Goal: Task Accomplishment & Management: Manage account settings

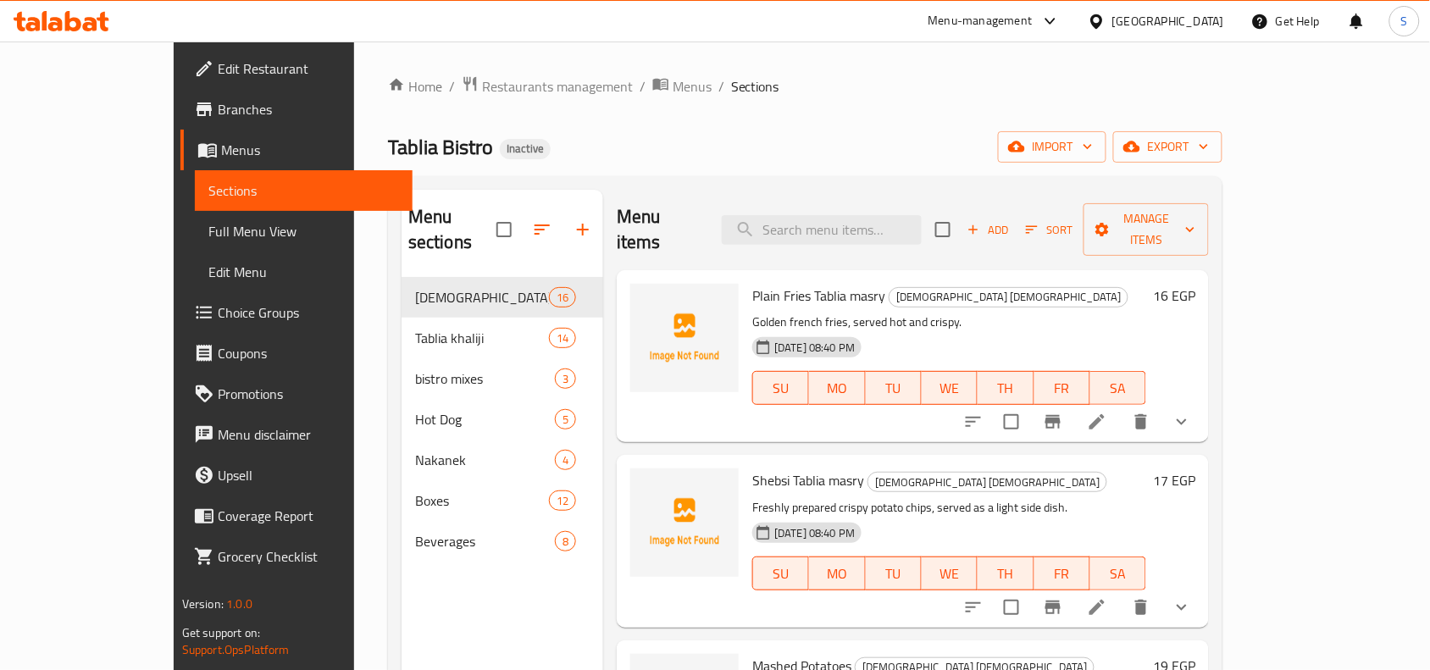
click at [980, 113] on div "Home / Restaurants management / Menus / Sections Tablia Bistro Inactive import …" at bounding box center [805, 474] width 835 height 798
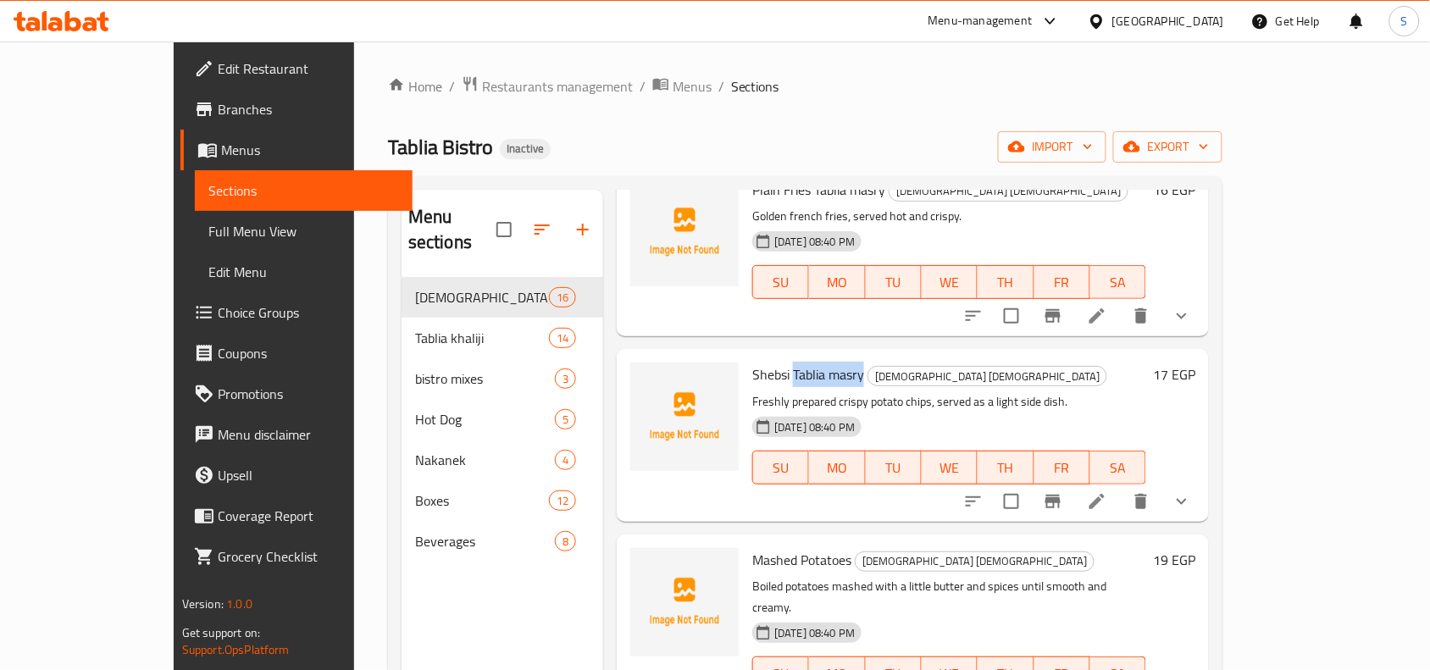
drag, startPoint x: 751, startPoint y: 347, endPoint x: 819, endPoint y: 347, distance: 67.8
click at [819, 362] on span "Shebsi Tablia masry" at bounding box center [808, 374] width 112 height 25
click at [752, 547] on span "Mashed Potatoes" at bounding box center [801, 559] width 99 height 25
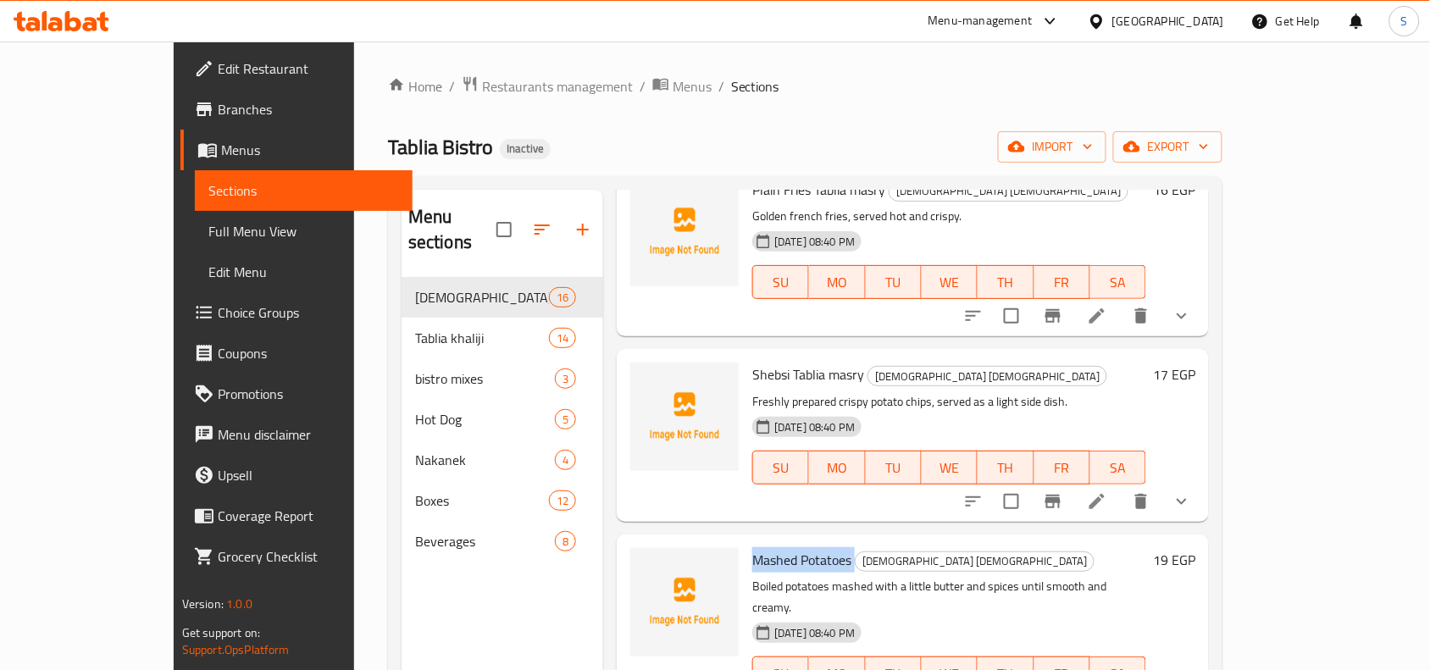
copy h6 "Mashed Potatoes"
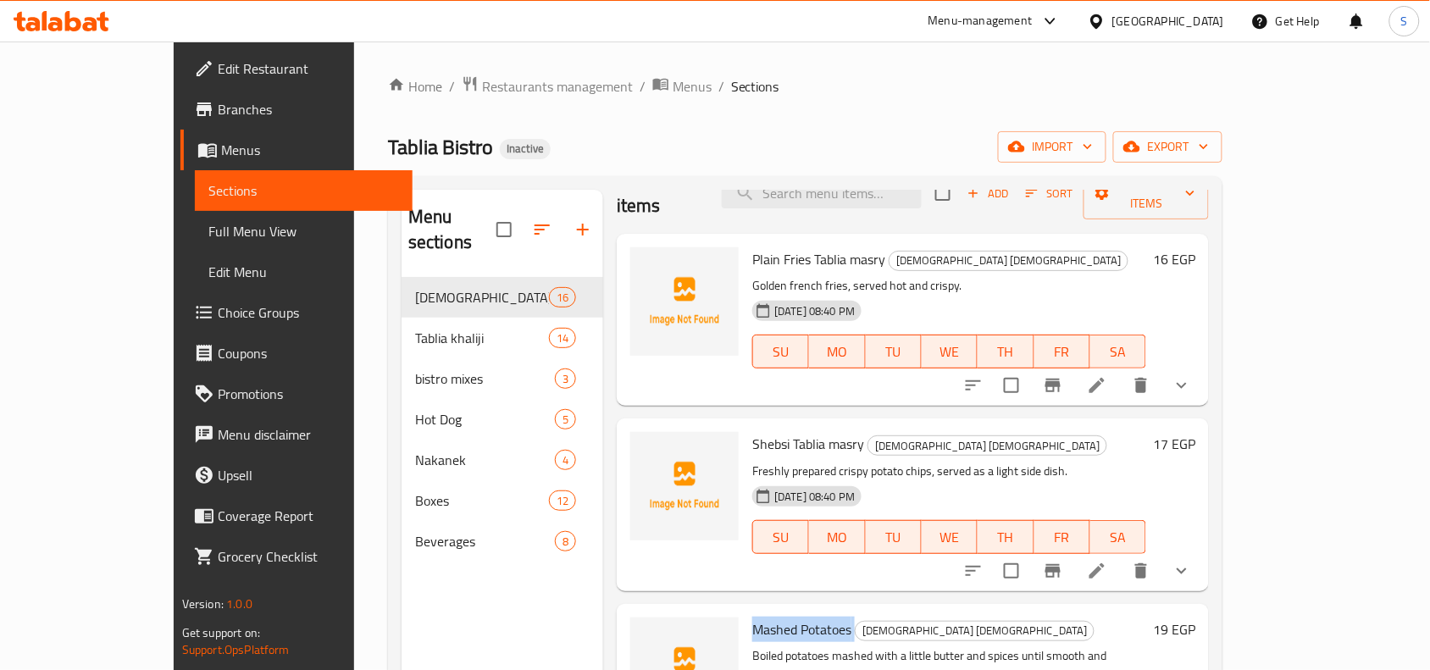
scroll to position [0, 0]
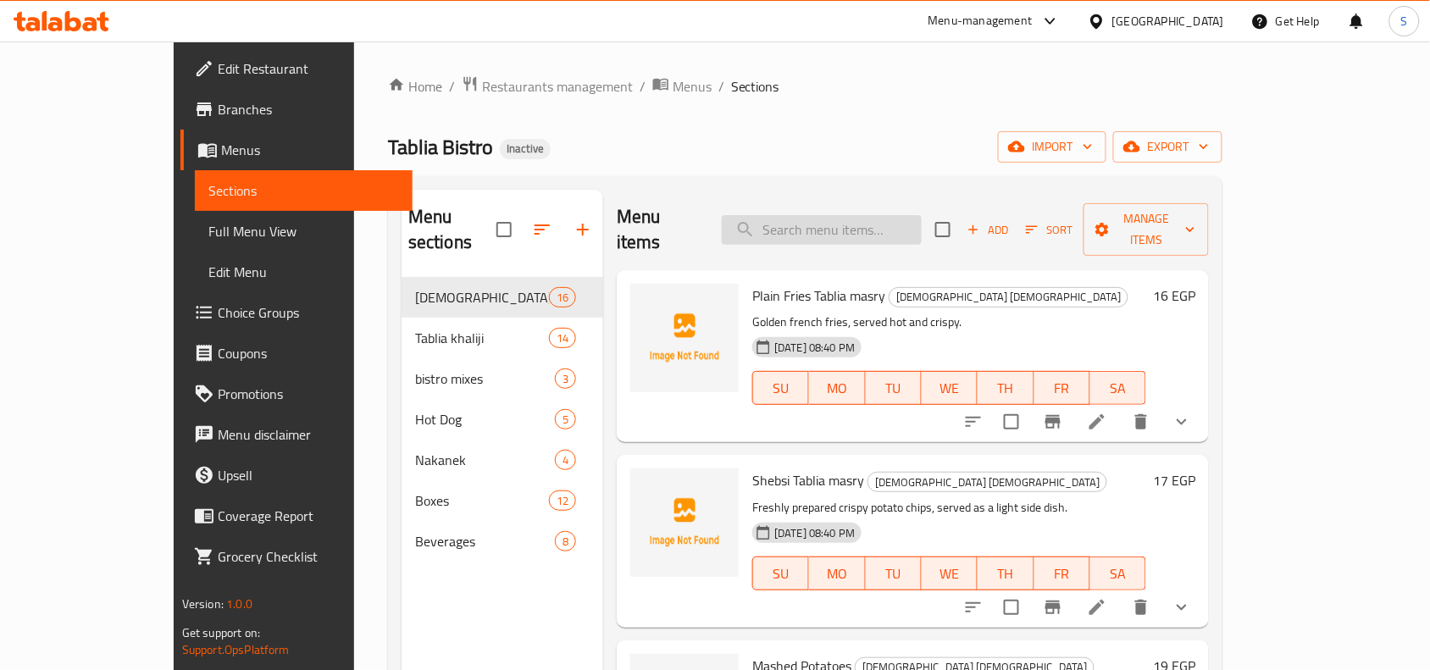
click at [840, 217] on input "search" at bounding box center [822, 230] width 200 height 30
paste input "Mashed Potatoes"
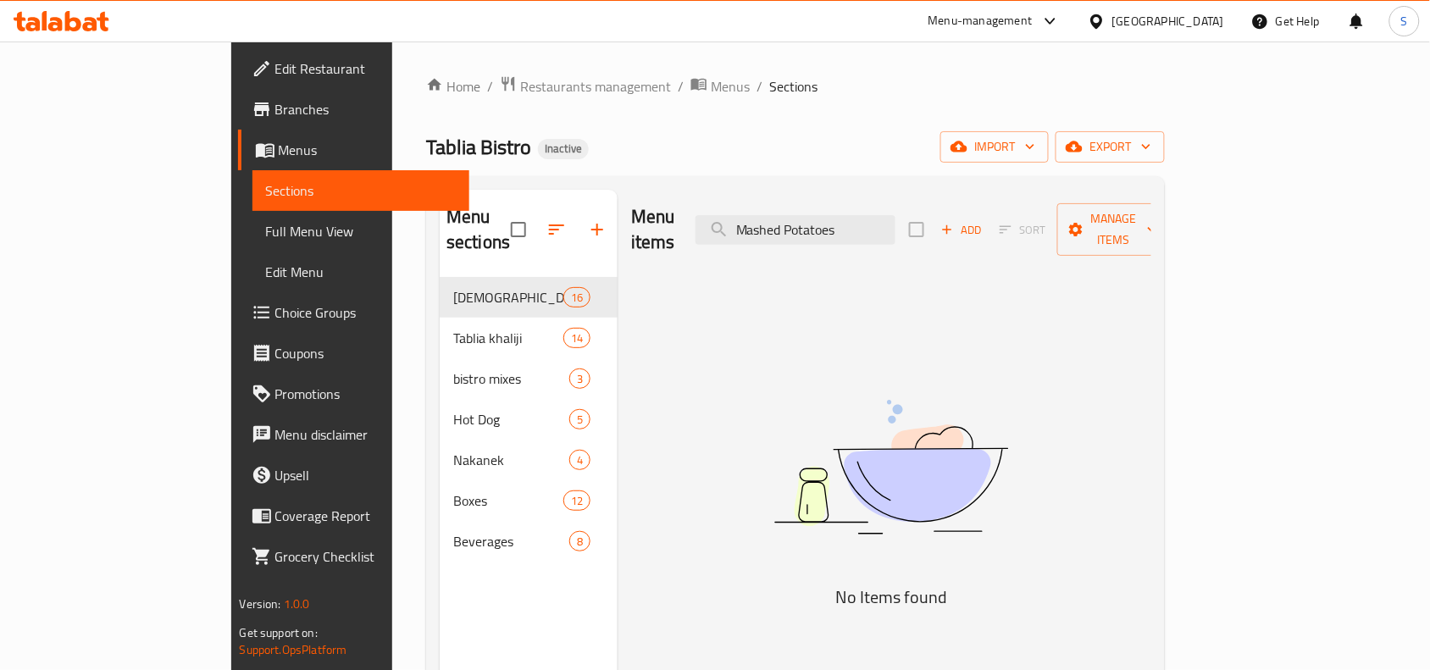
type input "Mashed Potatoes"
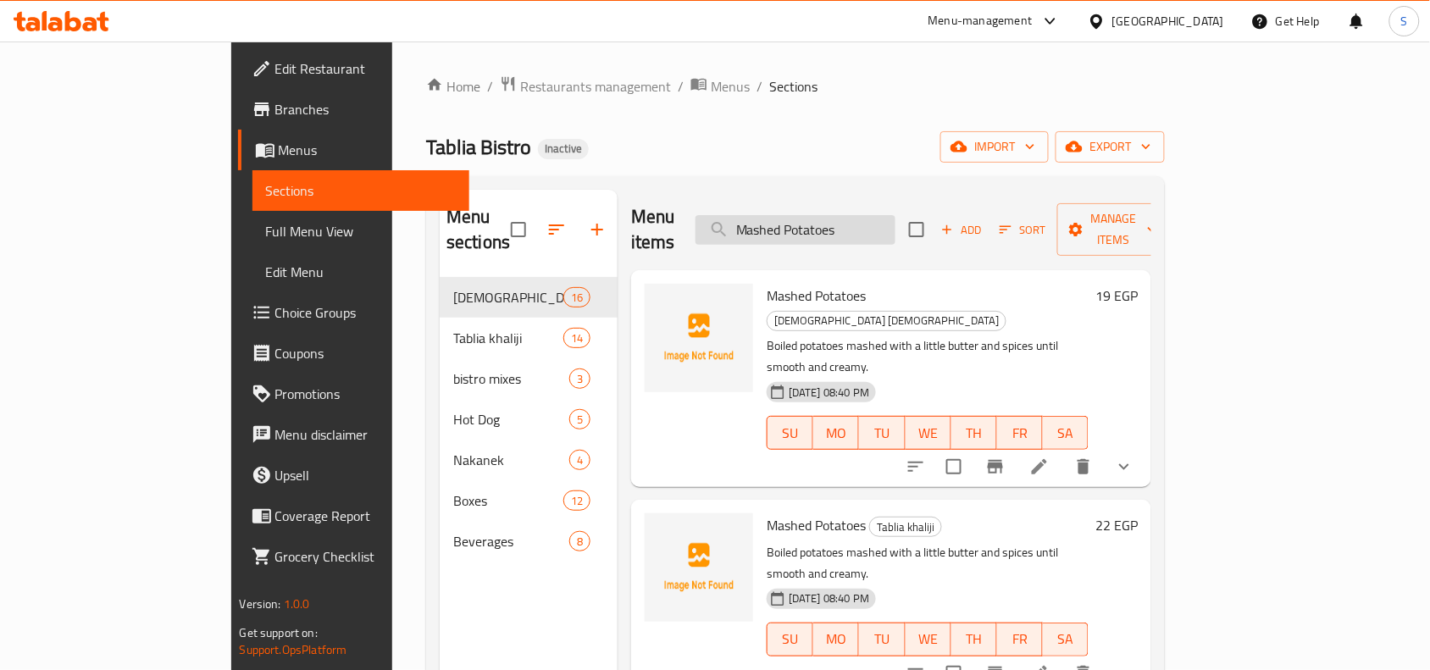
click at [869, 215] on input "Mashed Potatoes" at bounding box center [796, 230] width 200 height 30
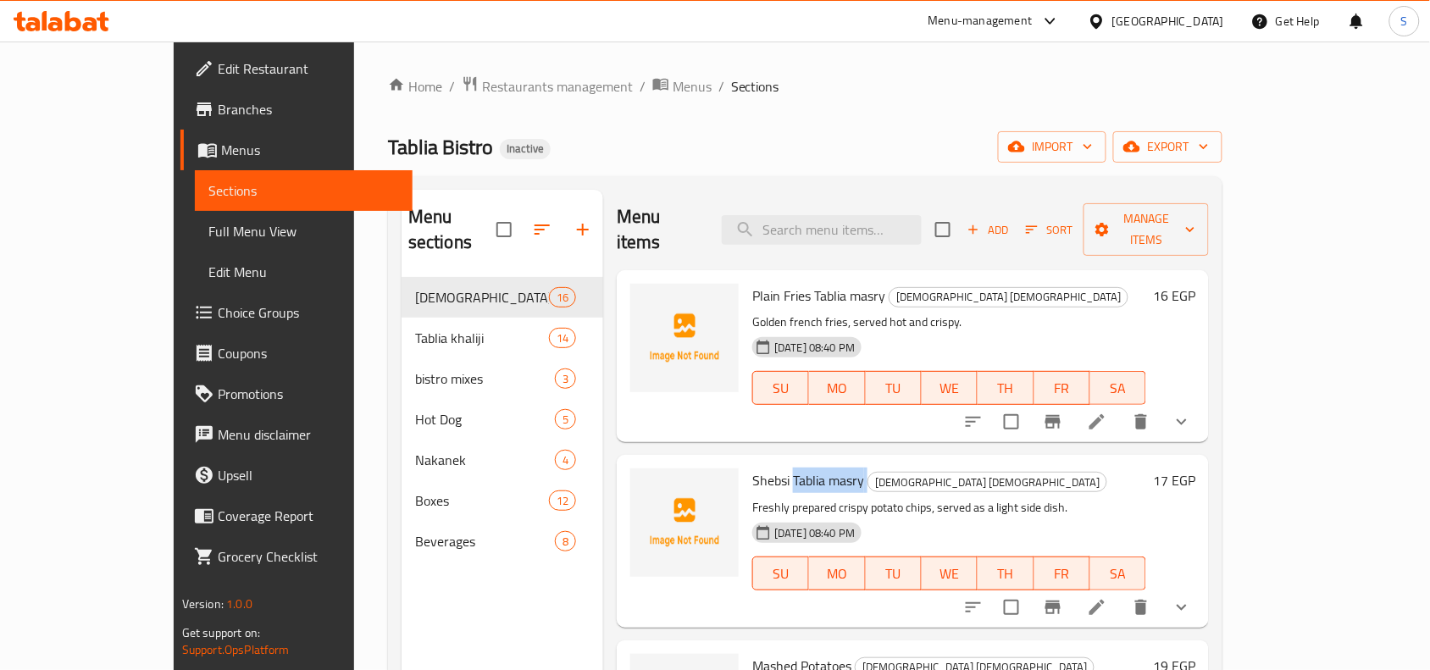
drag, startPoint x: 750, startPoint y: 449, endPoint x: 824, endPoint y: 453, distance: 73.8
click at [824, 469] on h6 "Shebsi Tablia masry Tablia masry" at bounding box center [949, 481] width 394 height 24
copy h6 "[DEMOGRAPHIC_DATA] [DEMOGRAPHIC_DATA]"
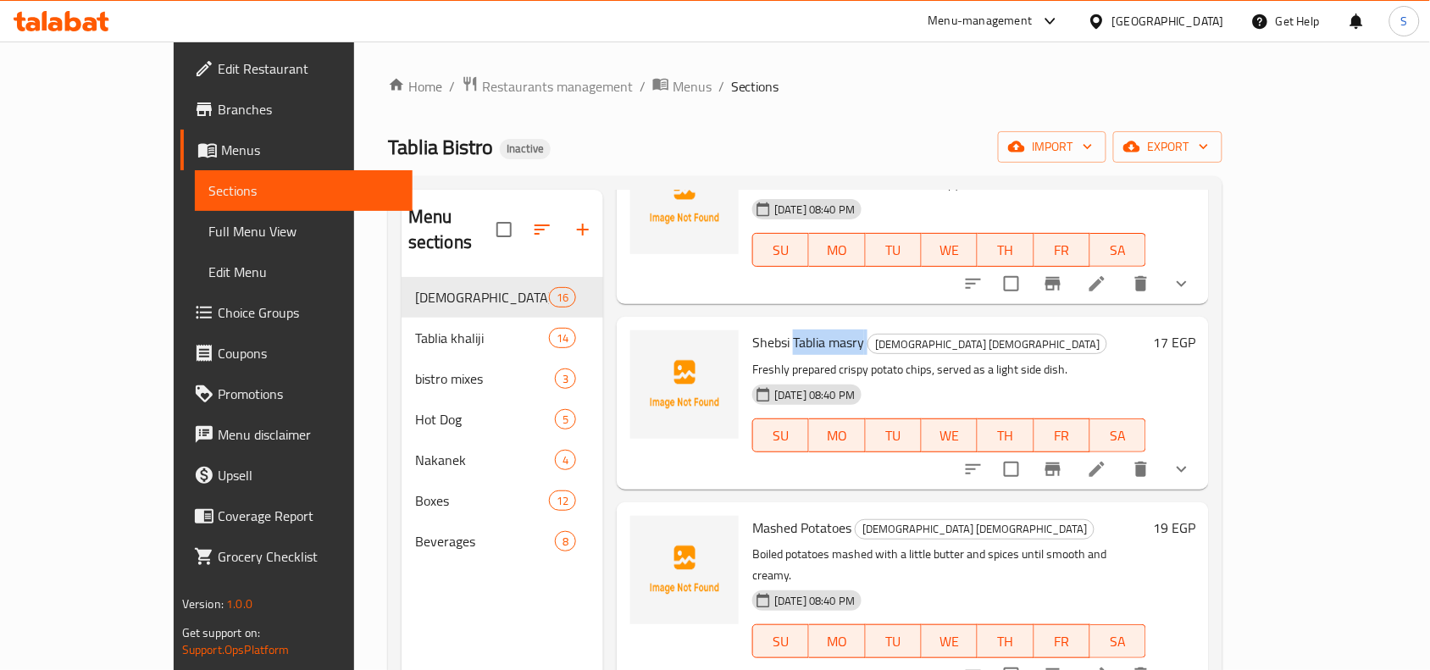
scroll to position [318, 0]
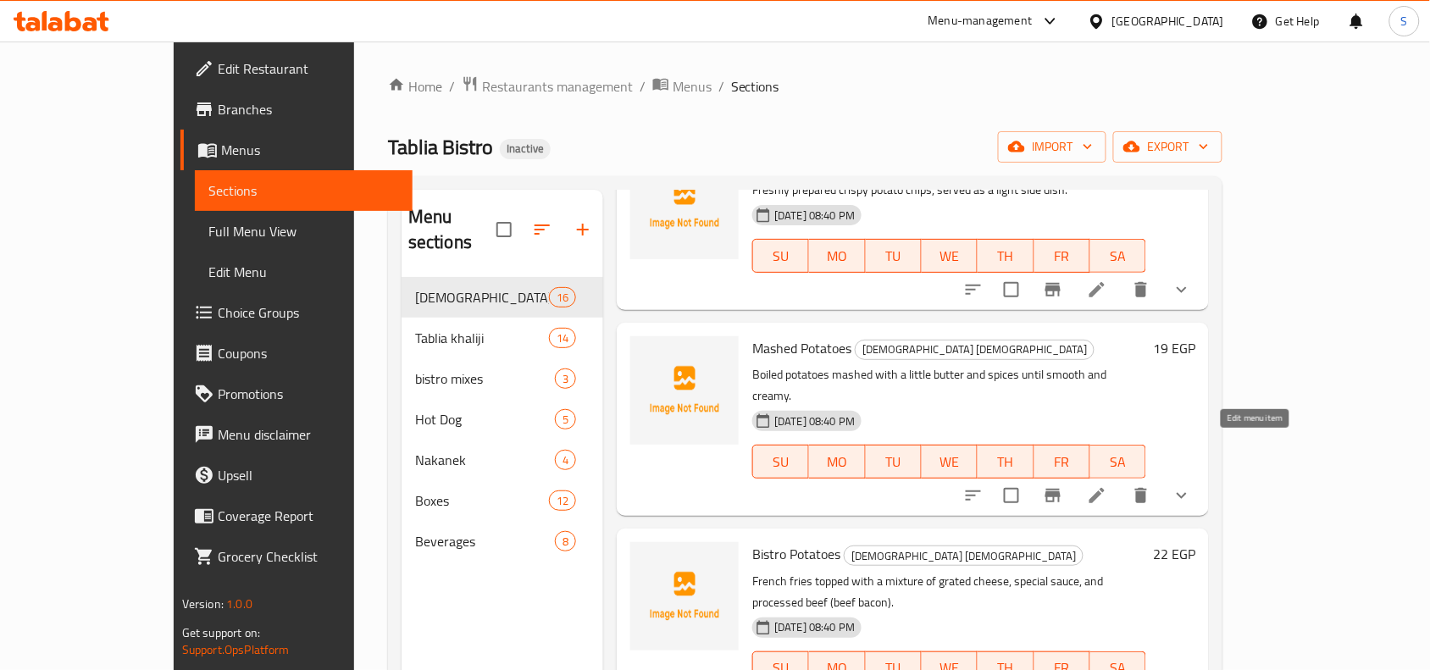
click at [1107, 486] on icon at bounding box center [1097, 496] width 20 height 20
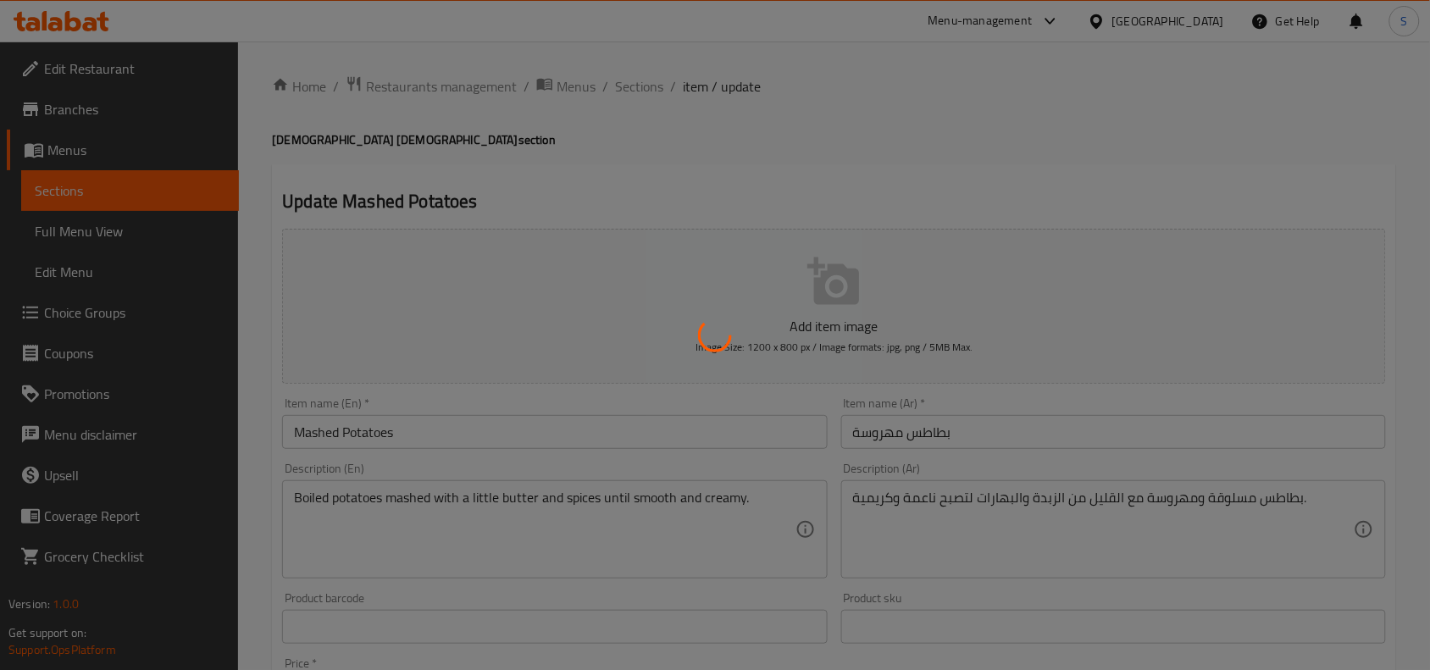
click at [498, 429] on div at bounding box center [715, 335] width 1430 height 670
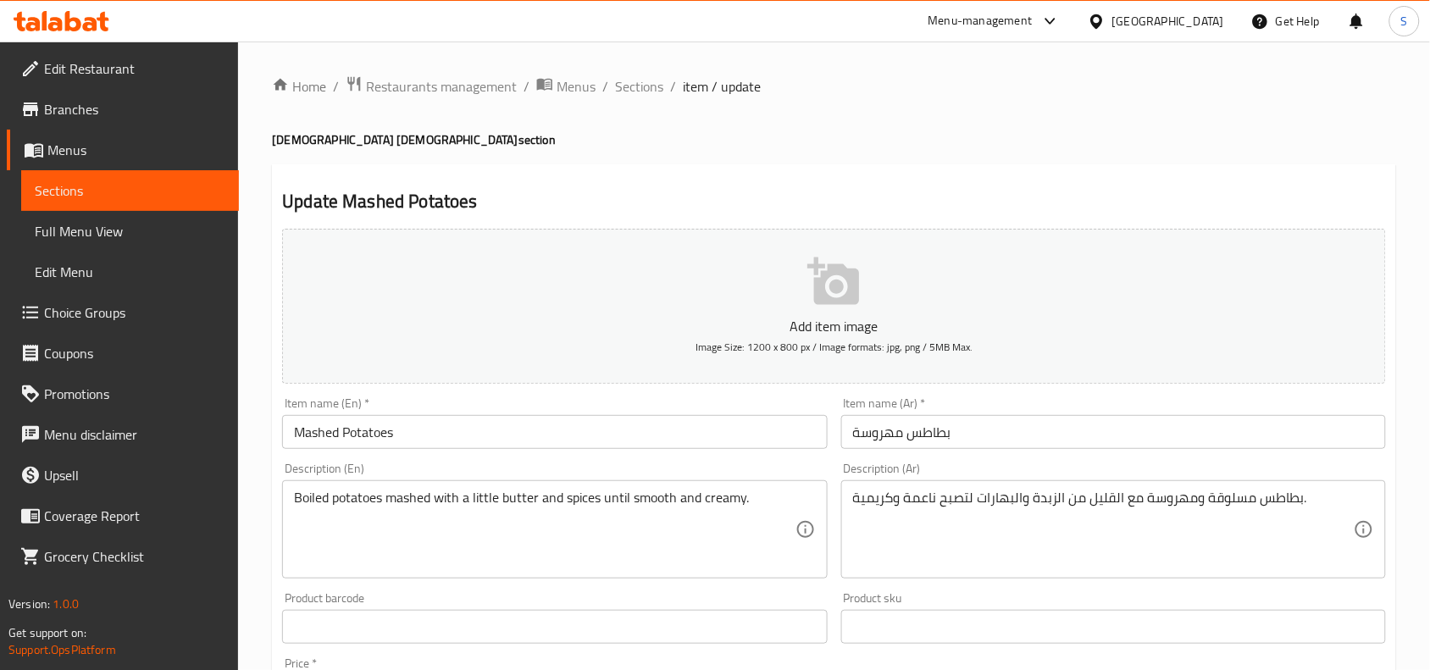
click at [765, 450] on div "Item name (En)   * Mashed Potatoes Item name (En) *" at bounding box center [554, 423] width 558 height 65
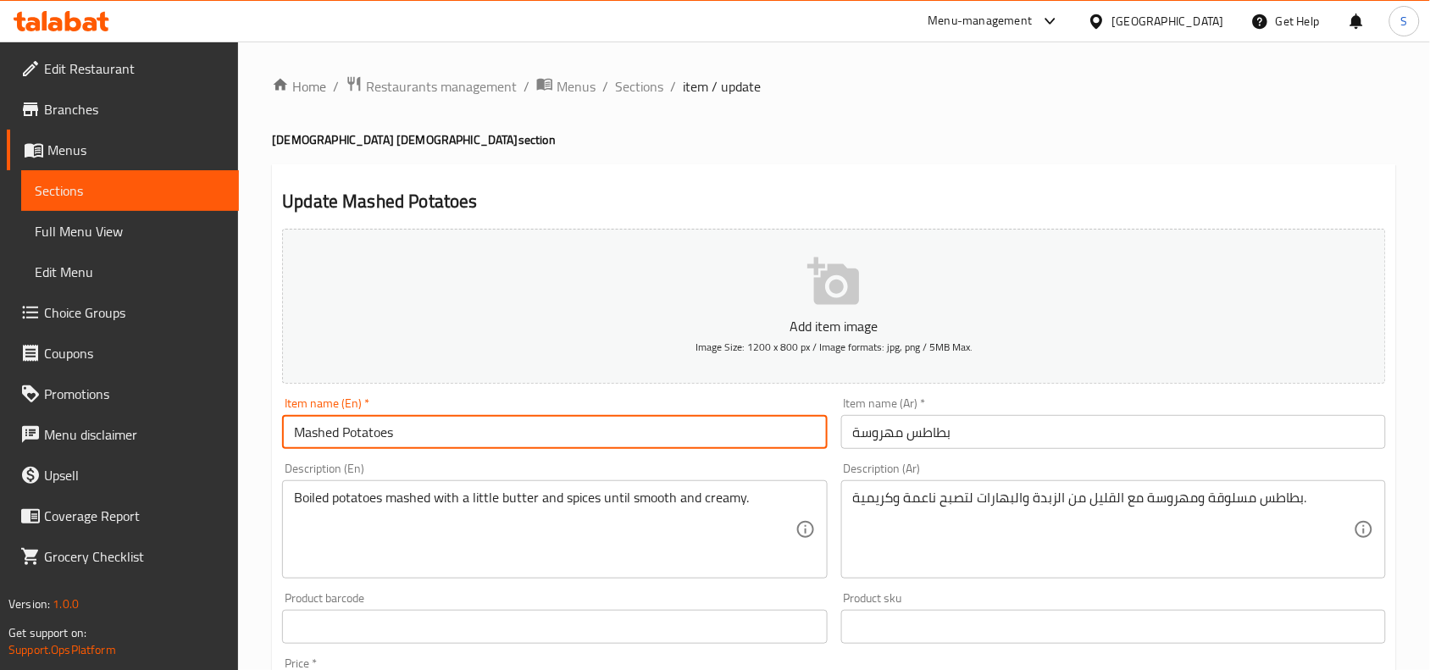
click at [772, 433] on input "Mashed Potatoes" at bounding box center [554, 432] width 545 height 34
paste input "[DEMOGRAPHIC_DATA] [DEMOGRAPHIC_DATA]"
type input "Mashed Potatoes Tablia masry"
click at [1014, 441] on input "بطاطس مهروسة" at bounding box center [1113, 432] width 545 height 34
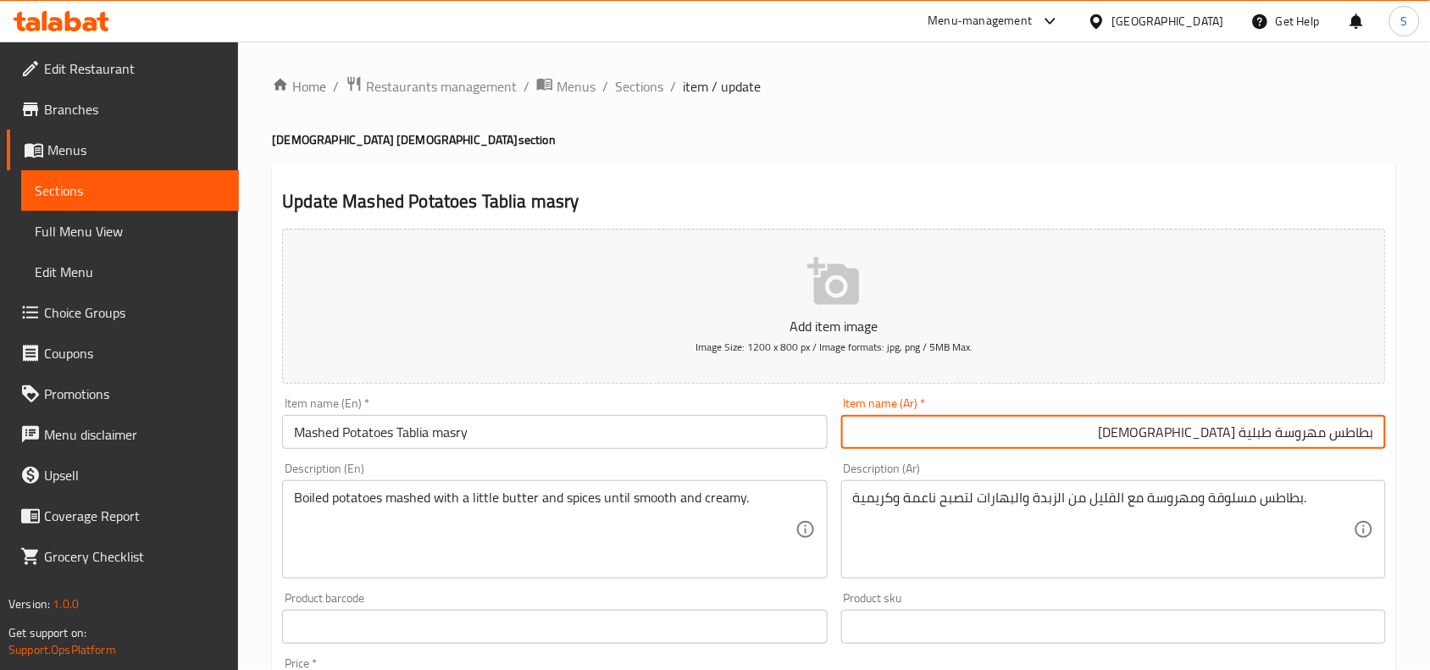
type input "بطاطس مهروسة طبلية [DEMOGRAPHIC_DATA]"
click at [637, 86] on span "Sections" at bounding box center [639, 86] width 48 height 20
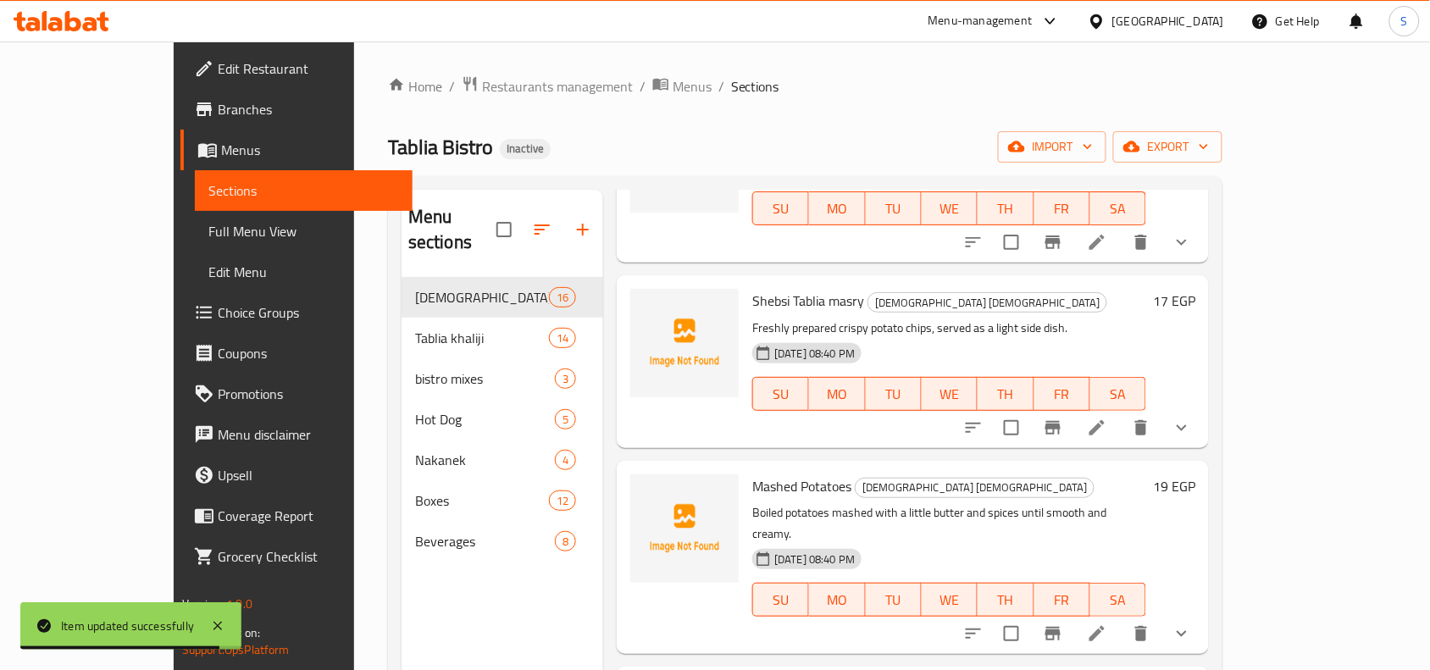
scroll to position [318, 0]
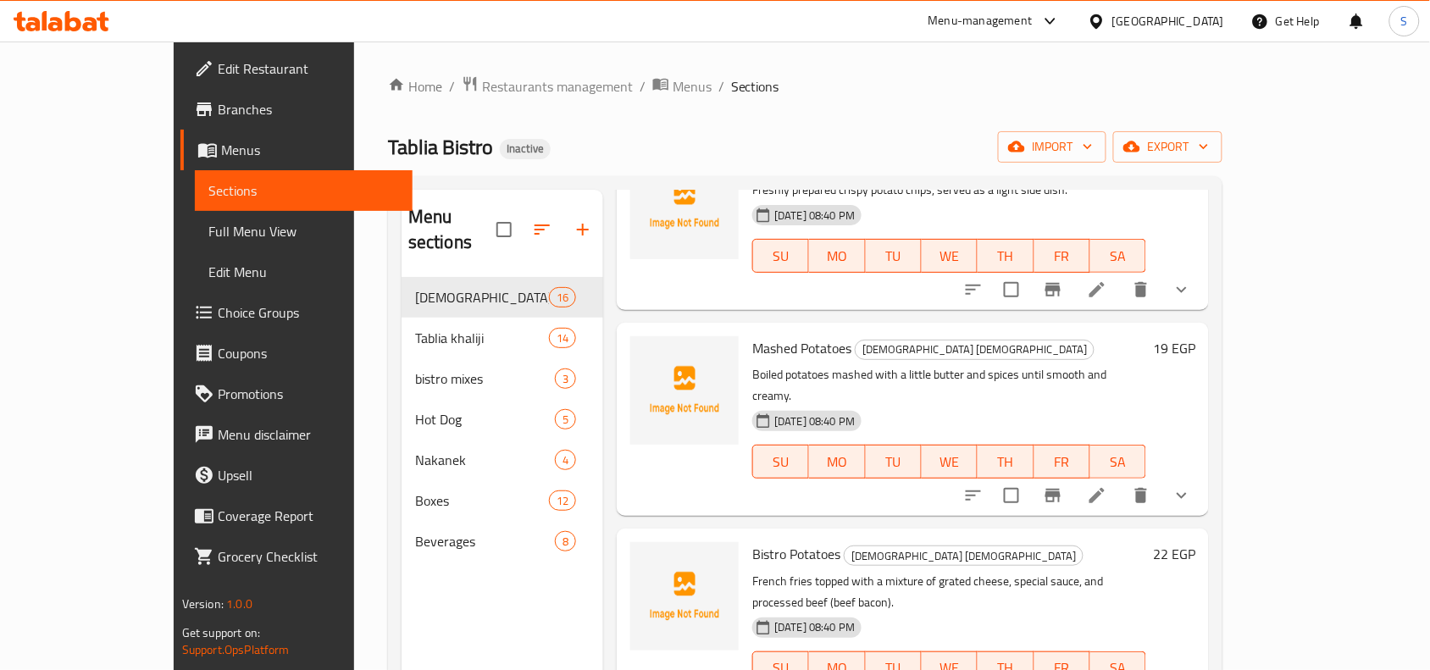
click at [958, 529] on div "Bistro Potatoes Tablia masry French fries topped with a mixture of grated chees…" at bounding box center [913, 625] width 592 height 193
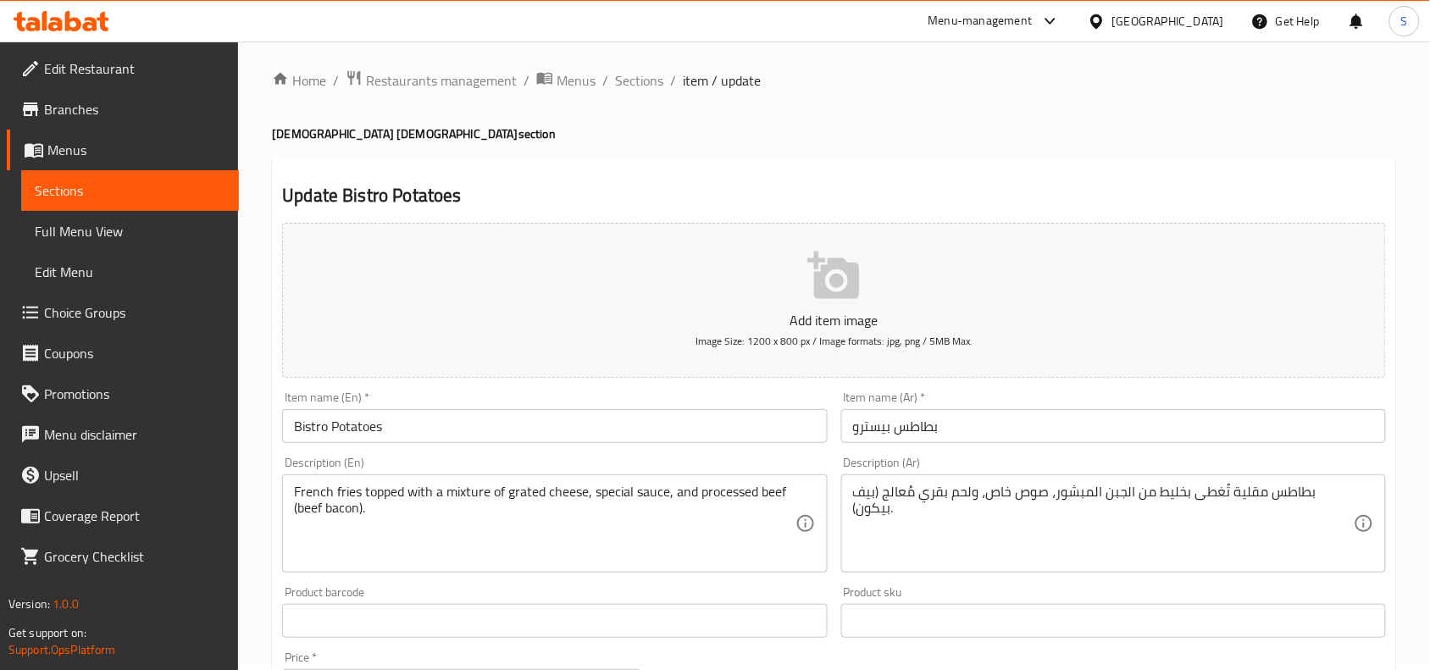
scroll to position [212, 0]
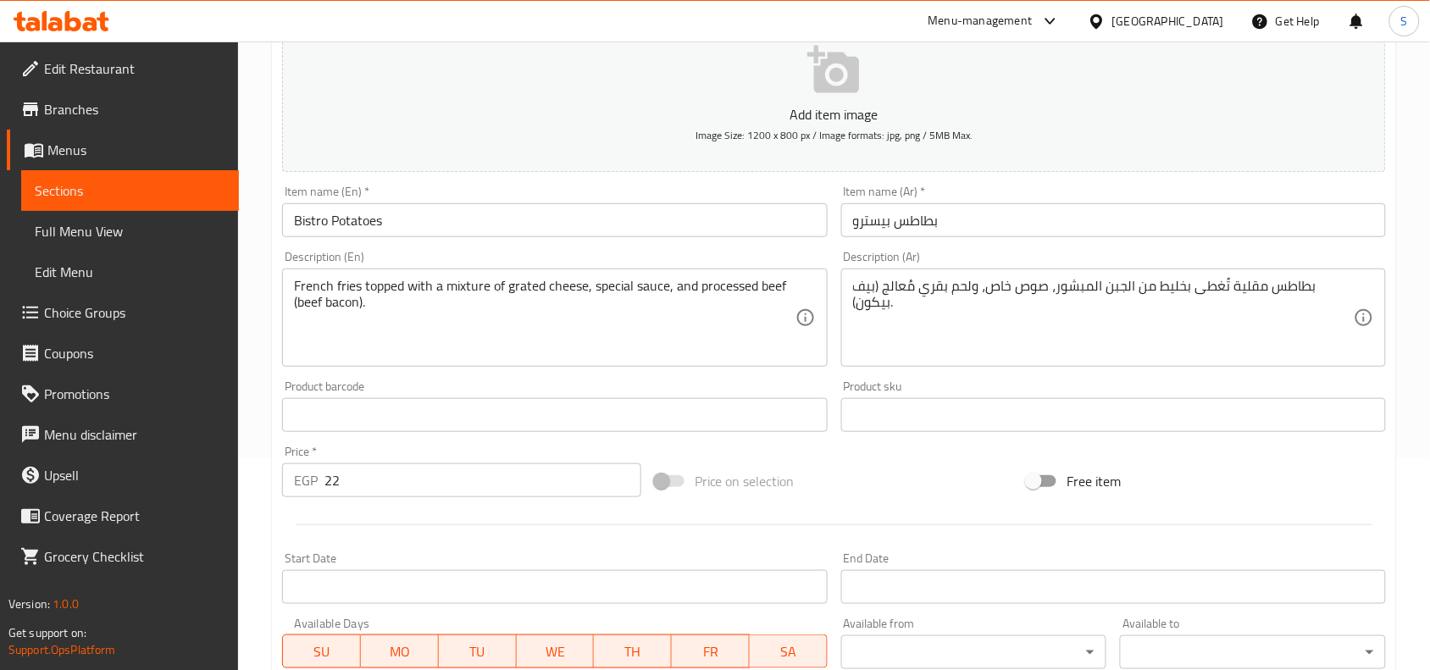
click at [606, 230] on input "Bistro Potatoes" at bounding box center [554, 220] width 545 height 34
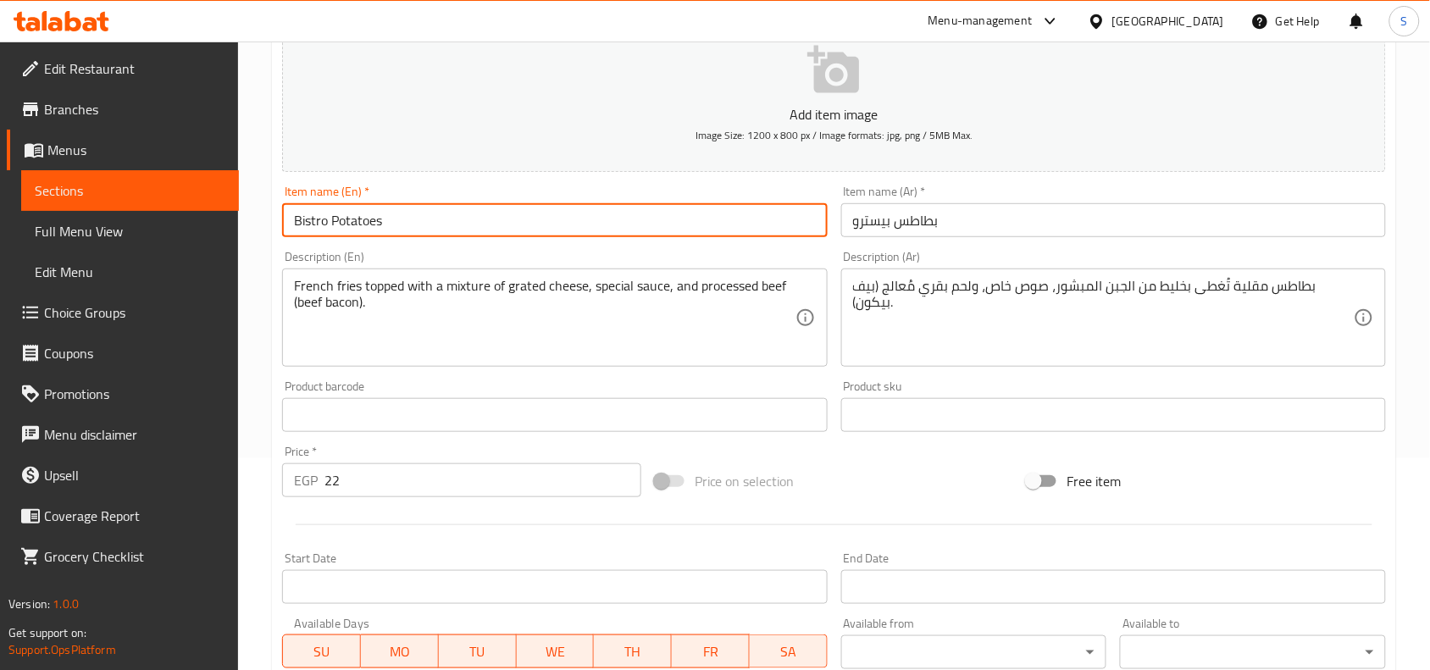
paste input "[DEMOGRAPHIC_DATA] [DEMOGRAPHIC_DATA]"
type input "Bistro Potatoes Tablia masry"
click at [1055, 230] on input "بطاطس بيسترو" at bounding box center [1113, 220] width 545 height 34
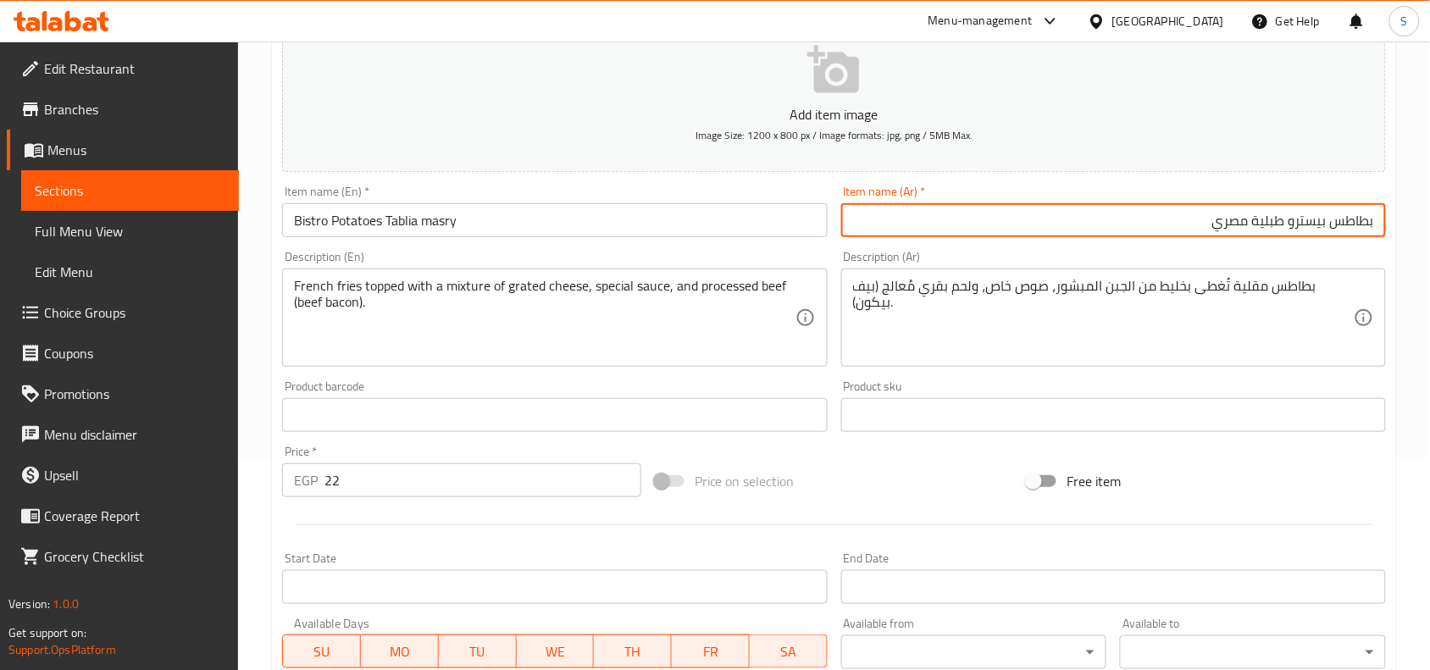
type input "بطاطس بيسترو طبلية مصري"
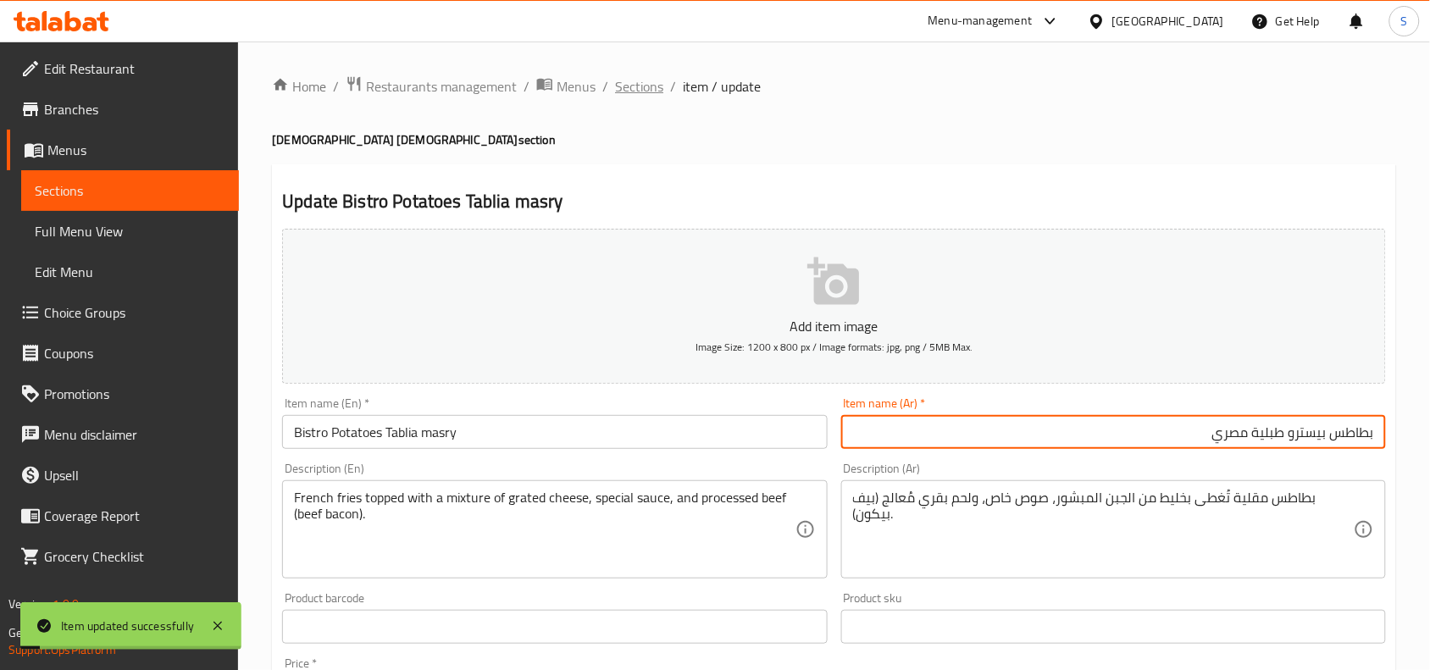
click at [644, 86] on span "Sections" at bounding box center [639, 86] width 48 height 20
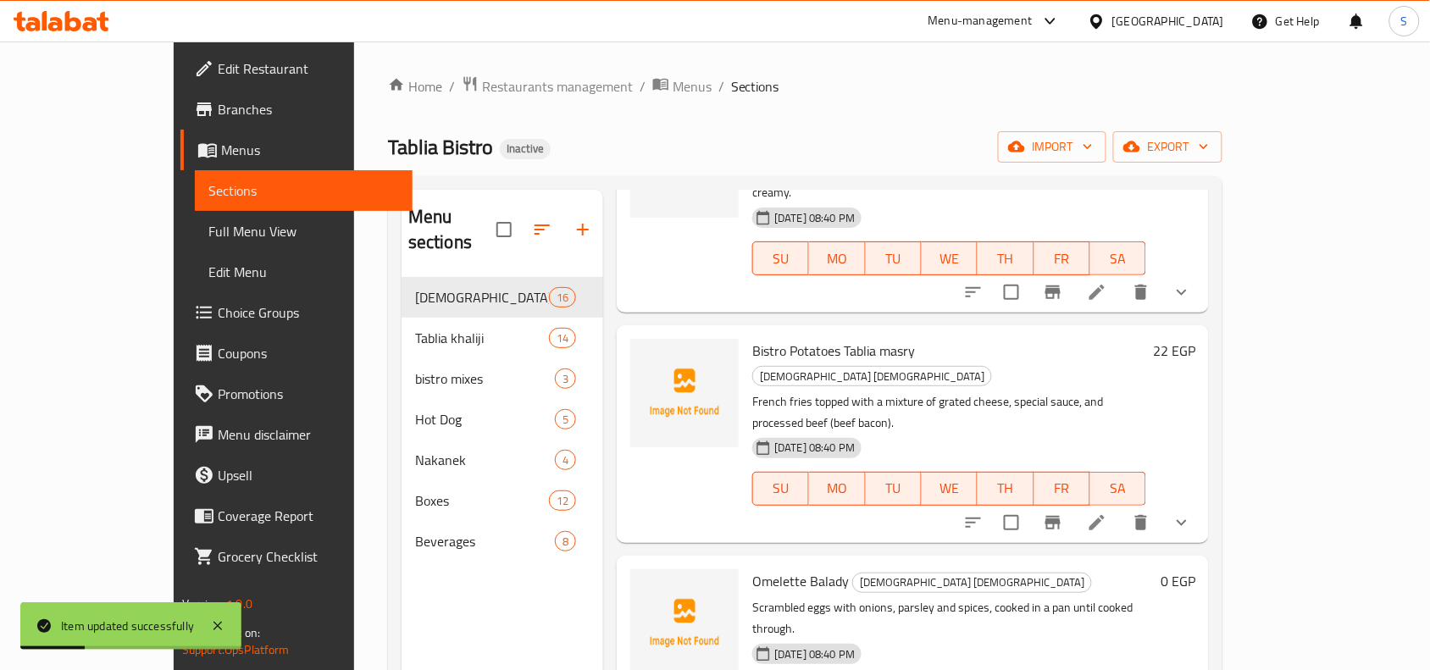
scroll to position [741, 0]
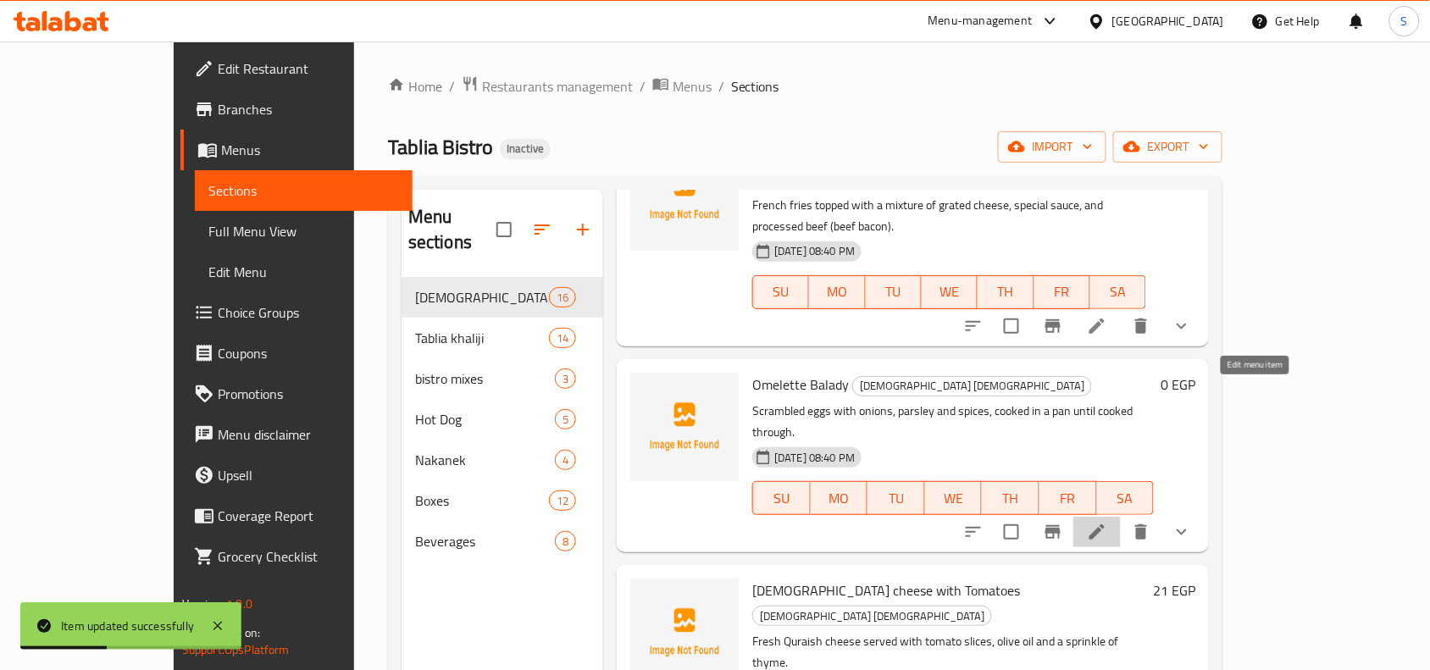
click at [1107, 522] on icon at bounding box center [1097, 532] width 20 height 20
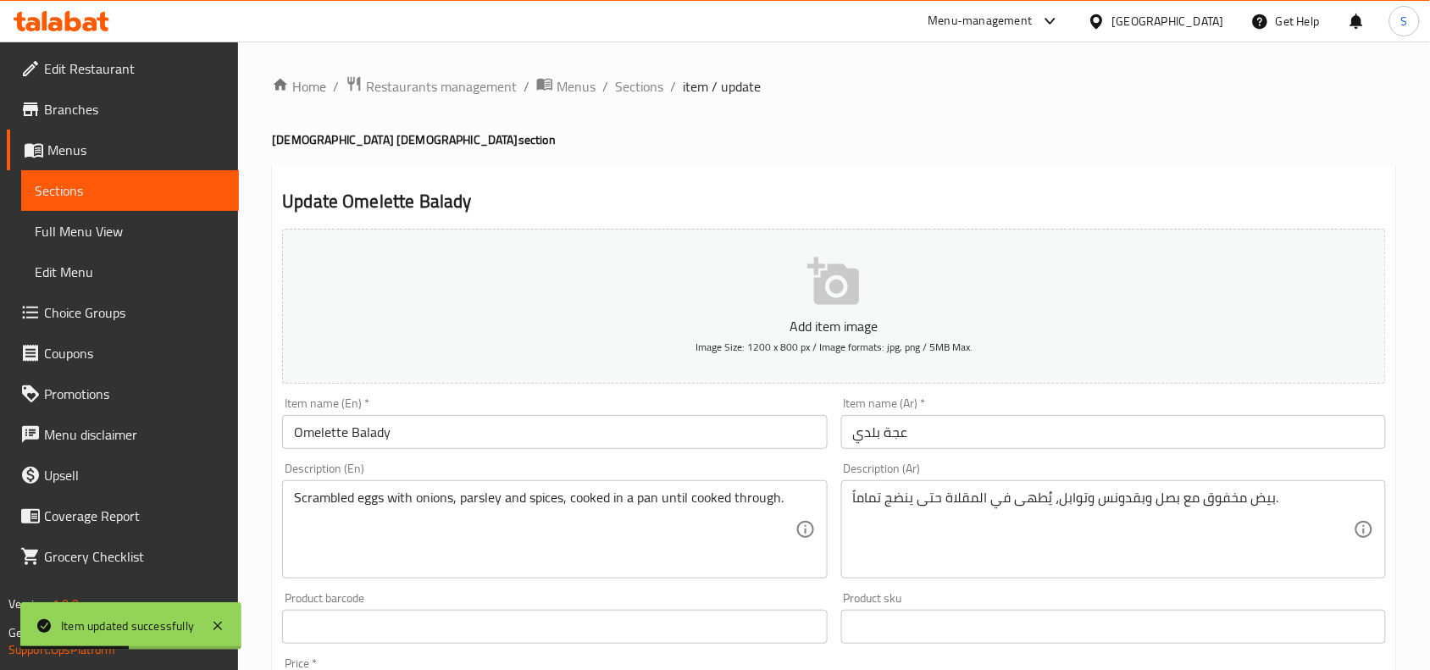
click at [489, 426] on input "Omelette Balady" at bounding box center [554, 432] width 545 height 34
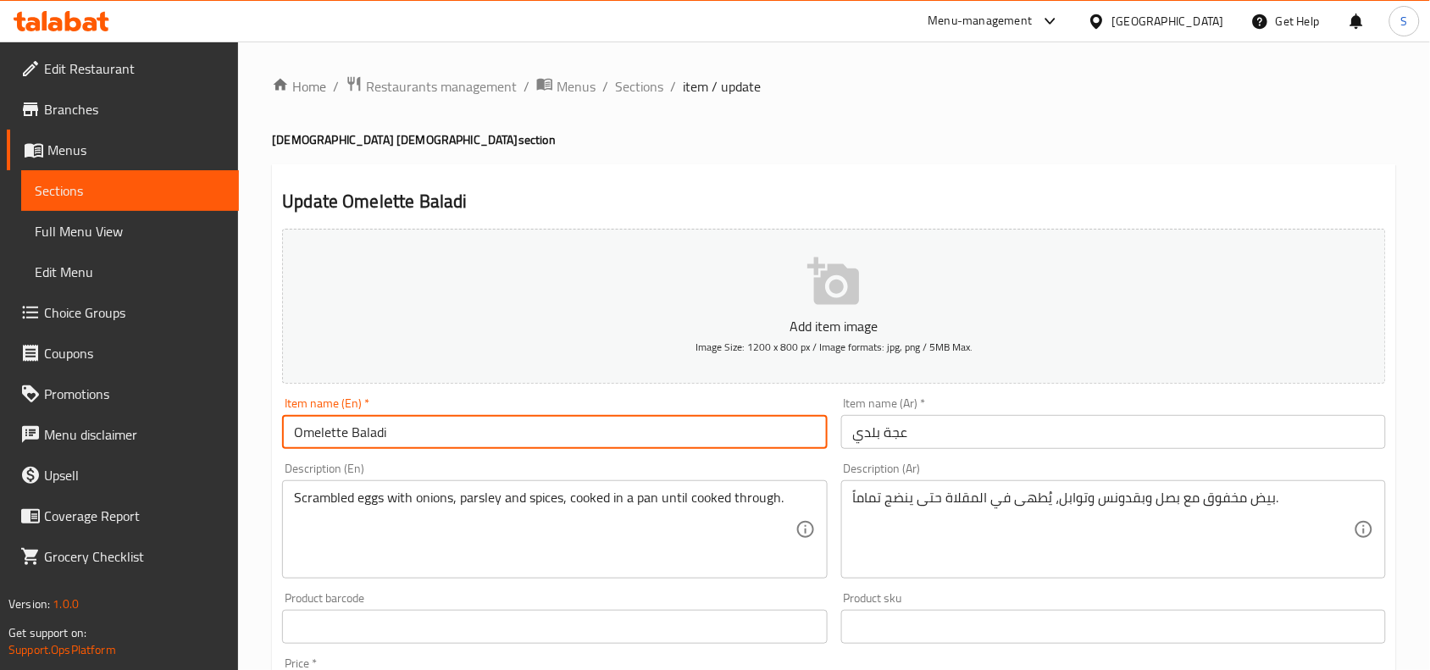
paste input "[DEMOGRAPHIC_DATA] [DEMOGRAPHIC_DATA]"
type input "Omelette Baladi Tablia masry"
click at [941, 421] on input "عجة بلدي" at bounding box center [1113, 432] width 545 height 34
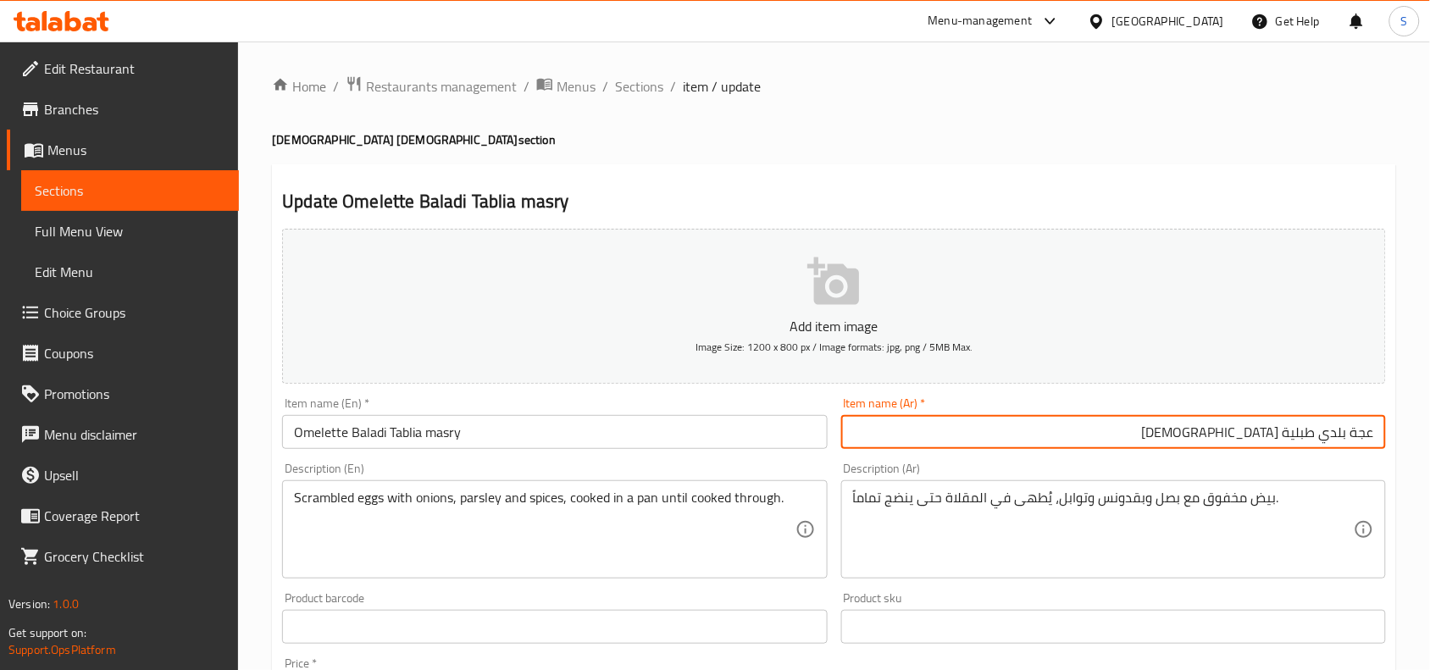
type input "عجة بلدي طبلية [DEMOGRAPHIC_DATA]"
click at [615, 87] on span "Sections" at bounding box center [639, 86] width 48 height 20
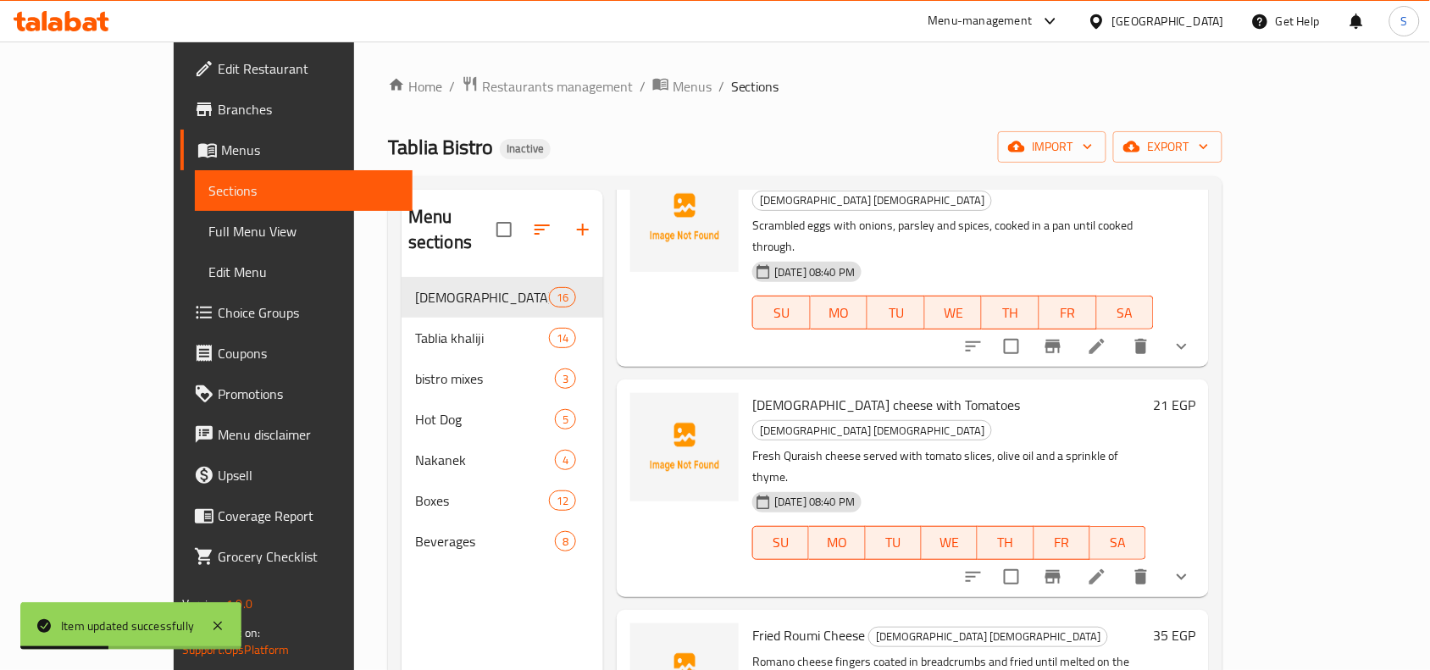
scroll to position [953, 0]
click at [1107, 564] on icon at bounding box center [1097, 574] width 20 height 20
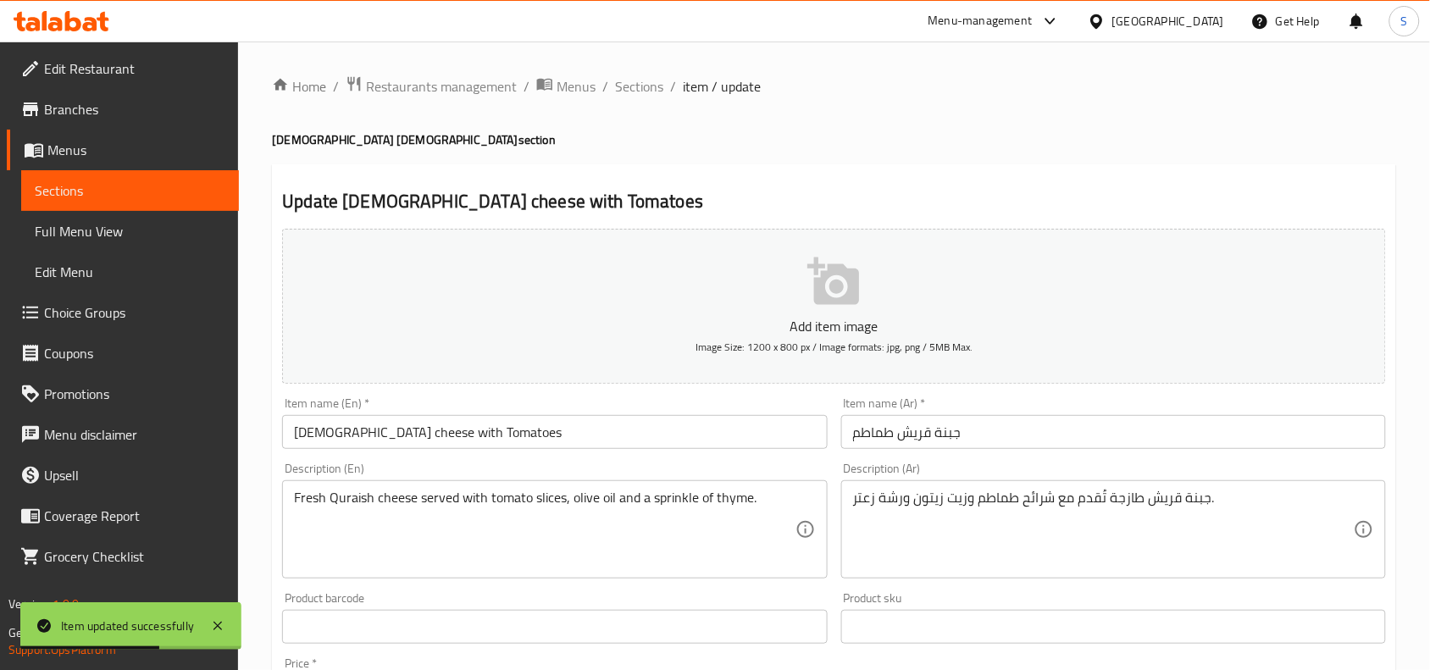
click at [540, 445] on input "Quraish cheese with Tomatoes" at bounding box center [554, 432] width 545 height 34
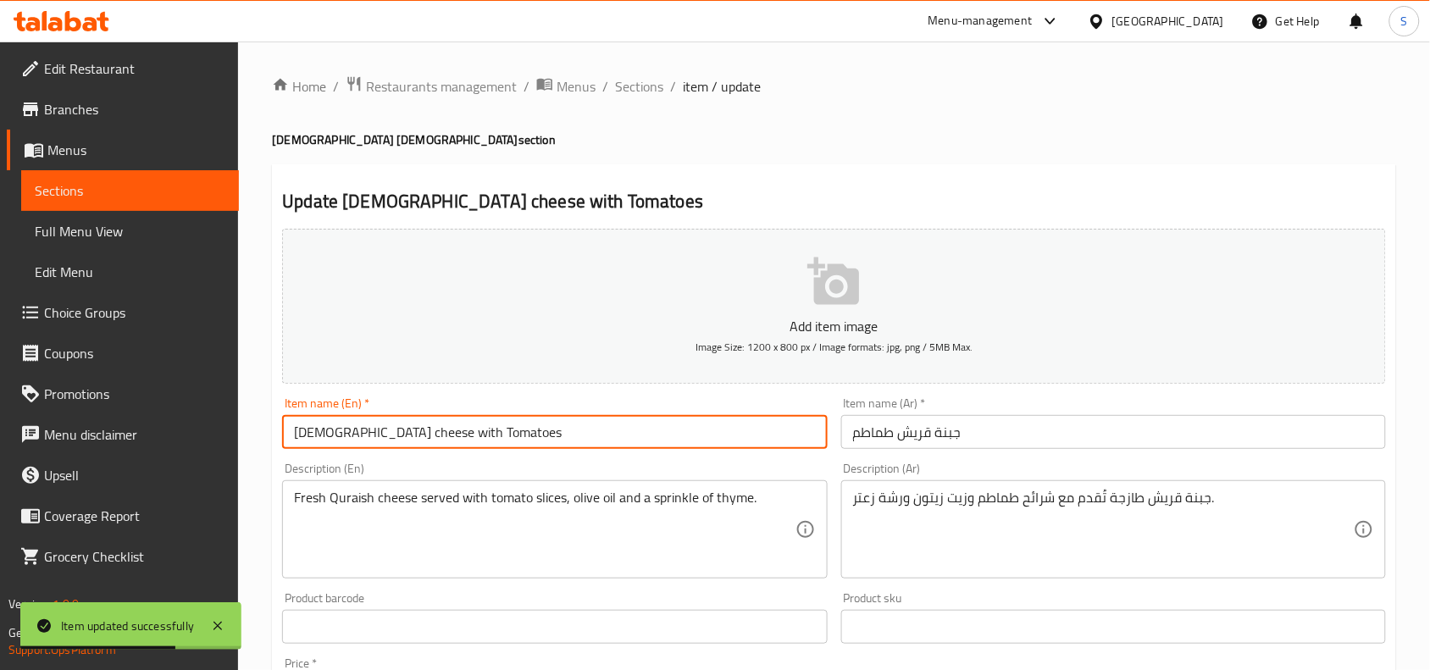
paste input "[DEMOGRAPHIC_DATA] [DEMOGRAPHIC_DATA]"
type input "[DEMOGRAPHIC_DATA] cheese with Tomatoes Tablia masry"
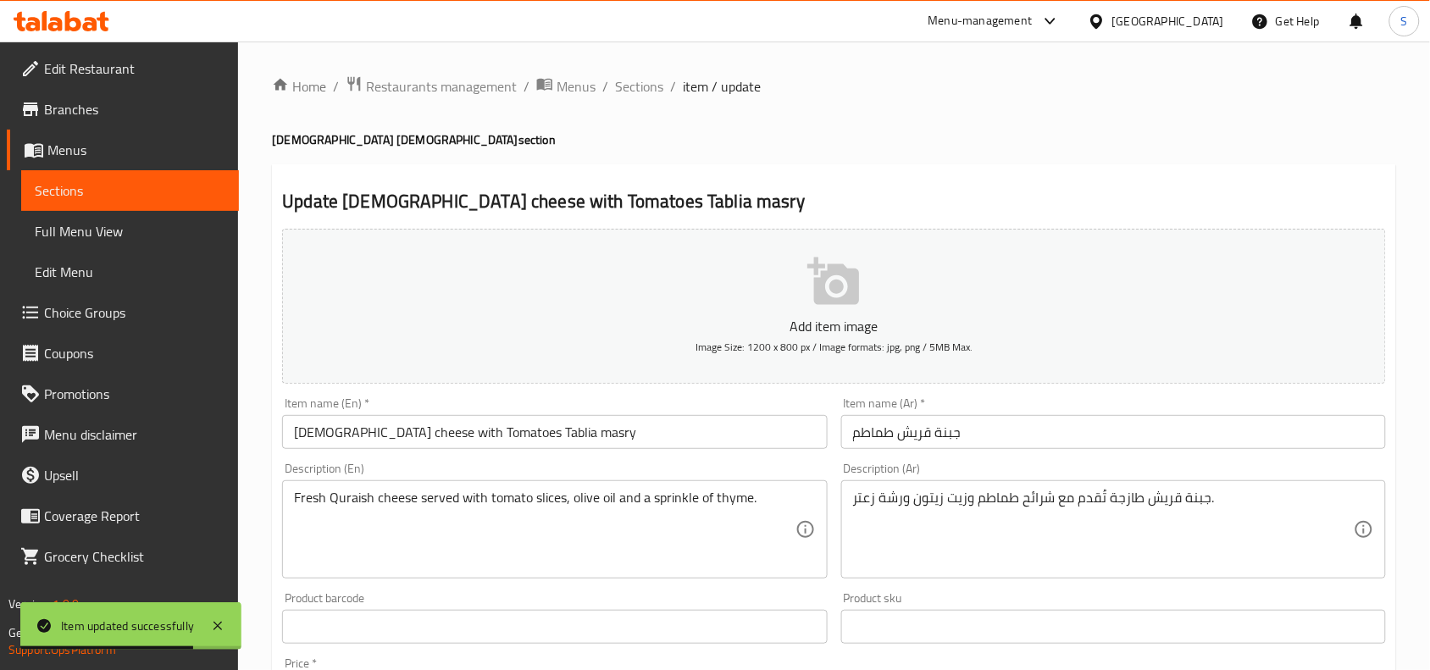
click at [935, 408] on div "Item name (Ar)   * جبنة قريش طماطم Item name (Ar) *" at bounding box center [1113, 423] width 545 height 52
click at [985, 424] on input "جبنة قريش طماطم" at bounding box center [1113, 432] width 545 height 34
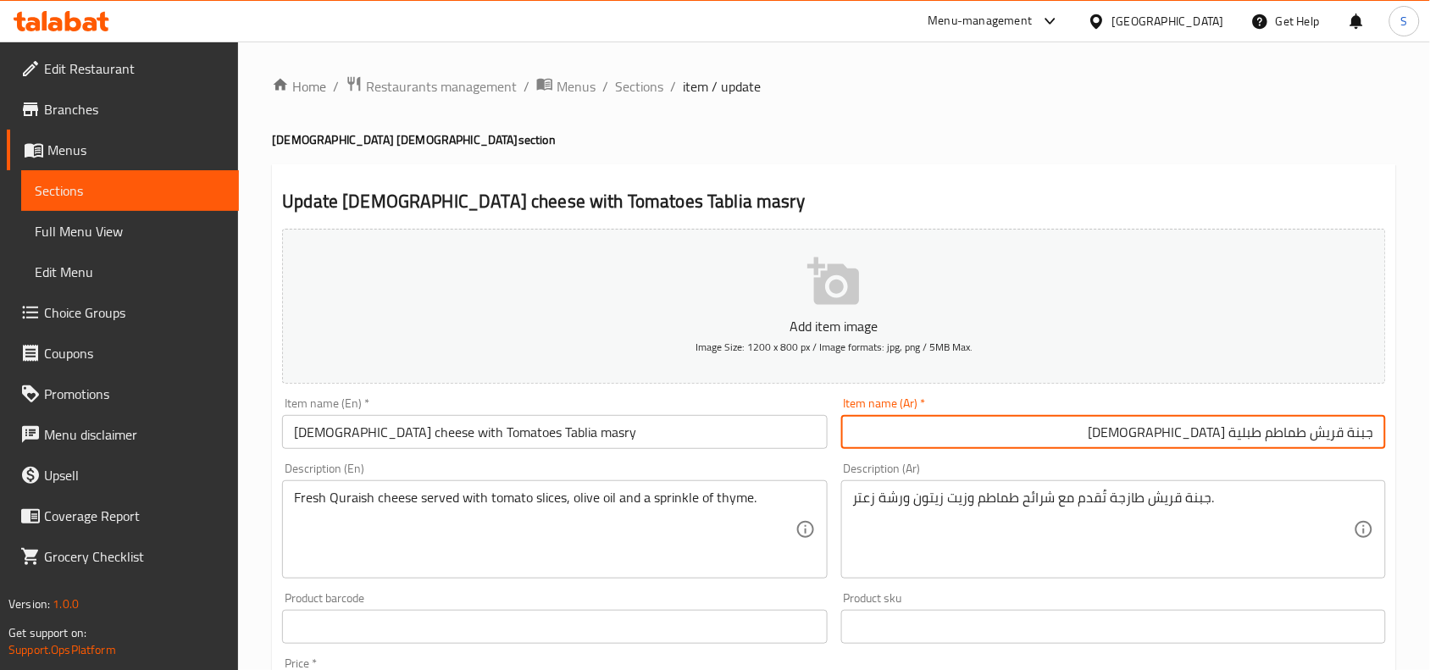
type input "جبنة قريش طماطم طبلية [DEMOGRAPHIC_DATA]"
click at [631, 86] on span "Sections" at bounding box center [639, 86] width 48 height 20
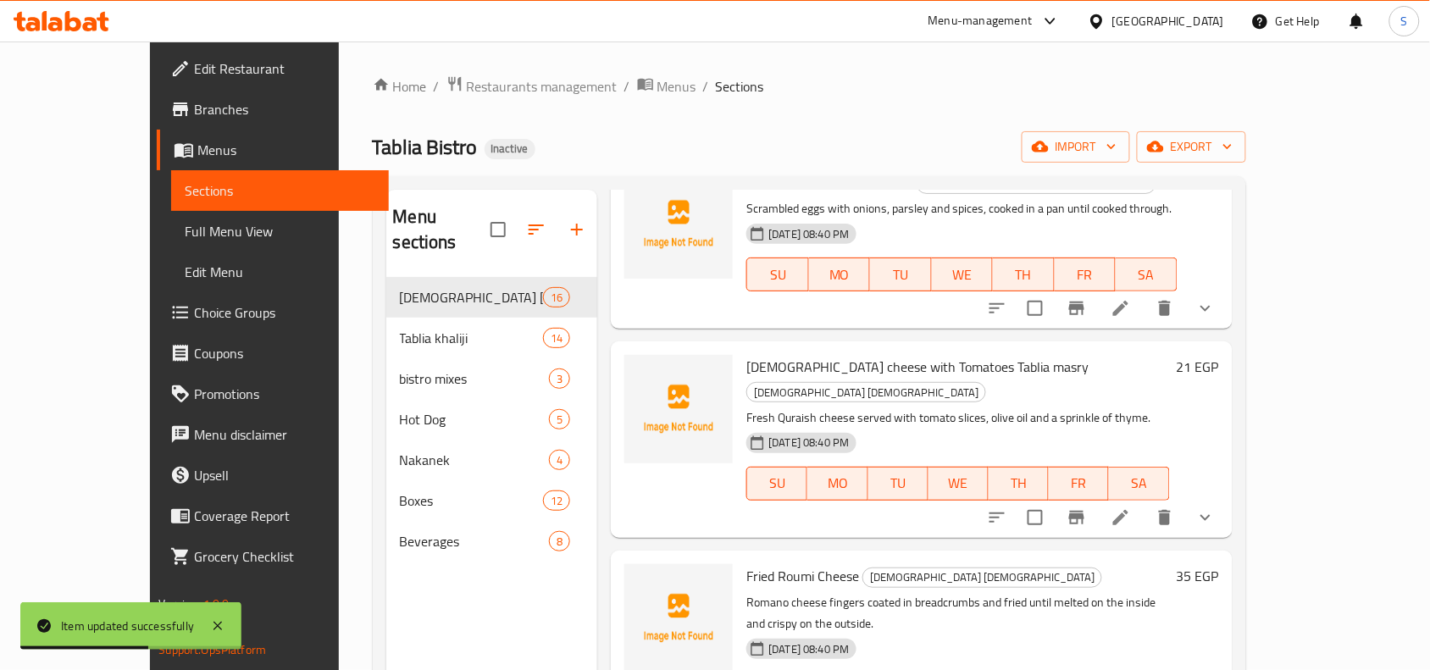
scroll to position [1059, 0]
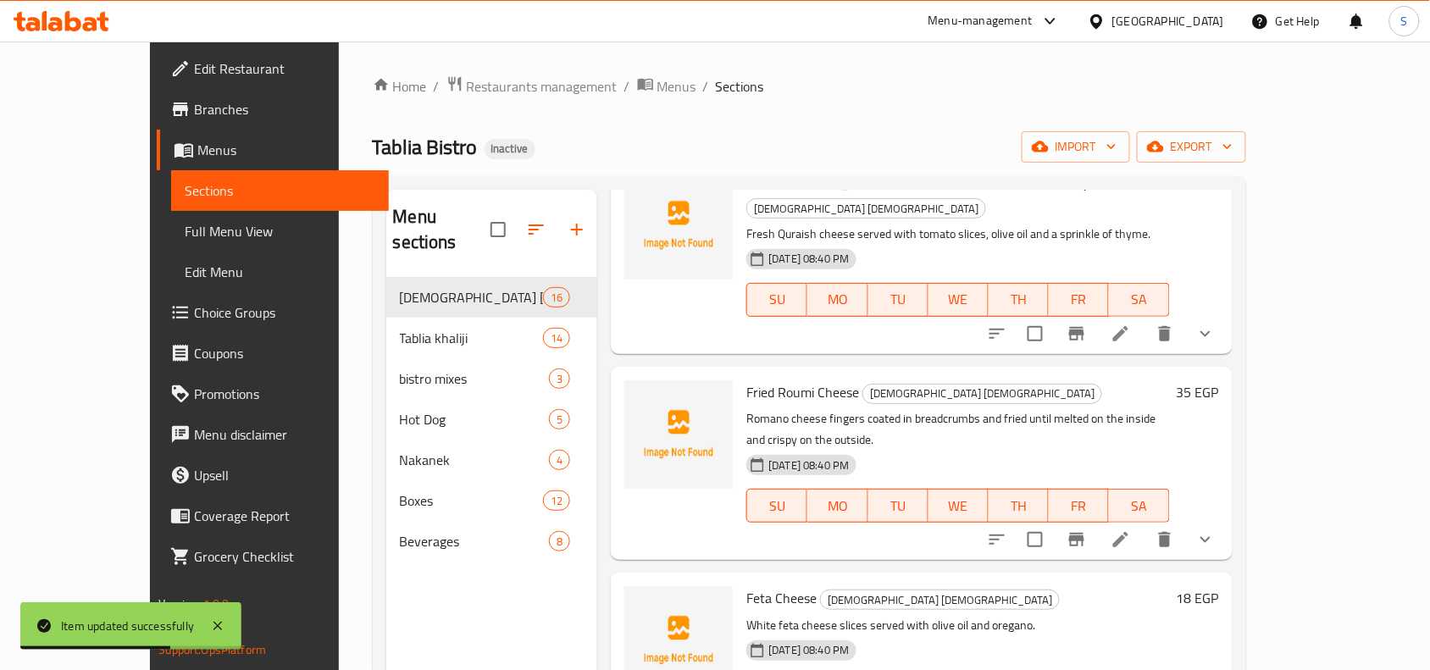
click at [1129, 532] on icon at bounding box center [1120, 539] width 15 height 15
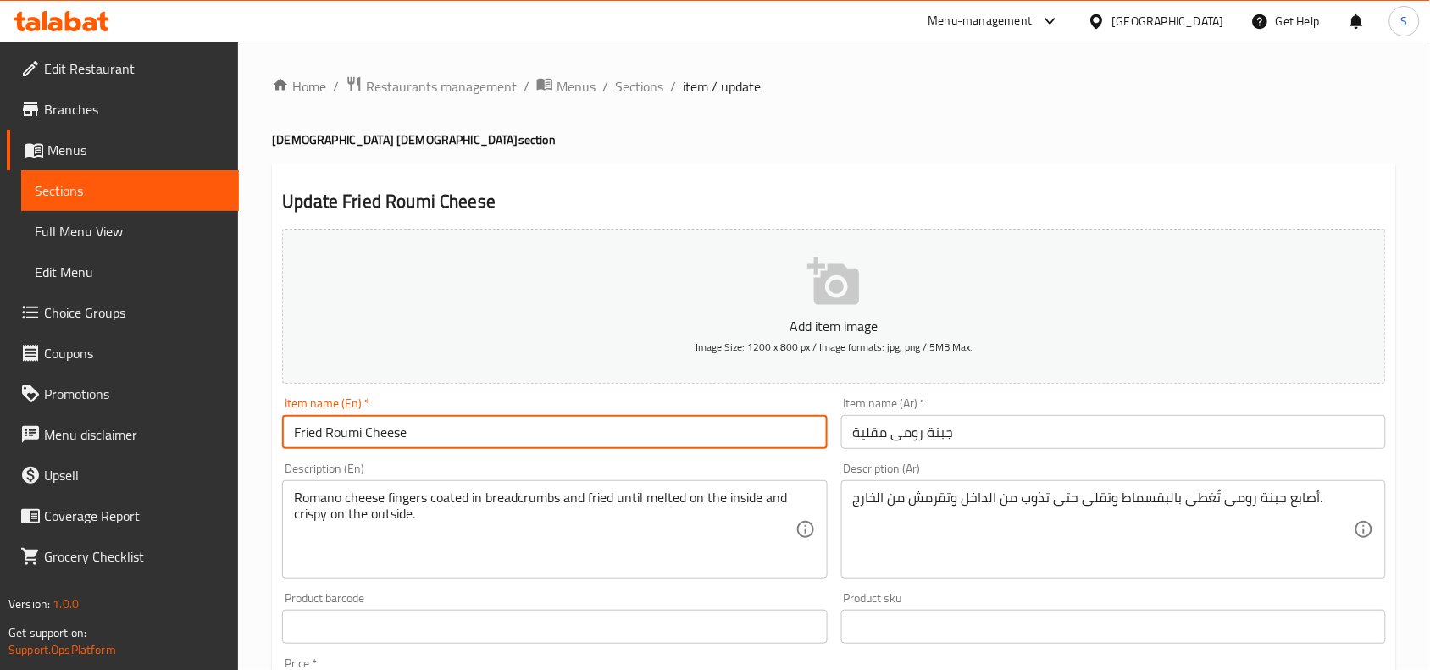
click at [696, 438] on input "Fried Roumi Cheese" at bounding box center [554, 432] width 545 height 34
paste input "[DEMOGRAPHIC_DATA] [DEMOGRAPHIC_DATA]"
type input "Fried Roumi Cheese Tablia masry"
click at [1074, 435] on input "جبنة رومى مقلية" at bounding box center [1113, 432] width 545 height 34
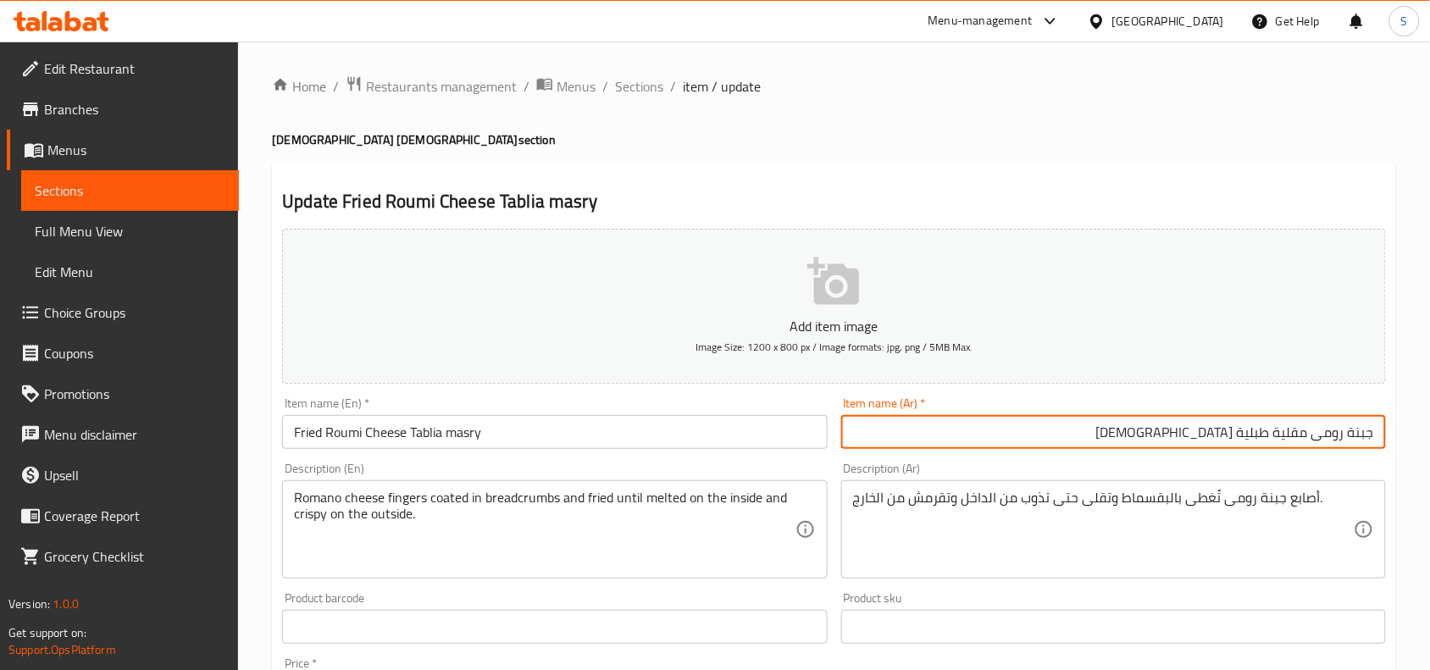
type input "جبنة رومى مقلية طبلية [DEMOGRAPHIC_DATA]"
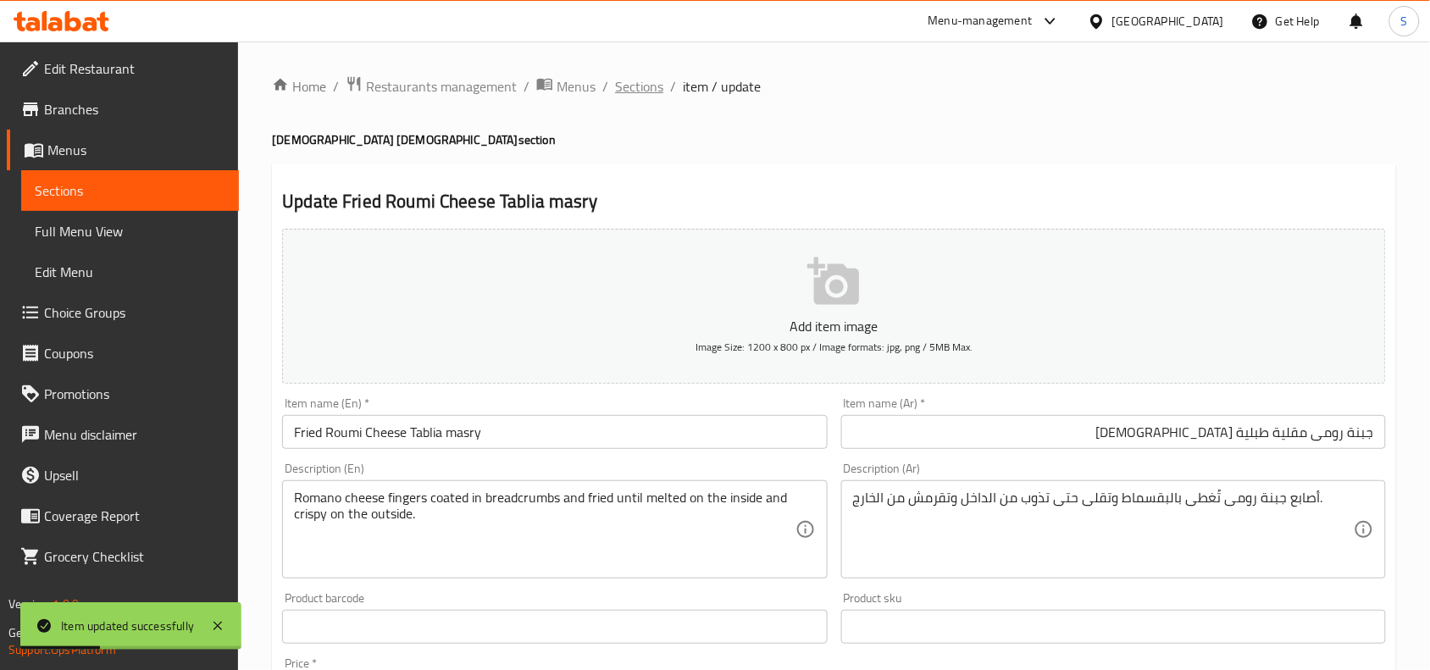
click at [646, 83] on span "Sections" at bounding box center [639, 86] width 48 height 20
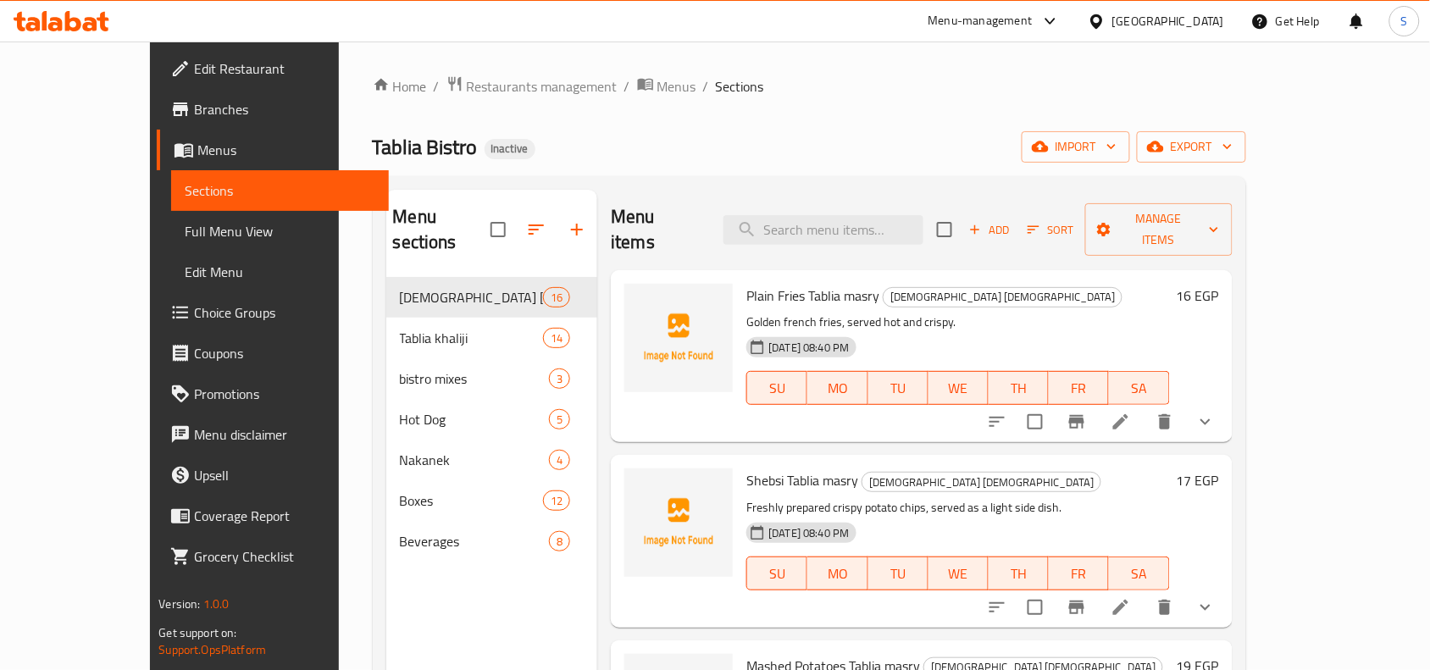
click at [1133, 284] on h6 "Plain Fries Tablia masry Tablia masry" at bounding box center [958, 296] width 423 height 24
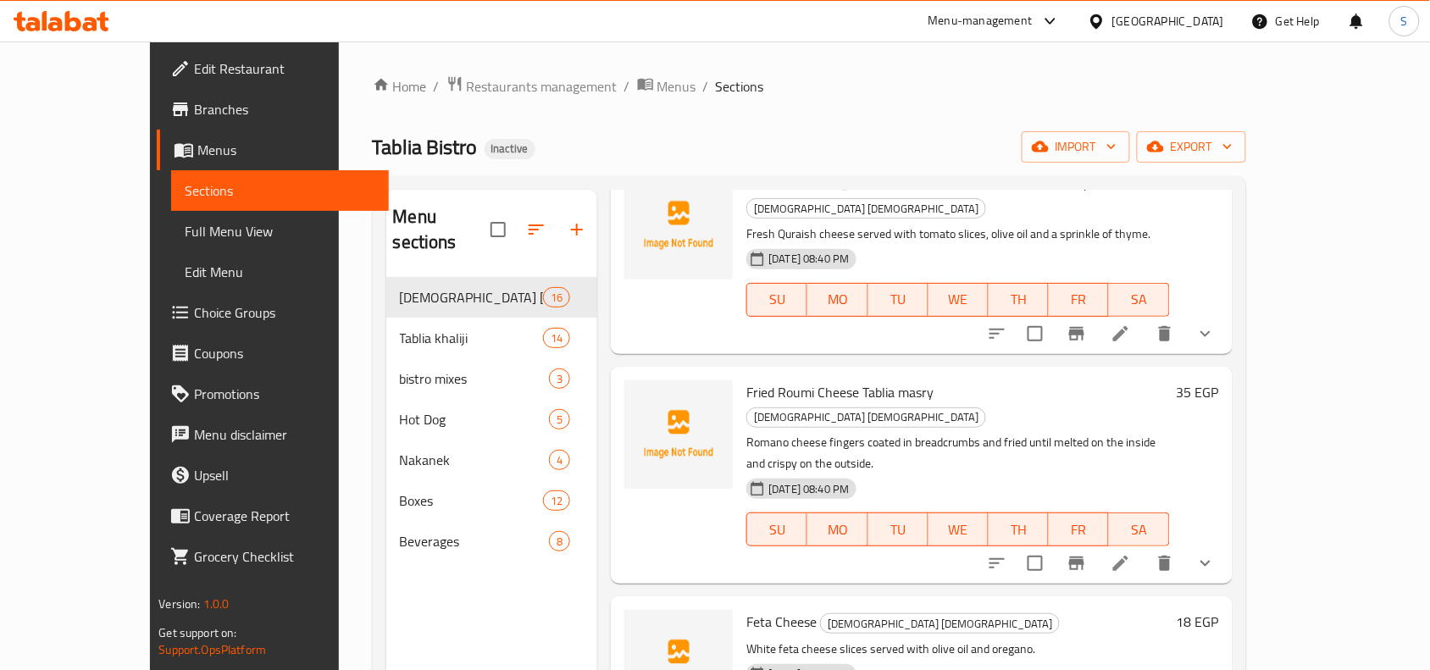
scroll to position [1271, 0]
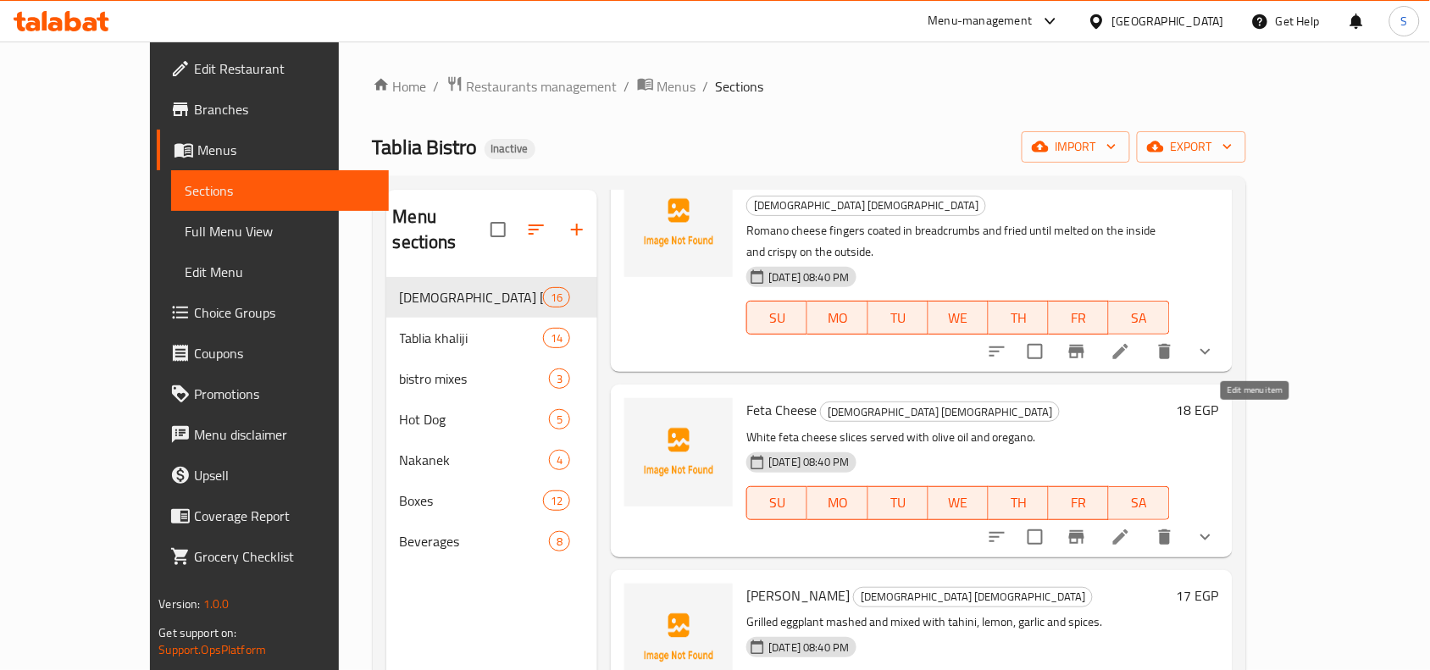
click at [1131, 527] on icon at bounding box center [1121, 537] width 20 height 20
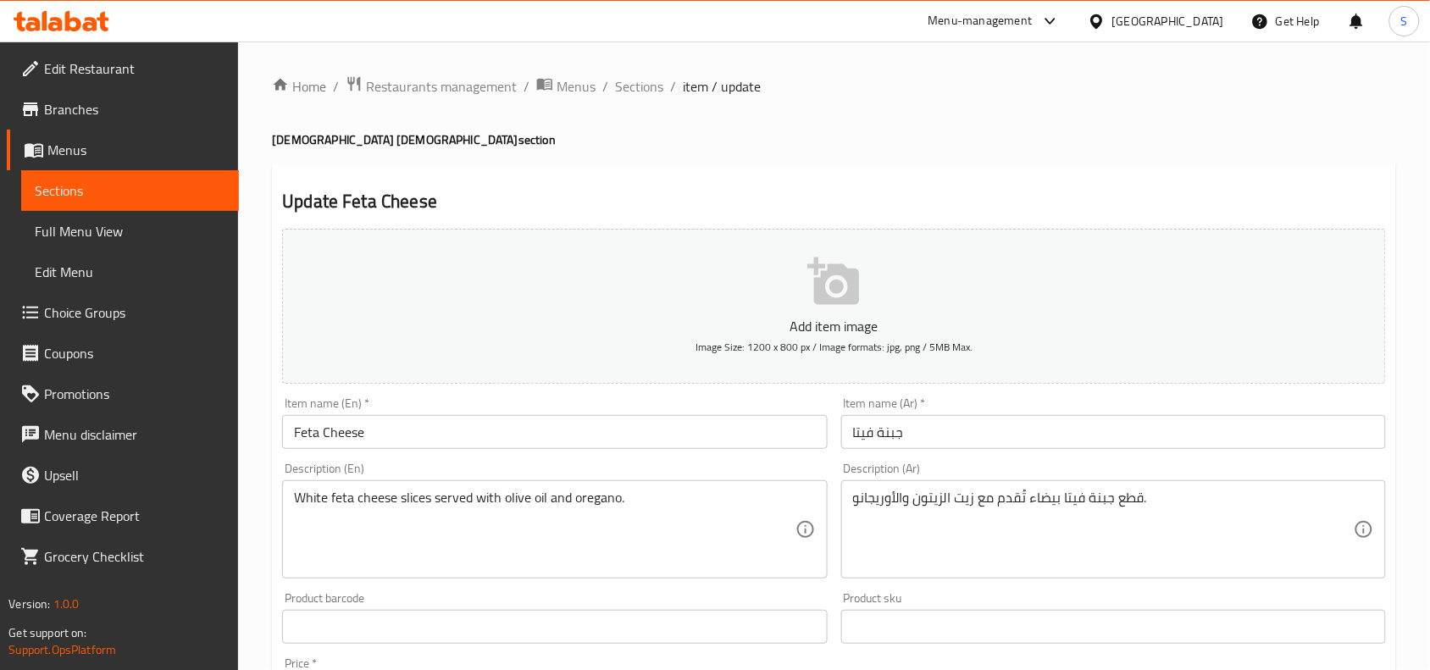
click at [570, 438] on input "Feta Cheese" at bounding box center [554, 432] width 545 height 34
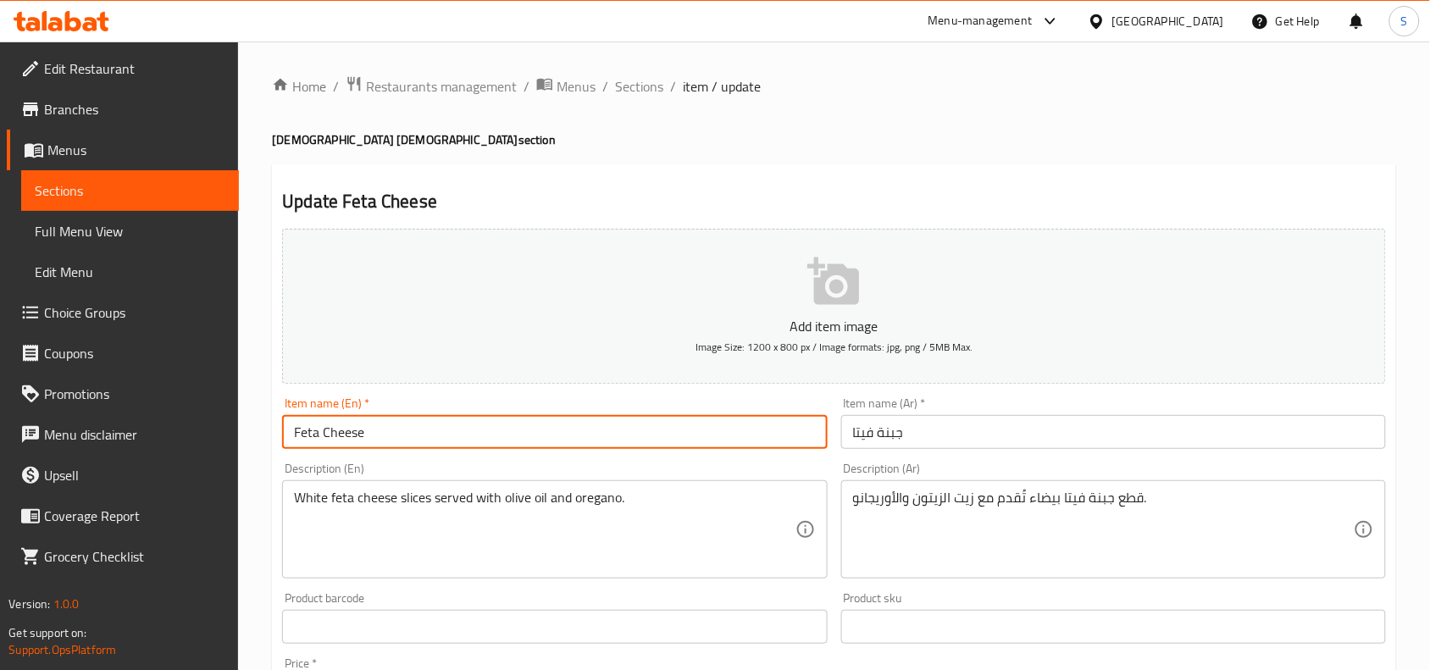
paste input "[DEMOGRAPHIC_DATA] [DEMOGRAPHIC_DATA]"
type input "Feta Cheese Tablia masry"
click at [1117, 429] on input "جبنة فيتا" at bounding box center [1113, 432] width 545 height 34
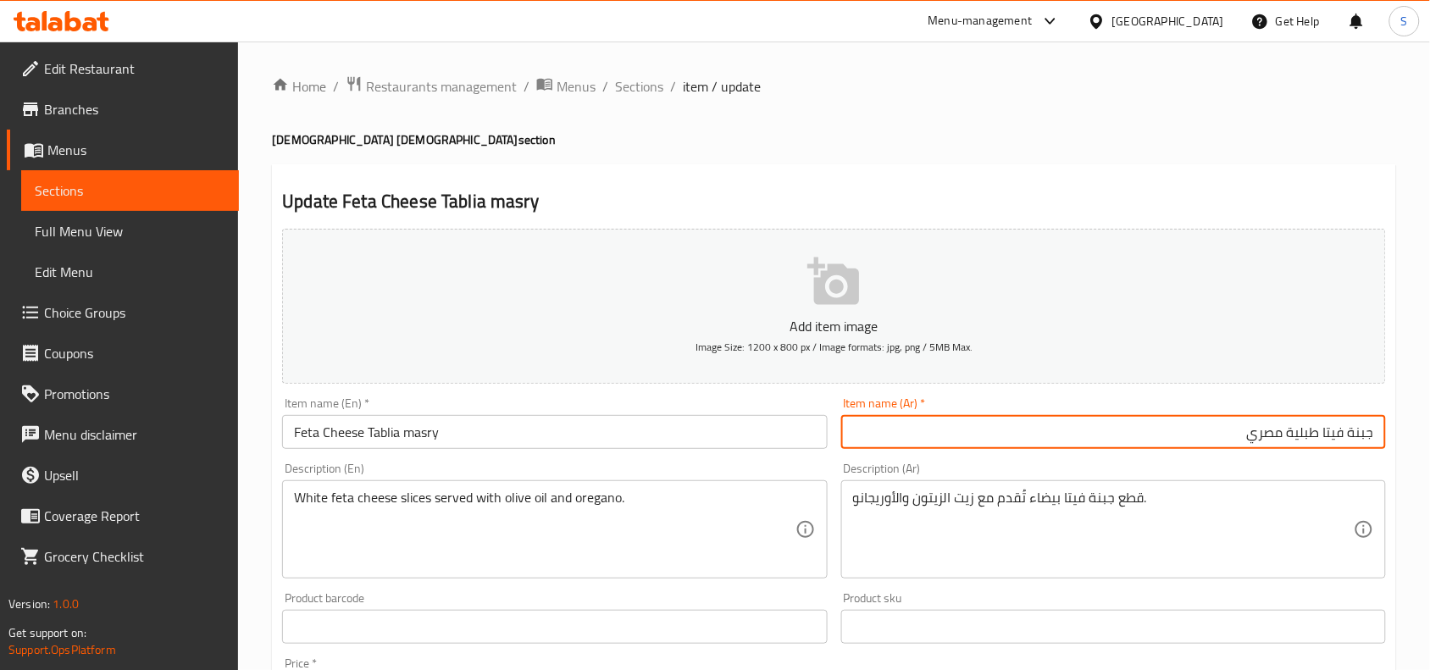
type input "جبنة فيتا طبلية مصري"
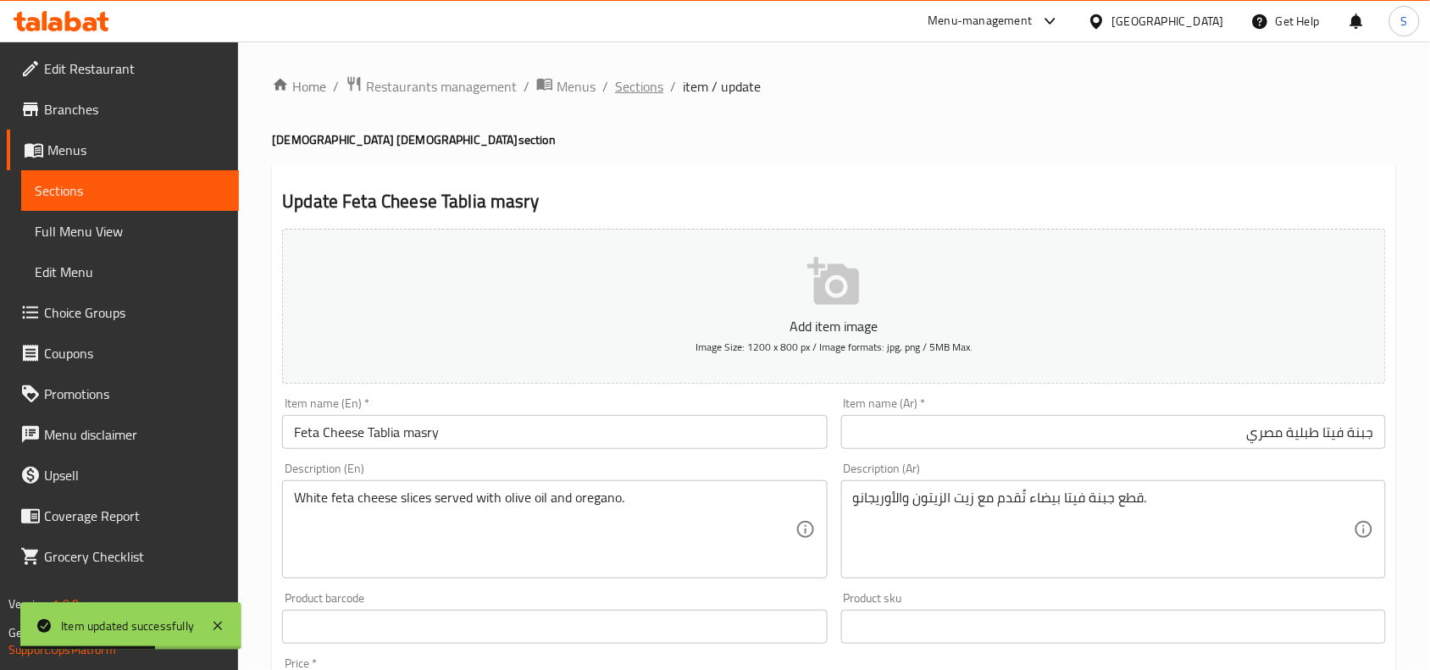
click at [632, 95] on span "Sections" at bounding box center [639, 86] width 48 height 20
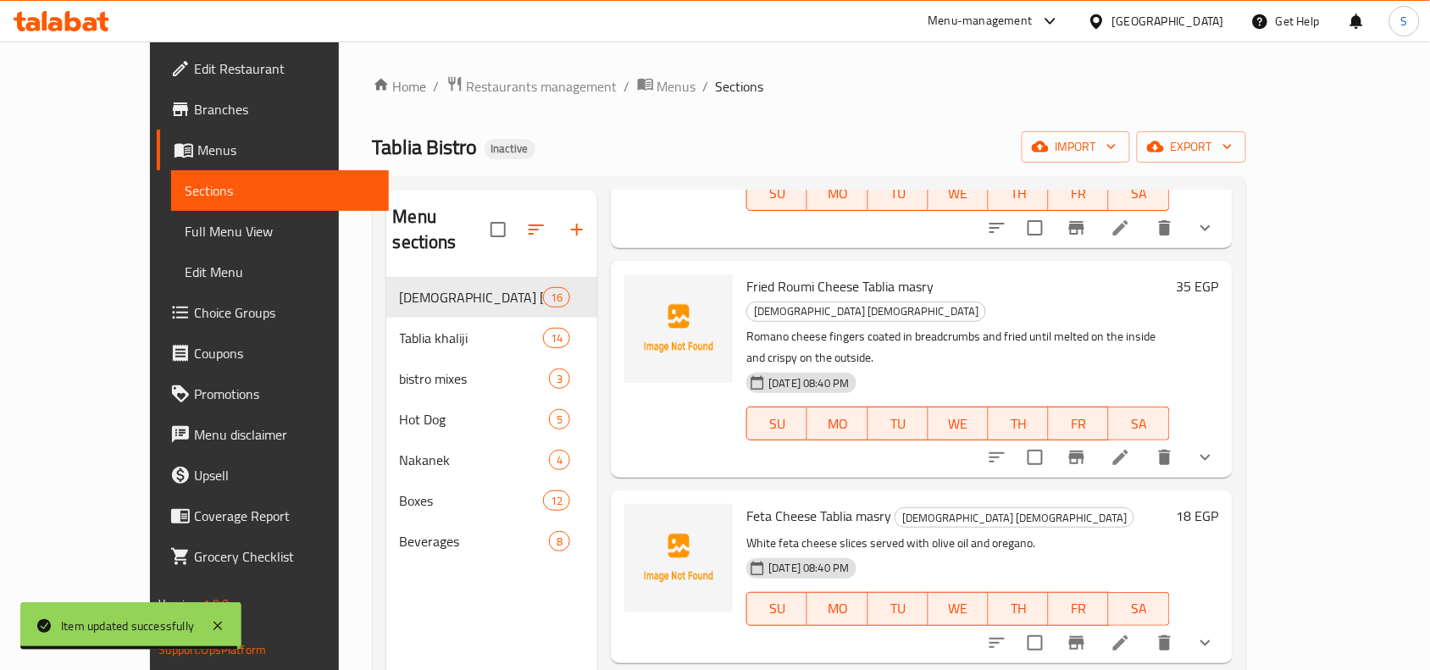
scroll to position [1483, 0]
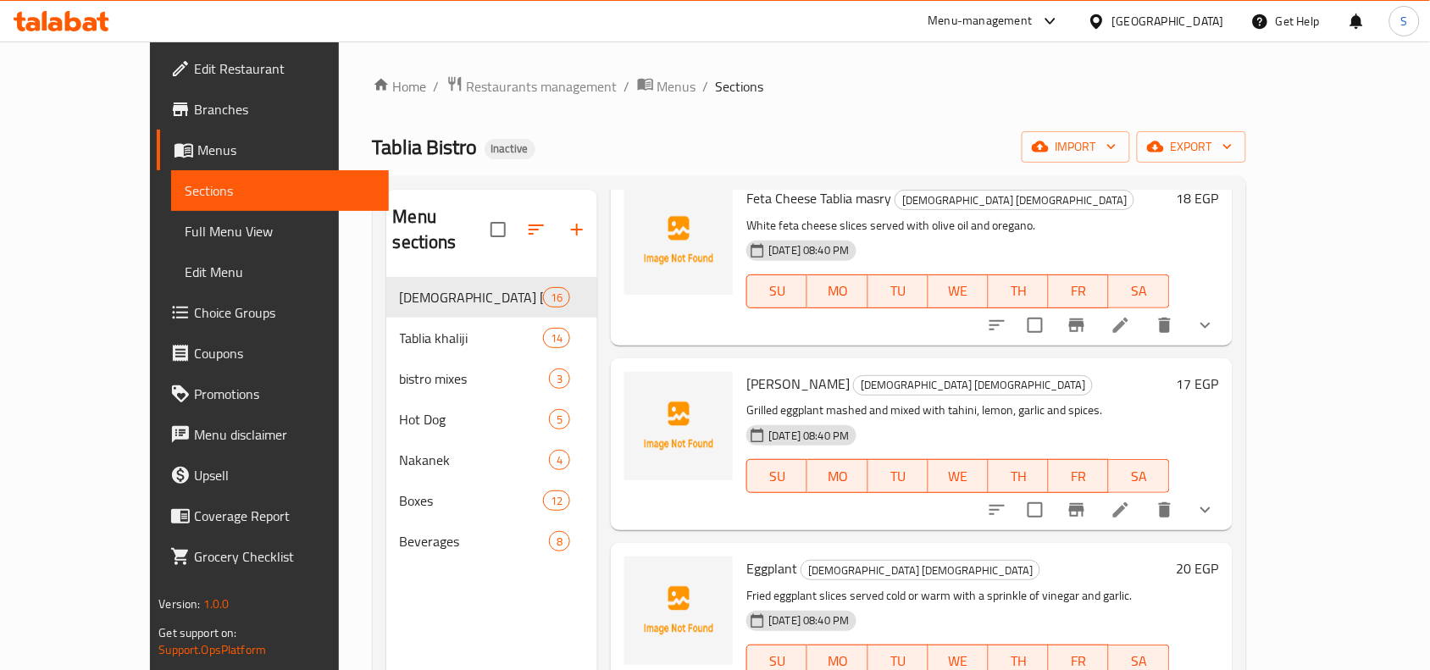
click at [1129, 502] on icon at bounding box center [1120, 509] width 15 height 15
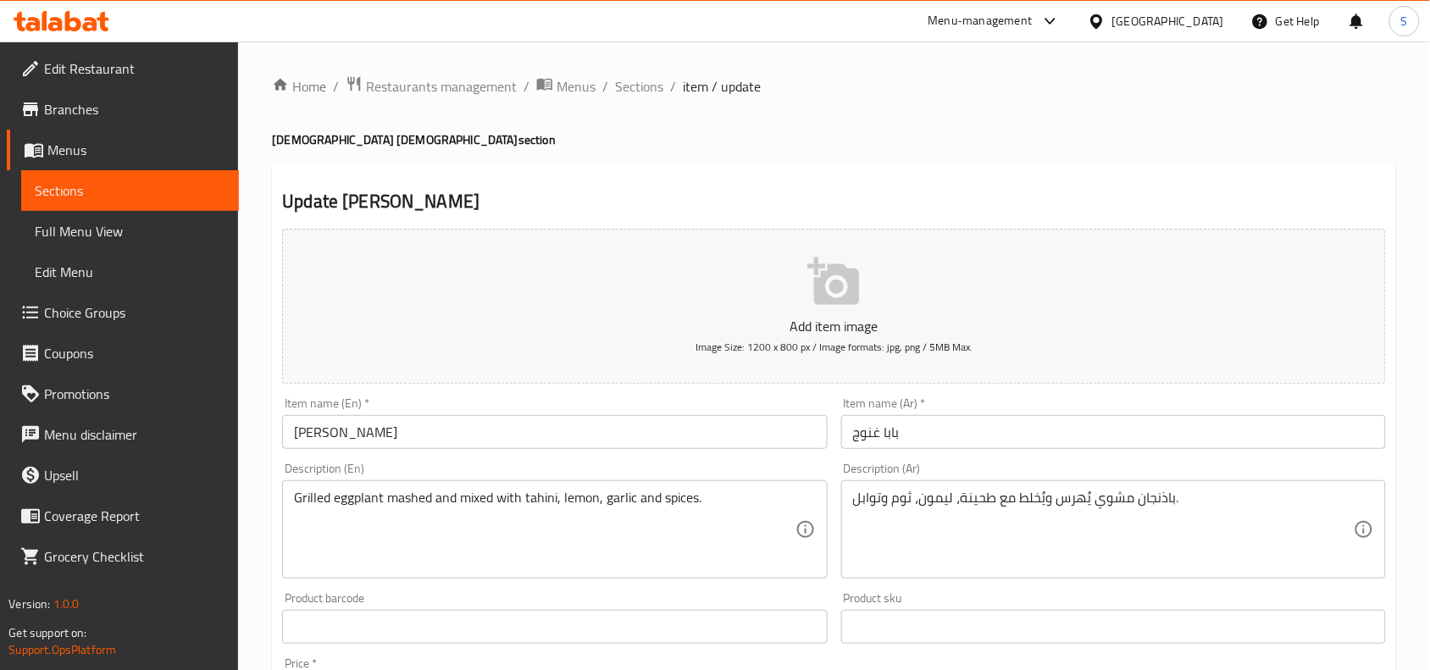
click at [510, 430] on input "Baba Ghannouj" at bounding box center [554, 432] width 545 height 34
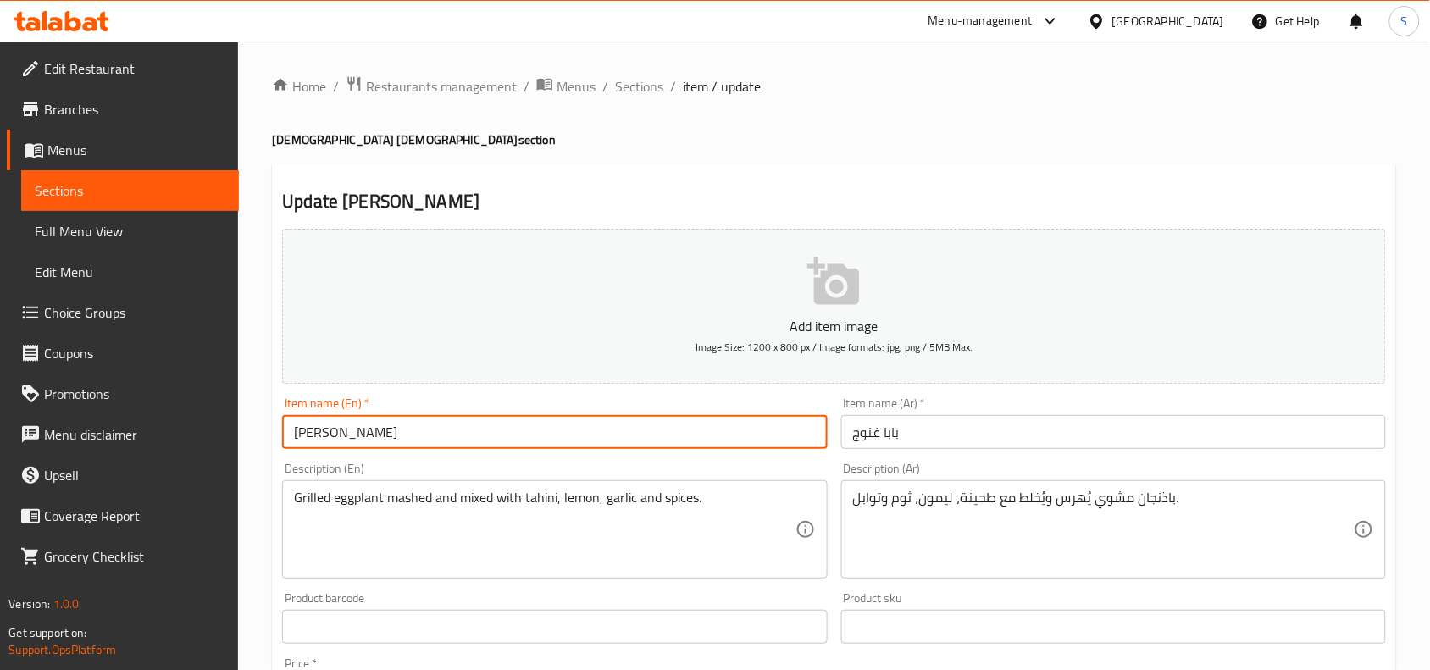
paste input "[DEMOGRAPHIC_DATA] [DEMOGRAPHIC_DATA]"
type input "[PERSON_NAME] Tablia masry"
click at [1107, 426] on input "بابا غنوج" at bounding box center [1113, 432] width 545 height 34
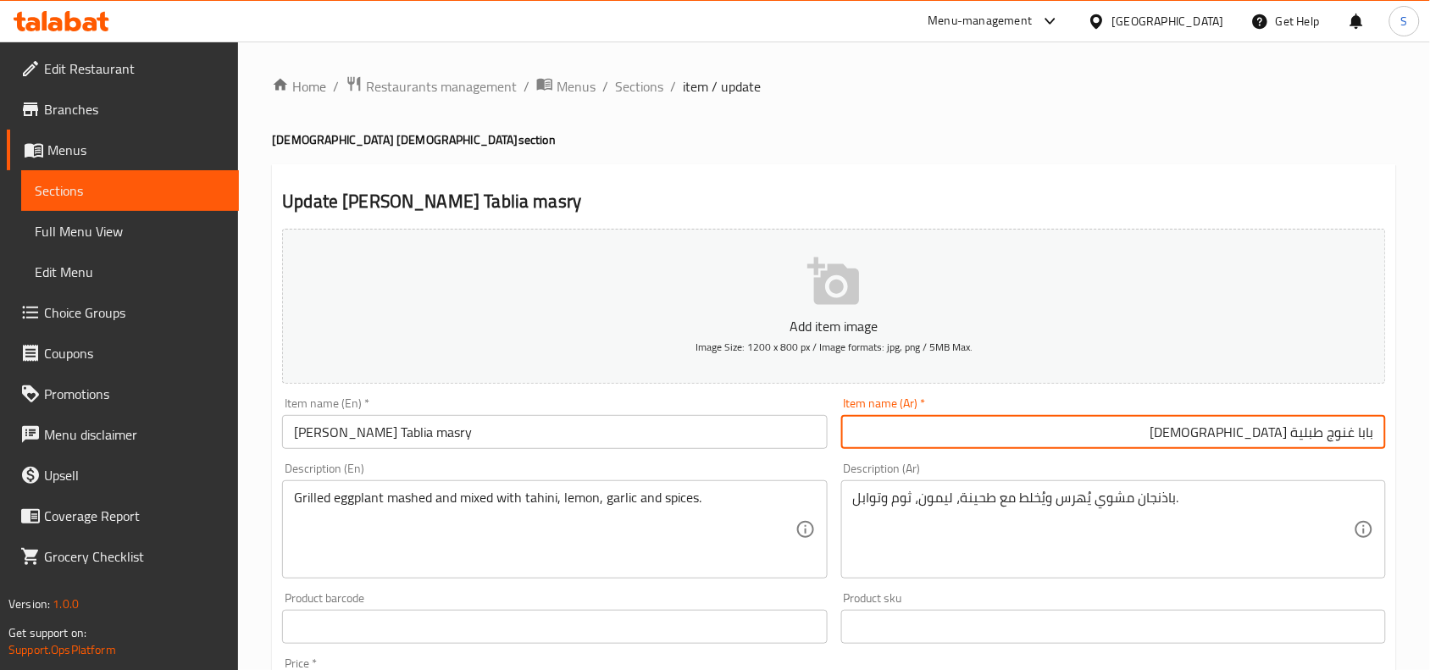
type input "بابا غنوج طبلية [DEMOGRAPHIC_DATA]"
click at [627, 91] on span "Sections" at bounding box center [639, 86] width 48 height 20
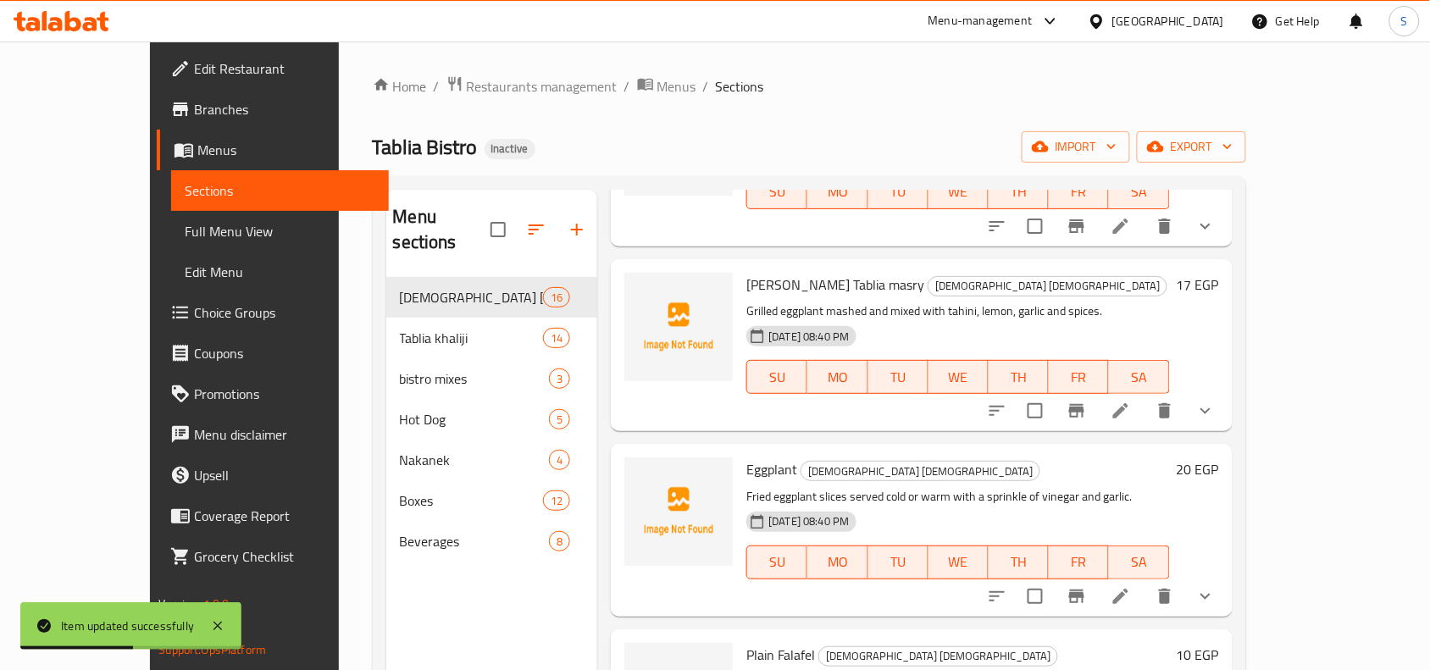
scroll to position [1589, 0]
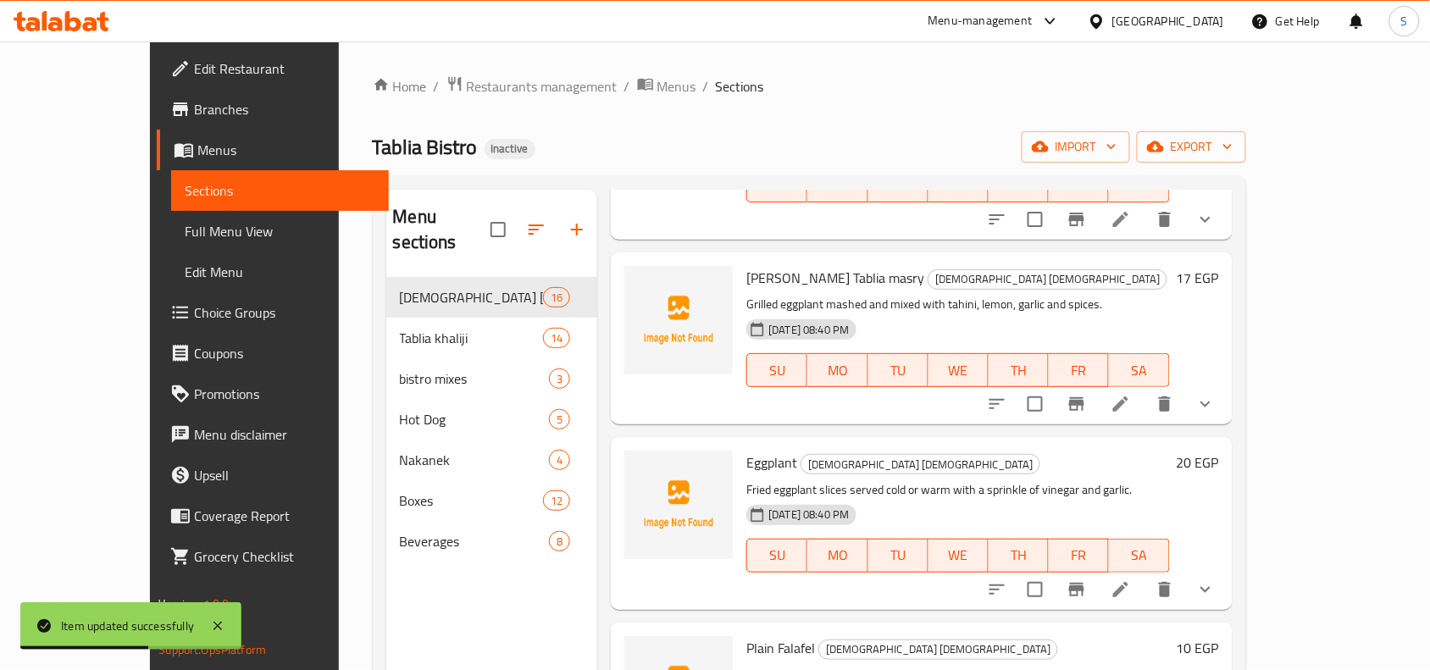
click at [1131, 580] on icon at bounding box center [1121, 590] width 20 height 20
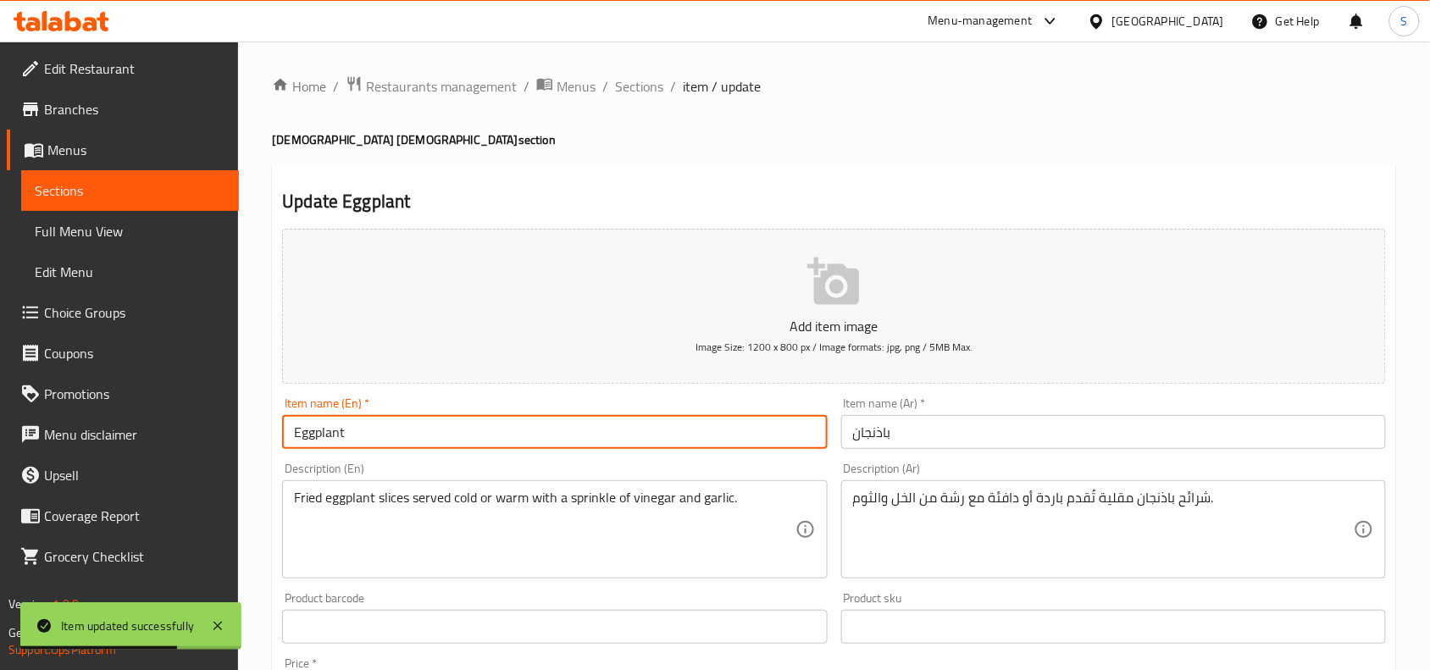
click at [426, 419] on input "Eggplant" at bounding box center [554, 432] width 545 height 34
paste input "[DEMOGRAPHIC_DATA] [DEMOGRAPHIC_DATA]"
type input "Eggplant Tablia masry"
click at [954, 409] on div "Item name (Ar)   * باذنجان Item name (Ar) *" at bounding box center [1113, 423] width 545 height 52
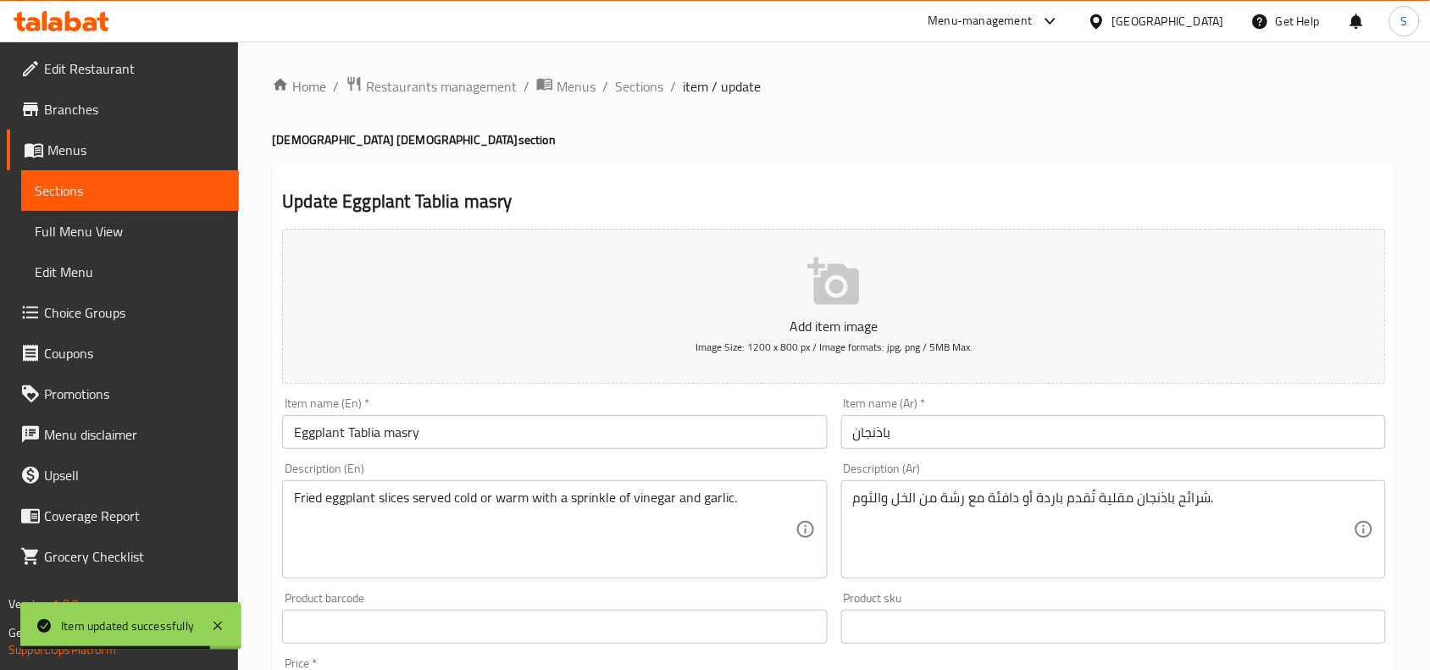
click at [954, 436] on input "باذنجان" at bounding box center [1113, 432] width 545 height 34
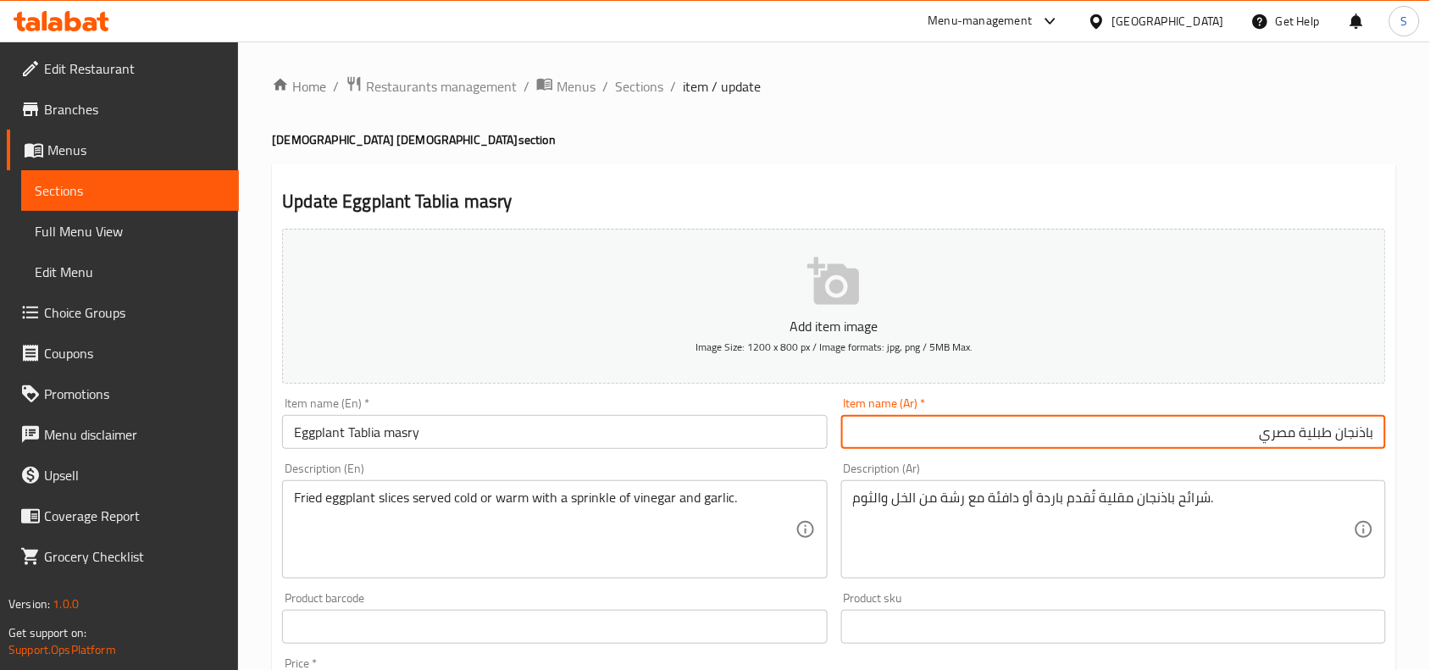
type input "باذنجان طبلية مصري"
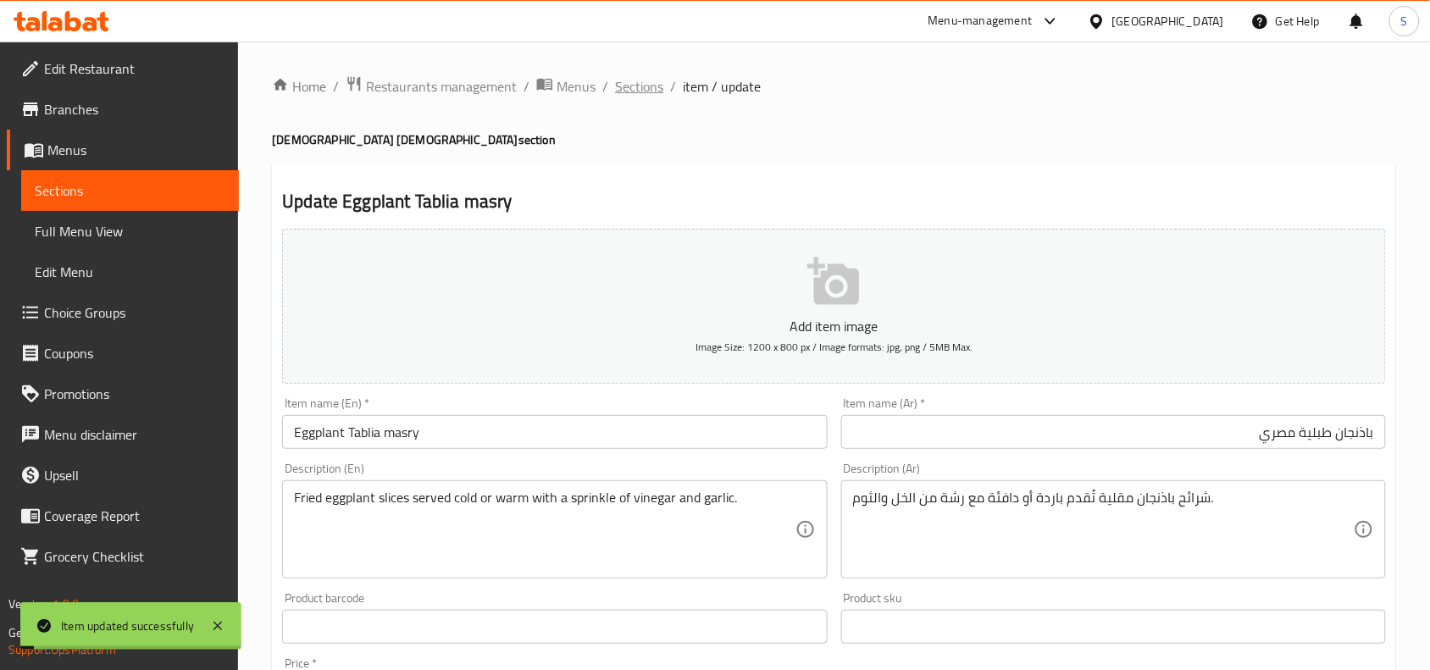
click at [633, 95] on span "Sections" at bounding box center [639, 86] width 48 height 20
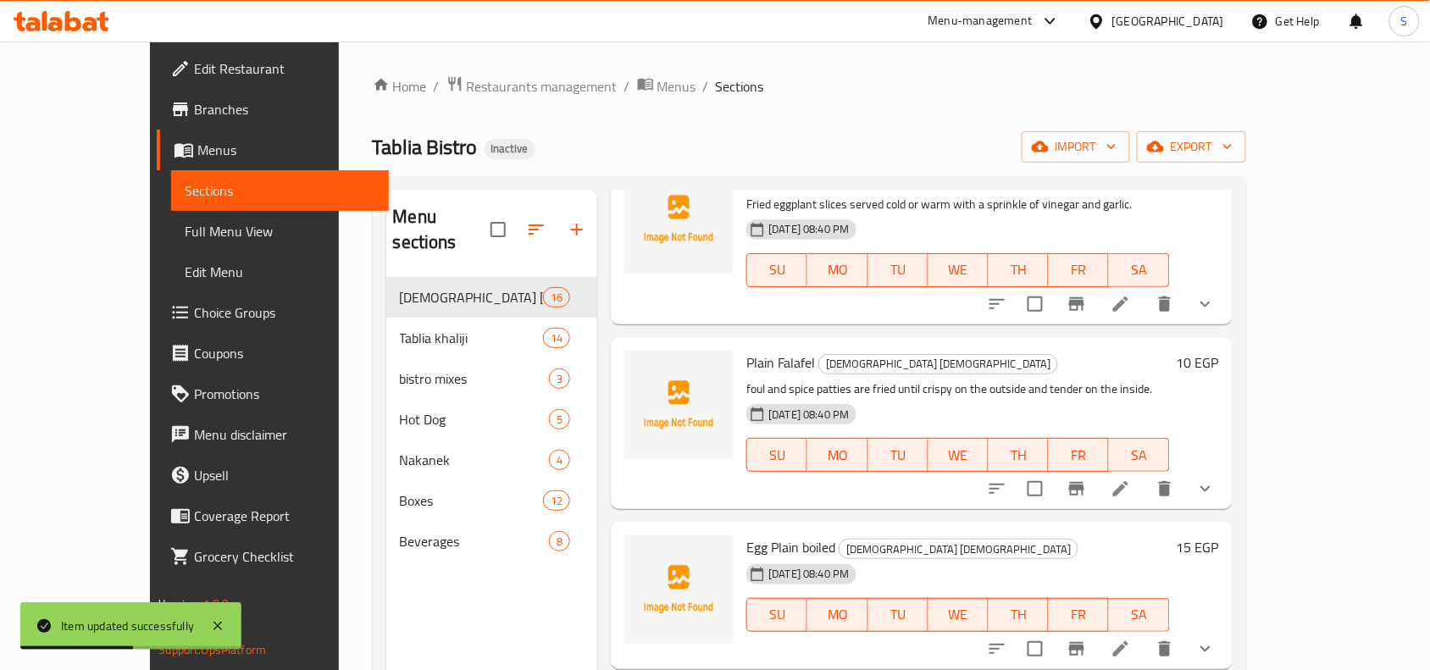
scroll to position [1671, 0]
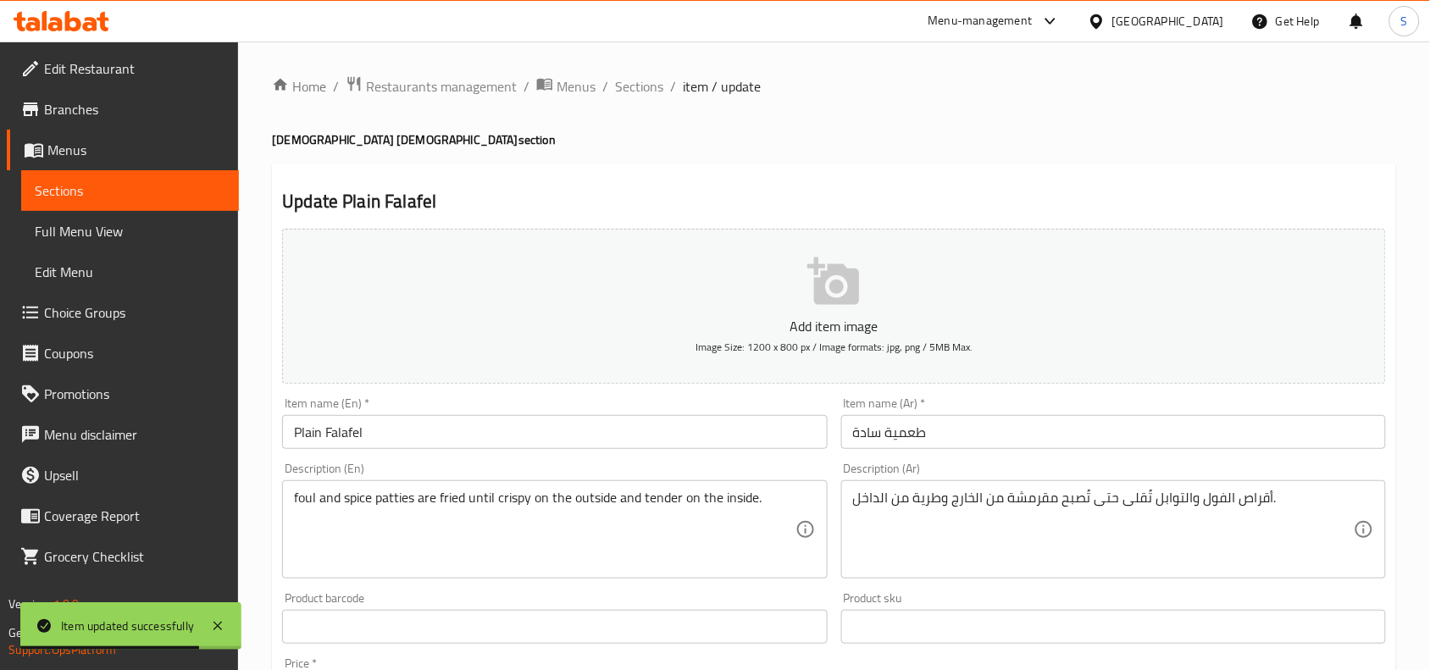
click at [974, 438] on input "طعمية سادة" at bounding box center [1113, 432] width 545 height 34
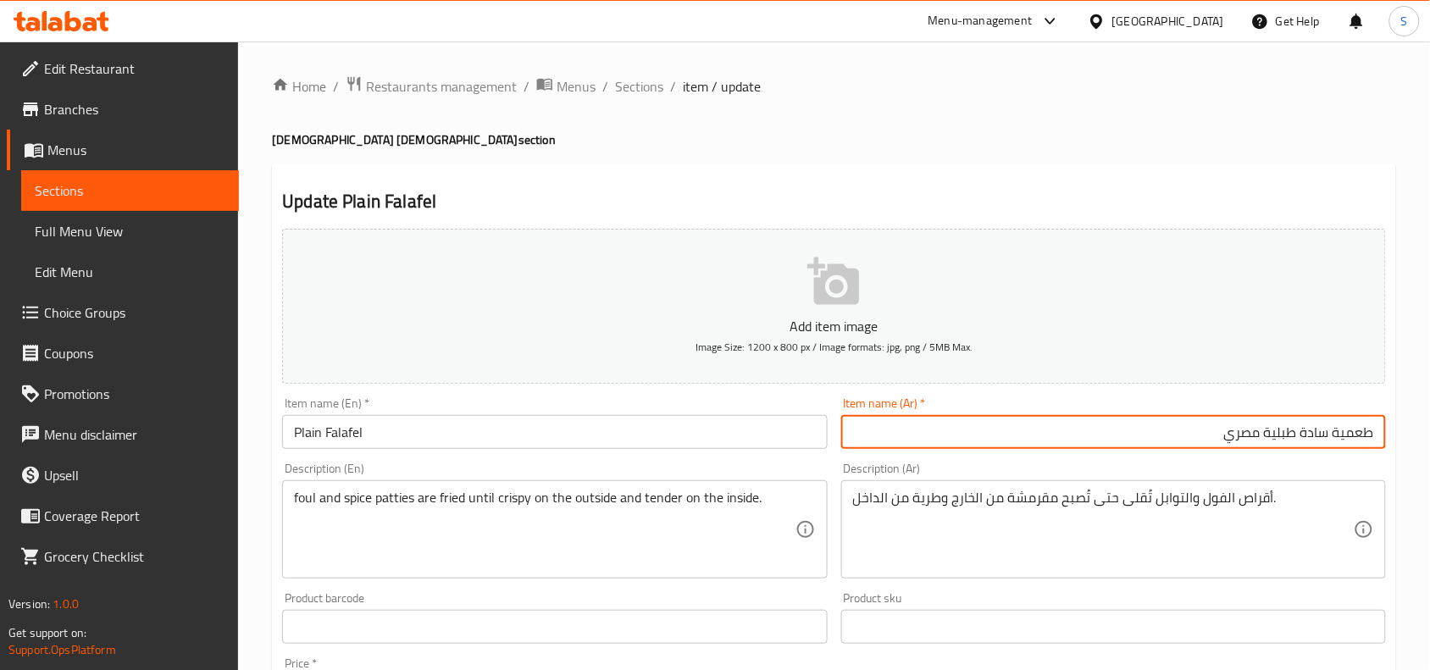
type input "طعمية سادة طبلية مصري"
click at [752, 441] on input "Plain Falafel" at bounding box center [554, 432] width 545 height 34
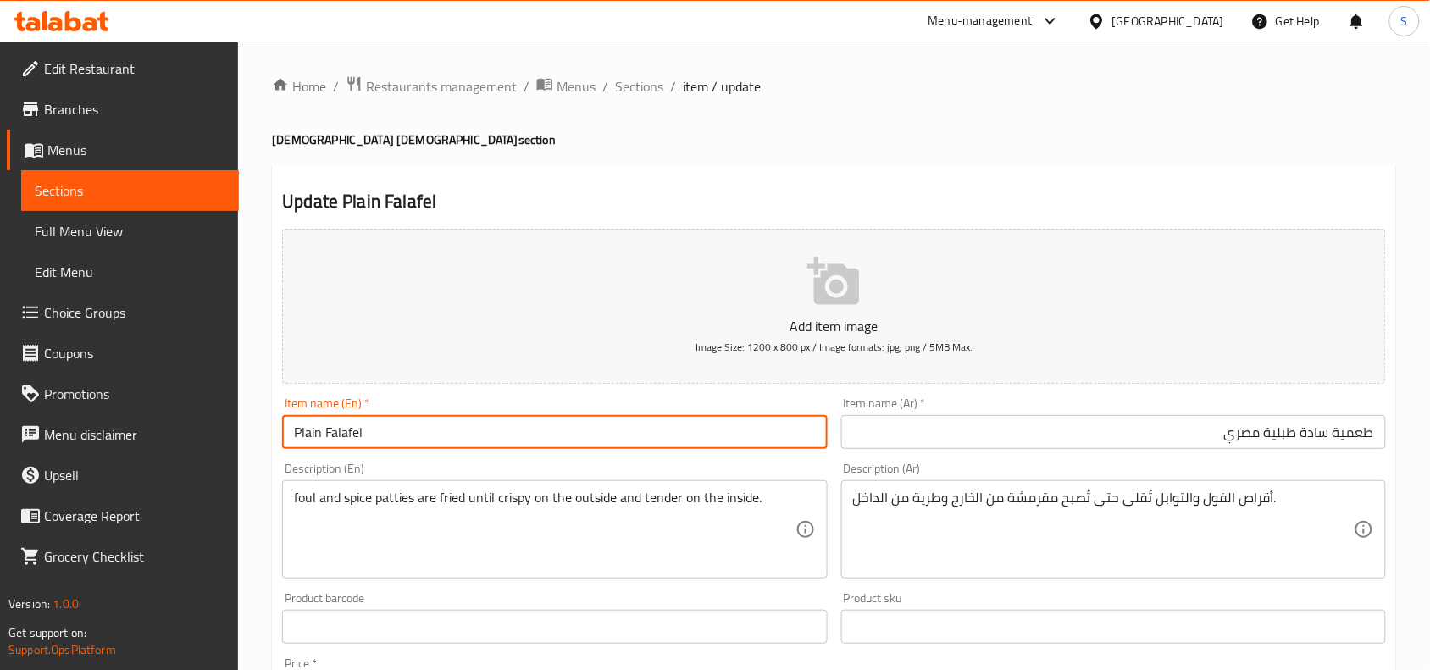
paste input "[DEMOGRAPHIC_DATA] [DEMOGRAPHIC_DATA]"
type input "Plain Falafel Tablia masry"
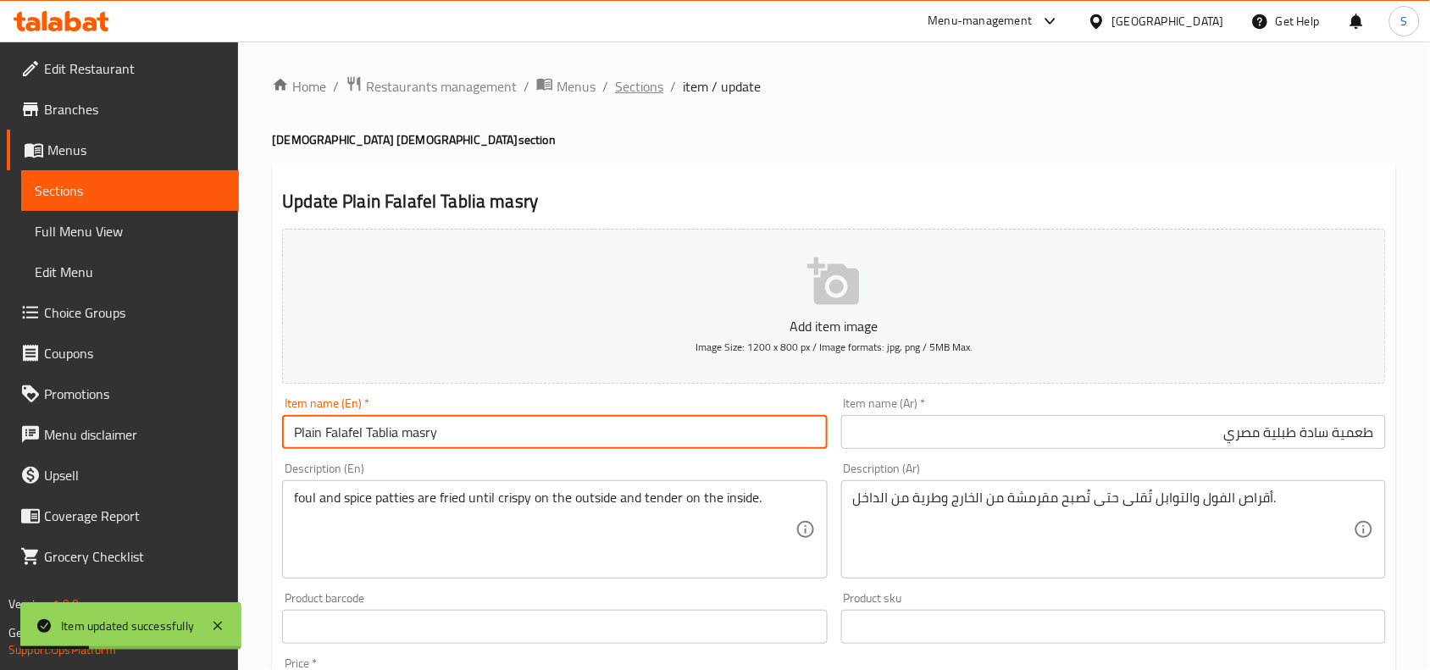
click at [636, 92] on span "Sections" at bounding box center [639, 86] width 48 height 20
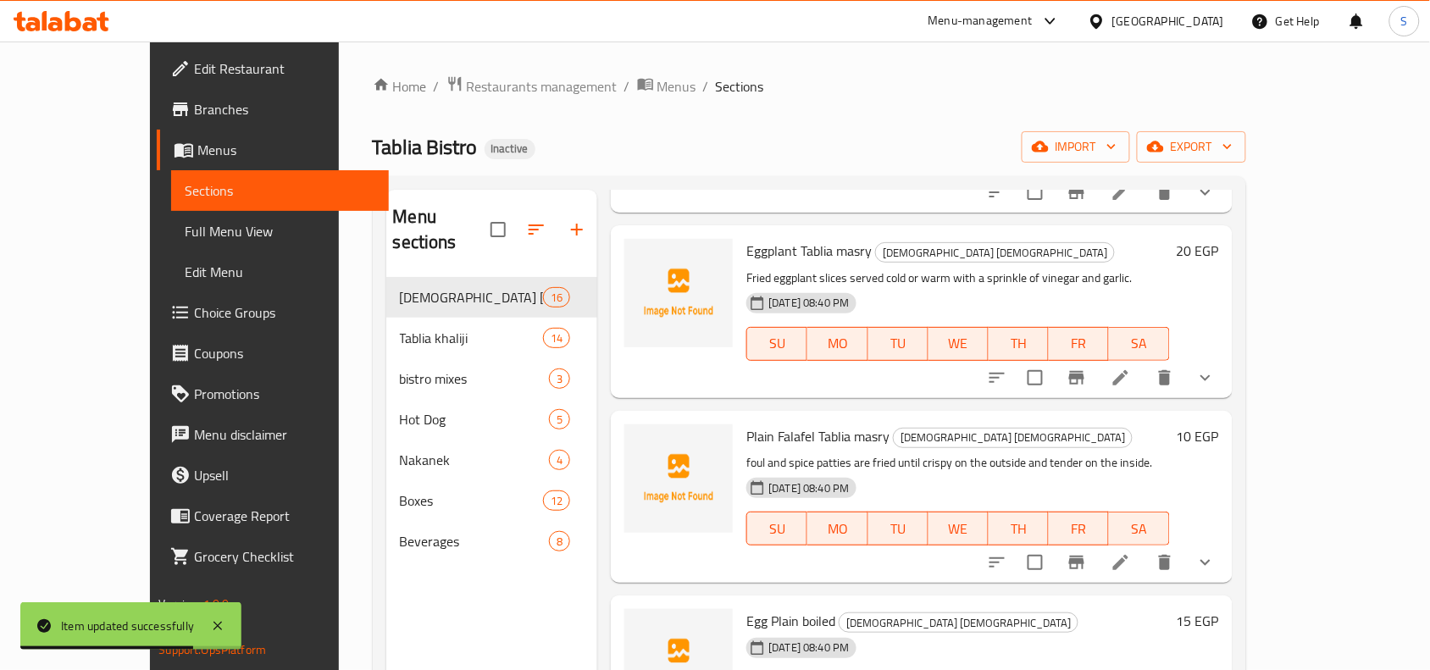
scroll to position [2012, 0]
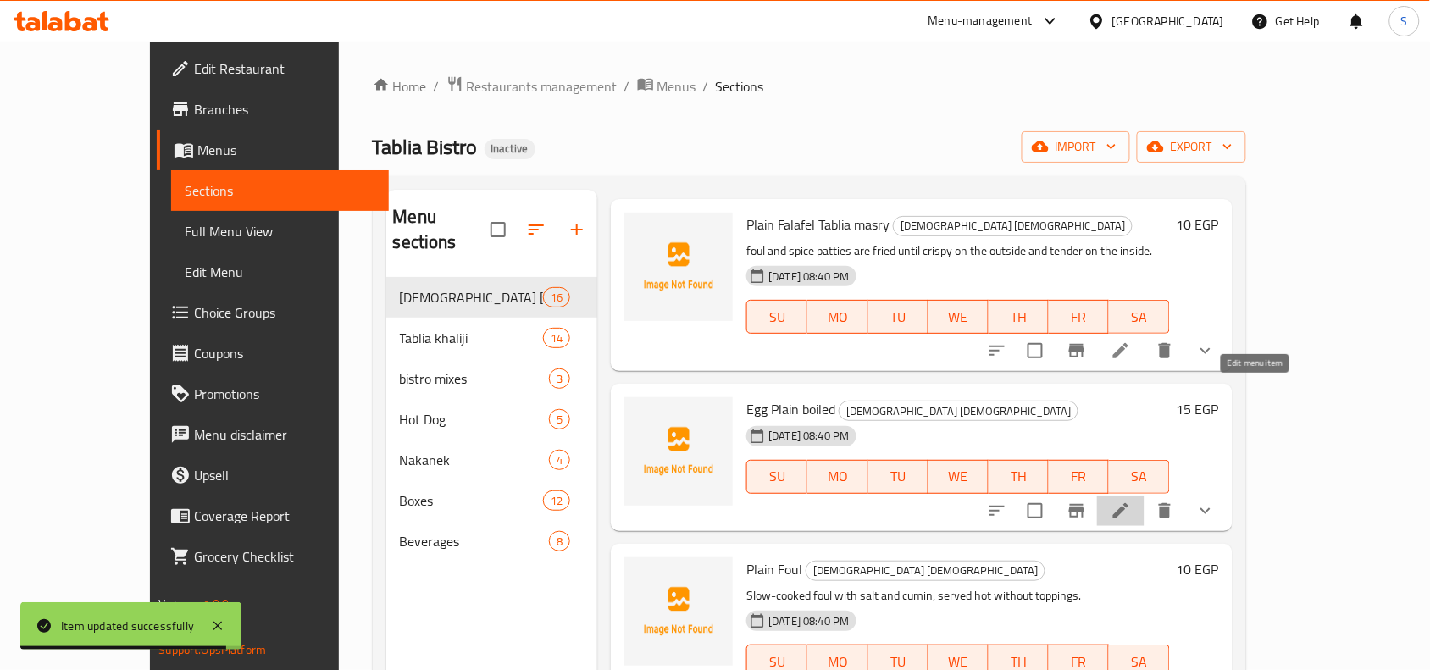
click at [1131, 501] on icon at bounding box center [1121, 511] width 20 height 20
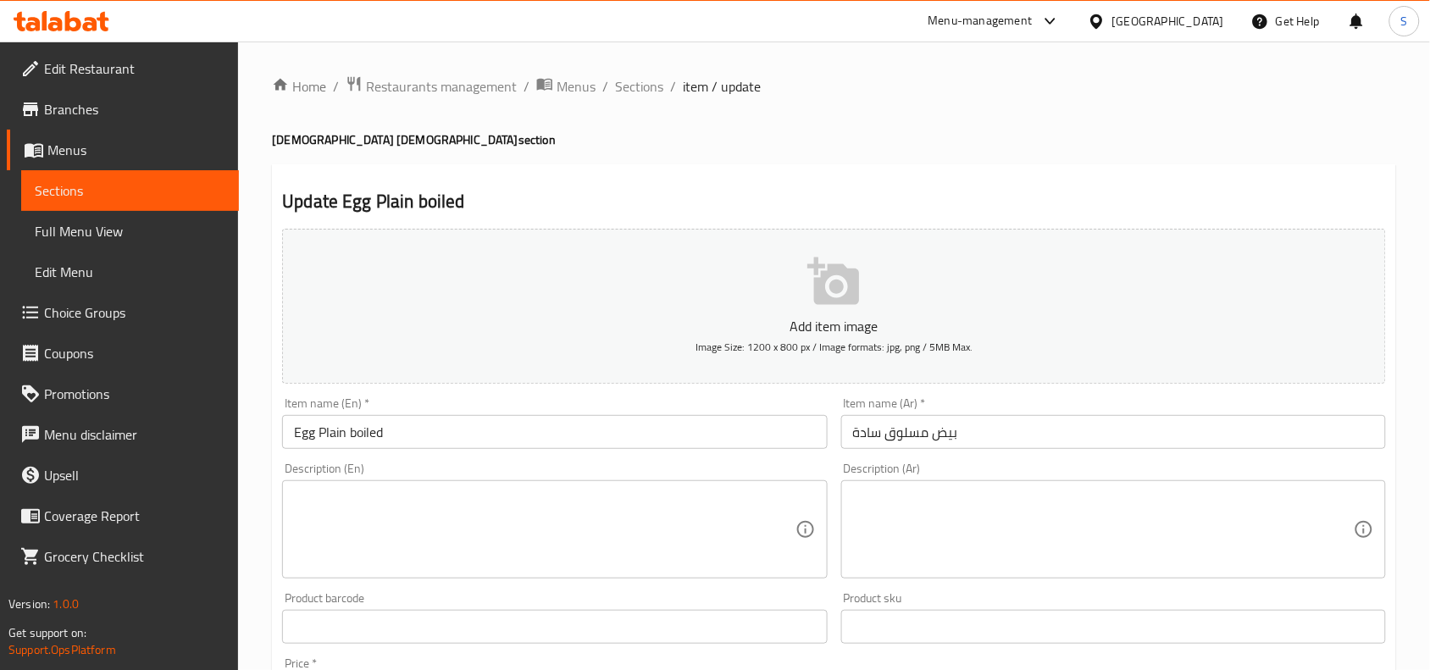
click at [1048, 450] on div "Item name (Ar)   * بيض مسلوق سادة Item name (Ar) *" at bounding box center [1114, 423] width 558 height 65
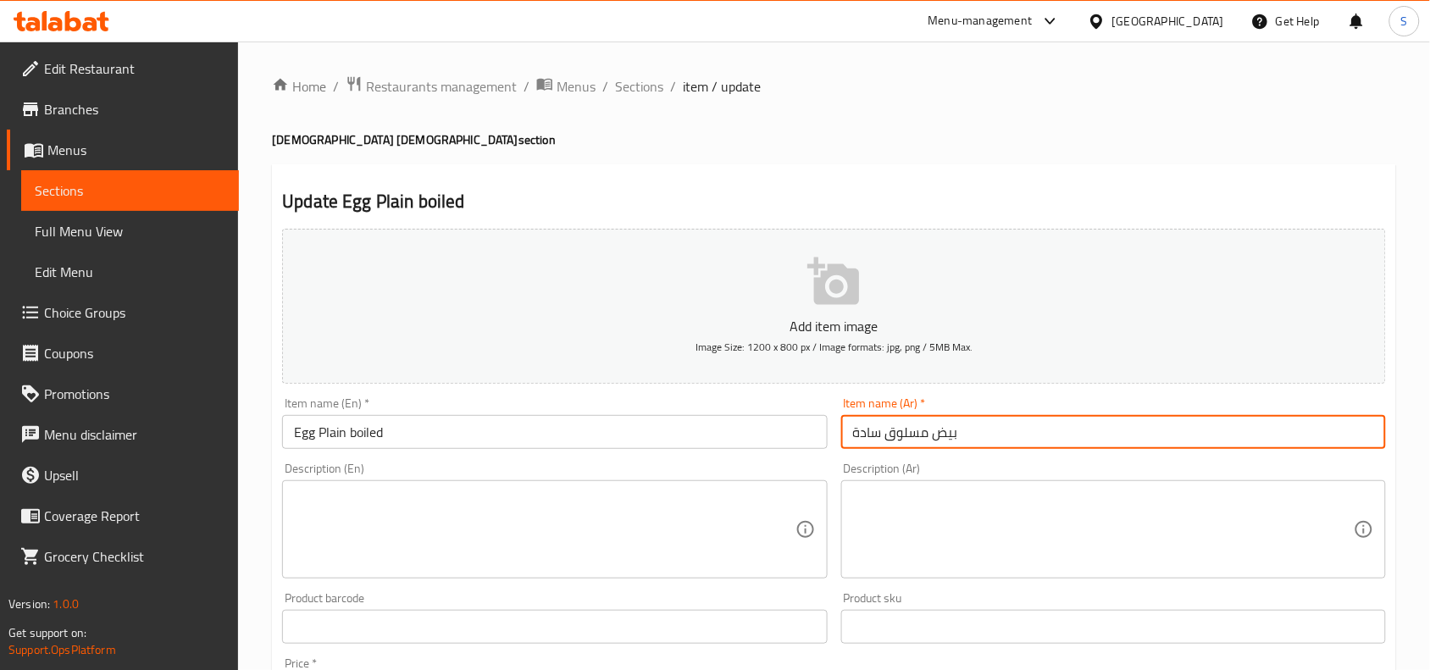
click at [1053, 419] on input "بيض مسلوق سادة" at bounding box center [1113, 432] width 545 height 34
click at [705, 407] on div "Item name (En)   * Egg Plain boiled Item name (En) *" at bounding box center [554, 423] width 545 height 52
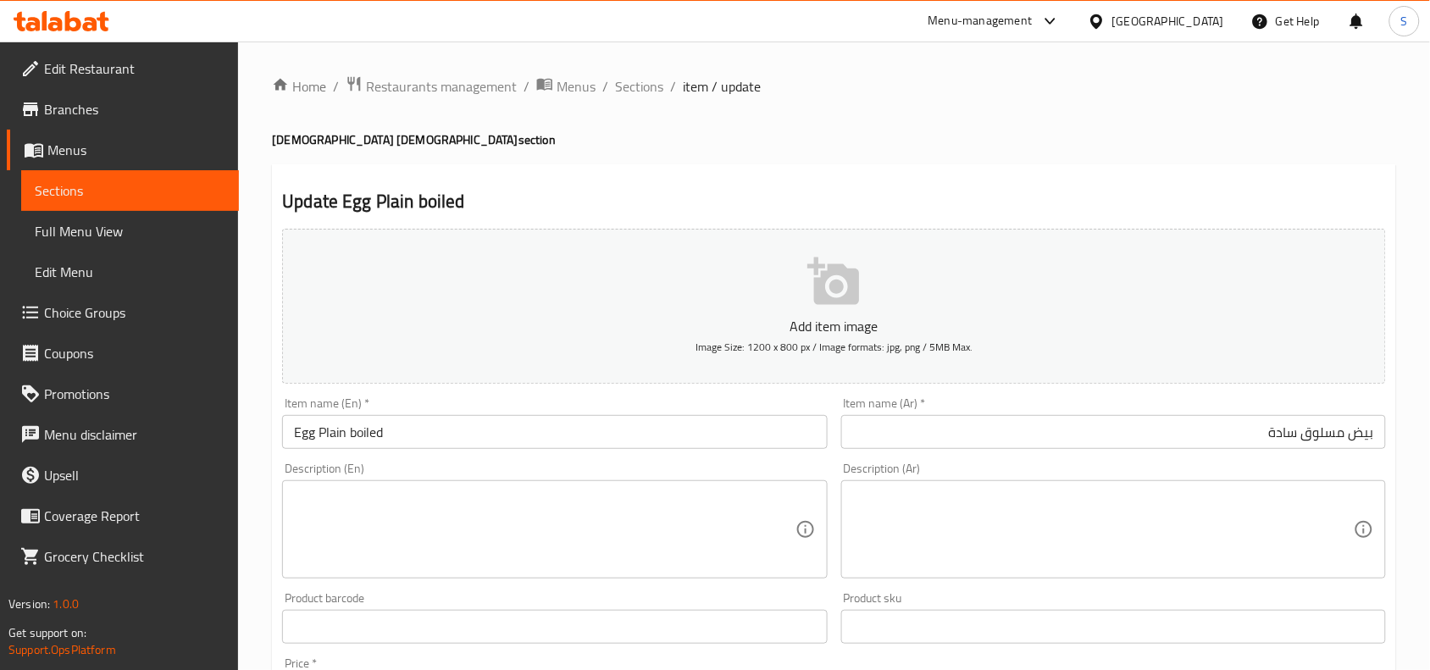
click at [739, 447] on input "Egg Plain boiled" at bounding box center [554, 432] width 545 height 34
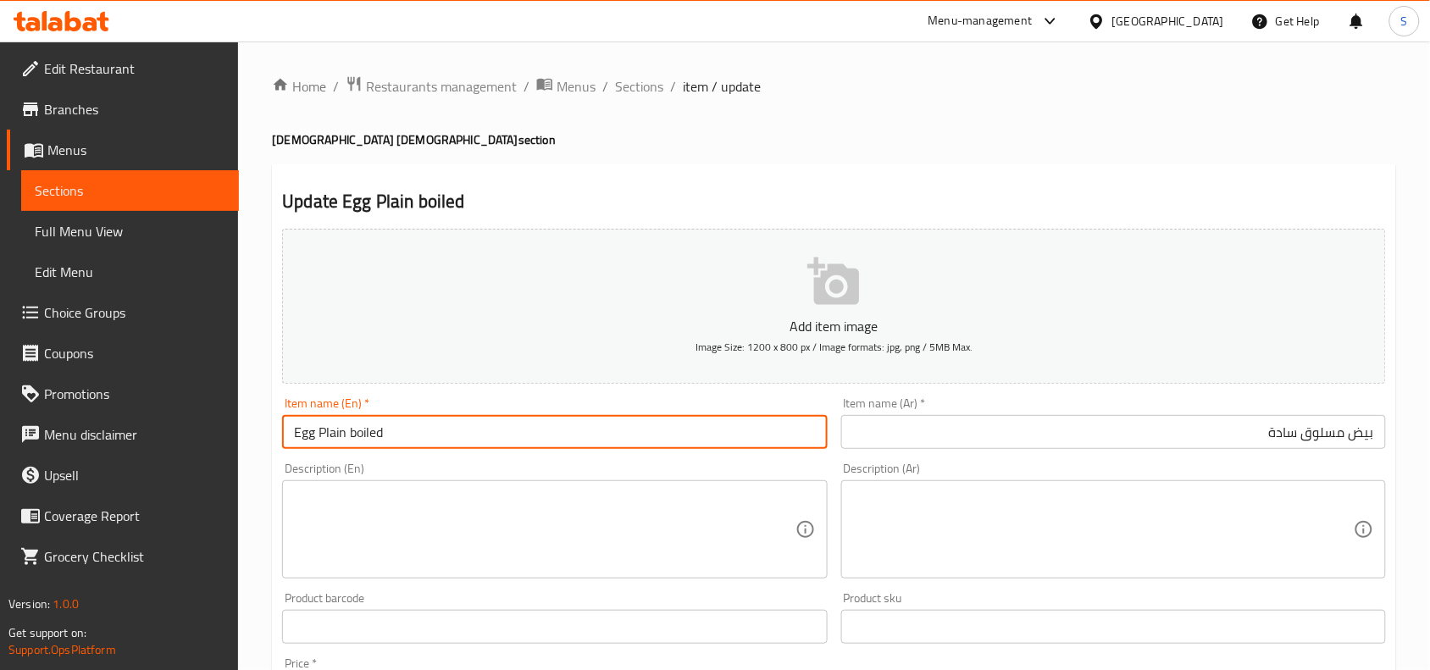
paste input "[DEMOGRAPHIC_DATA] [DEMOGRAPHIC_DATA]"
type input "Egg Plain boiled Tablia masry"
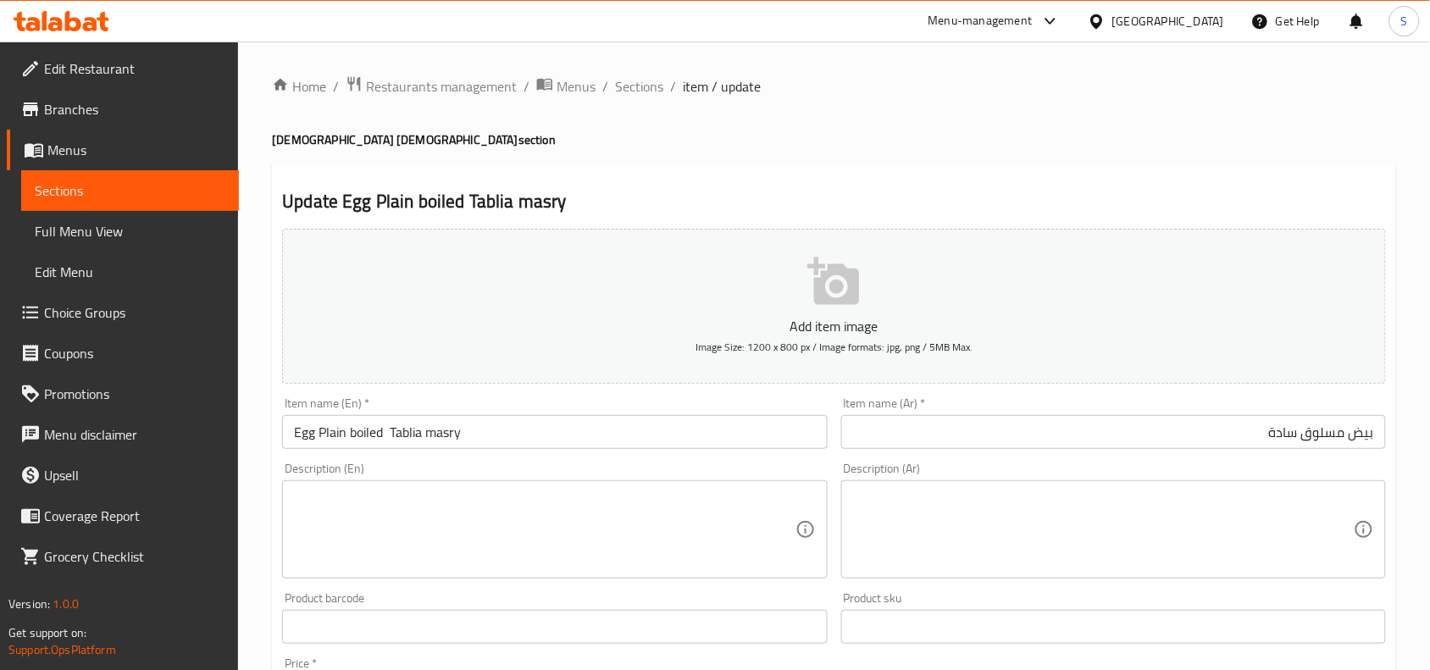
click at [1157, 409] on div "Item name (Ar)   * بيض مسلوق سادة Item name (Ar) *" at bounding box center [1113, 423] width 545 height 52
click at [1163, 424] on input "بيض مسلوق سادة" at bounding box center [1113, 432] width 545 height 34
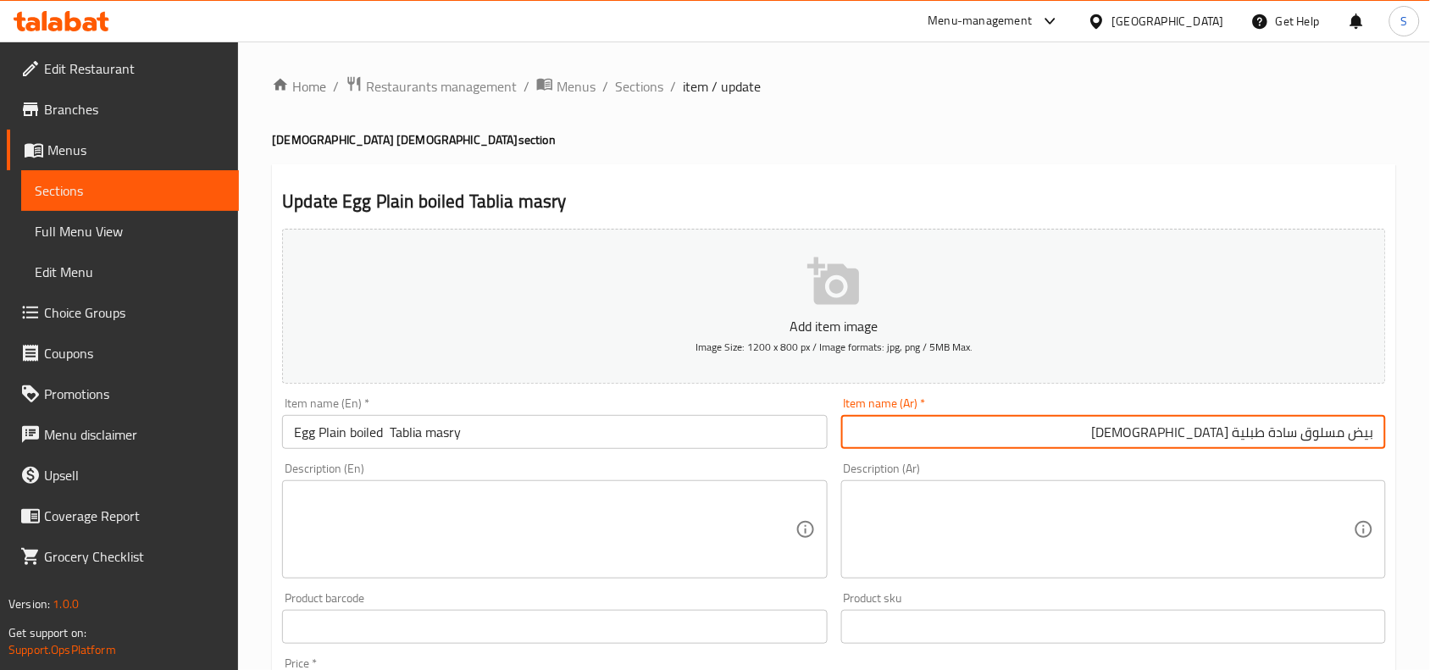
type input "بيض مسلوق سادة طبلية [DEMOGRAPHIC_DATA]"
click at [631, 89] on span "Sections" at bounding box center [639, 86] width 48 height 20
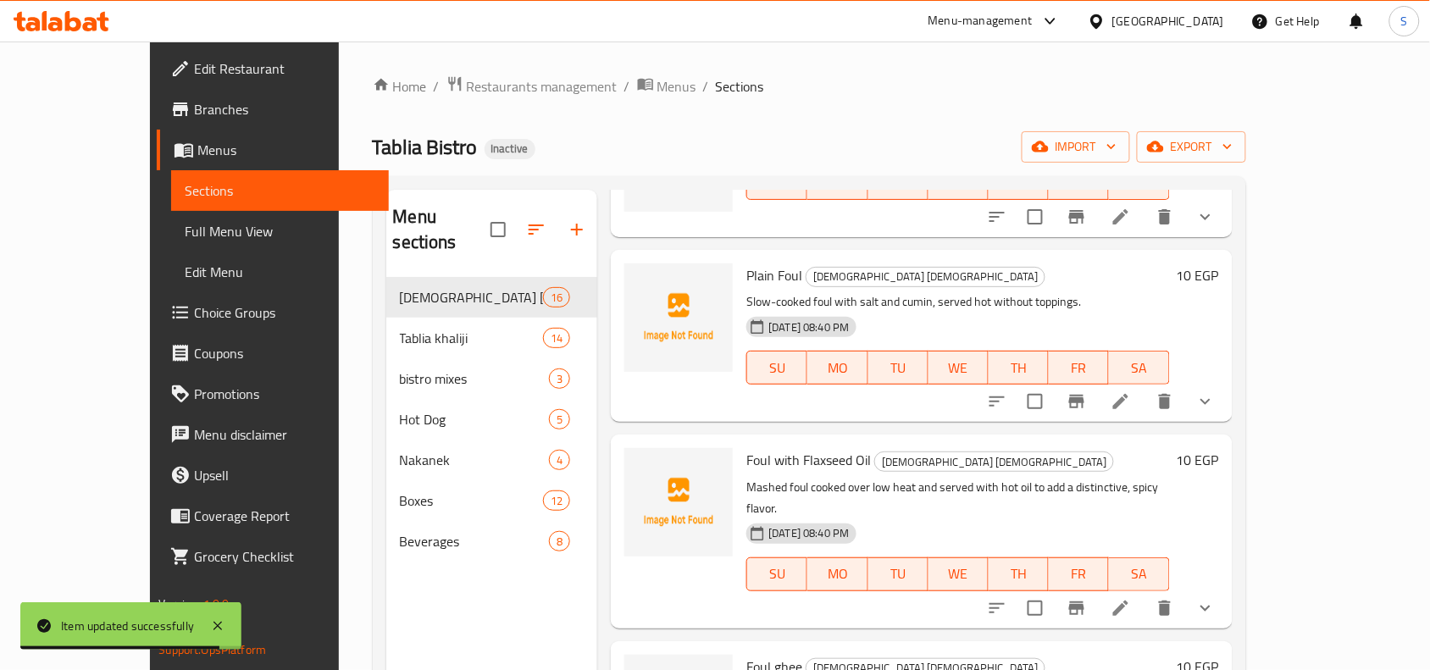
scroll to position [2095, 0]
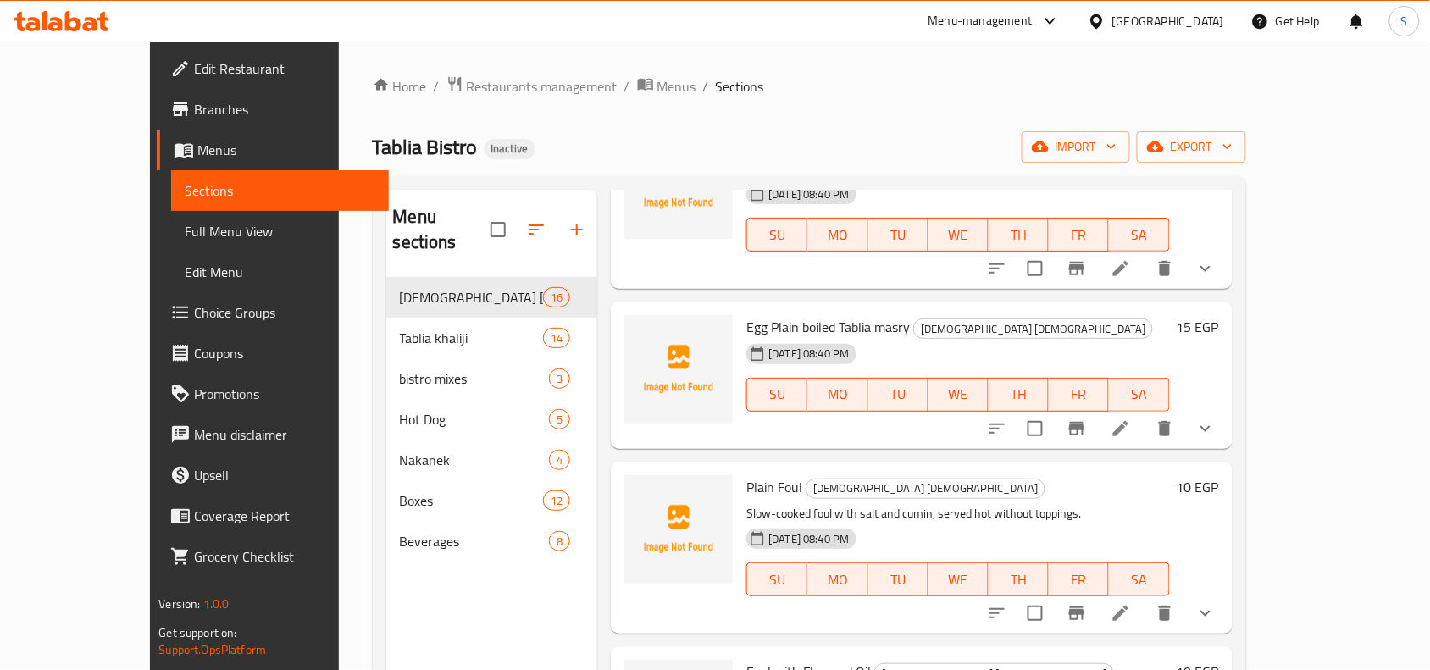
click at [1131, 603] on icon at bounding box center [1121, 613] width 20 height 20
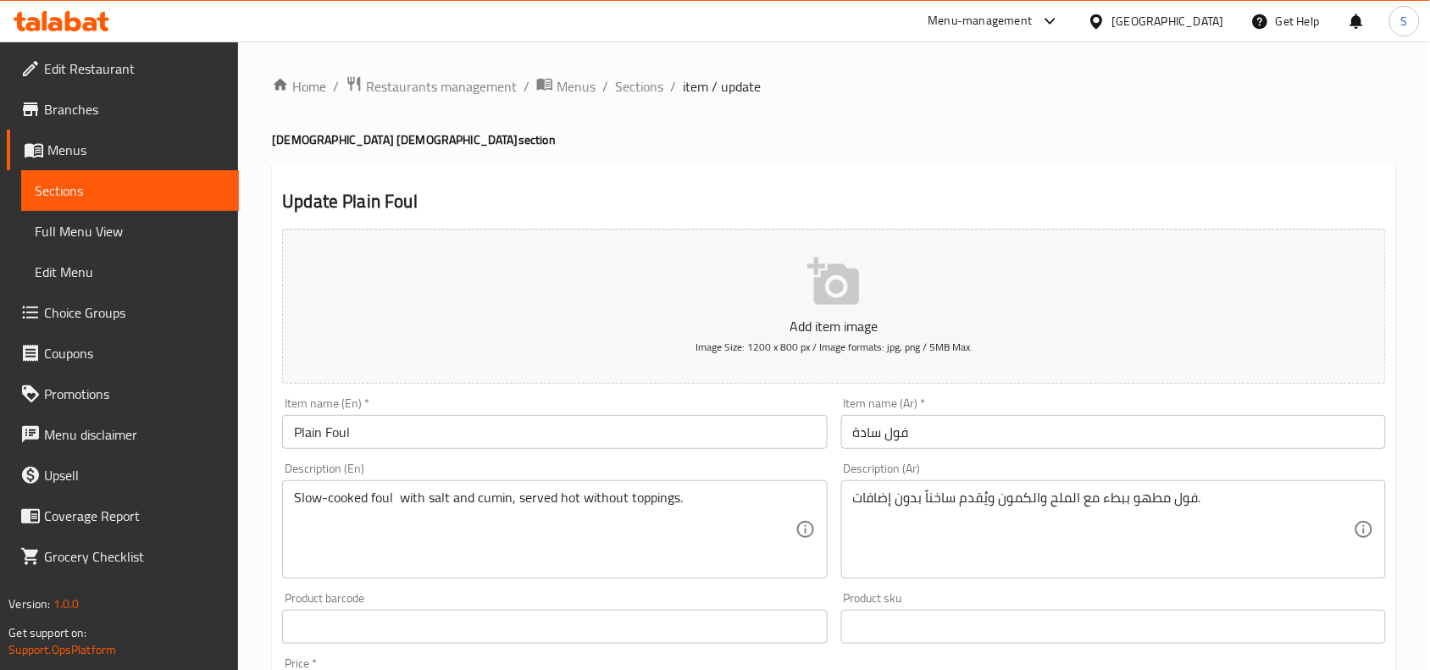
scroll to position [212, 0]
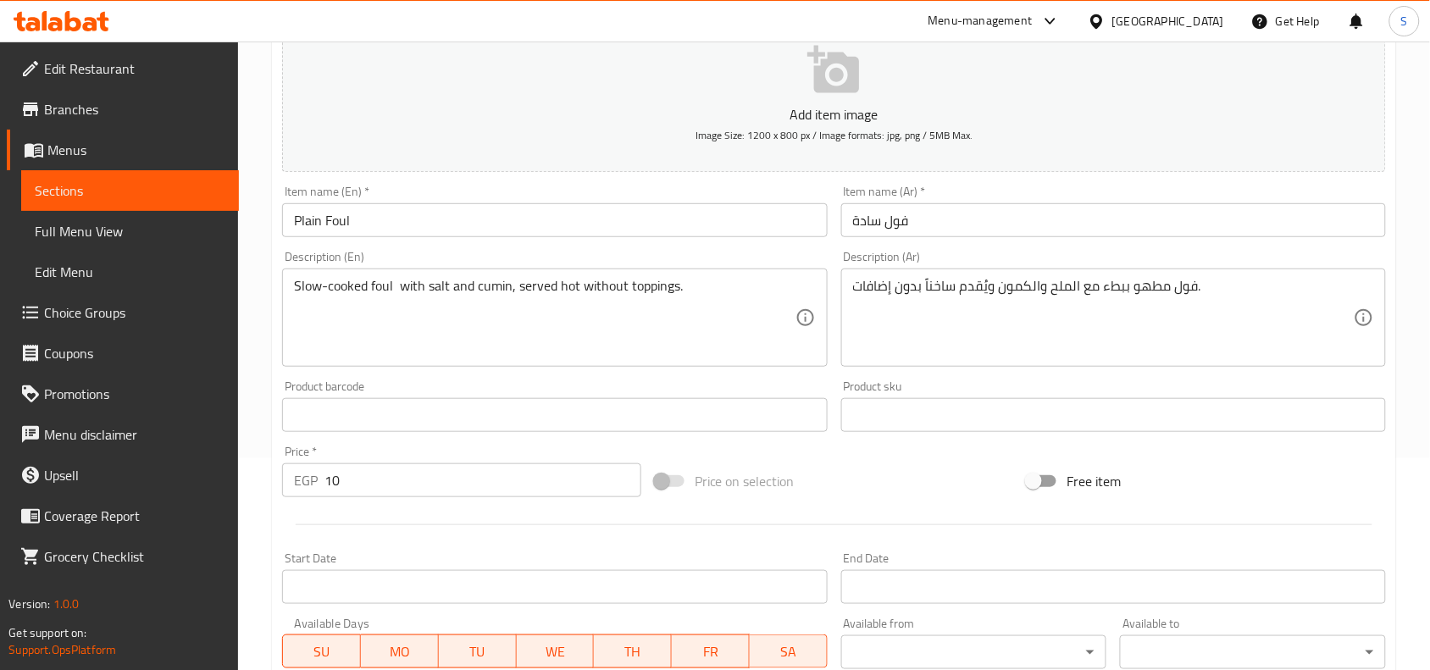
click at [1061, 213] on input "فول سادة" at bounding box center [1113, 220] width 545 height 34
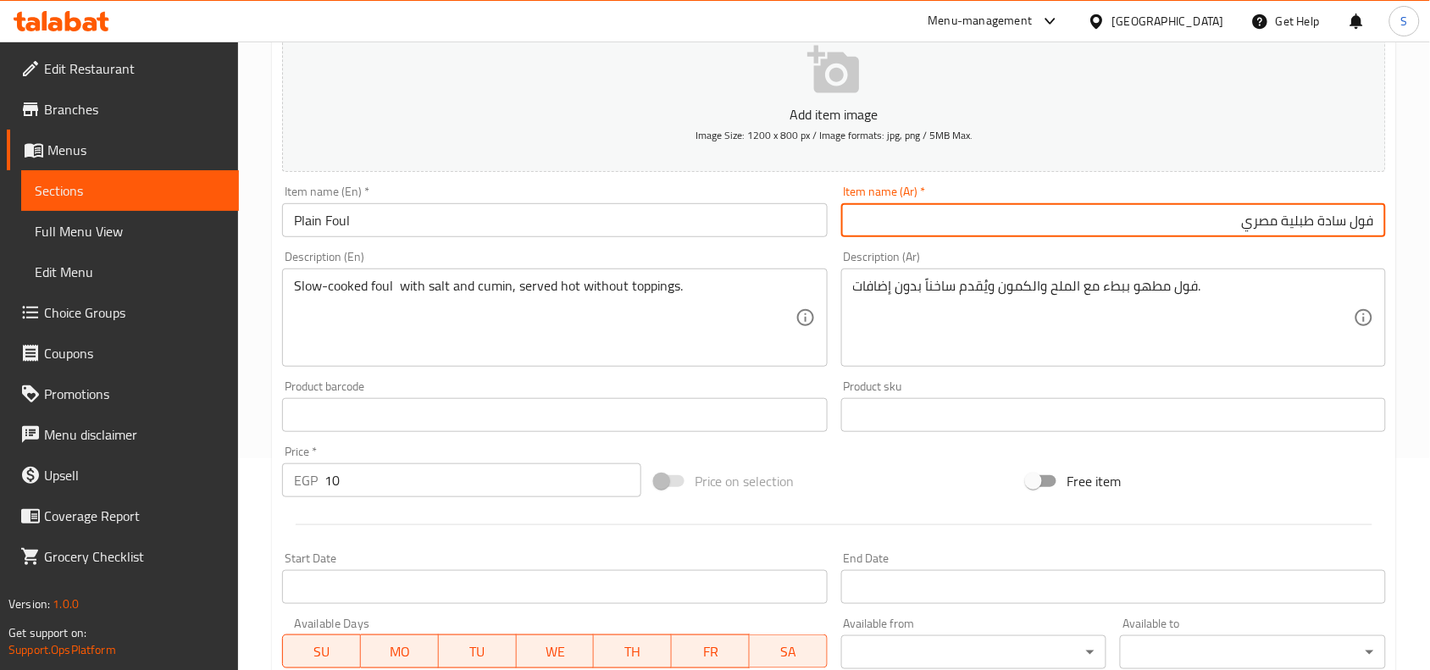
type input "فول سادة طبلية مصري"
click at [395, 214] on input "Plain Foul" at bounding box center [554, 220] width 545 height 34
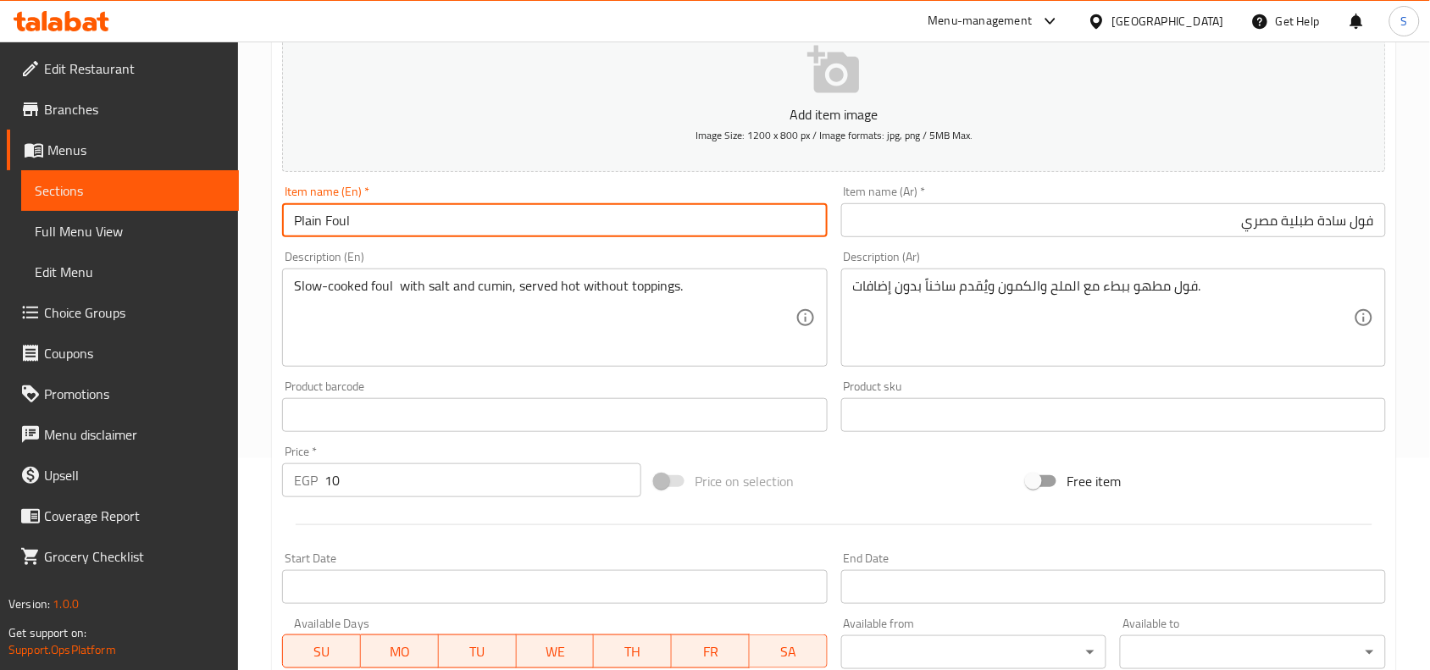
paste input "[DEMOGRAPHIC_DATA] [DEMOGRAPHIC_DATA]"
type input "Plain Foul Tablia masry"
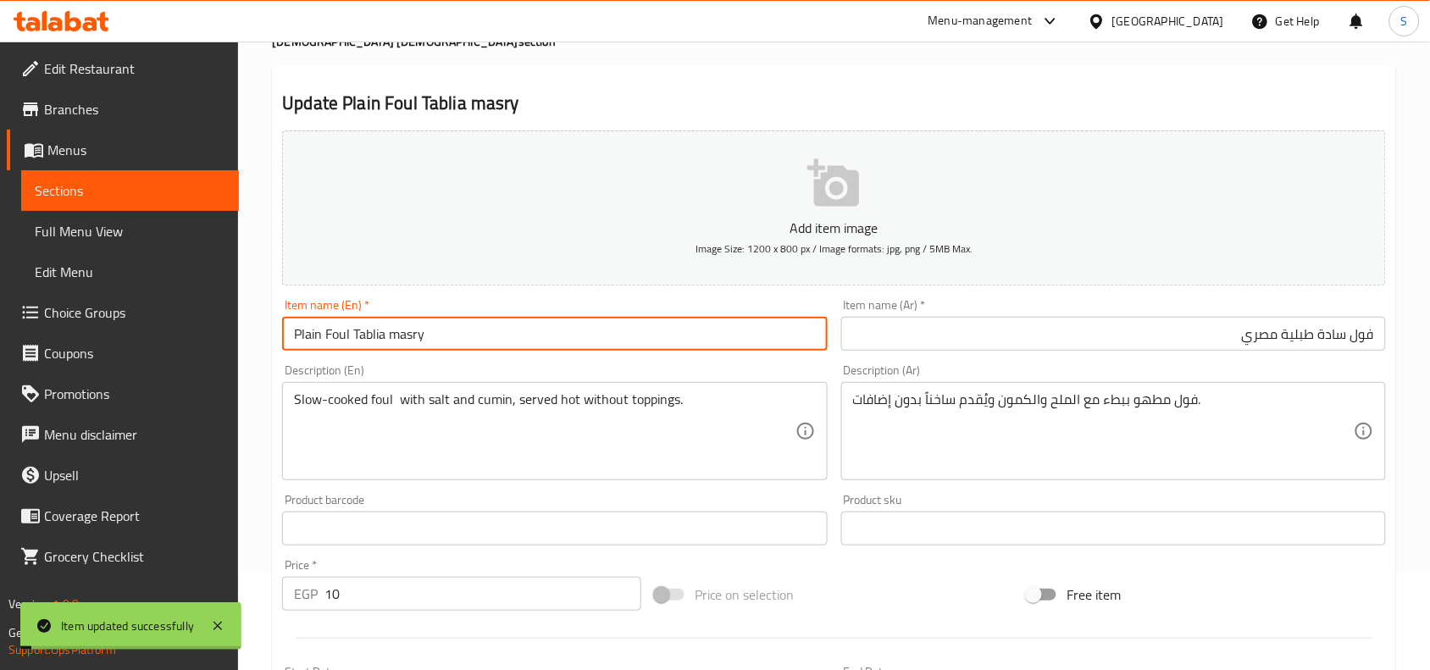
scroll to position [0, 0]
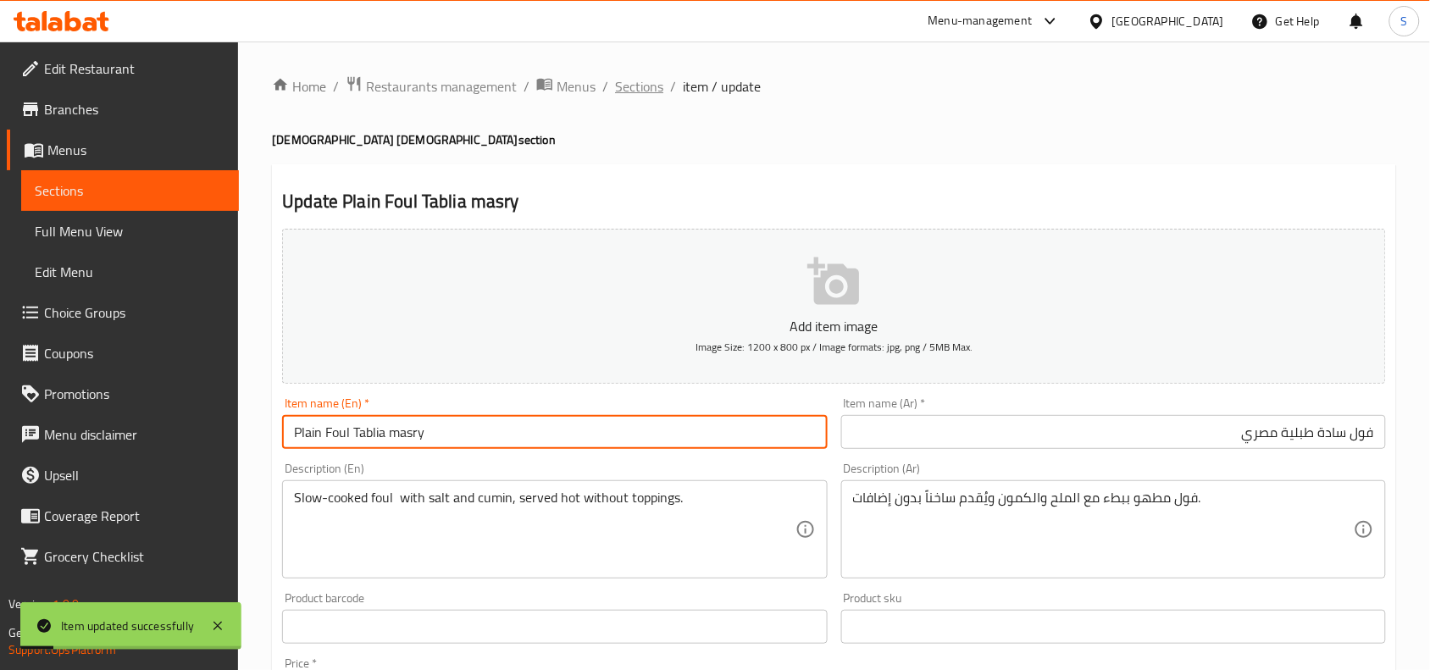
click at [630, 82] on span "Sections" at bounding box center [639, 86] width 48 height 20
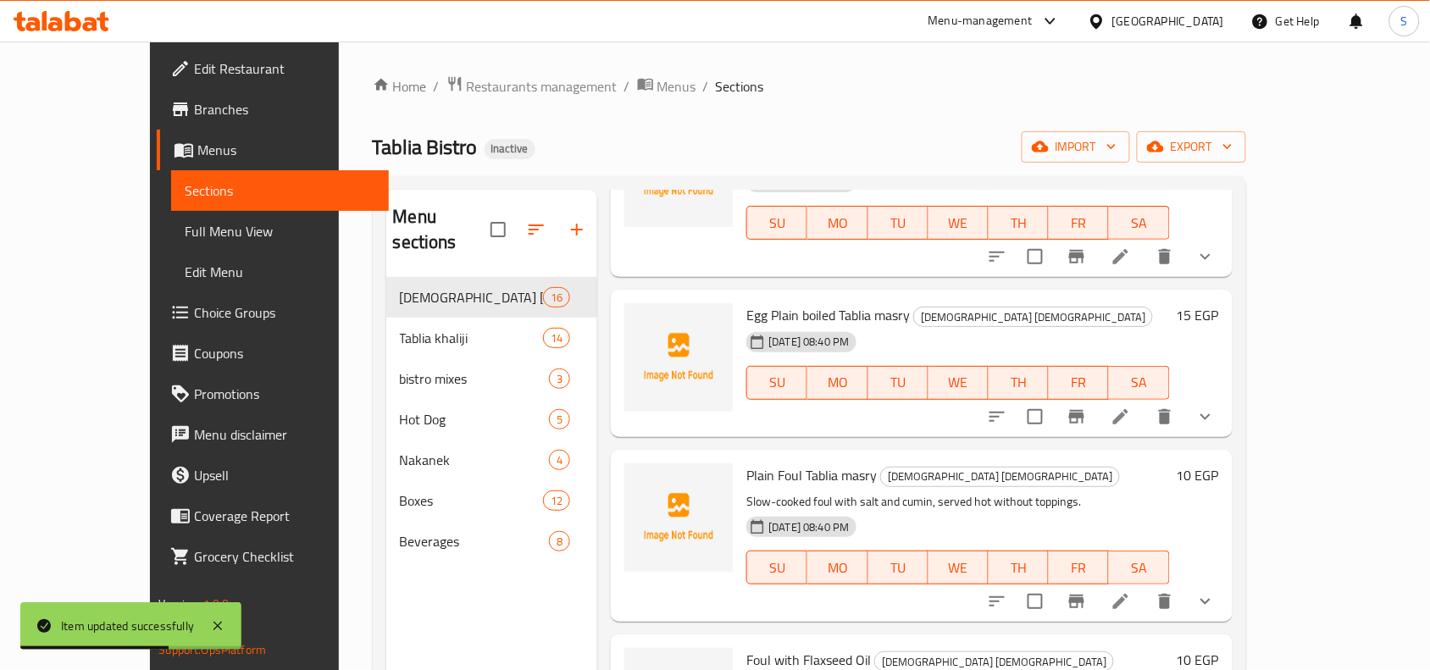
scroll to position [2306, 0]
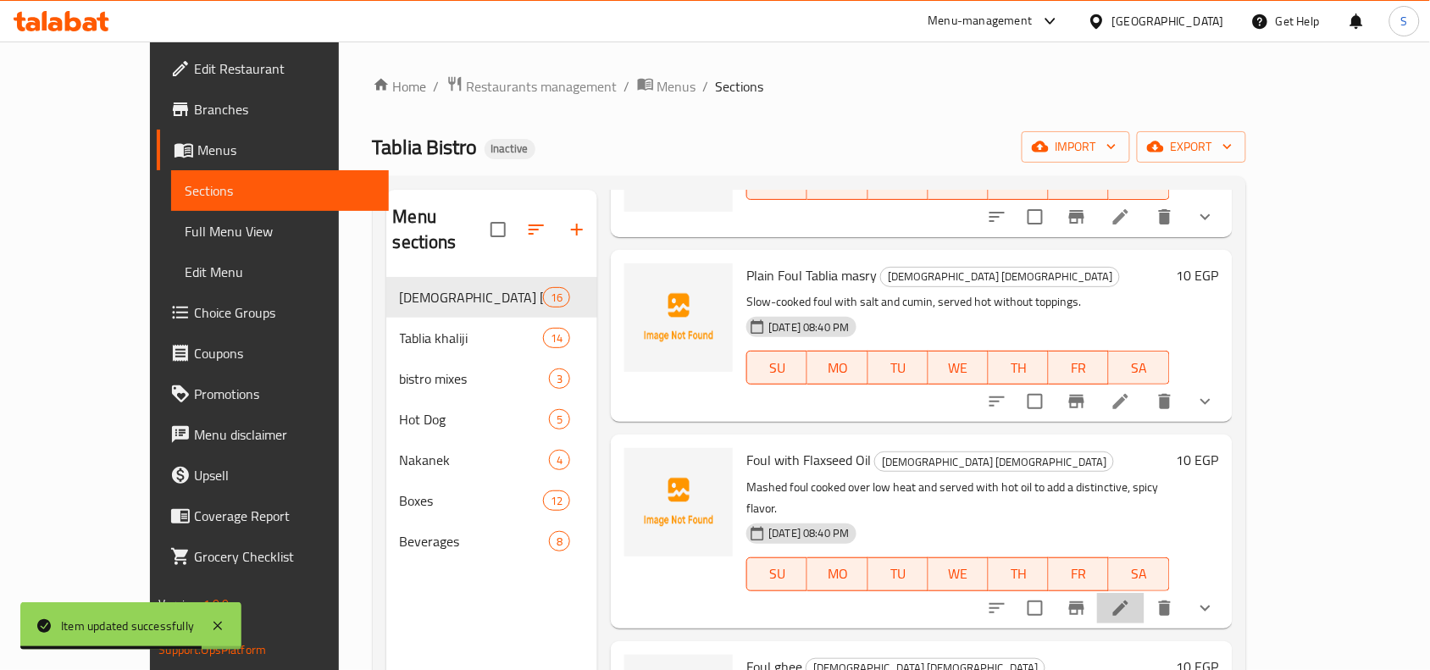
click at [1145, 593] on li at bounding box center [1120, 608] width 47 height 31
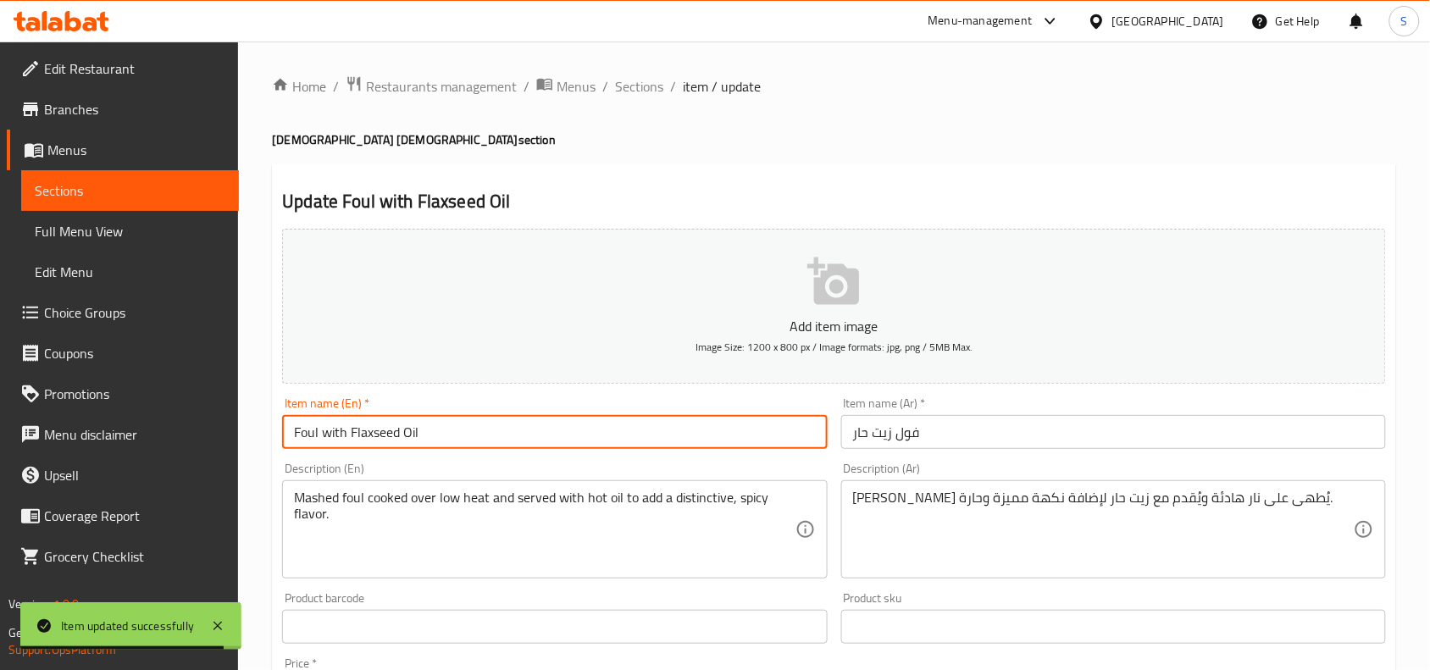
click at [650, 447] on input "Foul with Flaxseed Oil" at bounding box center [554, 432] width 545 height 34
paste input "[DEMOGRAPHIC_DATA] [DEMOGRAPHIC_DATA]"
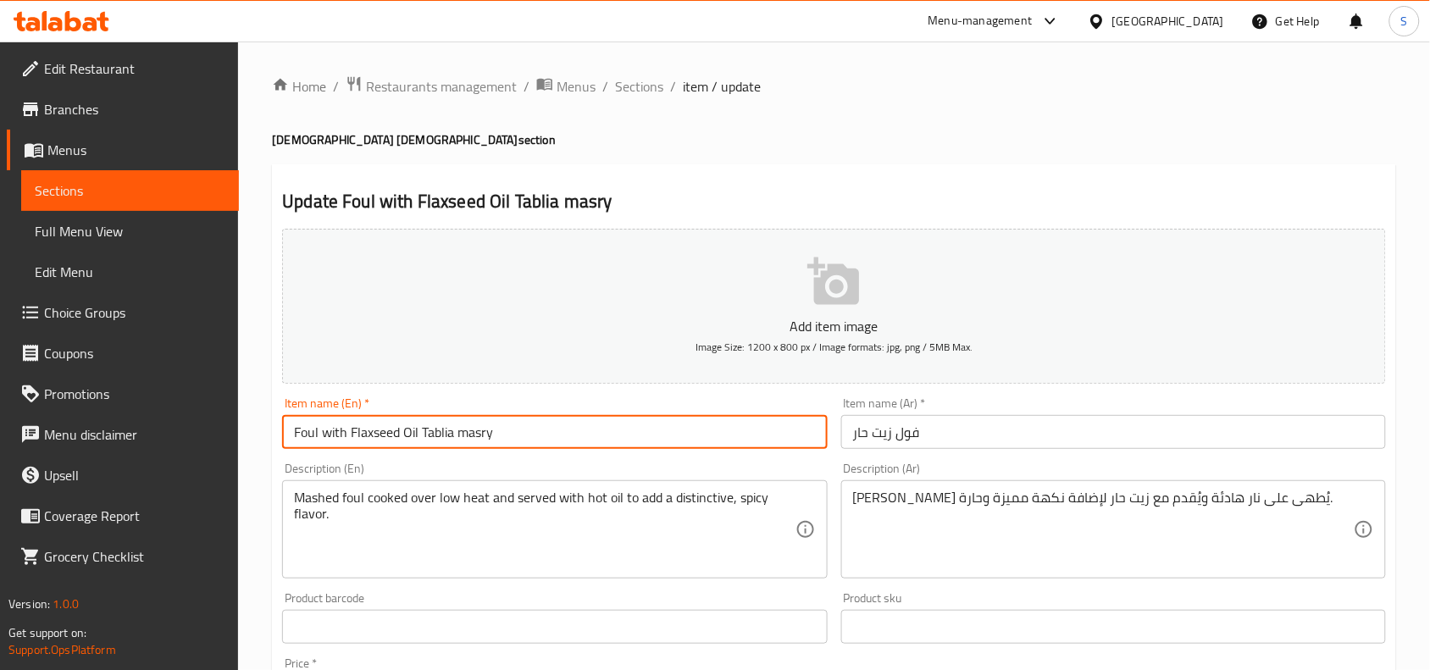
type input "Foul with Flaxseed Oil Tablia masry"
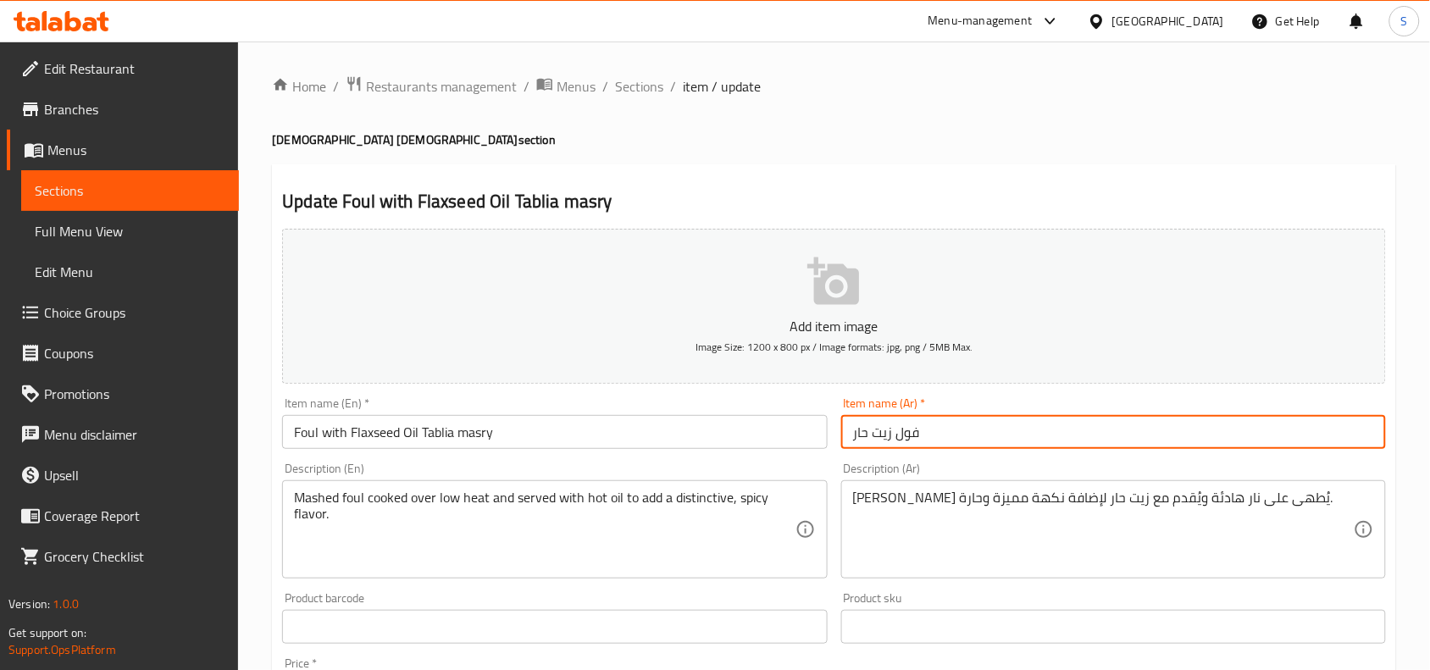
click at [984, 439] on input "فول زيت حار" at bounding box center [1113, 432] width 545 height 34
type input "فول زيت حار طبلية [DEMOGRAPHIC_DATA]"
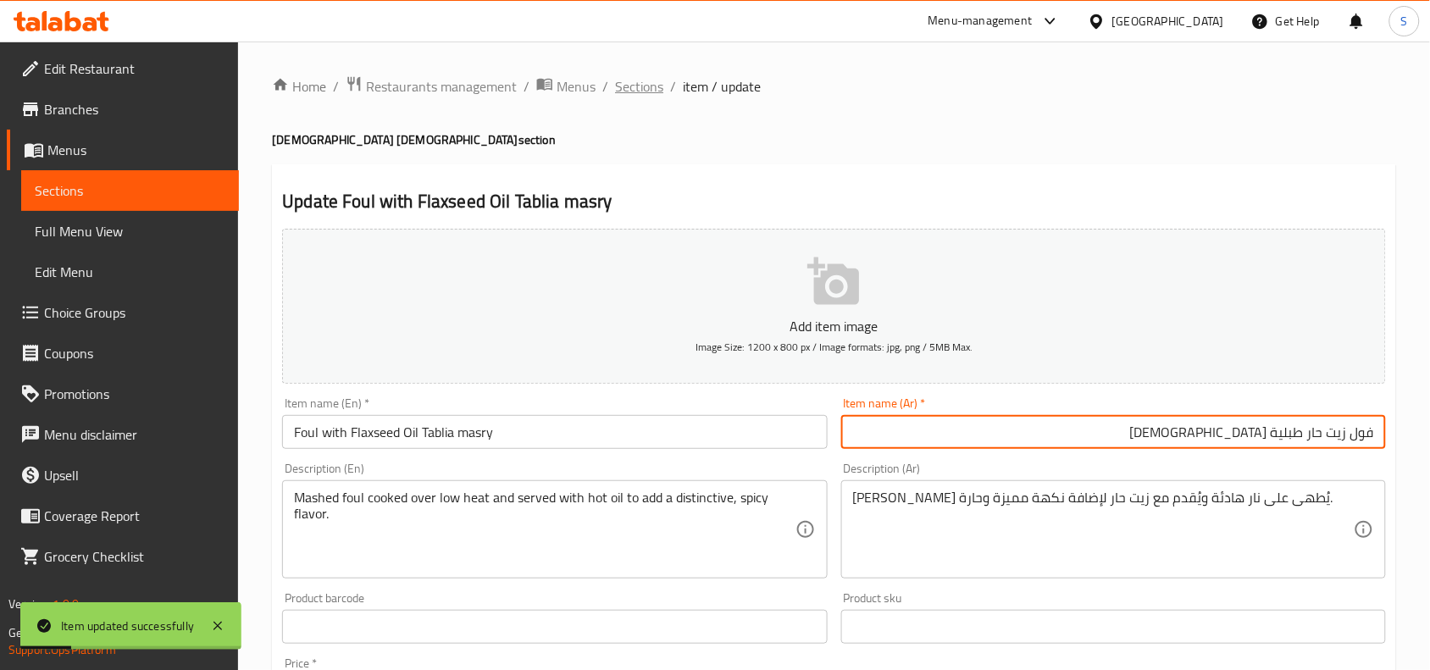
click at [631, 90] on span "Sections" at bounding box center [639, 86] width 48 height 20
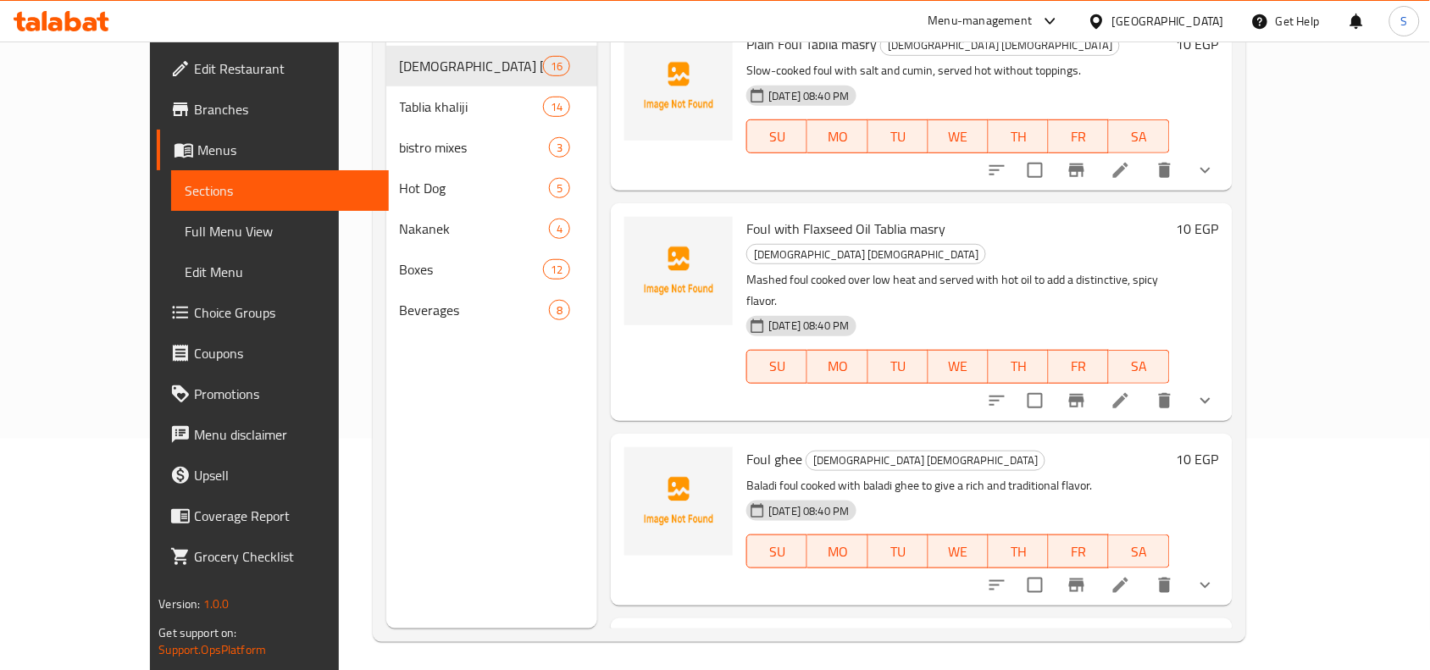
scroll to position [238, 0]
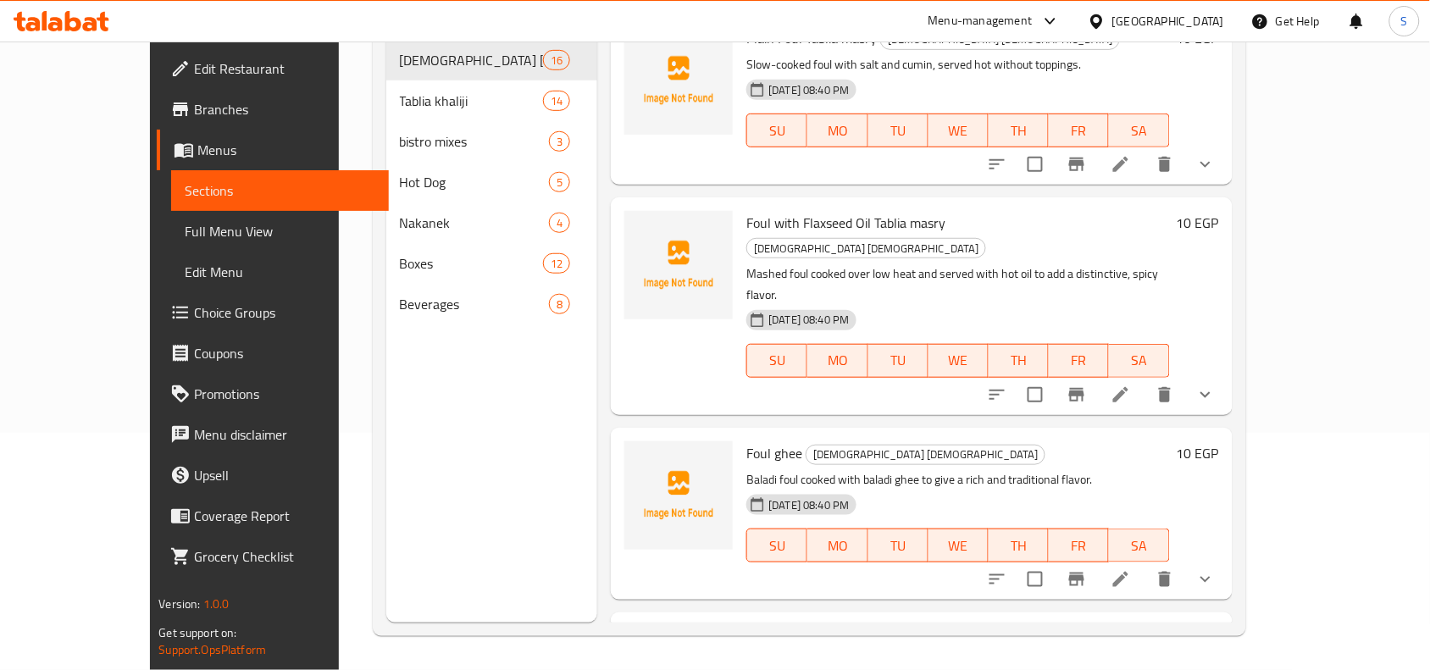
click at [1129, 572] on icon at bounding box center [1120, 579] width 15 height 15
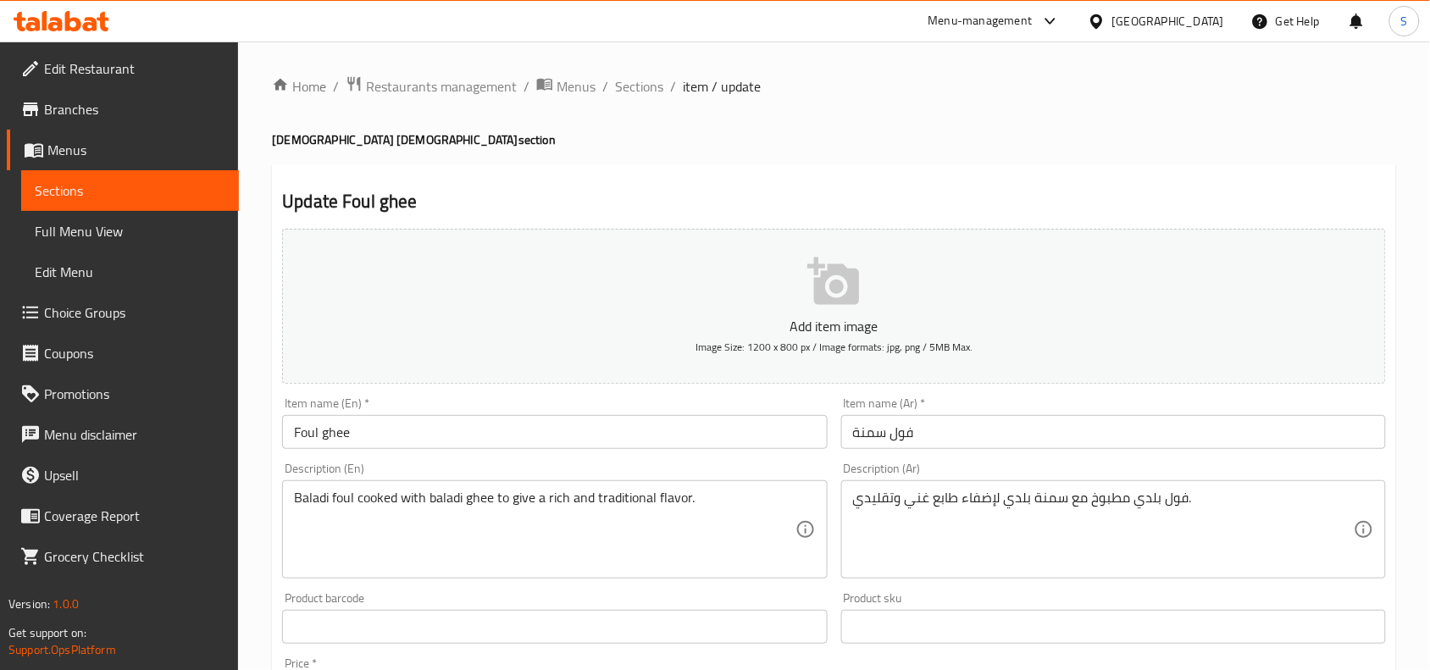
click at [625, 430] on input "Foul ghee" at bounding box center [554, 432] width 545 height 34
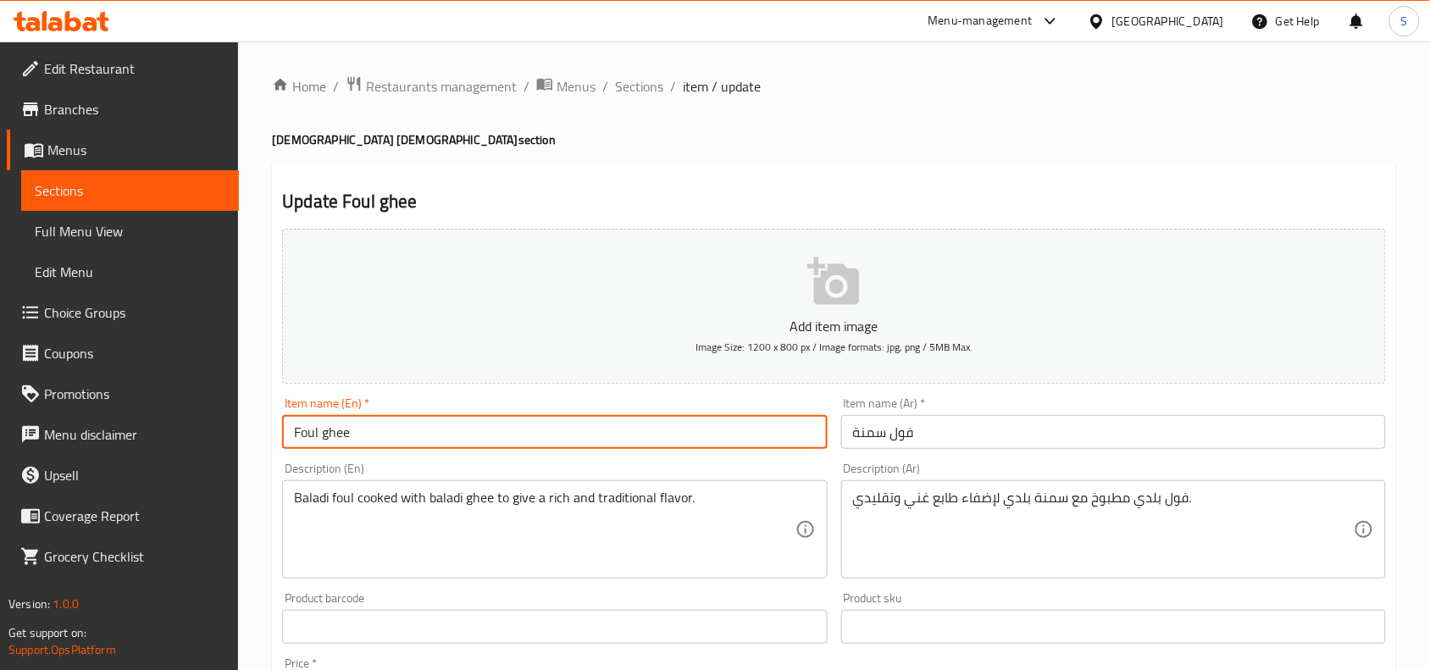
paste input "[DEMOGRAPHIC_DATA] [DEMOGRAPHIC_DATA]"
type input "Foul ghee Tablia masry"
click at [980, 429] on input "فول سمنة" at bounding box center [1113, 432] width 545 height 34
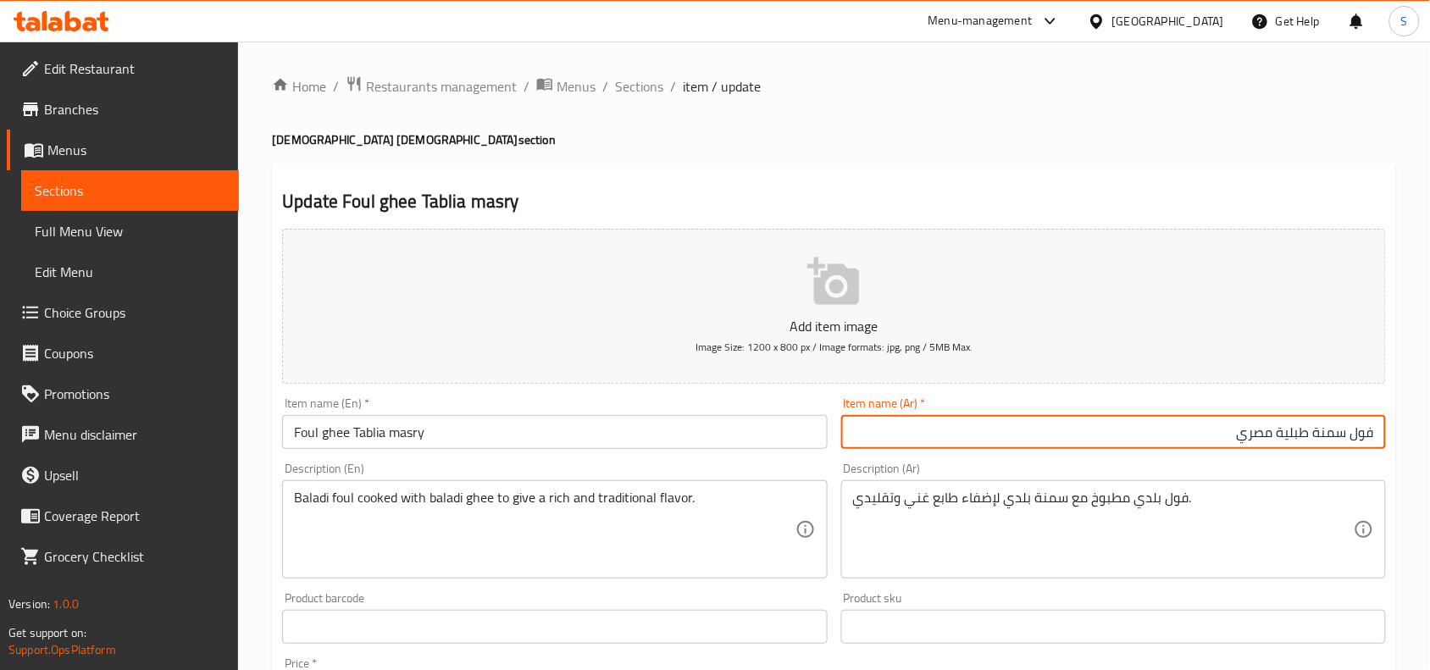
type input "فول سمنة طبلية مصري"
click at [653, 86] on span "Sections" at bounding box center [639, 86] width 48 height 20
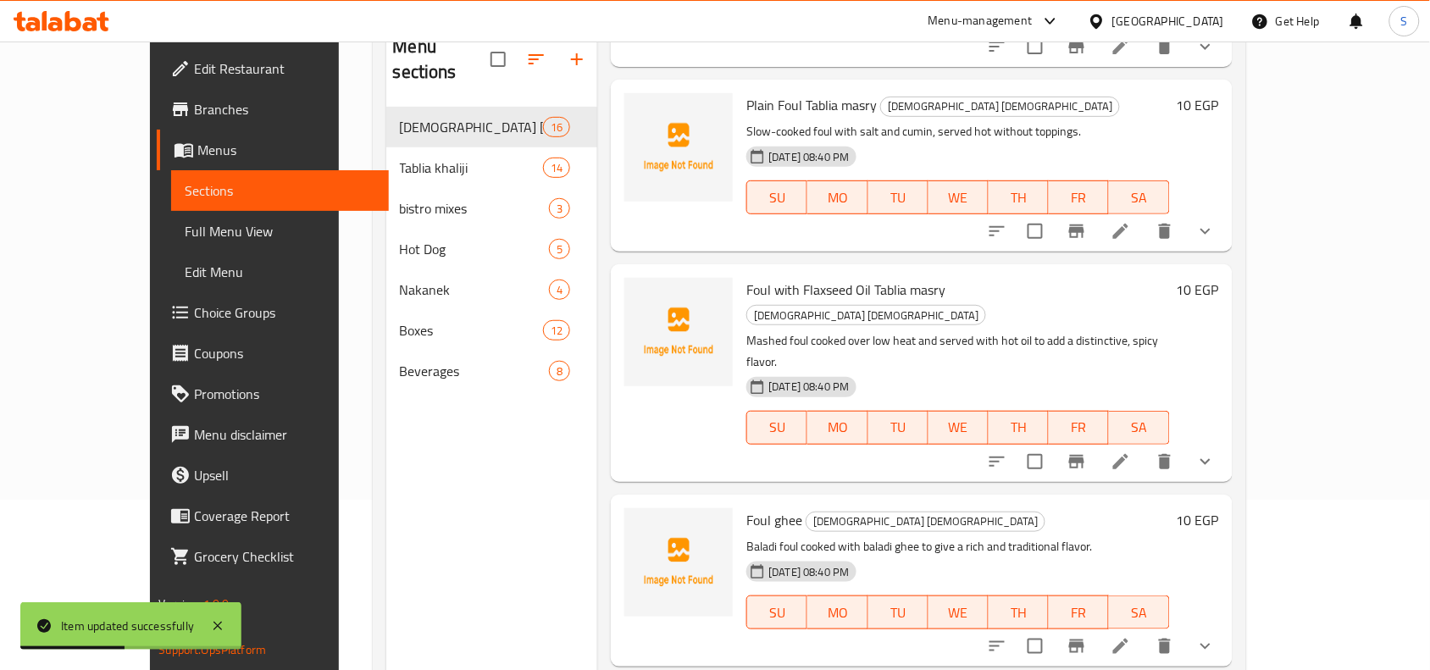
scroll to position [238, 0]
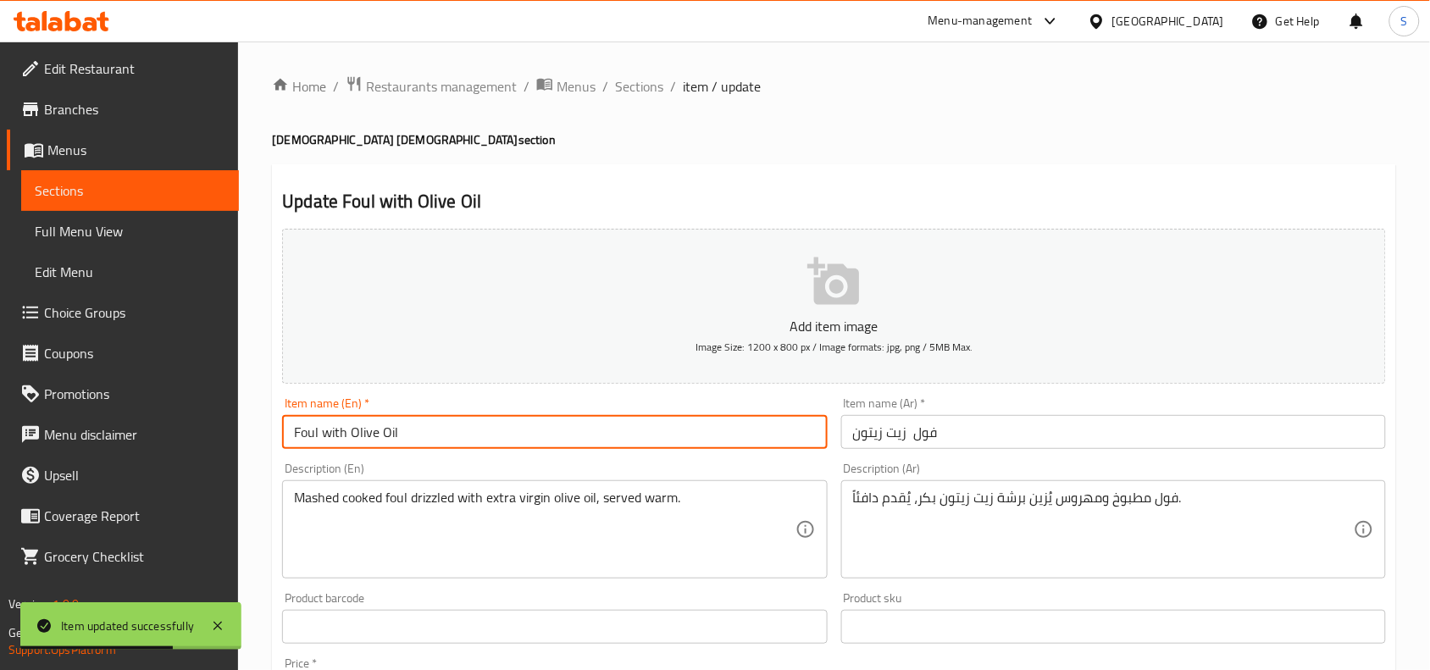
click at [668, 425] on input "Foul with Olive Oil" at bounding box center [554, 432] width 545 height 34
paste input "[DEMOGRAPHIC_DATA] [DEMOGRAPHIC_DATA]"
type input "Foul with Olive Oil Tablia masry"
click at [1009, 436] on input "فول زيت زيتون" at bounding box center [1113, 432] width 545 height 34
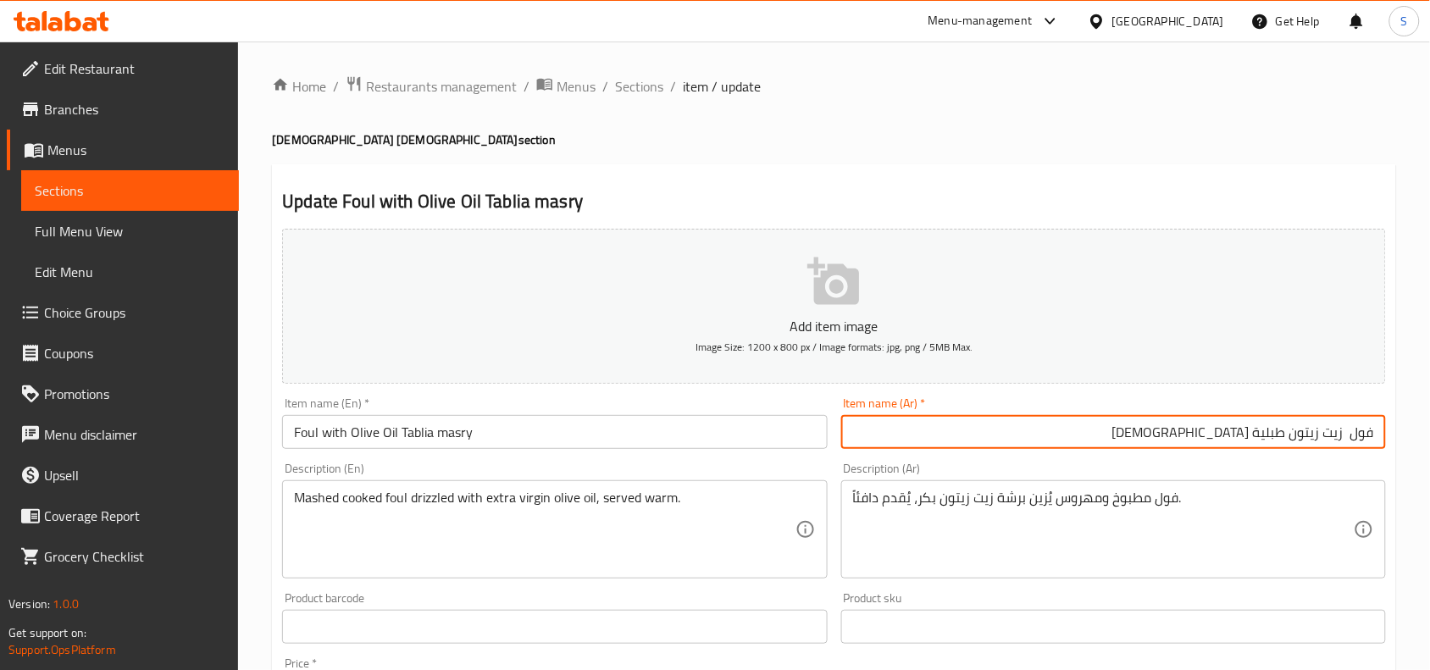
type input "فول زيت زيتون طبلية [DEMOGRAPHIC_DATA]"
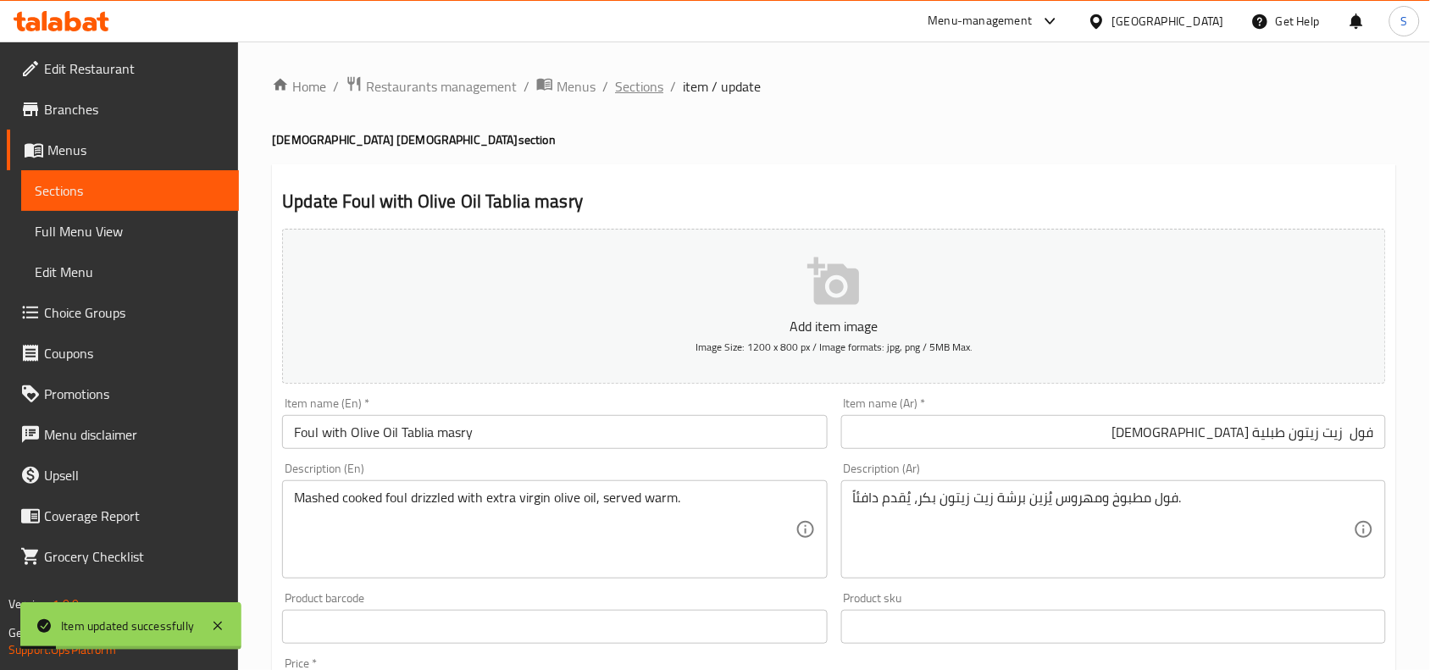
click at [645, 86] on span "Sections" at bounding box center [639, 86] width 48 height 20
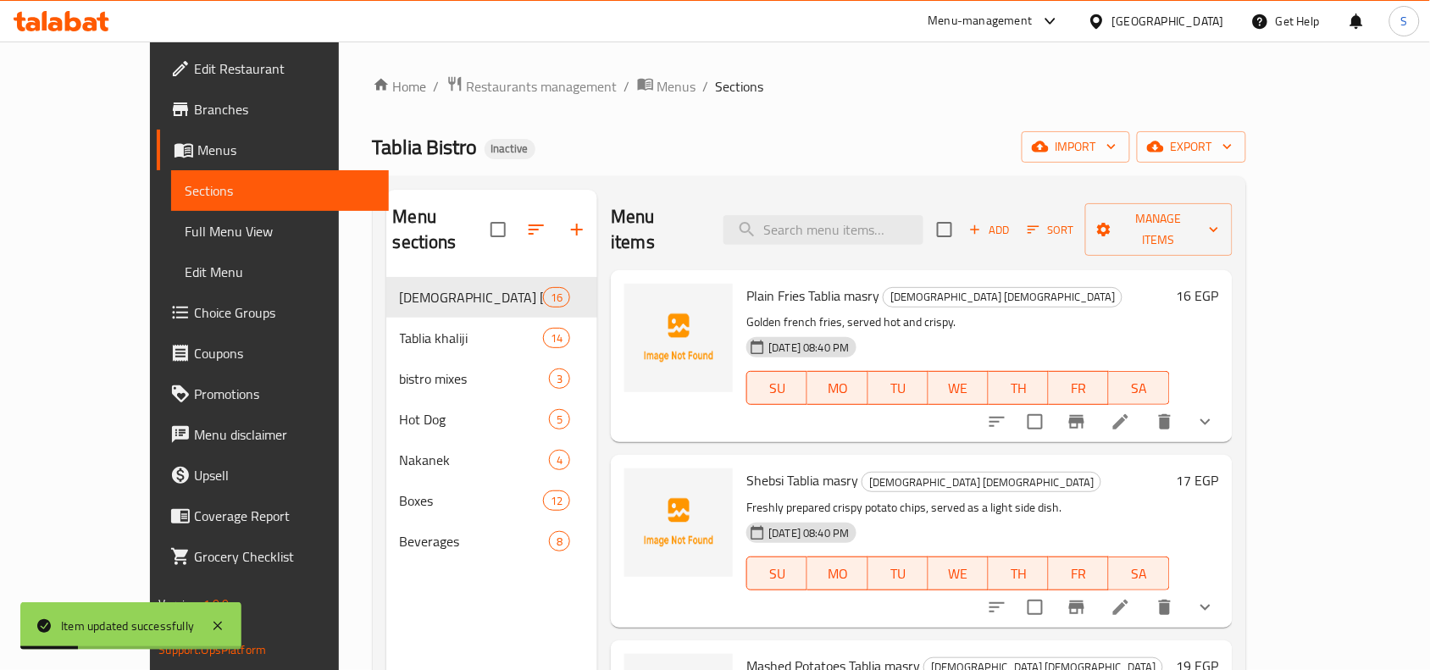
click at [903, 82] on ol "Home / Restaurants management / Menus / Sections" at bounding box center [810, 86] width 874 height 22
click at [809, 130] on div "Home / Restaurants management / Menus / Sections Tablia Bistro Inactive import …" at bounding box center [810, 474] width 874 height 798
click at [764, 110] on div "Home / Restaurants management / Menus / Sections Tablia Bistro Inactive import …" at bounding box center [810, 474] width 874 height 798
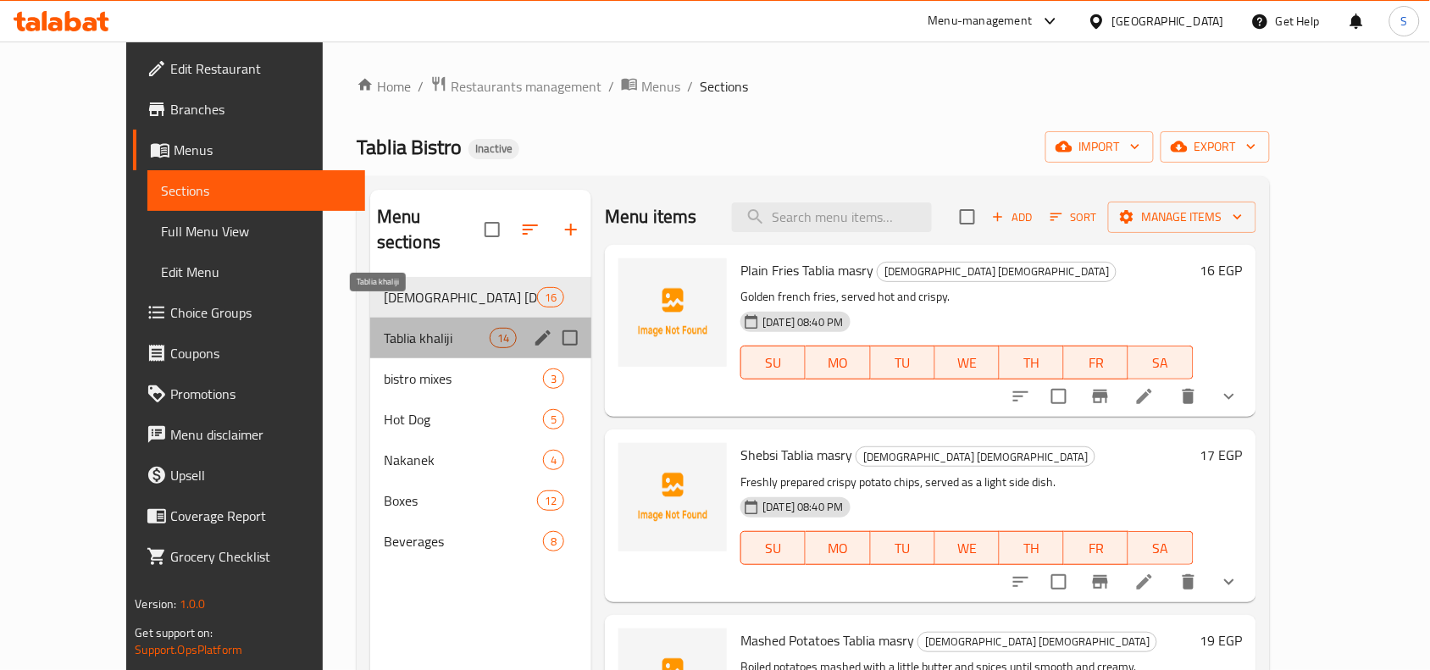
click at [437, 328] on span "Tablia khaliji" at bounding box center [437, 338] width 106 height 20
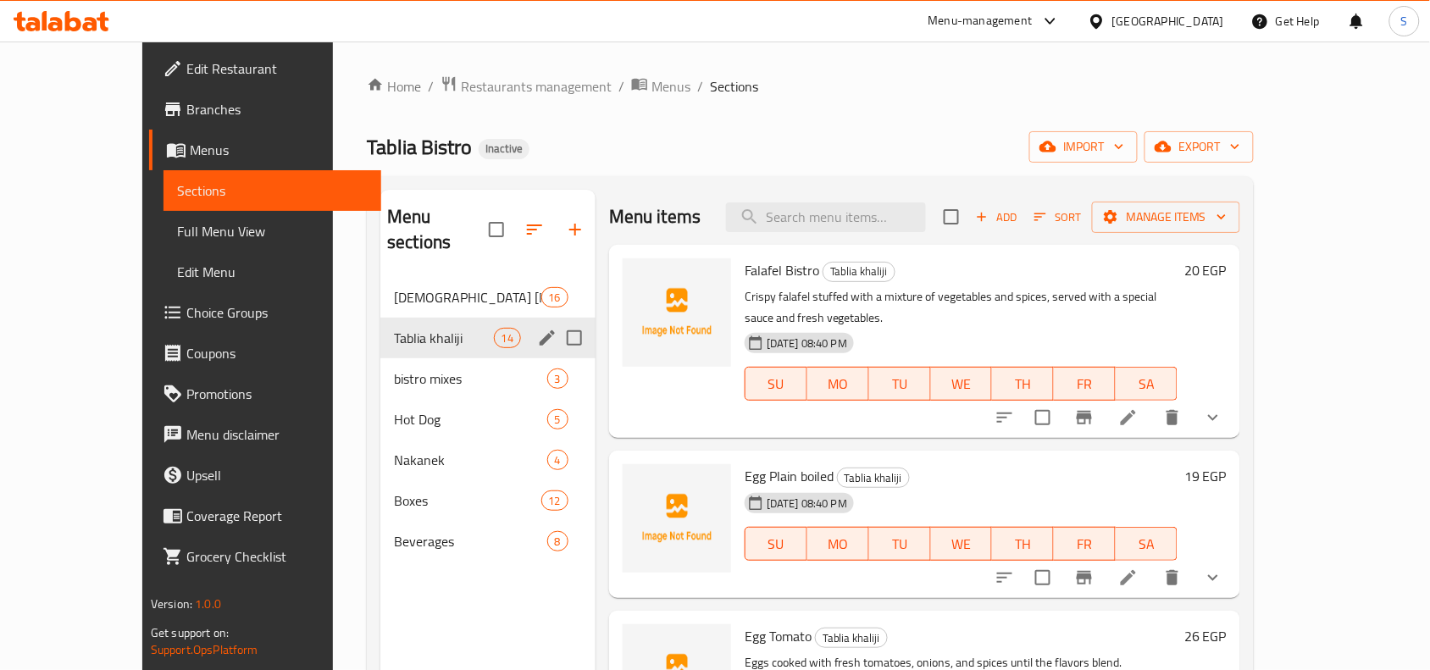
click at [537, 328] on icon "edit" at bounding box center [547, 338] width 20 height 20
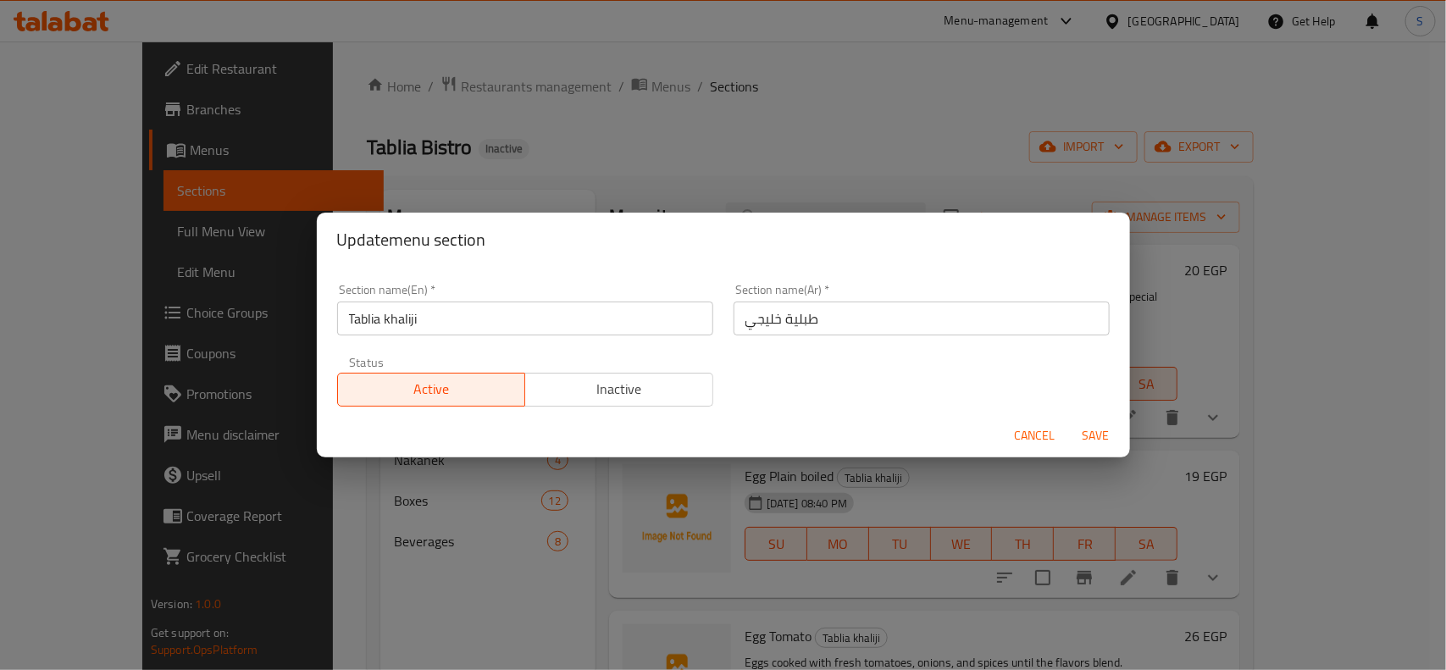
click at [441, 308] on input "Tablia khaliji" at bounding box center [525, 319] width 376 height 34
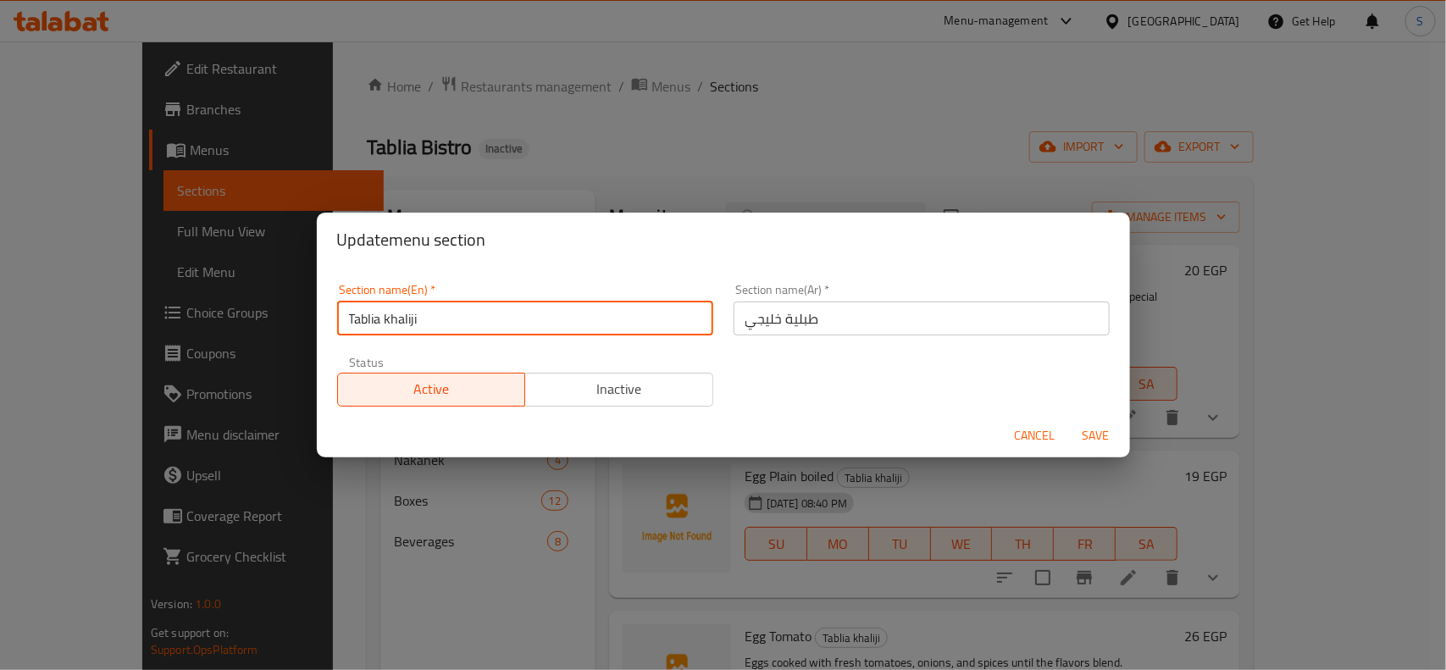
click at [441, 308] on input "Tablia khaliji" at bounding box center [525, 319] width 376 height 34
click at [1041, 428] on span "Cancel" at bounding box center [1035, 435] width 41 height 21
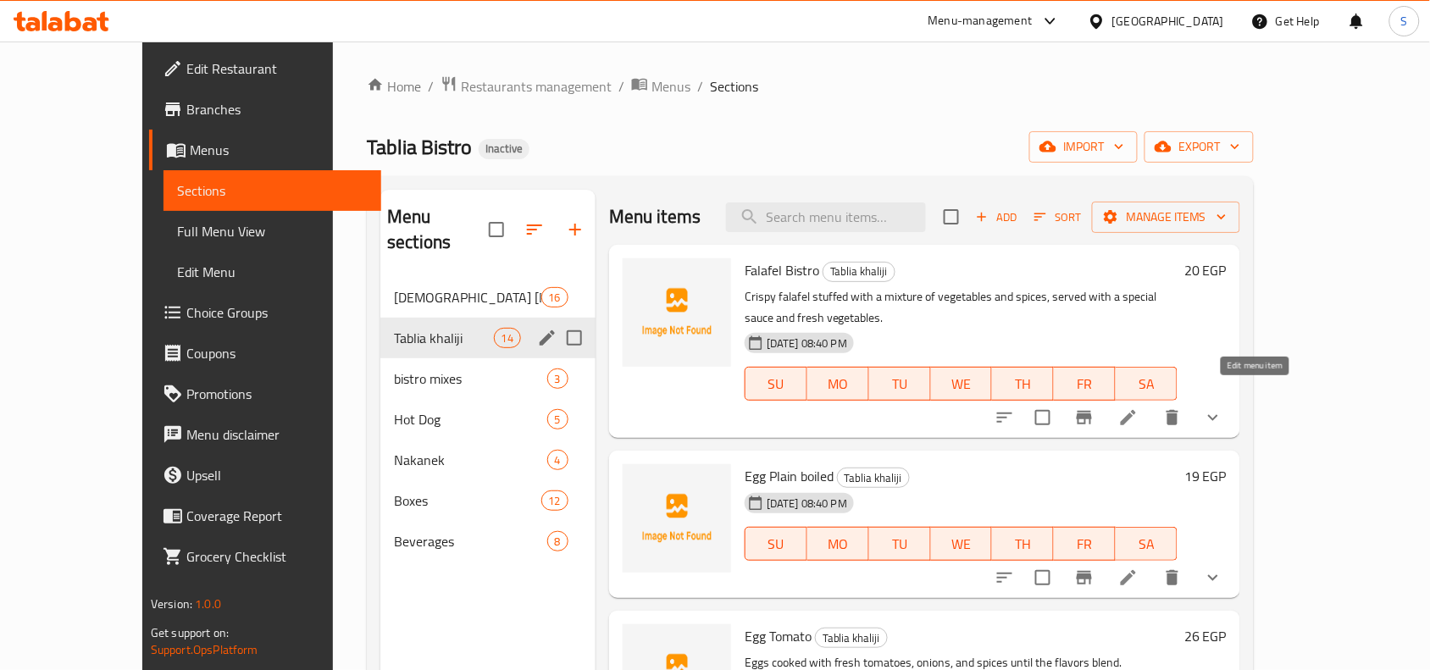
click at [1139, 408] on icon at bounding box center [1129, 418] width 20 height 20
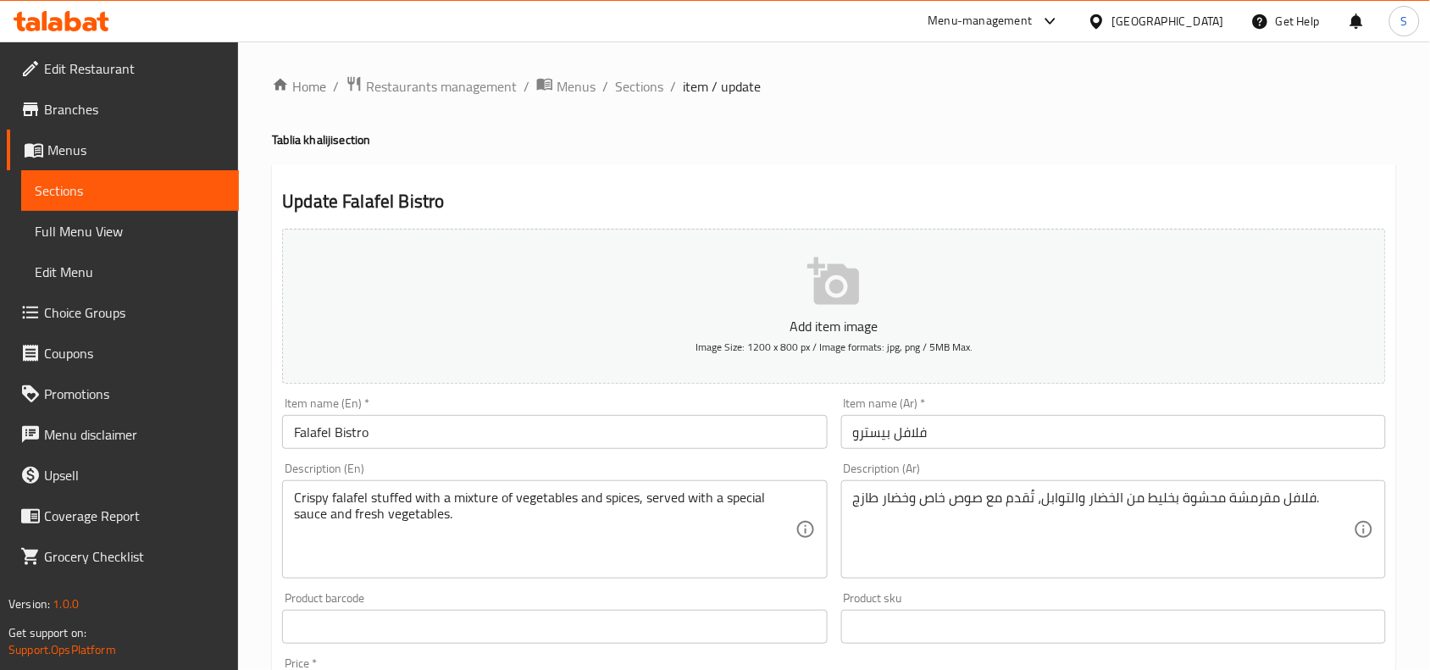
click at [769, 430] on input "Falafel Bistro" at bounding box center [554, 432] width 545 height 34
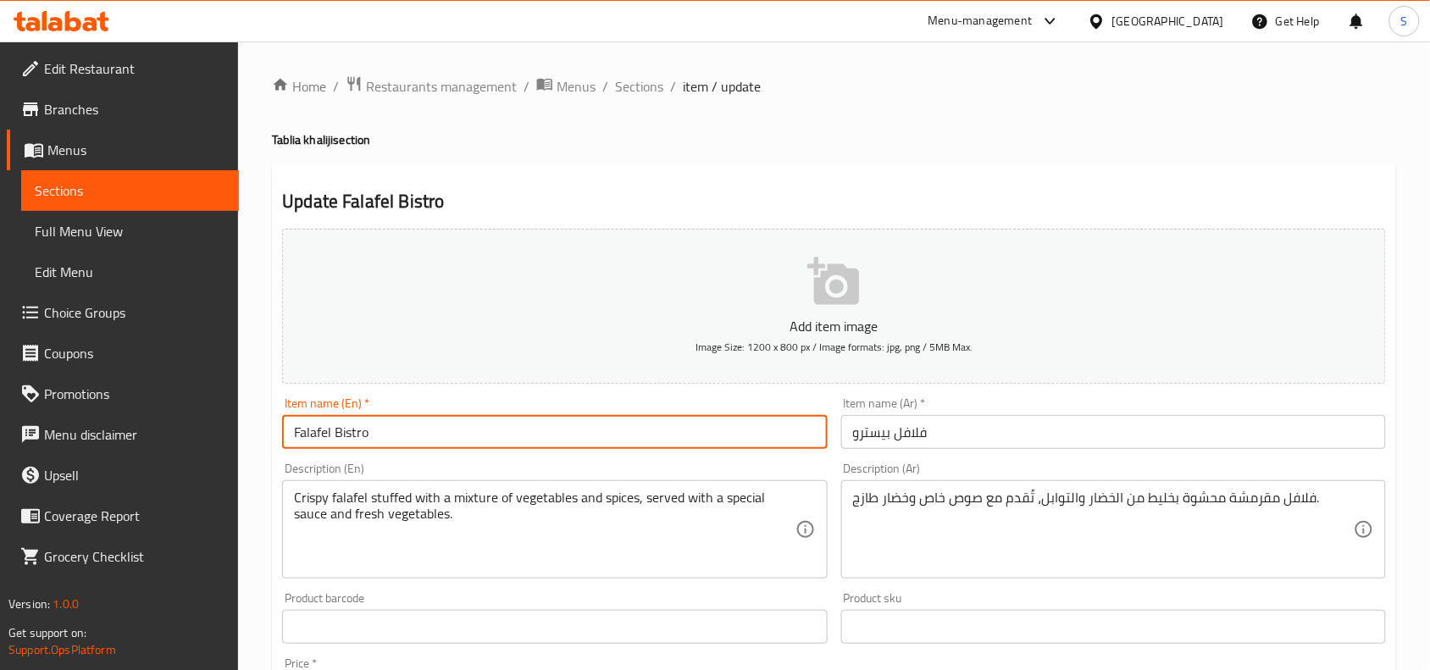
paste input "Tablia khaliji"
type input "Falafel Bistro Tablia khaliji"
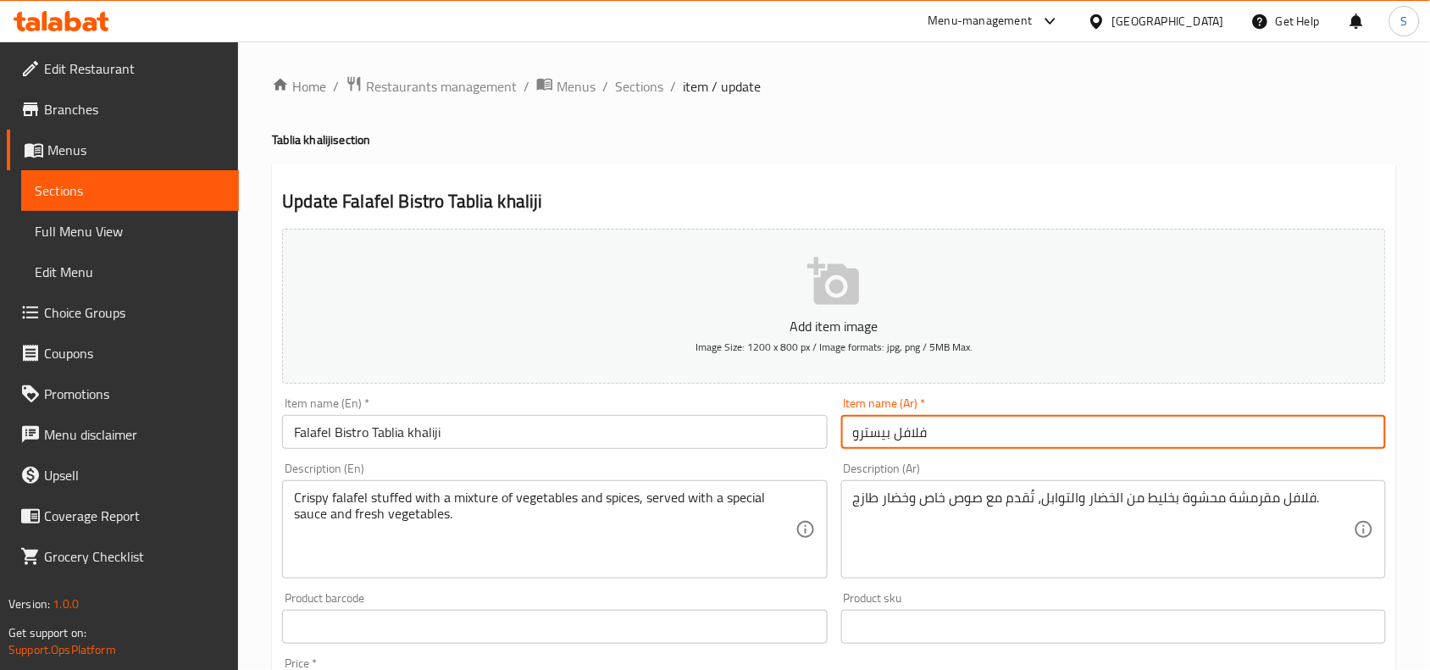
click at [985, 425] on input "فلافل بیسترو" at bounding box center [1113, 432] width 545 height 34
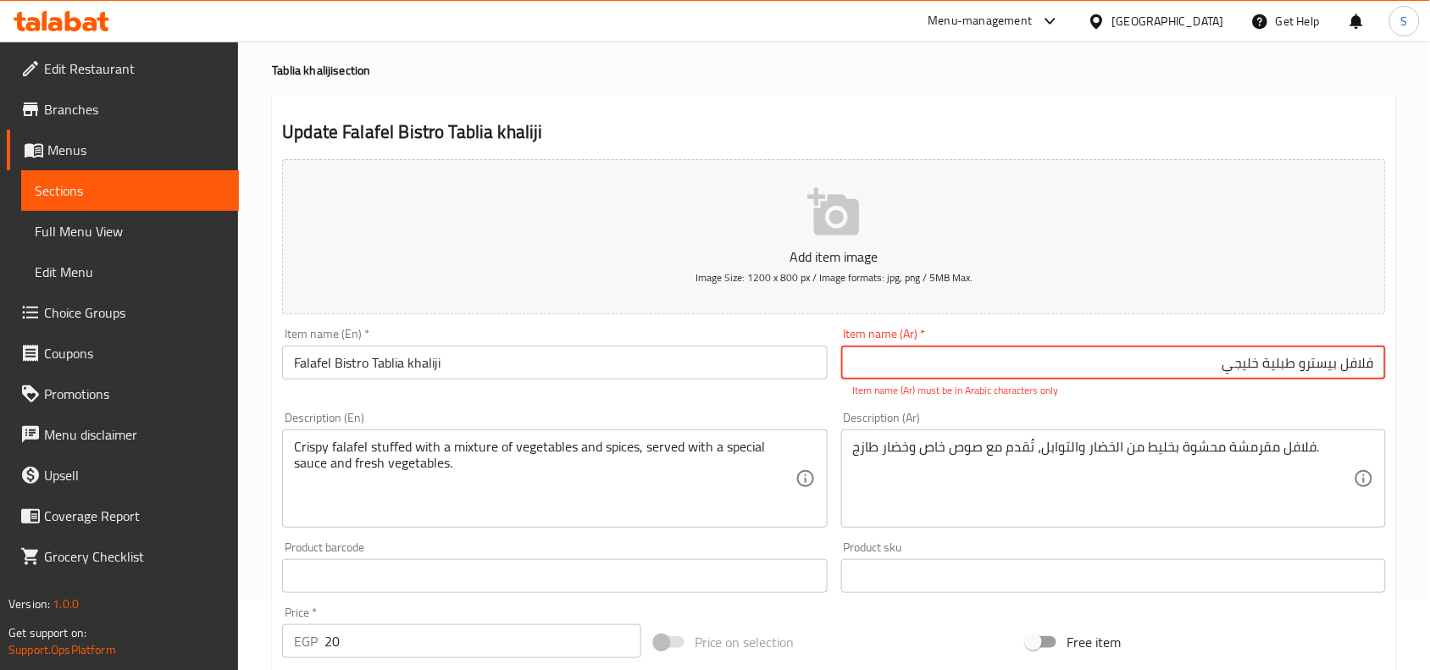
scroll to position [106, 0]
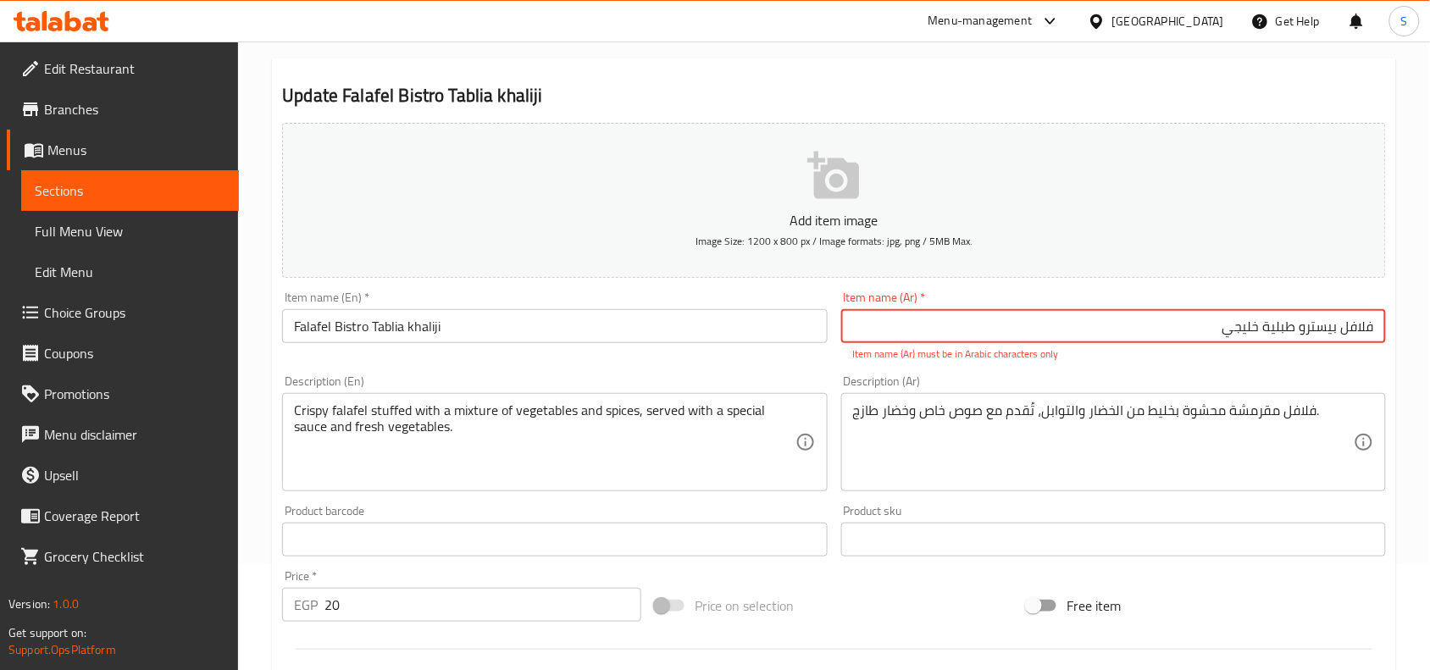
drag, startPoint x: 1298, startPoint y: 326, endPoint x: 1417, endPoint y: 332, distance: 118.8
click at [1417, 335] on div "Home / Restaurants management / Menus / Sections / item / update Tablia khaliji…" at bounding box center [834, 572] width 1192 height 1272
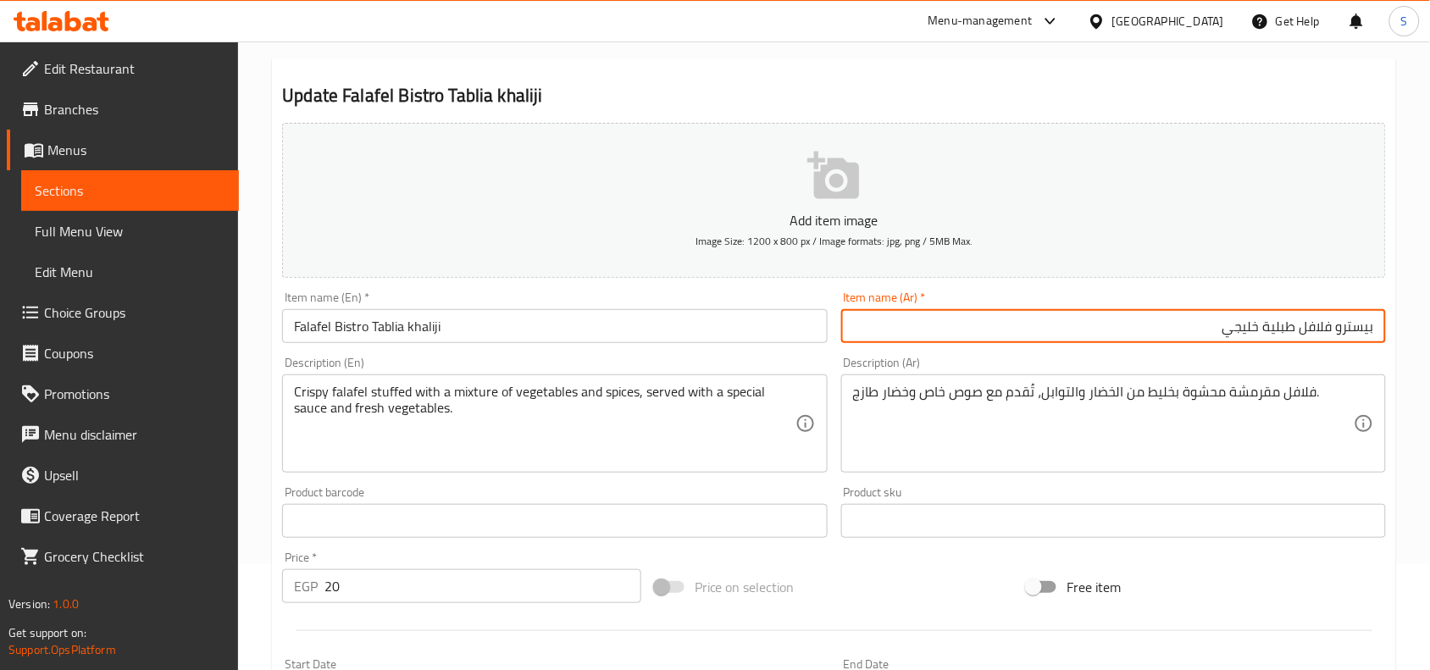
type input "بيسترو فلافل طبلية خليجي"
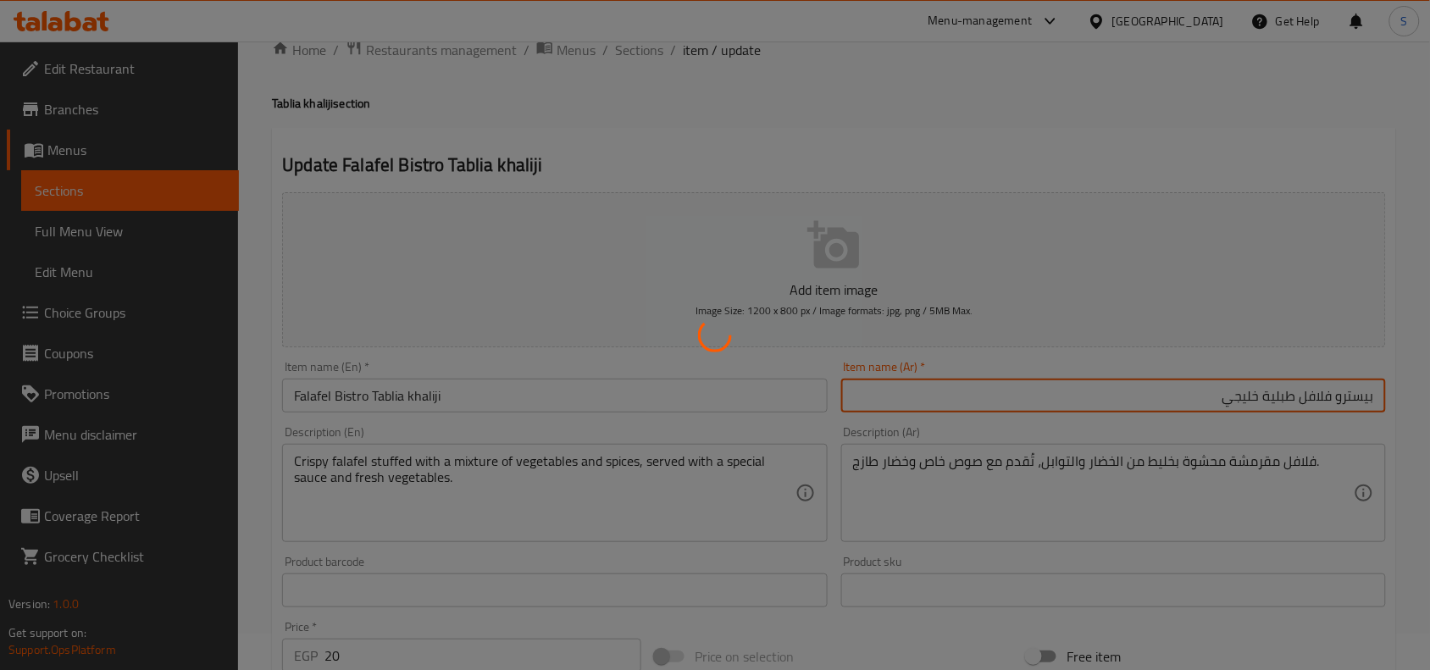
scroll to position [0, 0]
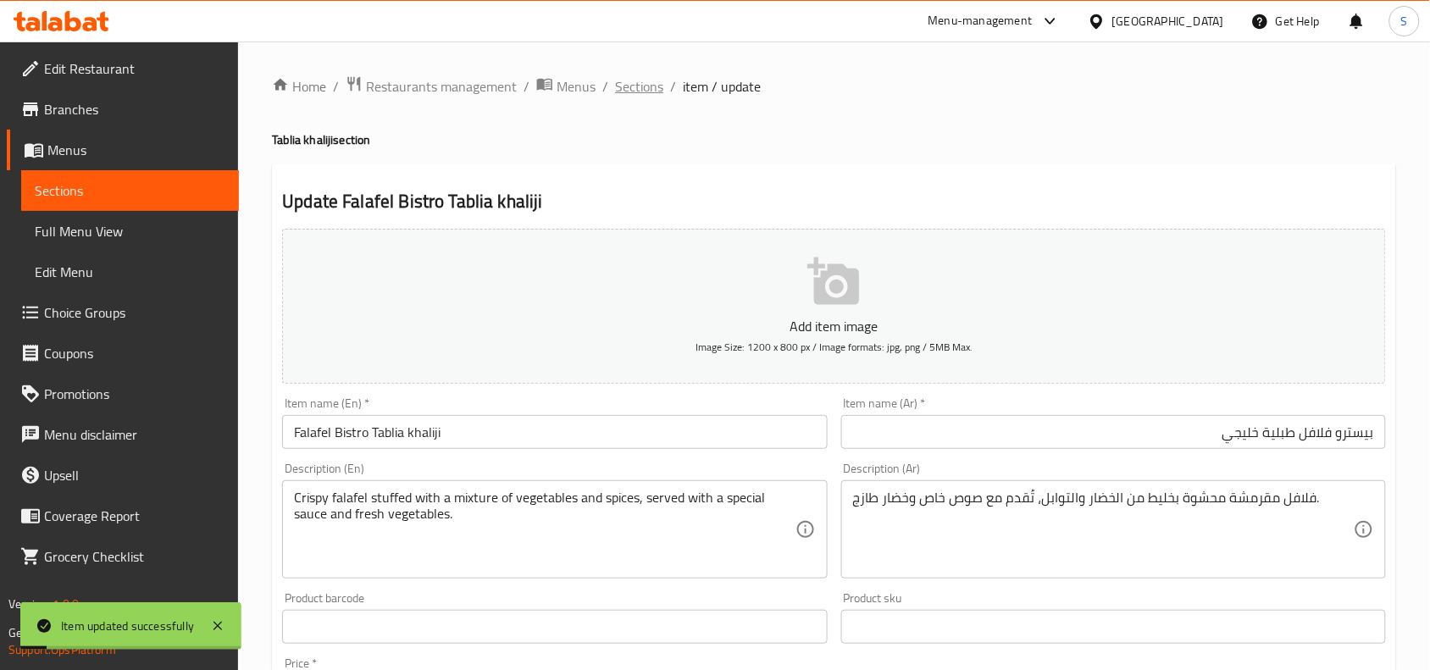
click at [648, 78] on span "Sections" at bounding box center [639, 86] width 48 height 20
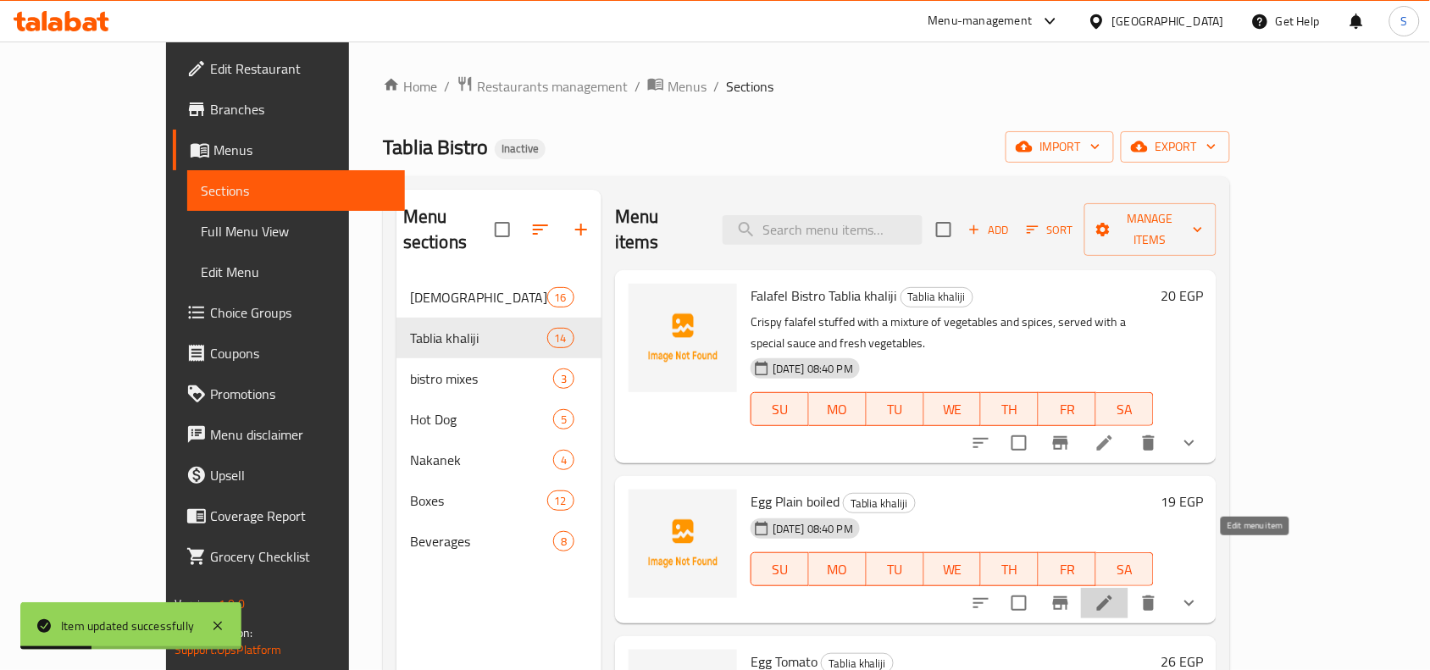
click at [1115, 593] on icon at bounding box center [1105, 603] width 20 height 20
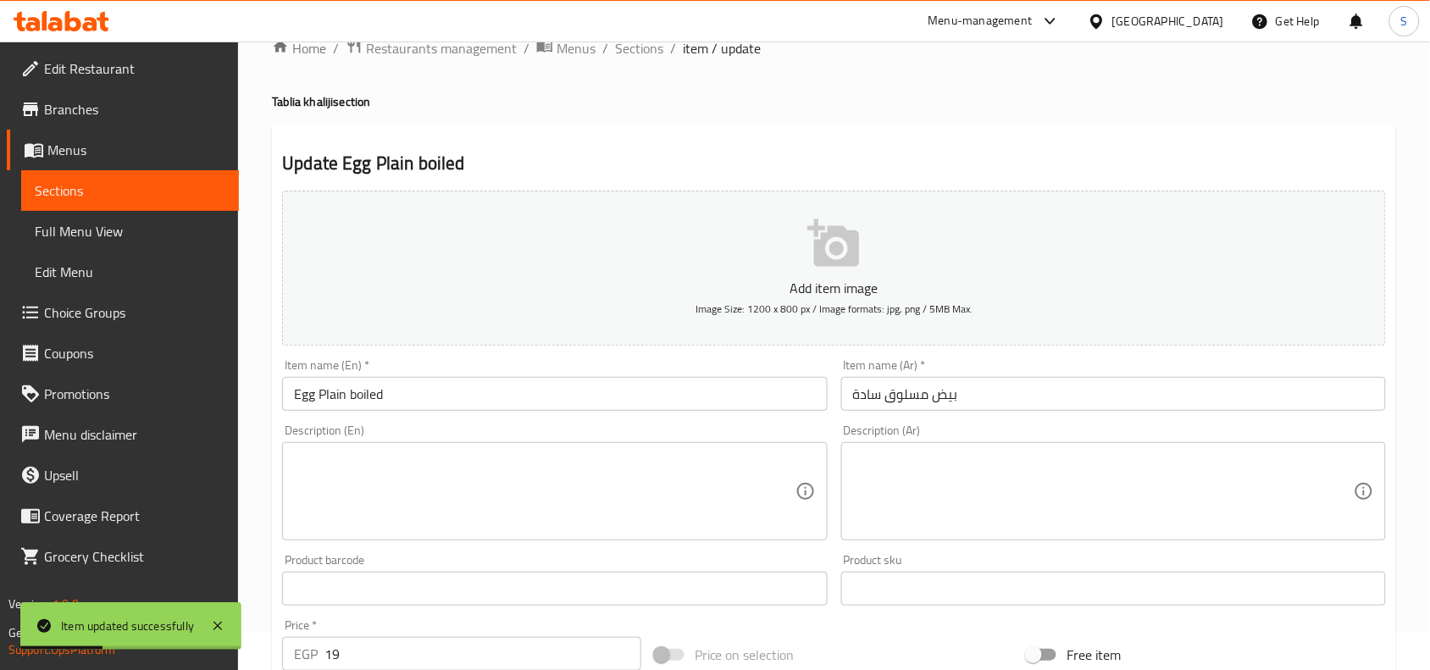
scroll to position [106, 0]
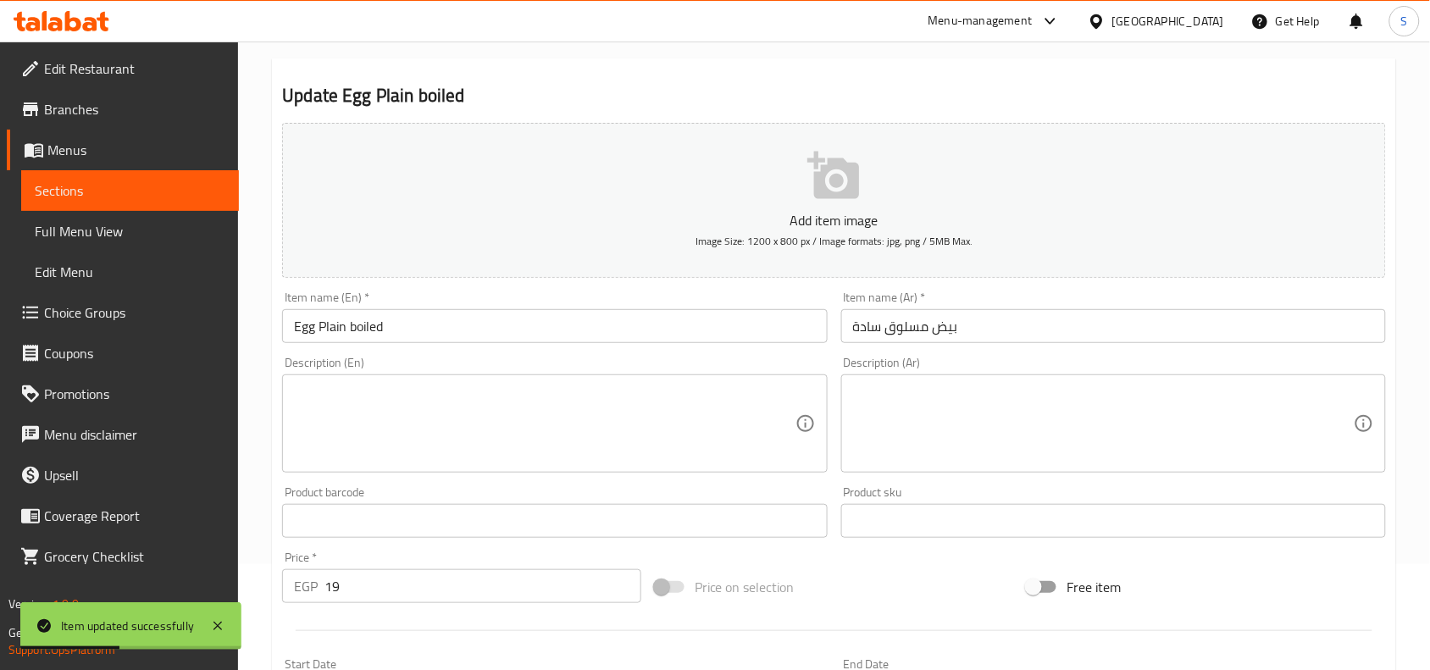
click at [717, 336] on input "Egg Plain boiled" at bounding box center [554, 326] width 545 height 34
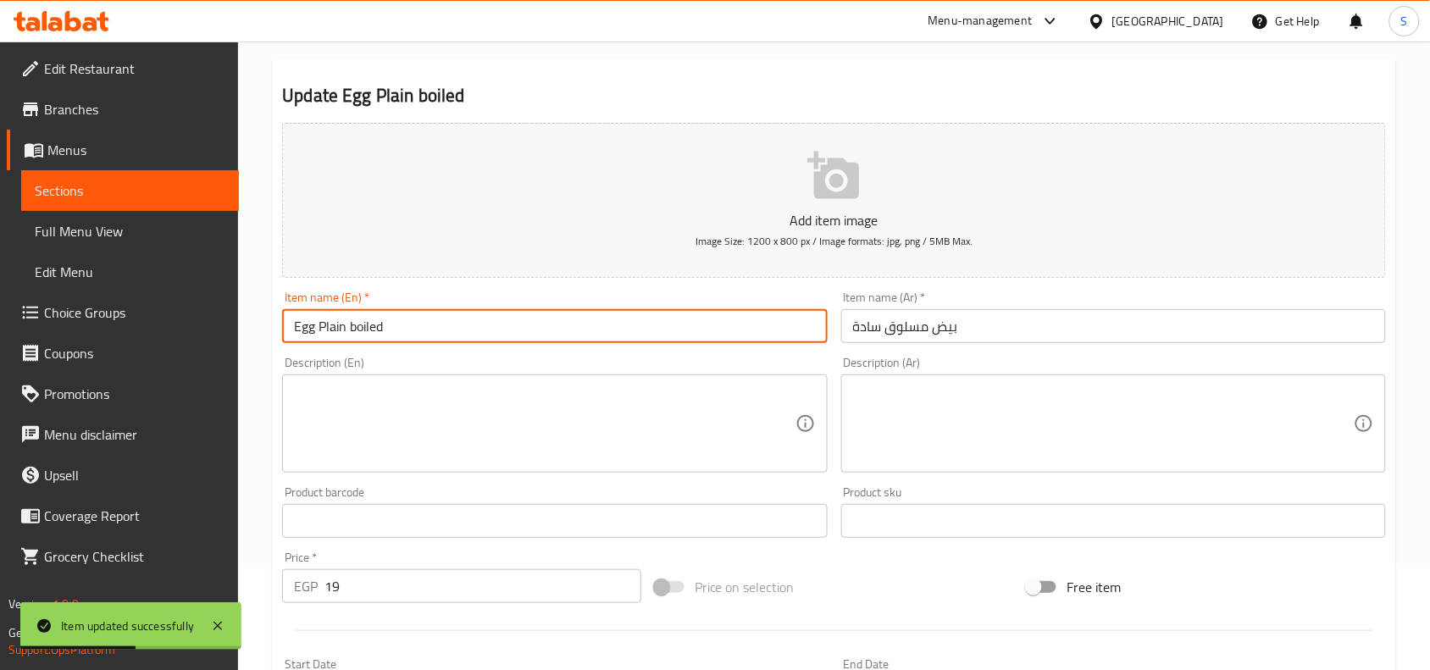
paste input "Tablia khaliji"
type input "Egg Plain boiled Tablia khaliji"
click at [1008, 331] on input "بيض مسلوق سادة" at bounding box center [1113, 326] width 545 height 34
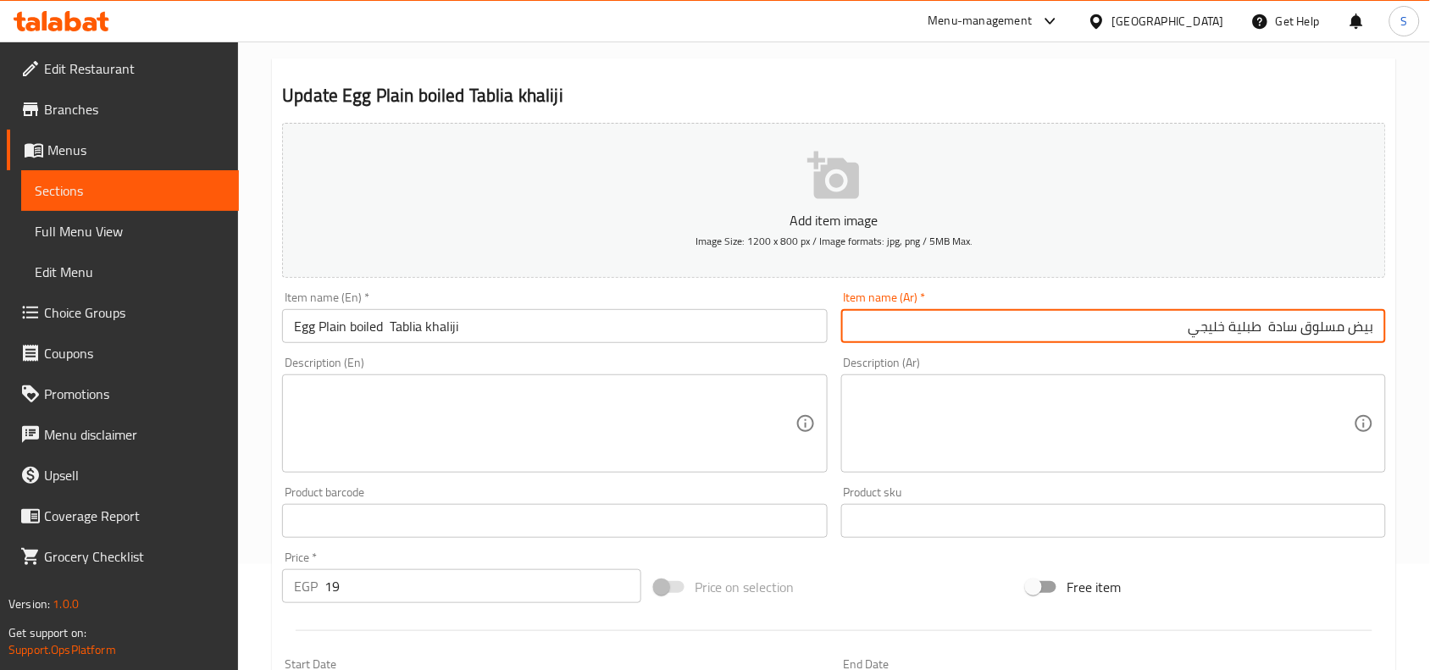
type input "بيض مسلوق سادة طبلية خليجي"
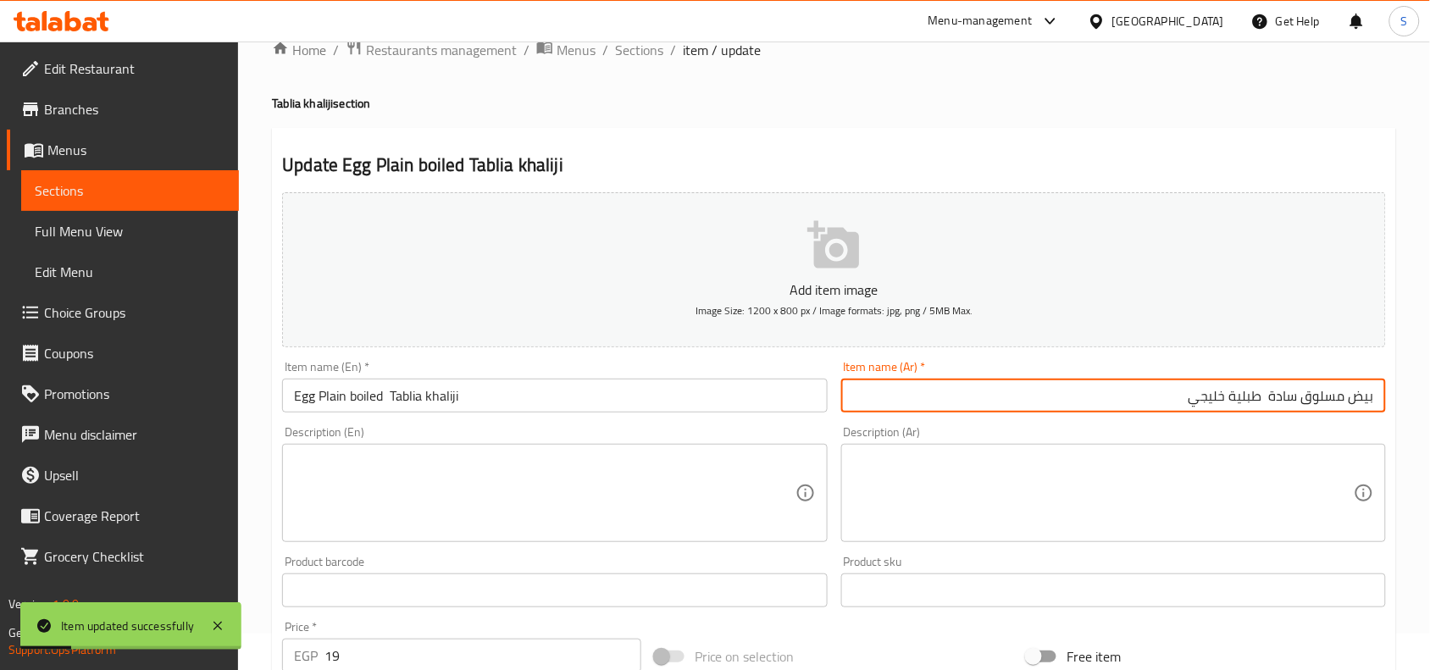
scroll to position [0, 0]
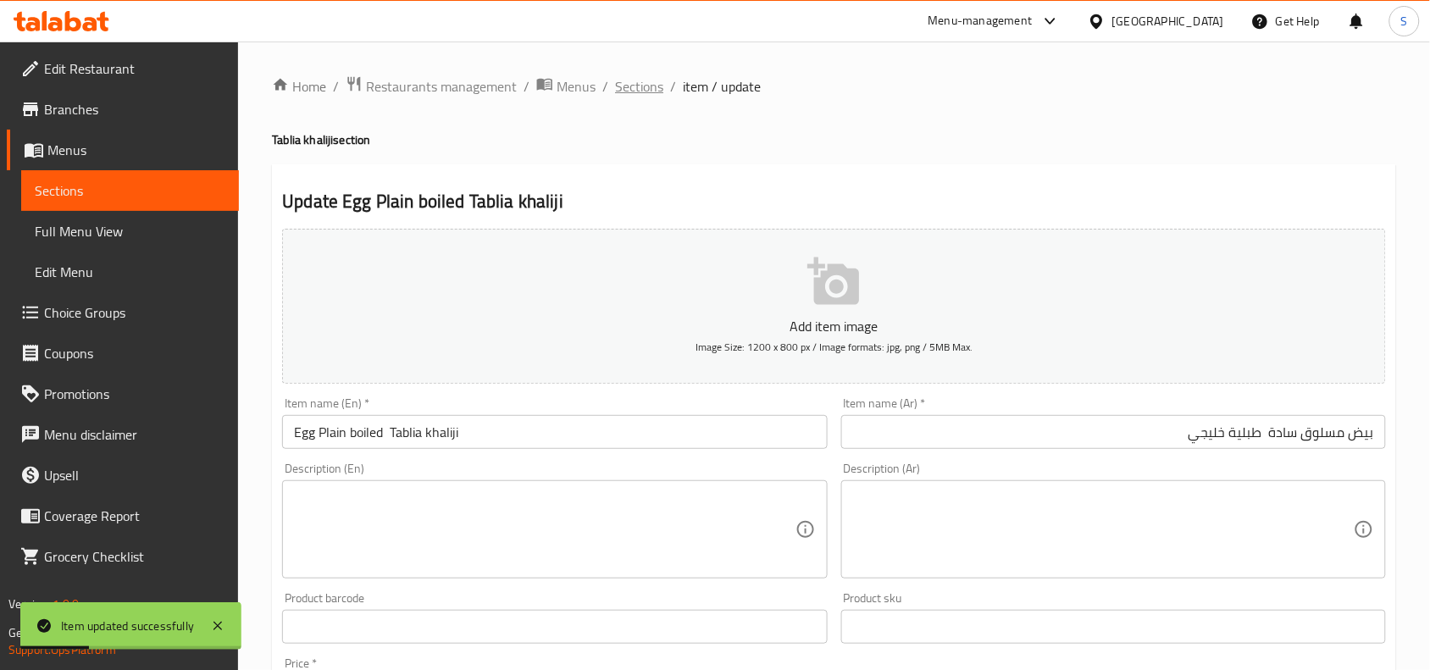
click at [638, 90] on span "Sections" at bounding box center [639, 86] width 48 height 20
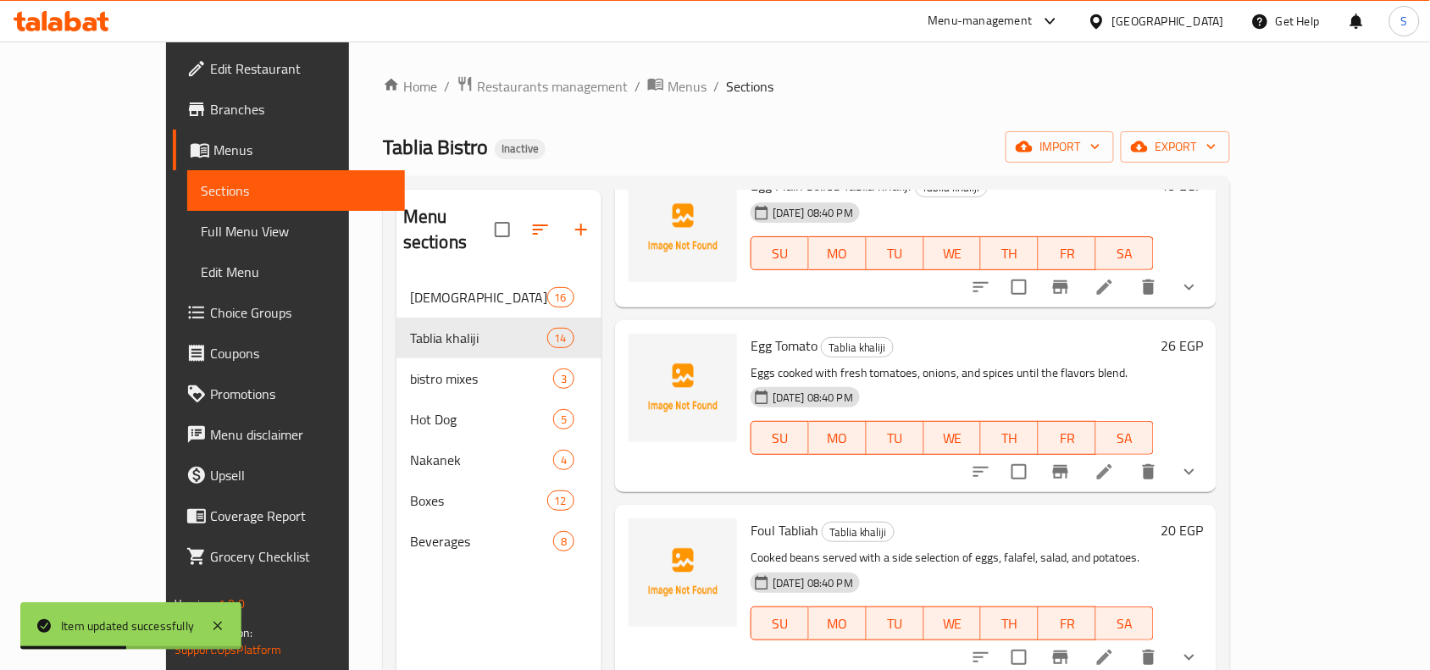
scroll to position [318, 0]
click at [1129, 455] on li at bounding box center [1104, 470] width 47 height 31
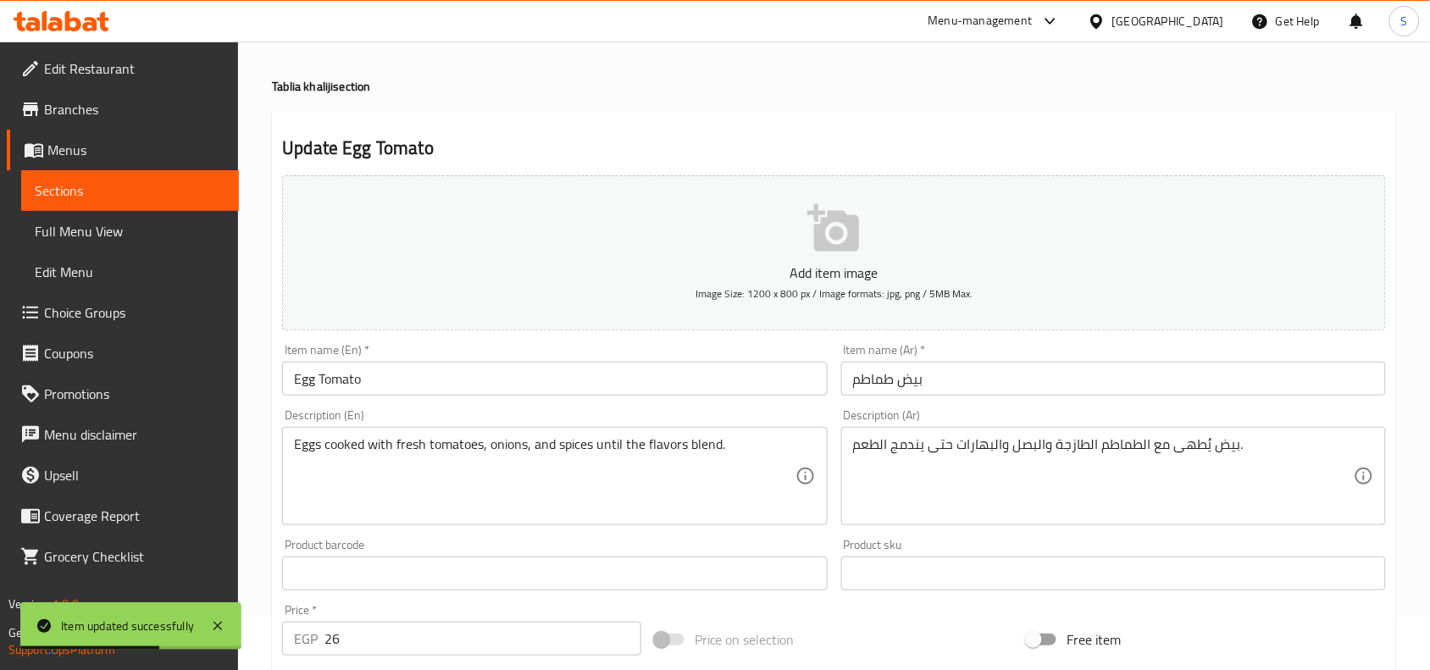
scroll to position [106, 0]
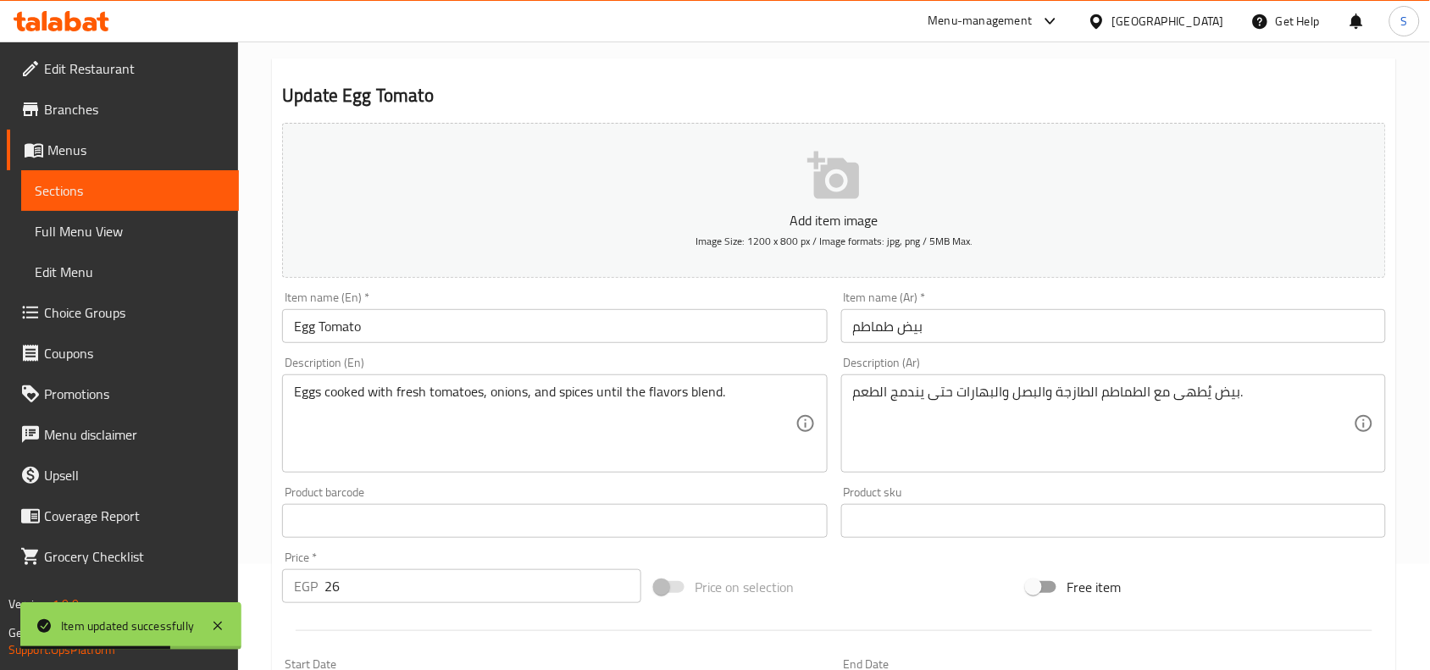
click at [979, 323] on input "بيض طماطم" at bounding box center [1113, 326] width 545 height 34
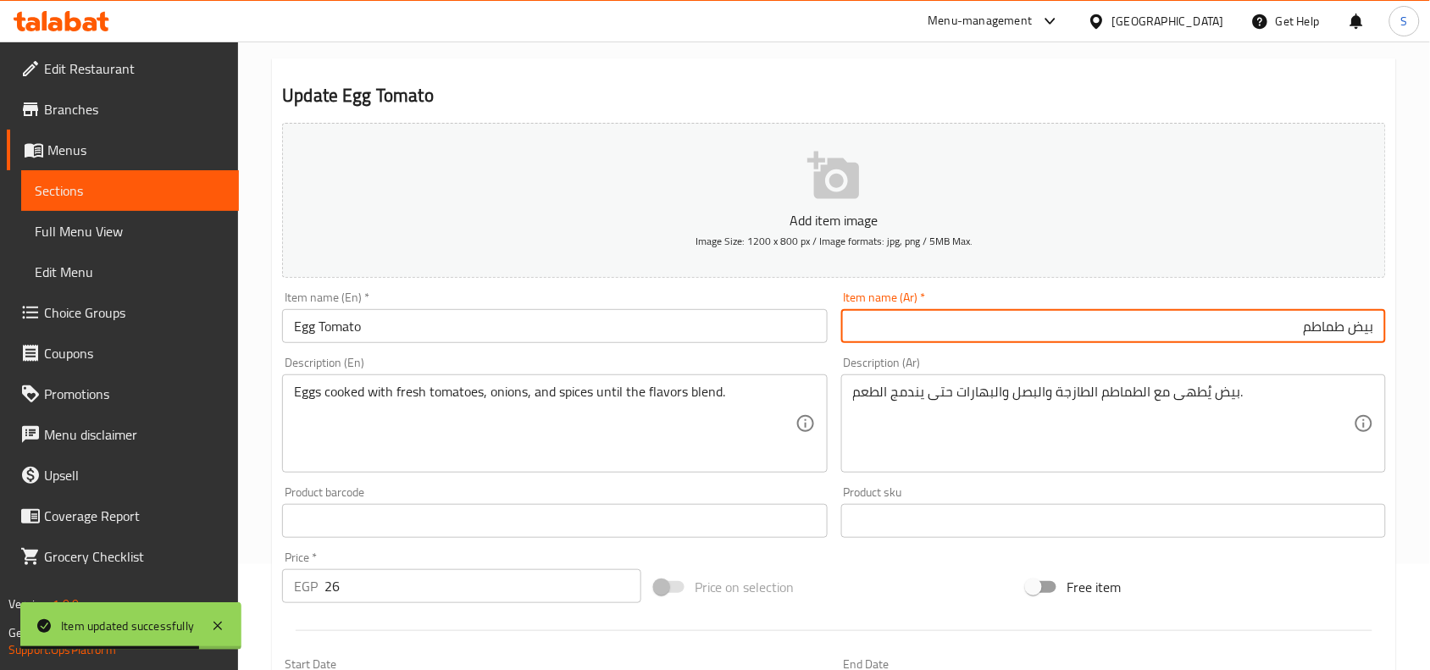
click at [498, 320] on input "Egg Tomato" at bounding box center [554, 326] width 545 height 34
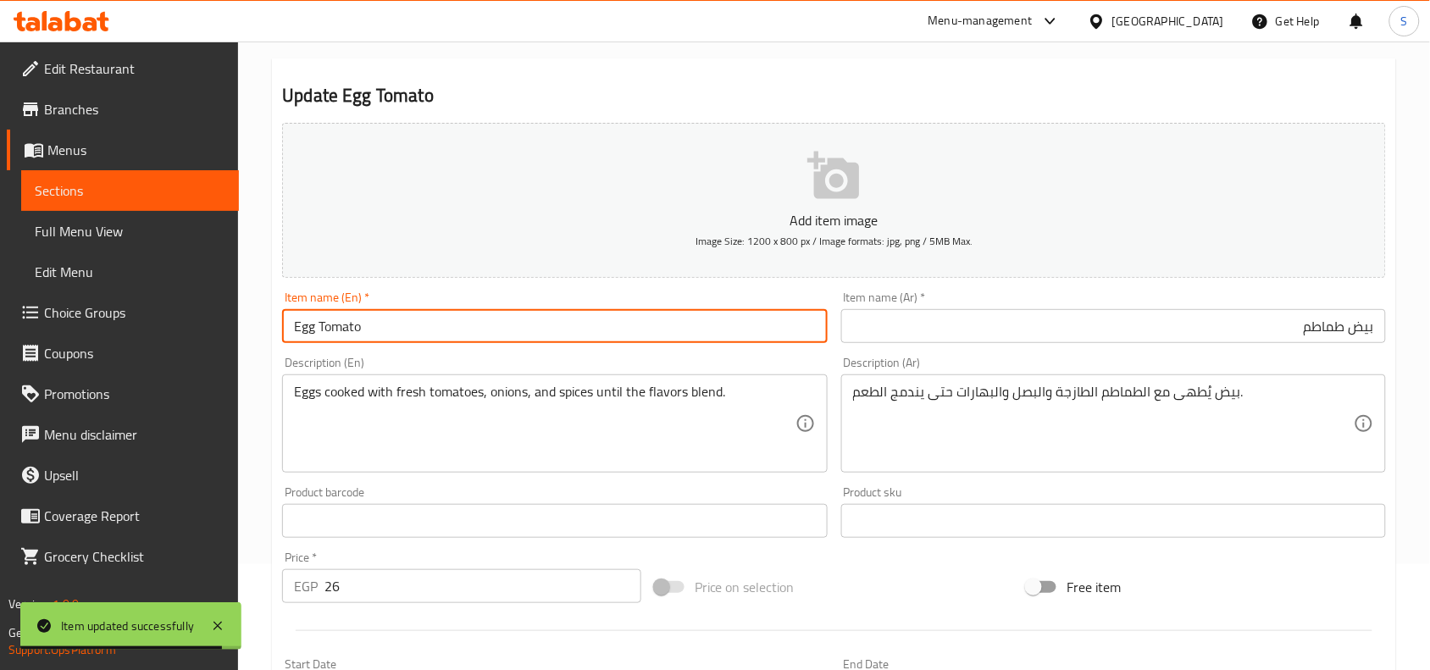
paste input "Tablia khaliji"
type input "Egg Tomato Tablia khaliji"
click at [1079, 352] on div "Description (Ar) بيض يُطهى مع الطماطم الطازجة والبصل والبهارات حتى يندمج الطعم.…" at bounding box center [1114, 415] width 558 height 130
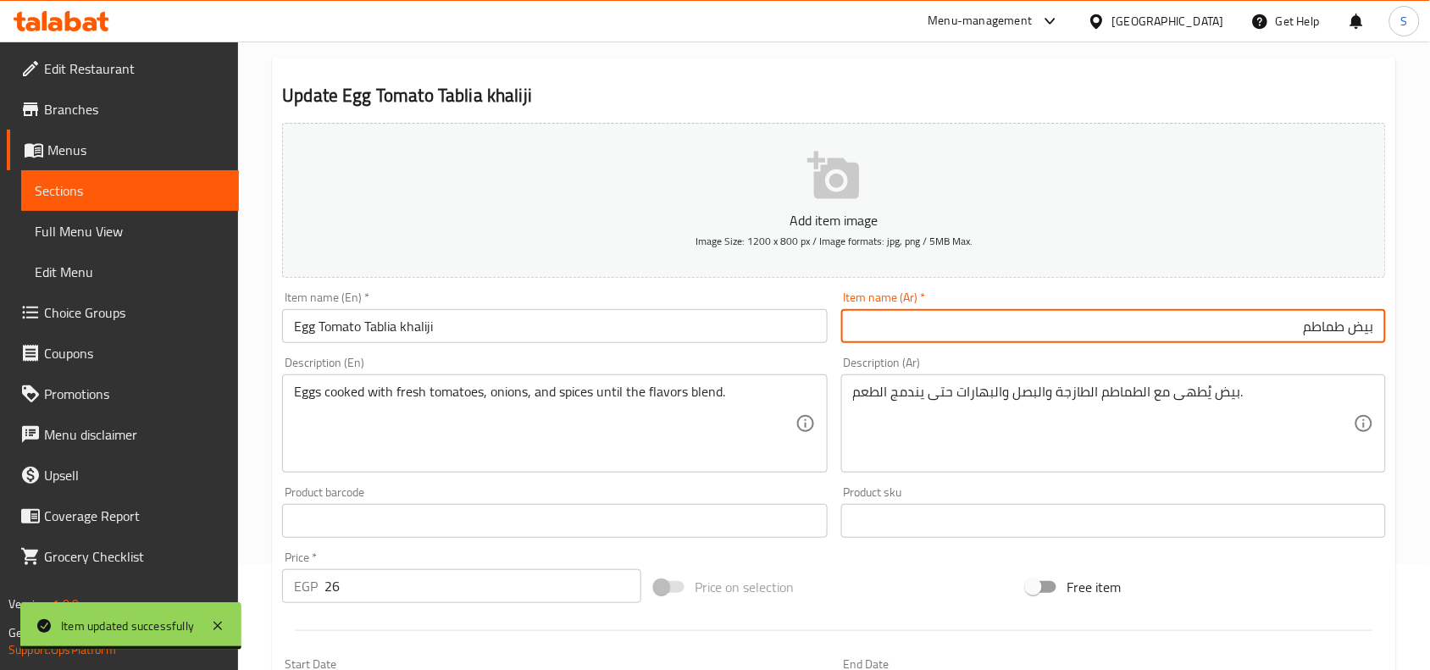
click at [1087, 333] on input "بيض طماطم" at bounding box center [1113, 326] width 545 height 34
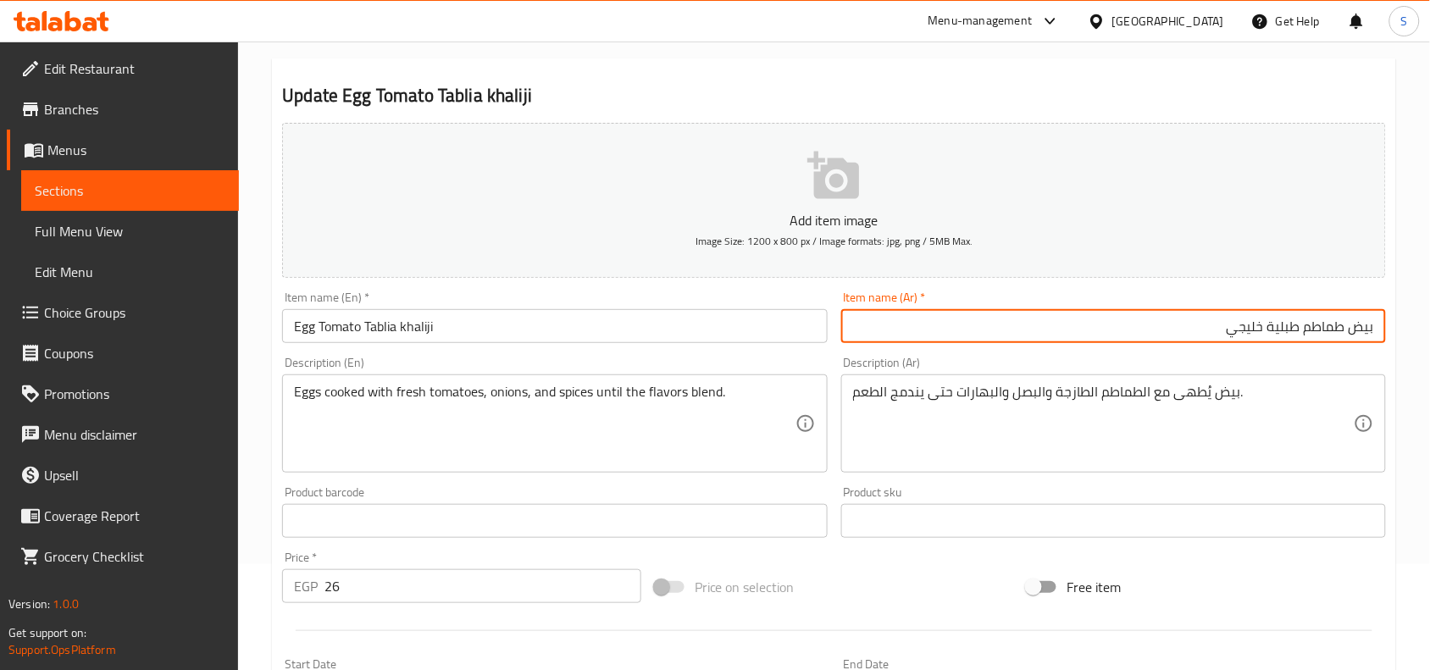
type input "بيض طماطم طبلية خليجي"
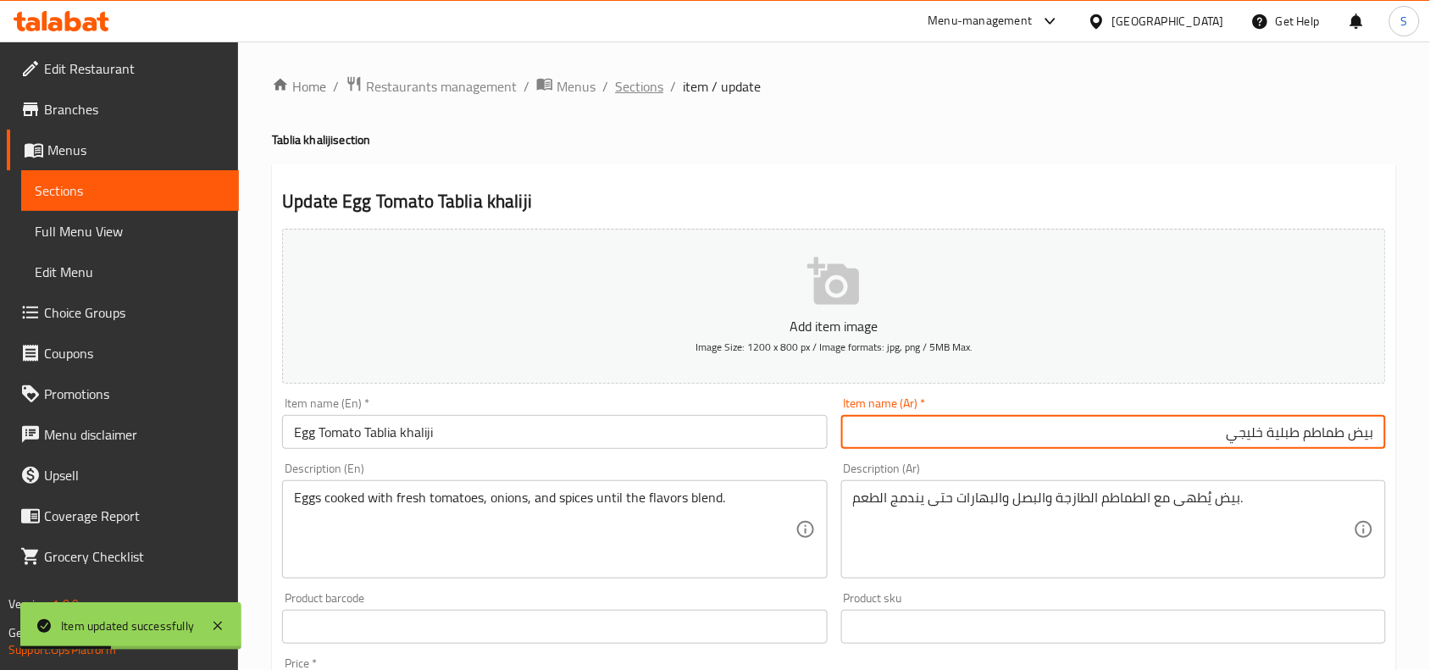
click at [631, 83] on span "Sections" at bounding box center [639, 86] width 48 height 20
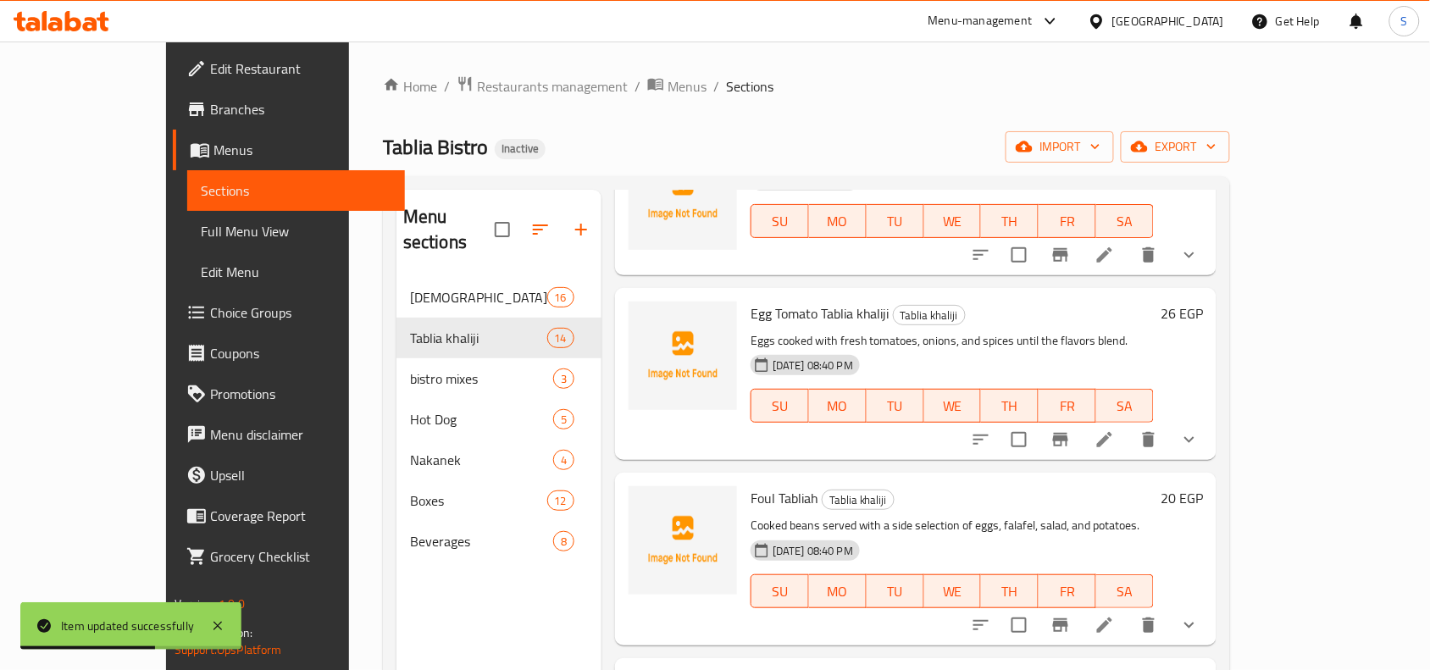
scroll to position [424, 0]
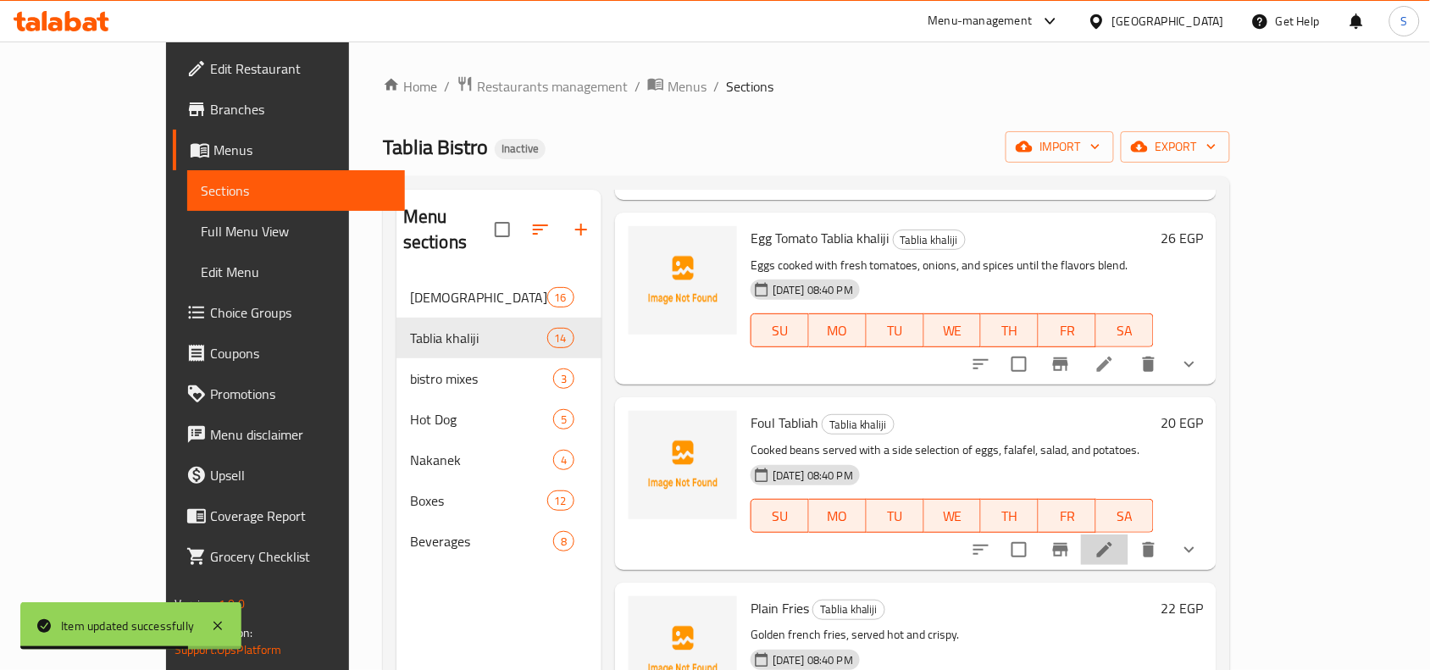
click at [1129, 535] on li at bounding box center [1104, 550] width 47 height 31
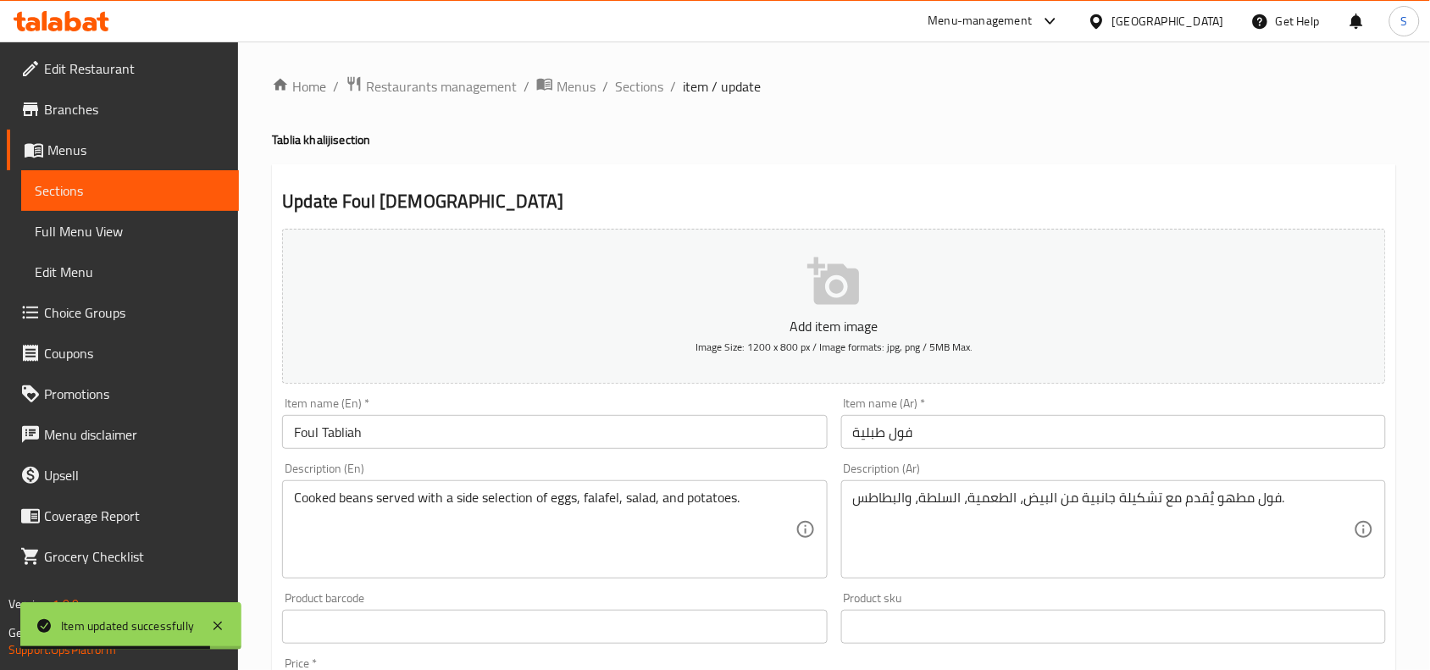
click at [788, 441] on input "Foul Tabliah" at bounding box center [554, 432] width 545 height 34
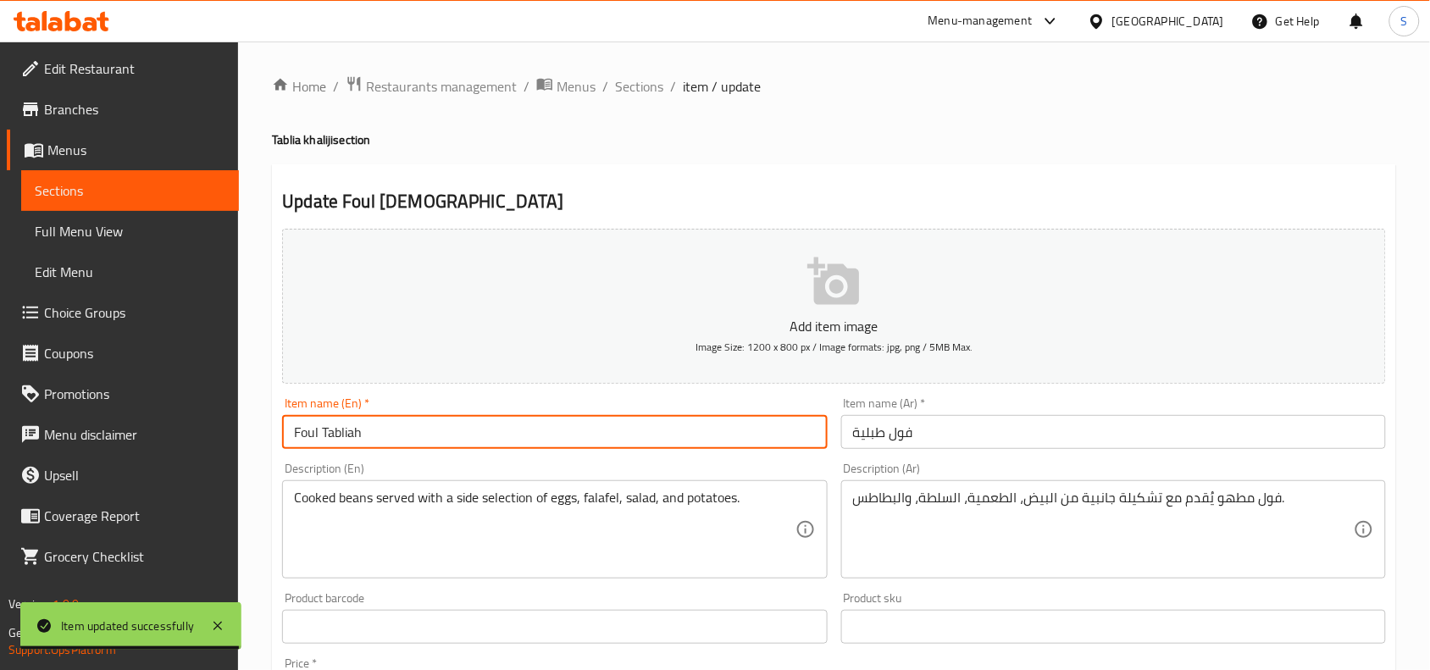
paste input "Tablia khaliji"
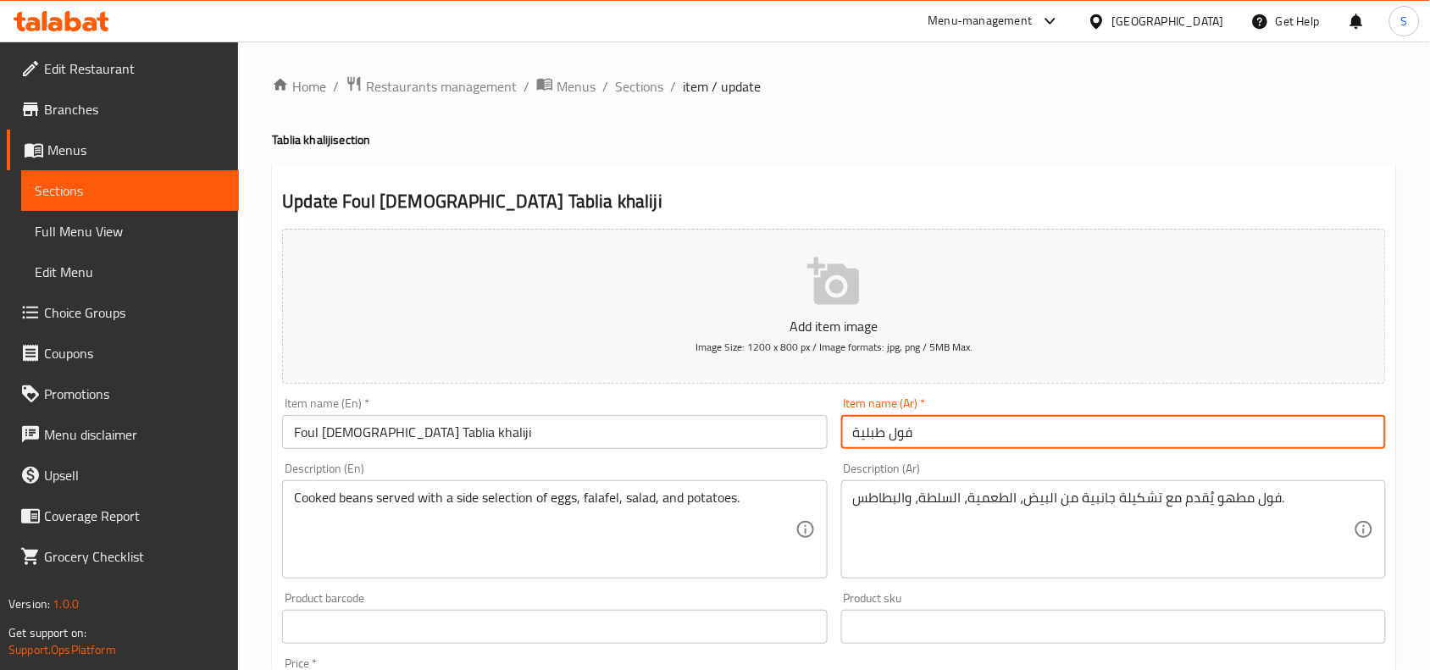
click at [1163, 441] on input "فول طبلية" at bounding box center [1113, 432] width 545 height 34
click at [378, 442] on input "Foul Tabliah Tablia khaliji" at bounding box center [554, 432] width 545 height 34
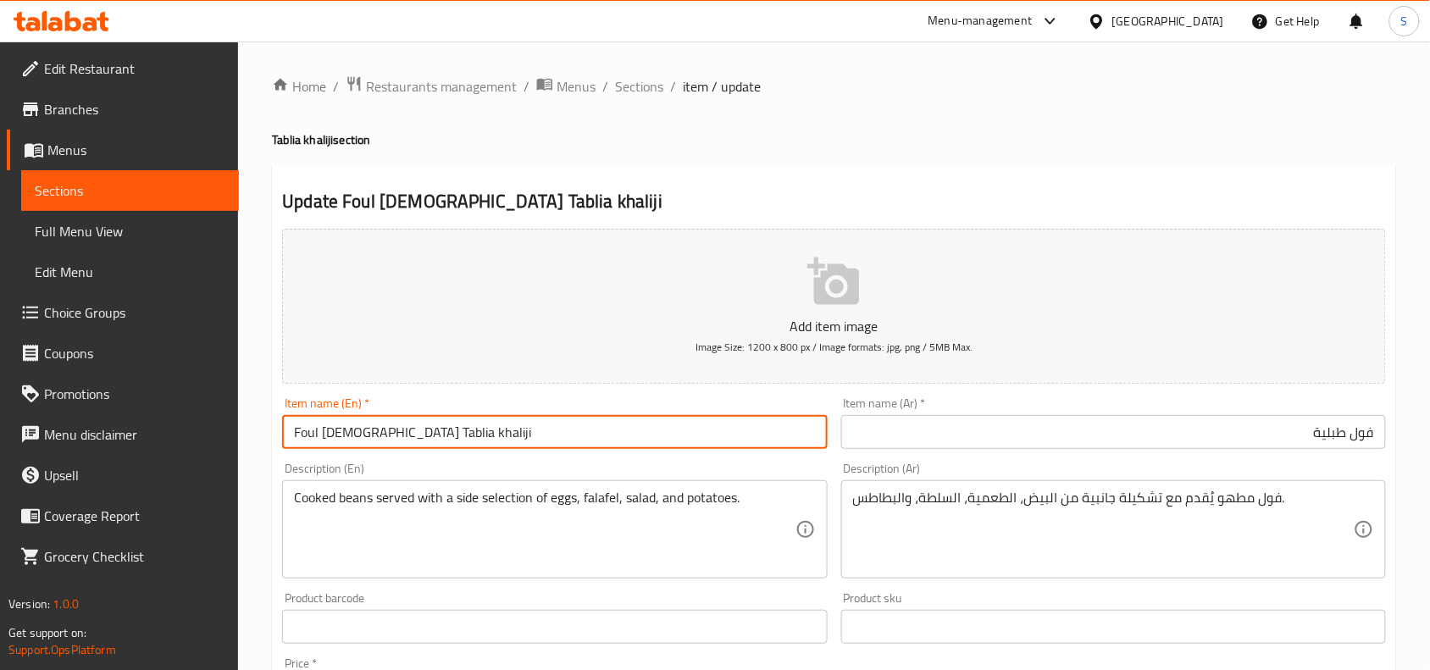
click at [378, 442] on input "Foul Tabliah Tablia khaliji" at bounding box center [554, 432] width 545 height 34
type input "Foul [PERSON_NAME]"
click at [1169, 439] on input "فول طبلية" at bounding box center [1113, 432] width 545 height 34
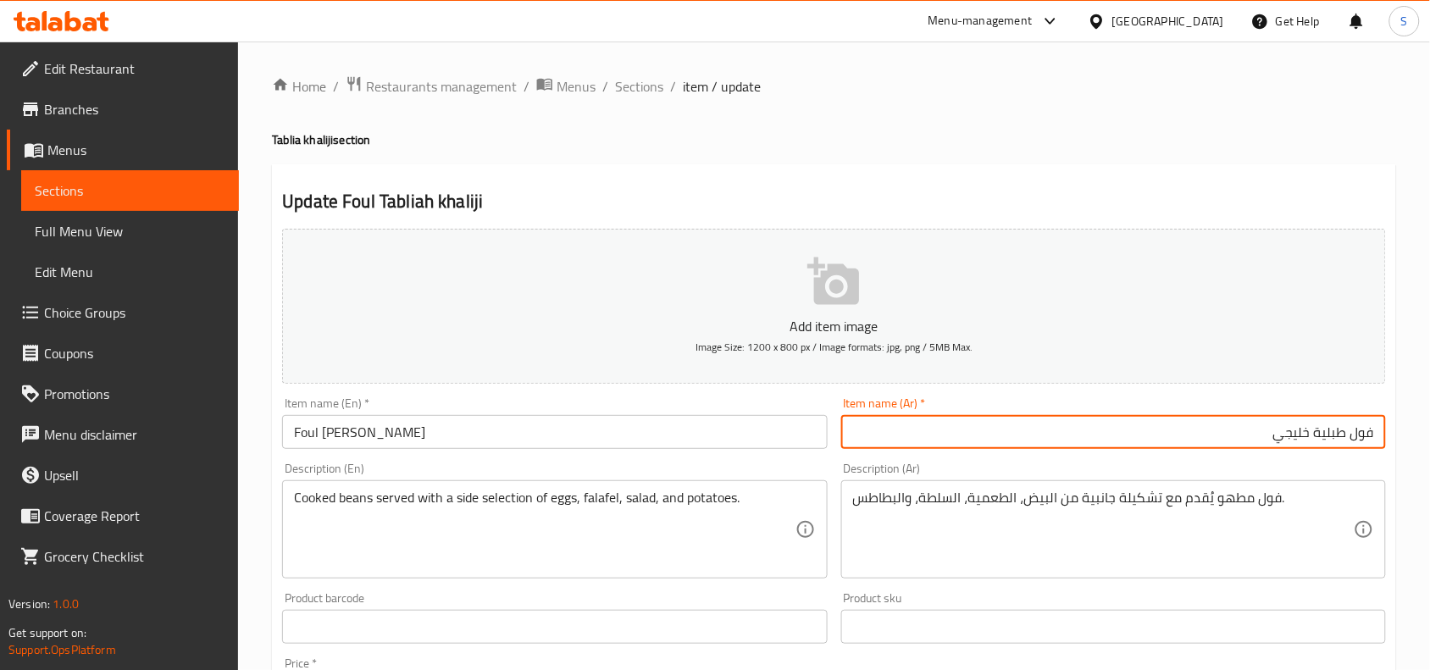
type input "فول طبلية خليجي"
click at [629, 81] on span "Sections" at bounding box center [639, 86] width 48 height 20
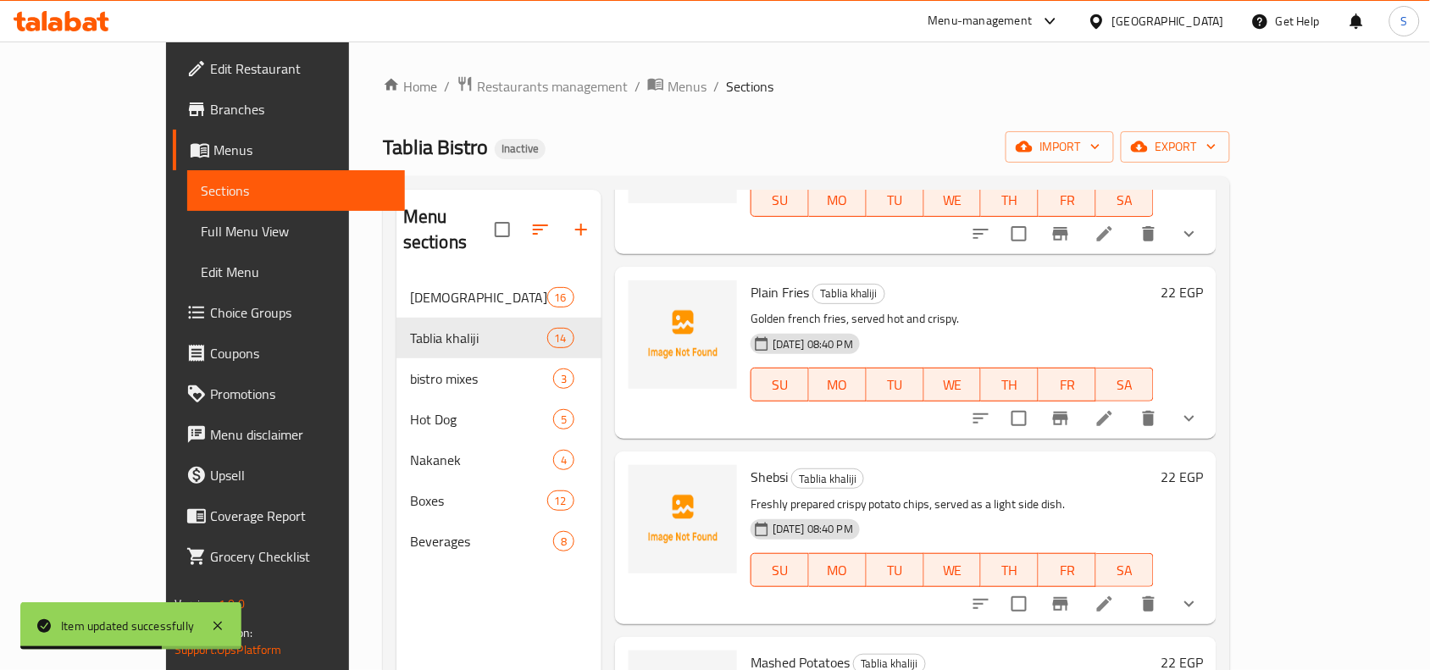
scroll to position [741, 0]
click at [1115, 407] on icon at bounding box center [1105, 417] width 20 height 20
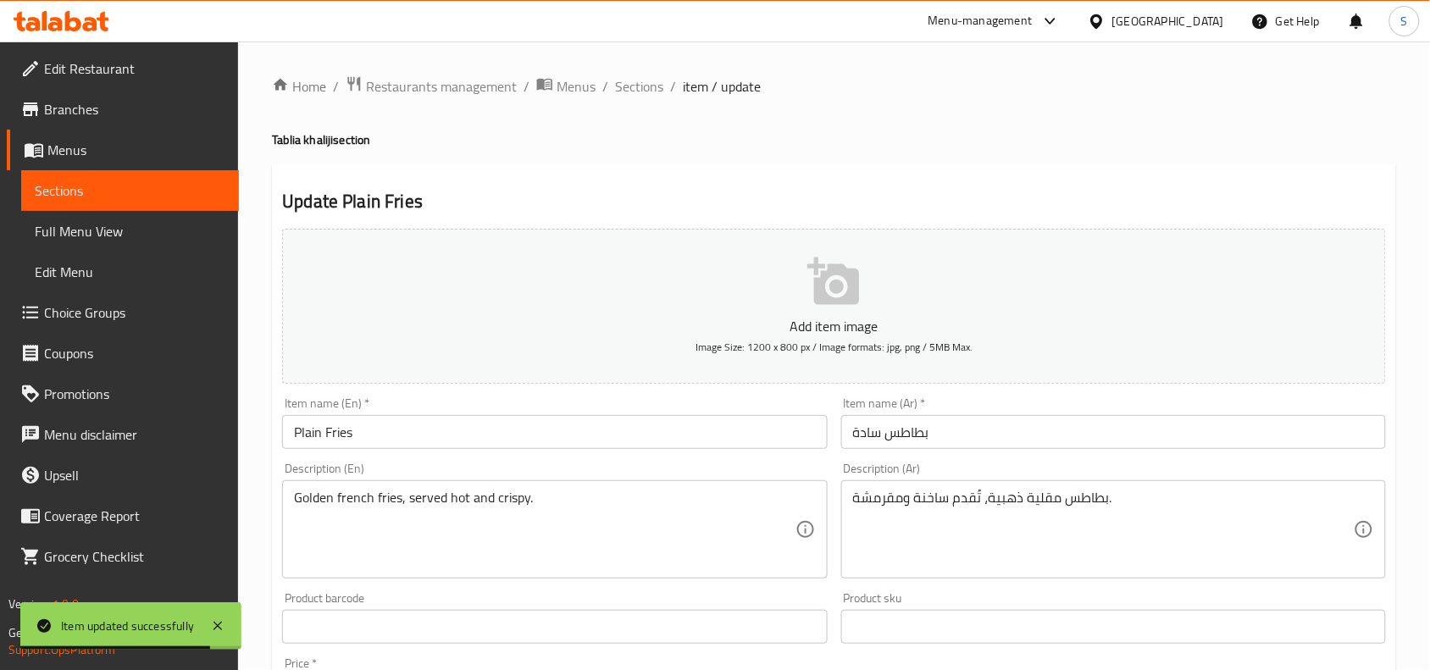
click at [709, 433] on input "Plain Fries" at bounding box center [554, 432] width 545 height 34
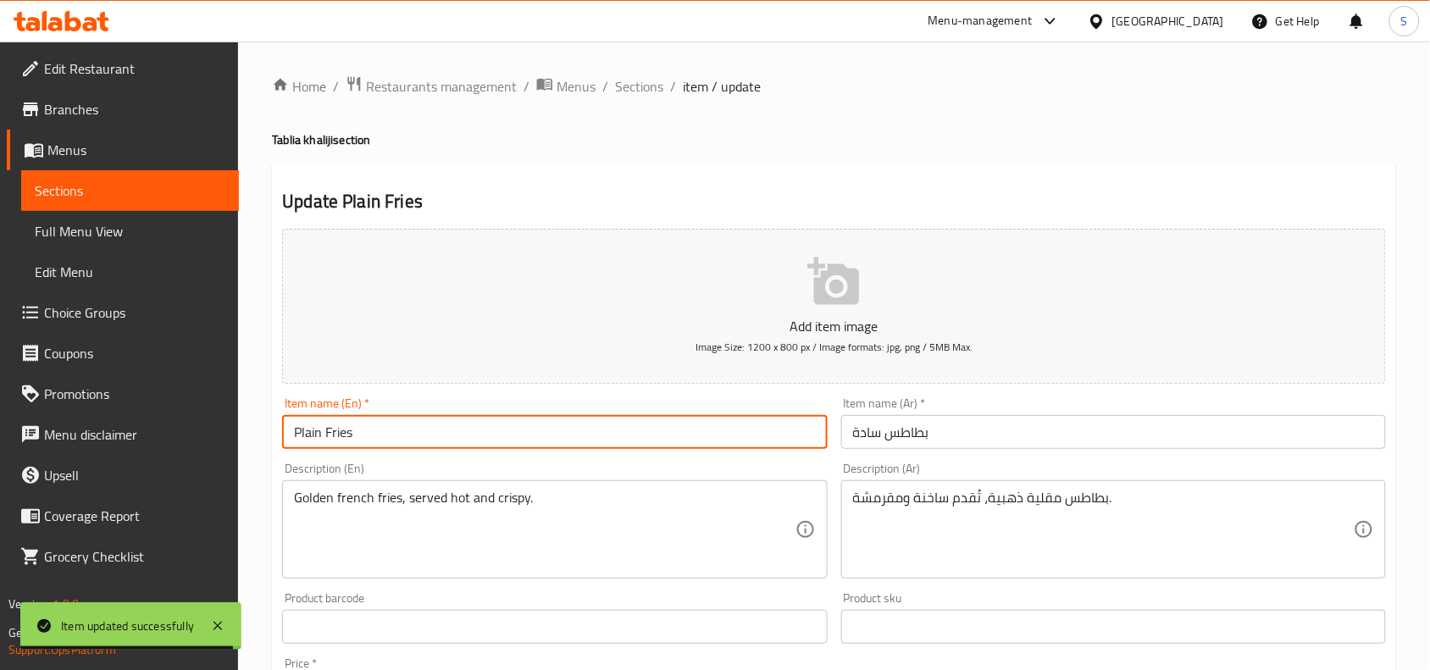
paste input "Tablia khaliji"
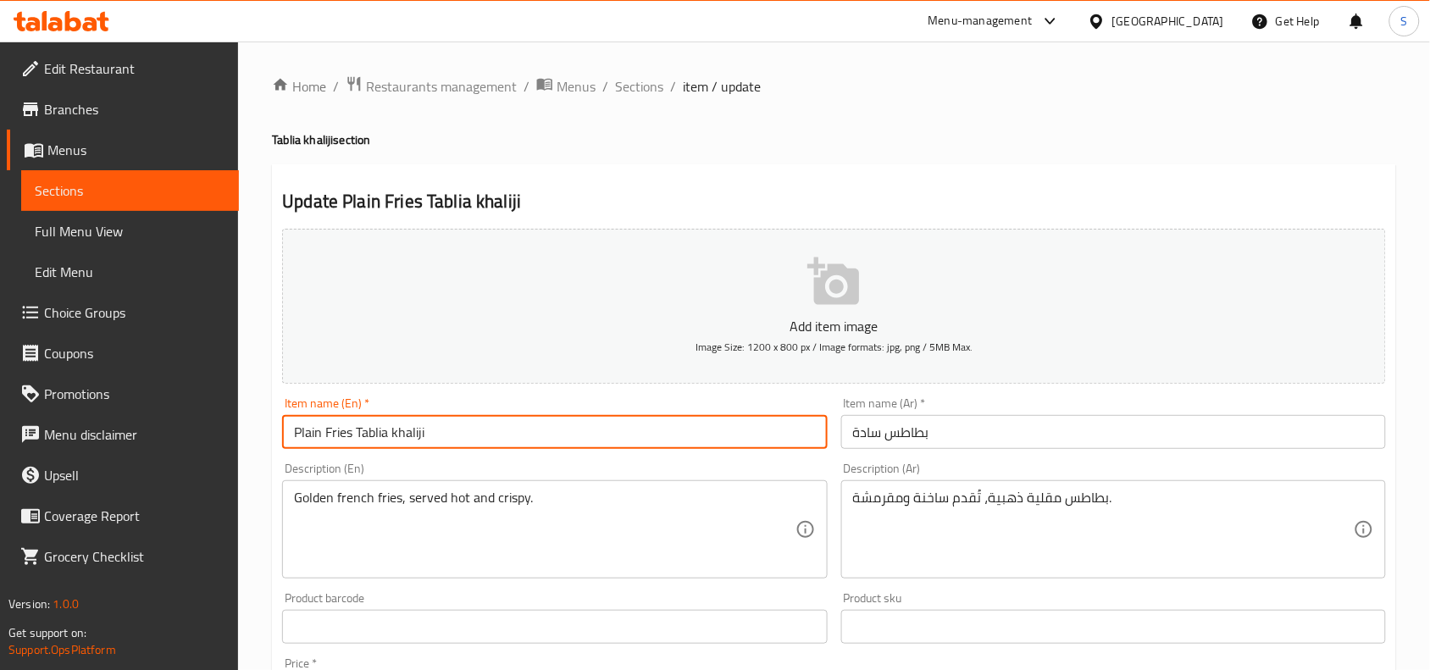
type input "Plain Fries Tablia khaliji"
click at [977, 434] on input "بطاطس سادة" at bounding box center [1113, 432] width 545 height 34
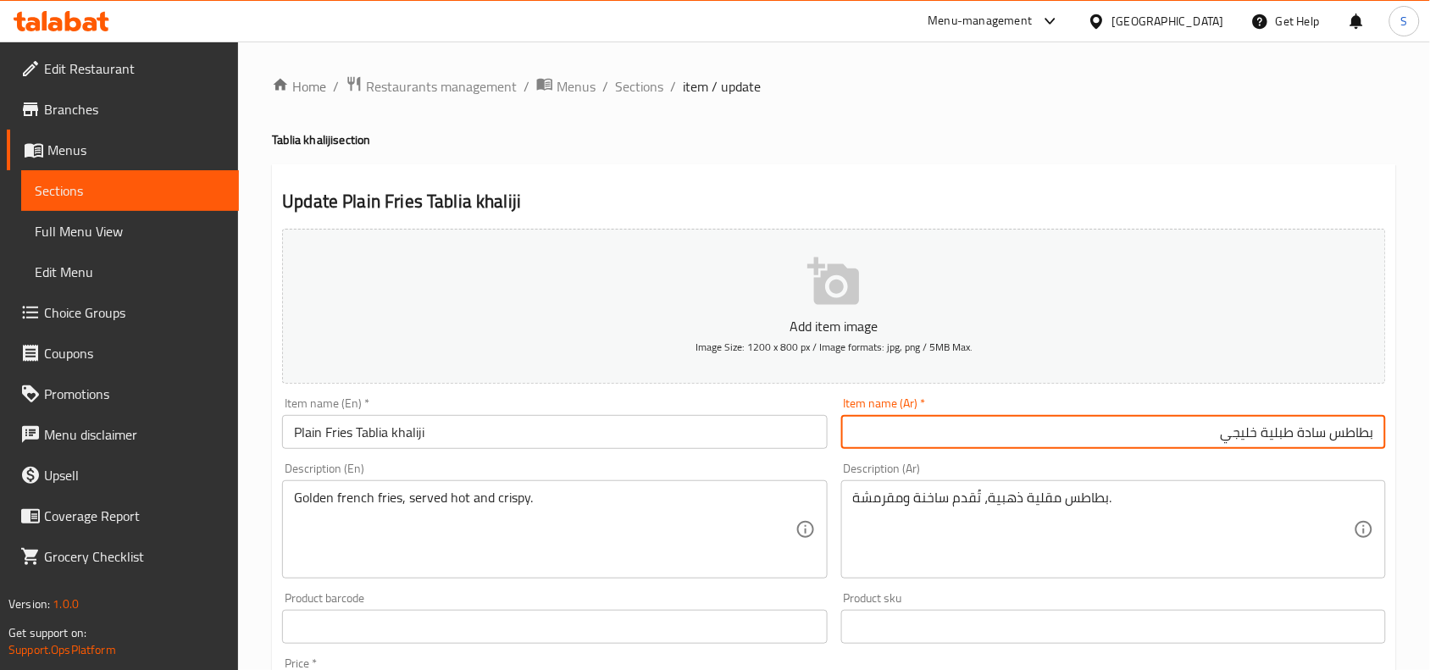
type input "بطاطس سادة طبلية خليجي"
click at [633, 89] on span "Sections" at bounding box center [639, 86] width 48 height 20
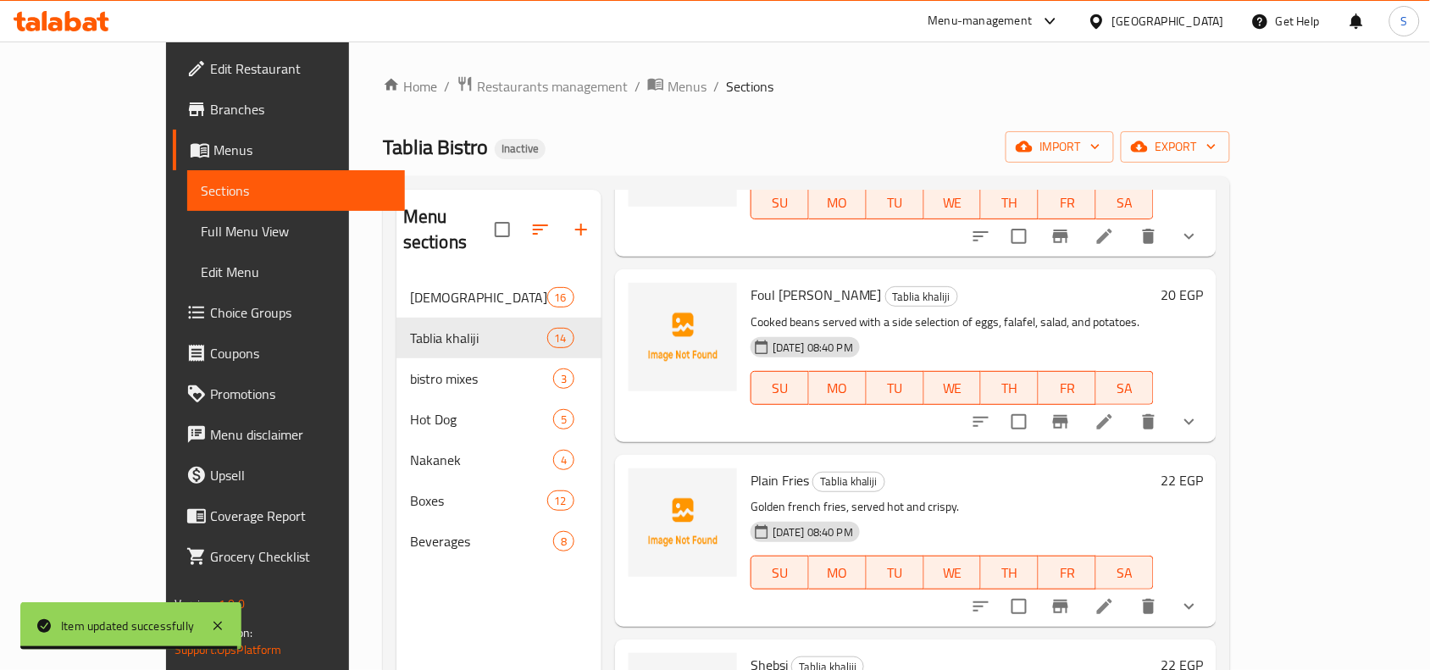
scroll to position [741, 0]
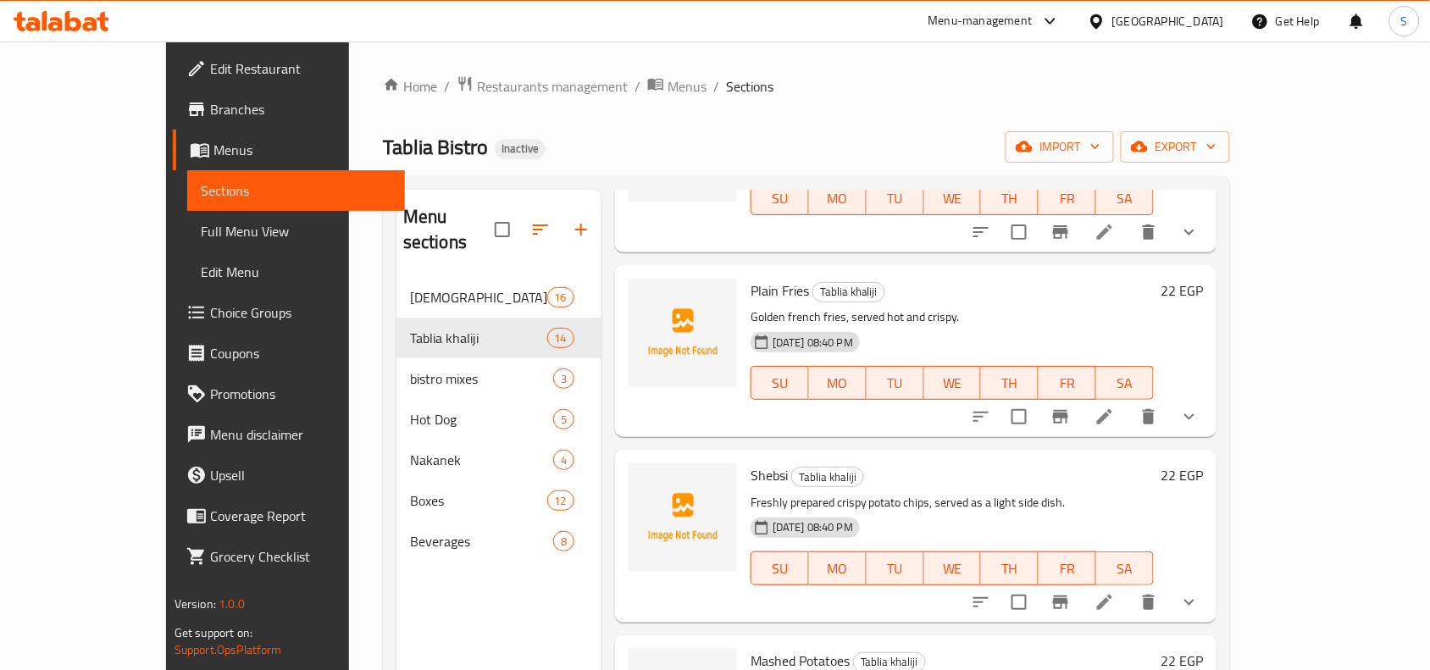
click at [1091, 464] on h6 "Shebsi Tablia khaliji" at bounding box center [952, 476] width 403 height 24
click at [856, 383] on div "Plain Fries Tablia khaliji Golden french fries, served hot and crispy. 08-09-20…" at bounding box center [952, 351] width 417 height 158
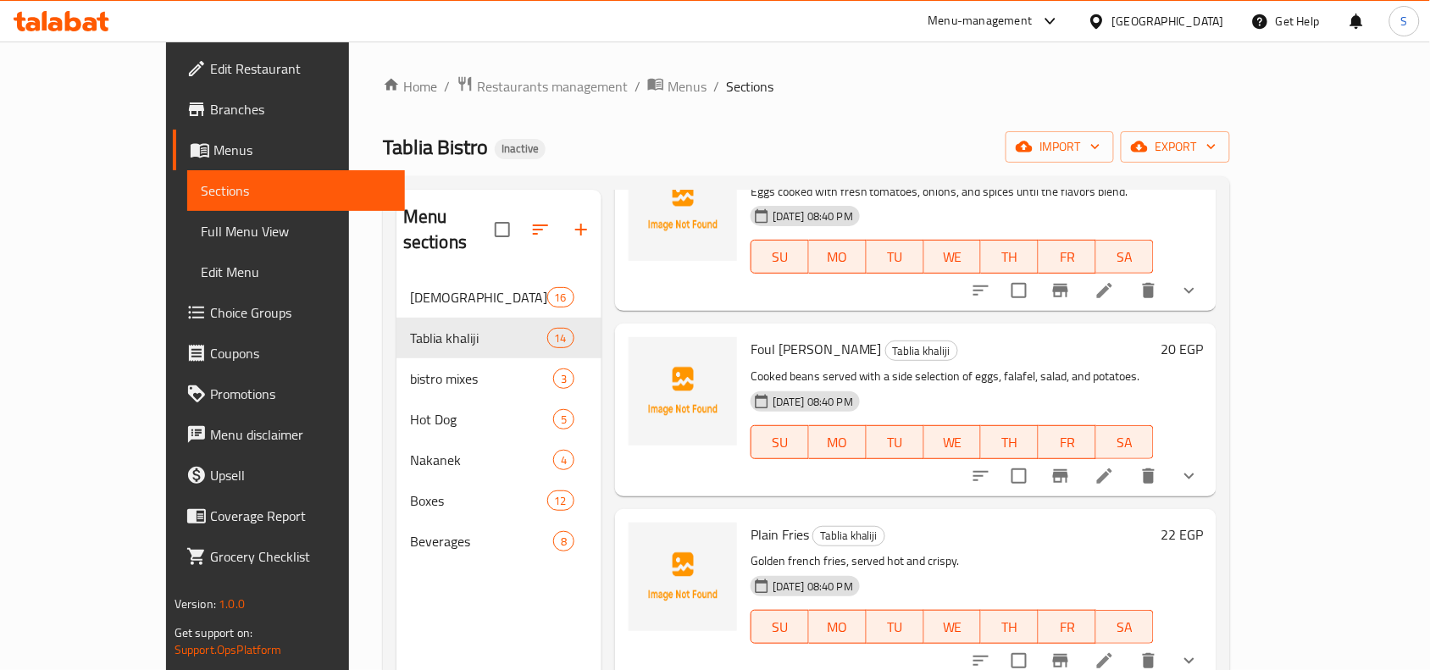
scroll to position [530, 0]
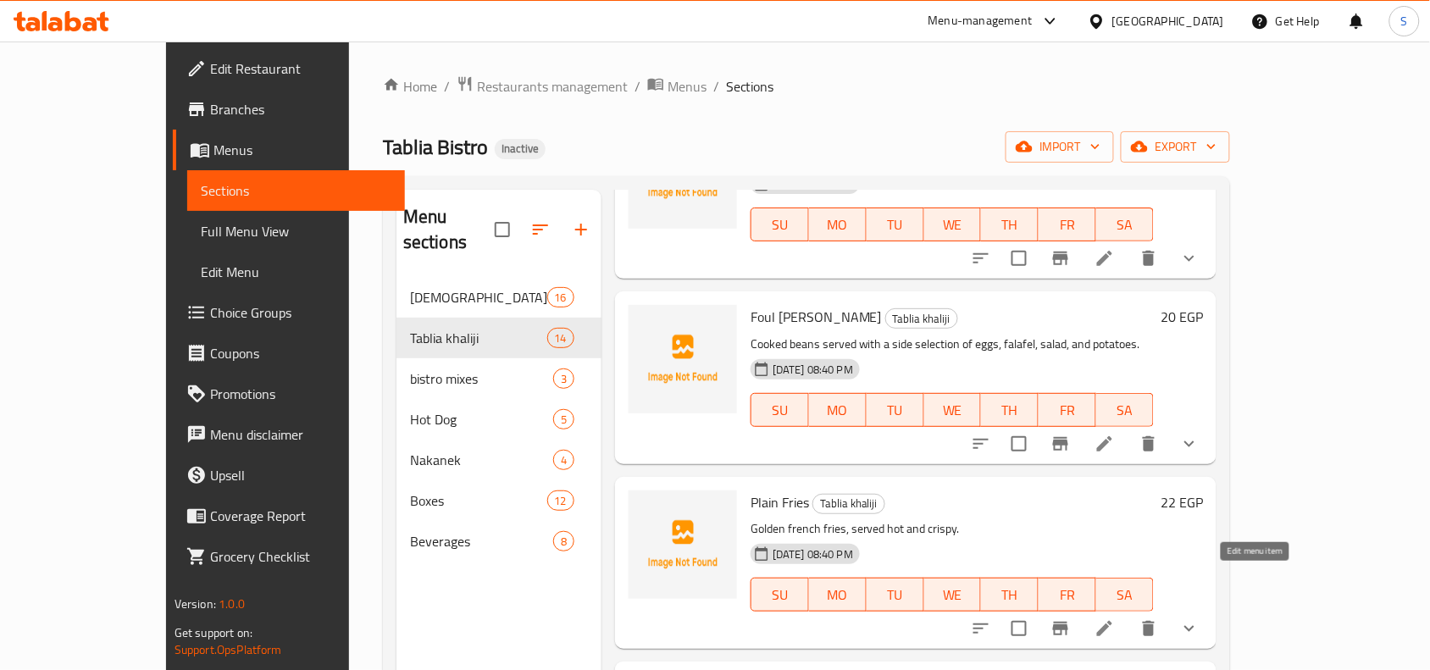
click at [1115, 619] on icon at bounding box center [1105, 629] width 20 height 20
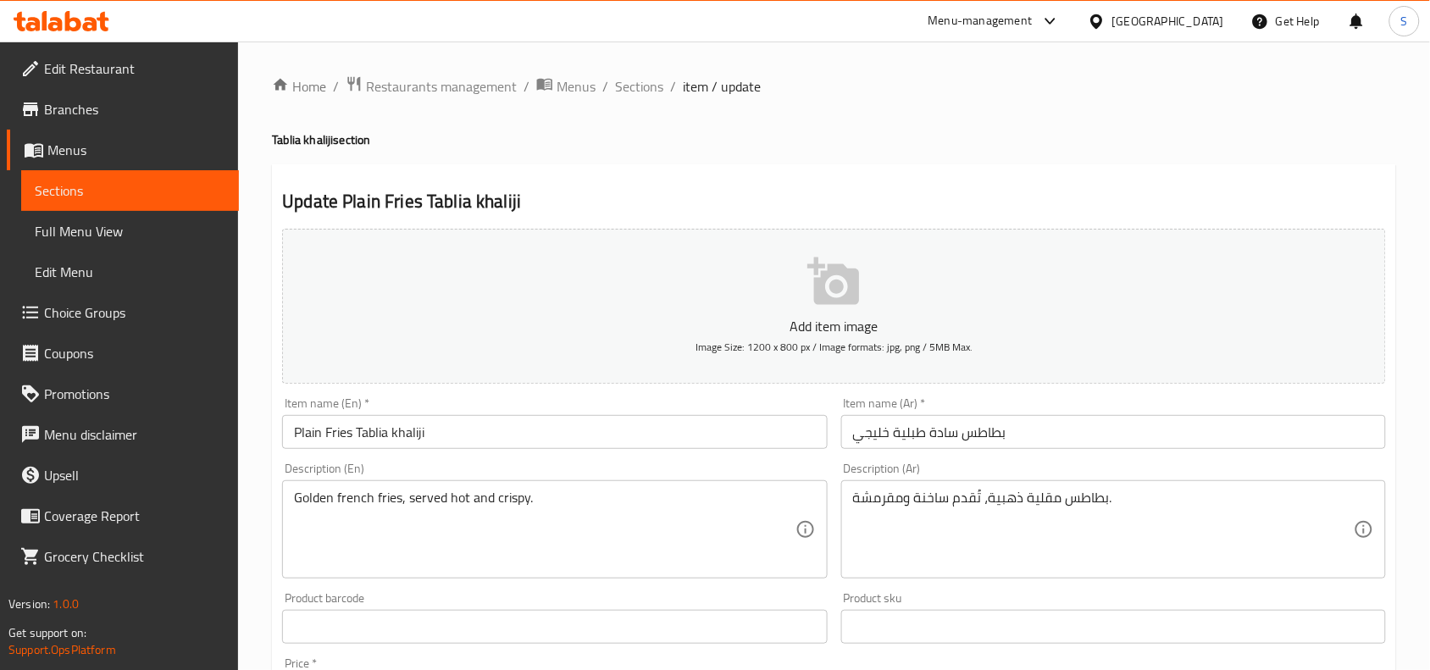
click at [654, 429] on input "Plain Fries Tablia khaliji" at bounding box center [554, 432] width 545 height 34
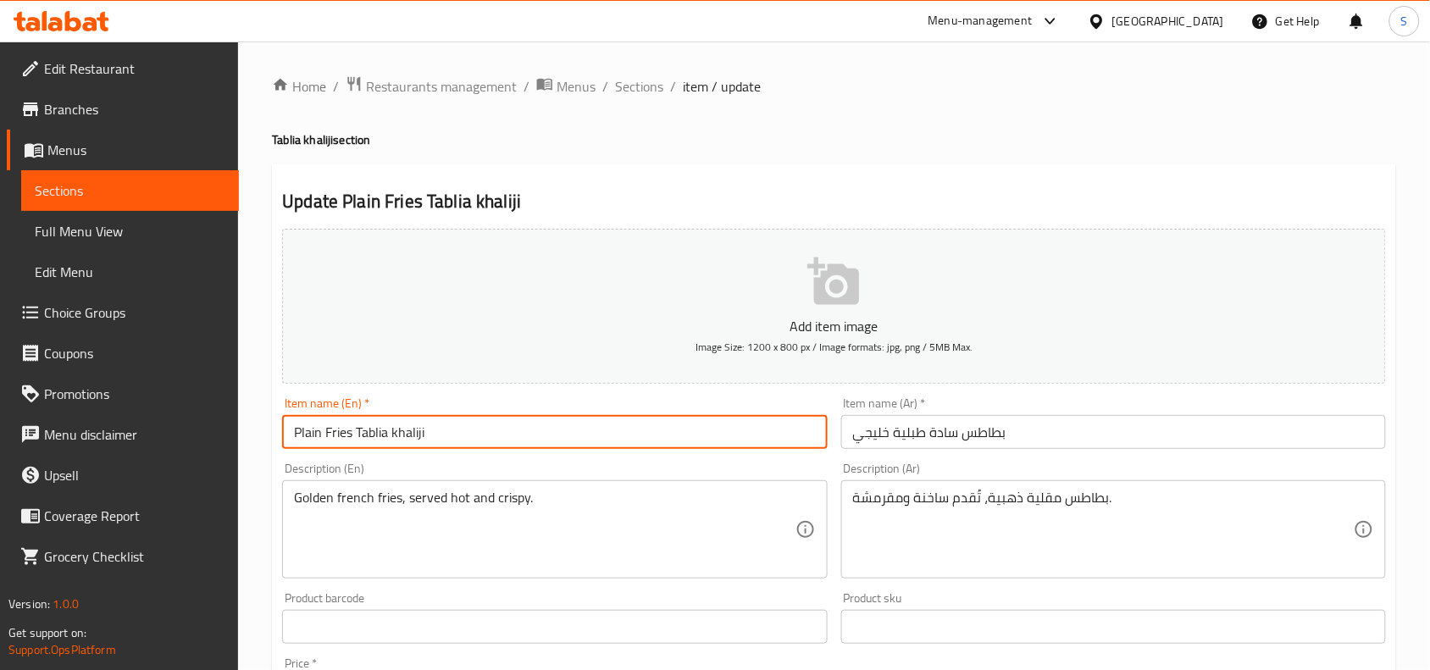
type input "Plain Fries Tablia khaliji"
click at [1057, 434] on input "بطاطس سادة طبلية خليجي" at bounding box center [1113, 432] width 545 height 34
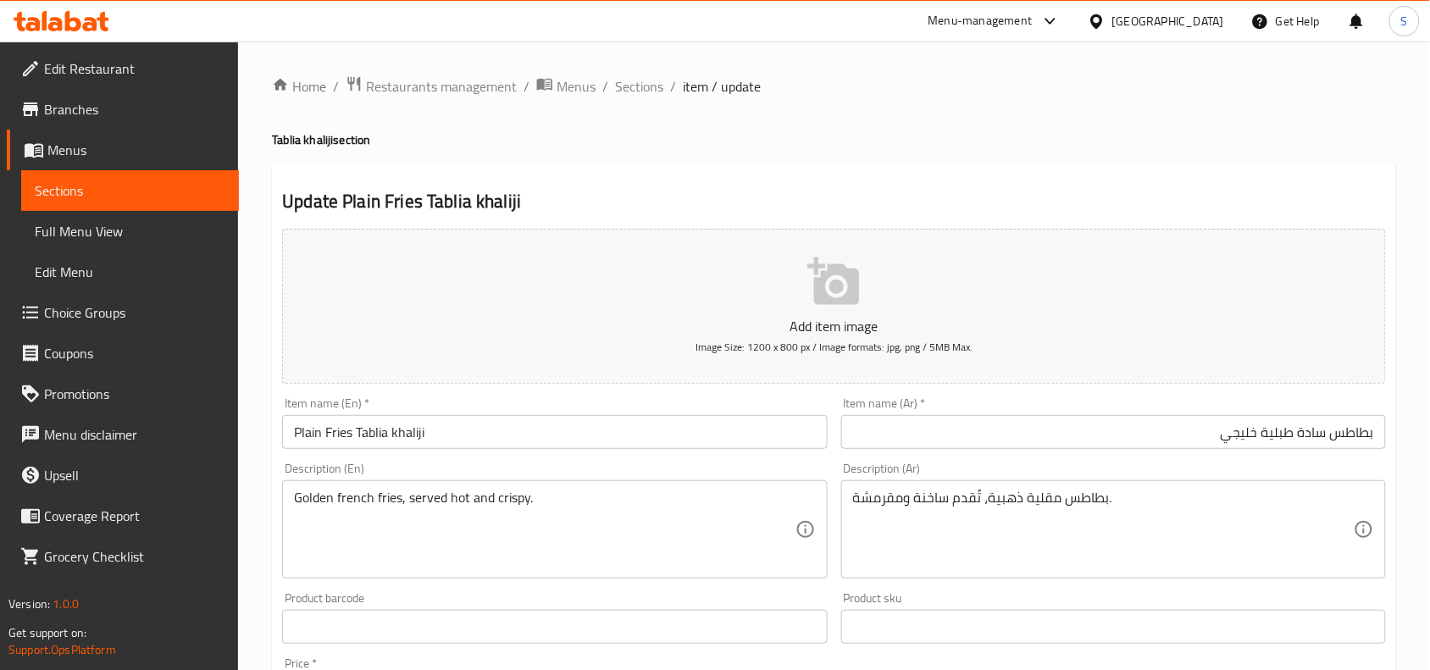
click at [305, 411] on div "Item name (En)   * Plain Fries Tablia khaliji Item name (En) *" at bounding box center [554, 423] width 545 height 52
click at [333, 429] on input "Plain Fries Tablia khaliji" at bounding box center [554, 432] width 545 height 34
click at [625, 82] on span "Sections" at bounding box center [639, 86] width 48 height 20
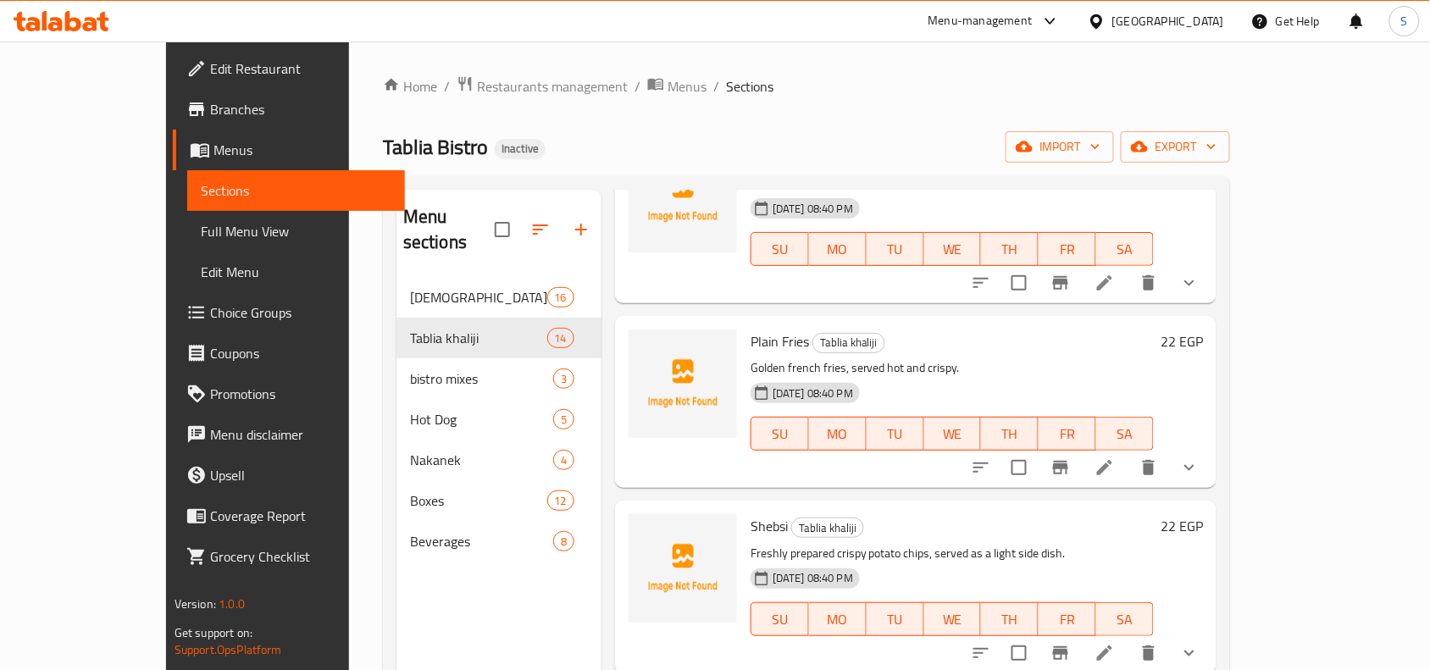
scroll to position [741, 0]
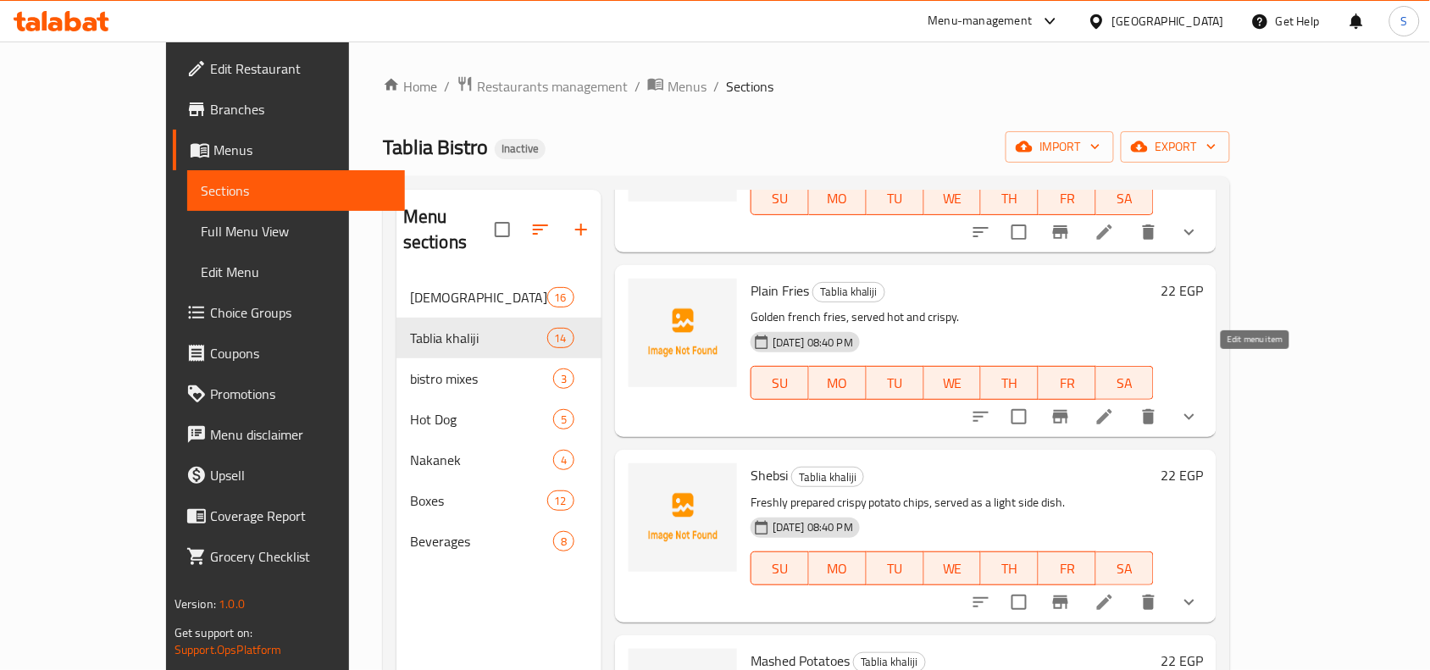
click at [1115, 407] on icon at bounding box center [1105, 417] width 20 height 20
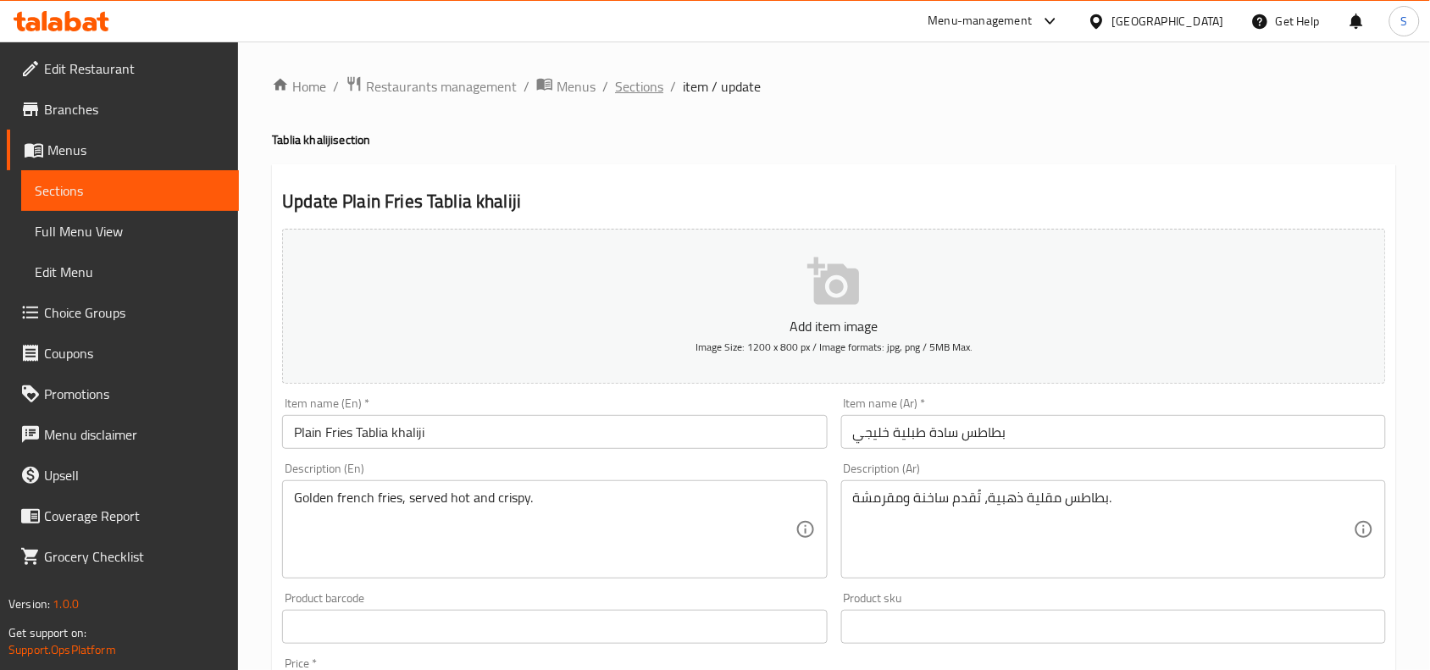
click at [627, 86] on span "Sections" at bounding box center [639, 86] width 48 height 20
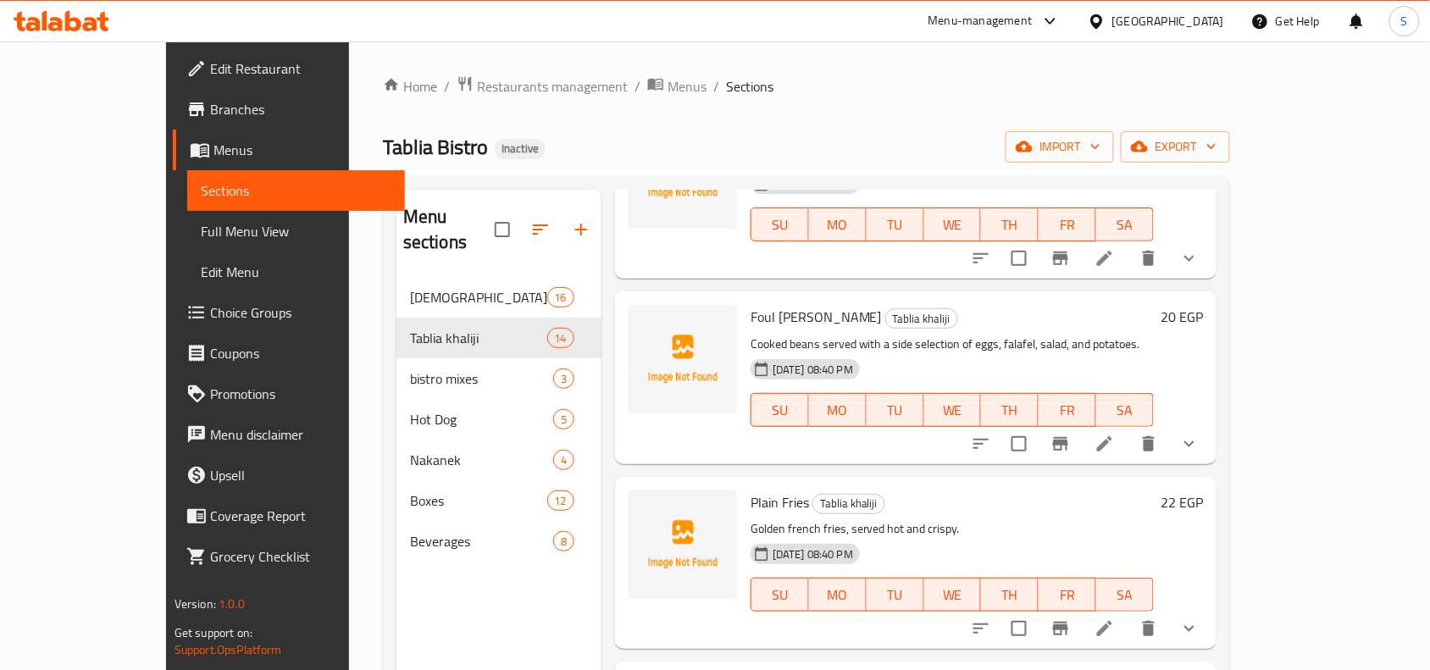
scroll to position [636, 0]
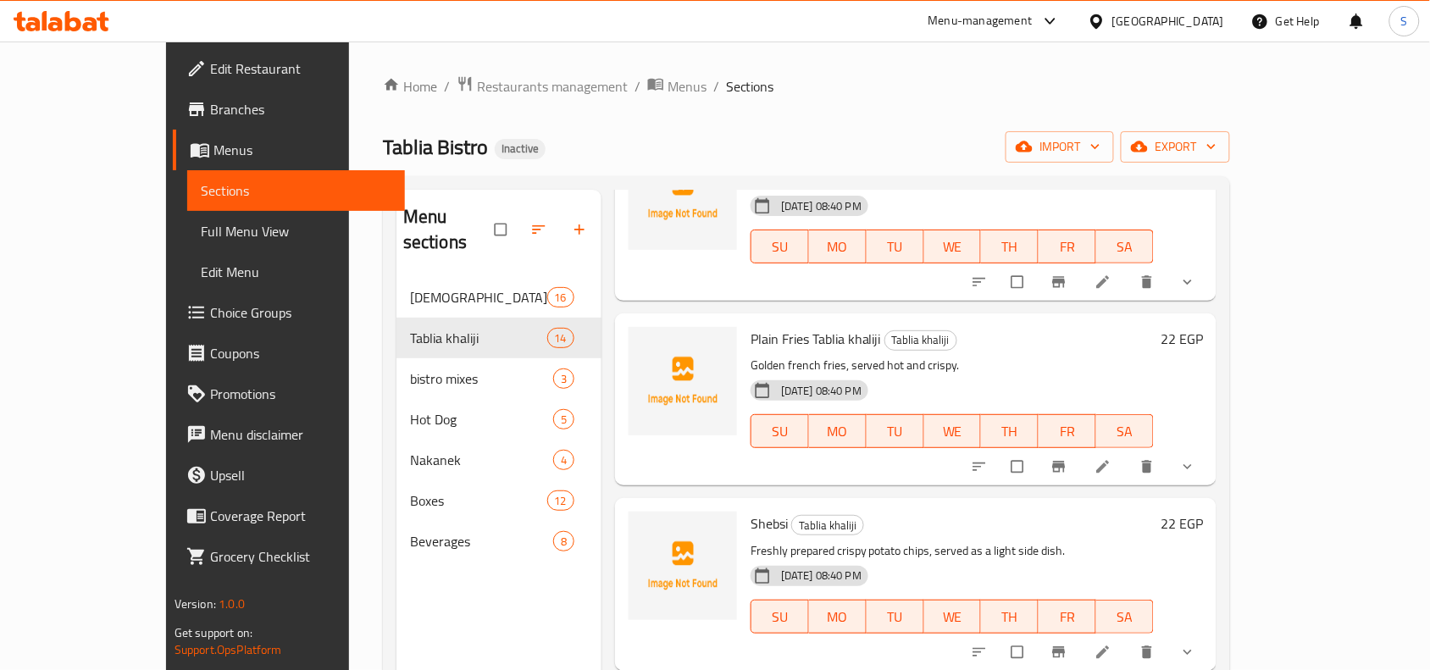
scroll to position [741, 0]
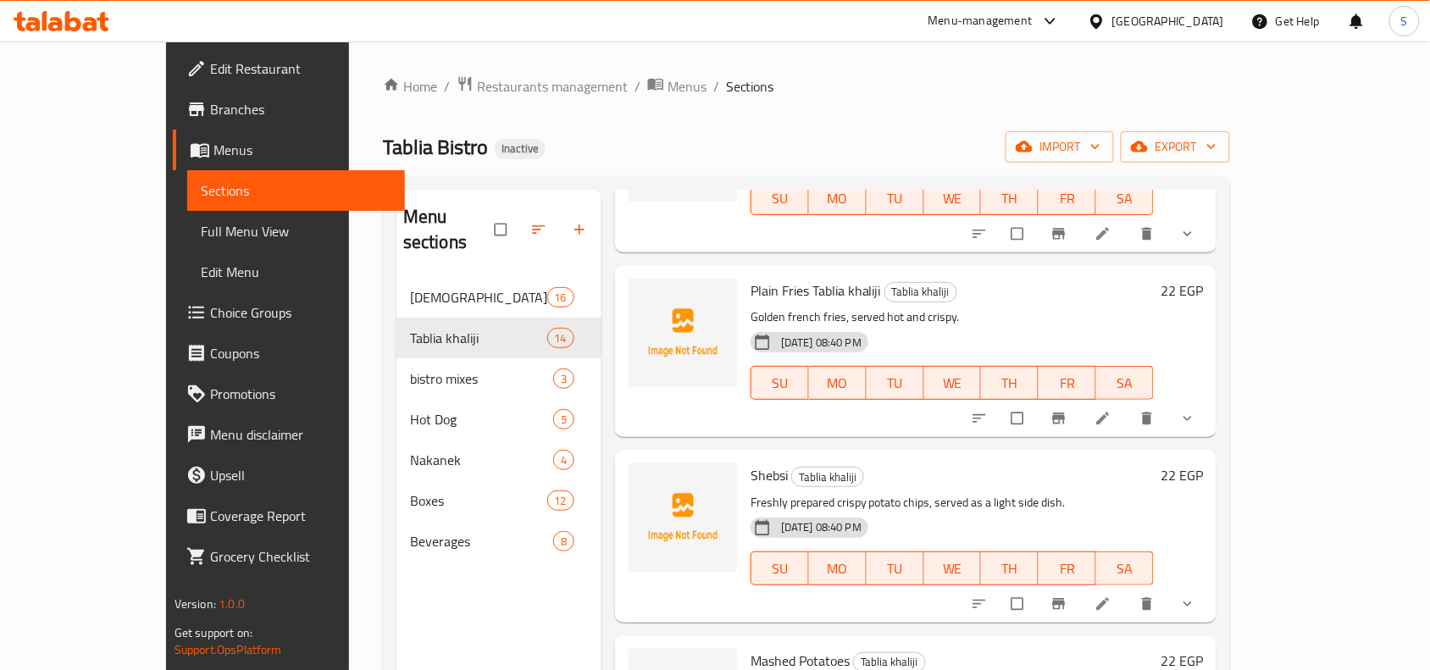
click at [1129, 591] on li at bounding box center [1104, 604] width 47 height 27
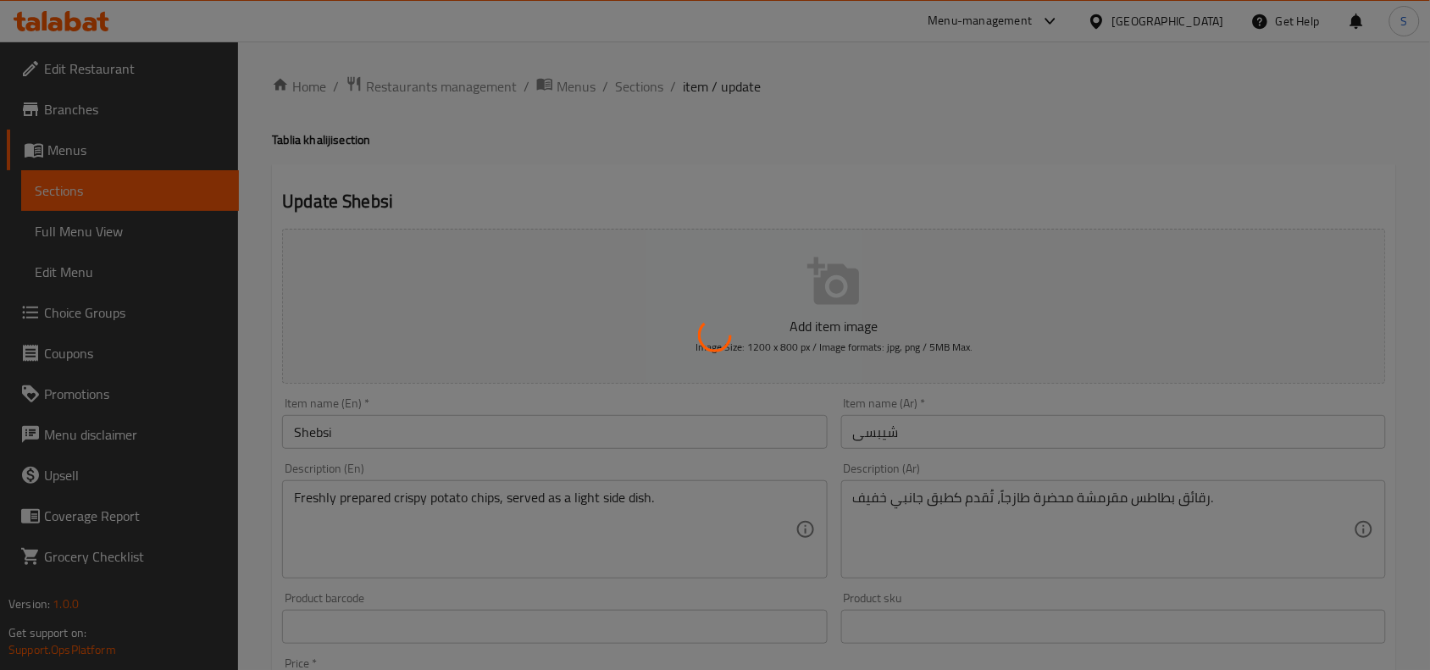
type input "اختر الخبز"
type input "1"
type input "أضافات"
type input "0"
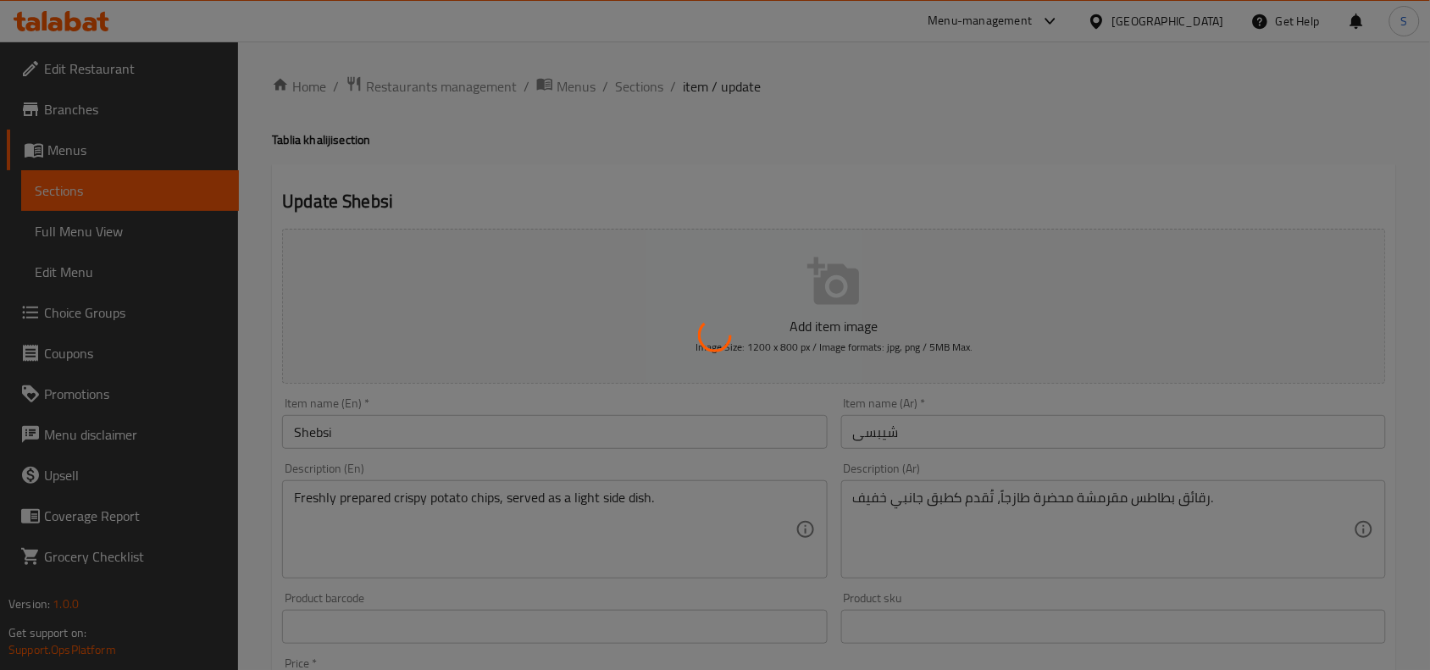
type input "0"
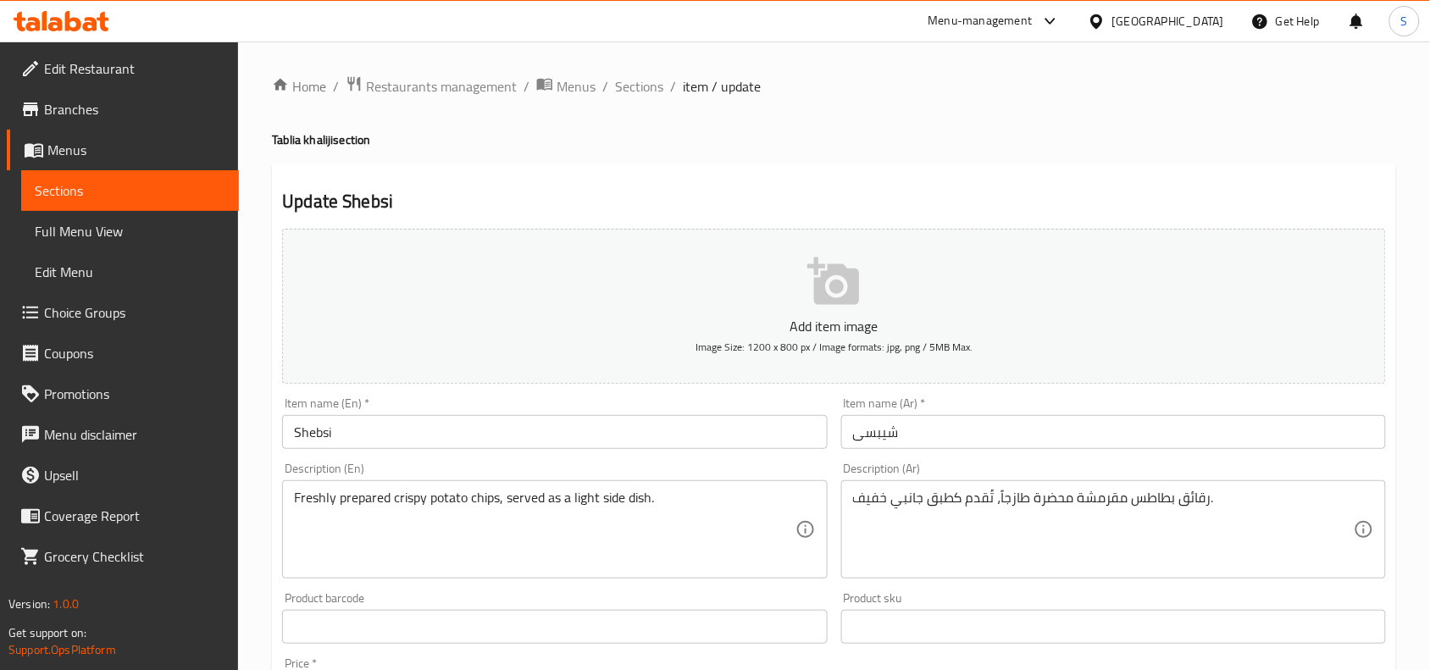
click at [564, 441] on input "Shebsi" at bounding box center [554, 432] width 545 height 34
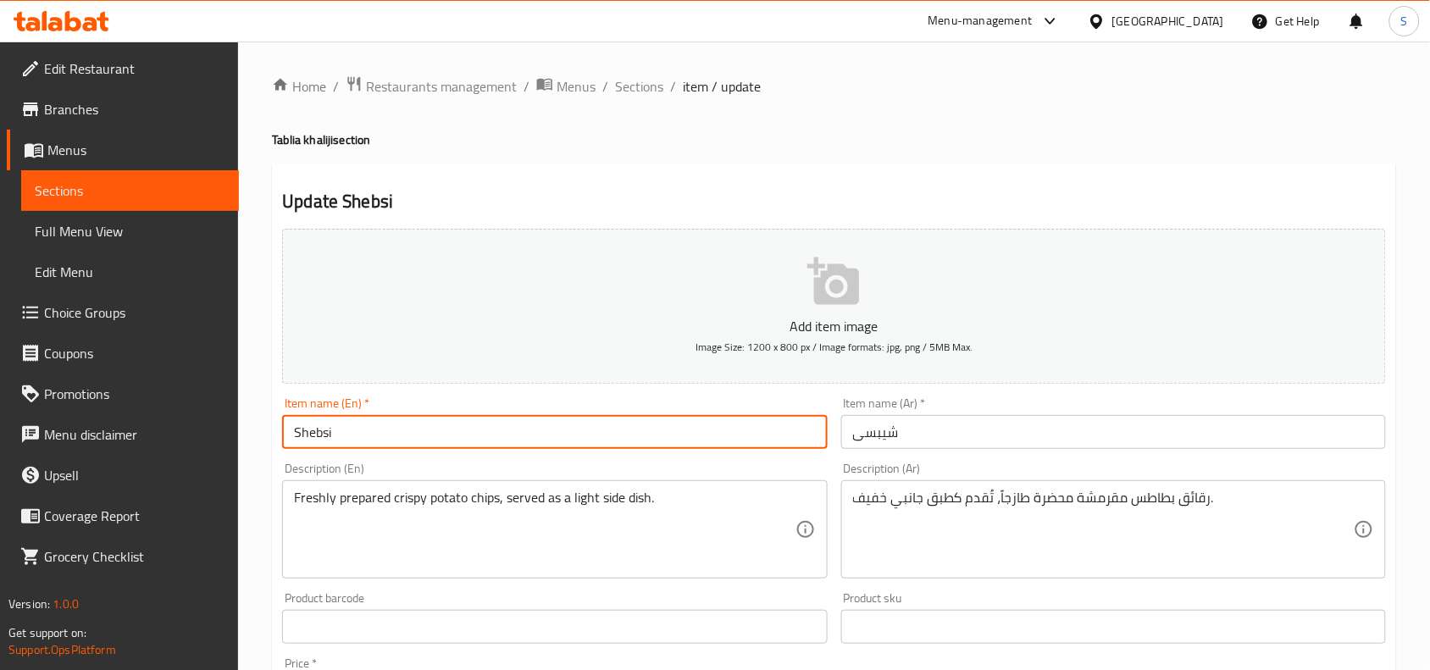
paste input "Tablia khaliji"
type input "Shebsi Tablia khaliji"
click at [1070, 436] on input "شیبسی" at bounding box center [1113, 432] width 545 height 34
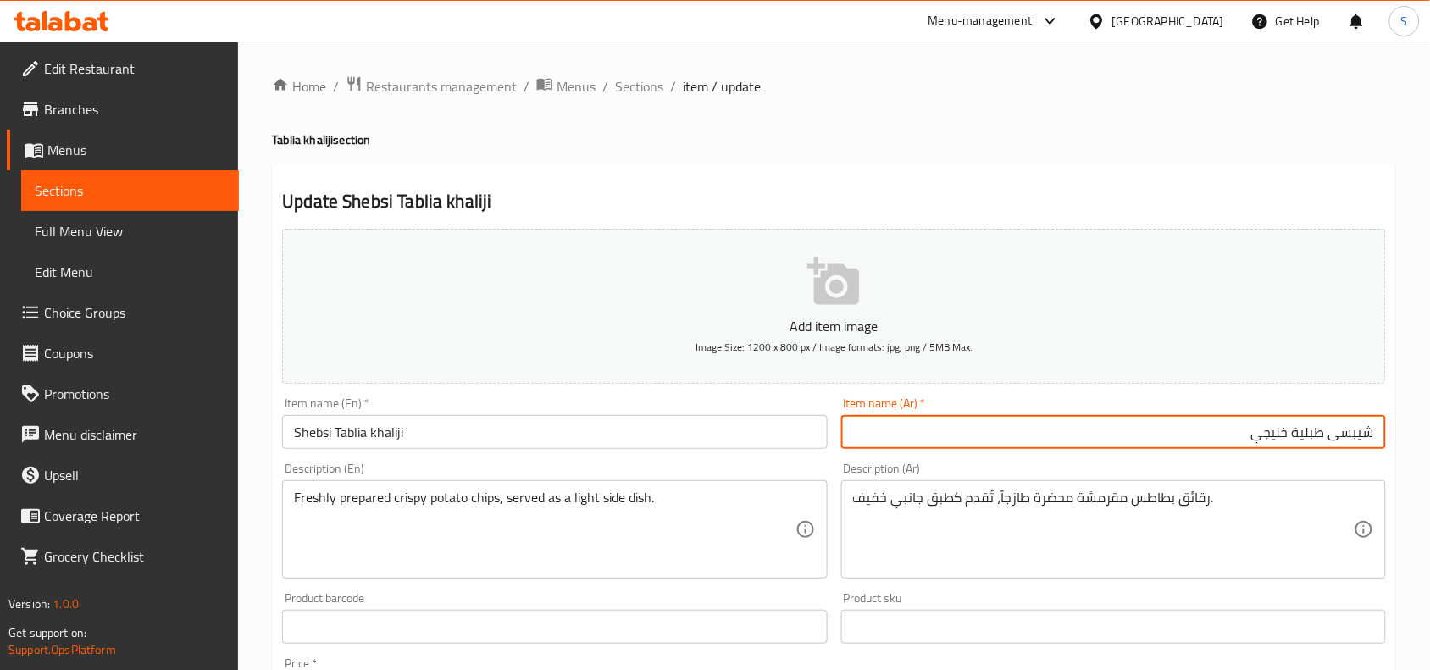
type input "شیبسی طبلية خليجي"
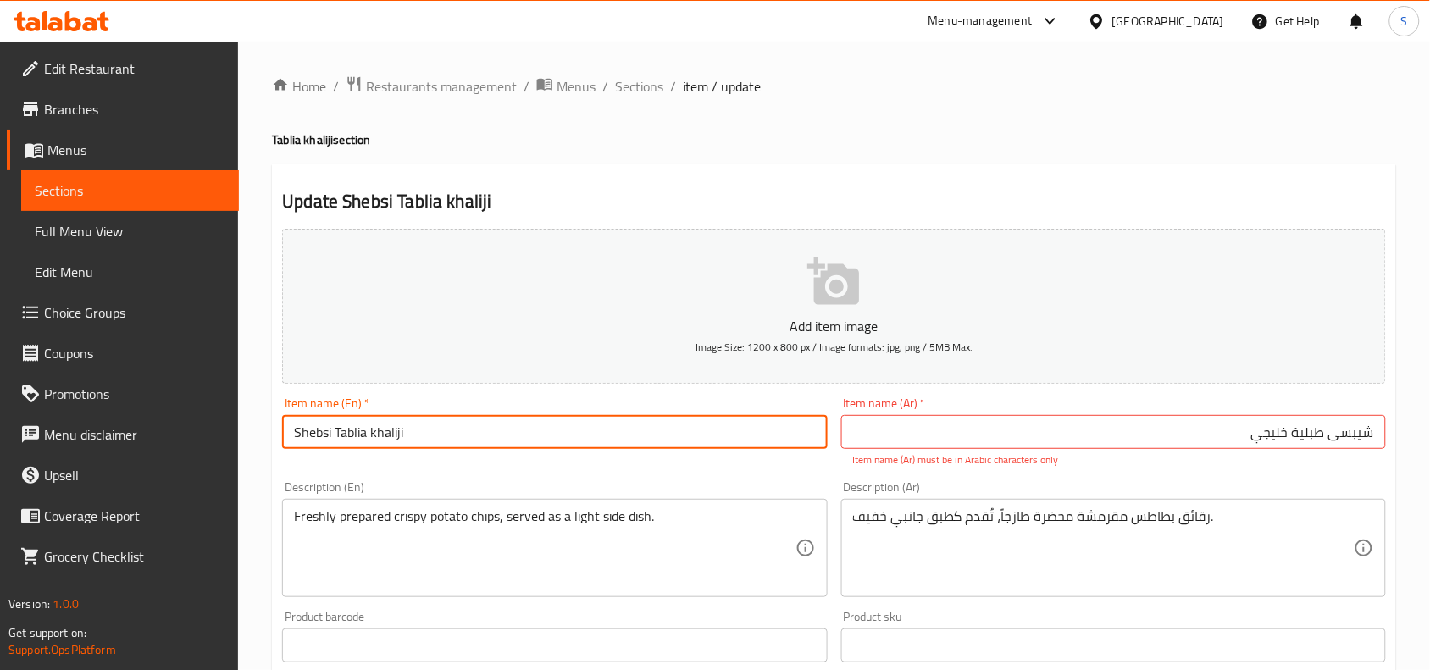
click at [310, 432] on input "Shebsi Tablia khaliji" at bounding box center [554, 432] width 545 height 34
type input "Chips Tablia khaliji"
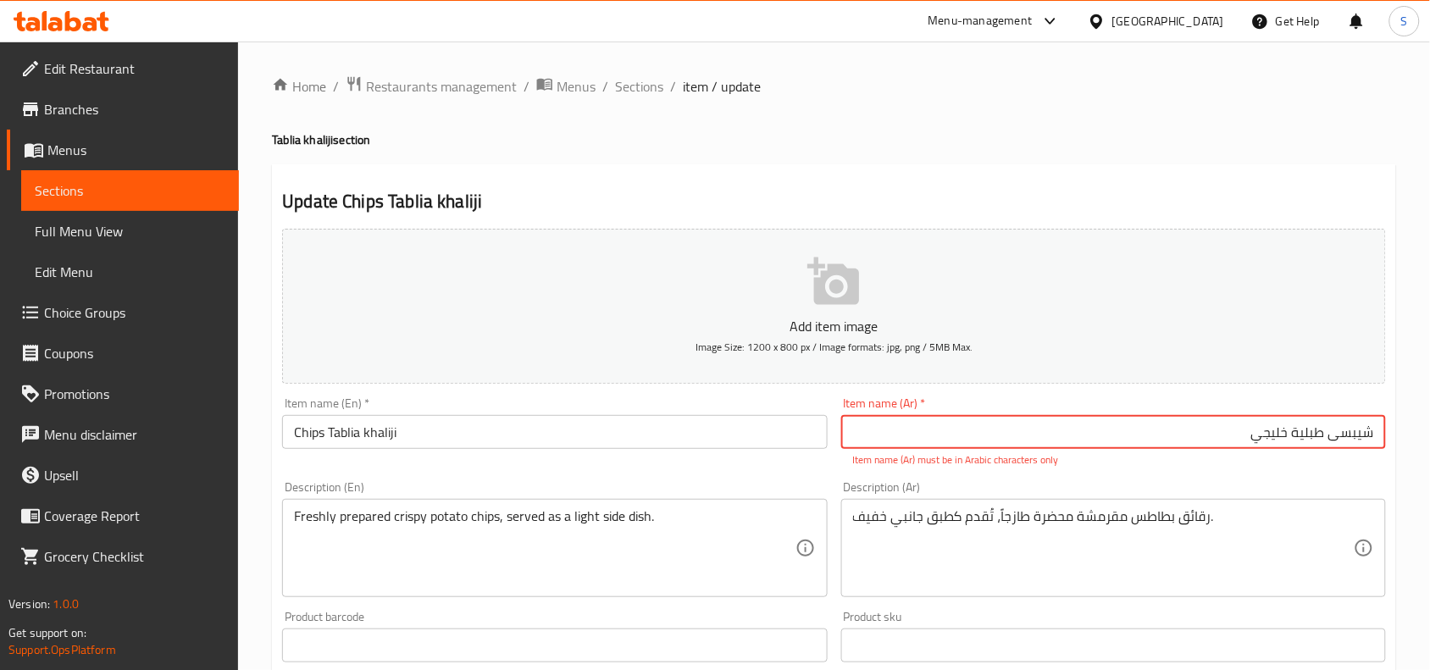
click at [1344, 433] on input "شیبسی طبلية خليجي" at bounding box center [1113, 432] width 545 height 34
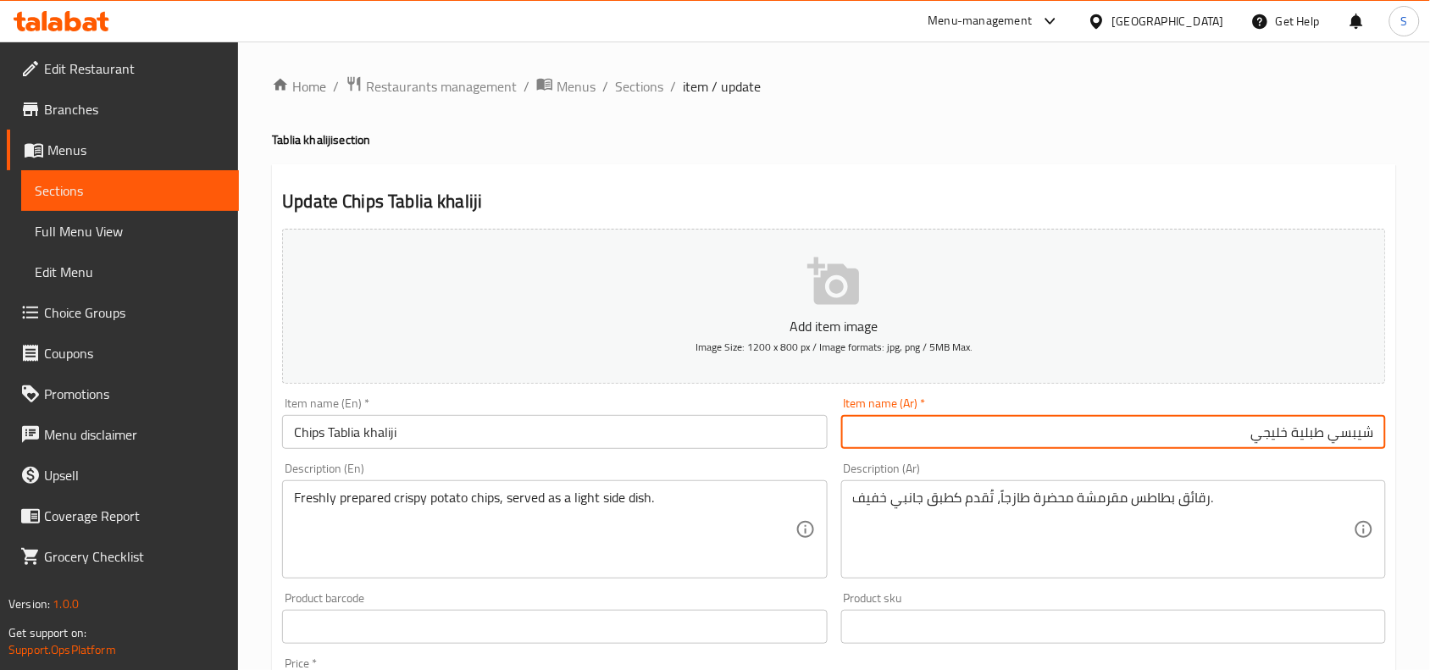
type input "شيبسي طبلية خليجي"
click at [634, 81] on span "Sections" at bounding box center [639, 86] width 48 height 20
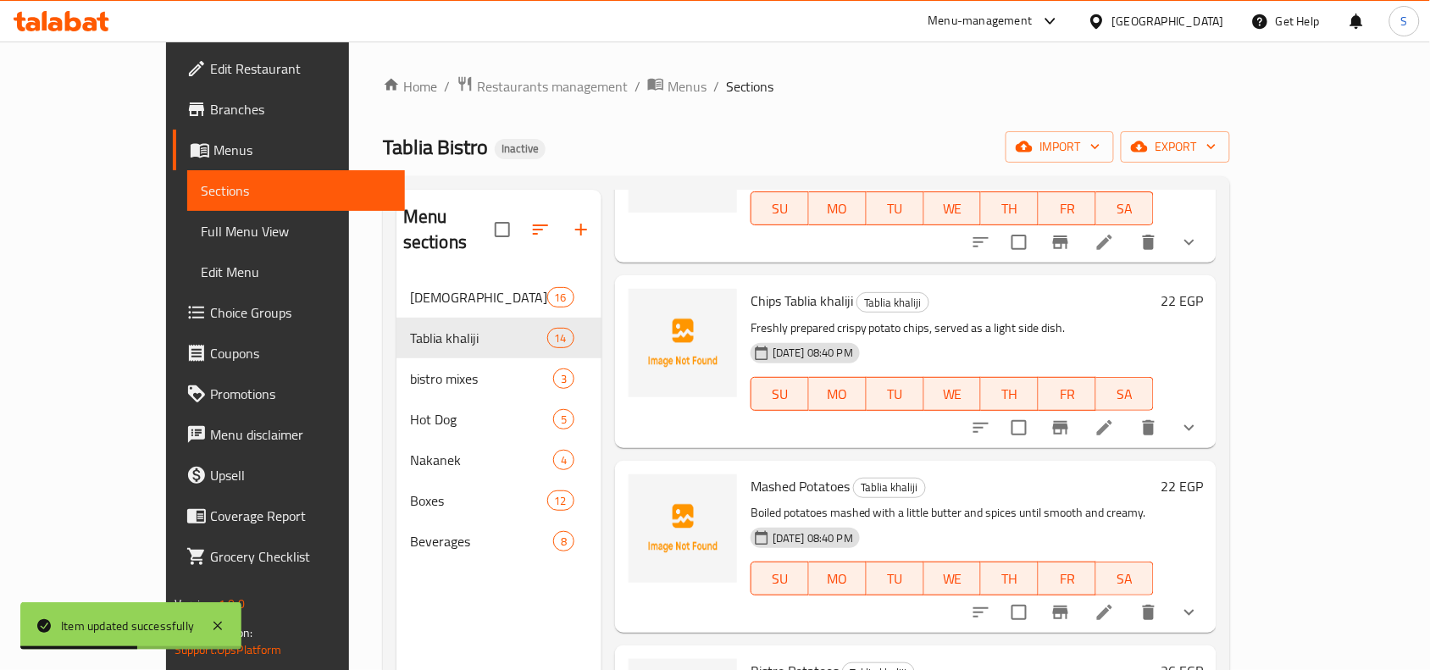
scroll to position [953, 0]
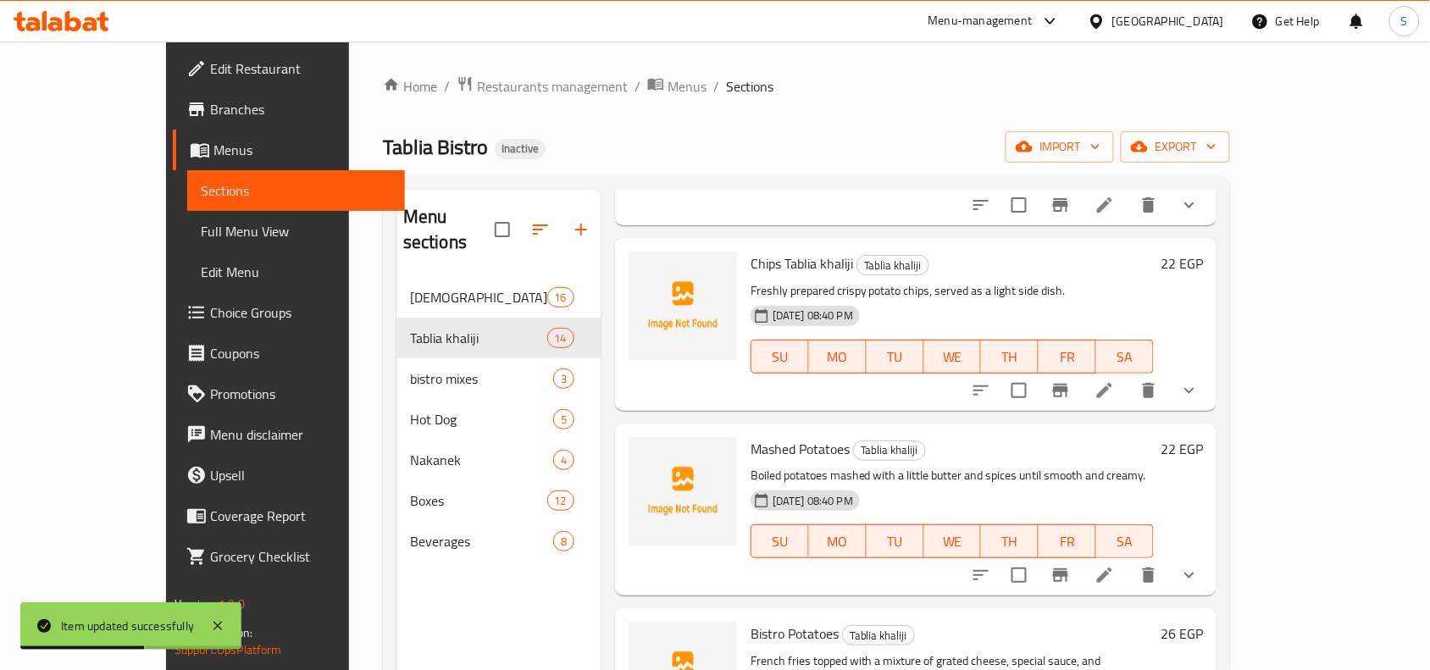
click at [1115, 565] on icon at bounding box center [1105, 575] width 20 height 20
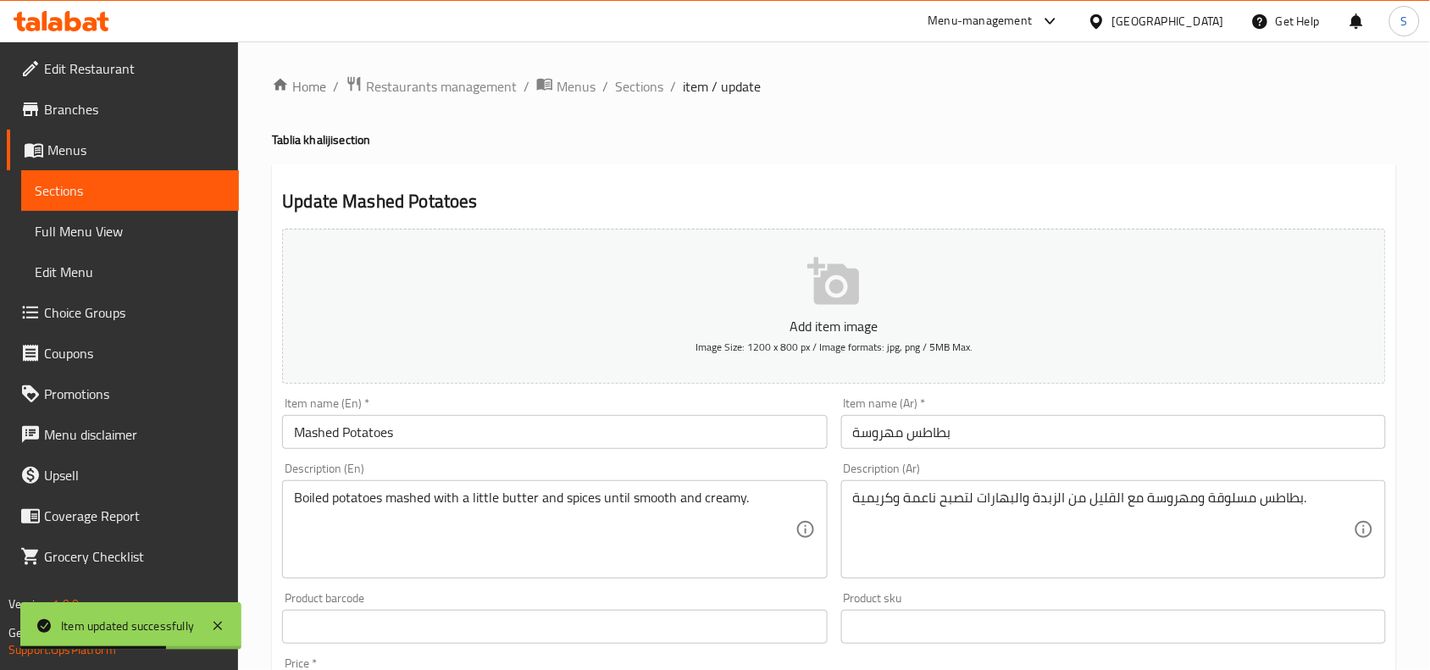
click at [717, 436] on input "Mashed Potatoes" at bounding box center [554, 432] width 545 height 34
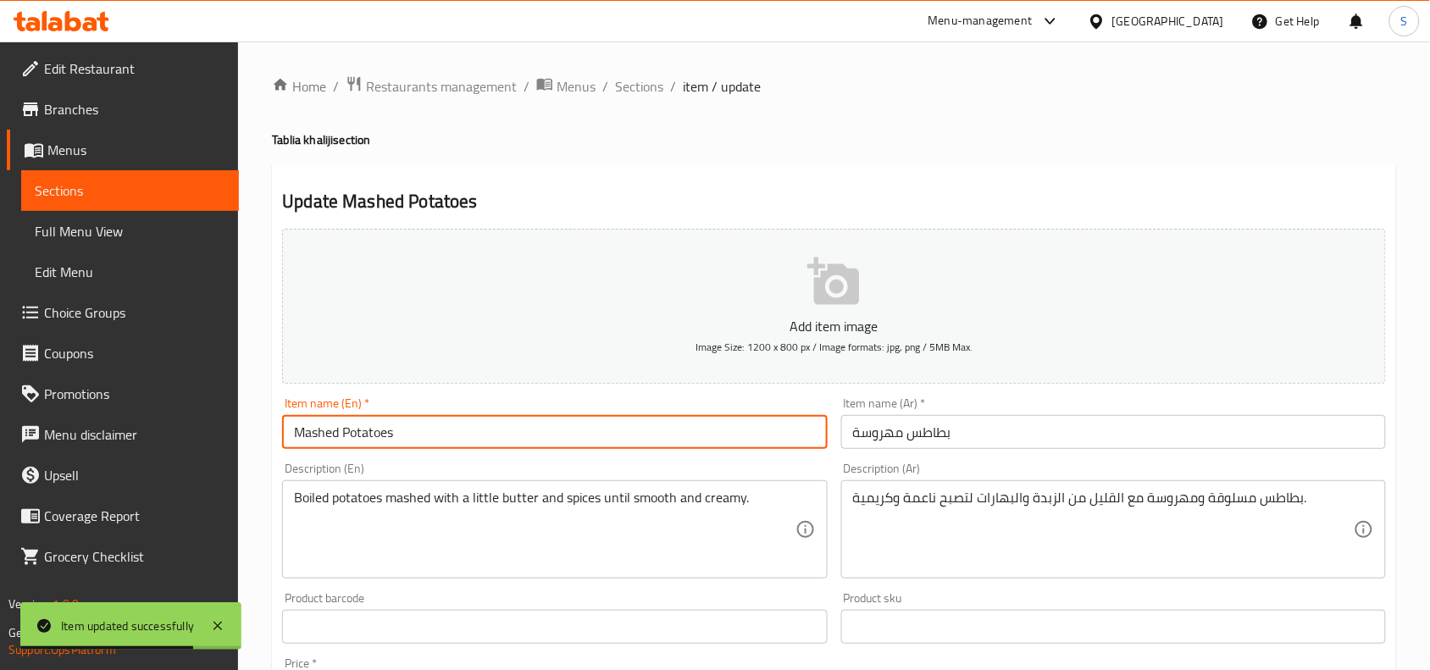
paste input "Tablia khaliji"
type input "Mashed Potatoes Tablia khaliji"
click at [1100, 420] on input "بطاطس مهروسة" at bounding box center [1113, 432] width 545 height 34
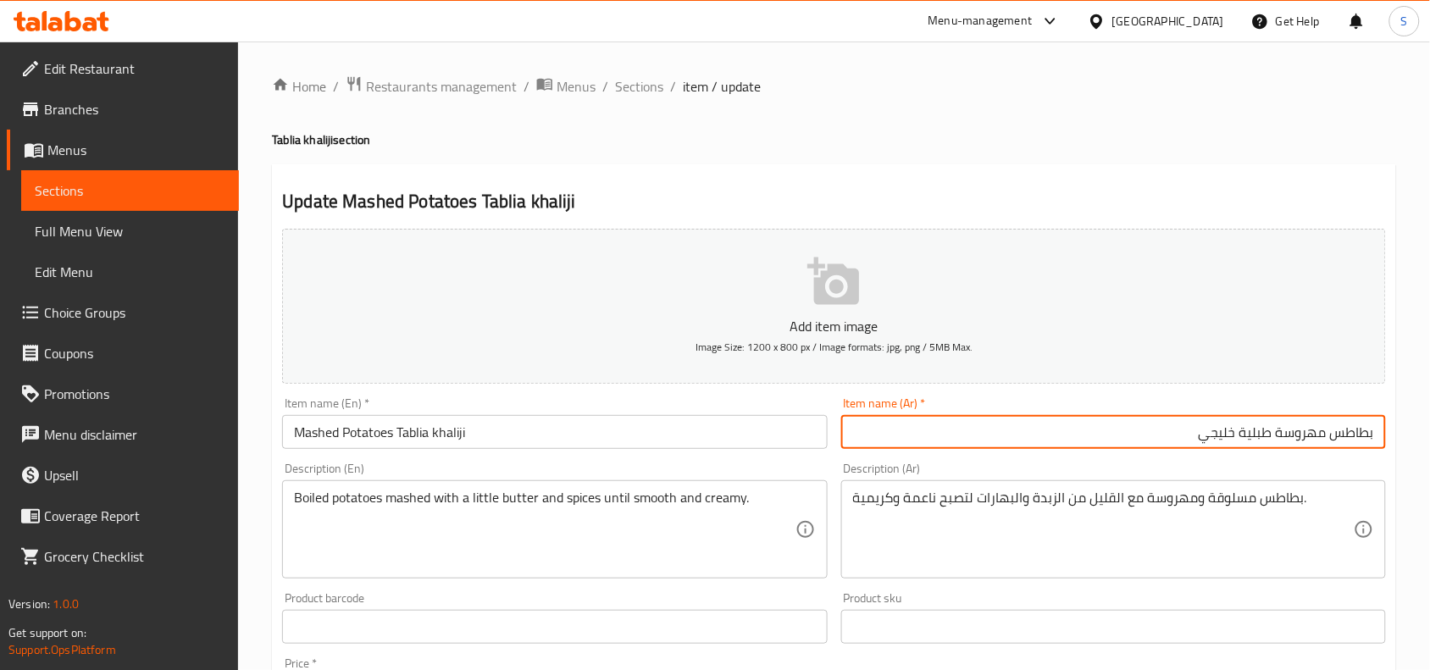
type input "بطاطس مهروسة طبلية خليجي"
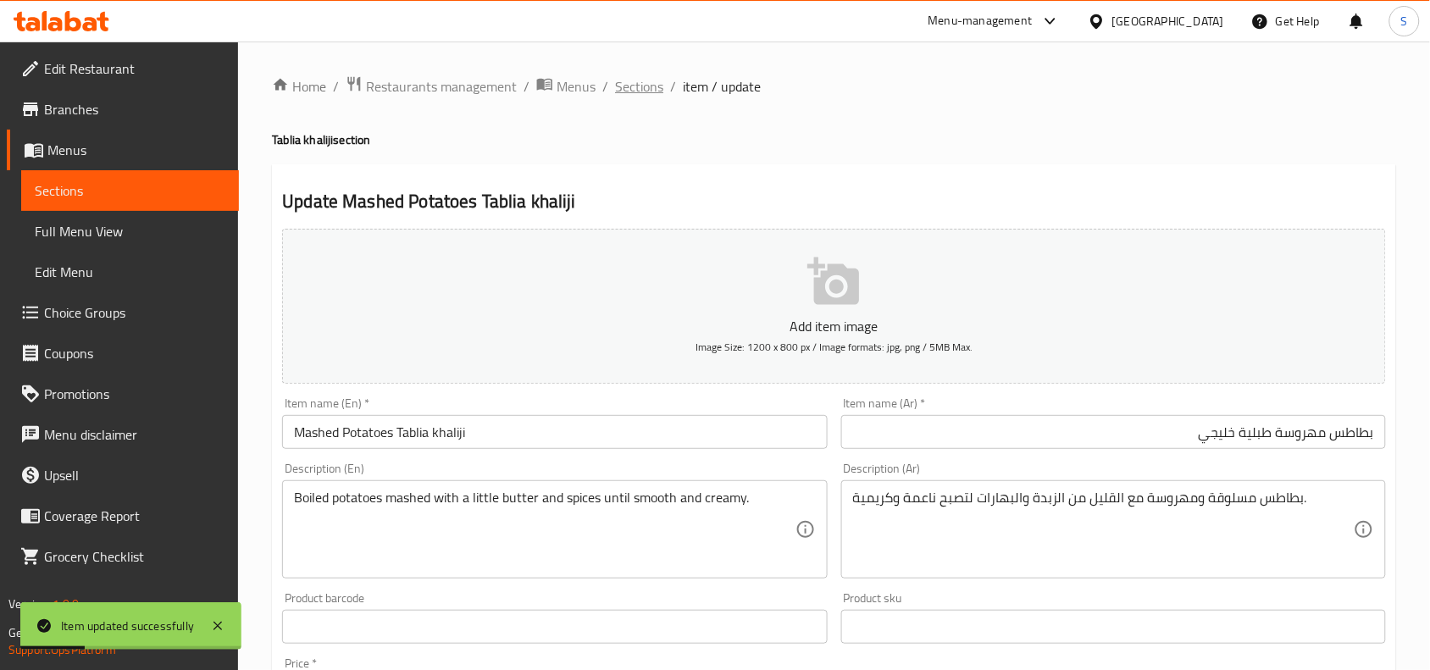
click at [633, 86] on span "Sections" at bounding box center [639, 86] width 48 height 20
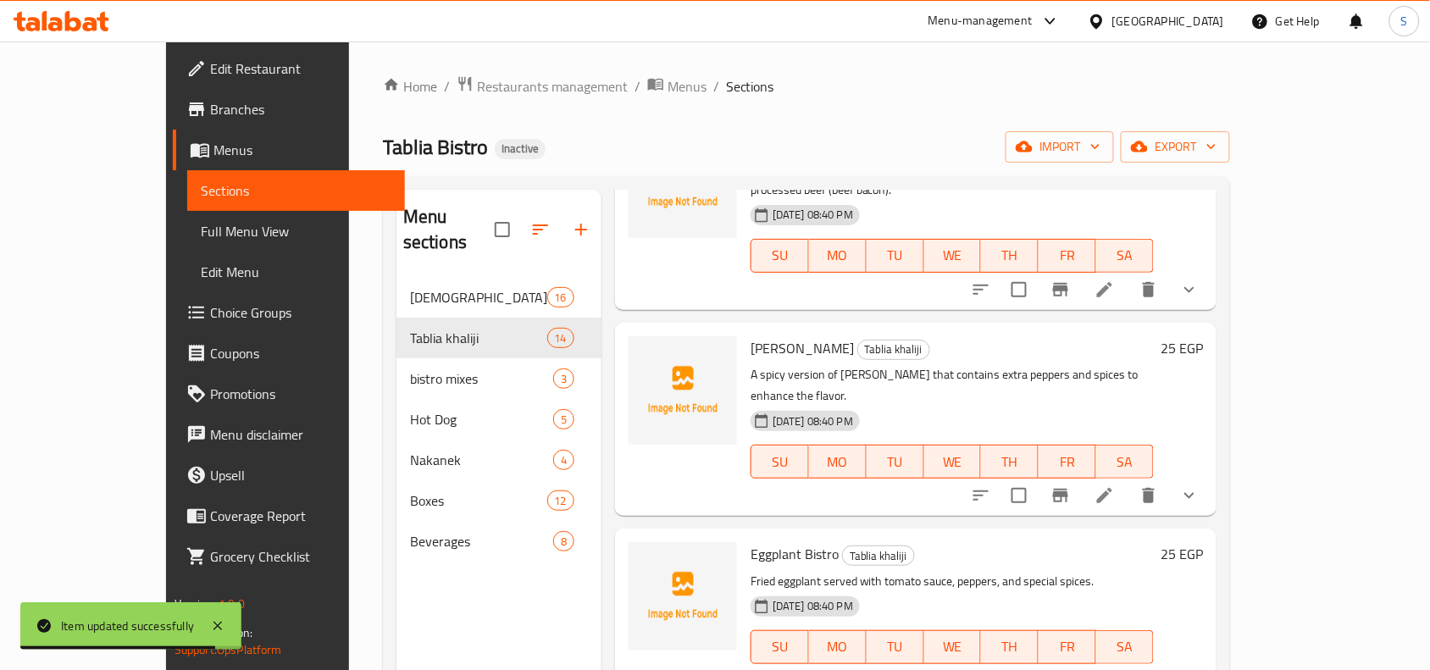
scroll to position [1483, 0]
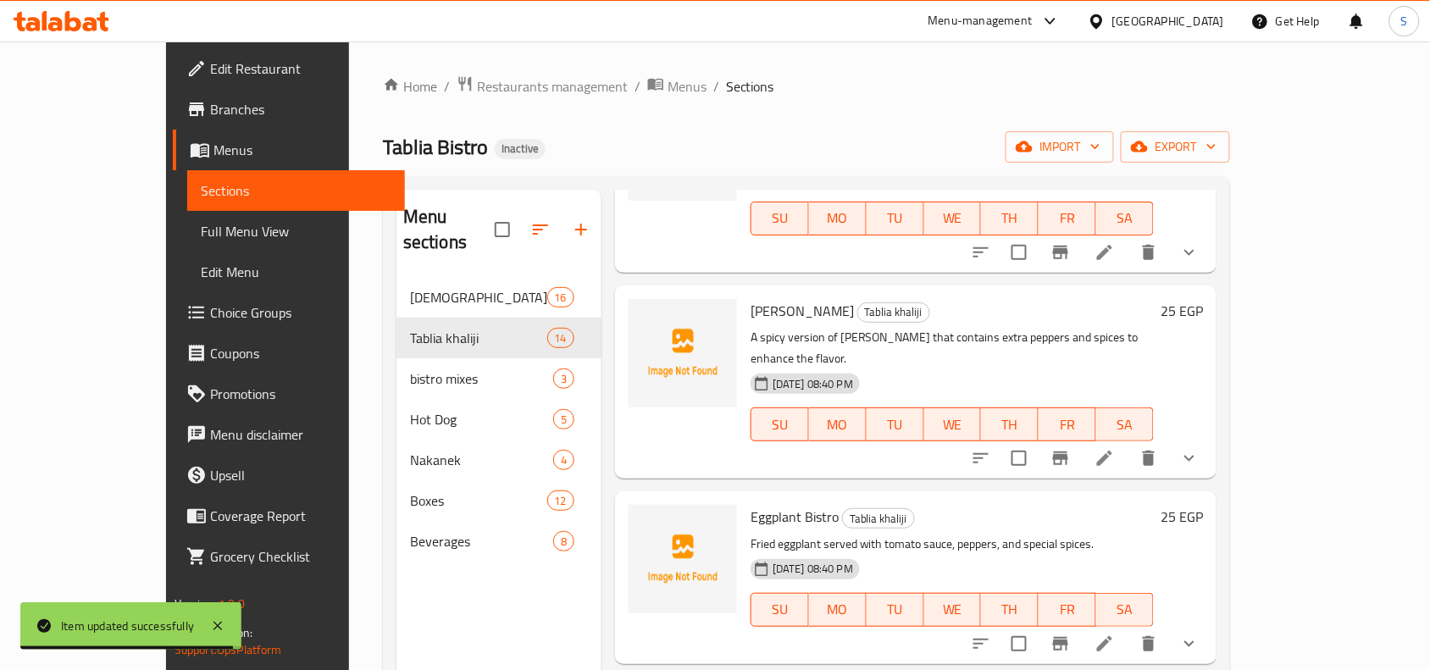
click at [981, 505] on h6 "Eggplant Bistro Tablia khaliji" at bounding box center [952, 517] width 403 height 24
click at [1064, 534] on p "Fried eggplant served with tomato sauce, peppers, and special spices." at bounding box center [952, 544] width 403 height 21
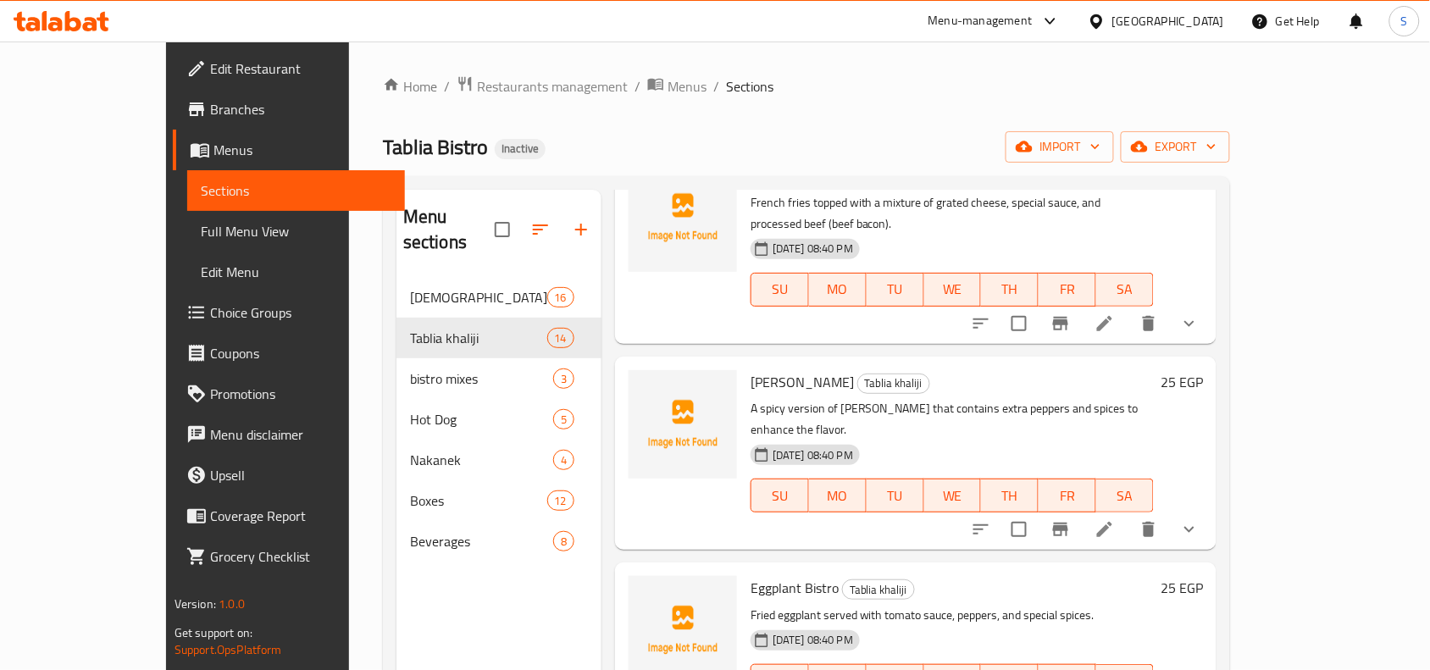
scroll to position [1377, 0]
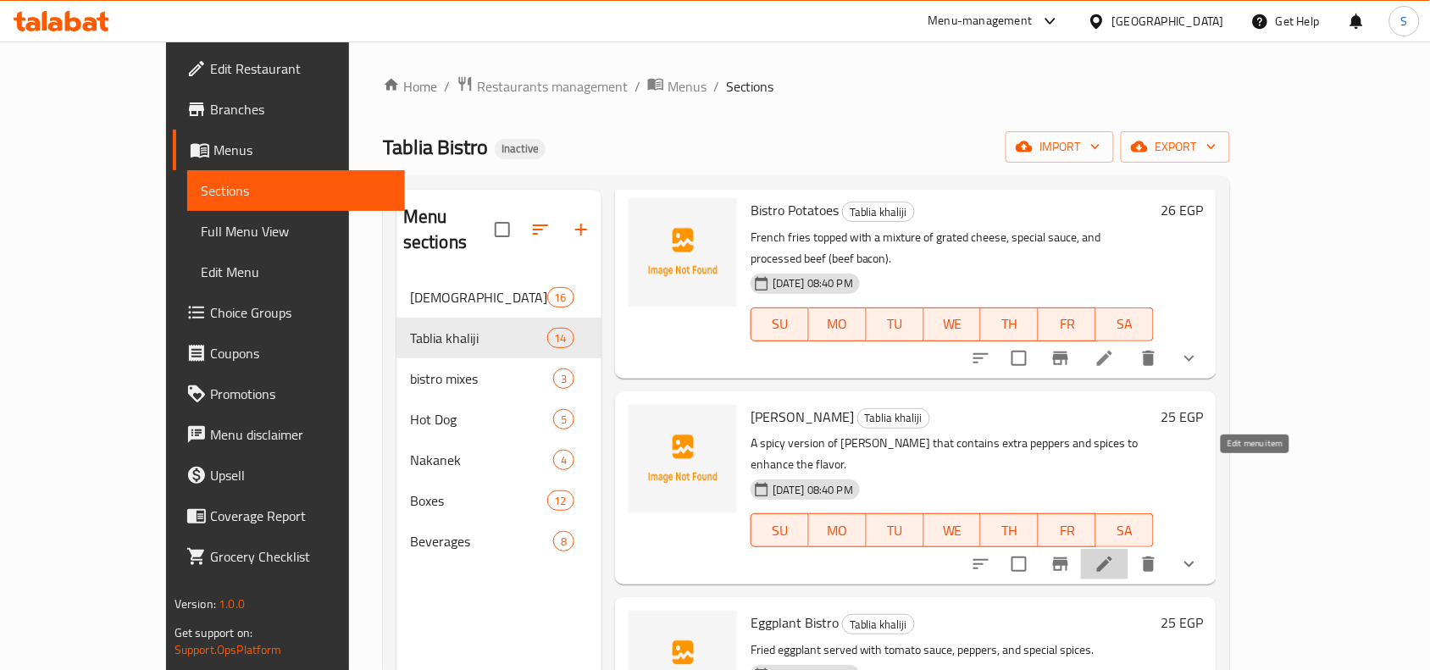
click at [1115, 554] on icon at bounding box center [1105, 564] width 20 height 20
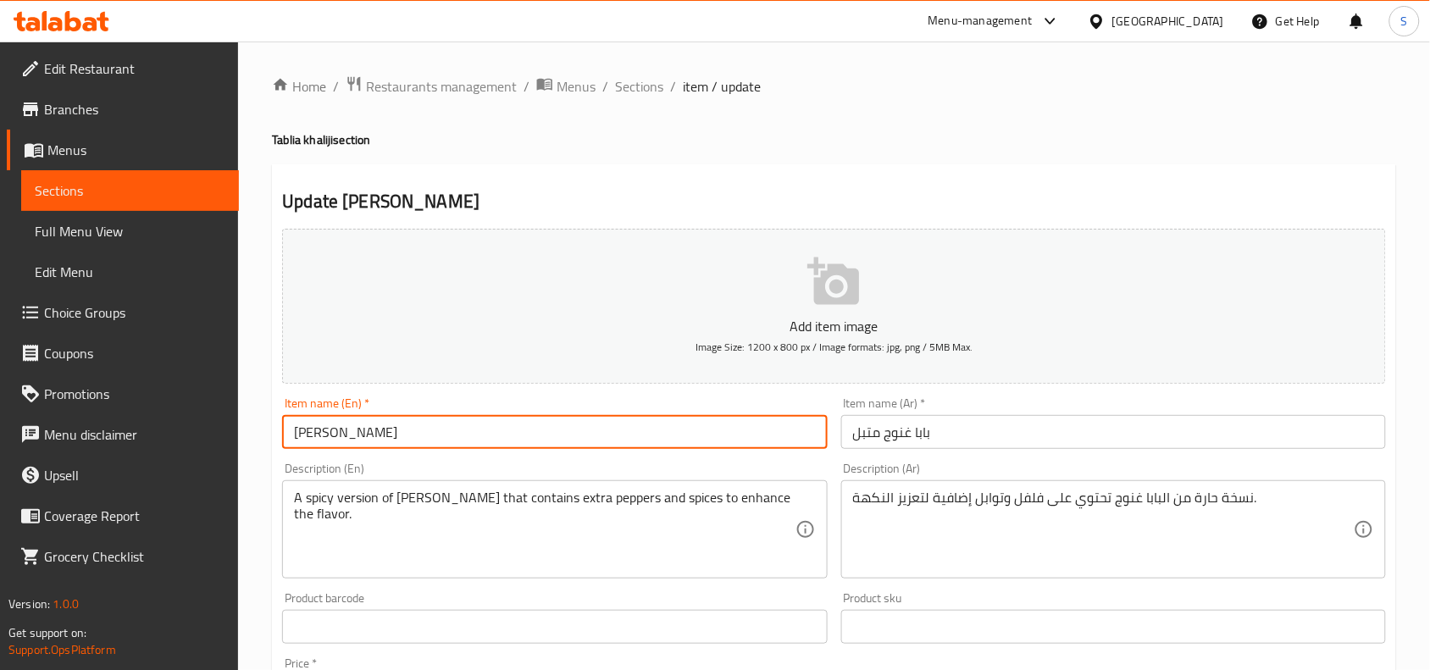
click at [758, 438] on input "Baba Ghanouj Mutabal" at bounding box center [554, 432] width 545 height 34
paste input "Tablia khaliji"
type input "[PERSON_NAME] Mutabal Tablia khaliji"
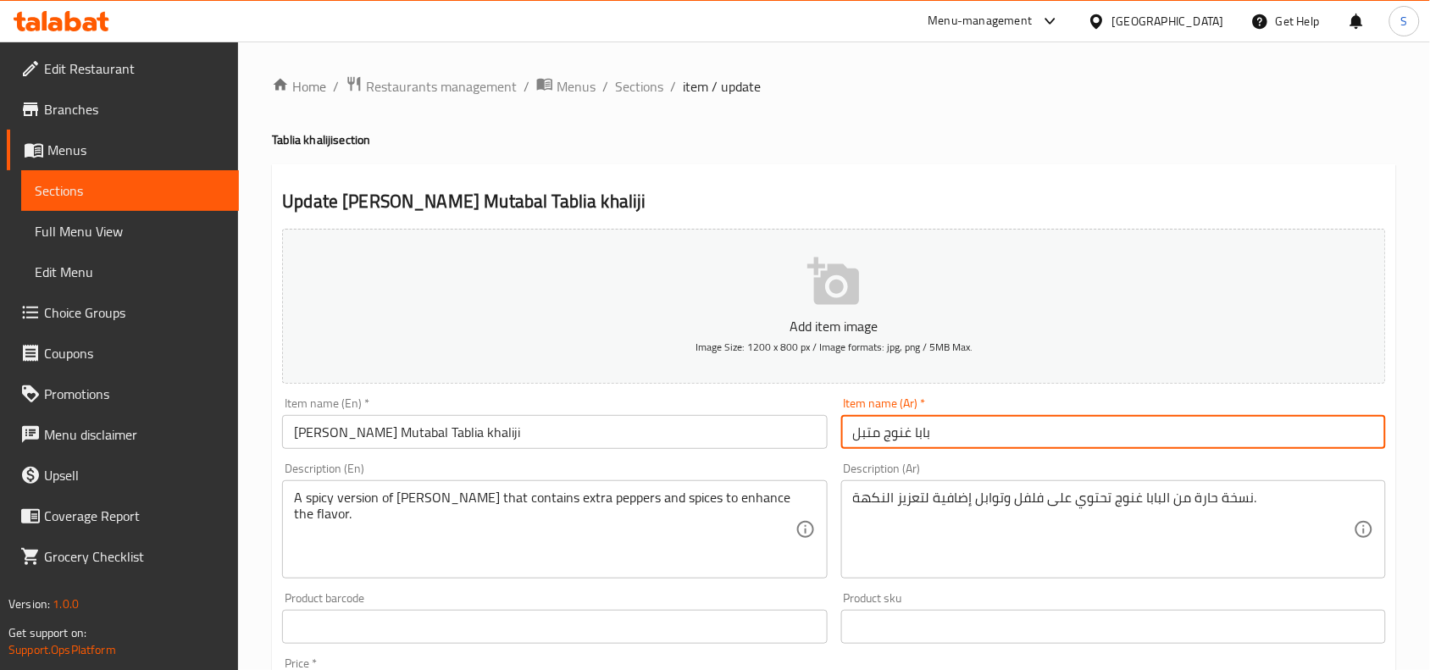
click at [891, 425] on input "بابا غنوج متبل" at bounding box center [1113, 432] width 545 height 34
click at [987, 402] on div "Item name (Ar)   * بابا غنوج متبل Item name (Ar) *" at bounding box center [1113, 423] width 545 height 52
click at [990, 436] on input "بابا غنوج متبل" at bounding box center [1113, 432] width 545 height 34
type input "بابا غنوج متبل طبلية خليجي"
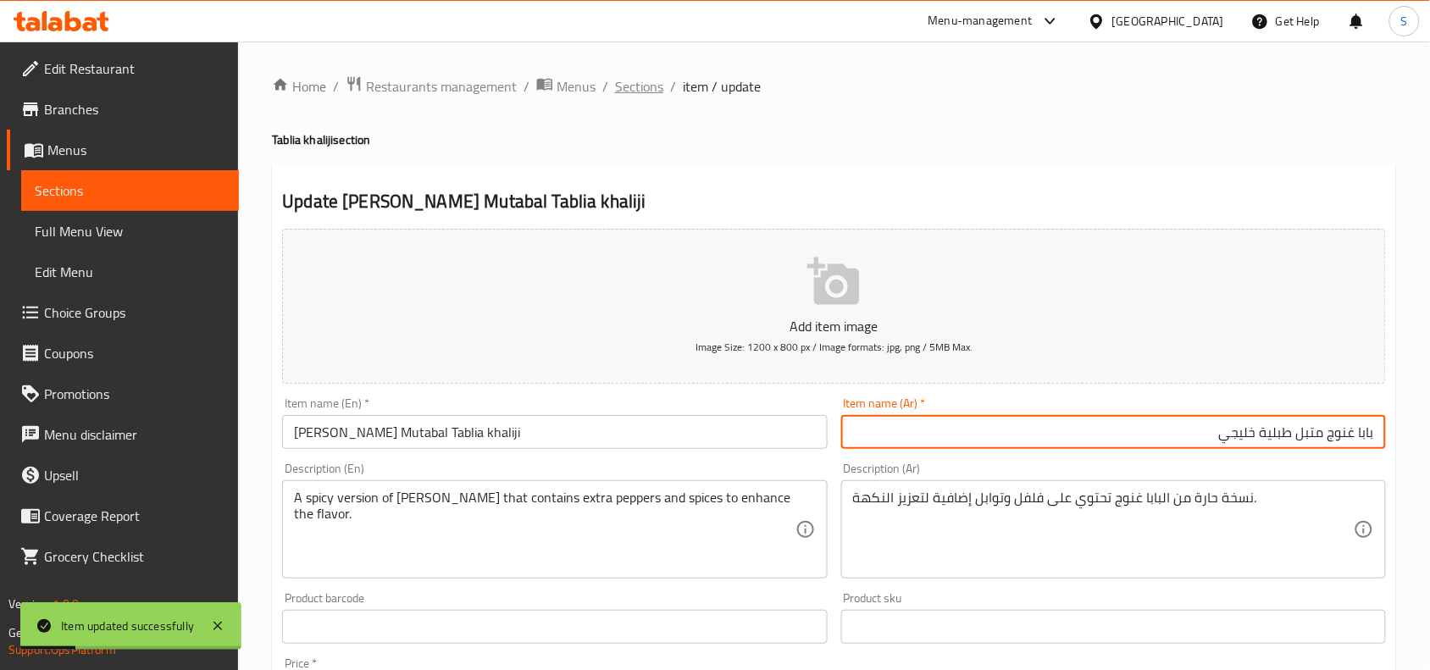
click at [632, 79] on span "Sections" at bounding box center [639, 86] width 48 height 20
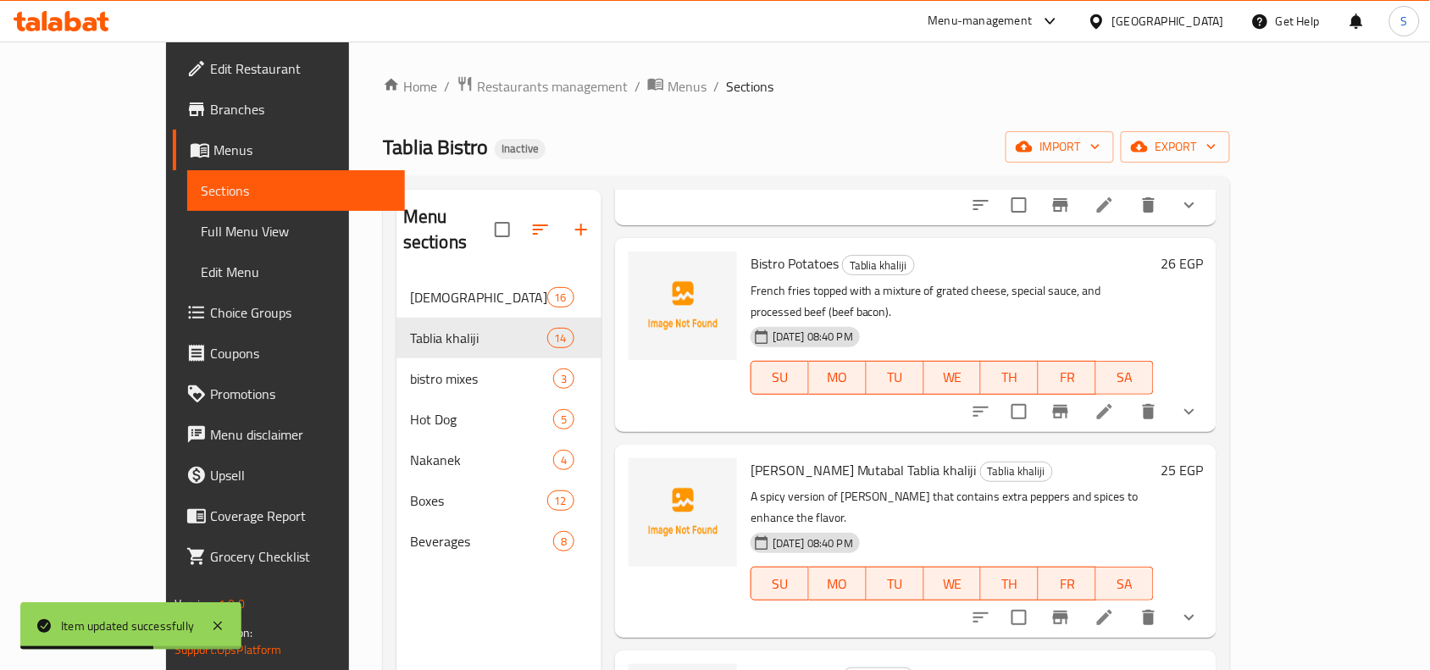
scroll to position [1271, 0]
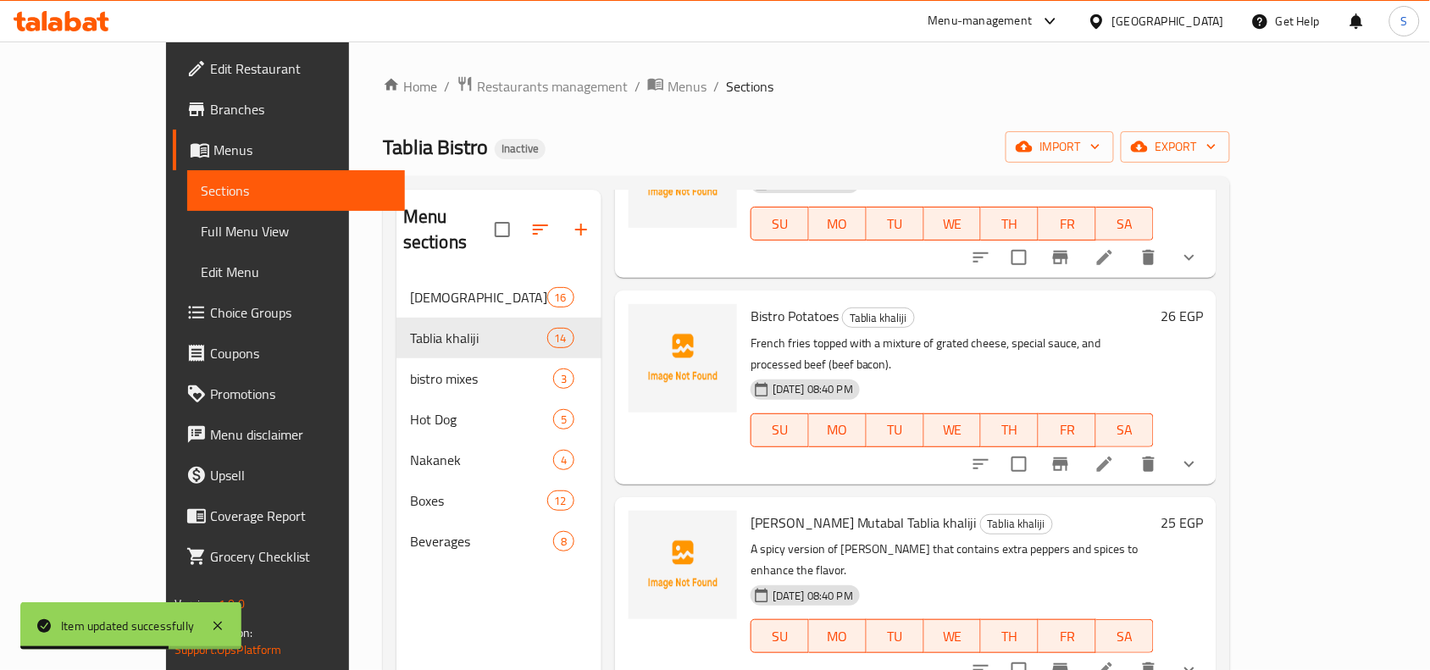
click at [1129, 449] on li at bounding box center [1104, 464] width 47 height 31
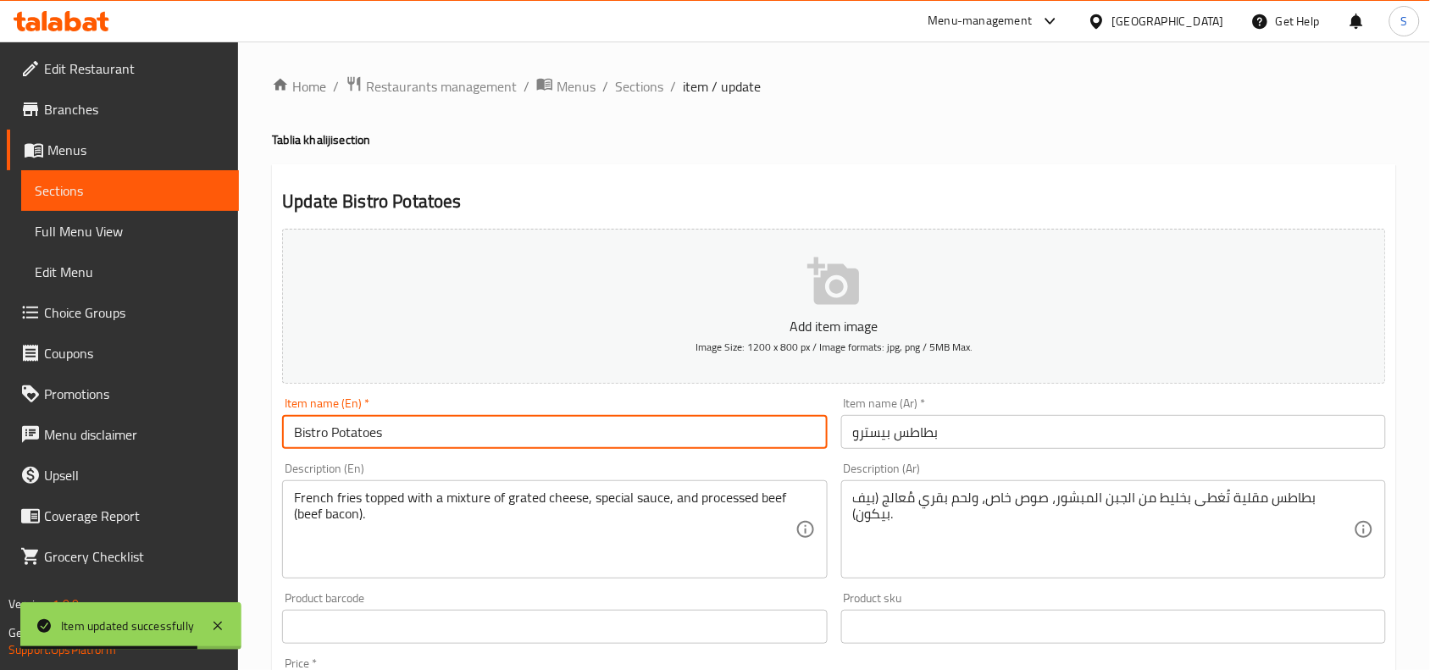
click at [721, 437] on input "Bistro Potatoes" at bounding box center [554, 432] width 545 height 34
paste input "Tablia khaliji"
type input "Bistro Potatoes Tablia khaliji"
click at [1047, 447] on input "بطاطس بيسترو" at bounding box center [1113, 432] width 545 height 34
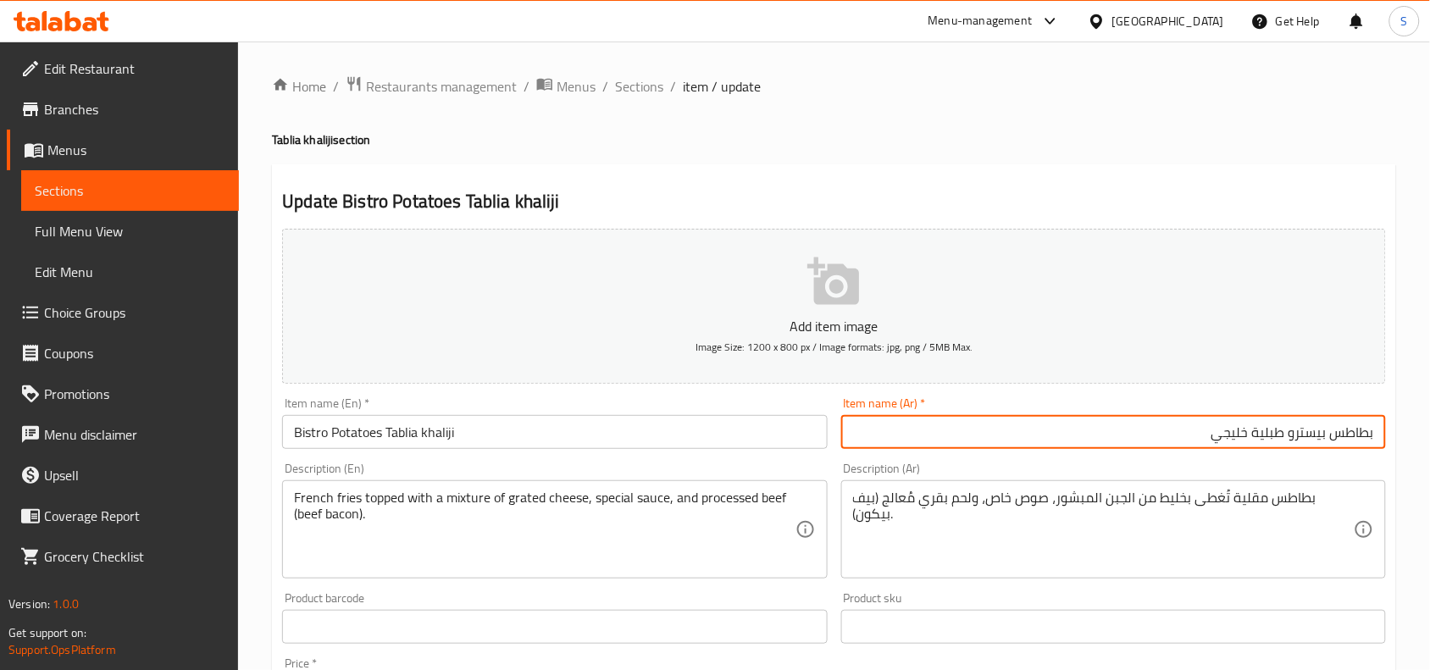
type input "بطاطس بيسترو طبلية خليجي"
click at [636, 87] on span "Sections" at bounding box center [639, 86] width 48 height 20
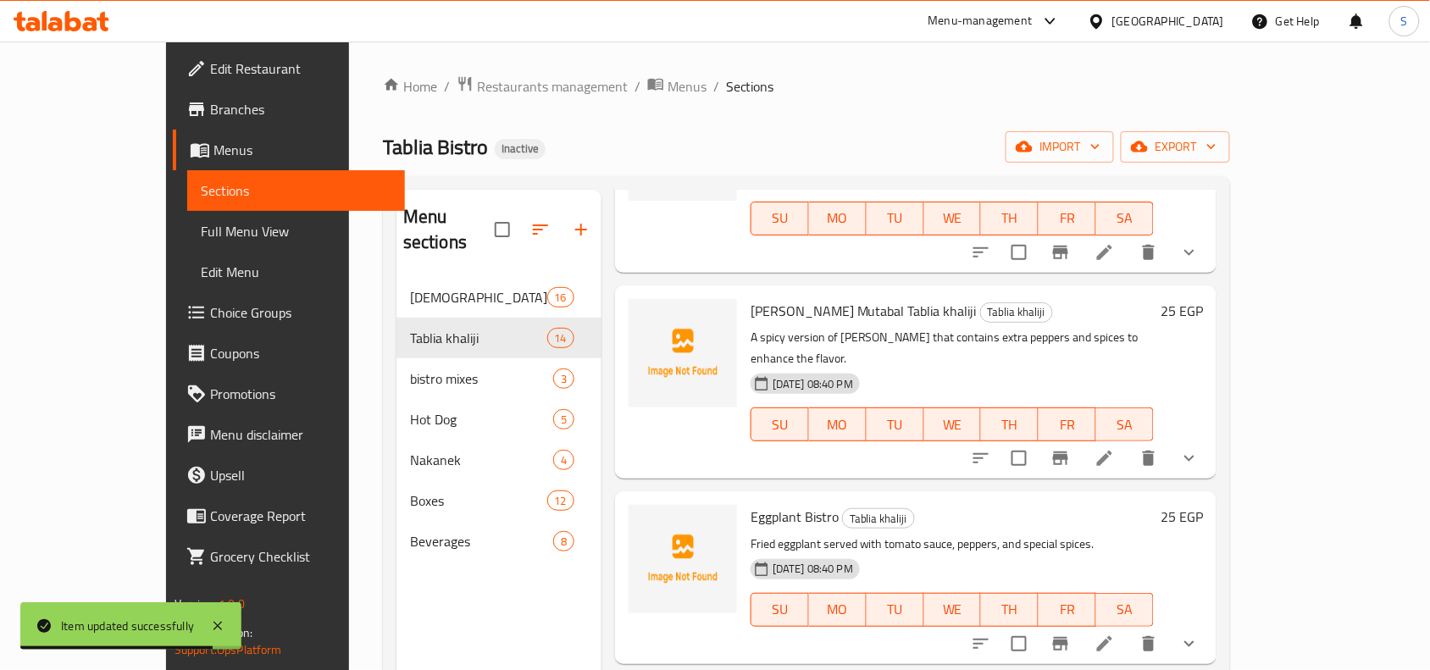
scroll to position [1589, 0]
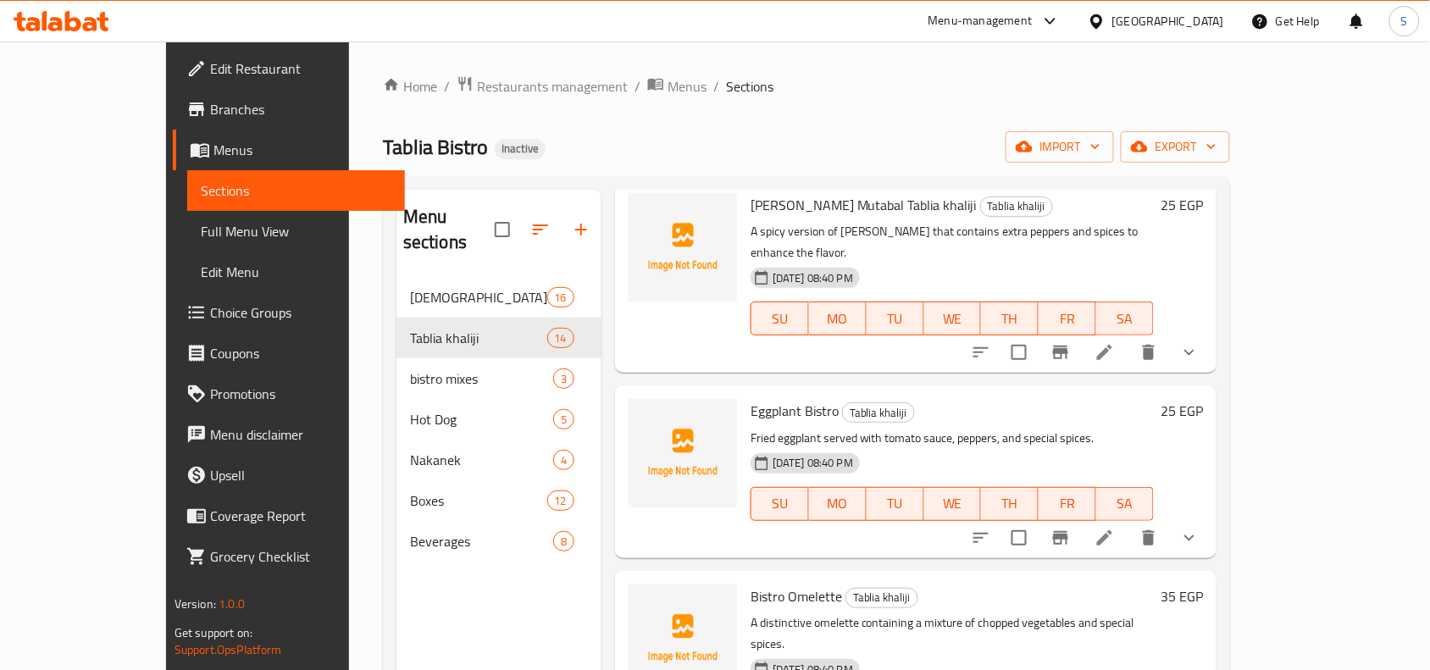
click at [1113, 530] on icon at bounding box center [1104, 537] width 15 height 15
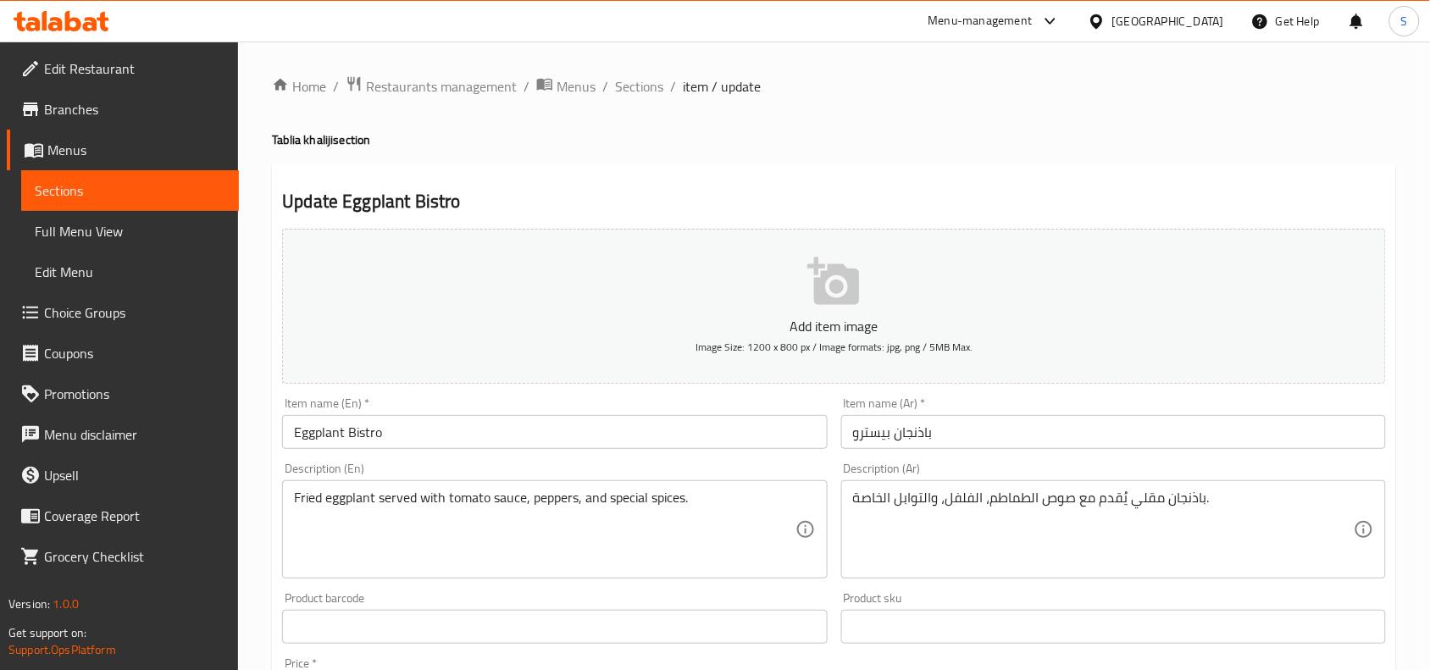
click at [507, 426] on input "Eggplant Bistro" at bounding box center [554, 432] width 545 height 34
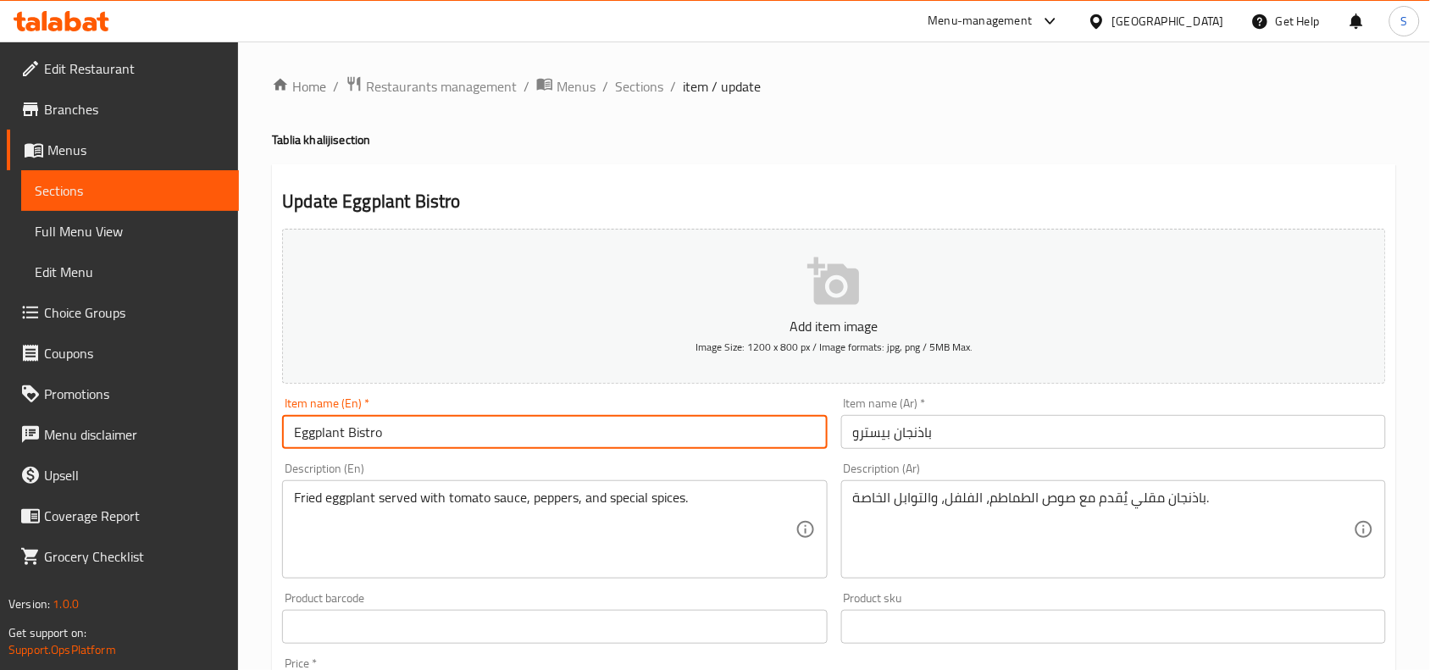
paste input "Tablia khaliji"
type input "Eggplant Bistro Tablia khaliji"
click at [1104, 439] on input "باذنجان بیسترو" at bounding box center [1113, 432] width 545 height 34
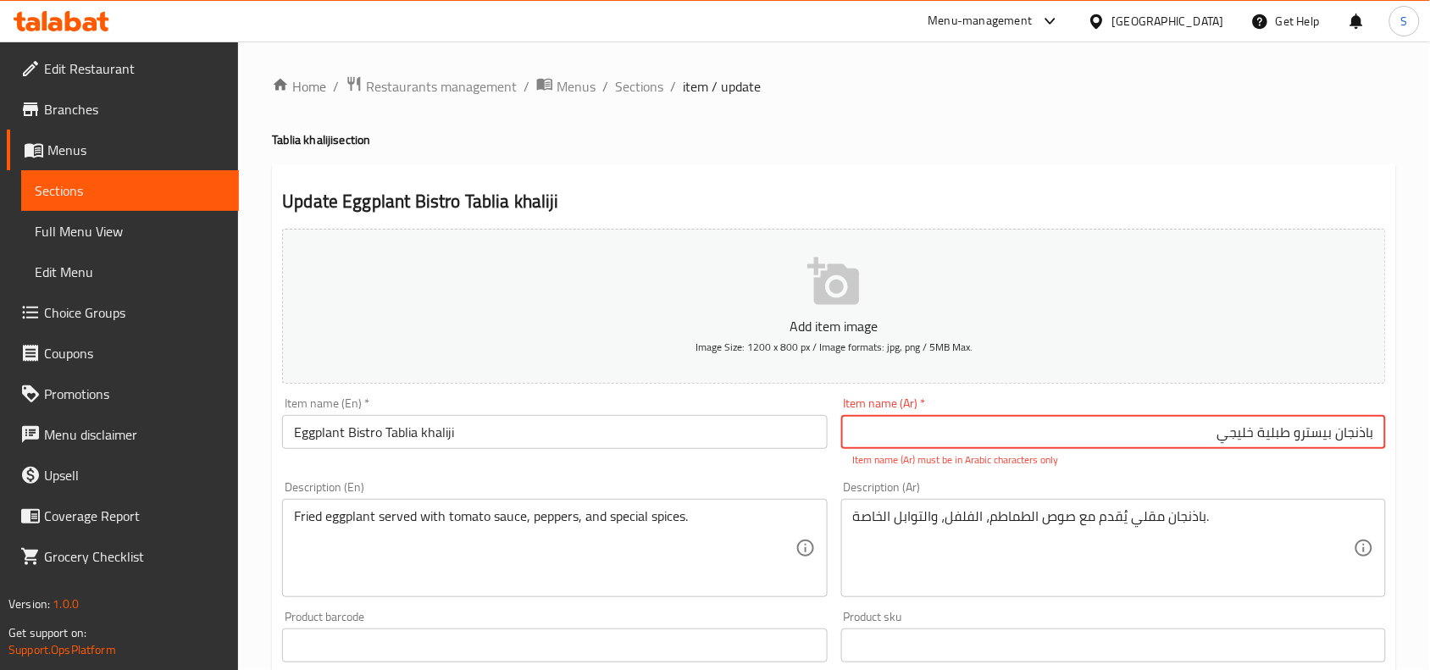
click at [1327, 441] on input "باذنجان بیسترو طبلية خليجي" at bounding box center [1113, 432] width 545 height 34
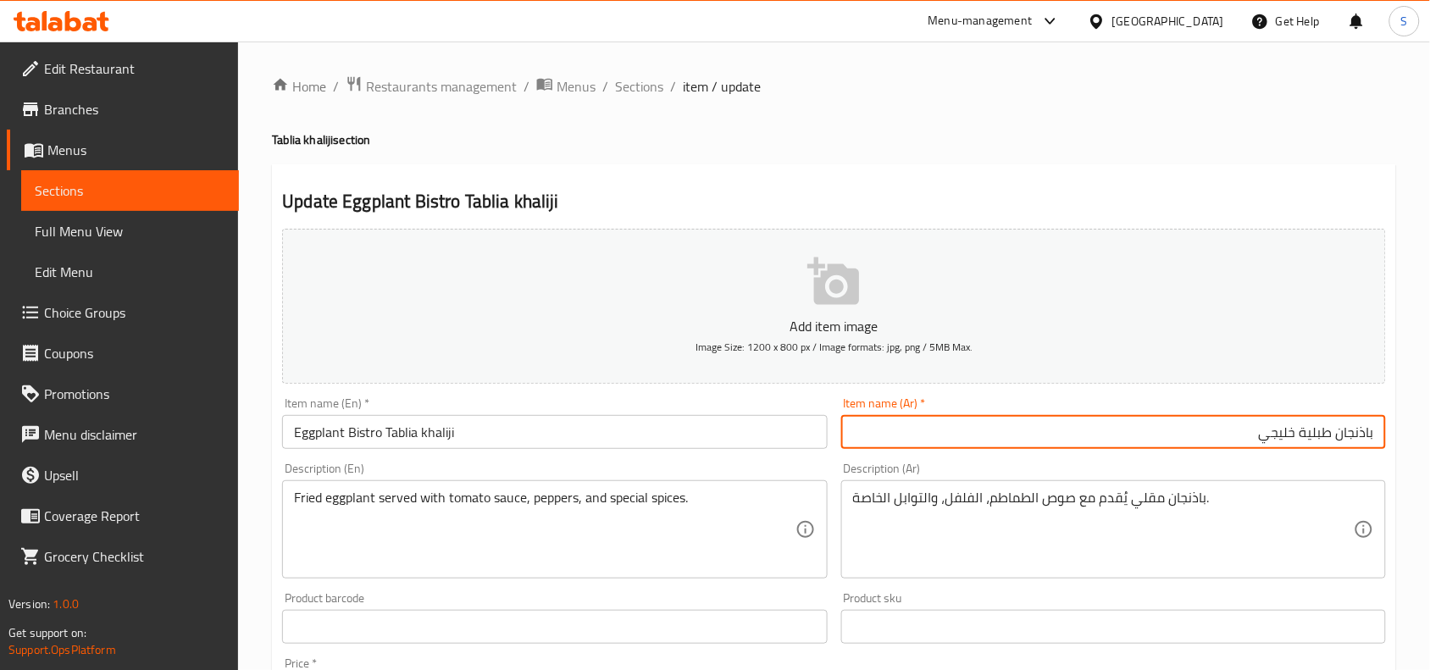
click at [1375, 429] on input "باذنجان طبلية خليجي" at bounding box center [1113, 432] width 545 height 34
paste input "بیسترو"
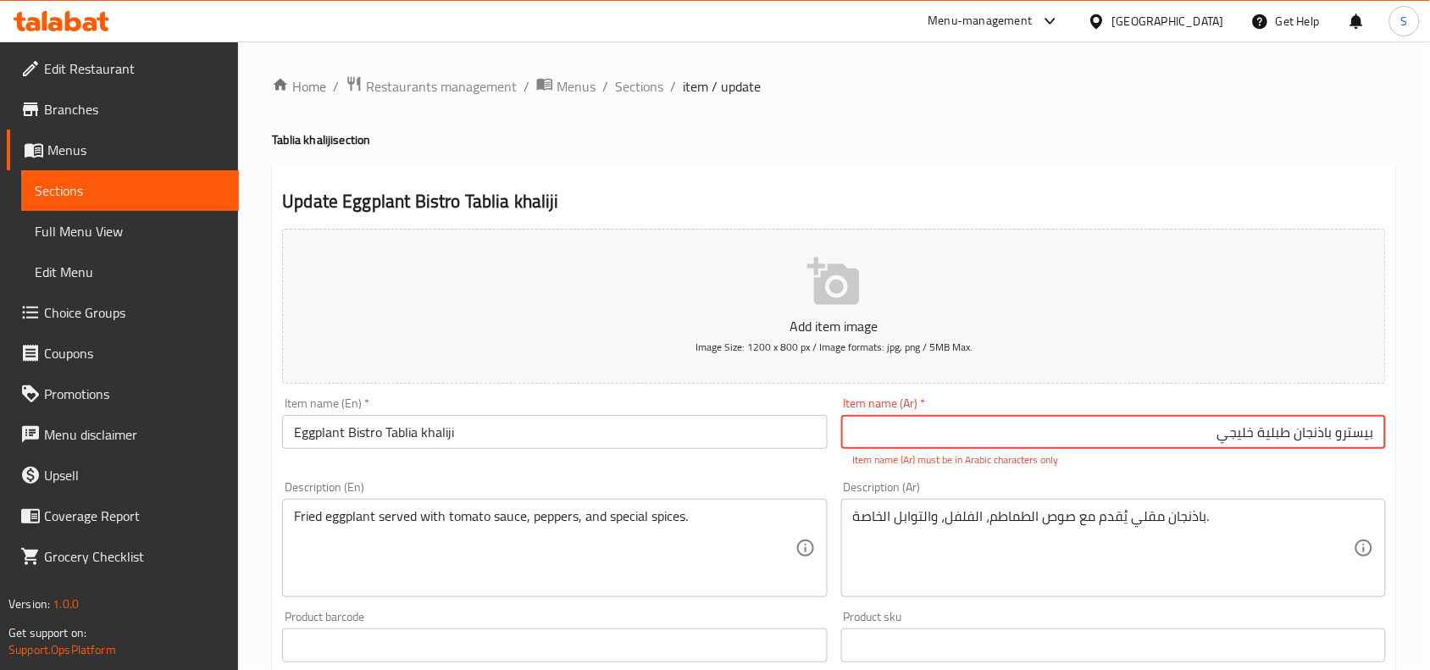
click at [1313, 430] on input "بیسترو باذنجان طبلية خليجي" at bounding box center [1113, 432] width 545 height 34
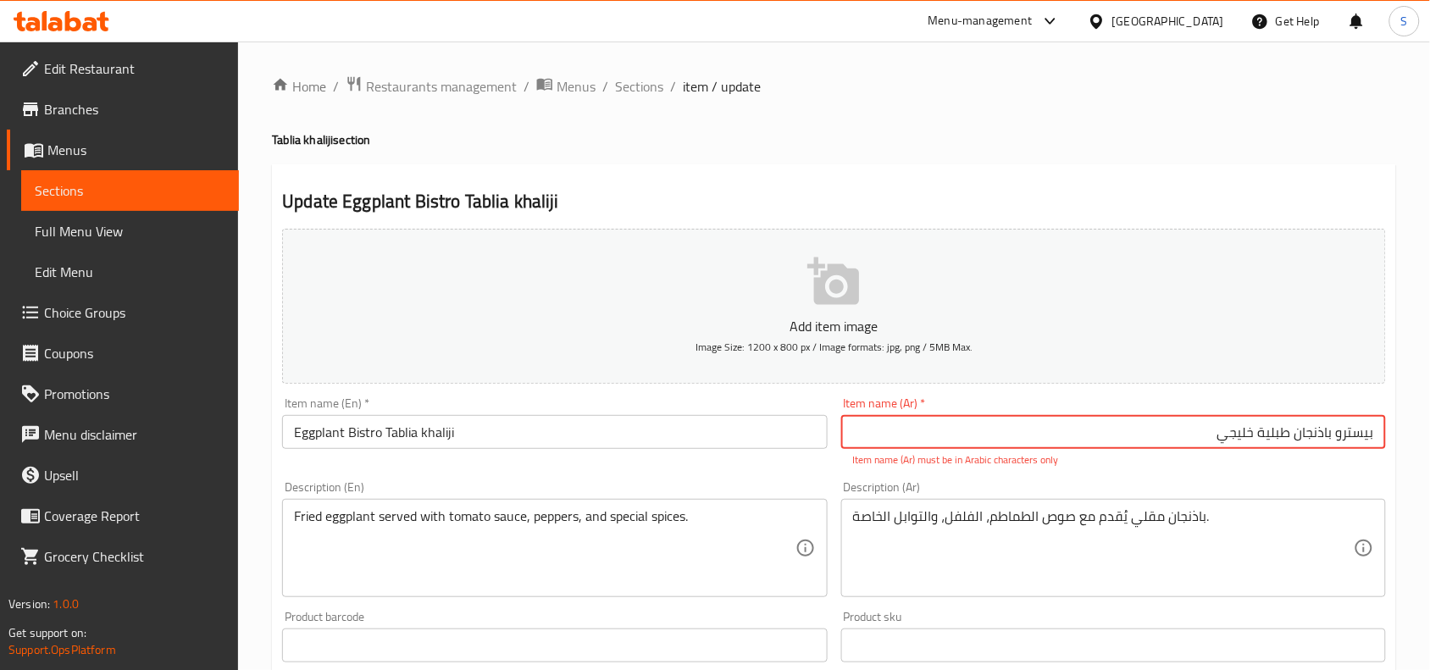
click at [1360, 436] on input "بیسترو باذنجان طبلية خليجي" at bounding box center [1113, 432] width 545 height 34
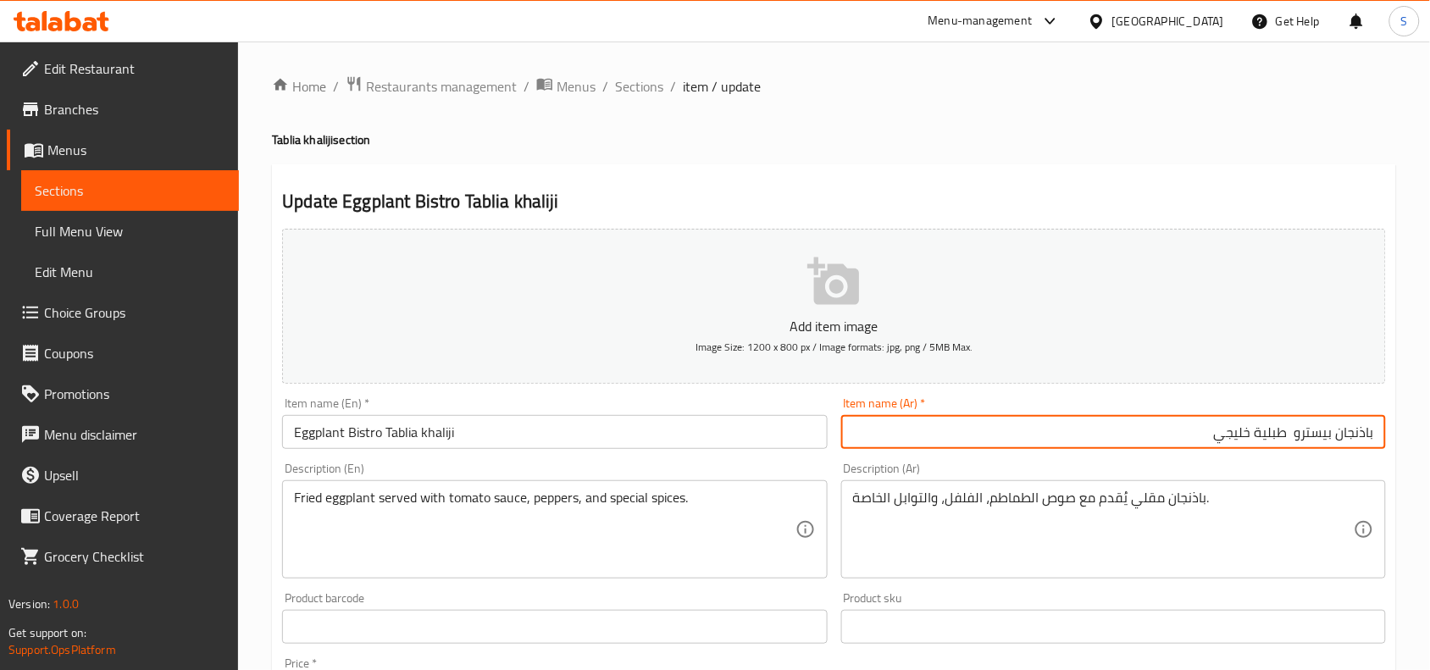
type input "باذنجان بيسترو طبلية خليجي"
drag, startPoint x: 638, startPoint y: 90, endPoint x: 724, endPoint y: 125, distance: 93.2
click at [638, 90] on span "Sections" at bounding box center [639, 86] width 48 height 20
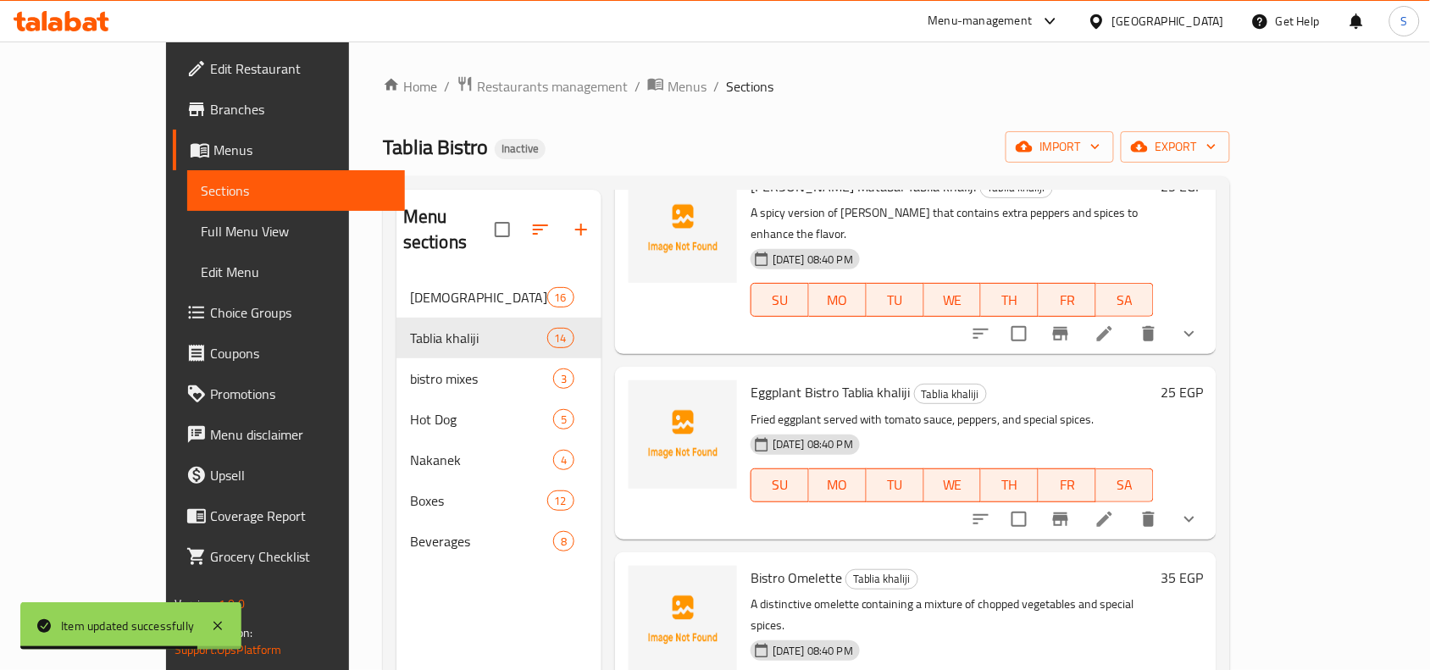
scroll to position [1589, 0]
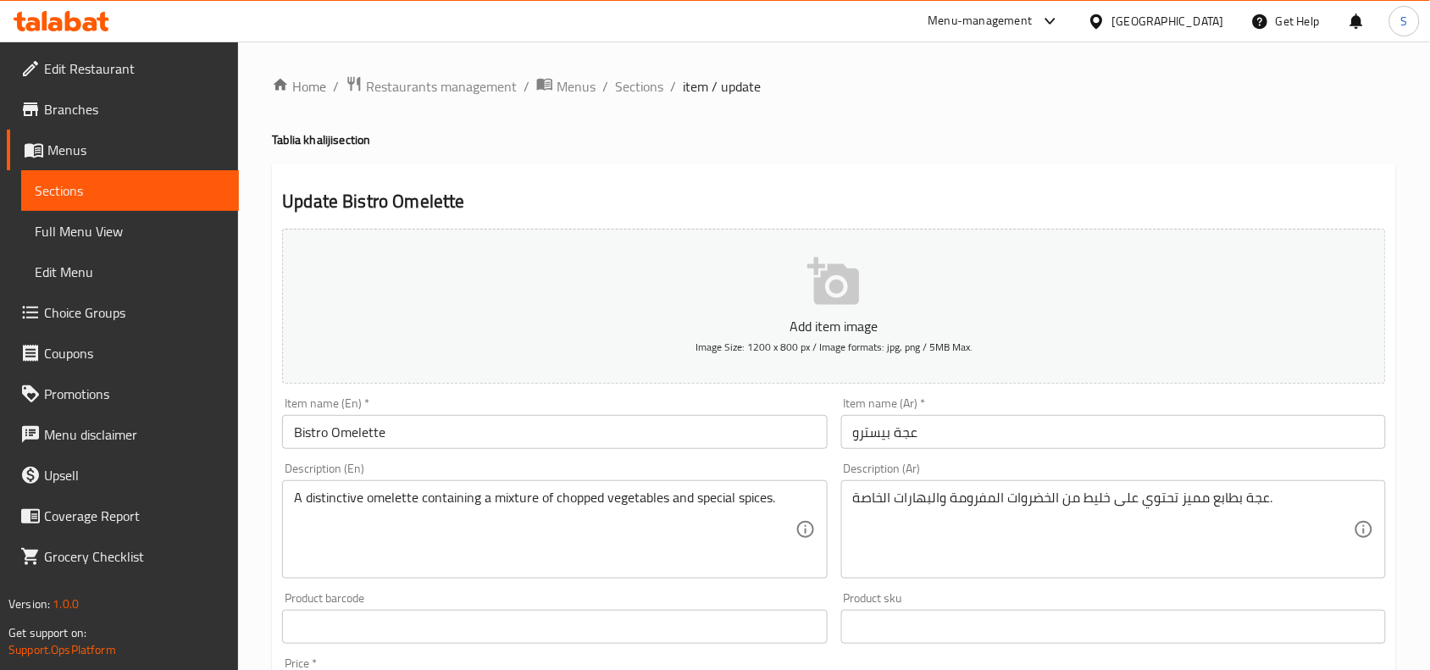
click at [602, 430] on input "Bistro Omelette" at bounding box center [554, 432] width 545 height 34
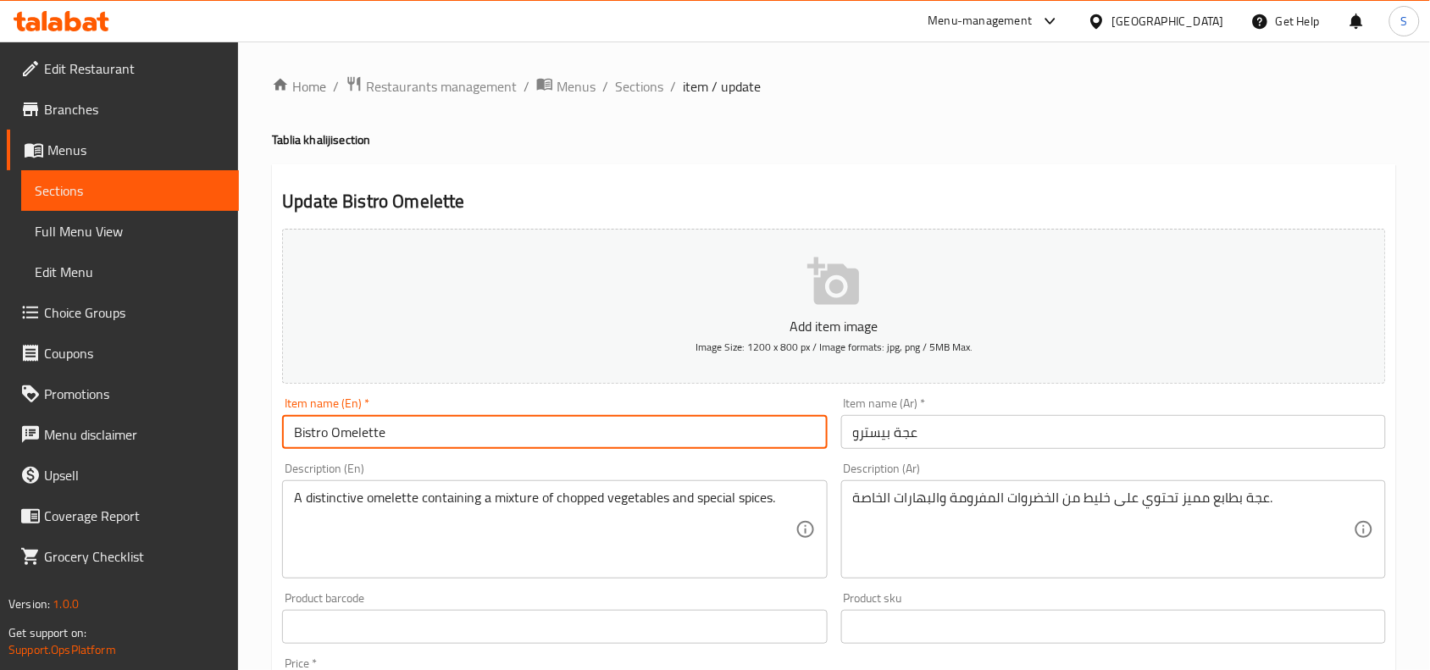
paste input "بیسترو"
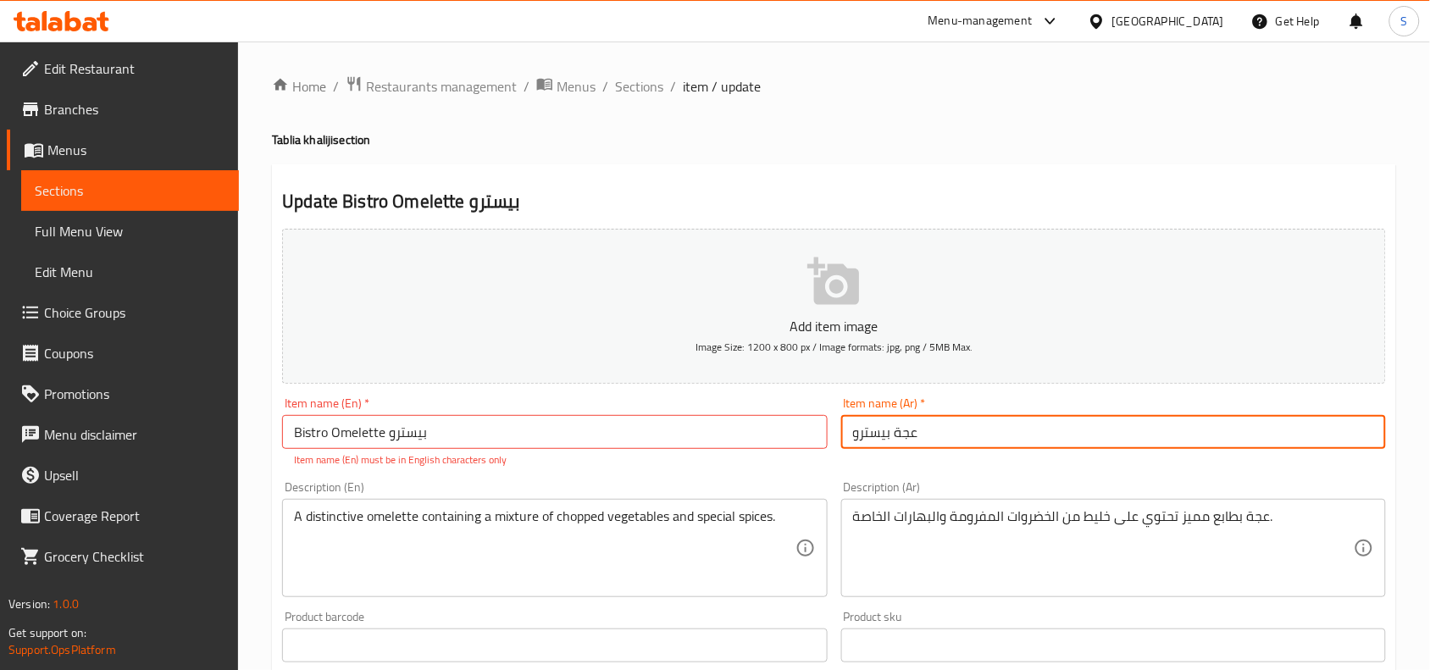
click at [1023, 445] on input "عجة بيسترو" at bounding box center [1113, 432] width 545 height 34
click at [411, 430] on input "Bistro Omelette بیسترو" at bounding box center [554, 432] width 545 height 34
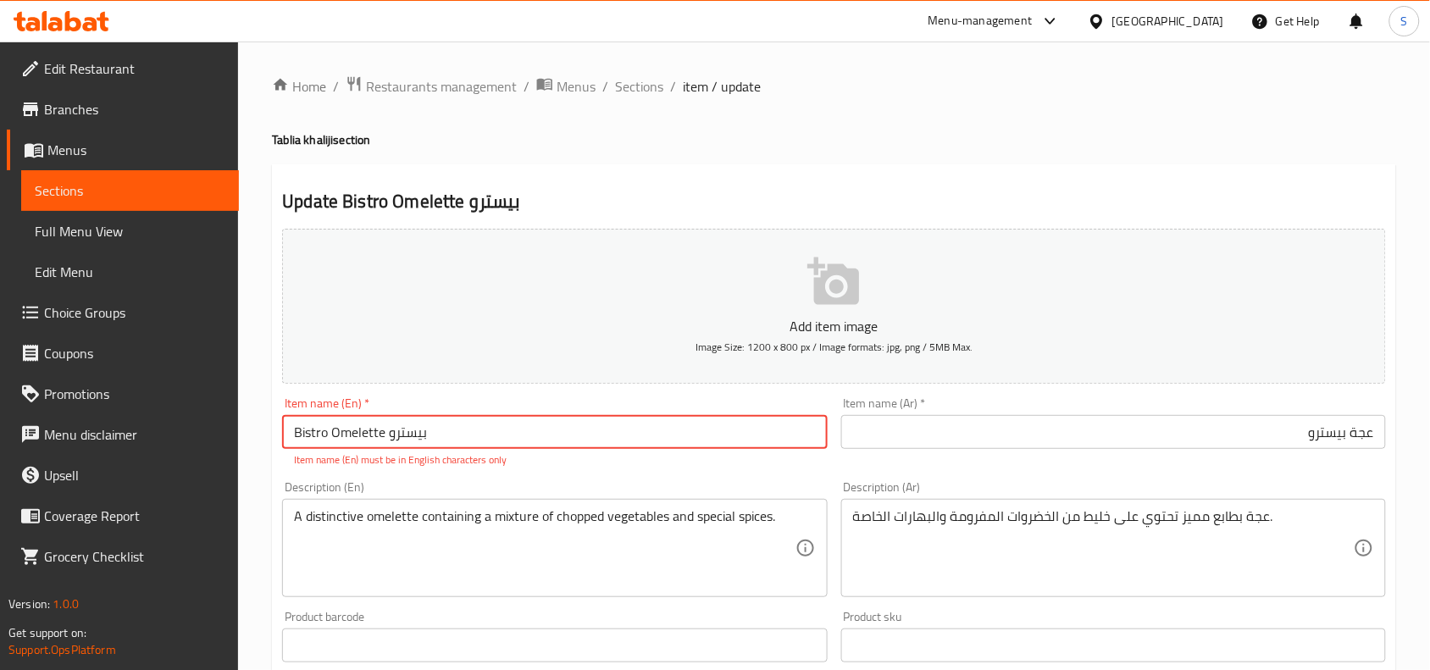
click at [411, 430] on input "Bistro Omelette بیسترو" at bounding box center [554, 432] width 545 height 34
type input "Bistro Omelette"
click at [651, 82] on span "Sections" at bounding box center [639, 86] width 48 height 20
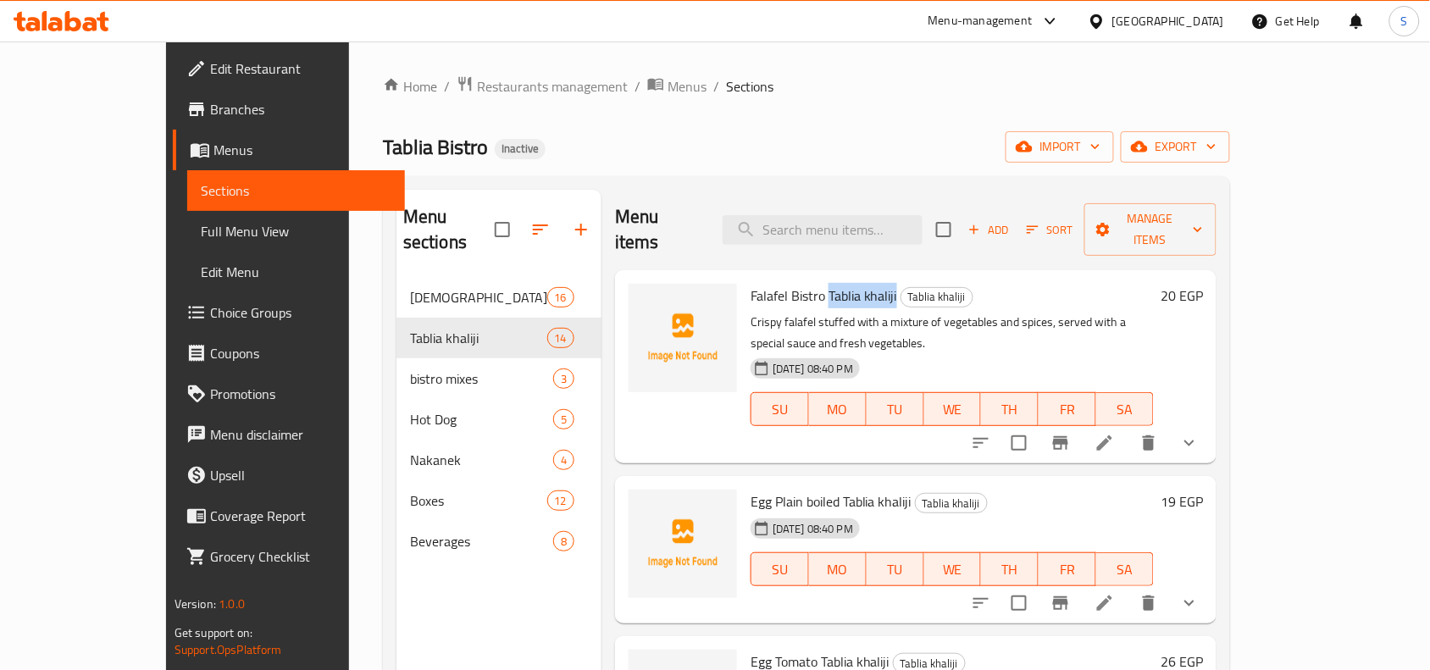
drag, startPoint x: 788, startPoint y: 267, endPoint x: 857, endPoint y: 273, distance: 68.9
click at [857, 284] on h6 "Falafel Bistro Tablia khaliji Tablia khaliji" at bounding box center [952, 296] width 403 height 24
copy span "Tablia khaliji"
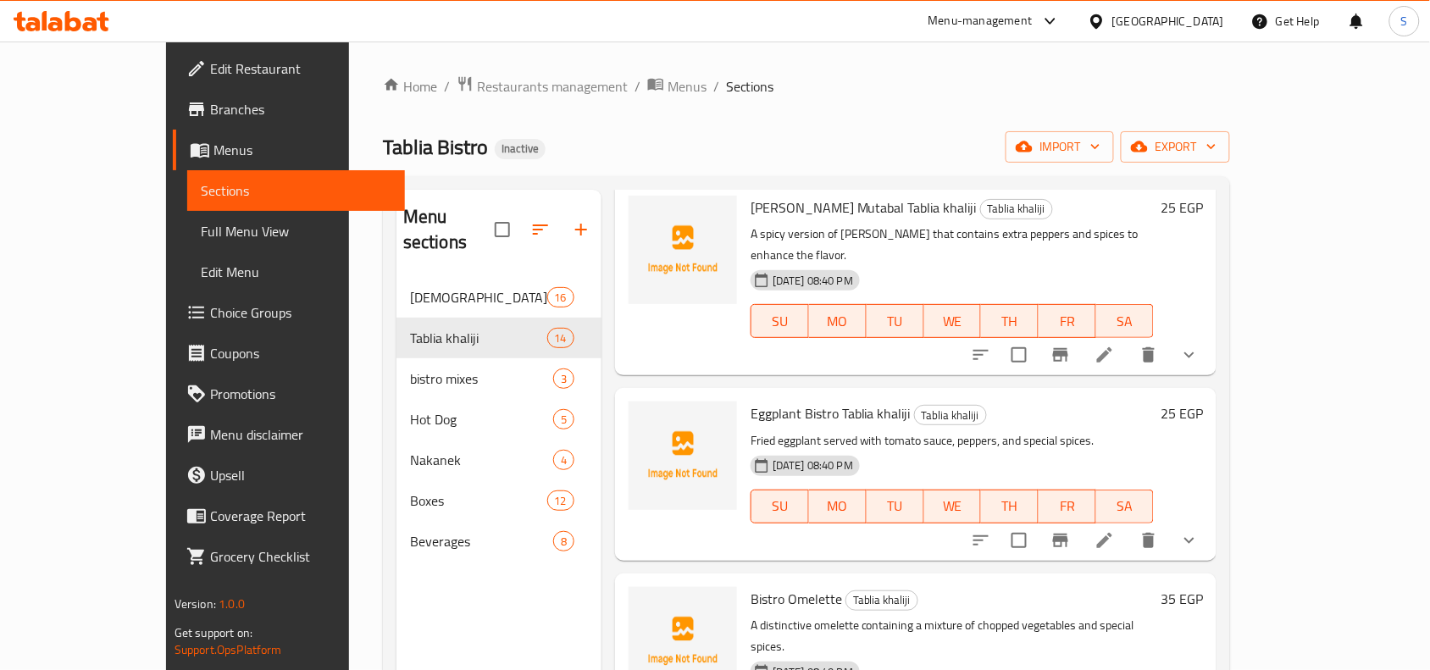
scroll to position [1695, 0]
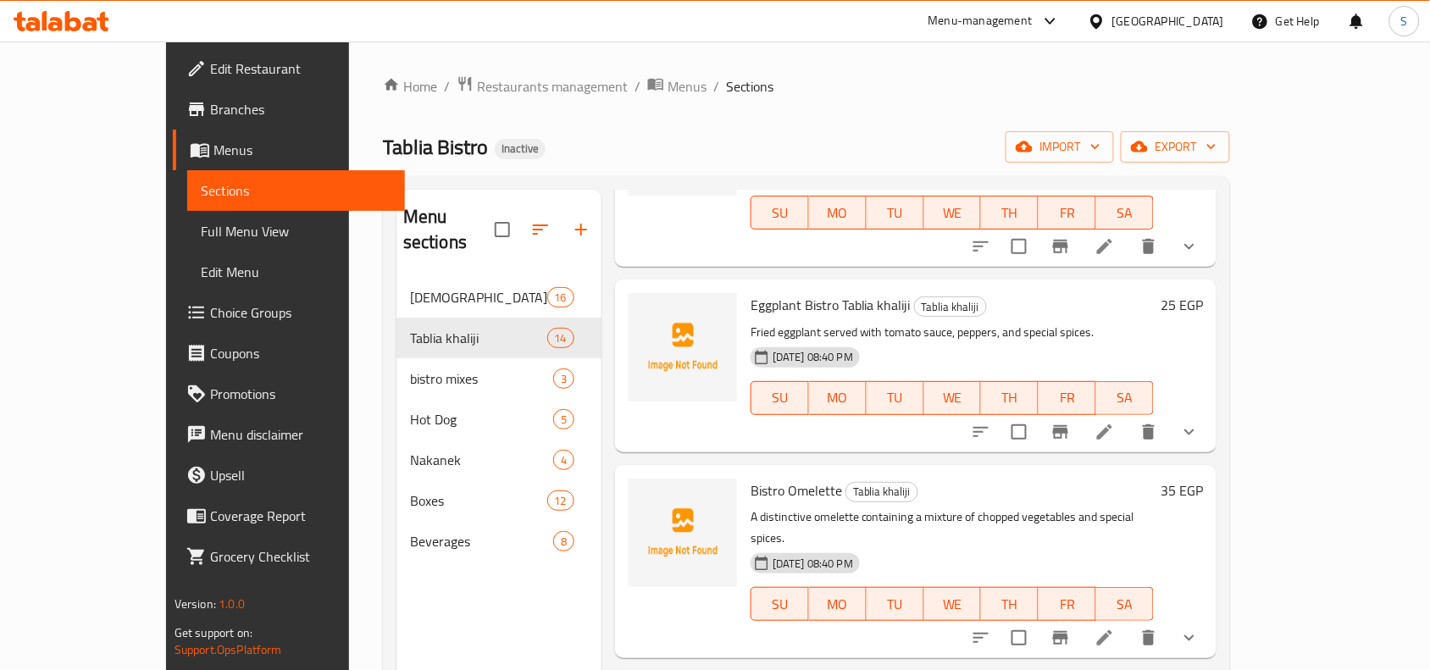
click at [1115, 628] on icon at bounding box center [1105, 638] width 20 height 20
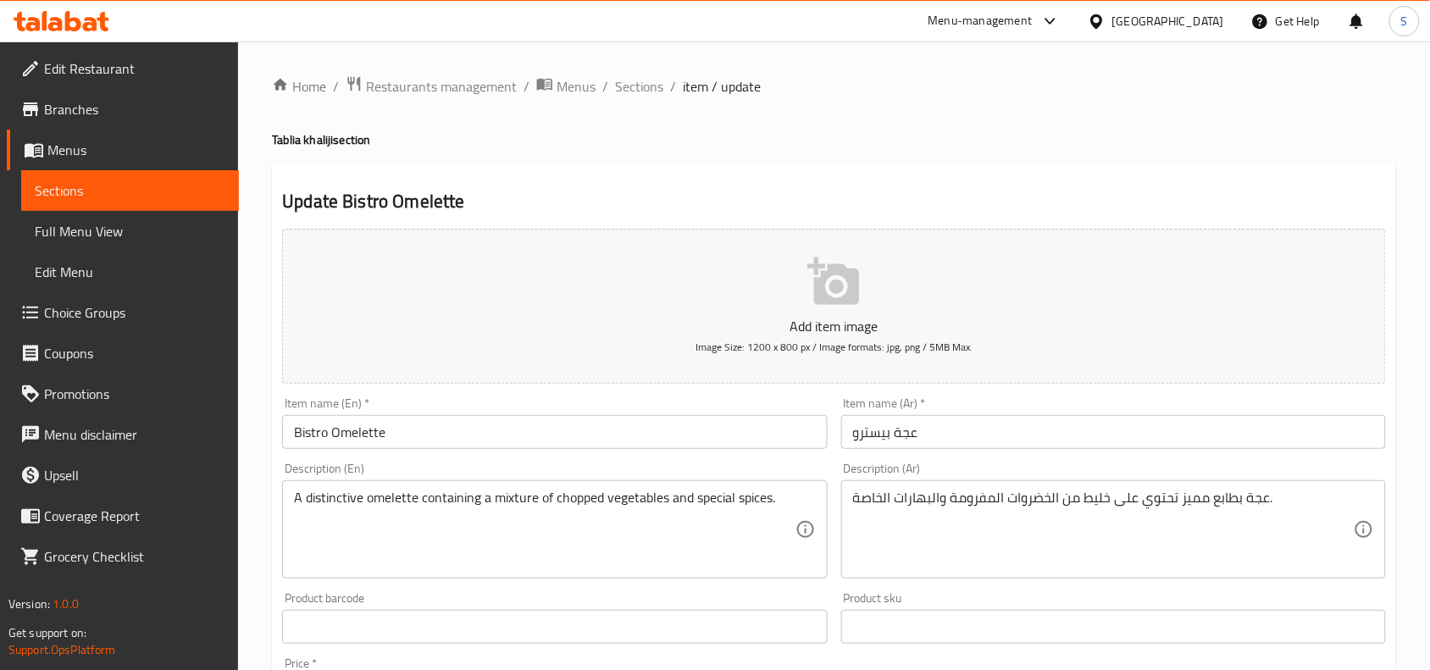
click at [669, 438] on input "Bistro Omelette" at bounding box center [554, 432] width 545 height 34
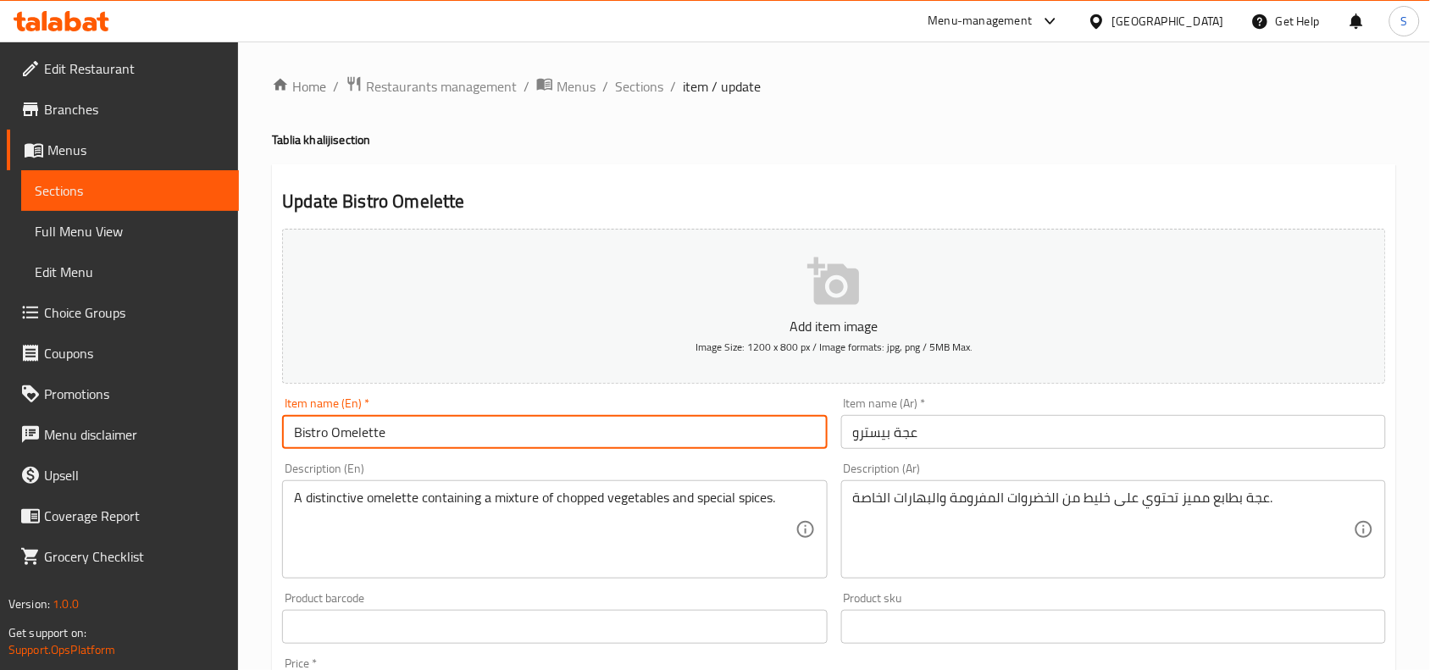
paste input "Tablia khaliji"
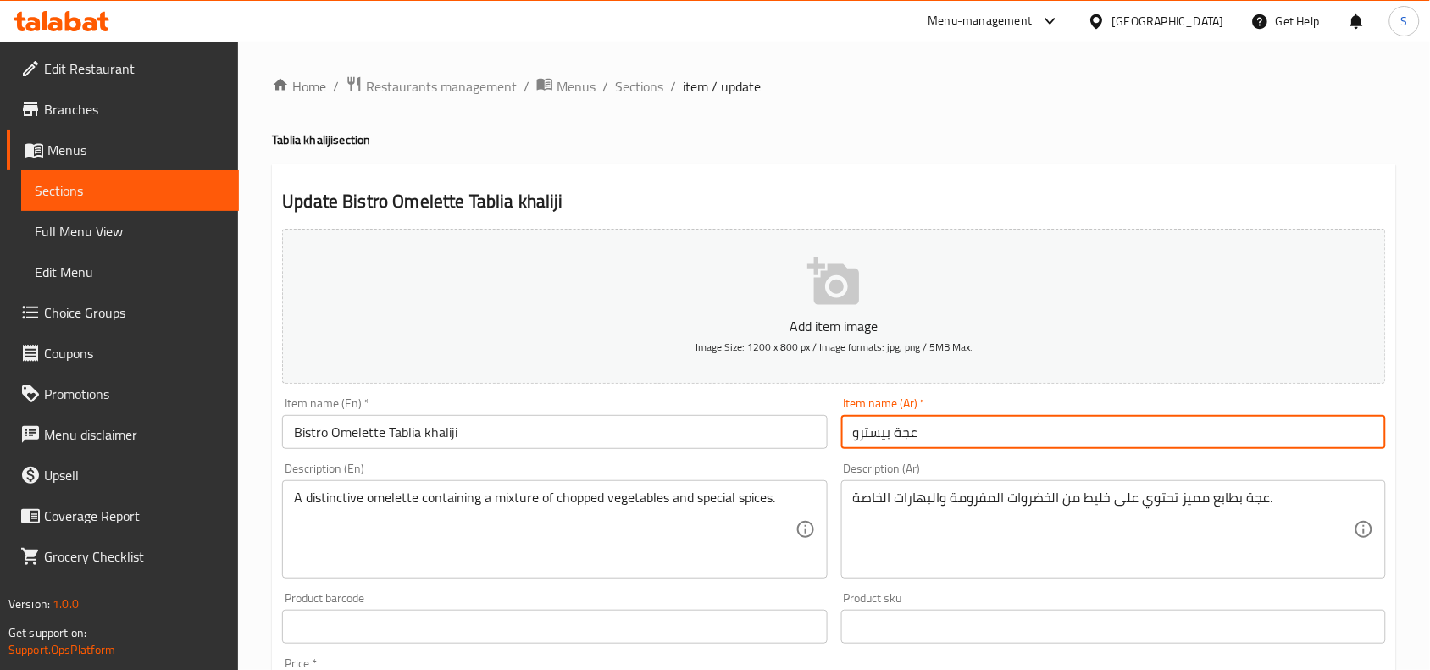
click at [983, 438] on input "عجة بيسترو" at bounding box center [1113, 432] width 545 height 34
click at [1360, 428] on input "عجة بيسترو" at bounding box center [1113, 432] width 545 height 34
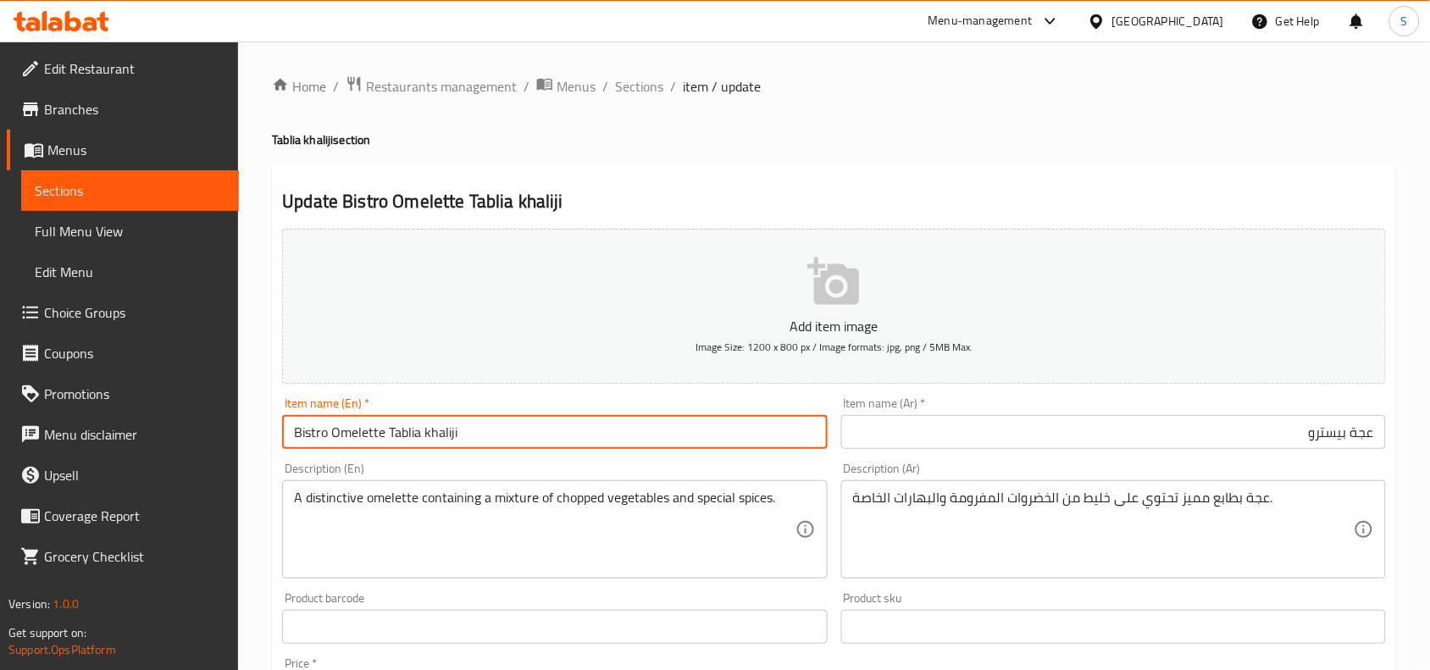
click at [320, 430] on input "Bistro Omelette Tablia khaliji" at bounding box center [554, 432] width 545 height 34
click at [362, 436] on input "Bistro Omelette Tablia khaliji" at bounding box center [554, 432] width 545 height 34
type input "Bistro Egga Tablia khaliji"
click at [1184, 446] on input "عجة بيسترو" at bounding box center [1113, 432] width 545 height 34
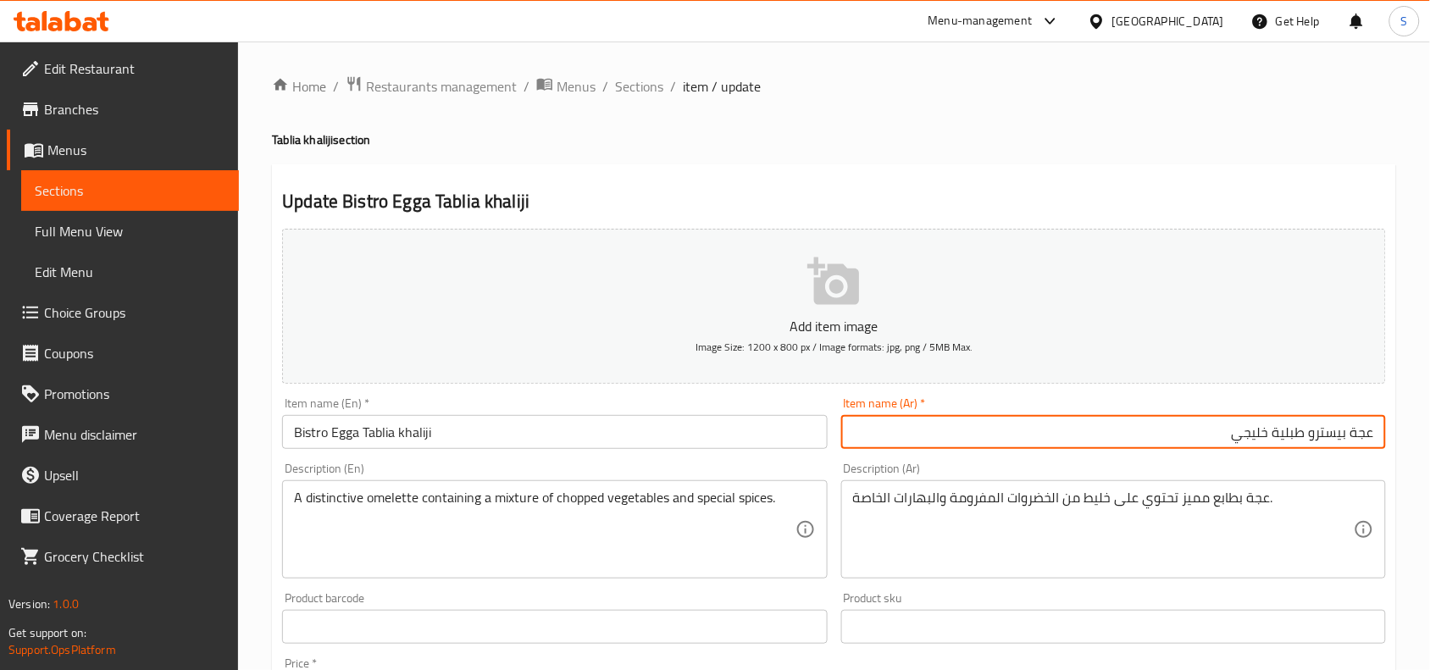
type input "عجة بيسترو طبلية خليجي"
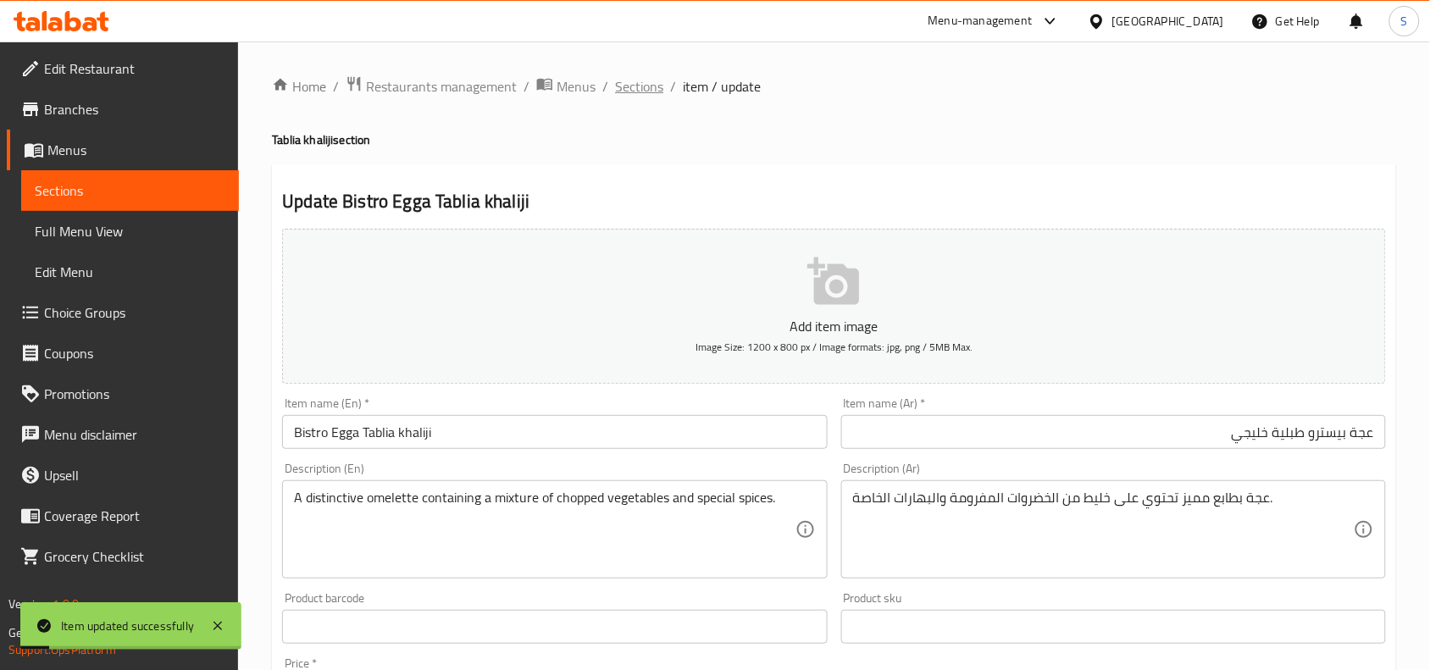
click at [610, 83] on ol "Home / Restaurants management / Menus / Sections / item / update" at bounding box center [834, 86] width 1124 height 22
click at [625, 90] on span "Sections" at bounding box center [639, 86] width 48 height 20
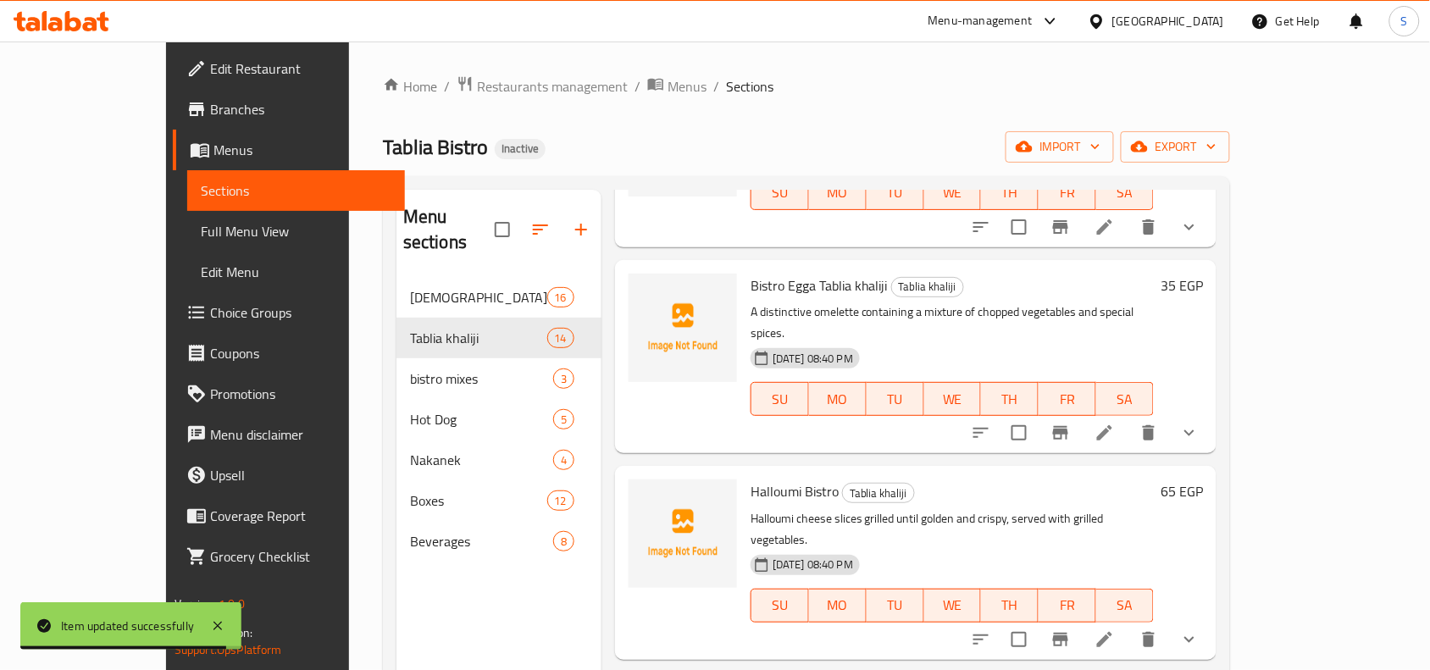
scroll to position [1907, 0]
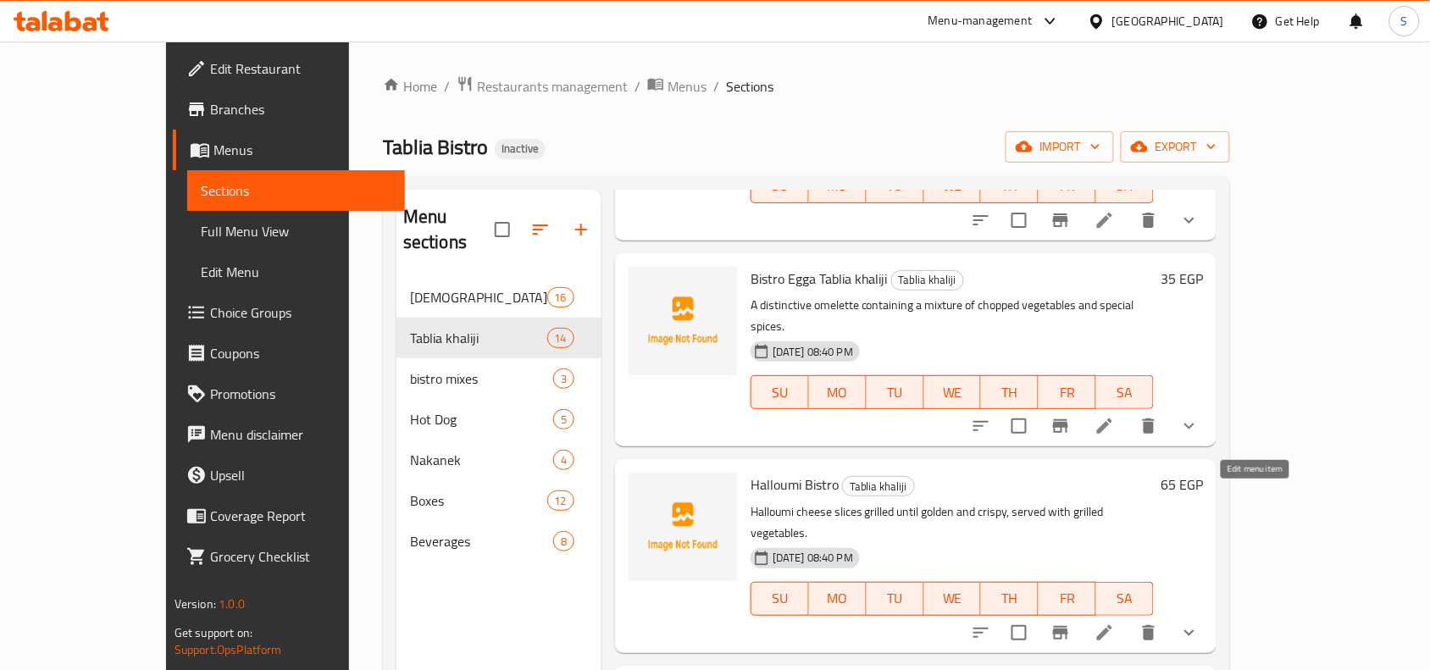
click at [1115, 623] on icon at bounding box center [1105, 633] width 20 height 20
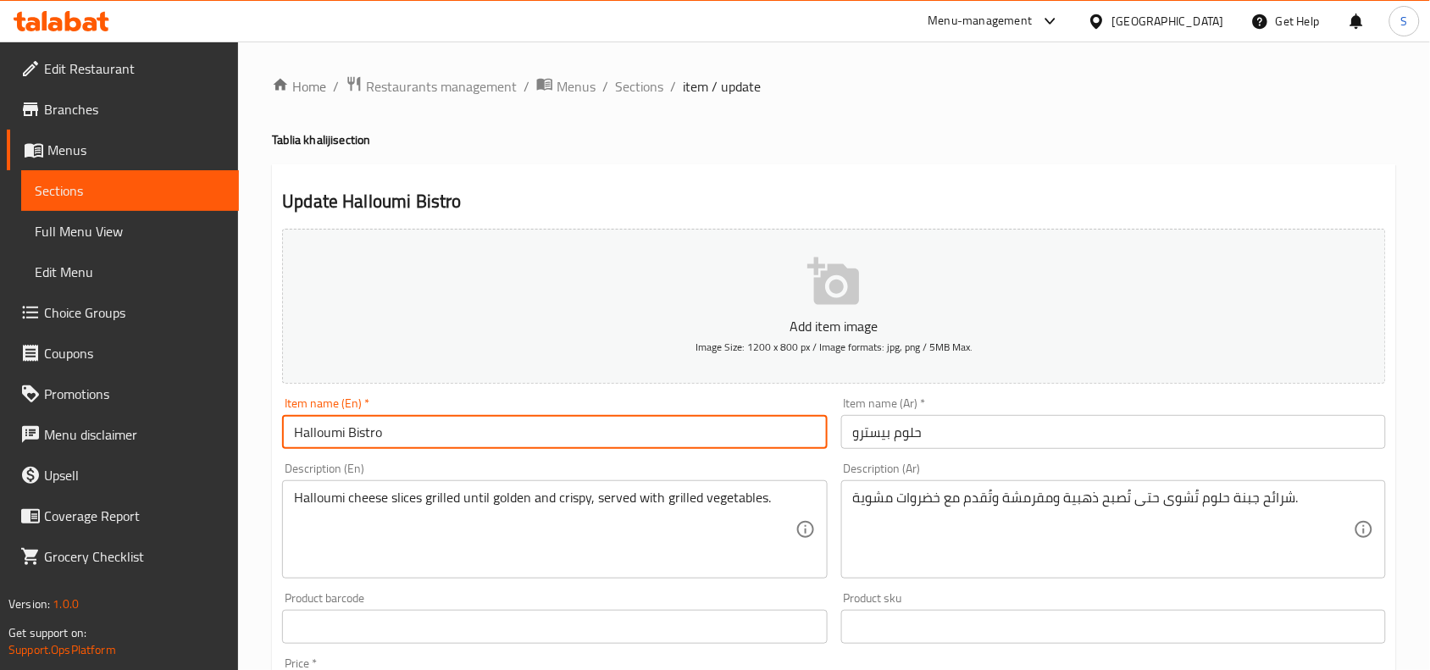
click at [659, 429] on input "Halloumi Bistro" at bounding box center [554, 432] width 545 height 34
paste input "Tablia khaliji"
type input "Halloumi Bistro Tablia khaliji"
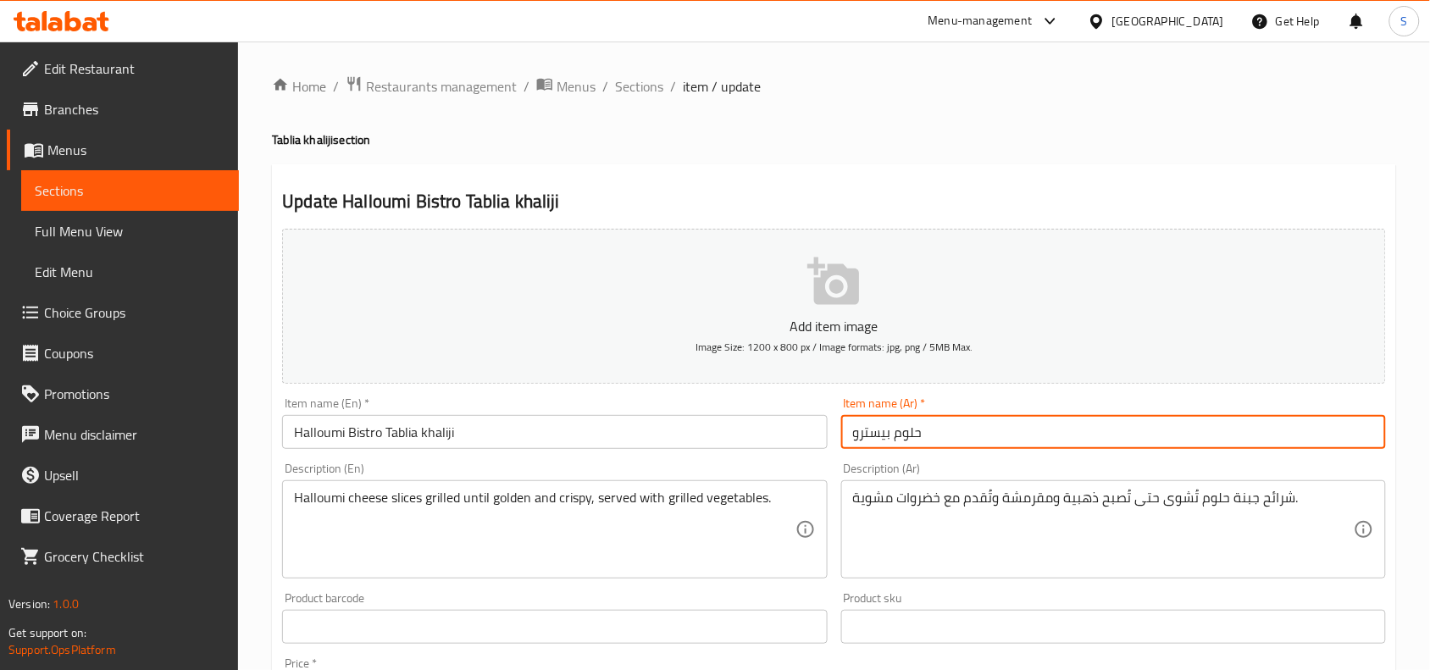
click at [1195, 430] on input "حلوم بیسترو" at bounding box center [1113, 432] width 545 height 34
click at [1350, 441] on input "حلوم بیسترو" at bounding box center [1113, 432] width 545 height 34
click at [1278, 425] on input "حلومي بیسترو" at bounding box center [1113, 432] width 545 height 34
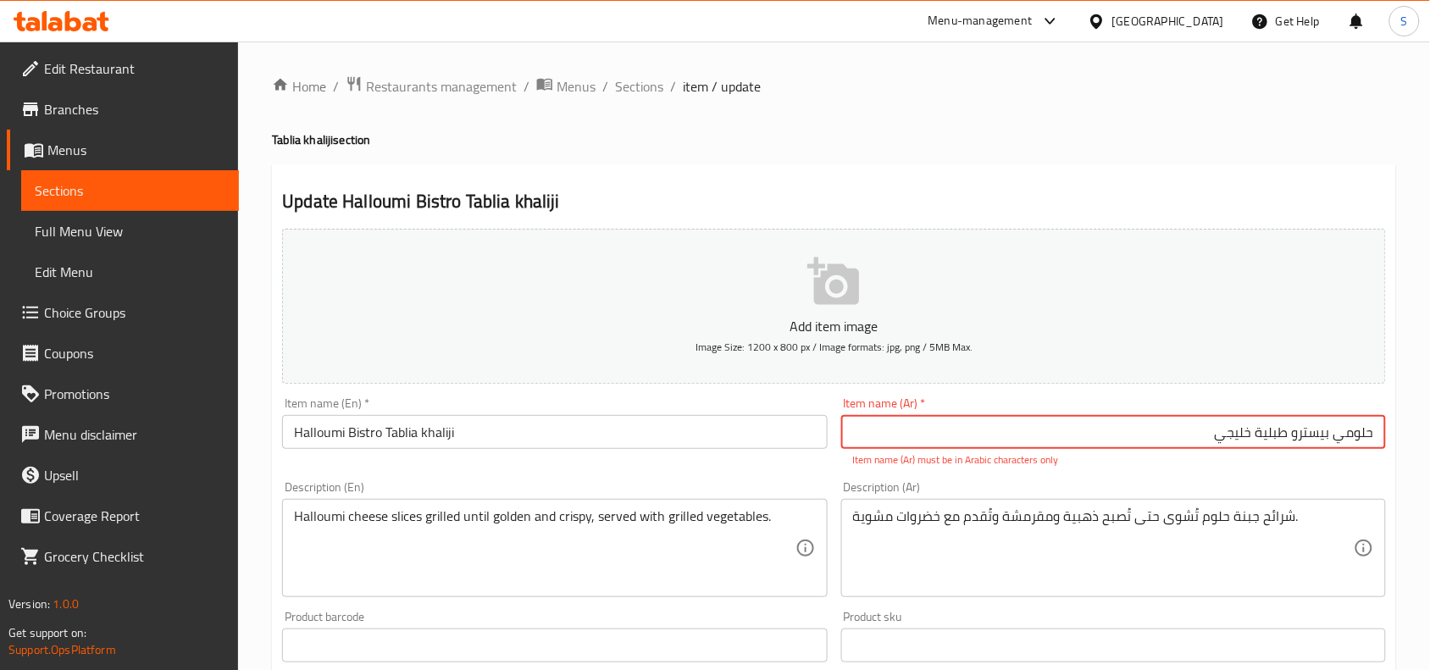
drag, startPoint x: 1314, startPoint y: 446, endPoint x: 1435, endPoint y: 468, distance: 122.3
click at [1430, 468] on html "​ Menu-management Egypt Get Help S Edit Restaurant Branches Menus Sections Full…" at bounding box center [715, 335] width 1430 height 670
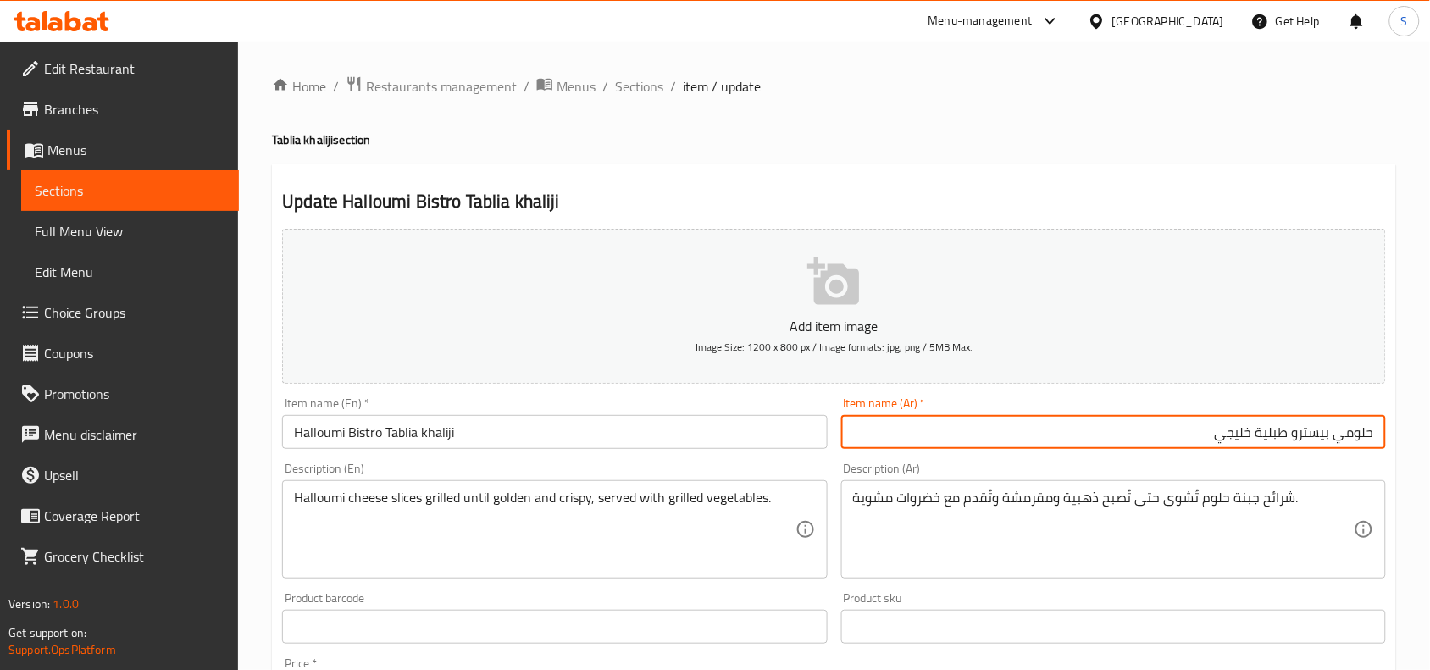
type input "حلومي بيسترو طبلية خليجي"
click at [636, 87] on span "Sections" at bounding box center [639, 86] width 48 height 20
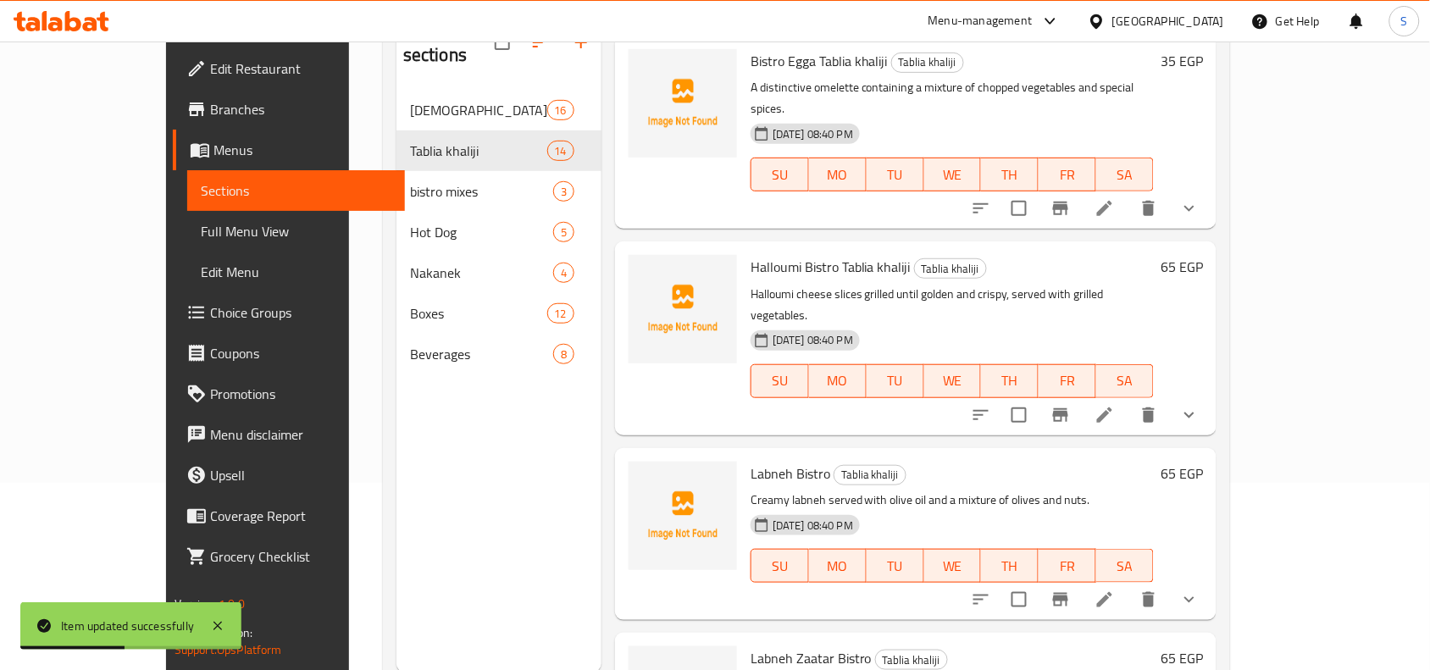
scroll to position [238, 0]
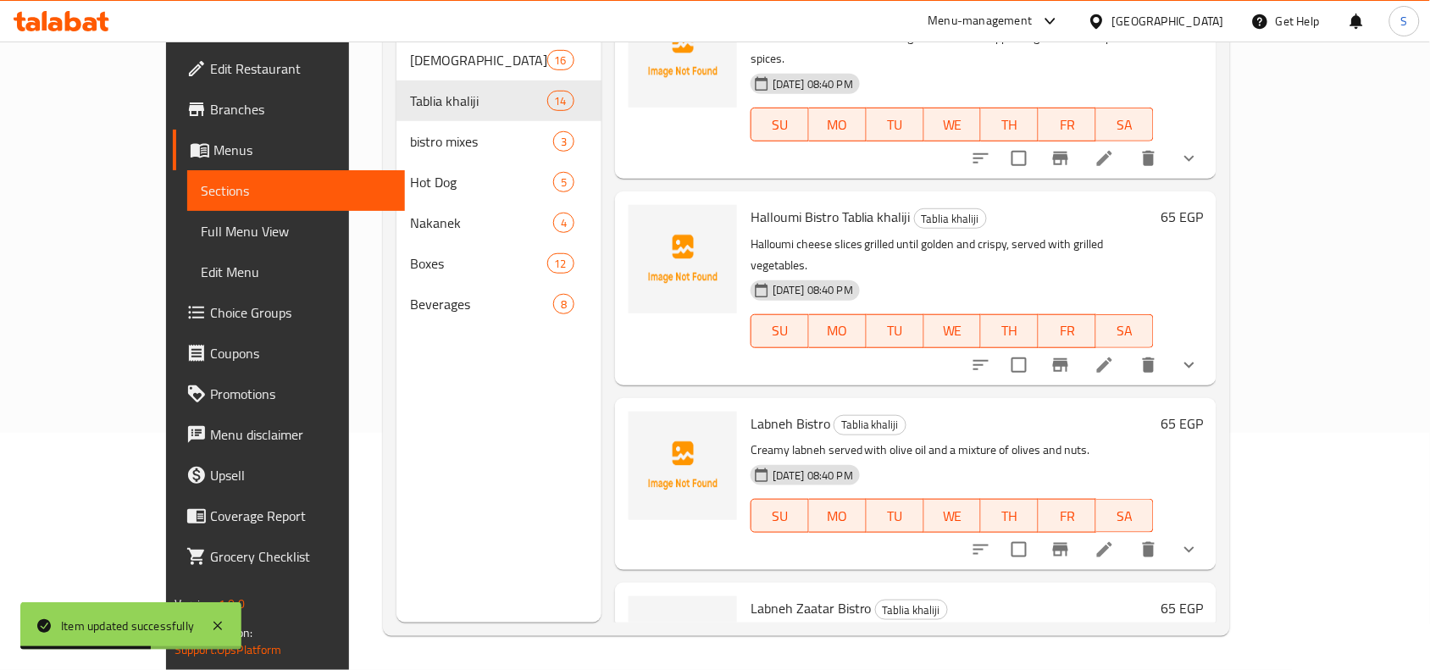
click at [1115, 540] on icon at bounding box center [1105, 550] width 20 height 20
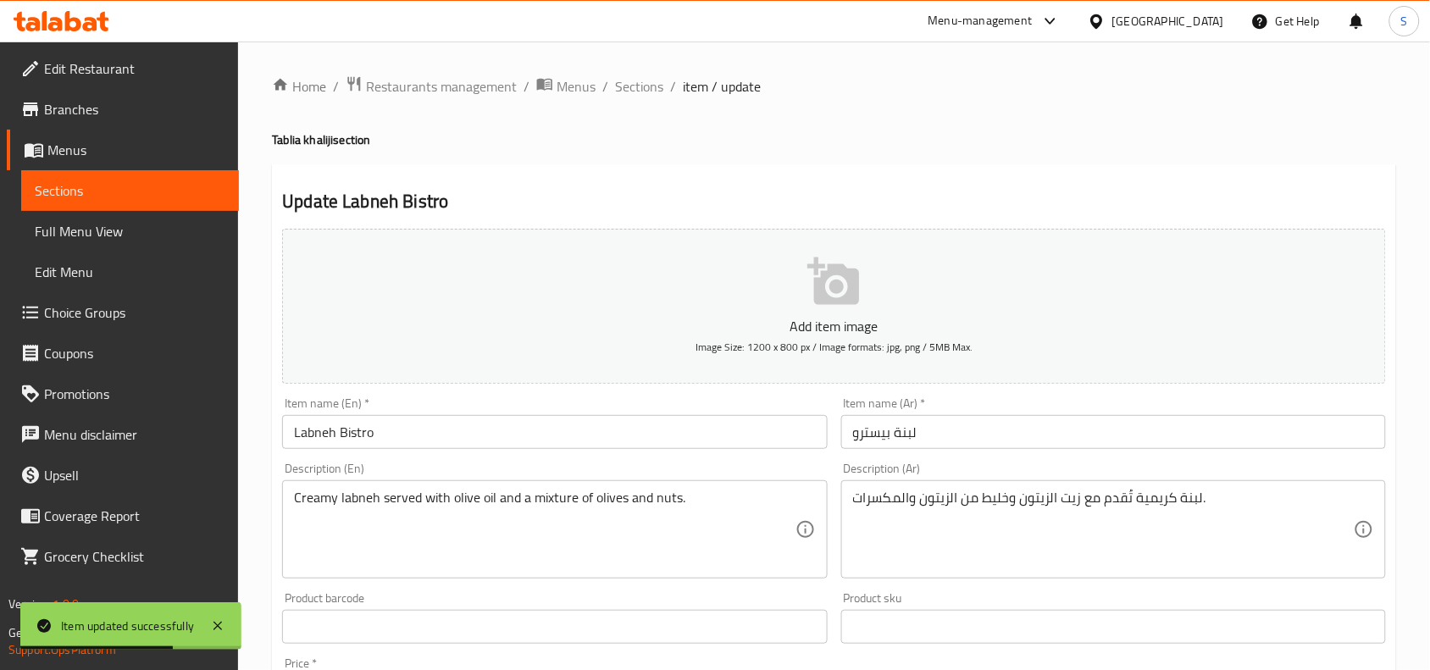
click at [631, 441] on input "Labneh Bistro" at bounding box center [554, 432] width 545 height 34
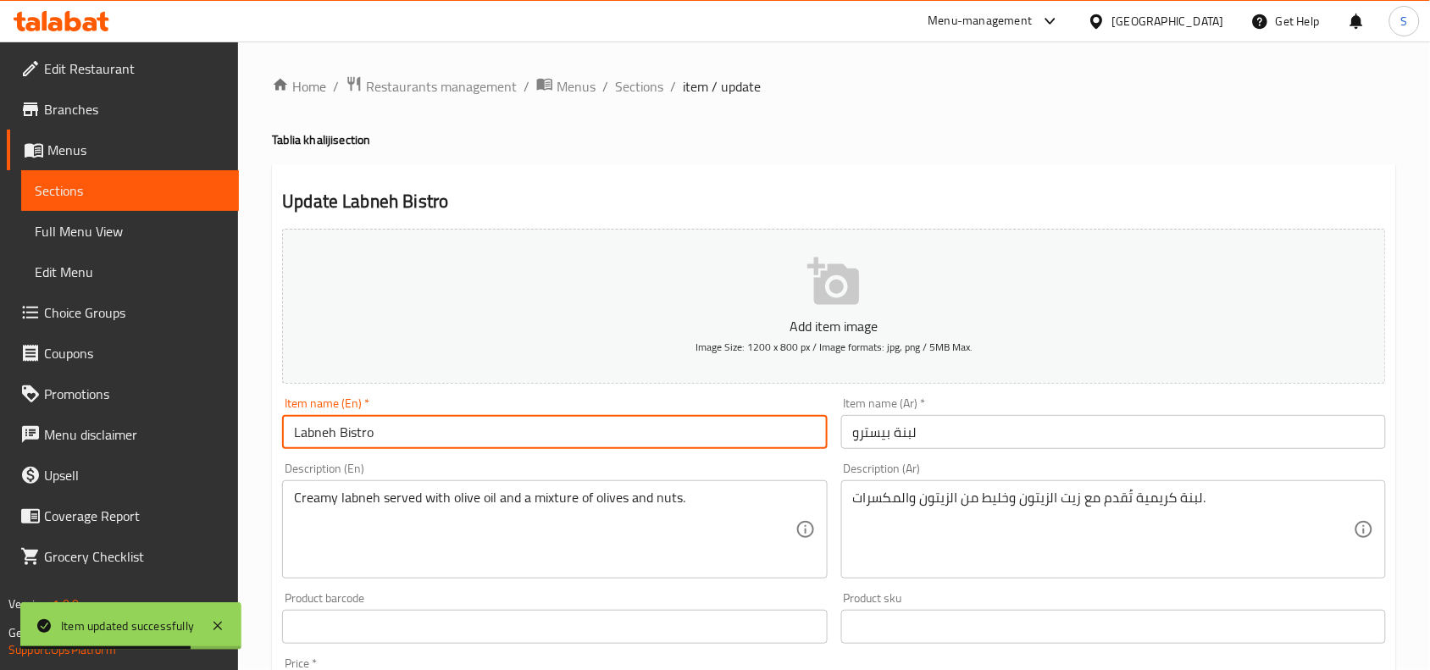
paste input "Tablia khaliji"
type input "Labneh Bistro Tablia khaliji"
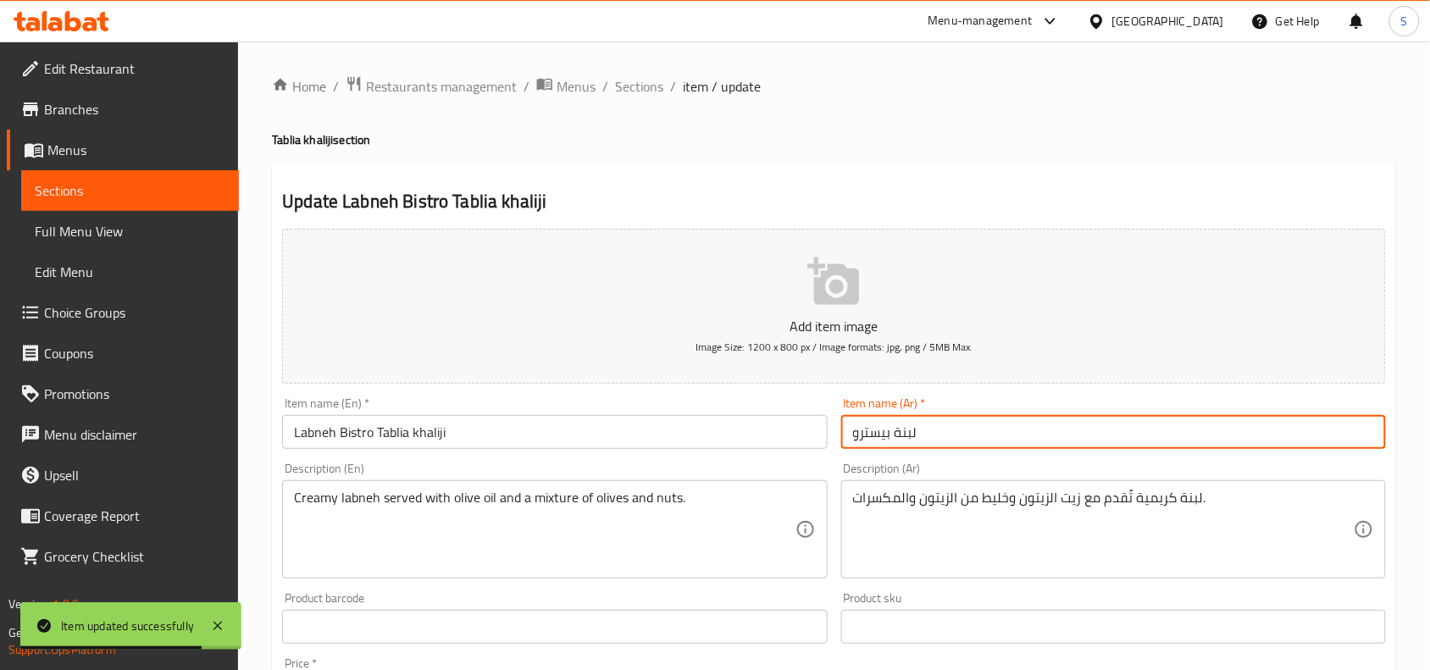
click at [1030, 439] on input "لبنة بيسترو" at bounding box center [1113, 432] width 545 height 34
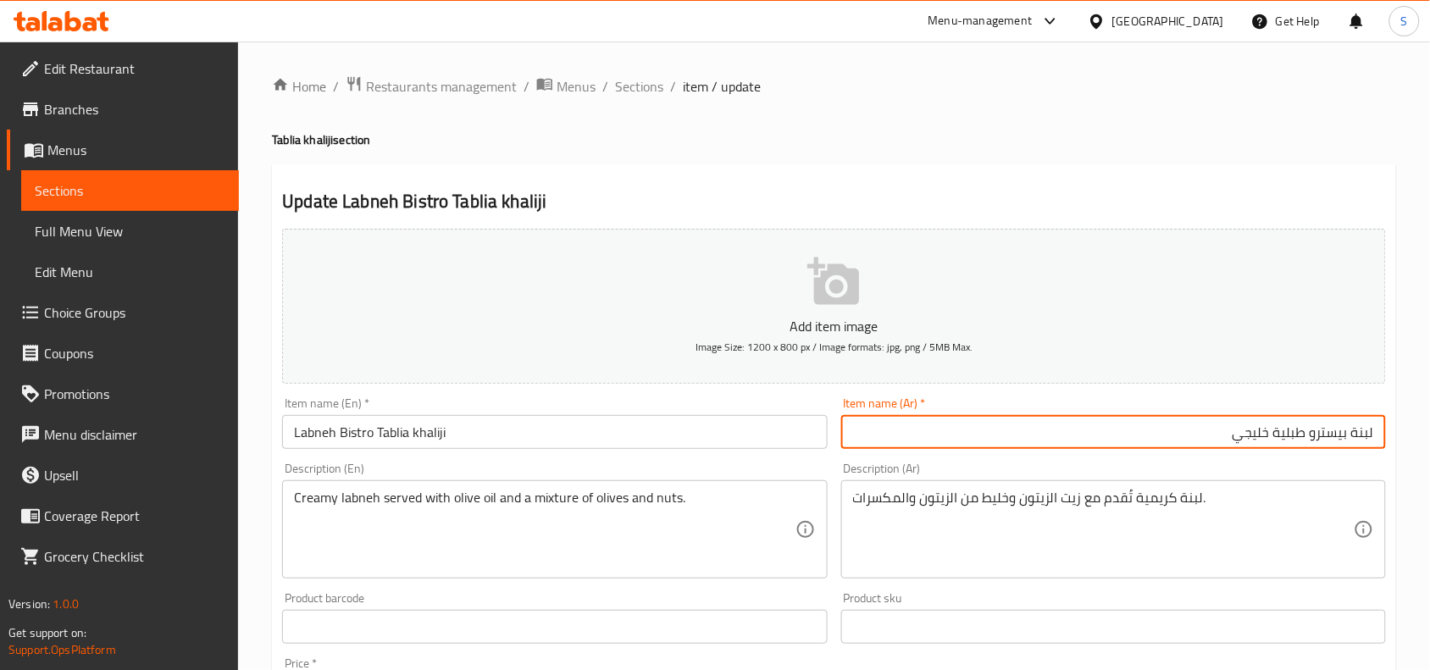
type input "لبنة بيسترو طبلية خليجي"
click at [636, 86] on span "Sections" at bounding box center [639, 86] width 48 height 20
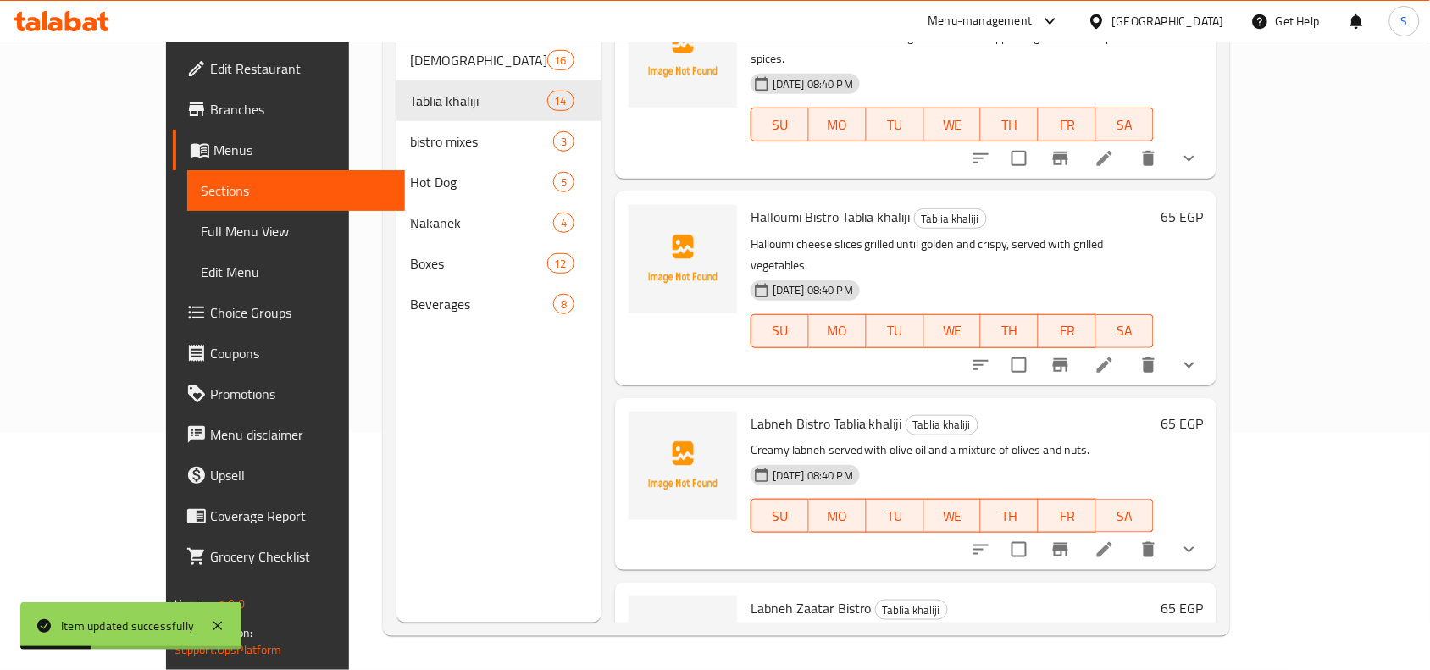
scroll to position [238, 0]
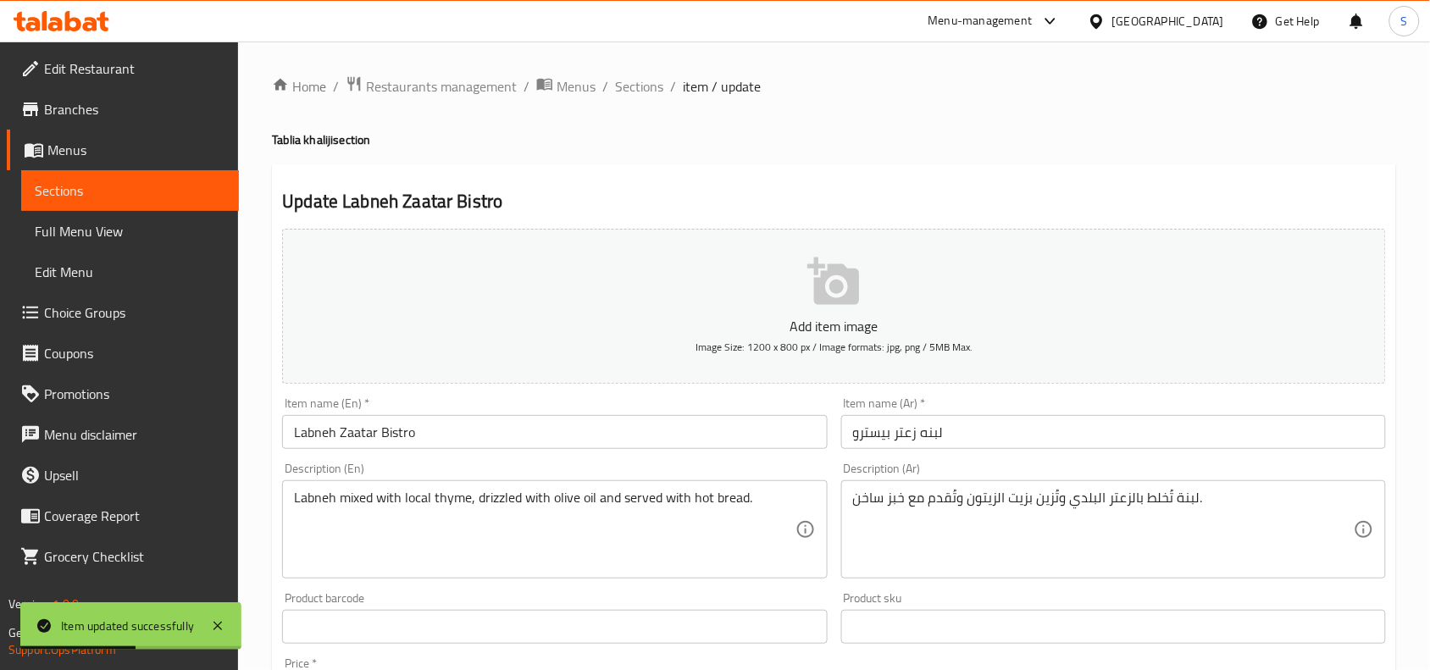
click at [780, 419] on input "Labneh Zaatar Bistro" at bounding box center [554, 432] width 545 height 34
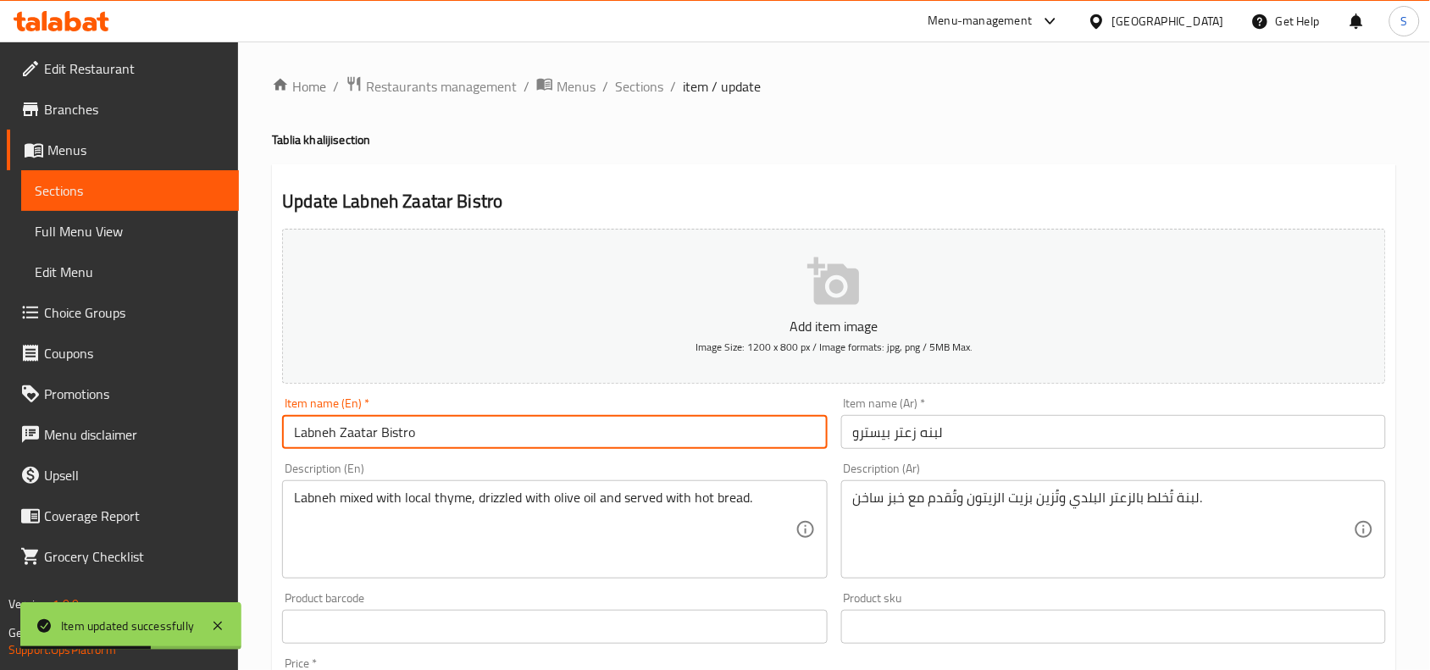
paste input "Tablia khaliji"
type input "Labneh Zaatar Bistro Tablia khaliji"
click at [1017, 429] on input "لبنه زعتر بیسترو" at bounding box center [1113, 432] width 545 height 34
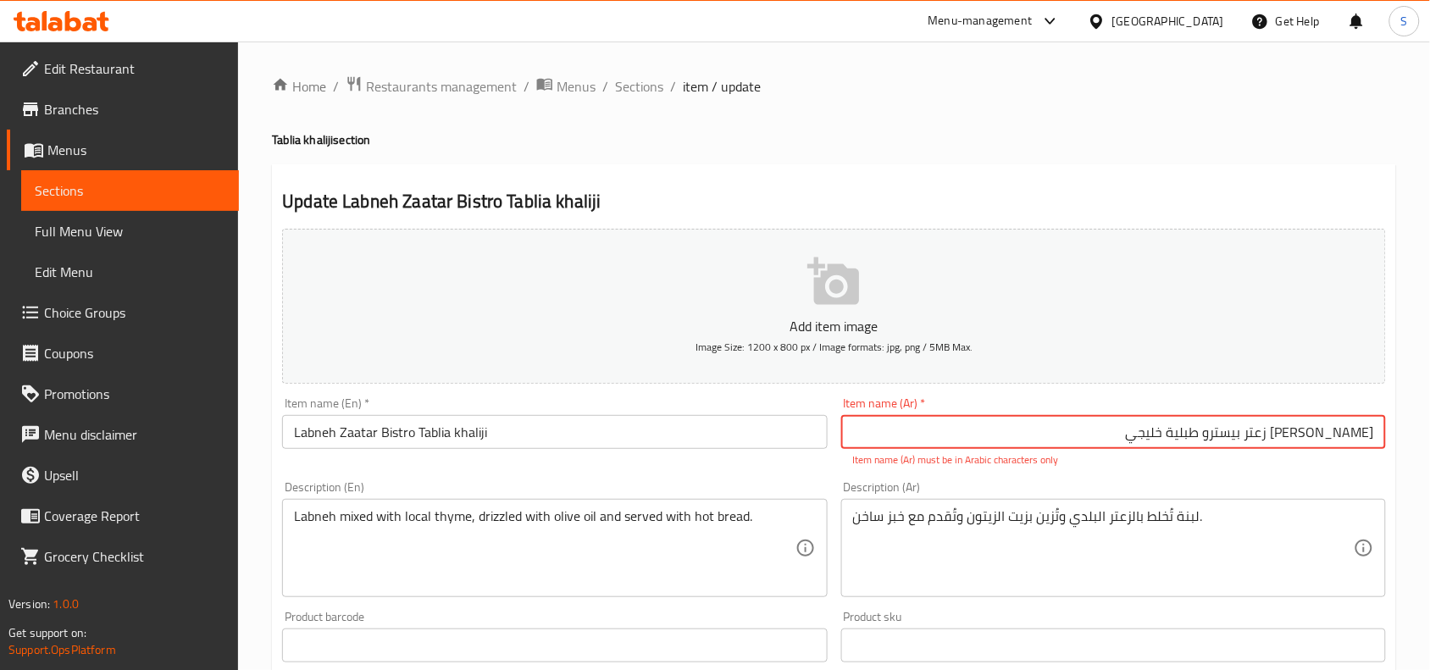
drag, startPoint x: 1282, startPoint y: 441, endPoint x: 1438, endPoint y: 441, distance: 155.9
click at [1430, 441] on html "​ Menu-management Egypt Get Help S Edit Restaurant Branches Menus Sections Full…" at bounding box center [715, 335] width 1430 height 670
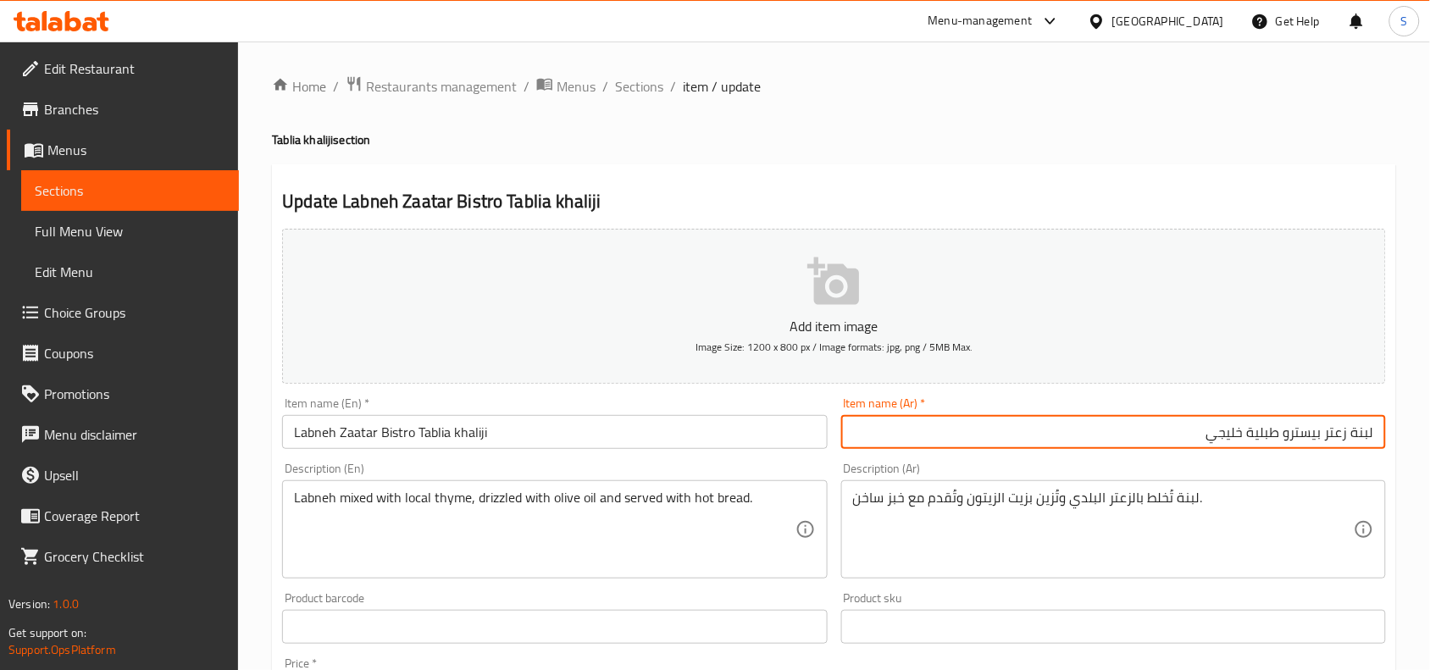
type input "لبنة زعتر بيسترو طبلية خليجي"
click at [632, 86] on span "Sections" at bounding box center [639, 86] width 48 height 20
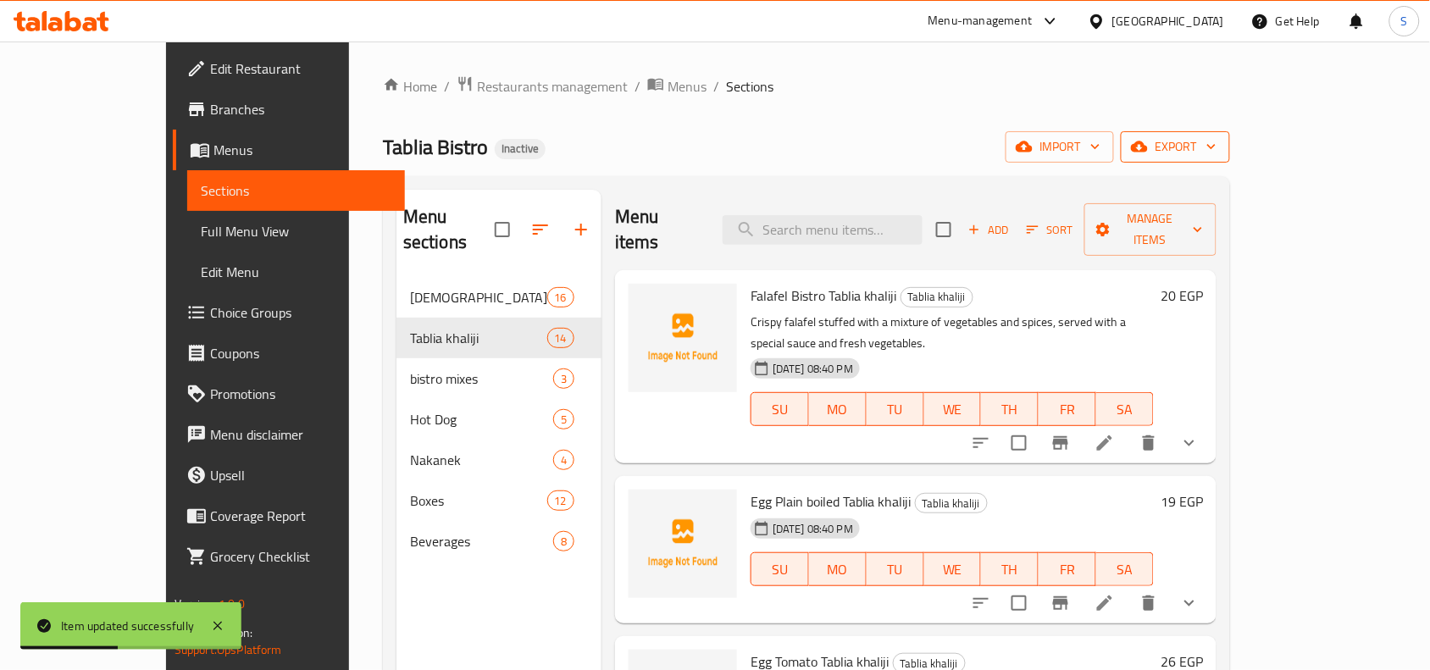
click at [1217, 148] on span "export" at bounding box center [1176, 146] width 82 height 21
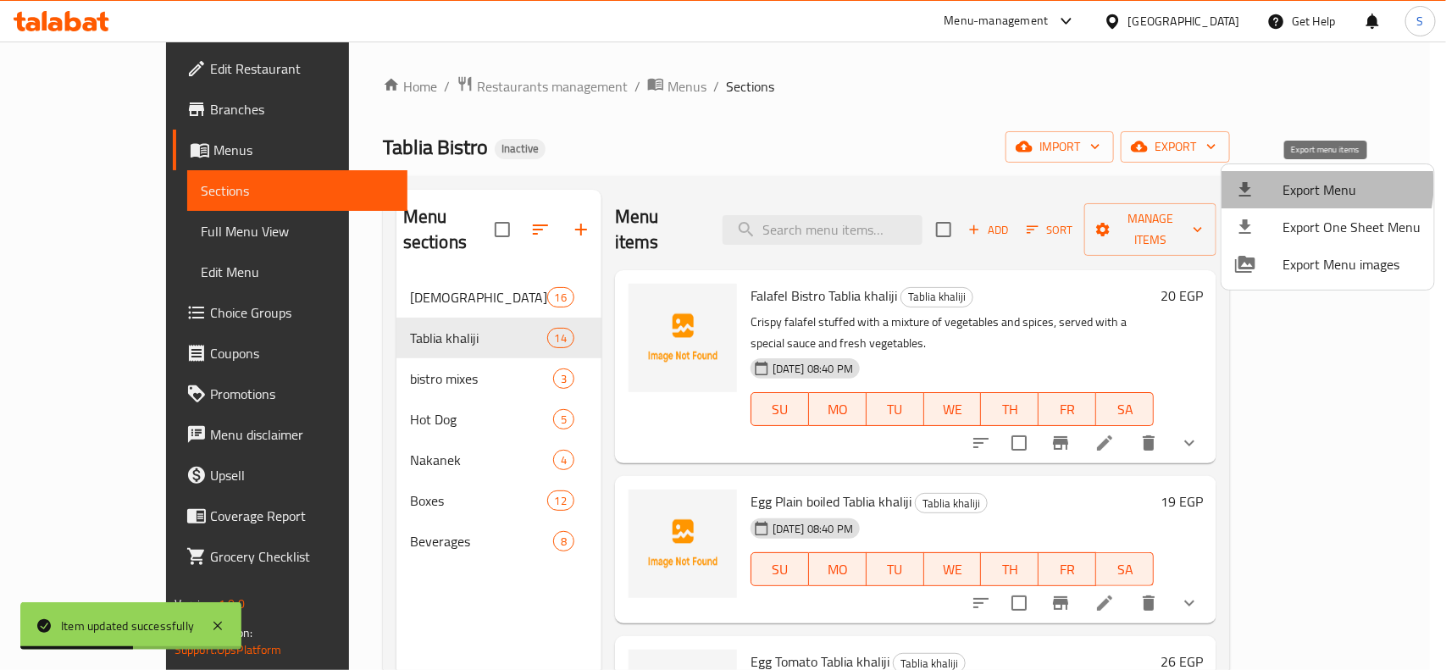
click at [1299, 185] on span "Export Menu" at bounding box center [1352, 190] width 138 height 20
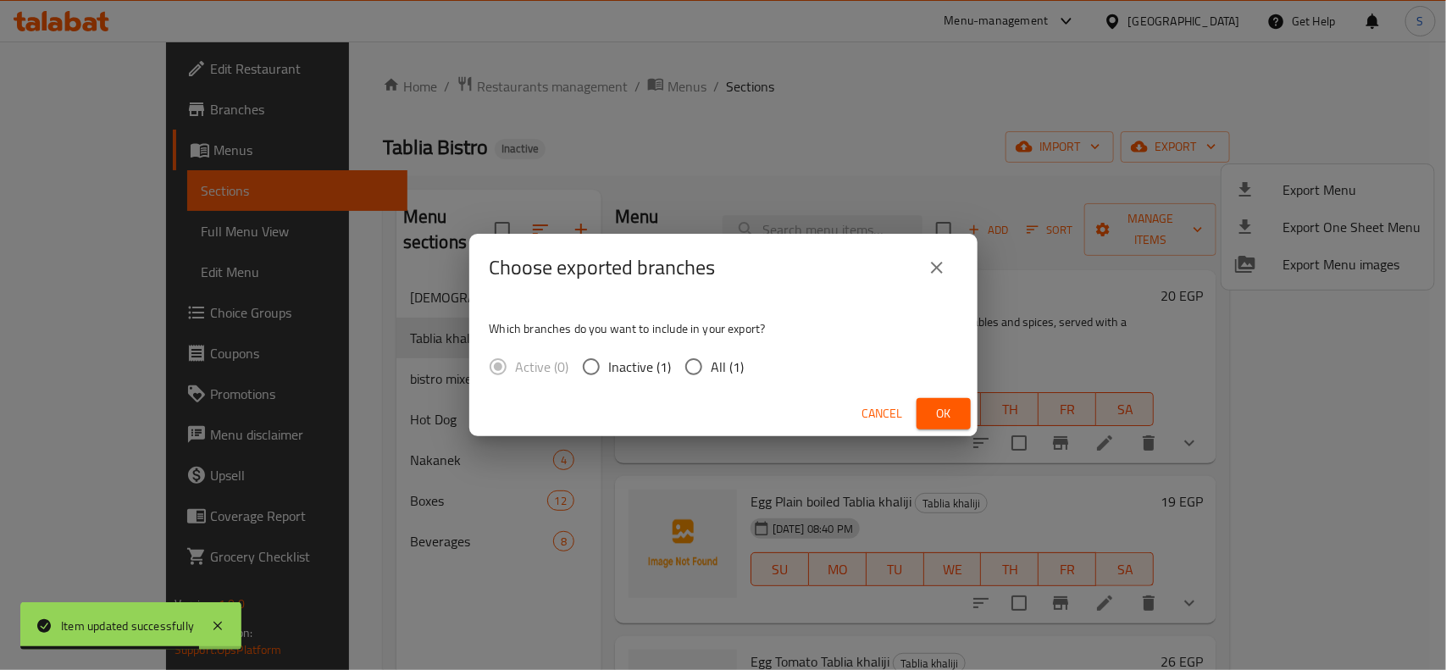
click at [695, 378] on input "All (1)" at bounding box center [694, 367] width 36 height 36
radio input "true"
click at [950, 407] on span "Ok" at bounding box center [943, 413] width 27 height 21
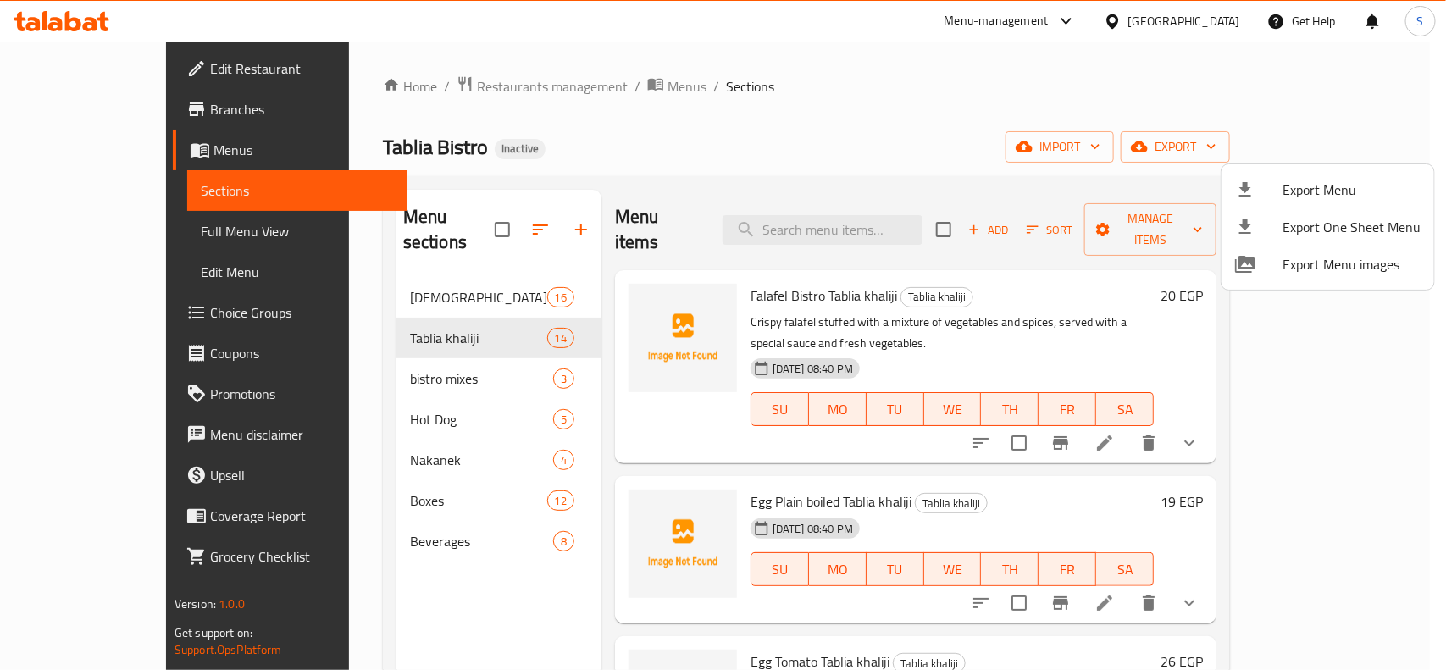
click at [111, 238] on div at bounding box center [723, 335] width 1446 height 670
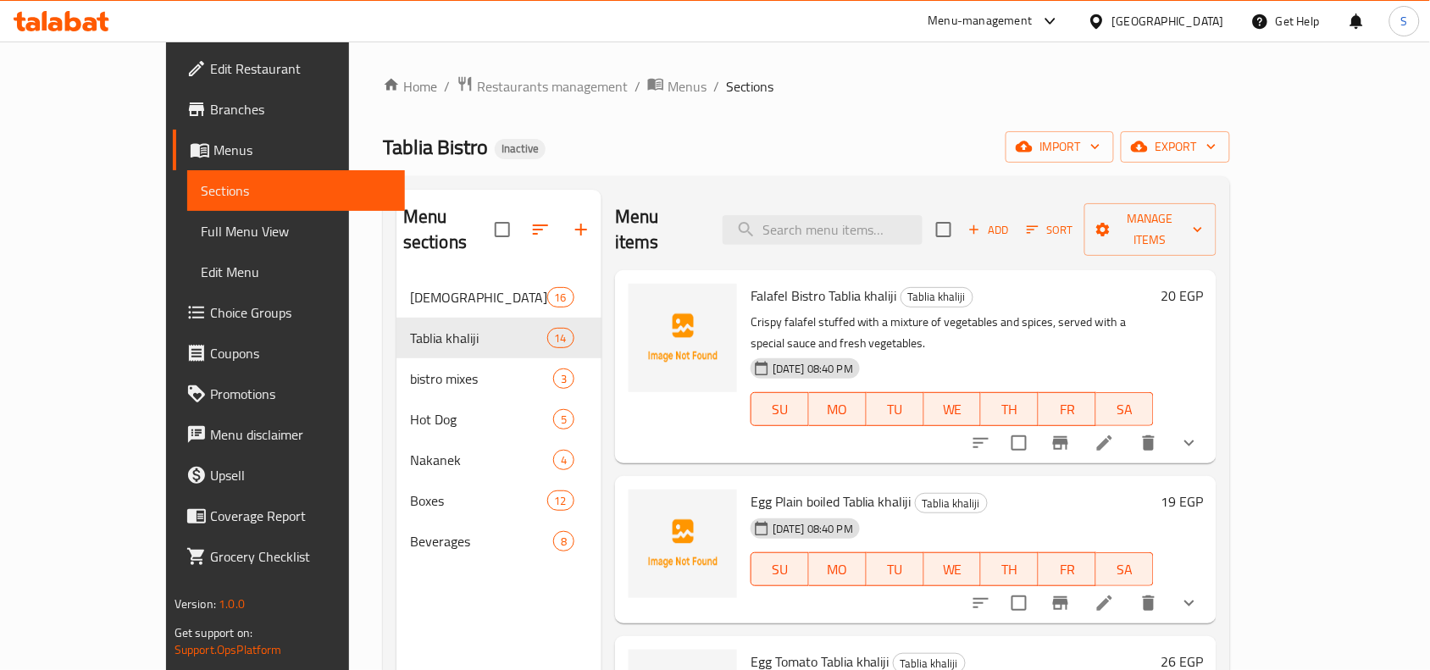
click at [201, 238] on span "Full Menu View" at bounding box center [296, 231] width 191 height 20
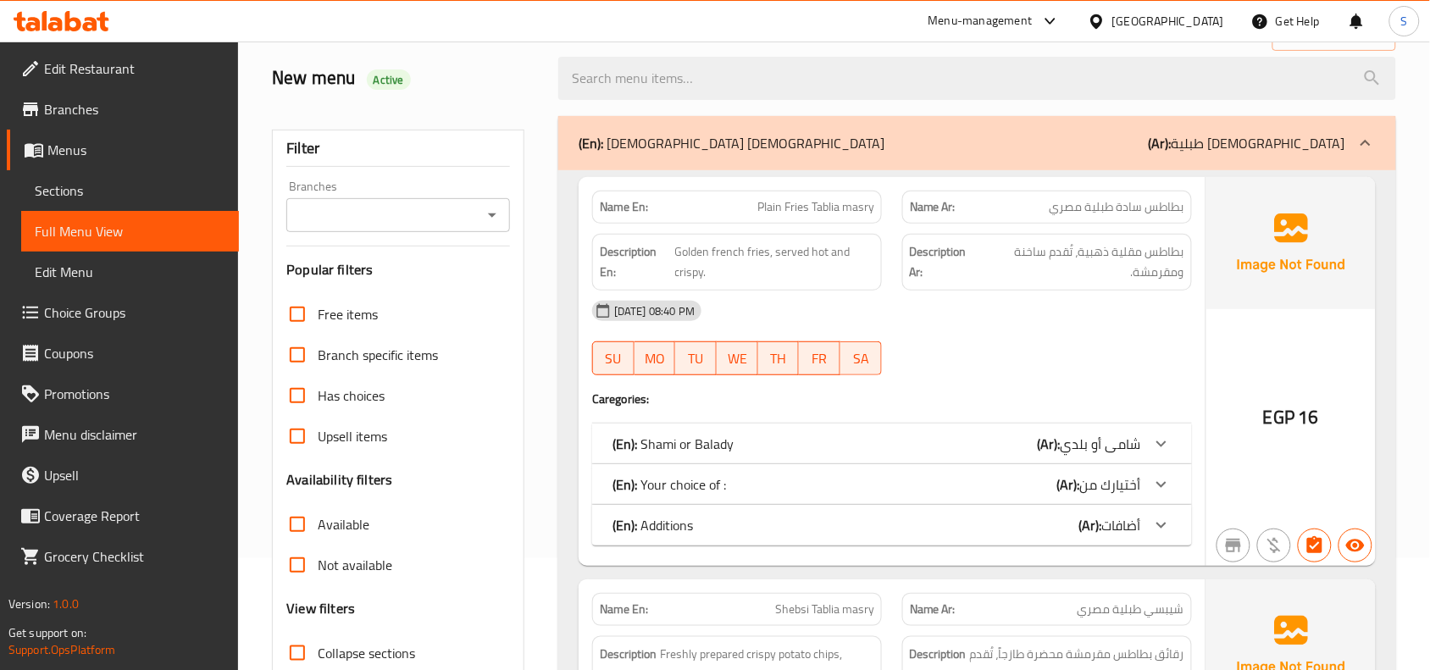
scroll to position [318, 0]
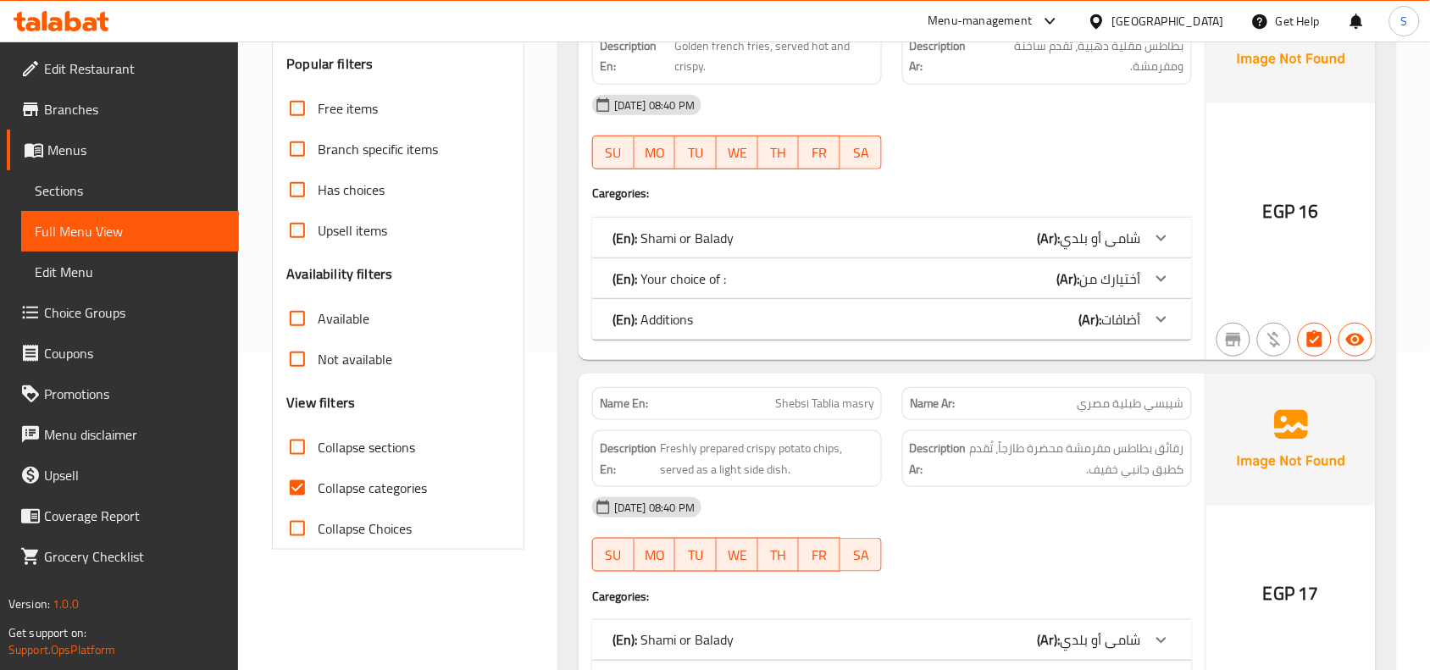
click at [303, 441] on input "Collapse sections" at bounding box center [297, 447] width 41 height 41
checkbox input "true"
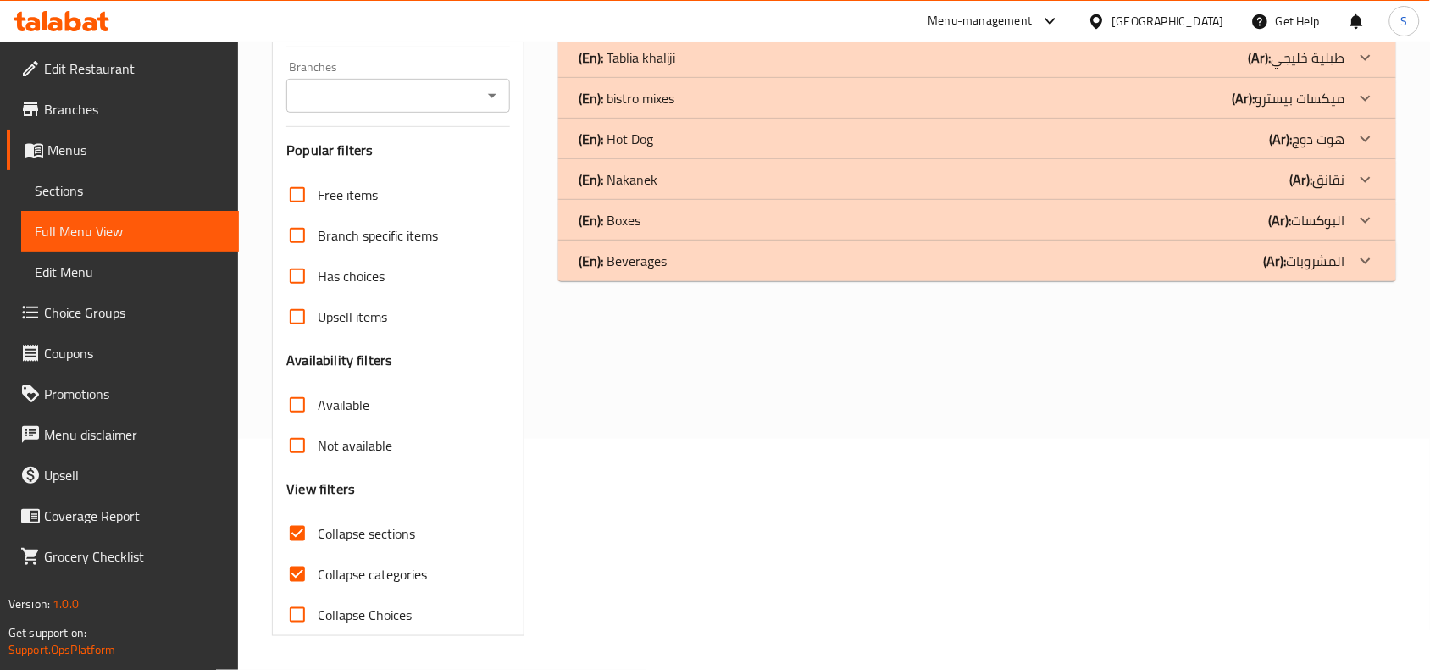
scroll to position [231, 0]
click at [298, 575] on input "Collapse categories" at bounding box center [297, 574] width 41 height 41
checkbox input "false"
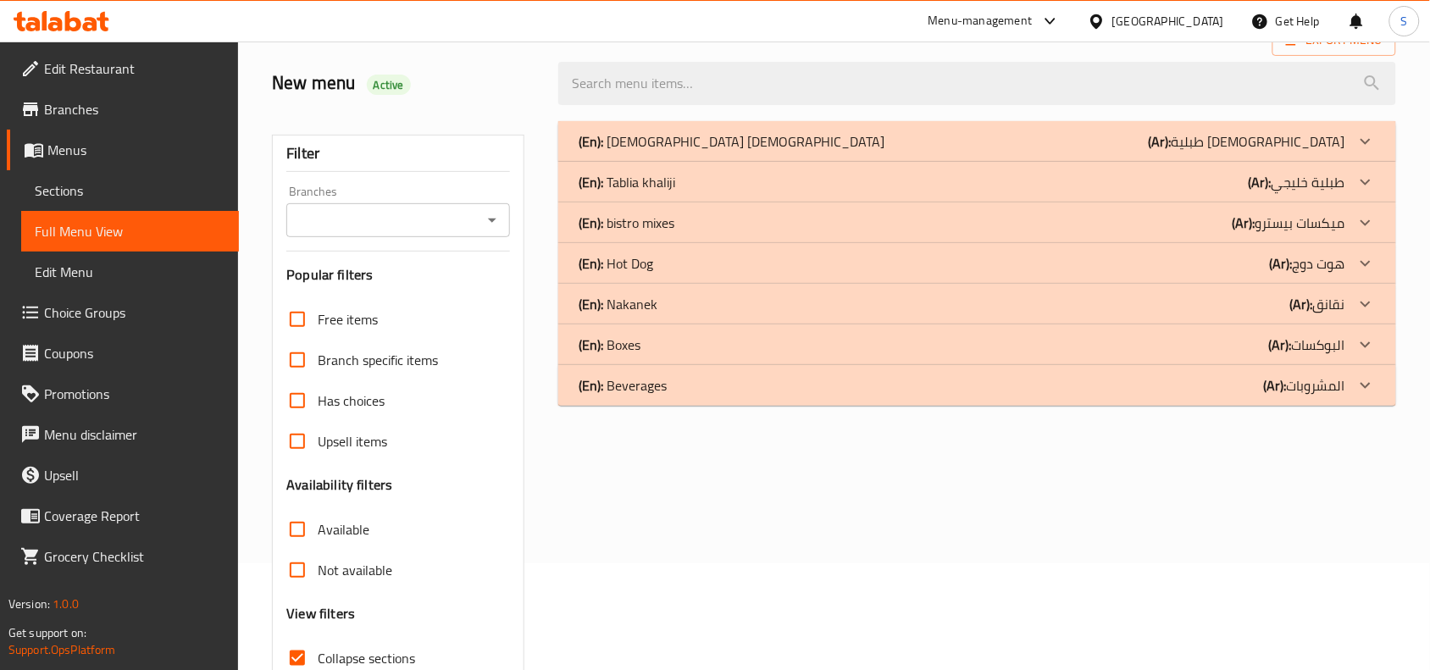
scroll to position [0, 0]
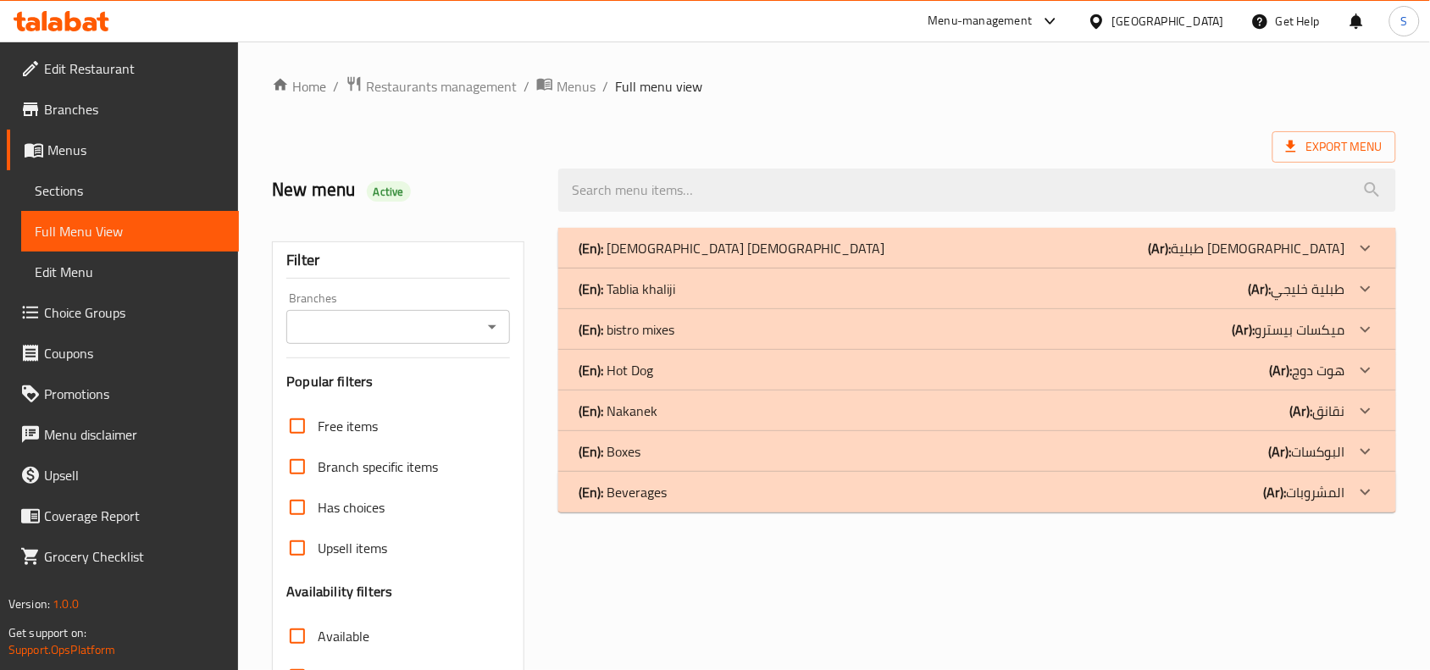
click at [1302, 247] on p "(Ar): طبلية مصري" at bounding box center [1247, 248] width 197 height 20
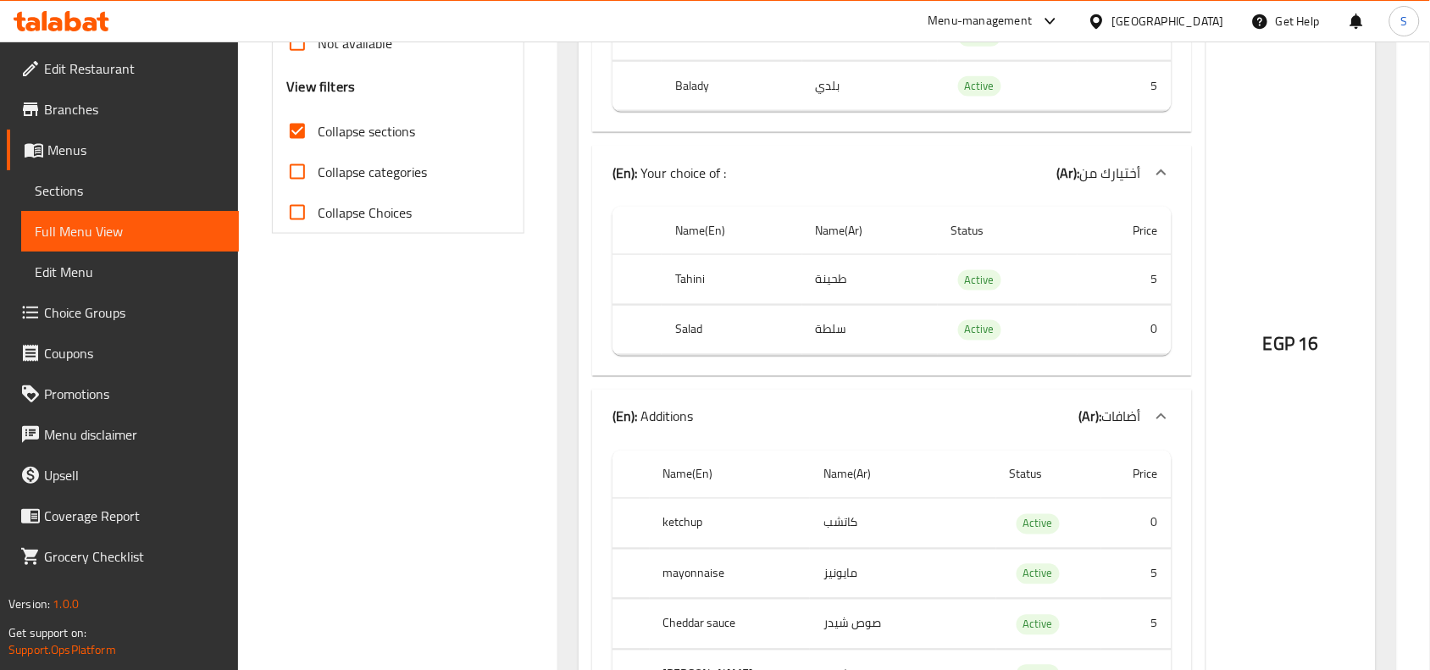
scroll to position [636, 0]
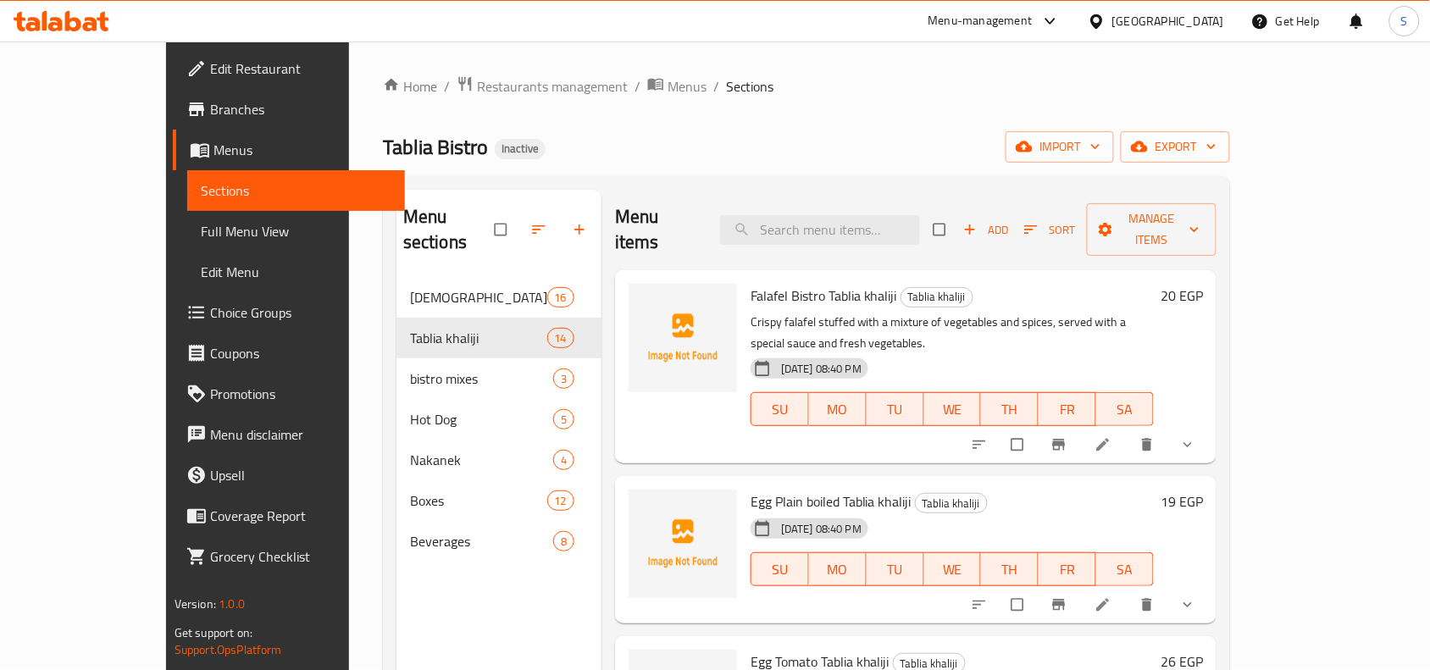
click at [886, 100] on div "Home / Restaurants management / Menus / Sections Tablia Bistro Inactive import …" at bounding box center [806, 474] width 847 height 798
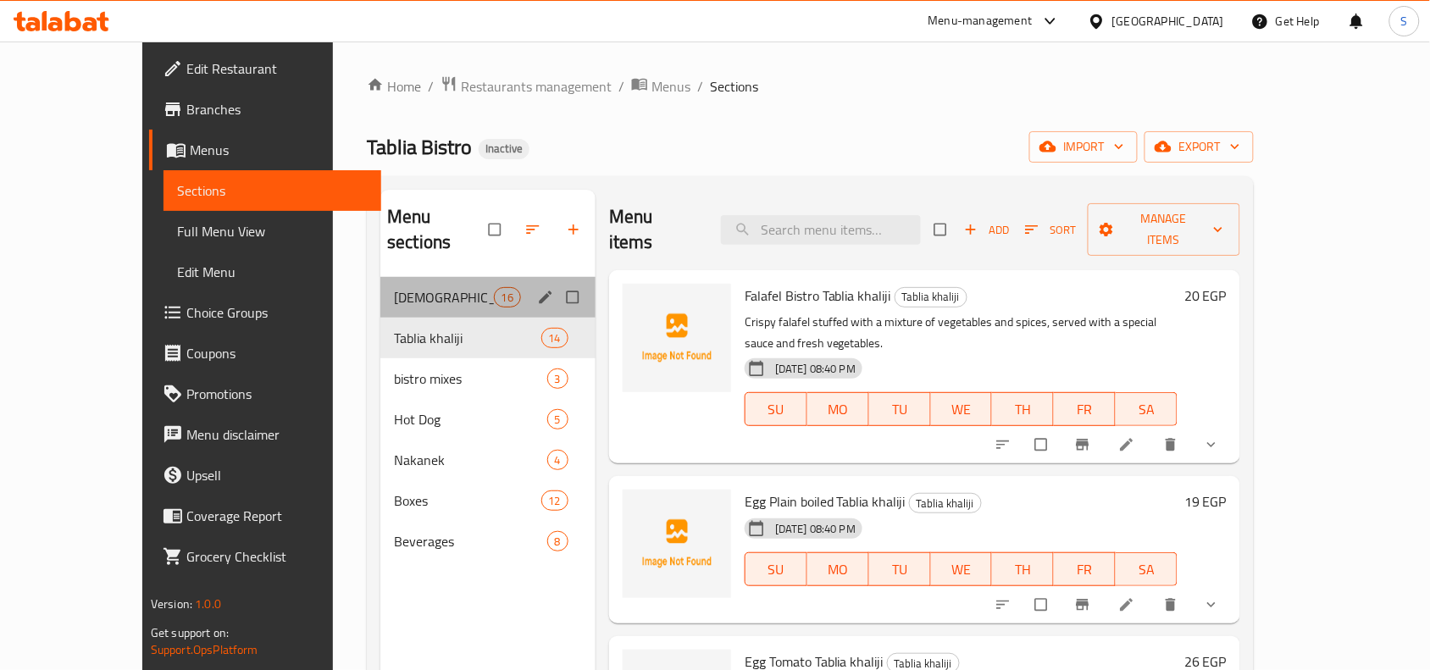
click at [426, 277] on div "Tablia masry 16" at bounding box center [487, 297] width 215 height 41
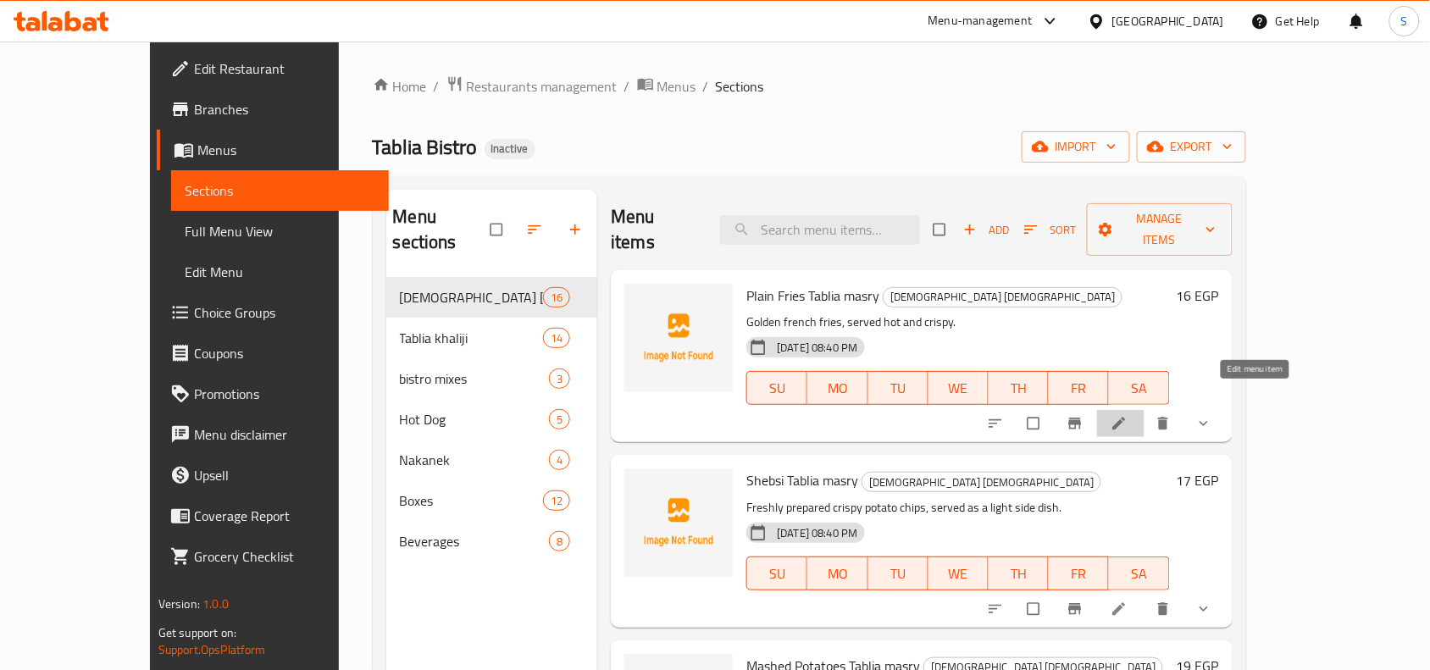
click at [1128, 415] on icon at bounding box center [1119, 423] width 17 height 17
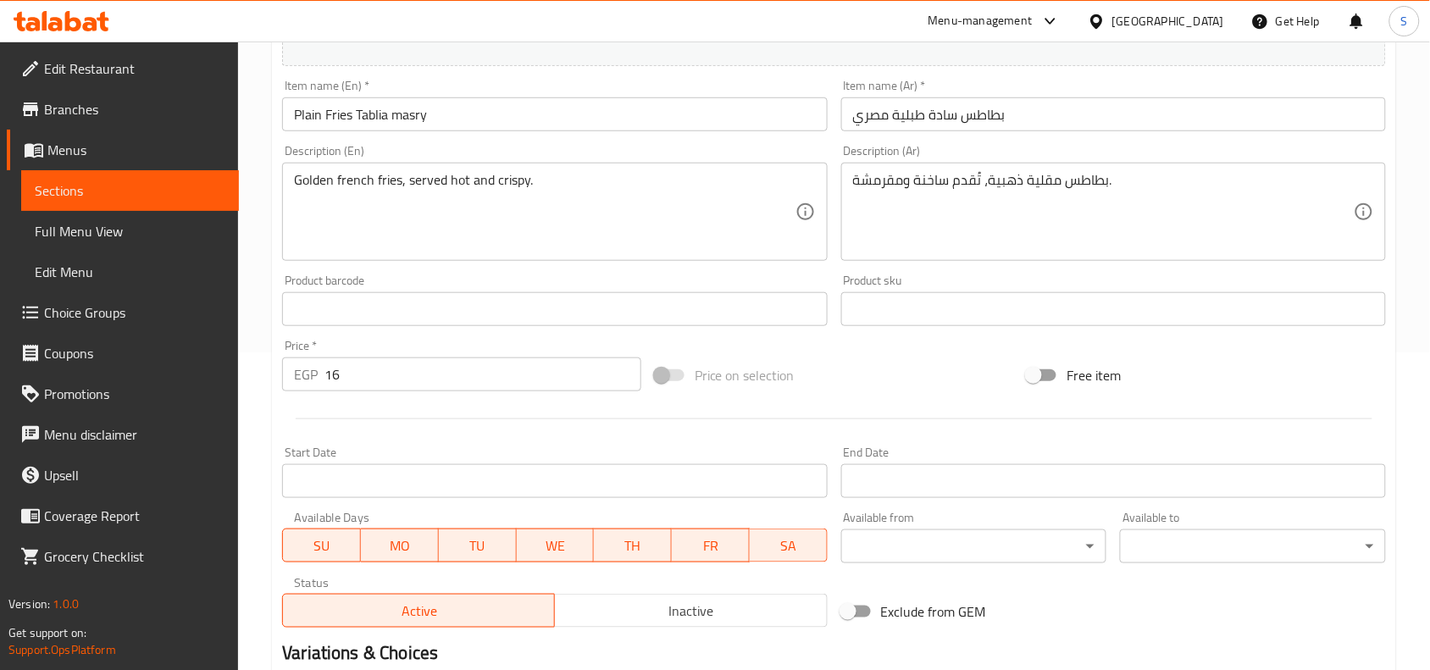
scroll to position [695, 0]
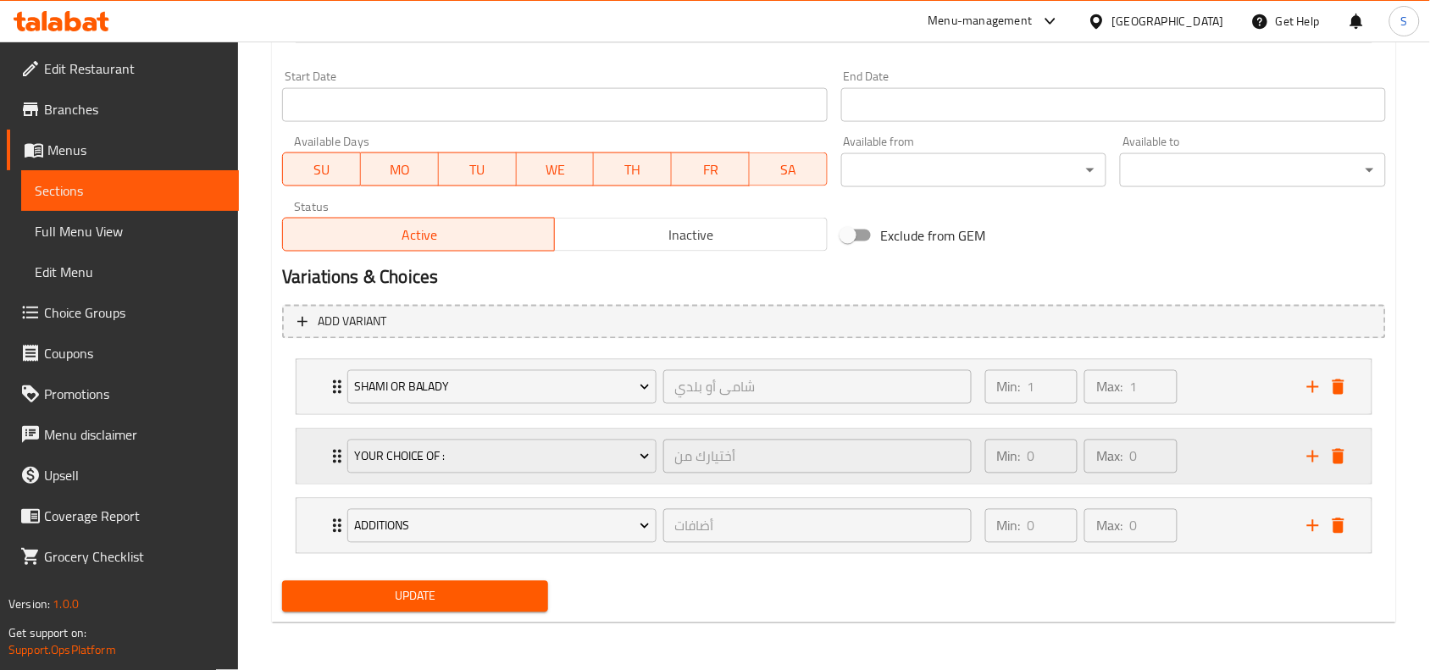
click at [1218, 450] on div "Min: 0 ​ Max: 0 ​" at bounding box center [1136, 457] width 322 height 54
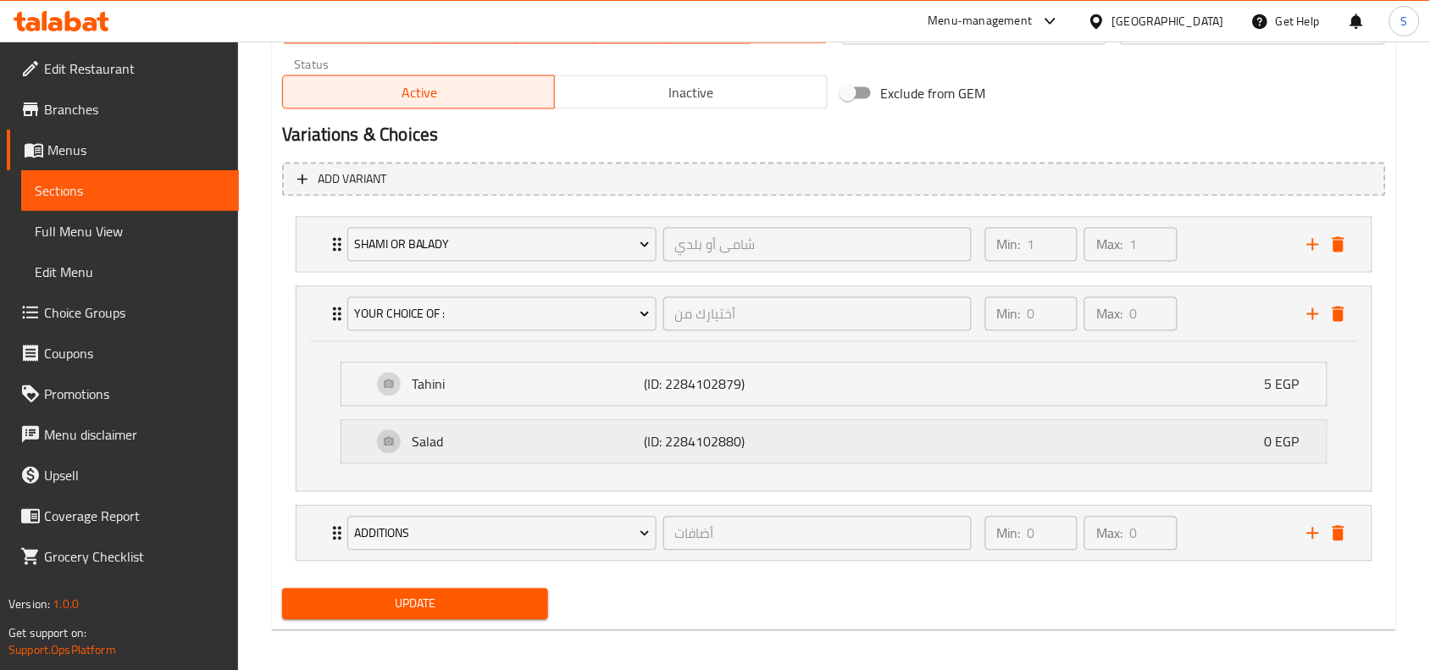
scroll to position [845, 0]
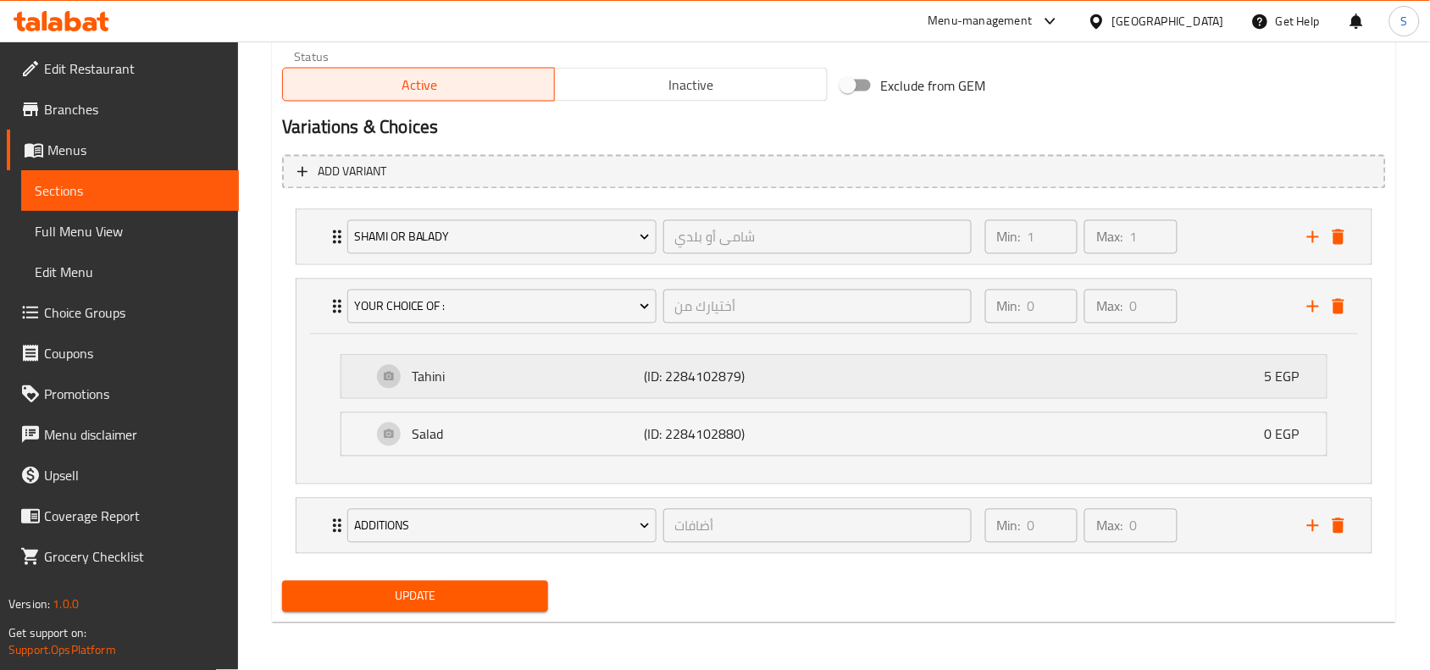
click at [1208, 381] on div "Tahini (ID: 2284102879) 5 EGP" at bounding box center [839, 377] width 935 height 42
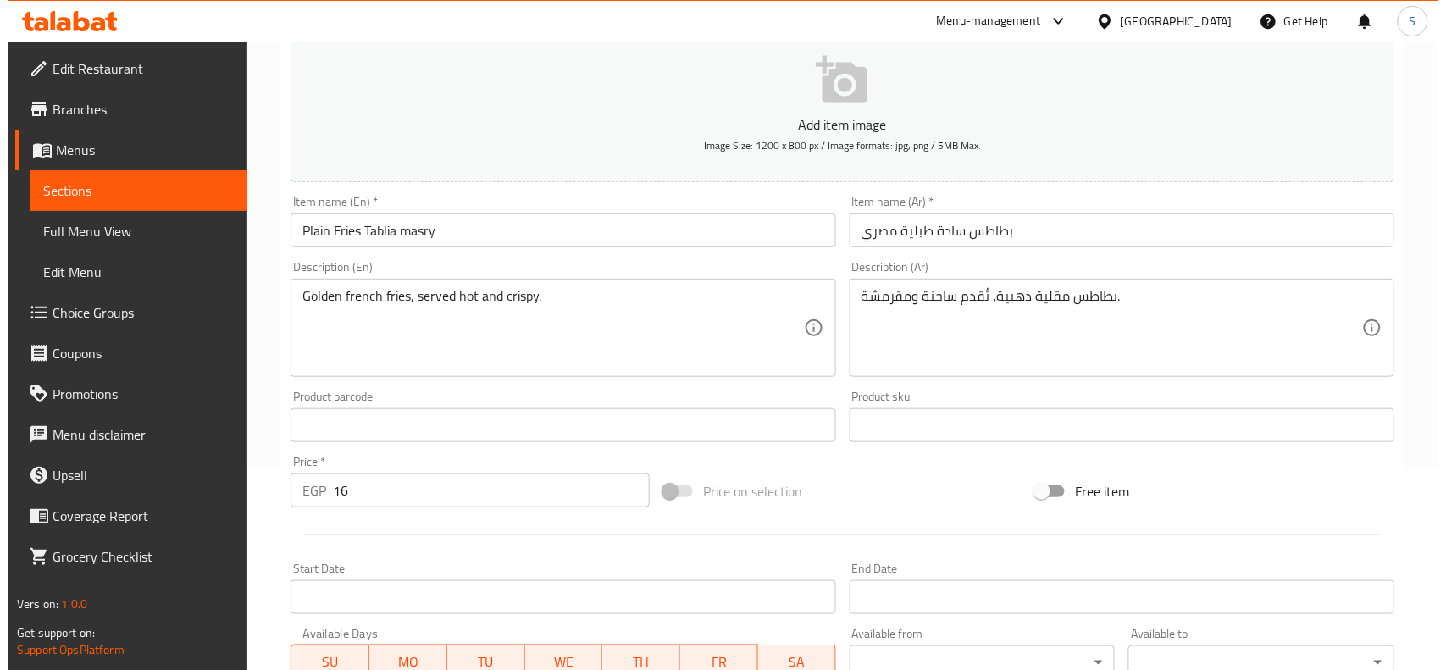
scroll to position [0, 0]
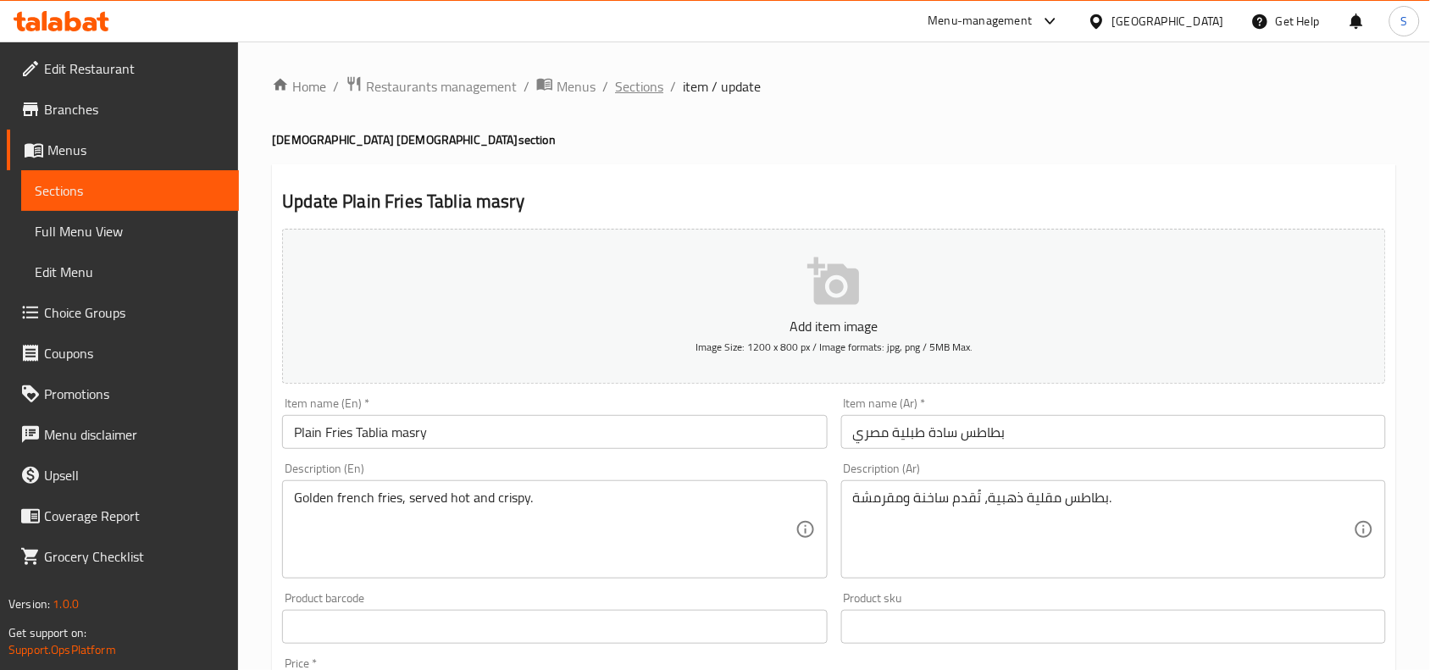
click at [647, 80] on span "Sections" at bounding box center [639, 86] width 48 height 20
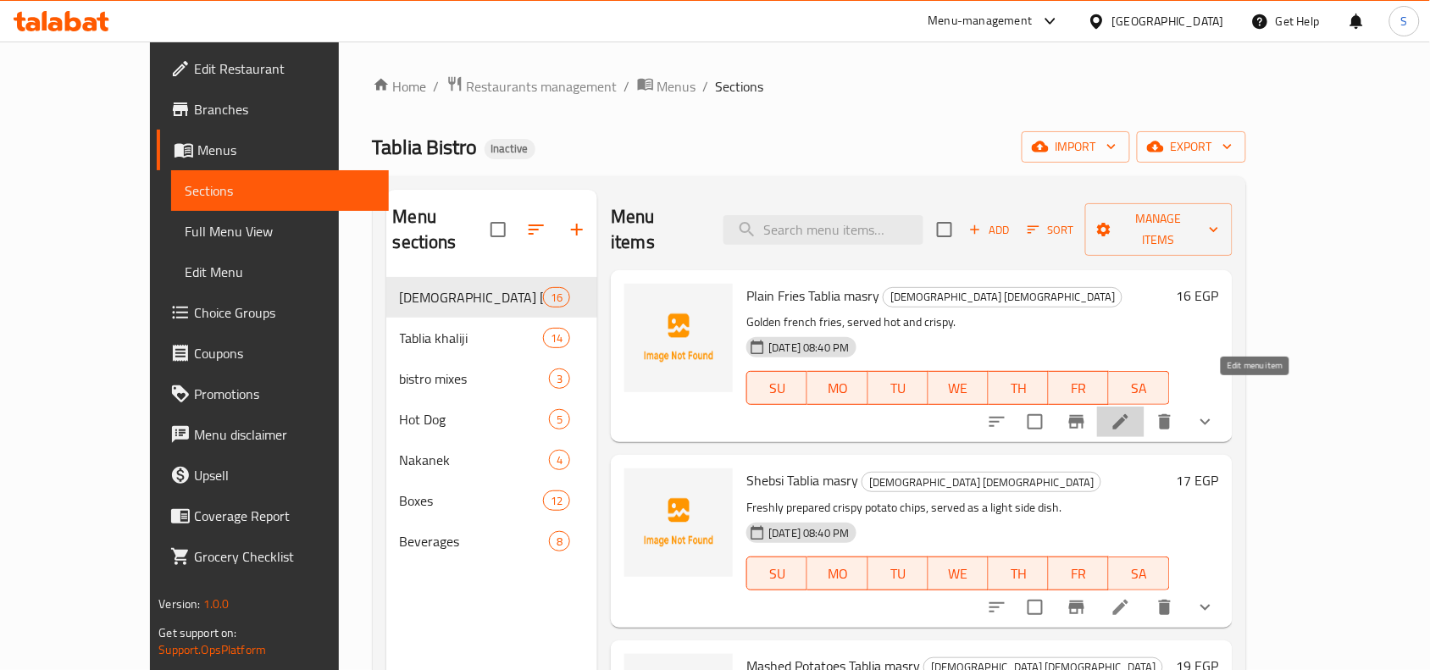
click at [1131, 412] on icon at bounding box center [1121, 422] width 20 height 20
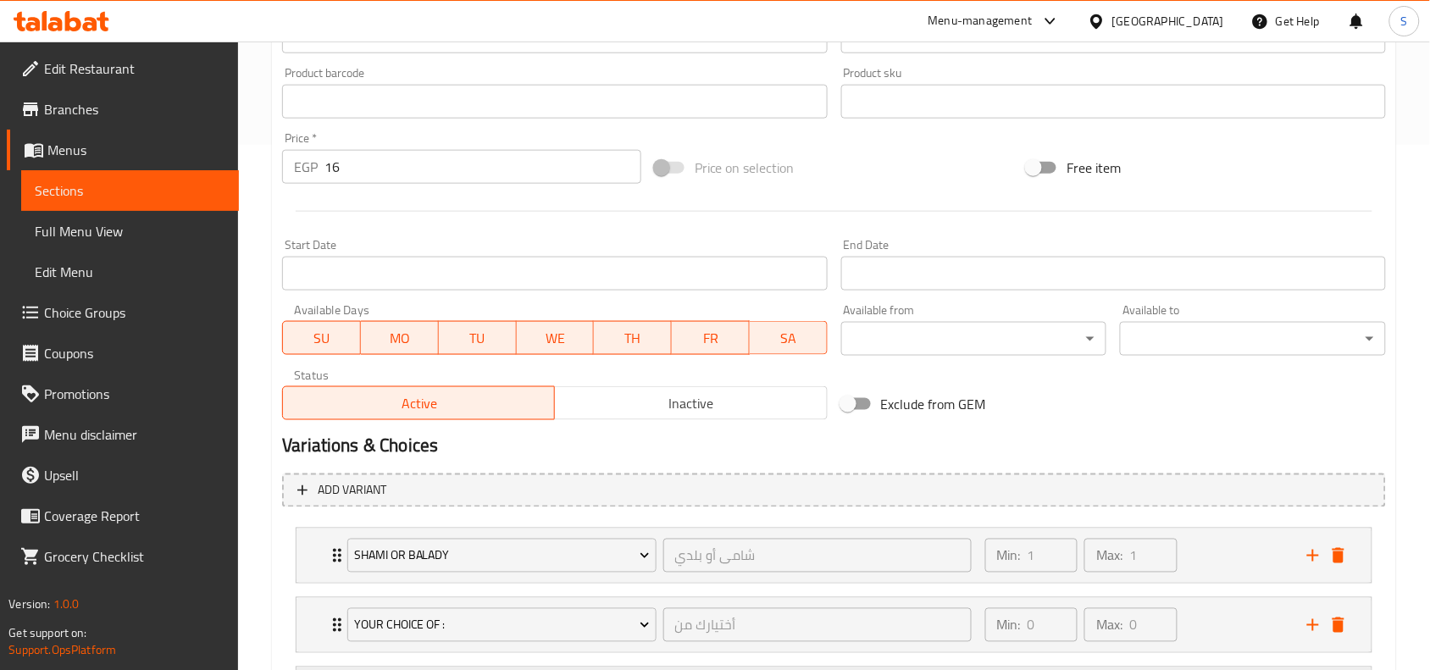
scroll to position [695, 0]
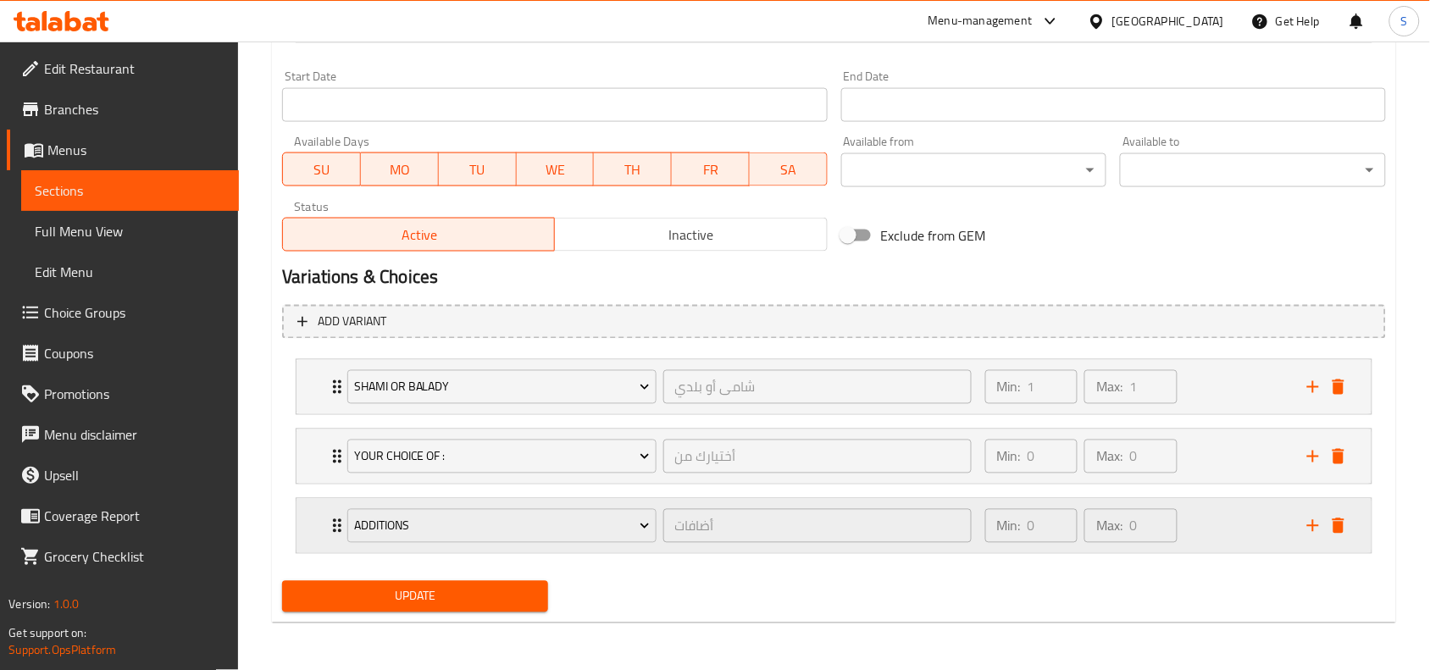
click at [1261, 534] on div "Min: 0 ​ Max: 0 ​" at bounding box center [1136, 526] width 322 height 54
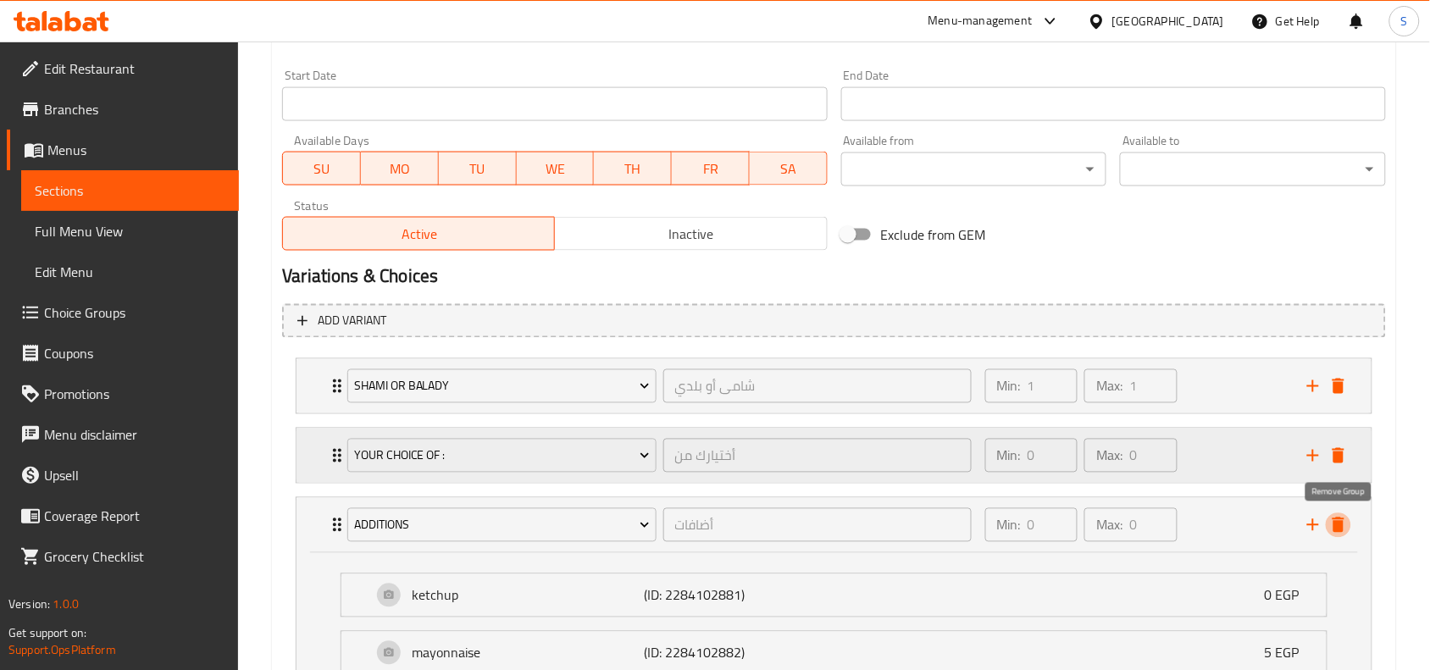
click at [1336, 528] on icon "delete" at bounding box center [1339, 525] width 12 height 15
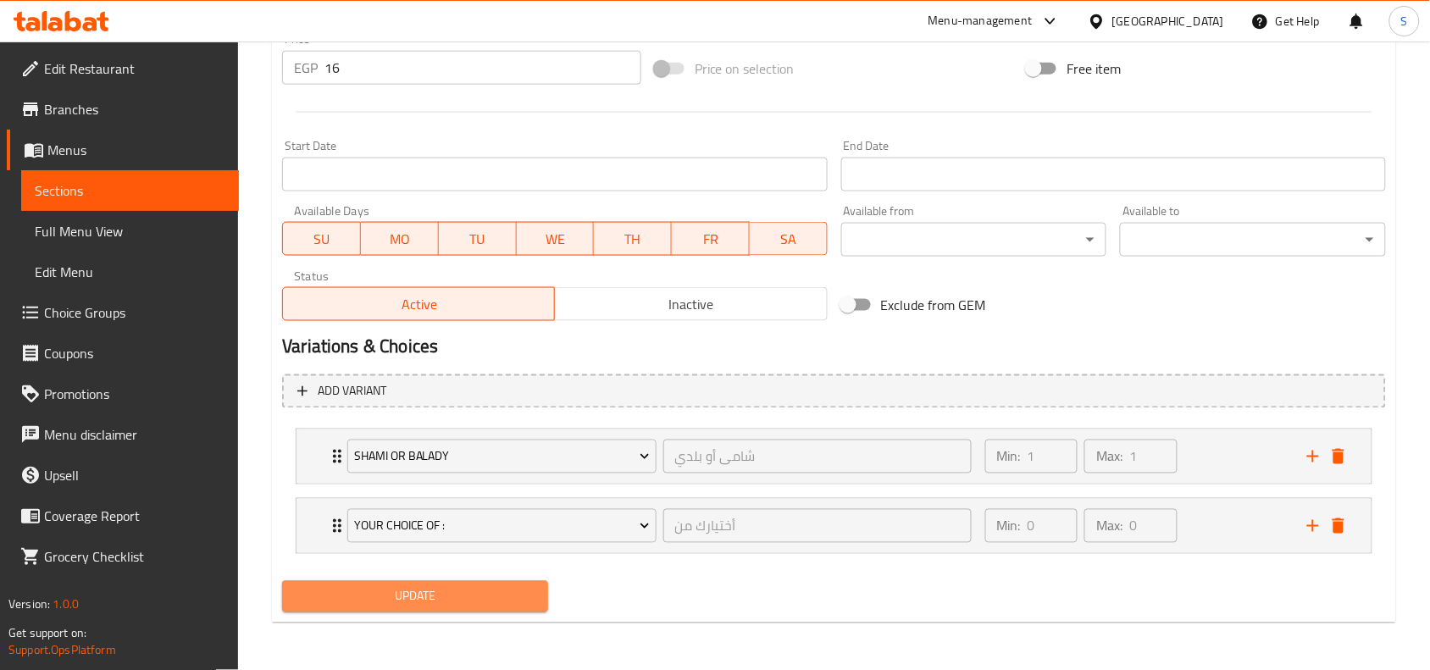
click at [458, 602] on span "Update" at bounding box center [415, 596] width 239 height 21
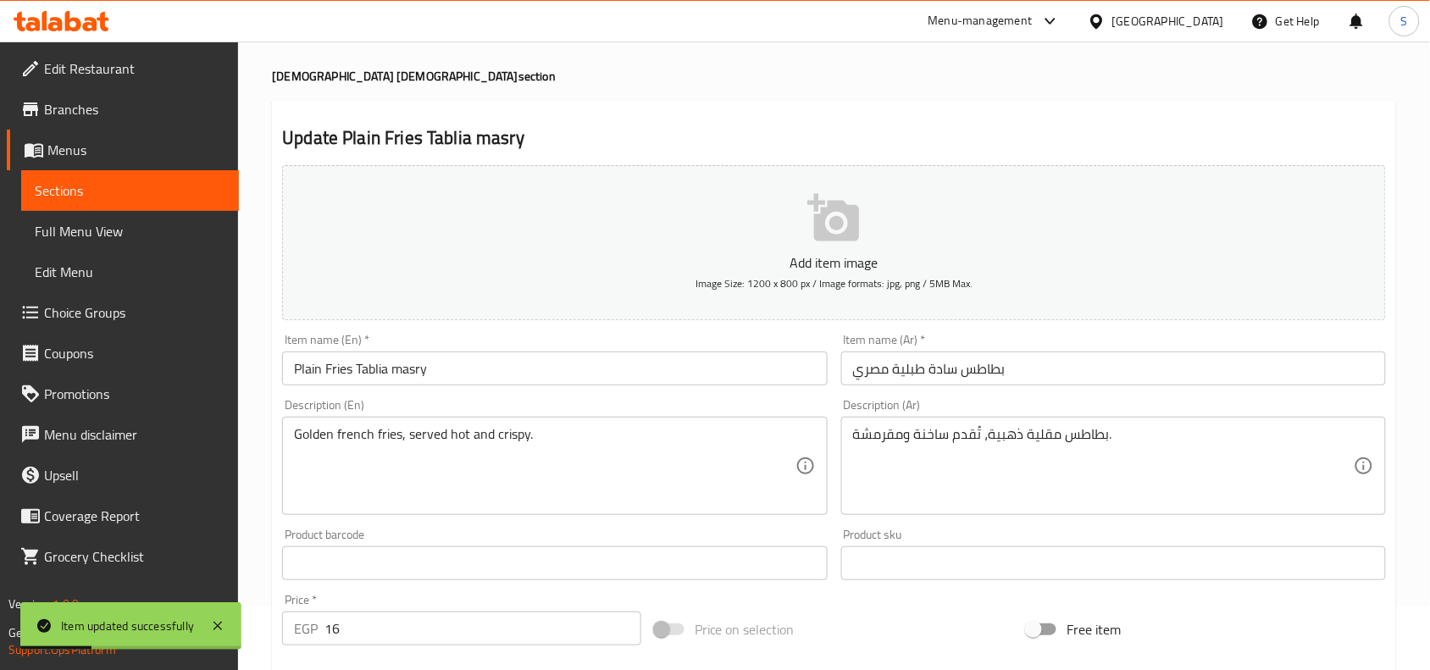
scroll to position [0, 0]
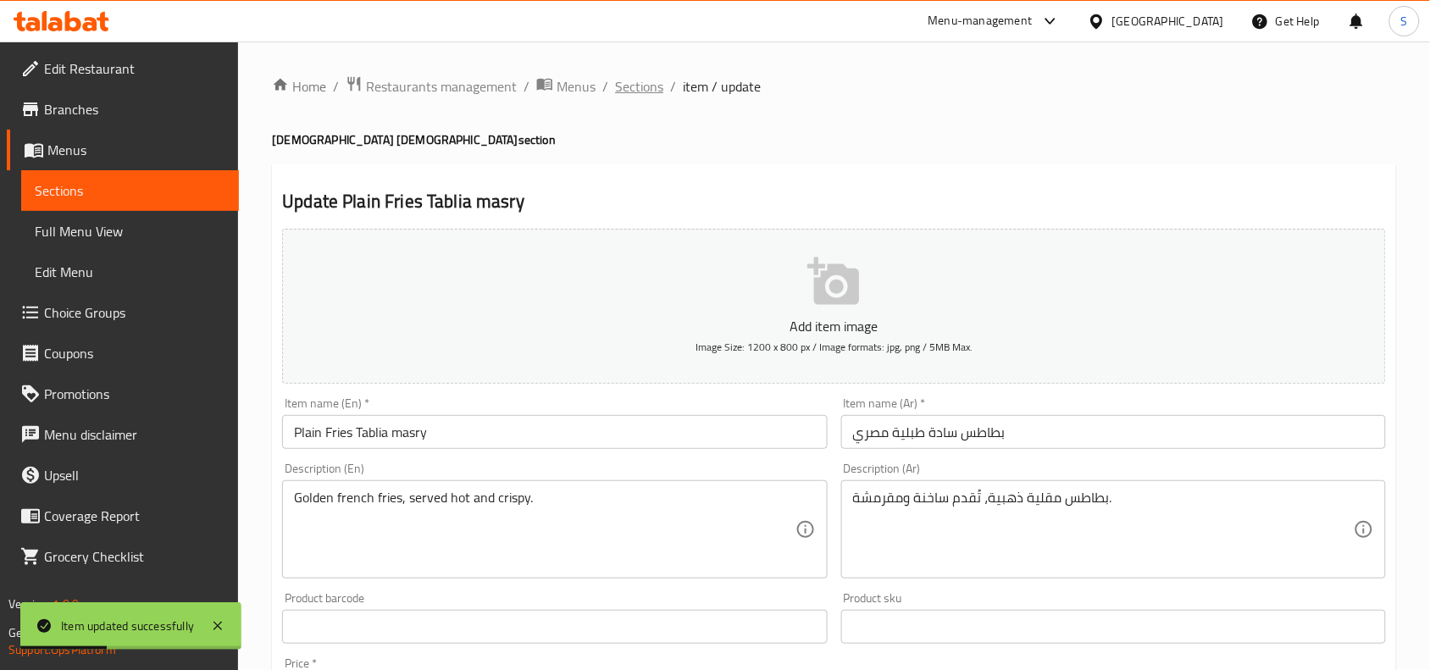
click at [651, 91] on span "Sections" at bounding box center [639, 86] width 48 height 20
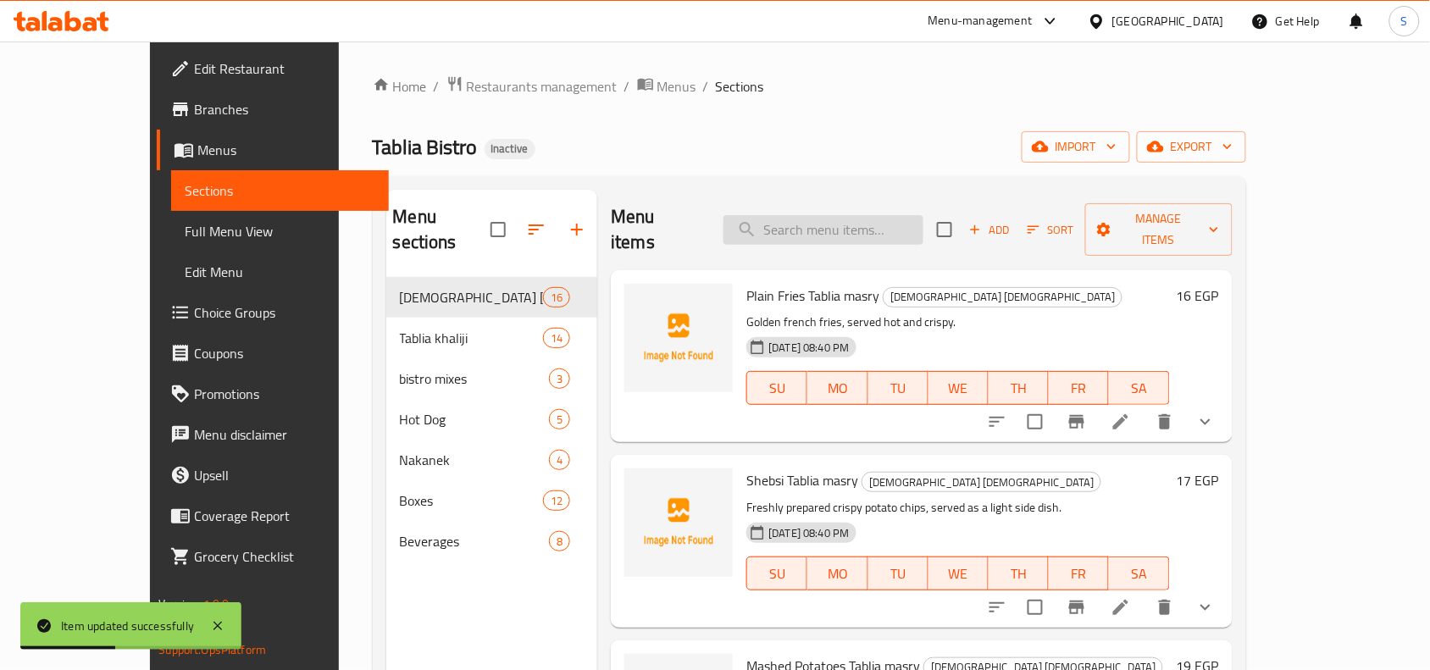
click at [791, 231] on input "search" at bounding box center [824, 230] width 200 height 30
paste input "Shebsi Tablia masry"
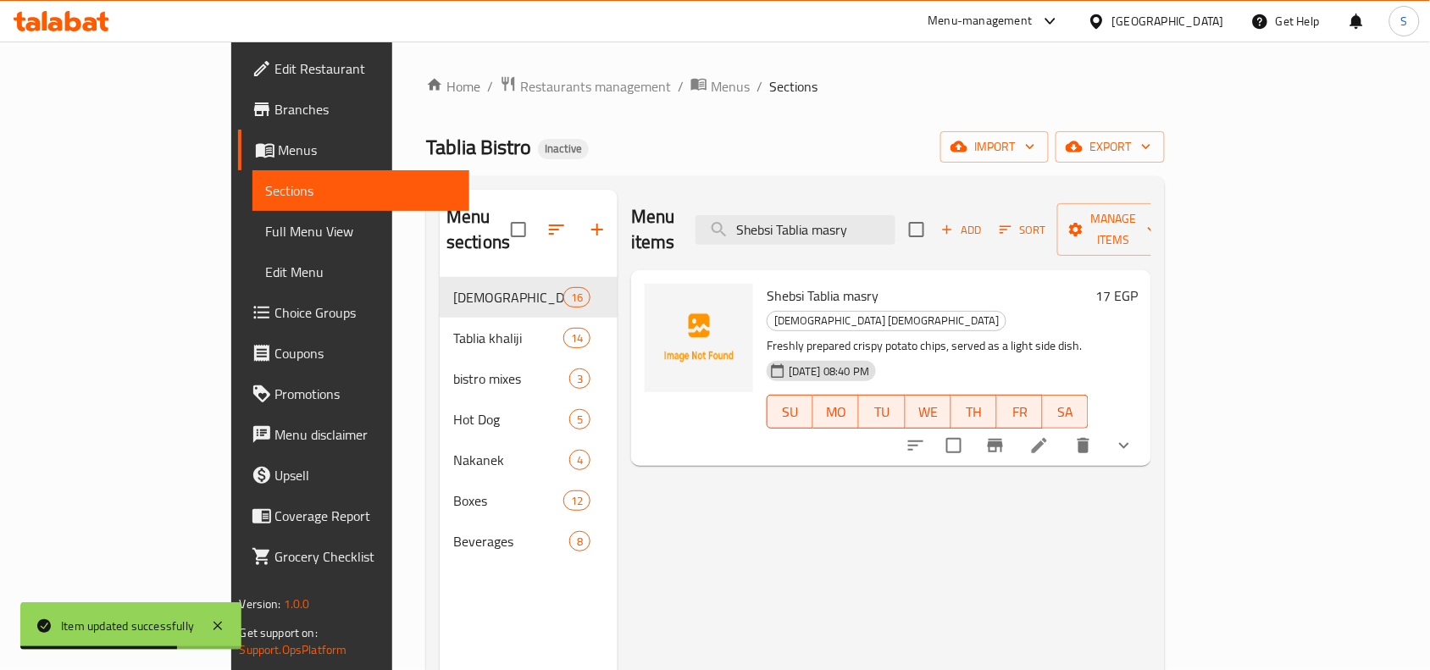
type input "Shebsi Tablia masry"
click at [1050, 436] on icon at bounding box center [1040, 446] width 20 height 20
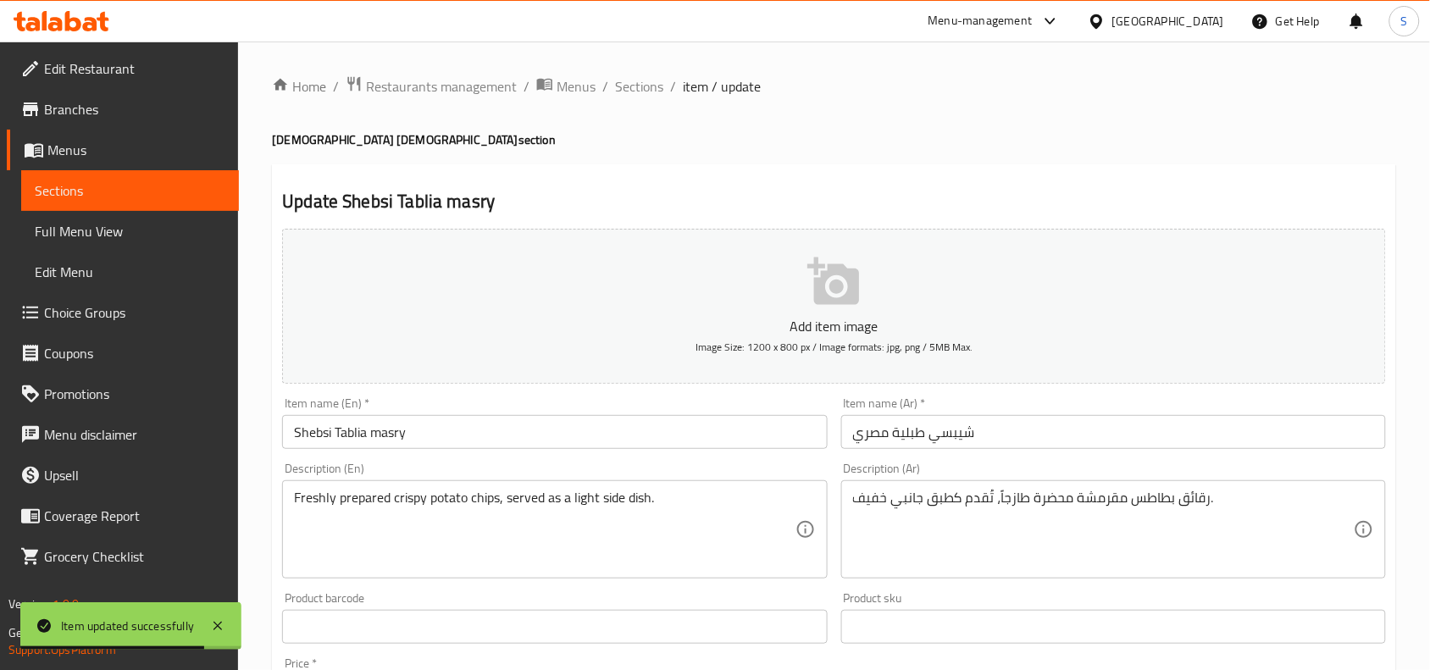
click at [310, 430] on input "Shebsi Tablia masry" at bounding box center [554, 432] width 545 height 34
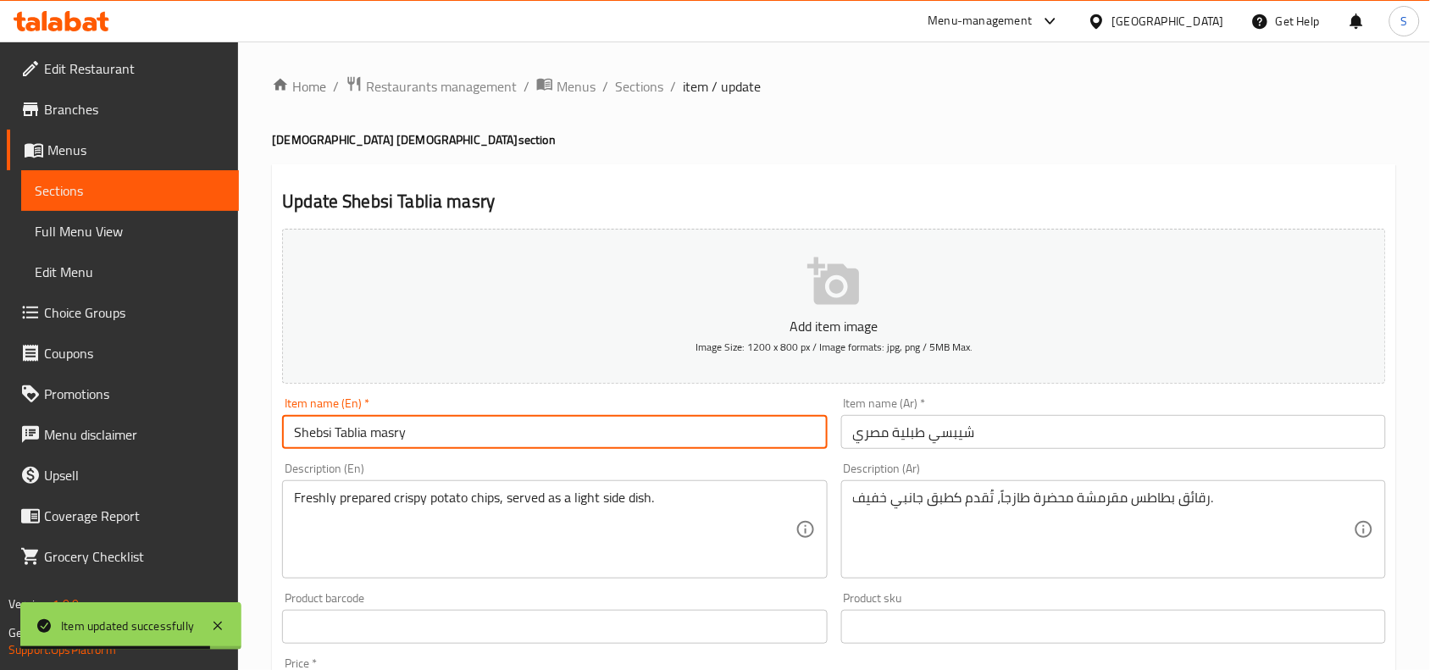
click at [310, 430] on input "Shebsi Tablia masry" at bounding box center [554, 432] width 545 height 34
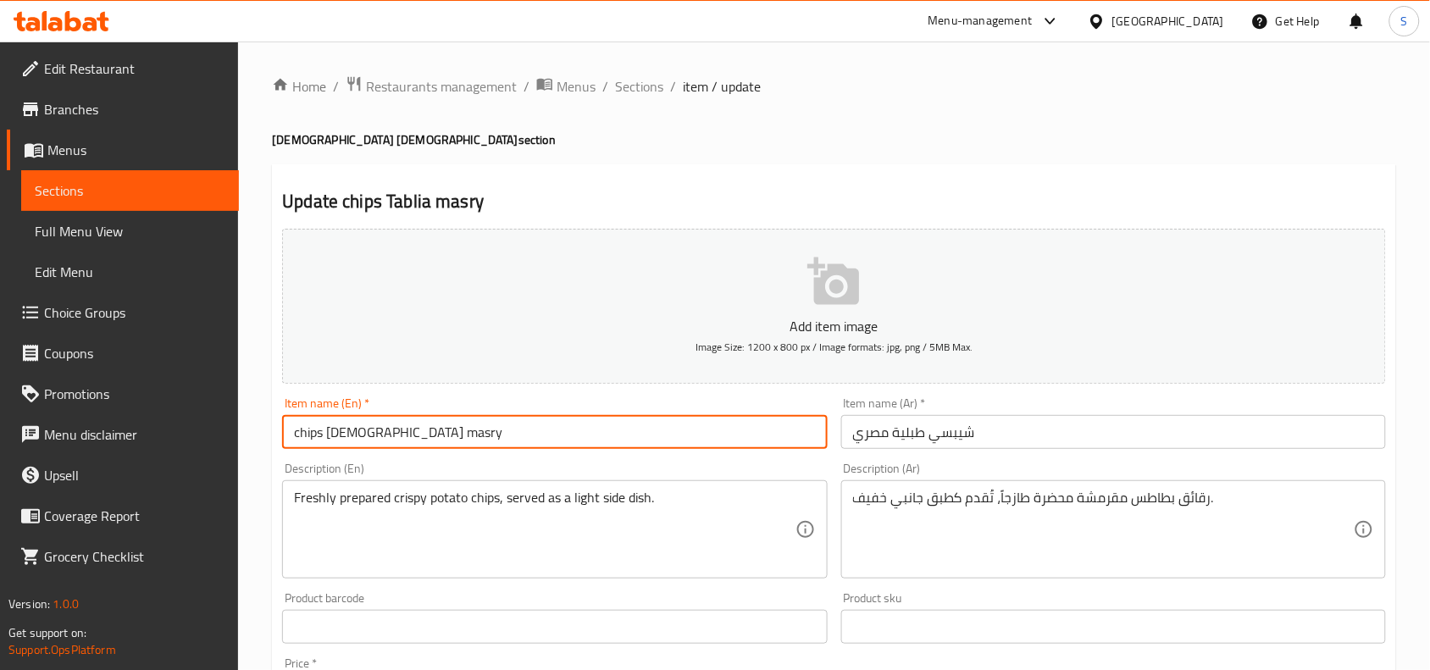
type input "chips Tablia masry"
click at [646, 86] on span "Sections" at bounding box center [639, 86] width 48 height 20
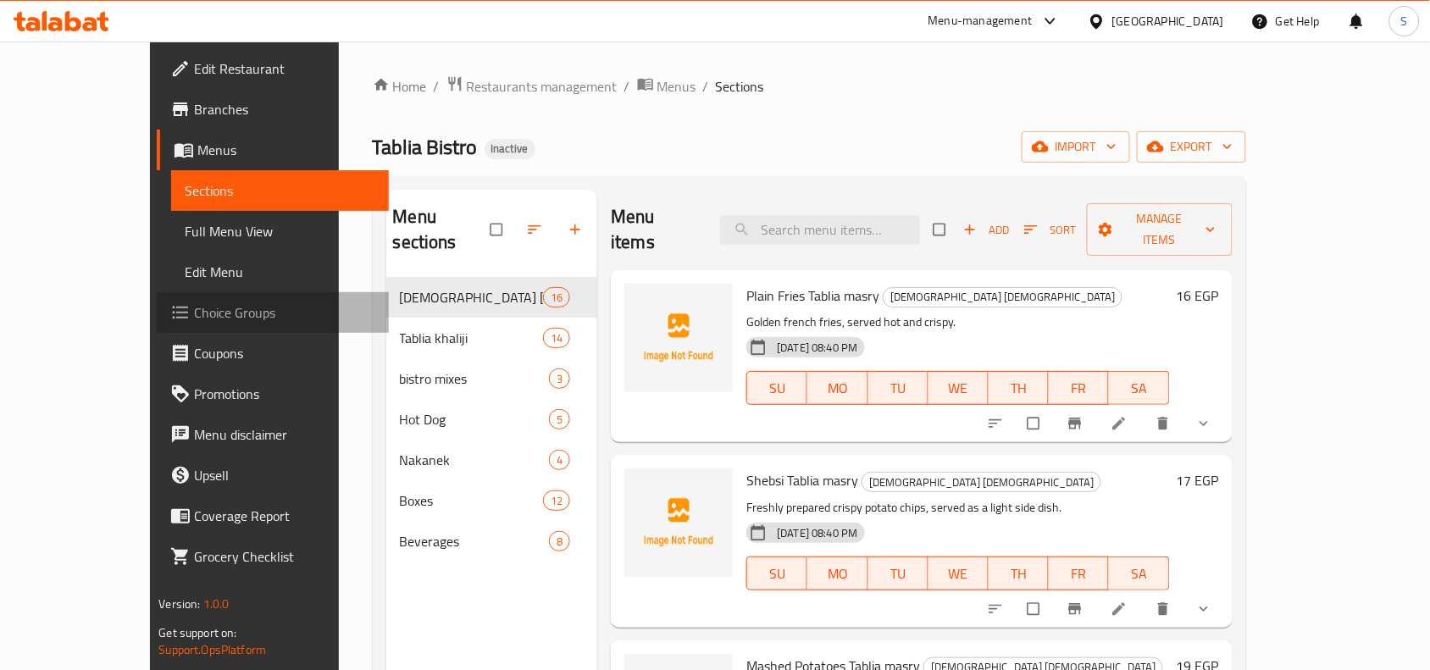
click at [194, 311] on span "Choice Groups" at bounding box center [284, 313] width 181 height 20
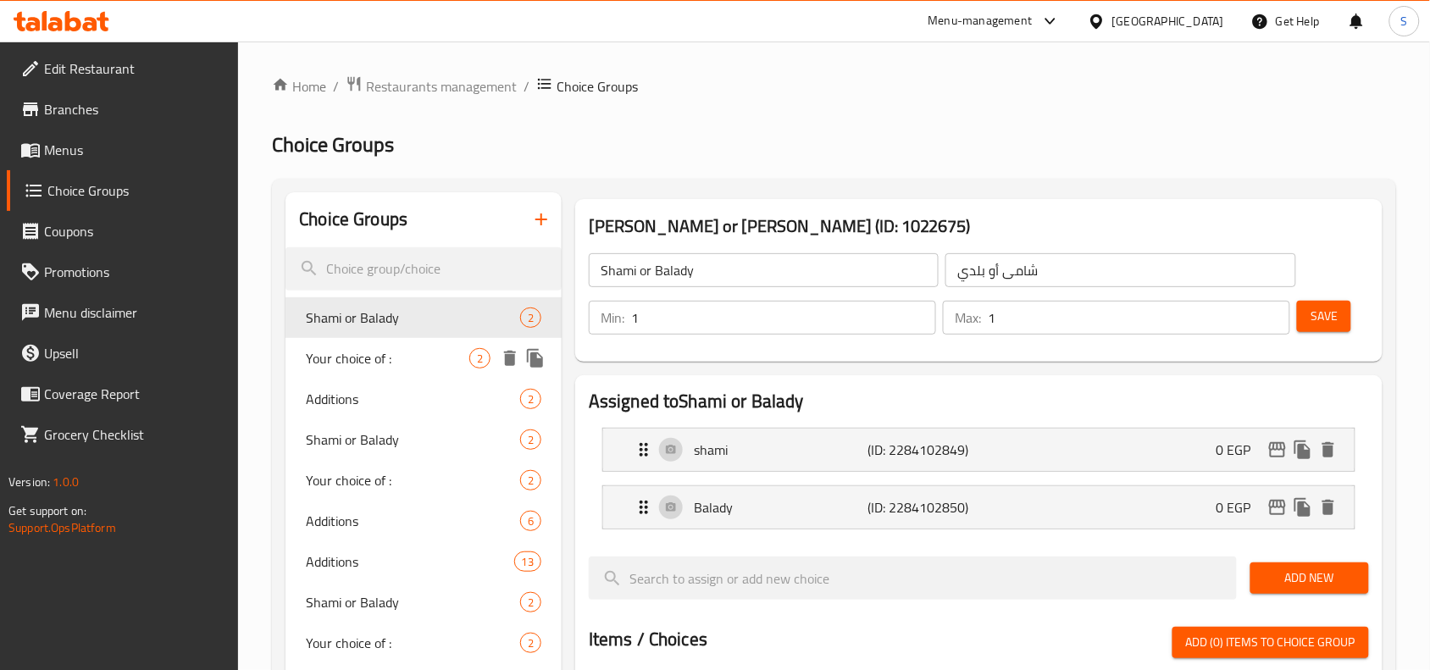
click at [414, 344] on div "Your choice of : 2" at bounding box center [424, 358] width 276 height 41
type input "Your choice of :"
type input "أختيارك من"
type input "0"
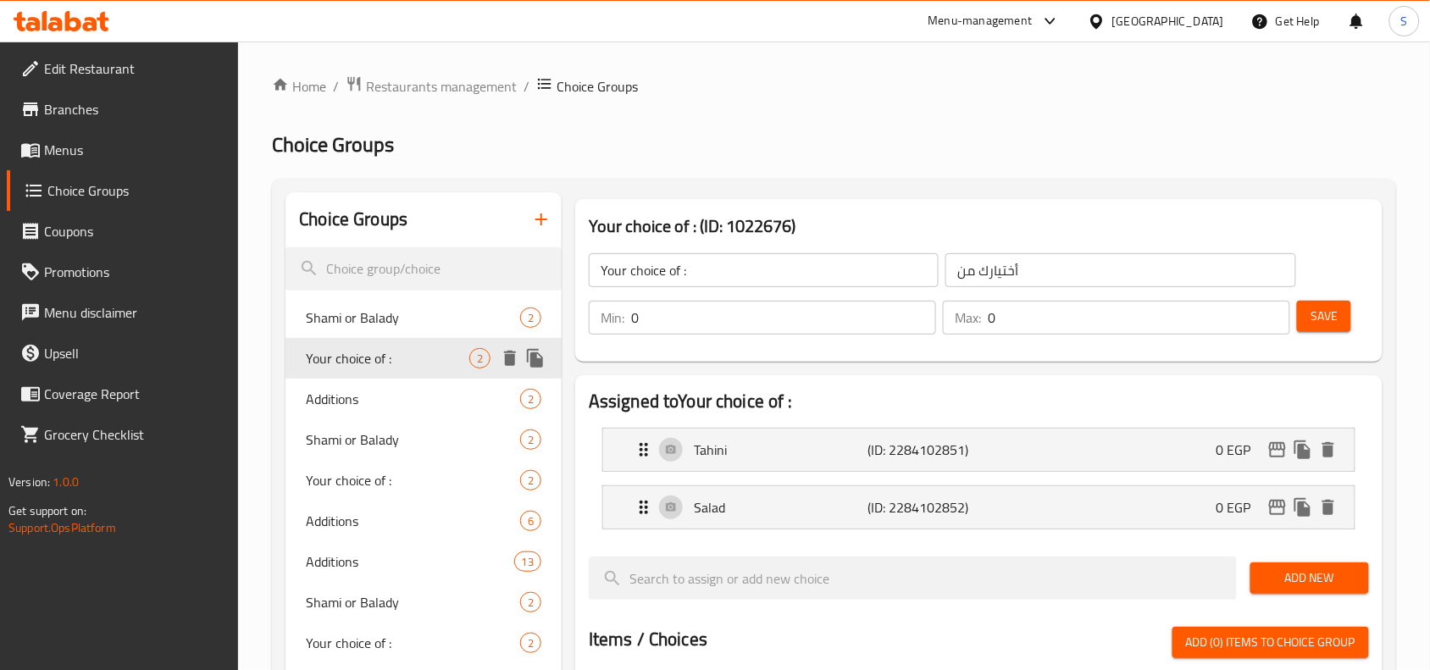
scroll to position [106, 0]
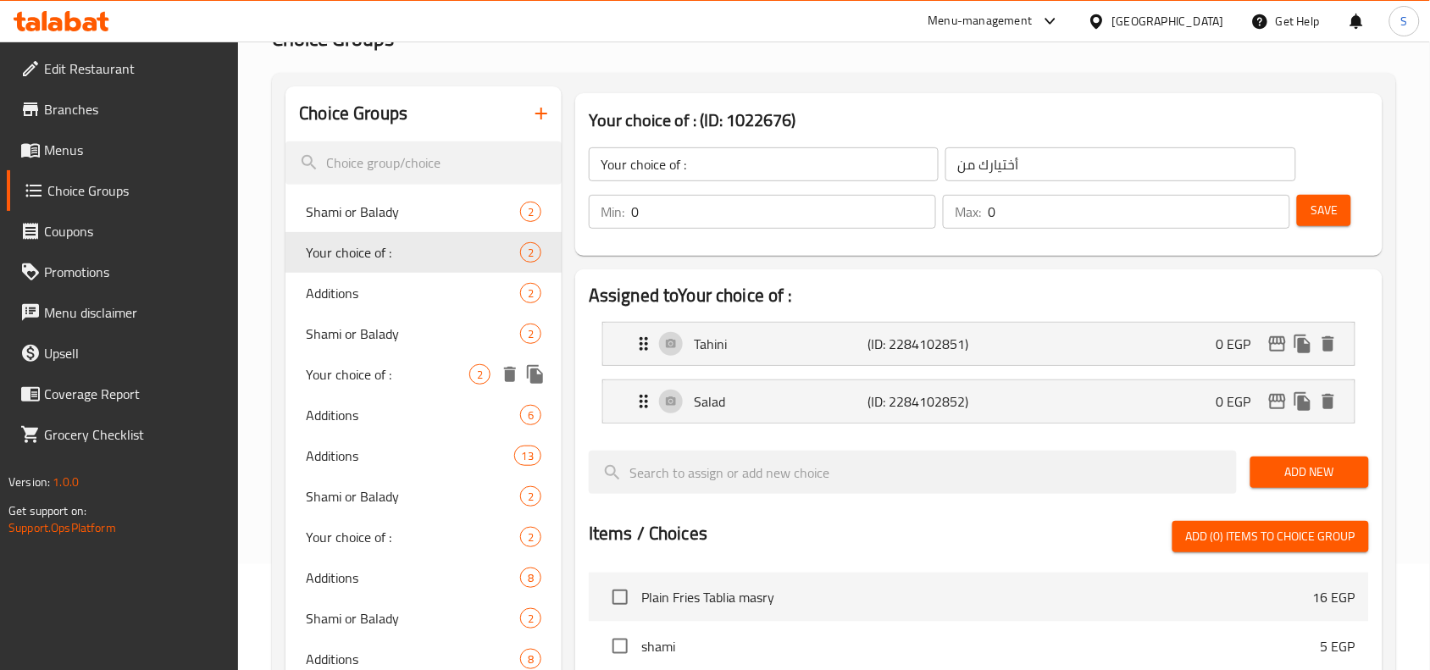
click at [417, 362] on div "Your choice of : 2" at bounding box center [424, 374] width 276 height 41
type input "1"
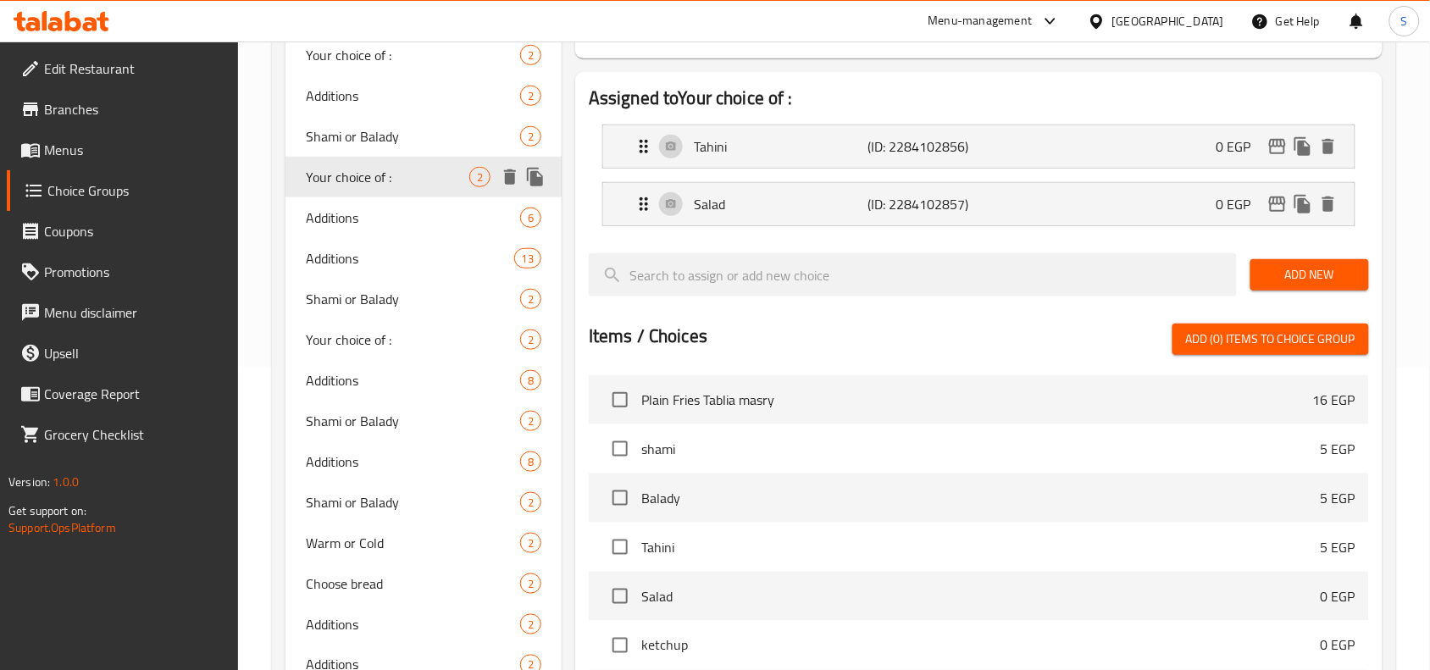
scroll to position [424, 0]
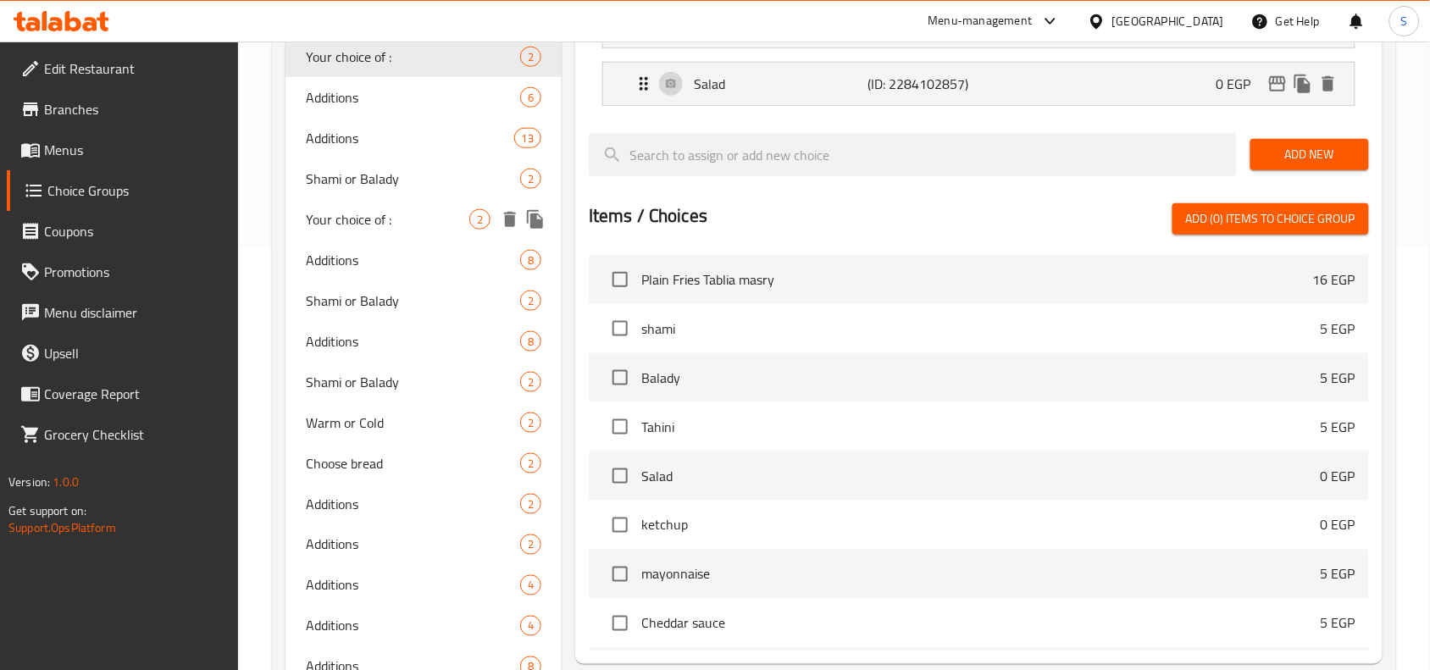
click at [421, 222] on span "Your choice of :" at bounding box center [388, 219] width 164 height 20
type input "0"
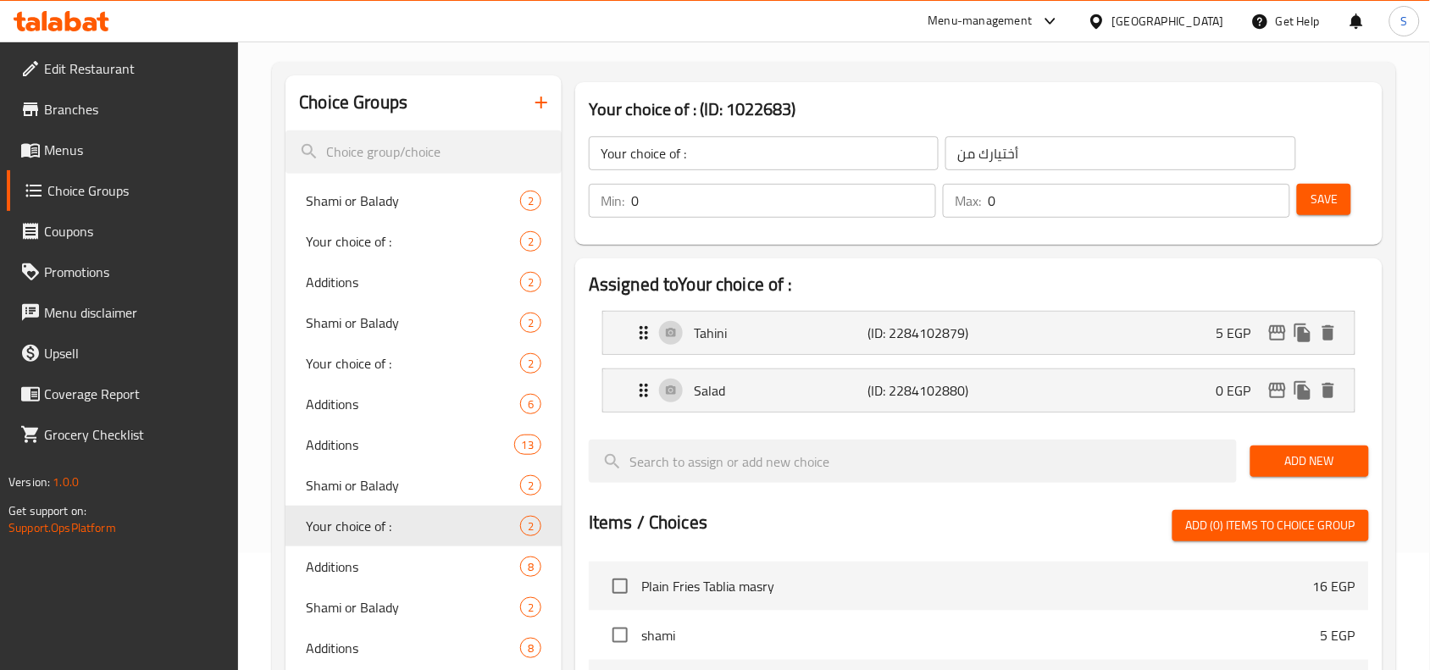
scroll to position [106, 0]
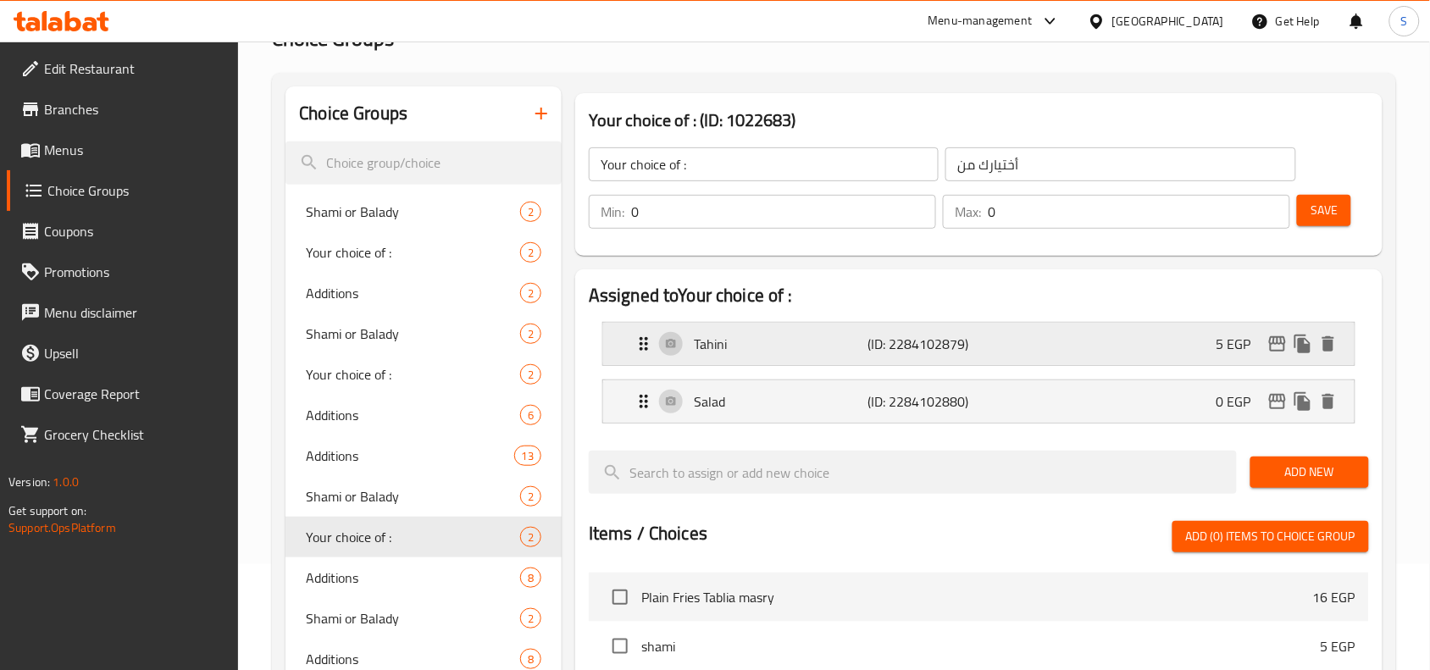
click at [1247, 344] on p "5 EGP" at bounding box center [1241, 344] width 48 height 20
click at [1224, 334] on p "5 EGP" at bounding box center [1241, 344] width 48 height 20
click at [913, 358] on div "Tahini (ID: 2284102879) 5 EGP" at bounding box center [984, 344] width 701 height 42
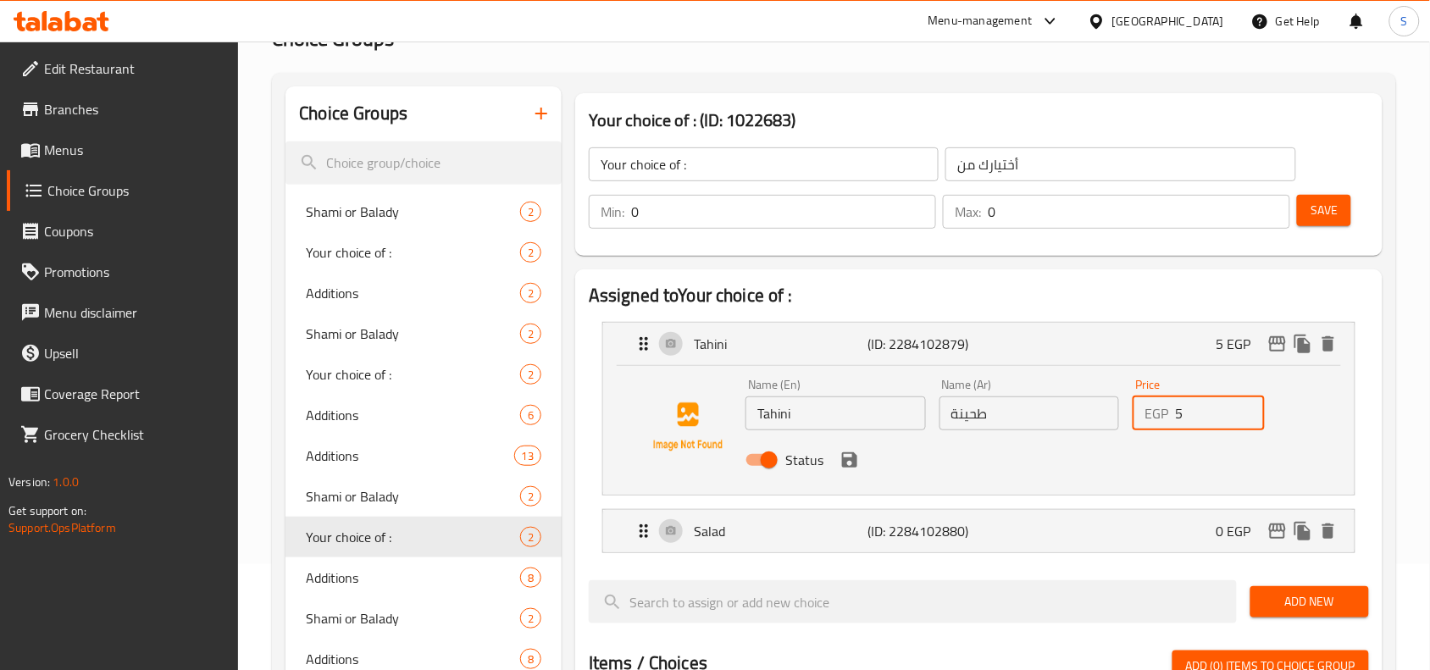
click at [1201, 408] on input "5" at bounding box center [1219, 414] width 89 height 34
click at [849, 460] on icon "save" at bounding box center [849, 459] width 15 height 15
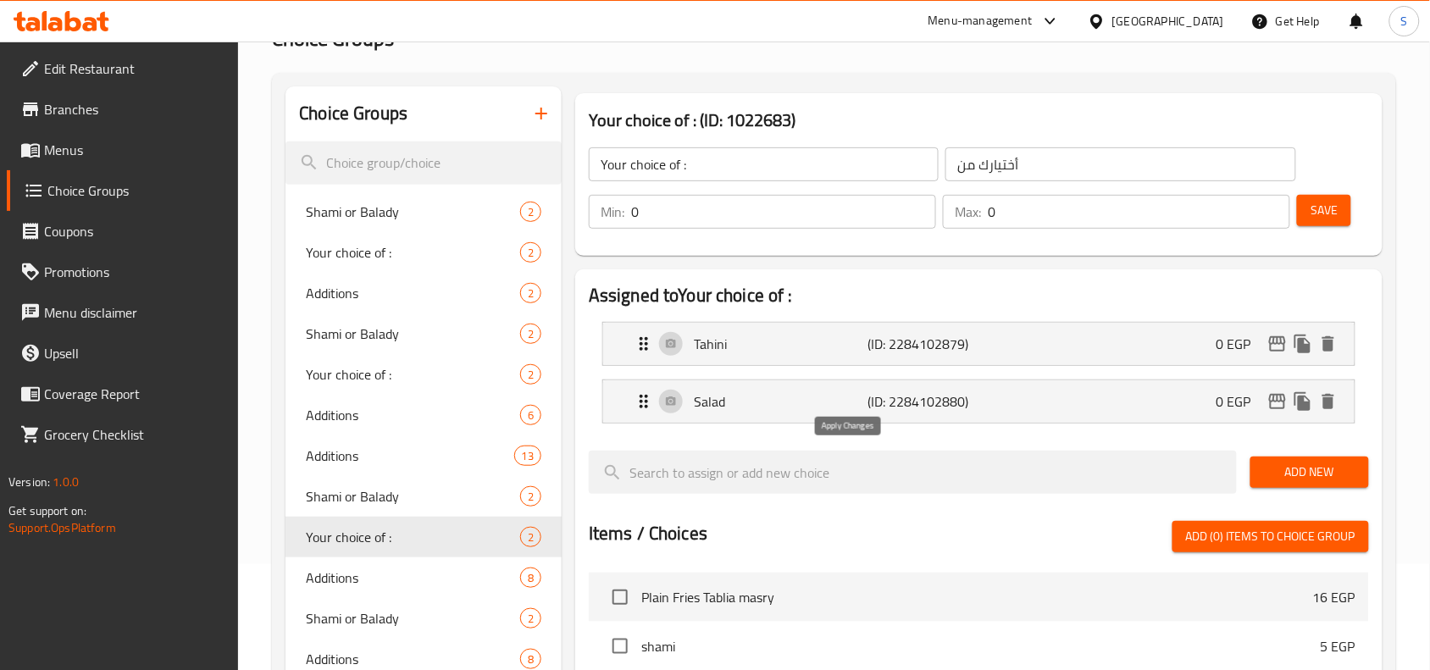
type input "0"
click at [1322, 209] on span "Save" at bounding box center [1324, 210] width 27 height 21
click at [411, 209] on span "Shami or Balady" at bounding box center [388, 212] width 164 height 20
type input "Shami or Balady"
type input "شامی أو بلدي"
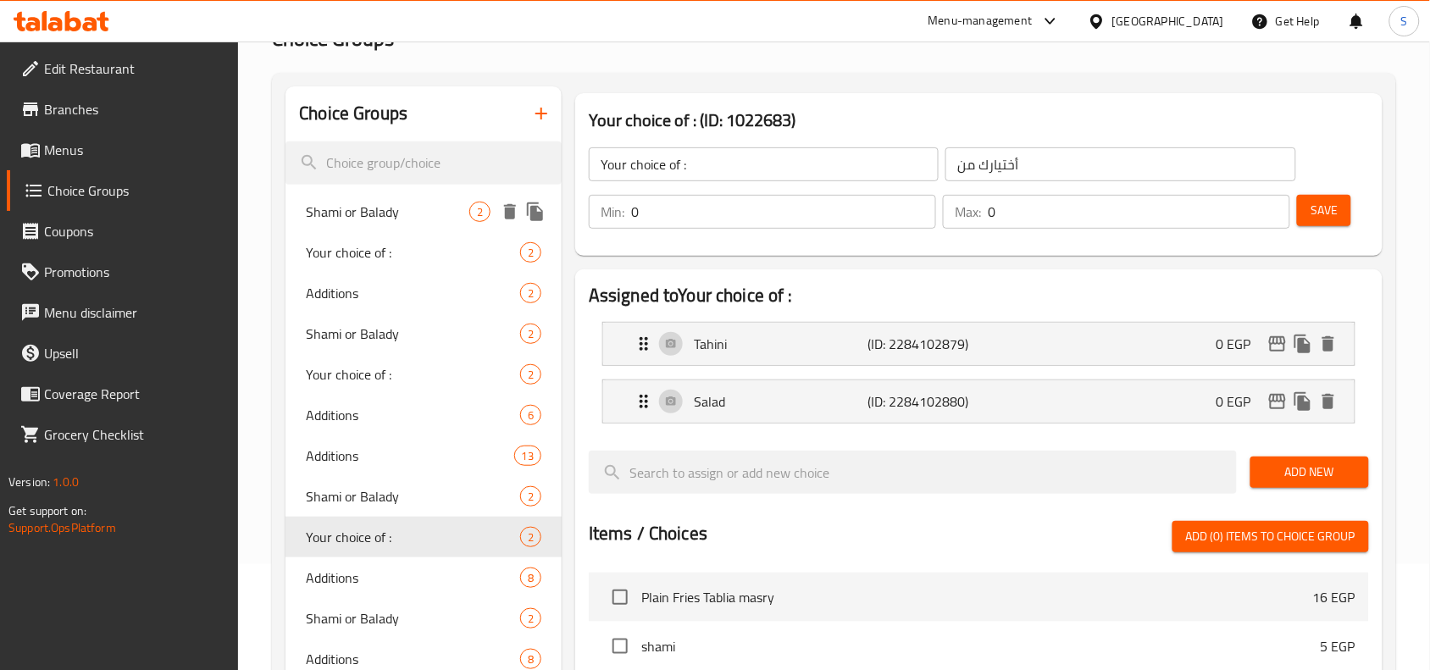
type input "1"
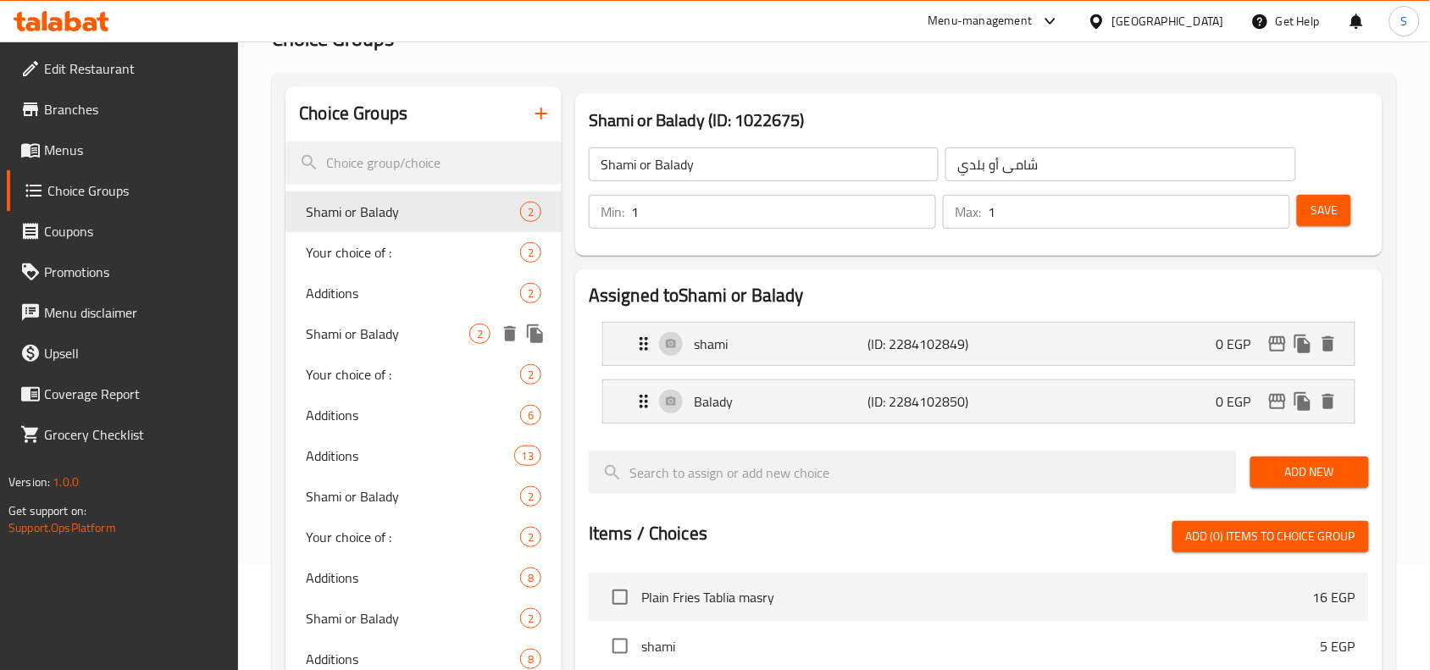
click at [413, 337] on span "Shami or Balady" at bounding box center [388, 334] width 164 height 20
type input "0"
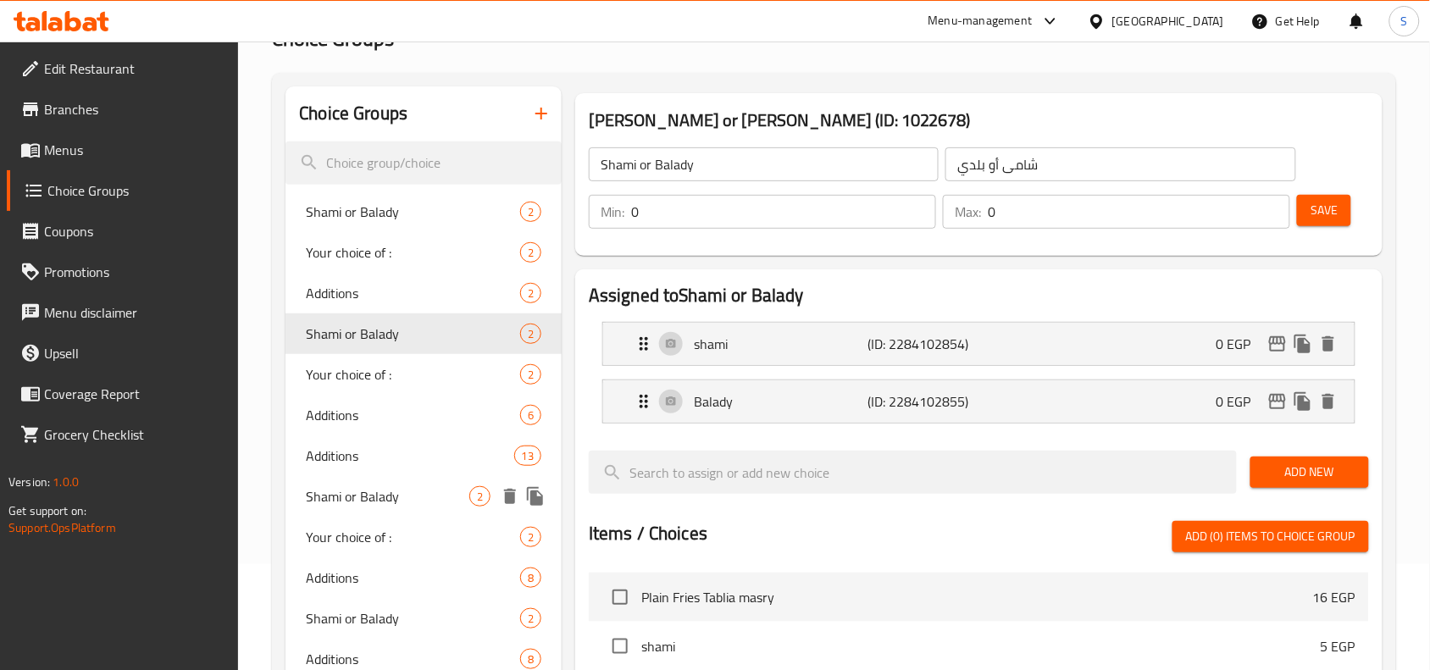
click at [404, 494] on span "Shami or Balady" at bounding box center [388, 496] width 164 height 20
type input "1"
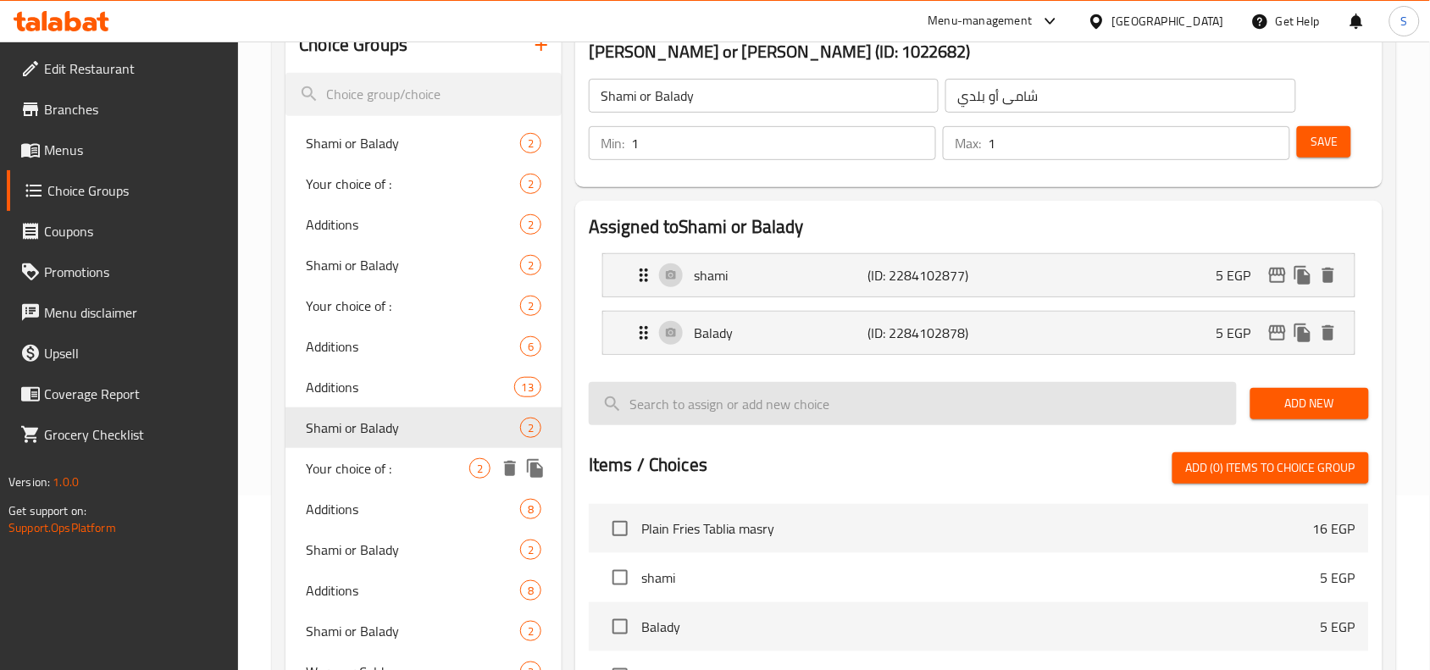
scroll to position [212, 0]
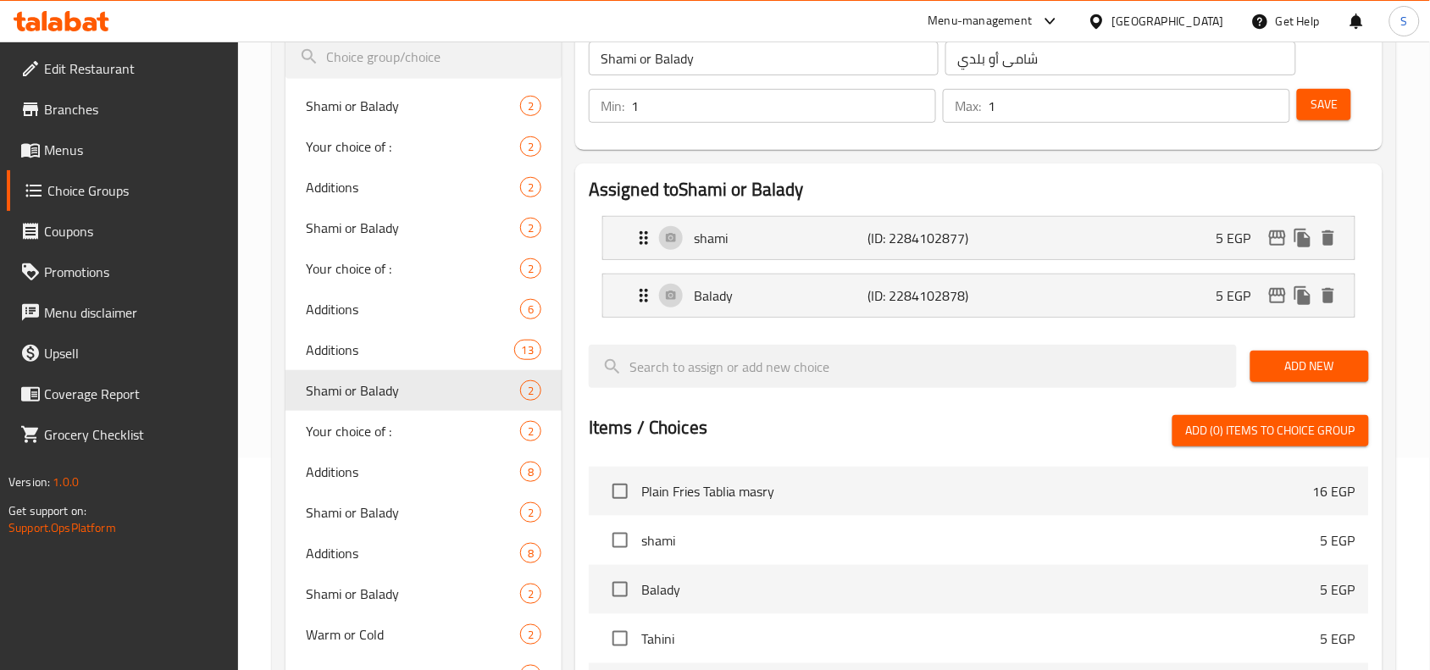
click at [1187, 269] on li "Balady (ID: 2284102878) 5 EGP Name (En) Balady Name (En) Name (Ar) بلدي Name (A…" at bounding box center [979, 296] width 780 height 58
click at [1199, 246] on div "shami (ID: 2284102877) 5 EGP" at bounding box center [984, 238] width 701 height 42
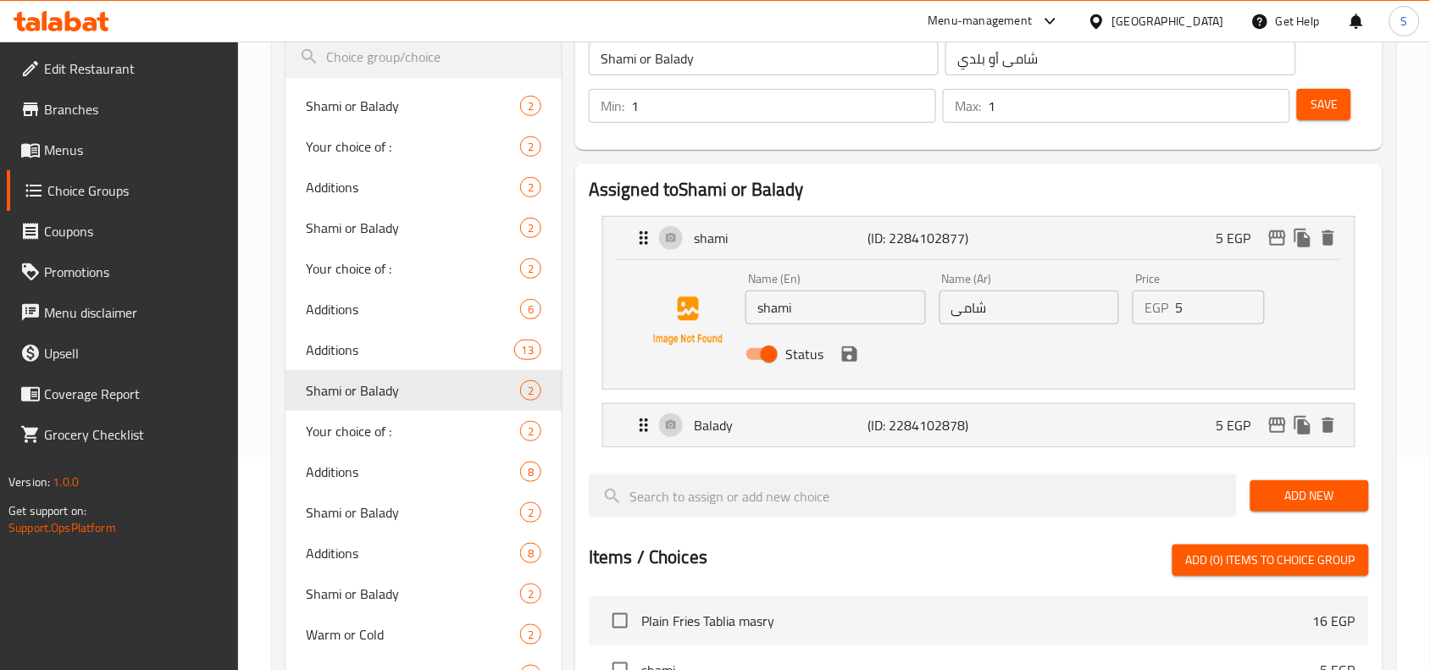
click at [1217, 319] on input "5" at bounding box center [1219, 308] width 89 height 34
click at [847, 349] on icon "save" at bounding box center [850, 354] width 20 height 20
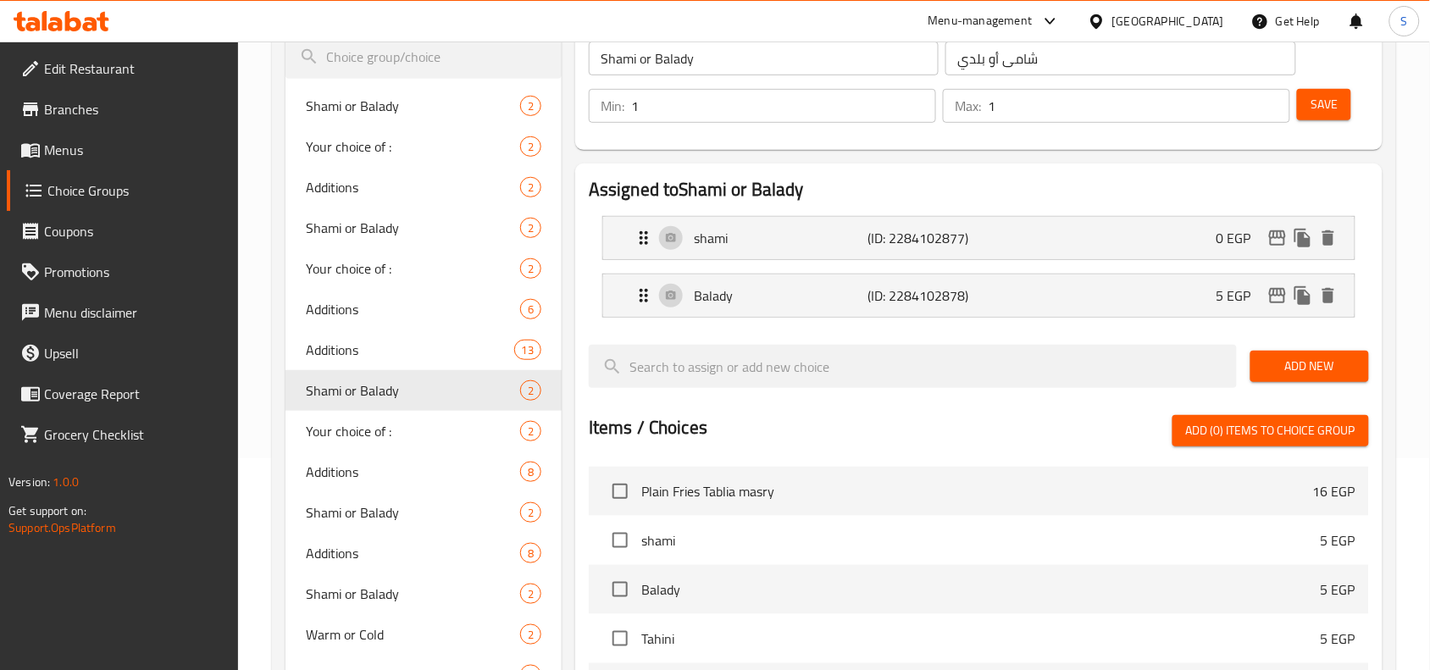
type input "0"
click at [1157, 298] on div "Balady (ID: 2284102878) 5 EGP" at bounding box center [984, 296] width 701 height 42
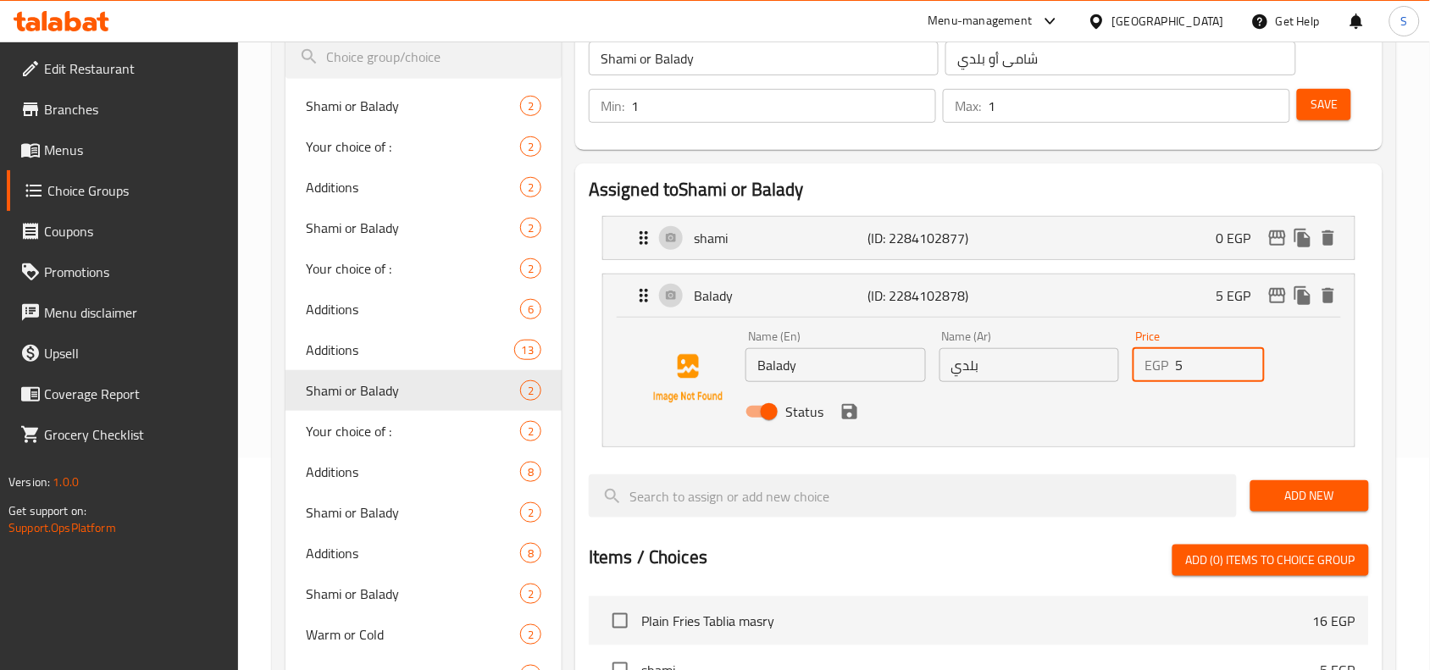
click at [1201, 370] on input "5" at bounding box center [1219, 365] width 89 height 34
click at [853, 418] on icon "save" at bounding box center [849, 411] width 15 height 15
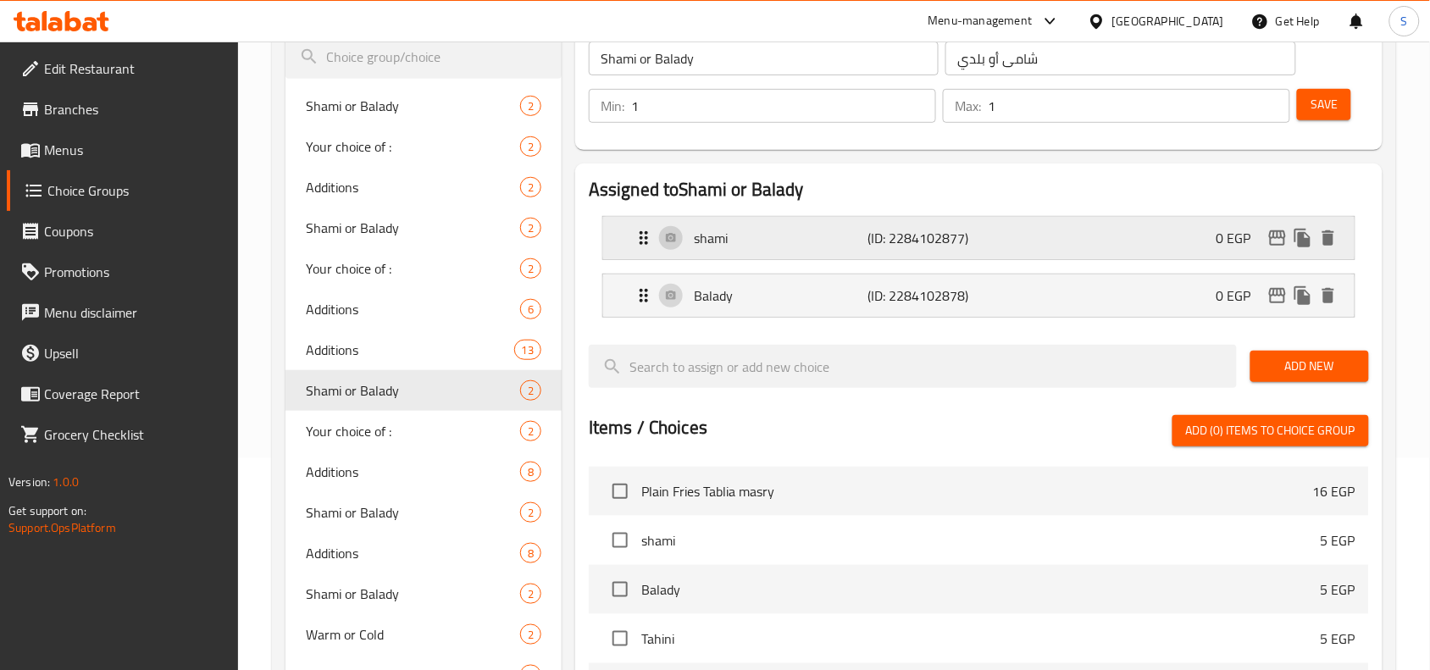
type input "0"
click at [1335, 112] on span "Save" at bounding box center [1324, 104] width 27 height 21
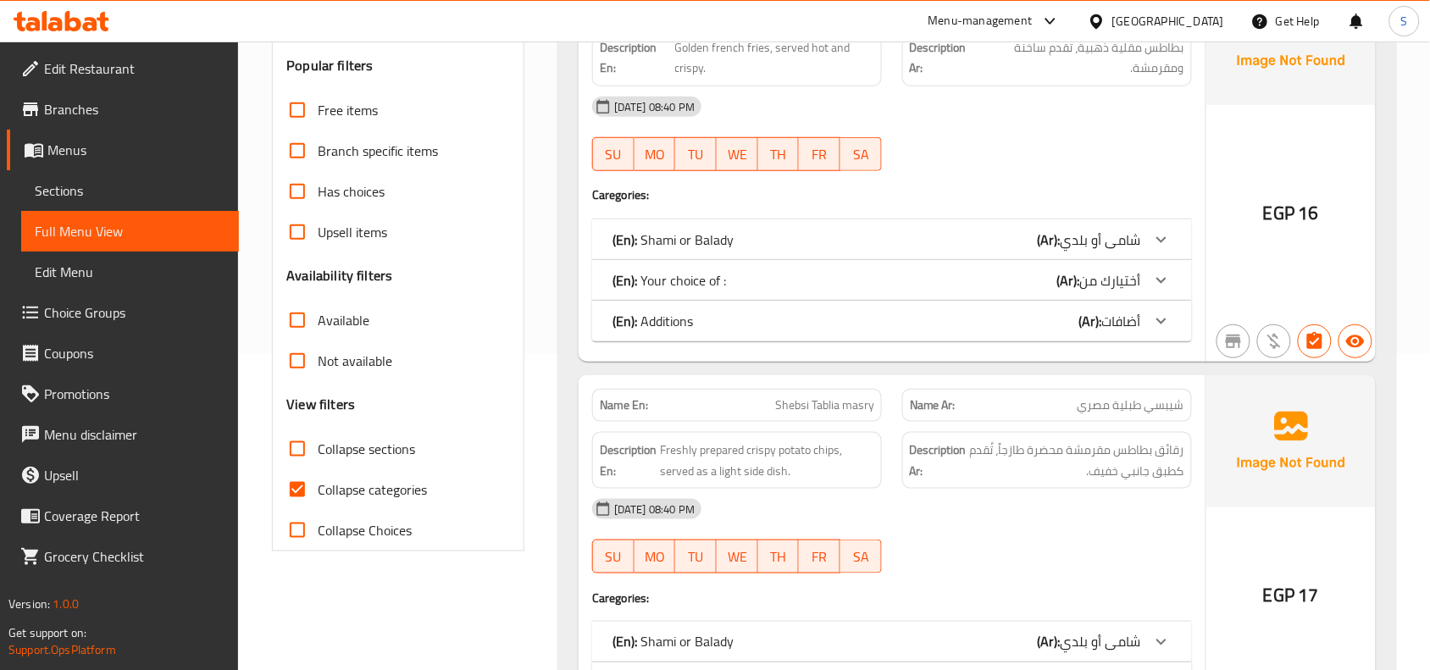
scroll to position [318, 0]
click at [309, 447] on input "Collapse sections" at bounding box center [297, 447] width 41 height 41
checkbox input "true"
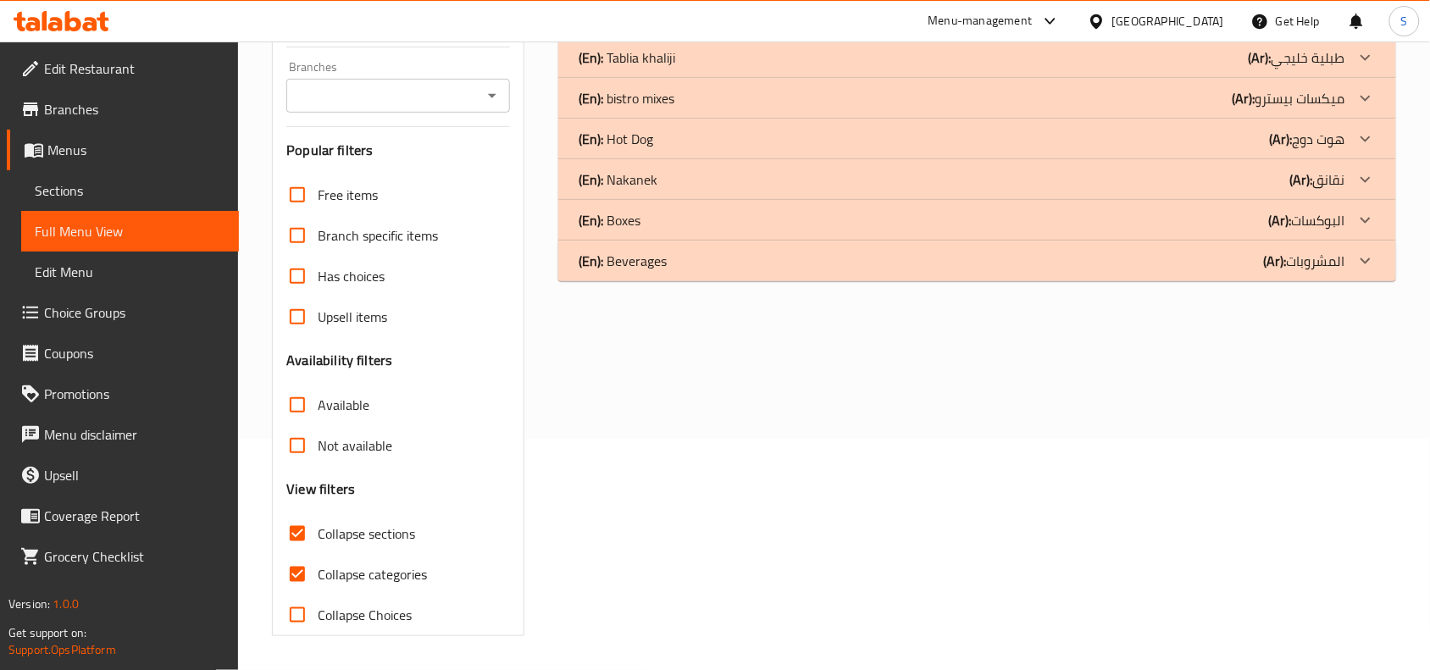
scroll to position [231, 0]
click at [297, 576] on input "Collapse categories" at bounding box center [297, 574] width 41 height 41
checkbox input "false"
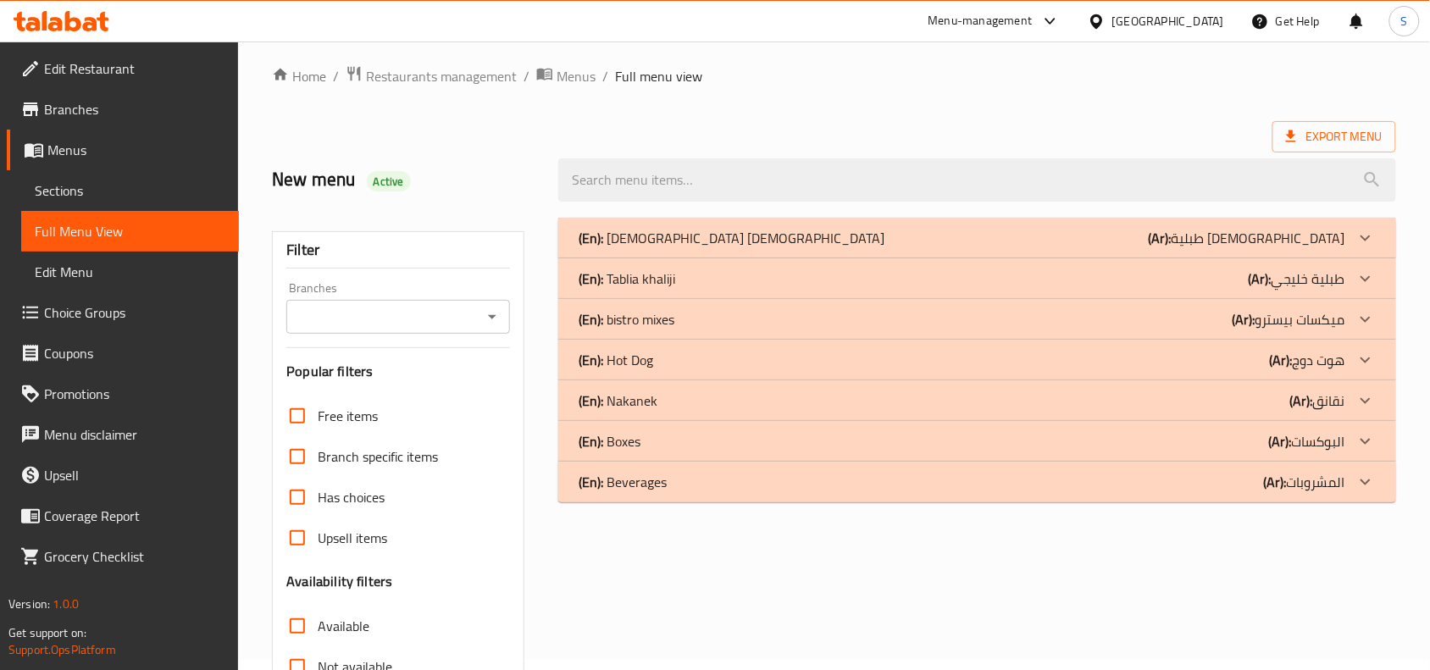
scroll to position [0, 0]
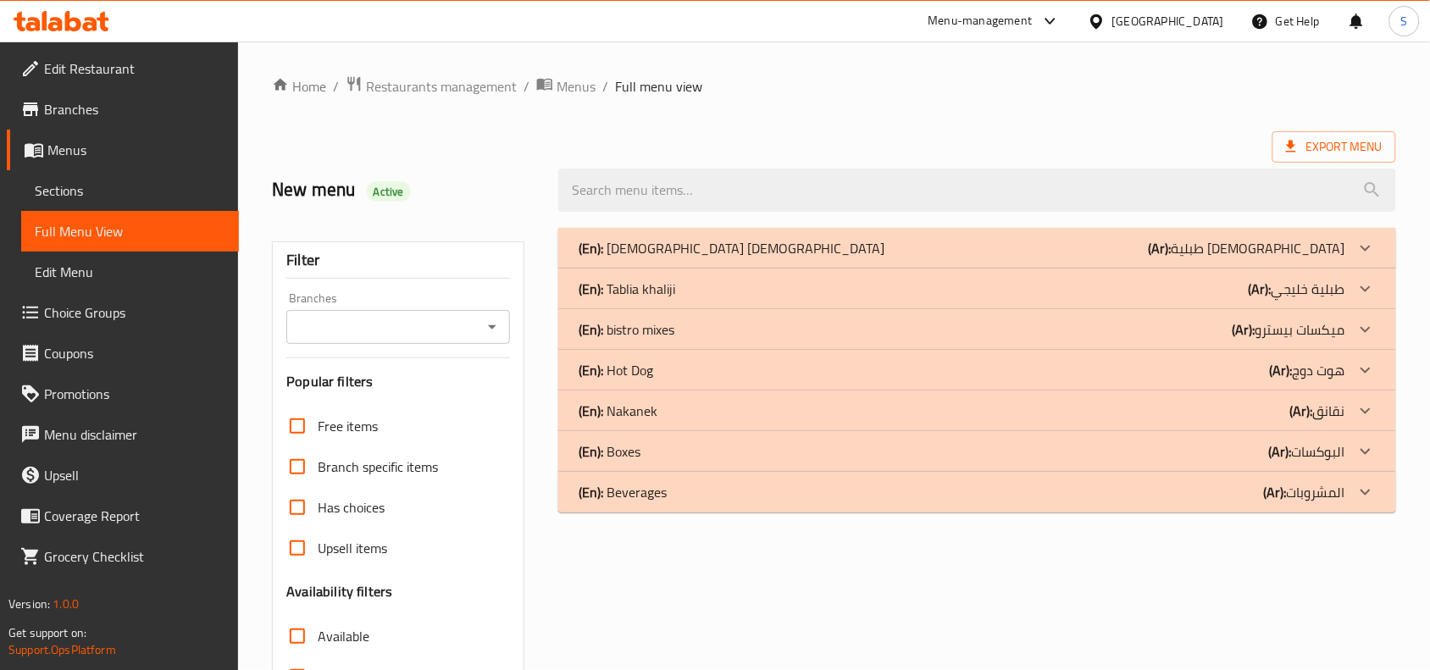
click at [1234, 240] on div "(En): Tablia masry (Ar): طبلية [DEMOGRAPHIC_DATA]" at bounding box center [962, 248] width 767 height 20
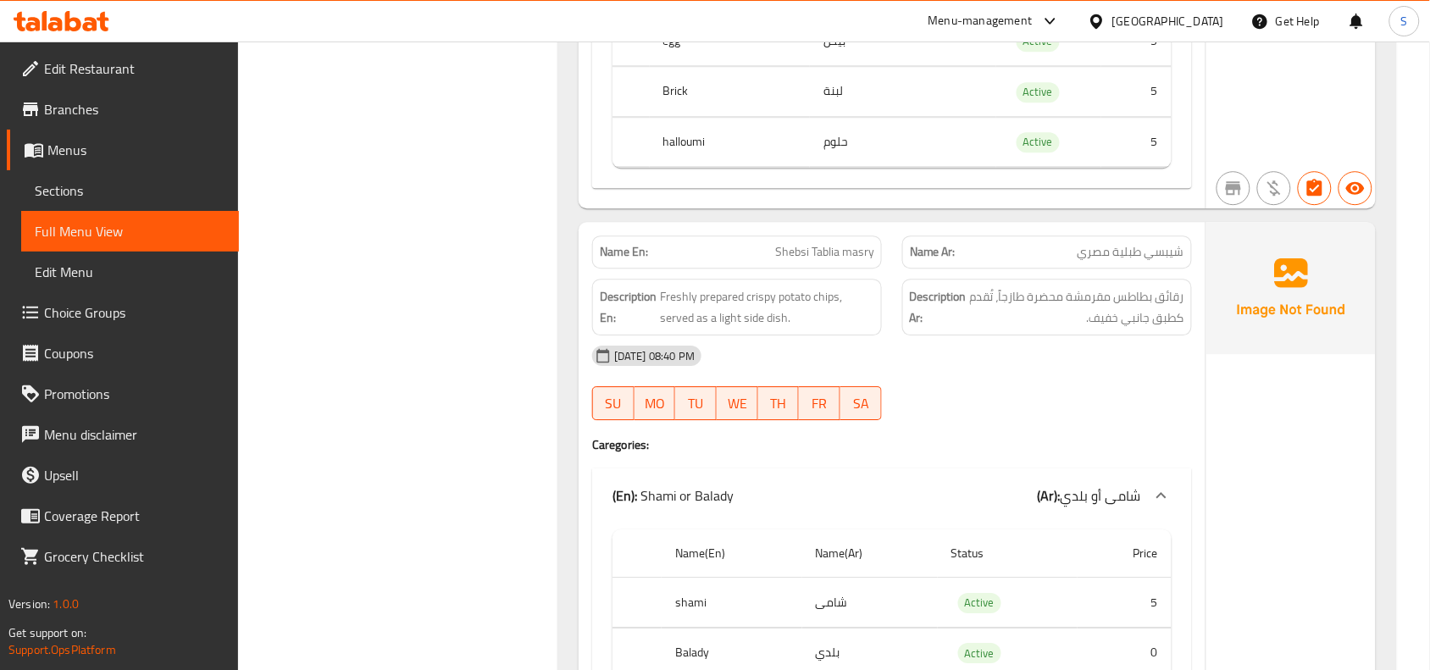
scroll to position [1483, 0]
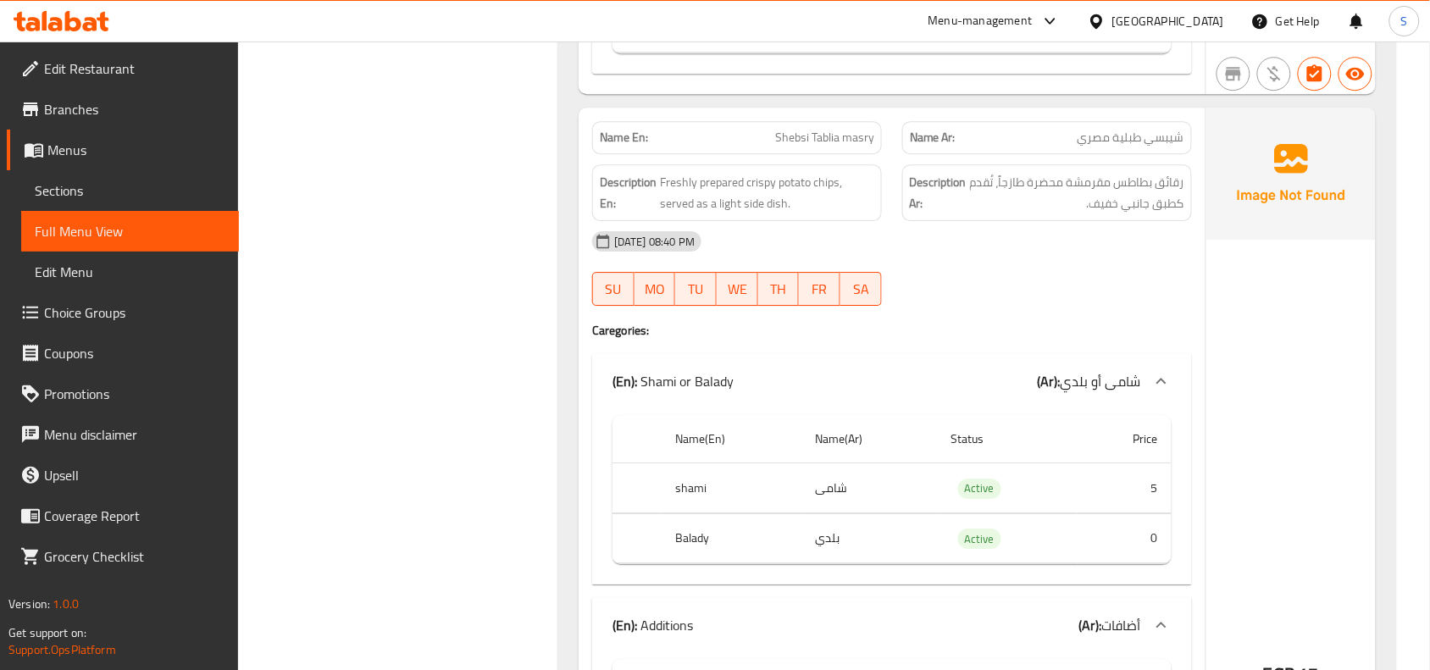
click at [820, 144] on span "Shebsi Tablia masry" at bounding box center [824, 138] width 99 height 18
copy span "Shebsi Tablia masry"
click at [1197, 425] on div "Name En: Shebsi Tablia masry Name Ar: شيبسي طبلية مصري Description En: Freshly …" at bounding box center [892, 630] width 627 height 1044
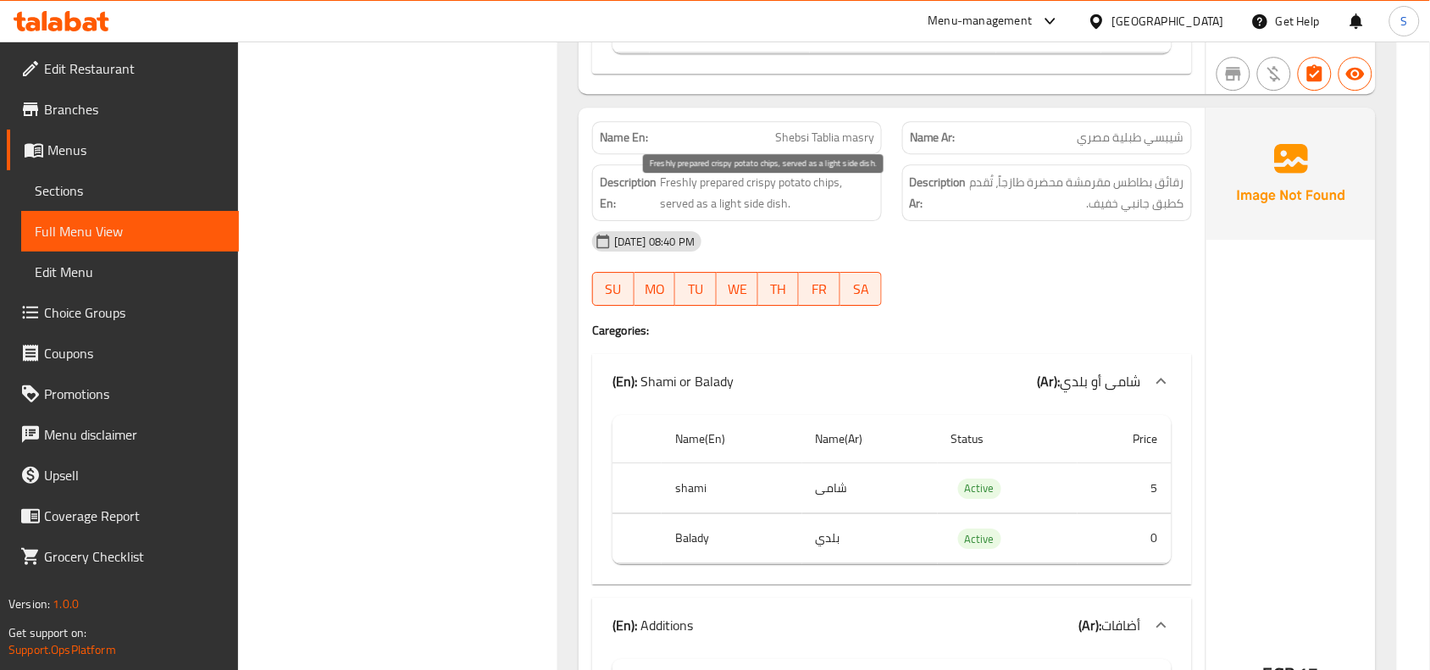
click at [829, 186] on span "Freshly prepared crispy potato chips, served as a light side dish." at bounding box center [767, 193] width 214 height 42
copy span "chips"
click at [959, 262] on div "[DATE] 08:40 PM" at bounding box center [892, 241] width 620 height 41
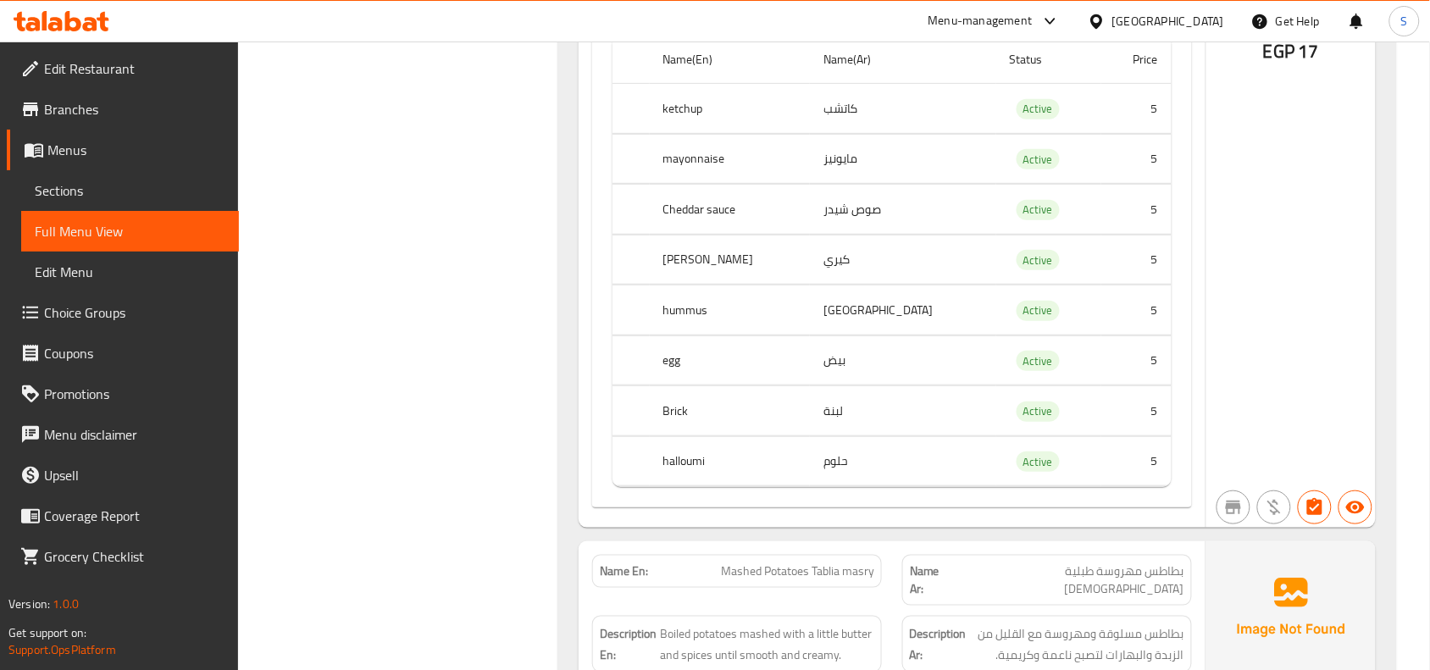
scroll to position [2118, 0]
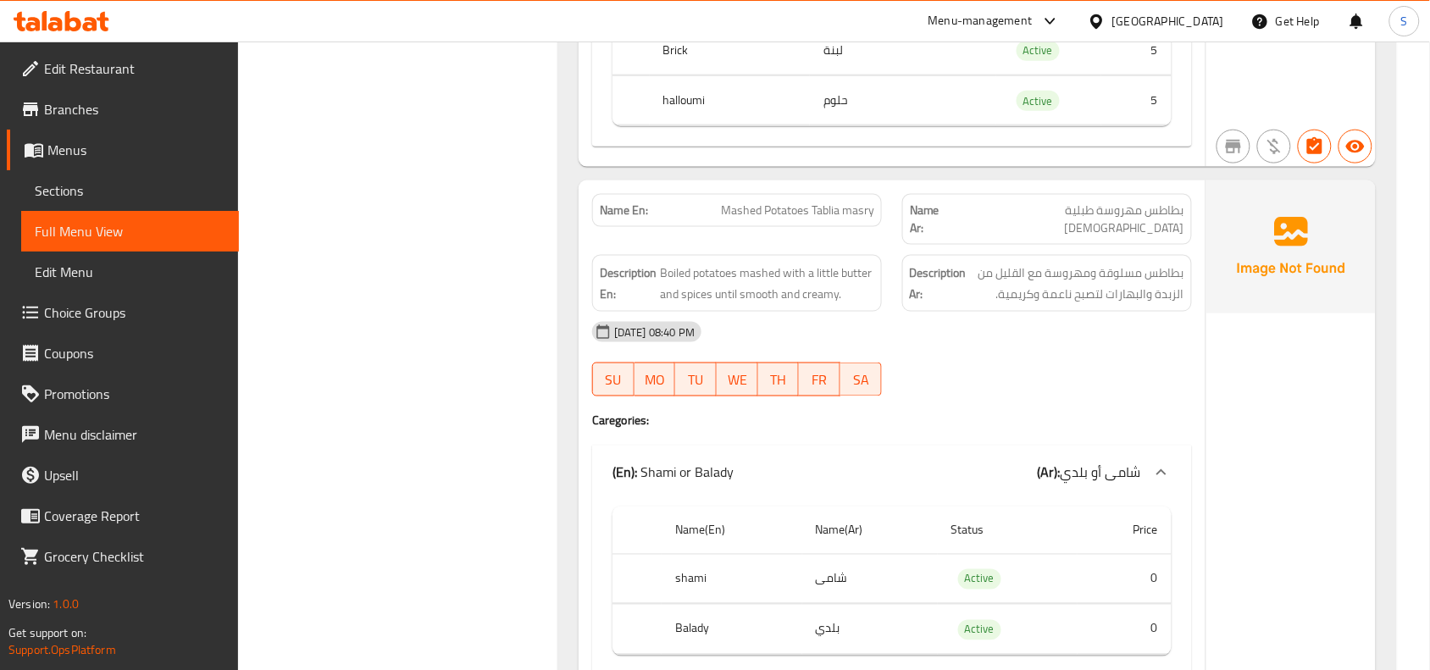
scroll to position [2436, 0]
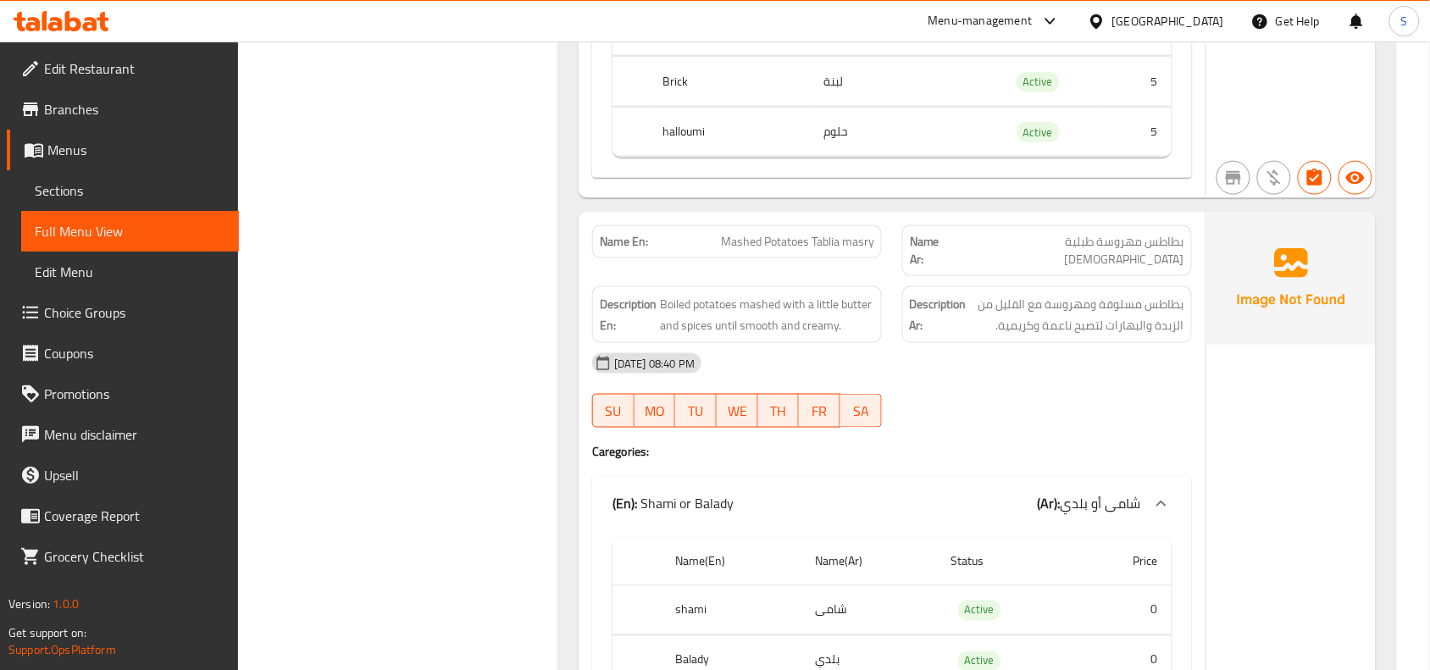
click at [1135, 269] on span "بطاطس مهروسة طبلية [DEMOGRAPHIC_DATA]" at bounding box center [1069, 251] width 230 height 36
click at [811, 251] on span "Mashed Potatoes Tablia masry" at bounding box center [797, 242] width 153 height 18
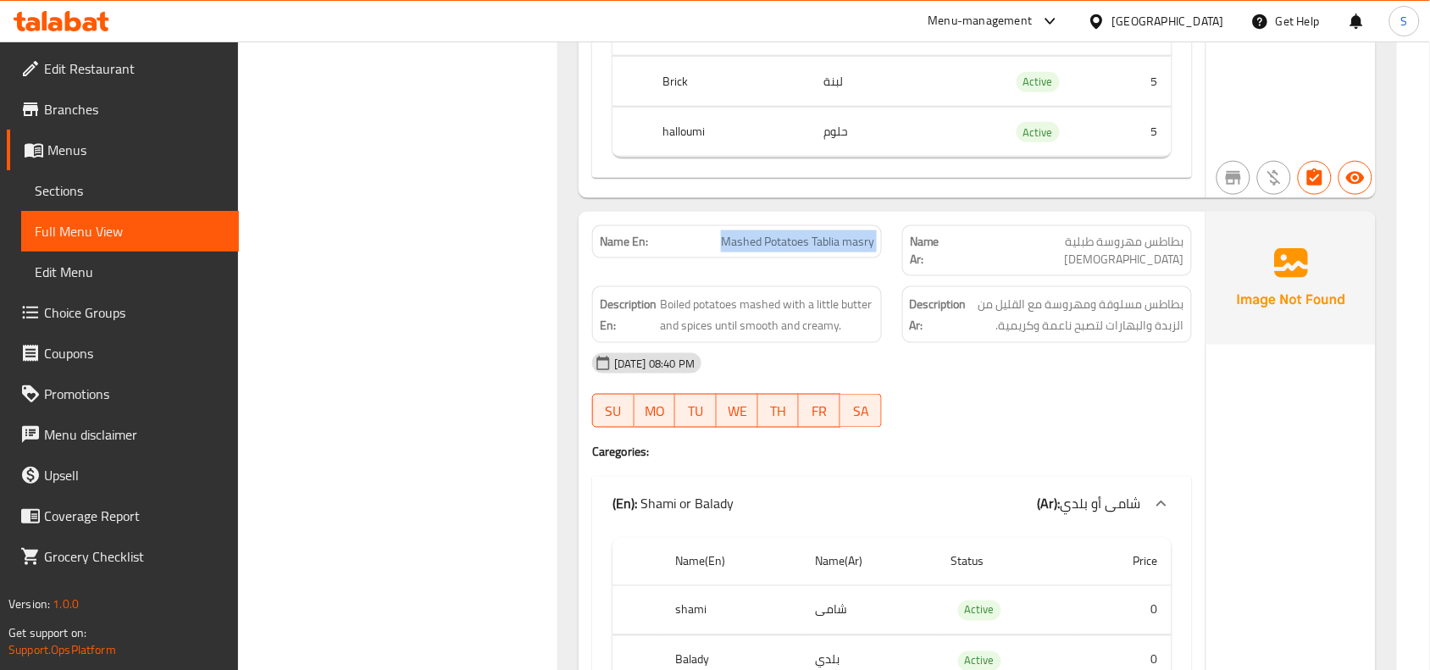
click at [811, 251] on span "Mashed Potatoes Tablia masry" at bounding box center [797, 242] width 153 height 18
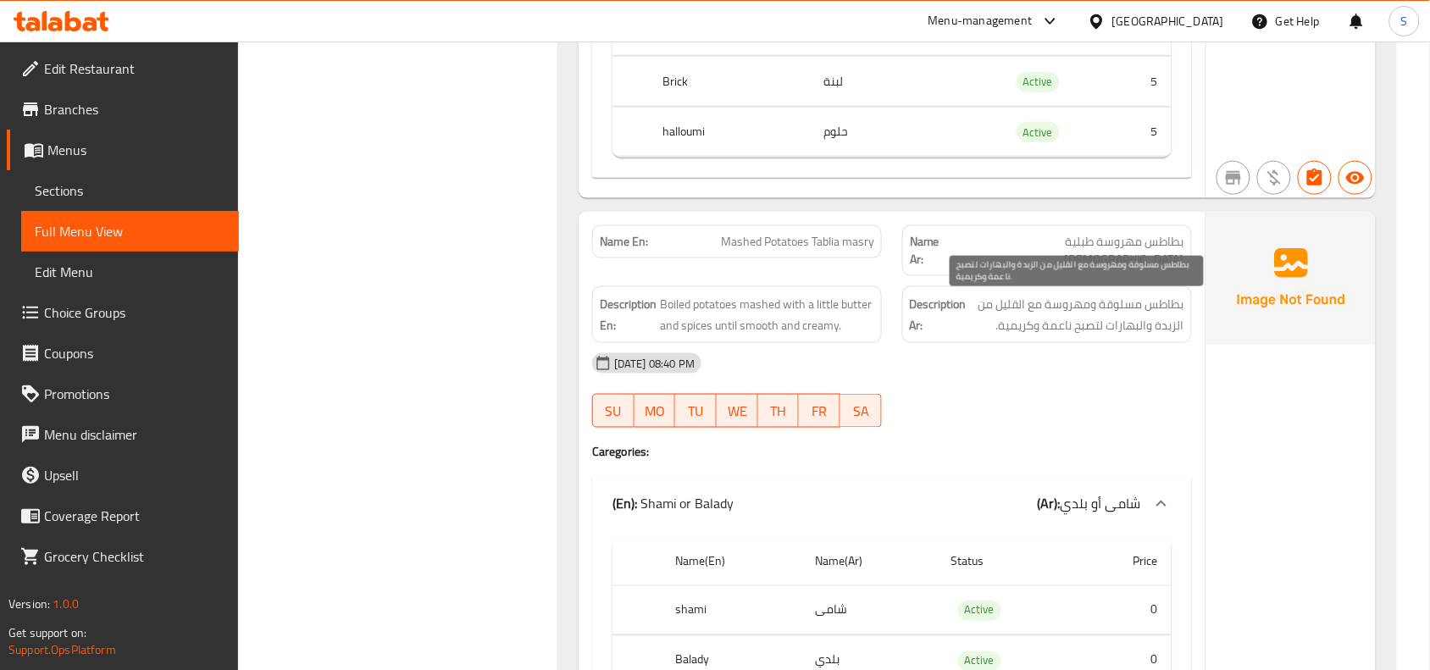
click at [1121, 303] on span "بطاطس مسلوقة ومهروسة مع القليل من الزبدة والبهارات لتصبح ناعمة وكريمية." at bounding box center [1077, 315] width 214 height 42
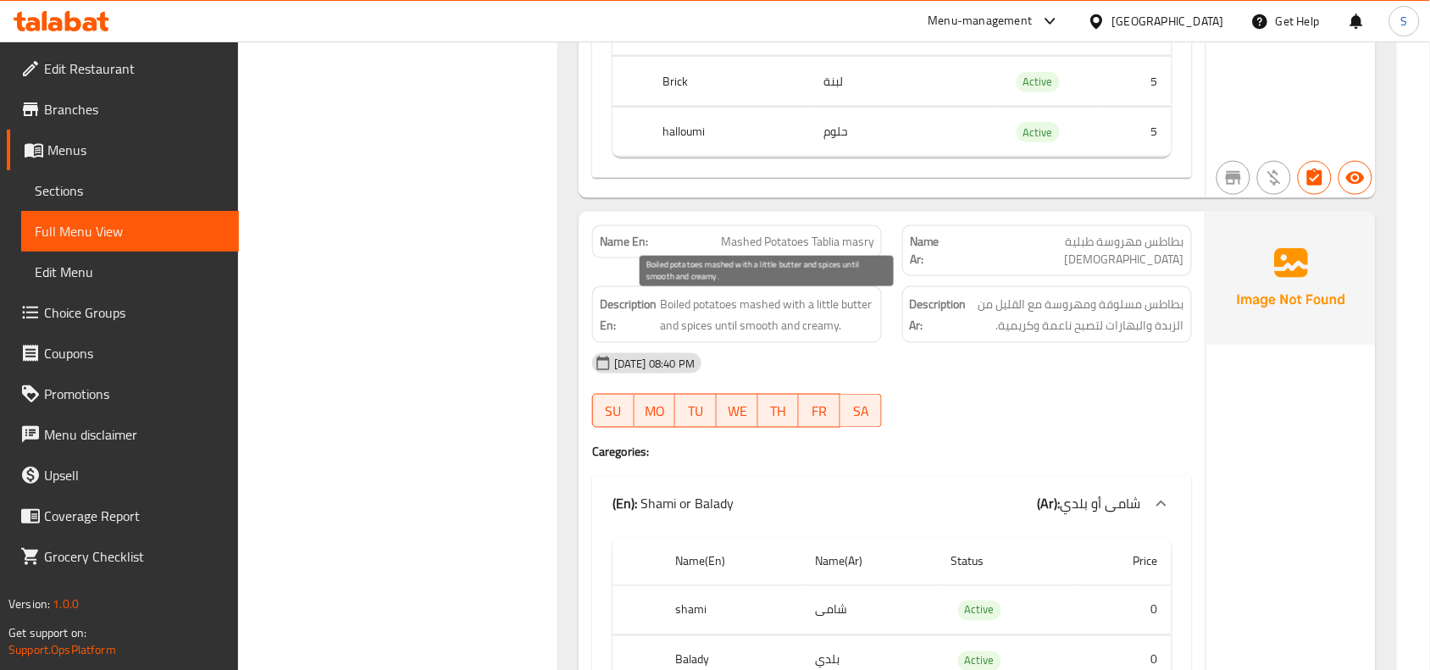
click at [727, 323] on span "Boiled potatoes mashed with a little butter and spices until smooth and creamy." at bounding box center [767, 315] width 214 height 42
click at [922, 336] on strong "Description Ar:" at bounding box center [938, 315] width 57 height 42
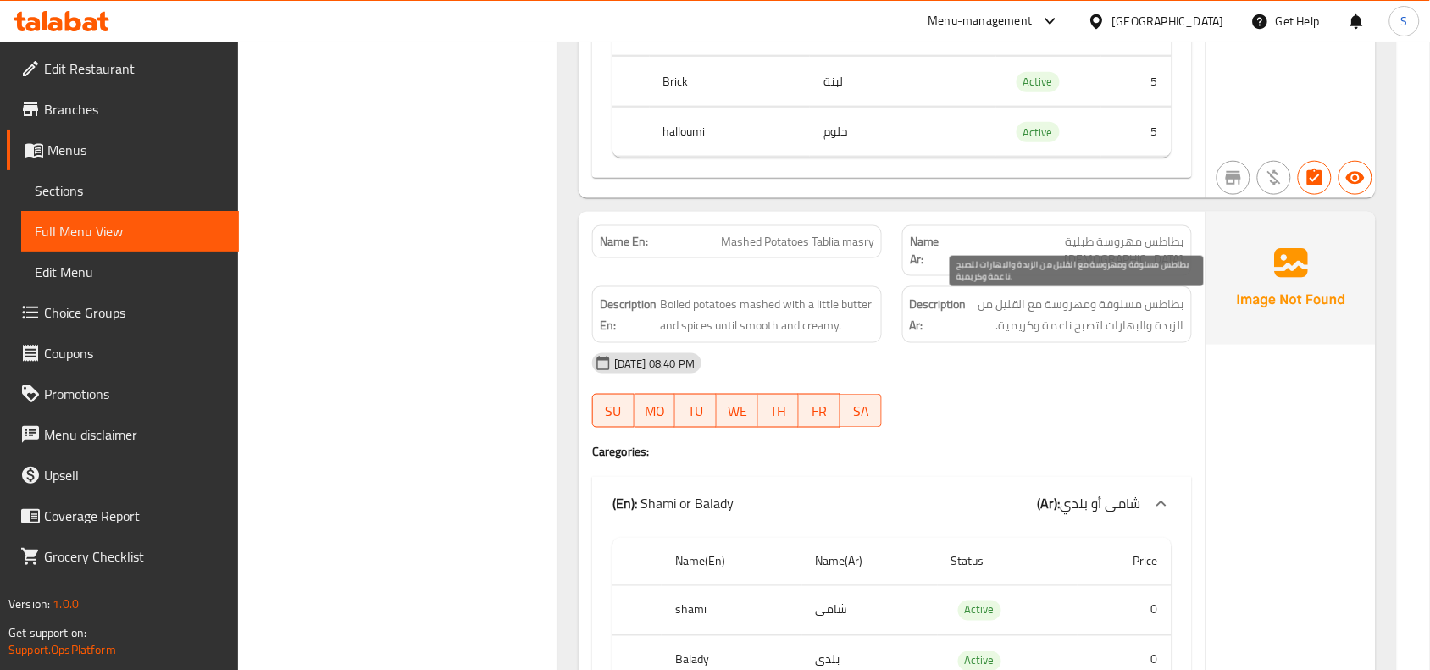
click at [1087, 331] on span "بطاطس مسلوقة ومهروسة مع القليل من الزبدة والبهارات لتصبح ناعمة وكريمية." at bounding box center [1077, 315] width 214 height 42
click at [736, 286] on div "Description En: Boiled potatoes mashed with a little butter and spices until sm…" at bounding box center [737, 314] width 310 height 77
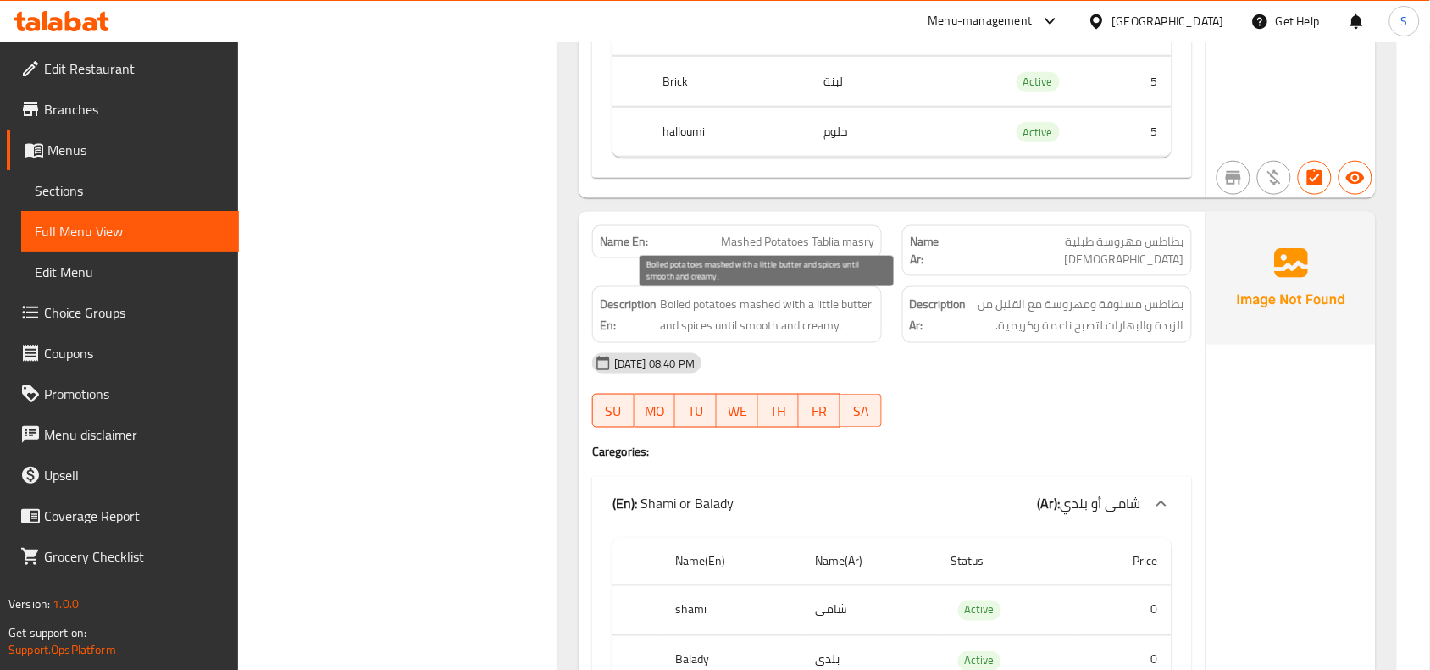
click at [782, 311] on span "Boiled potatoes mashed with a little butter and spices until smooth and creamy." at bounding box center [767, 315] width 214 height 42
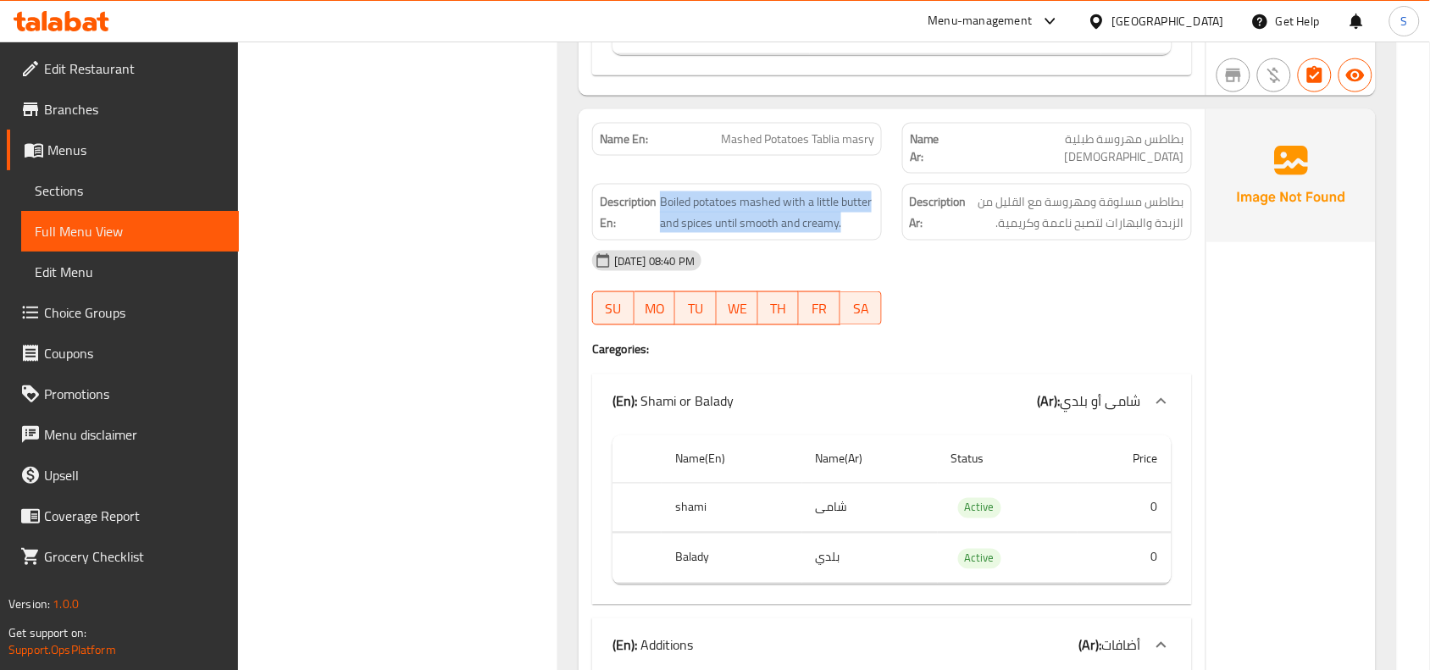
scroll to position [2542, 0]
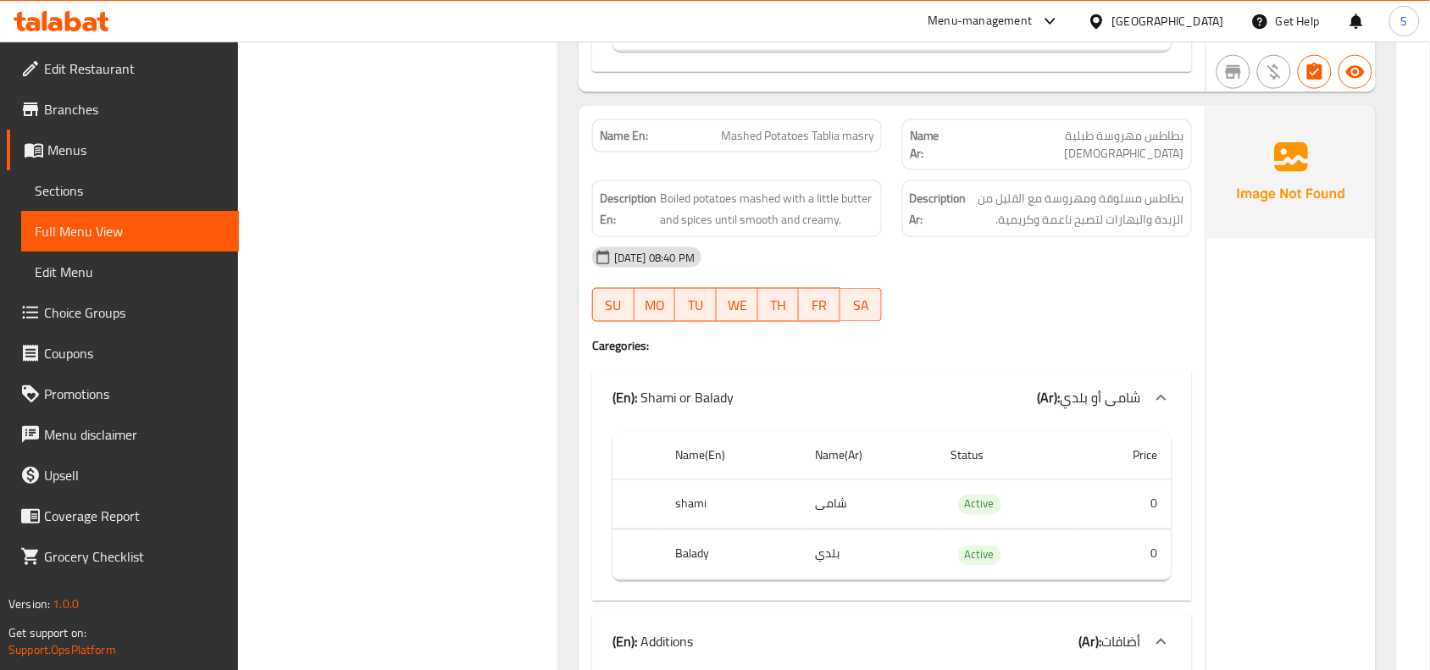
click at [805, 145] on span "Mashed Potatoes Tablia masry" at bounding box center [797, 136] width 153 height 18
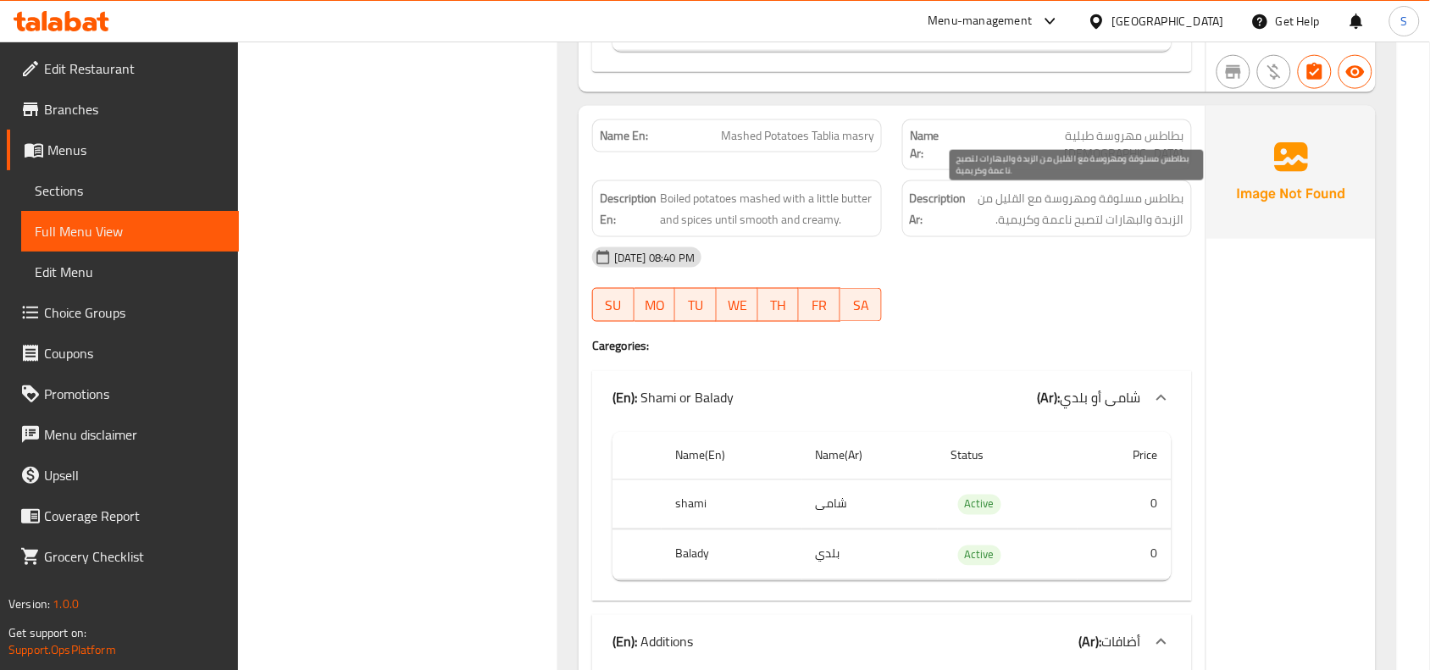
click at [1038, 192] on span "بطاطس مسلوقة ومهروسة مع القليل من الزبدة والبهارات لتصبح ناعمة وكريمية." at bounding box center [1077, 209] width 214 height 42
click at [1063, 218] on span "بطاطس مسلوقة ومهروسة مع القليل من الزبدة والبهارات لتصبح ناعمة وكريمية." at bounding box center [1077, 209] width 214 height 42
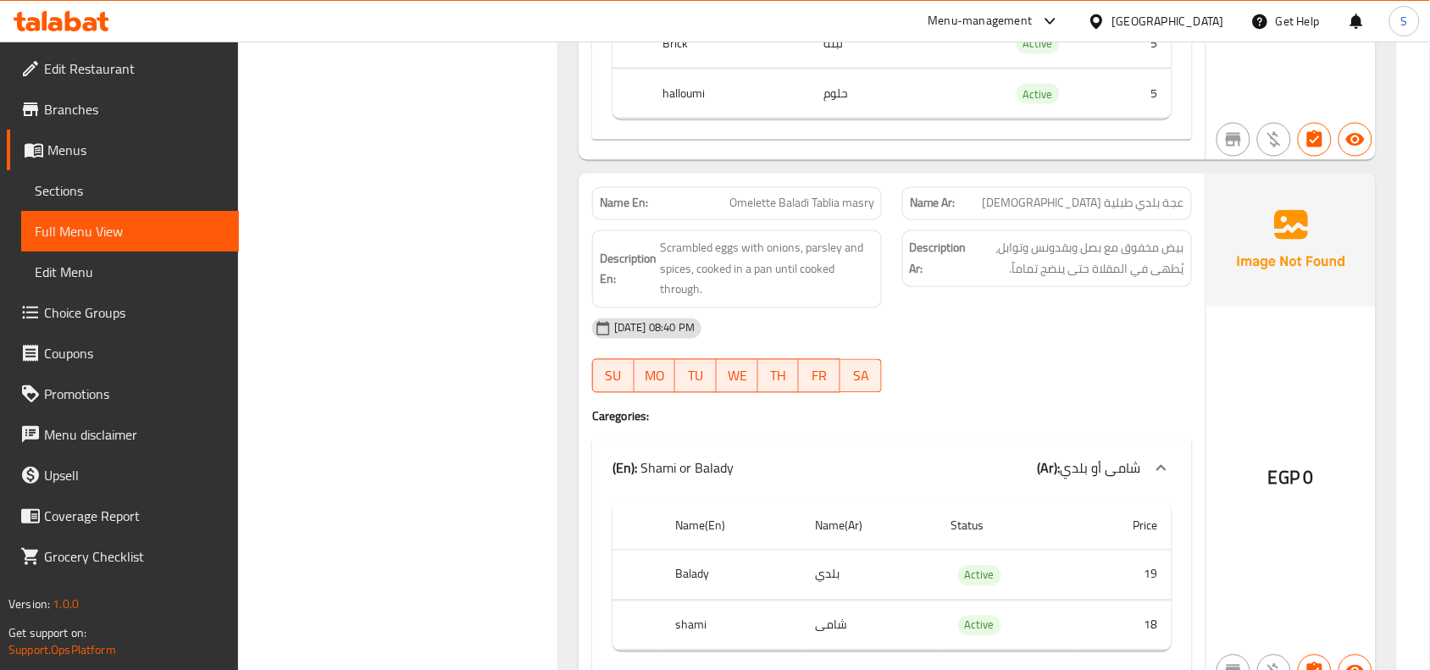
scroll to position [4660, 0]
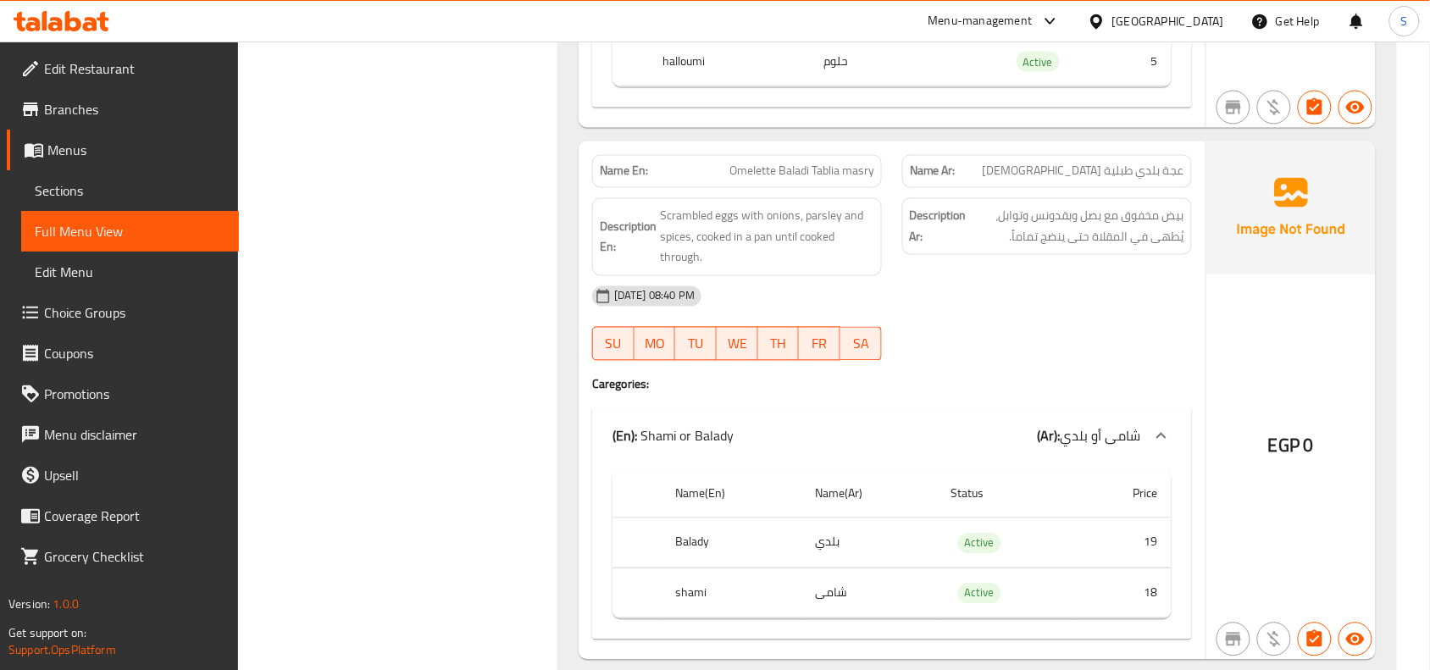
click at [751, 180] on span "Omelette Baladi Tablia masry" at bounding box center [802, 172] width 145 height 18
copy span "Omelette Baladi Tablia masry"
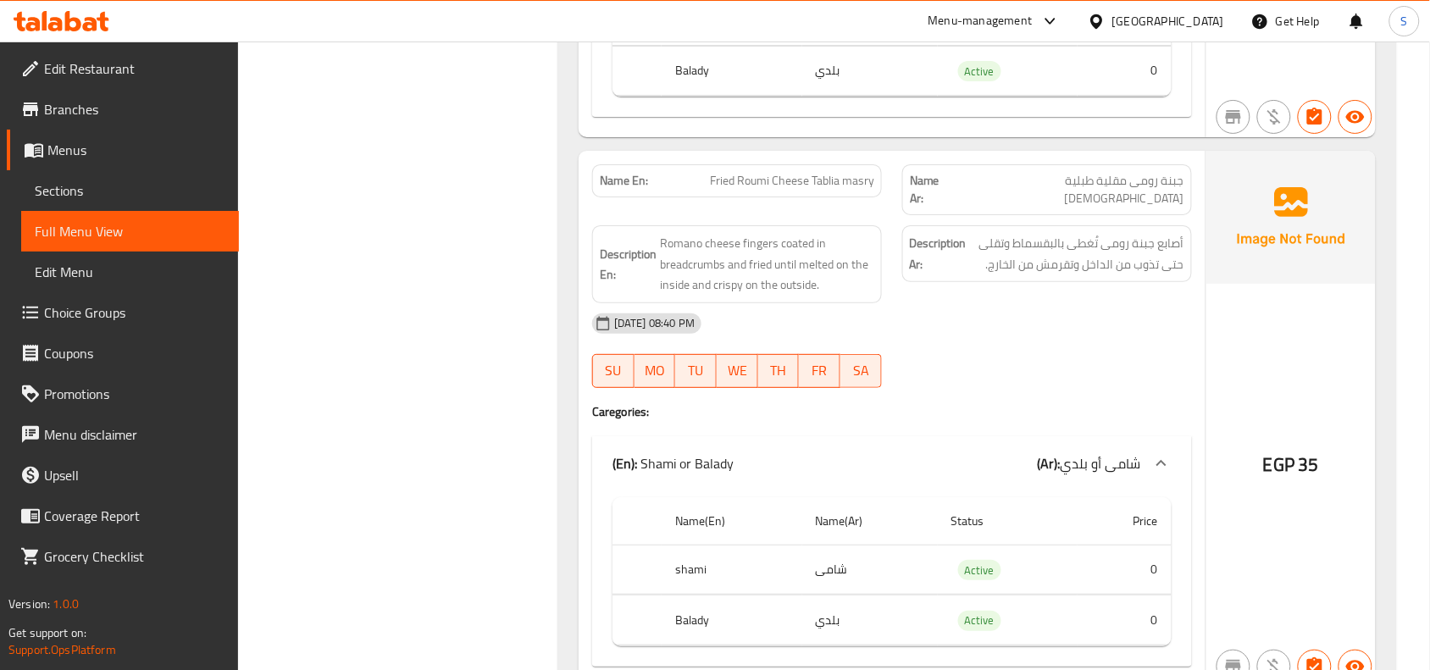
scroll to position [5720, 0]
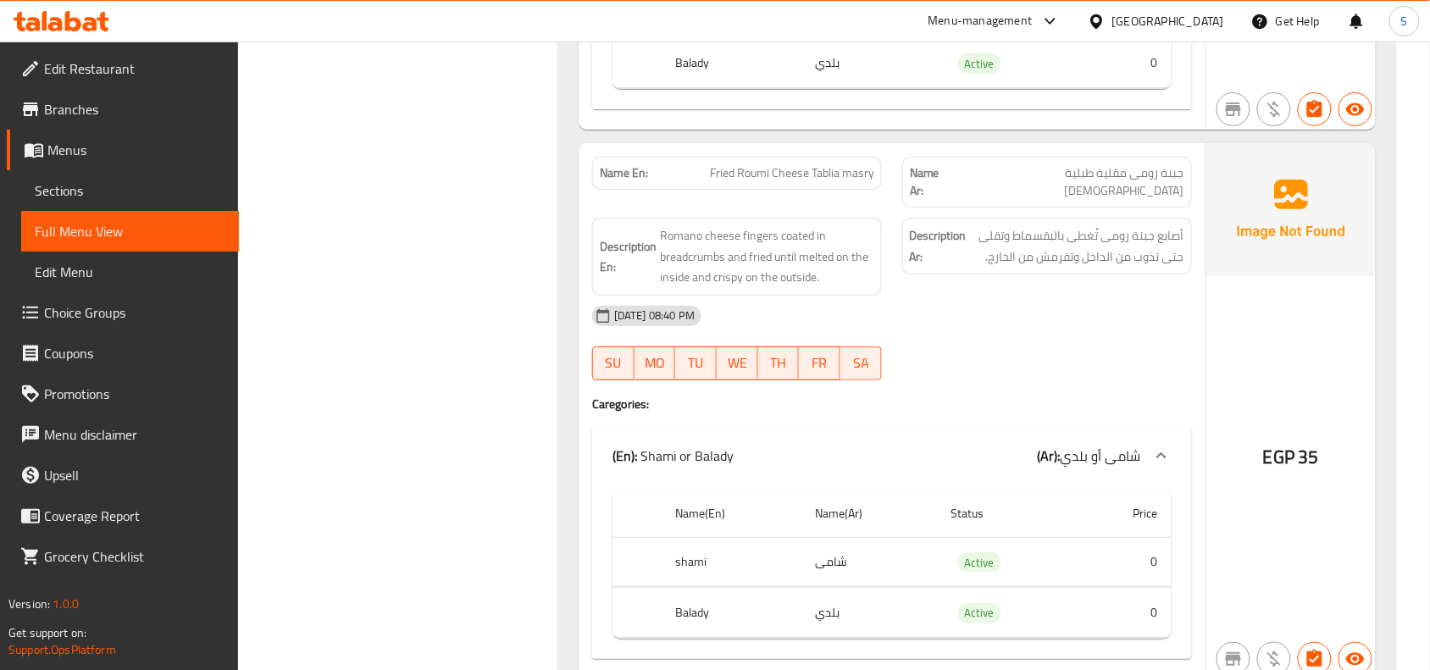
click at [776, 182] on span "Fried Roumi Cheese Tablia masry" at bounding box center [792, 173] width 164 height 18
copy span "Fried Roumi Cheese Tablia masry"
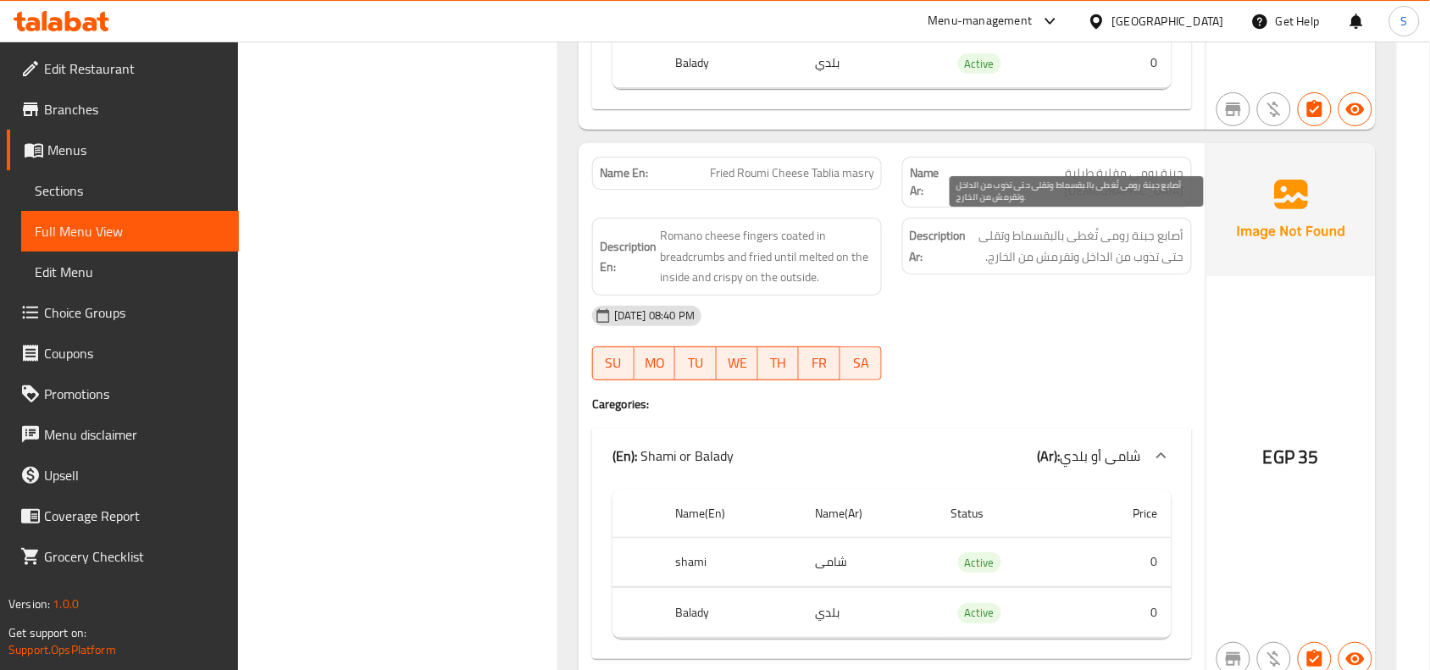
click at [1119, 240] on span "أصابع جبنة رومى تُغطى بالبقسماط وتقلى حتى تذوب من الداخل وتقرمش من الخارج." at bounding box center [1077, 246] width 214 height 42
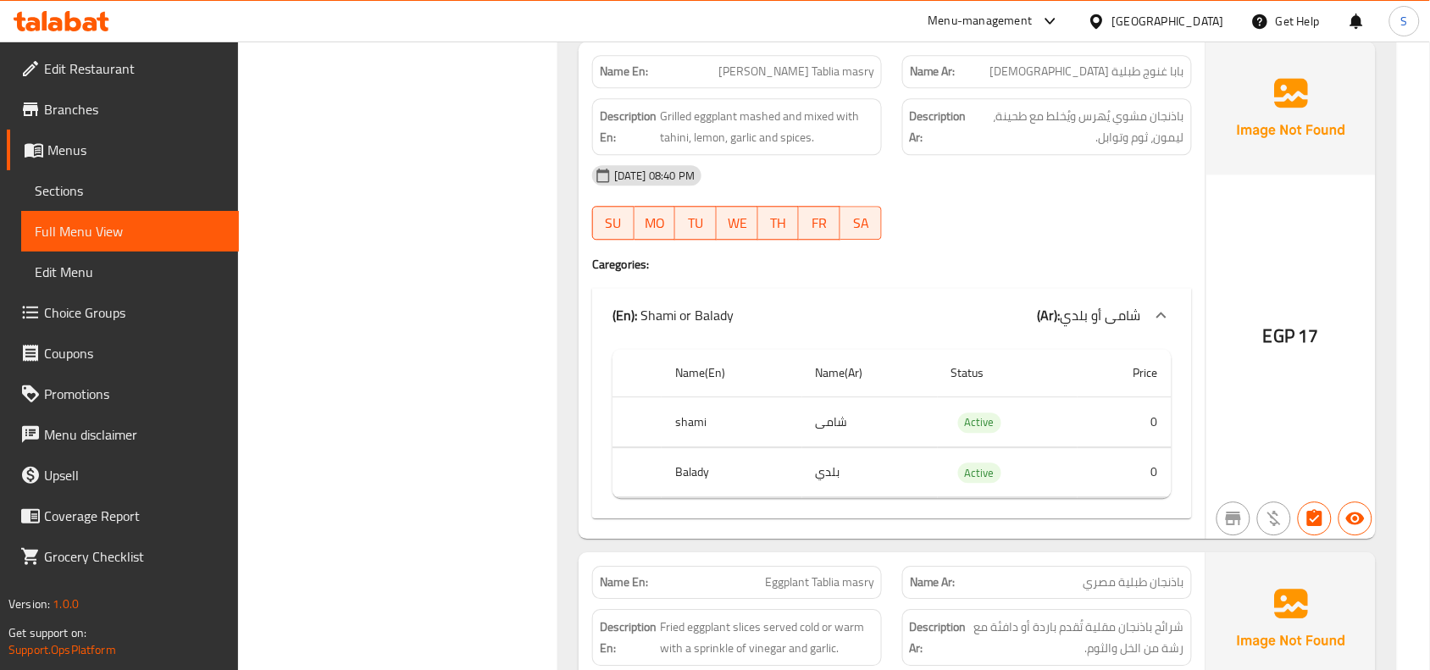
scroll to position [6885, 0]
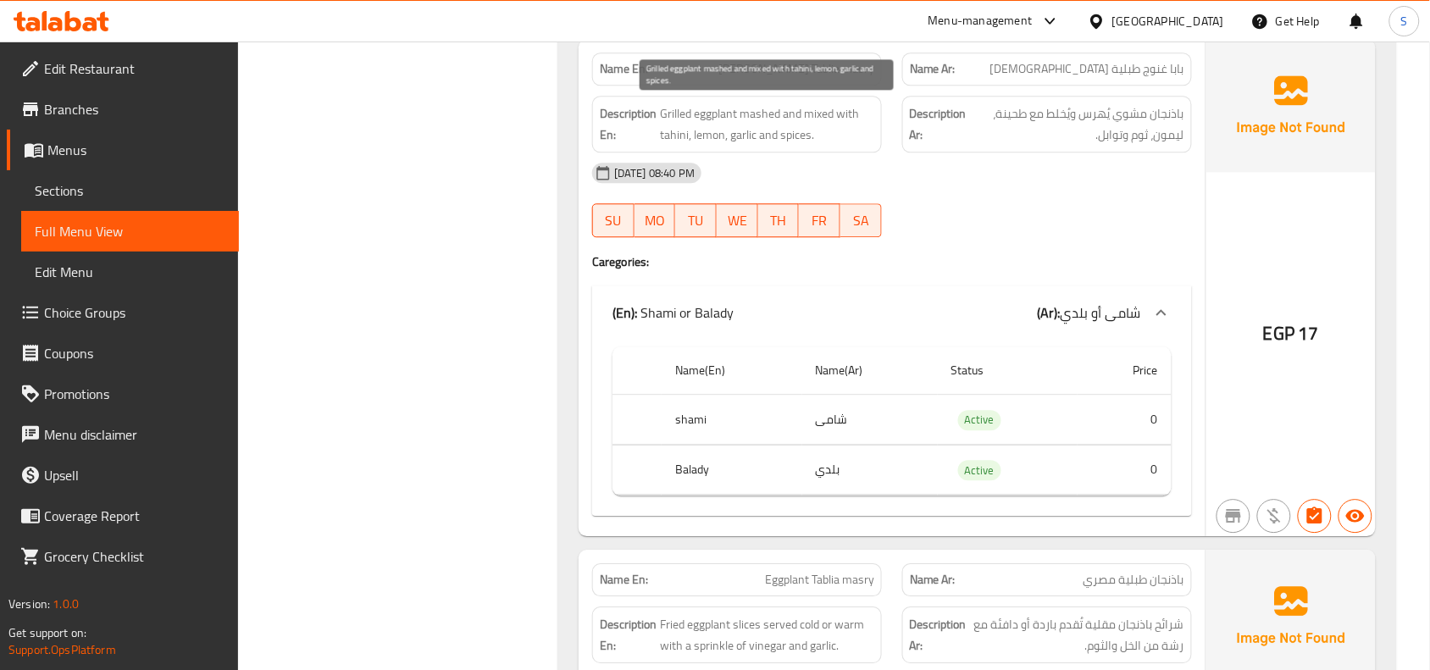
click at [705, 112] on span "Grilled eggplant mashed and mixed with tahini, lemon, garlic and spices." at bounding box center [767, 124] width 214 height 42
copy span "eggplant"
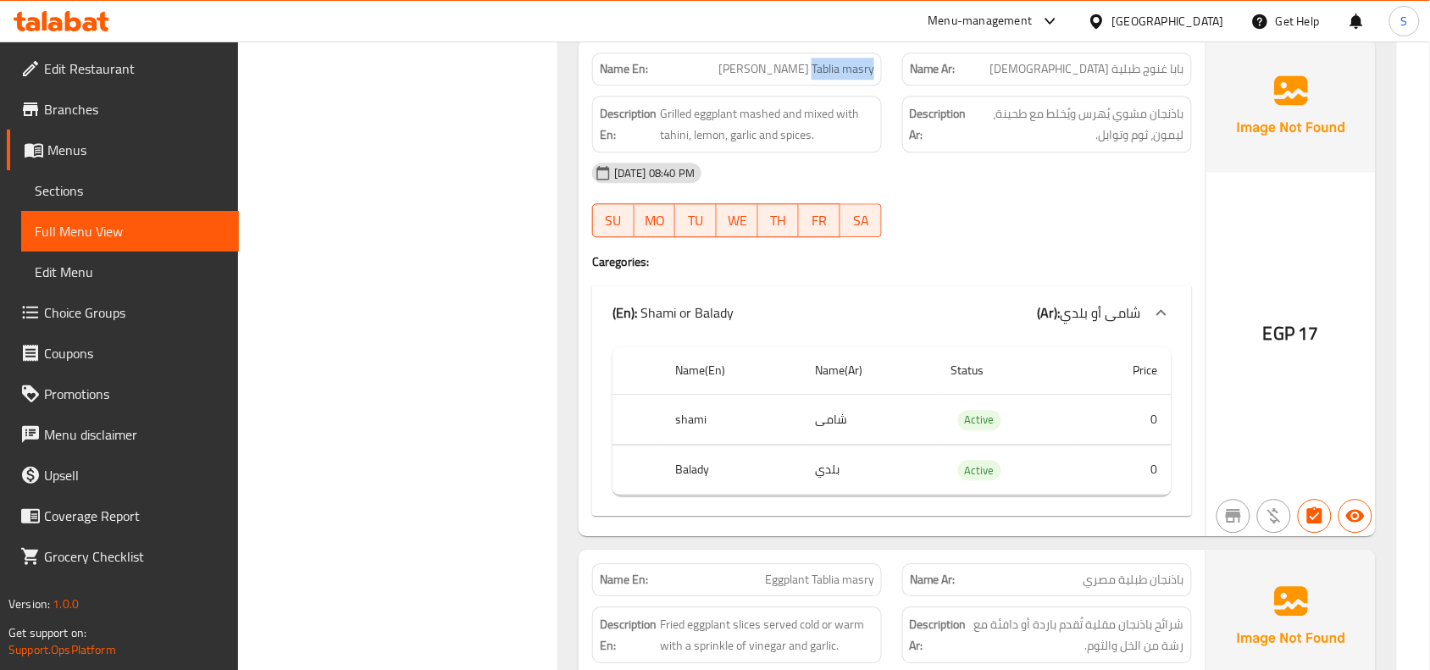
drag, startPoint x: 814, startPoint y: 69, endPoint x: 882, endPoint y: 69, distance: 67.8
click at [882, 69] on div "Name En: [PERSON_NAME] masry" at bounding box center [737, 69] width 290 height 33
copy span "[DEMOGRAPHIC_DATA] [DEMOGRAPHIC_DATA]"
click at [822, 68] on span "[PERSON_NAME] Tablia masry" at bounding box center [797, 69] width 156 height 18
drag, startPoint x: 723, startPoint y: 58, endPoint x: 896, endPoint y: 64, distance: 173.0
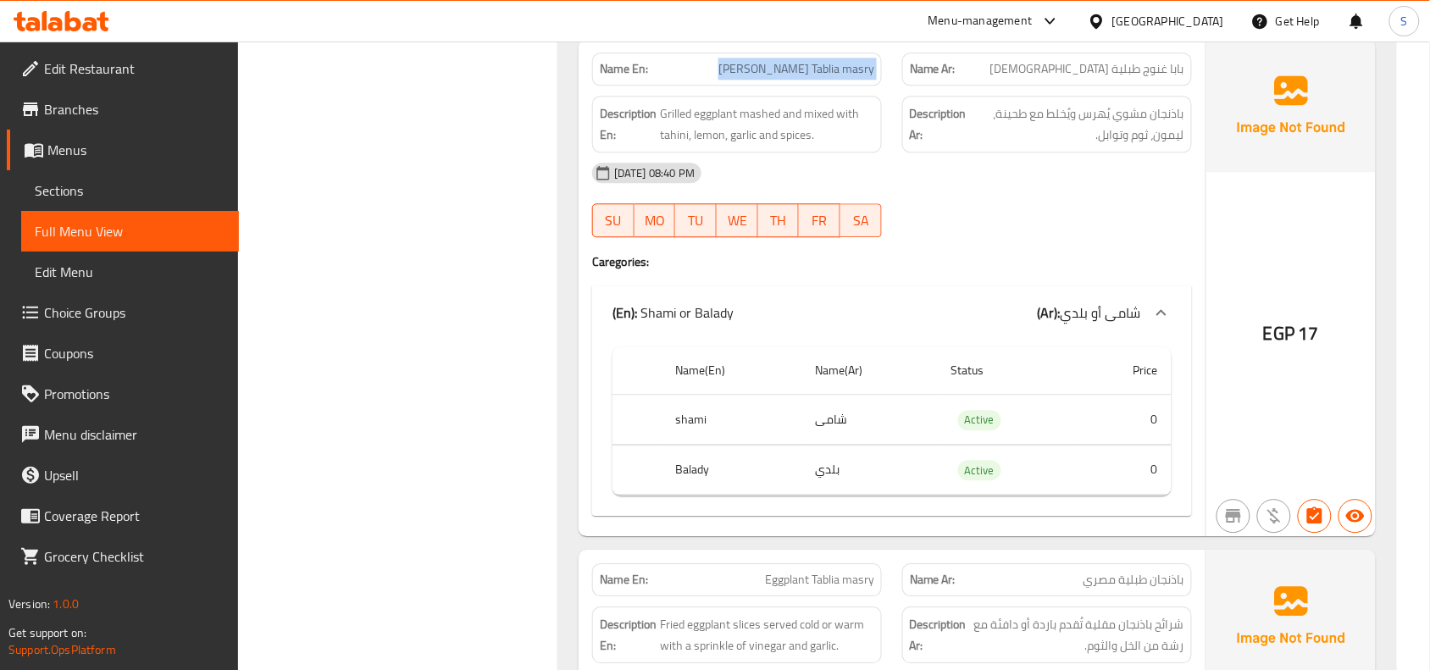
click at [896, 64] on div "Name En: [PERSON_NAME] masry Name Ar: بابا غنوج طبلية [DEMOGRAPHIC_DATA]" at bounding box center [892, 68] width 620 height 53
copy span "[PERSON_NAME] Tablia masry"
click at [839, 586] on span "Eggplant Tablia masry" at bounding box center [819, 580] width 109 height 18
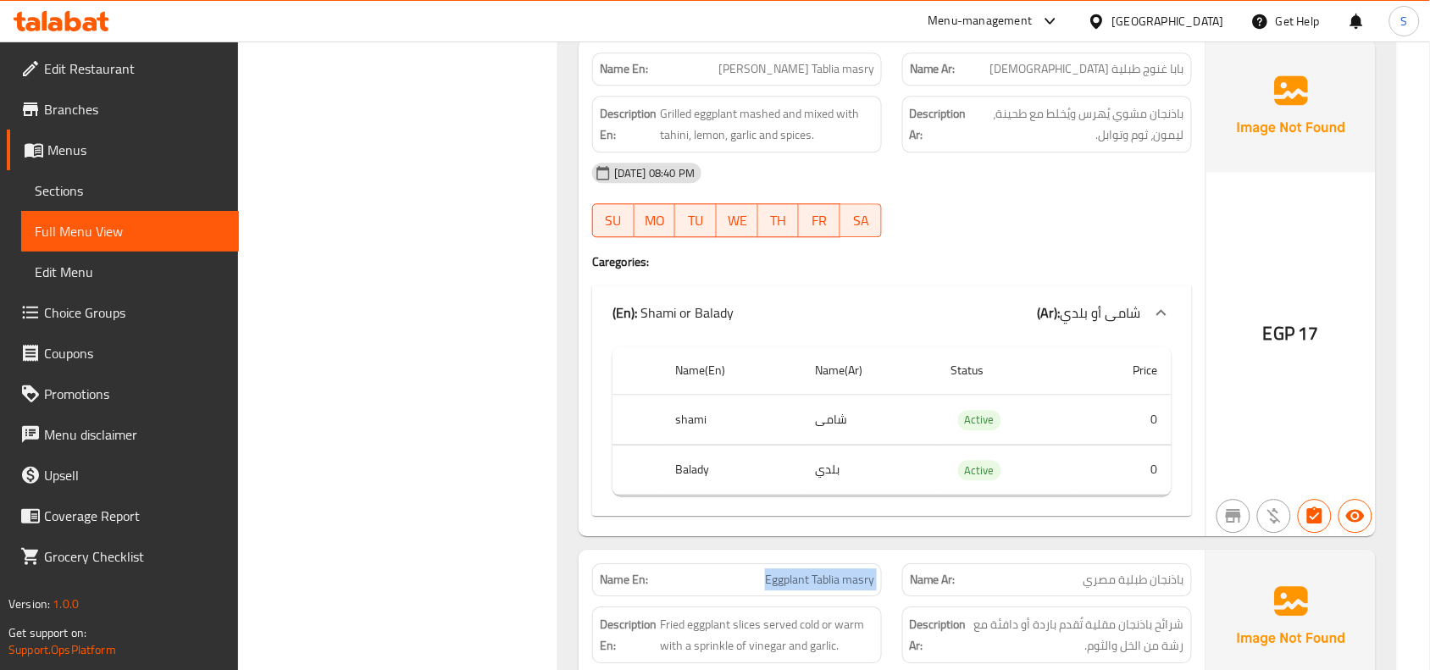
copy span "Eggplant Tablia masry"
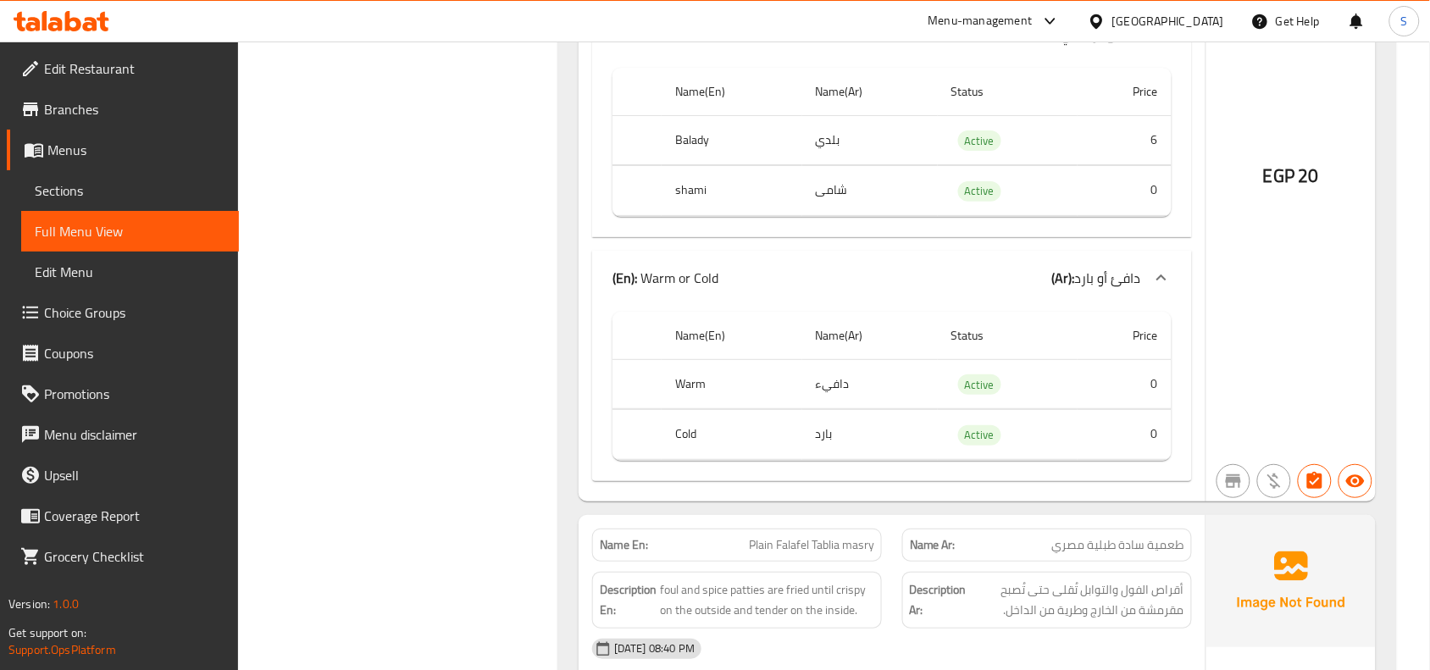
scroll to position [7944, 0]
